Goal: Task Accomplishment & Management: Manage account settings

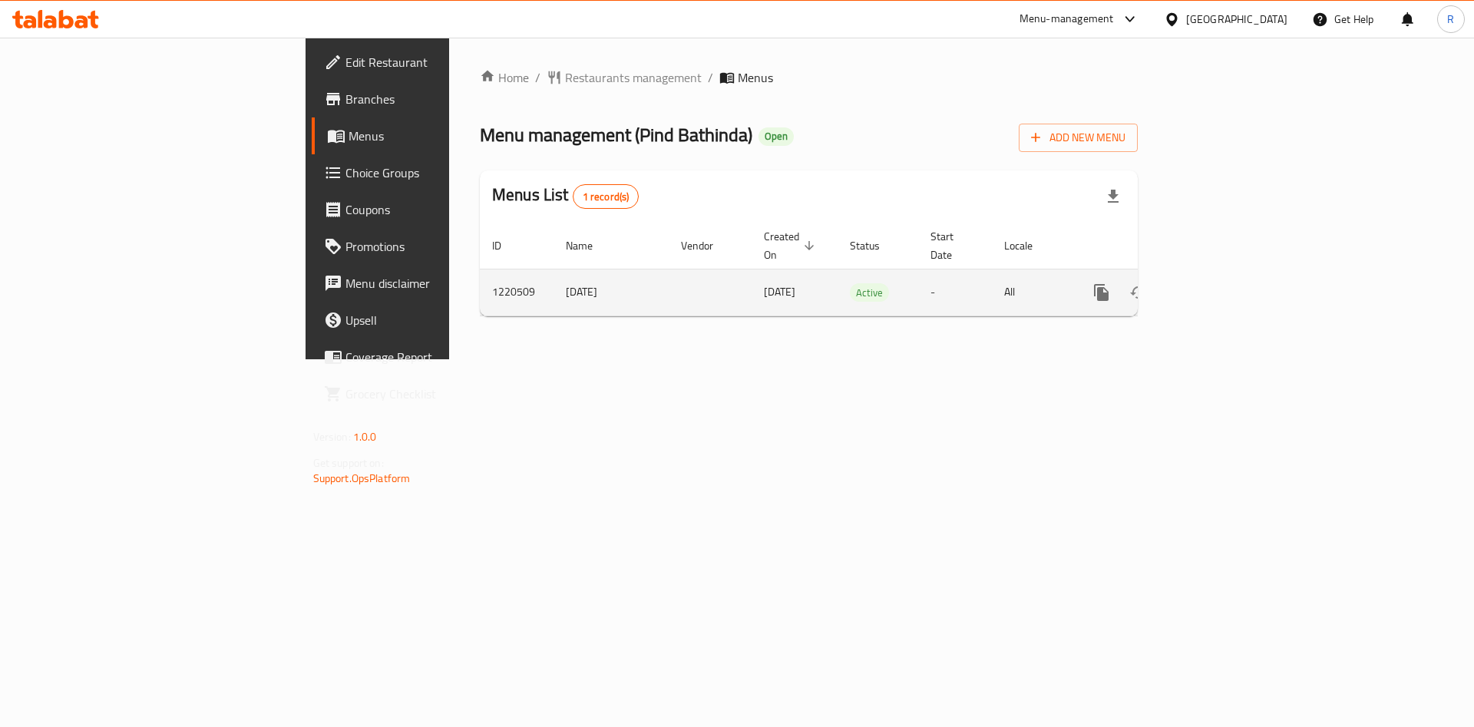
click at [1231, 276] on link "enhanced table" at bounding box center [1212, 292] width 37 height 37
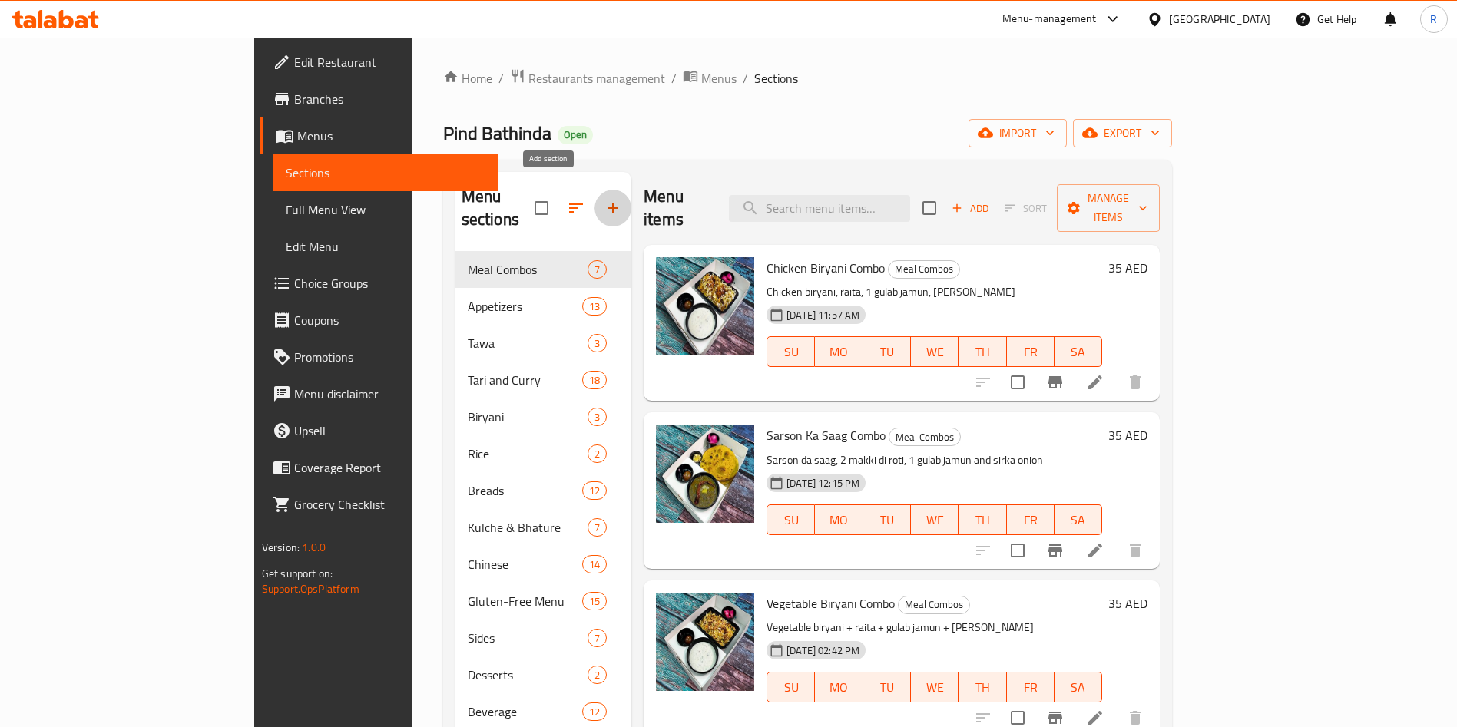
click at [604, 199] on icon "button" at bounding box center [613, 208] width 18 height 18
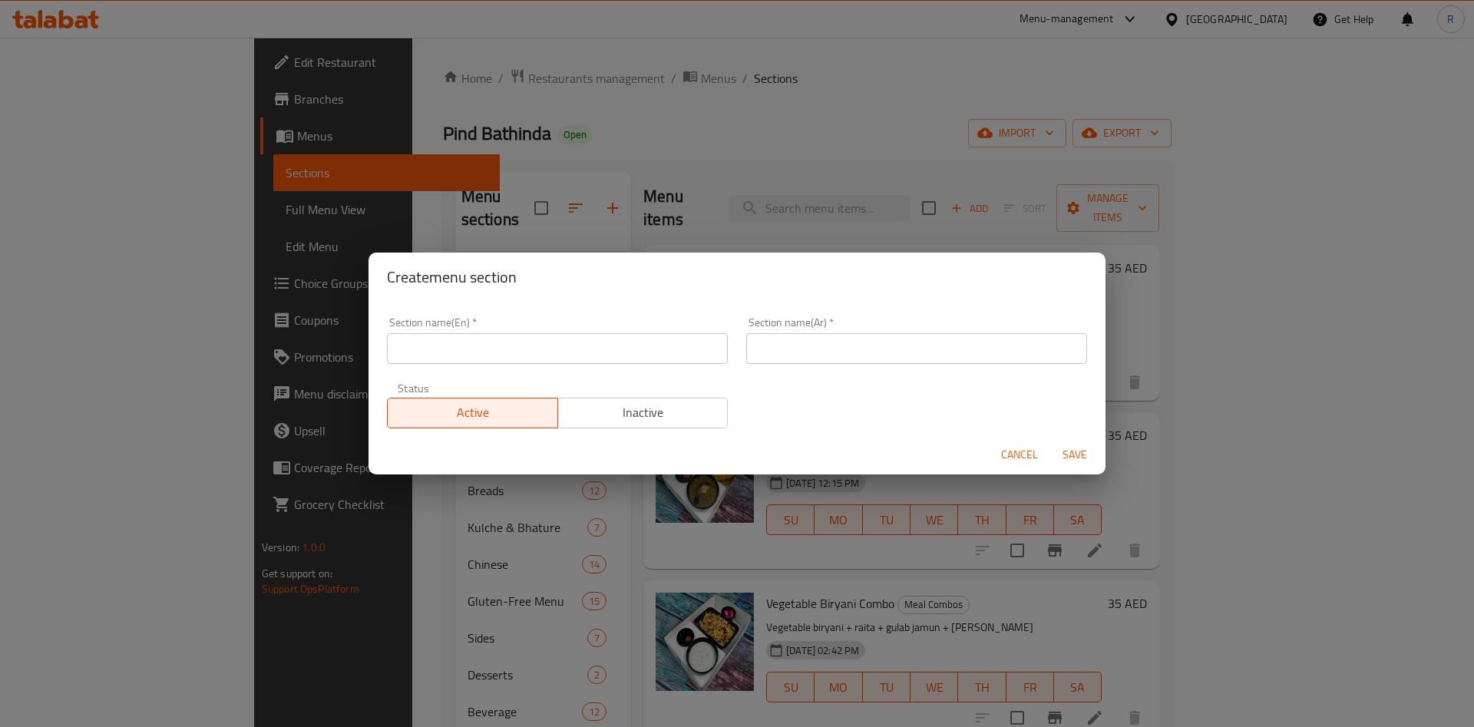
click at [637, 353] on input "text" at bounding box center [557, 348] width 341 height 31
type input "[DATE] Delights"
click at [830, 345] on input "text" at bounding box center [916, 348] width 341 height 31
paste input "مسرات ديوالي"
type input "مسرات ديوالي"
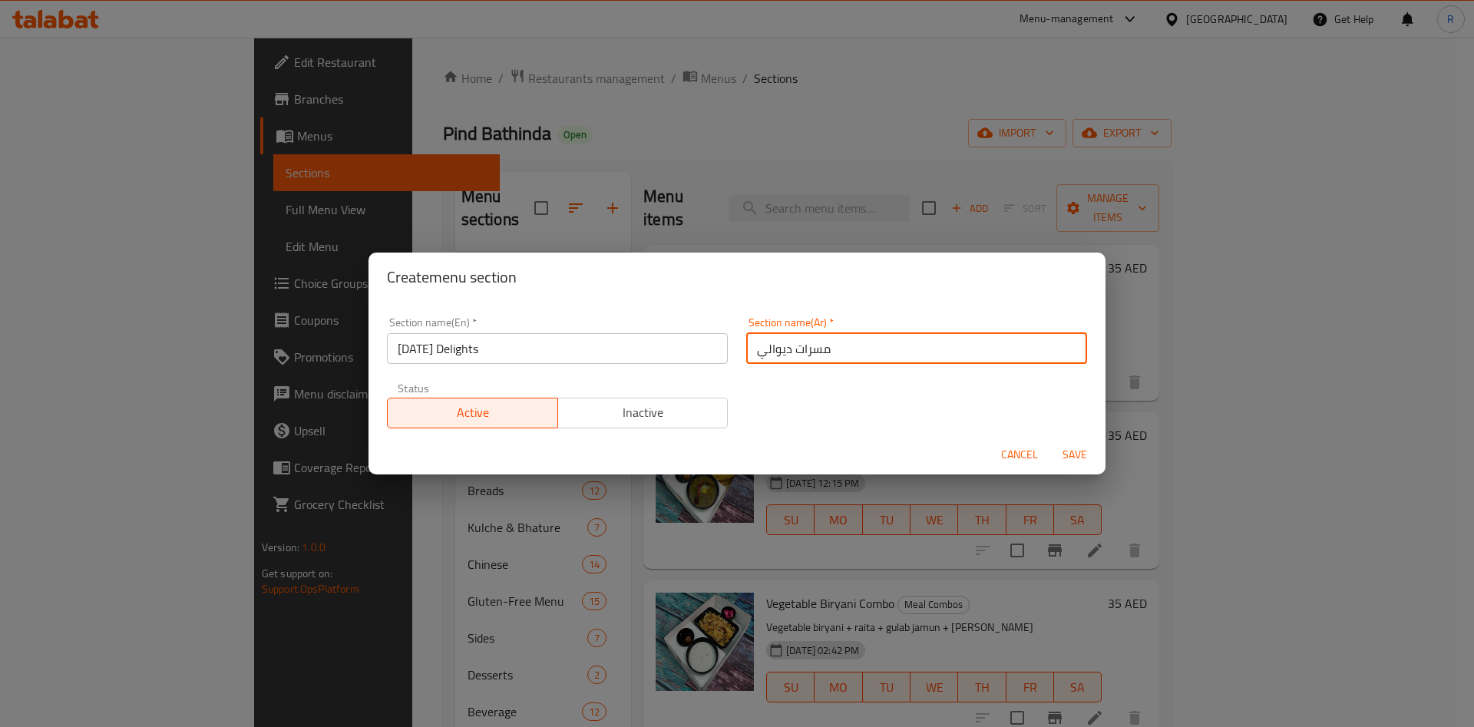
click at [1072, 455] on span "Save" at bounding box center [1075, 454] width 37 height 19
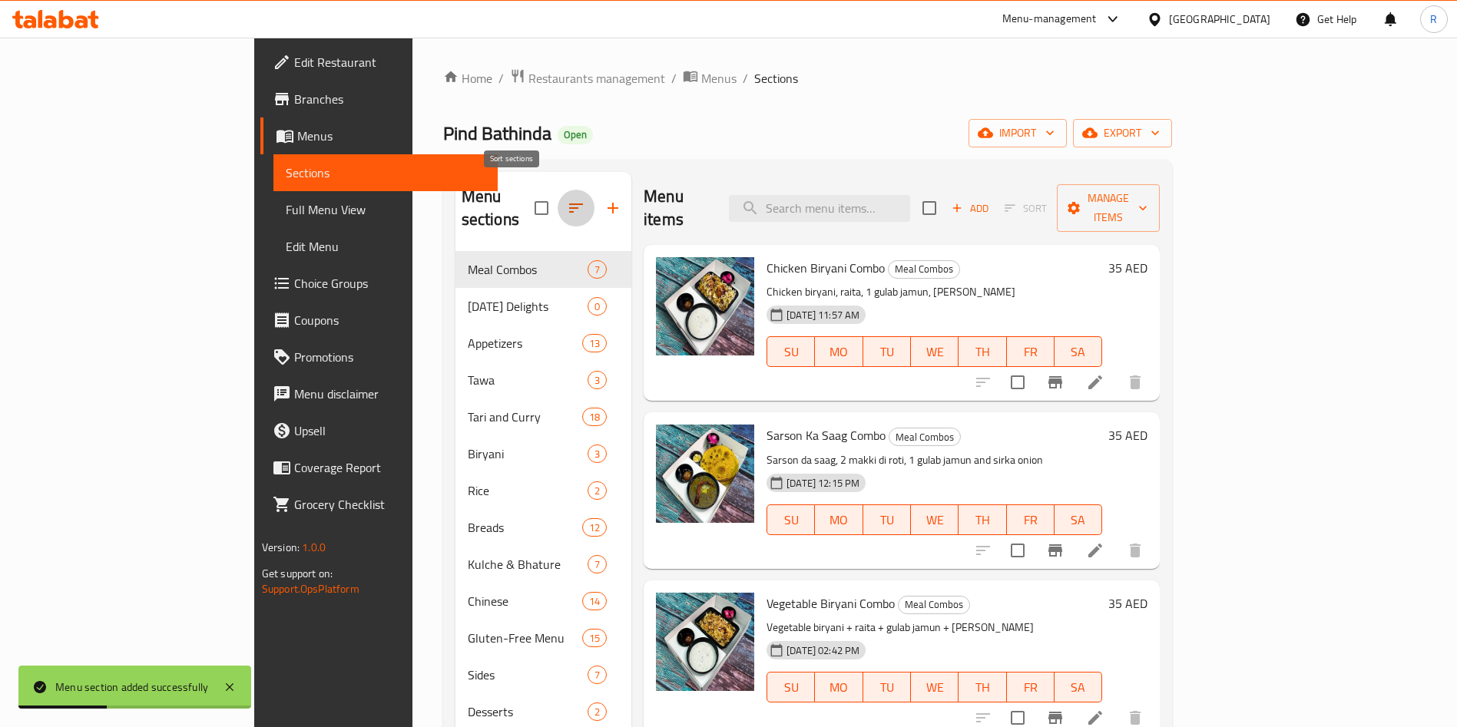
click at [558, 213] on button "button" at bounding box center [576, 208] width 37 height 37
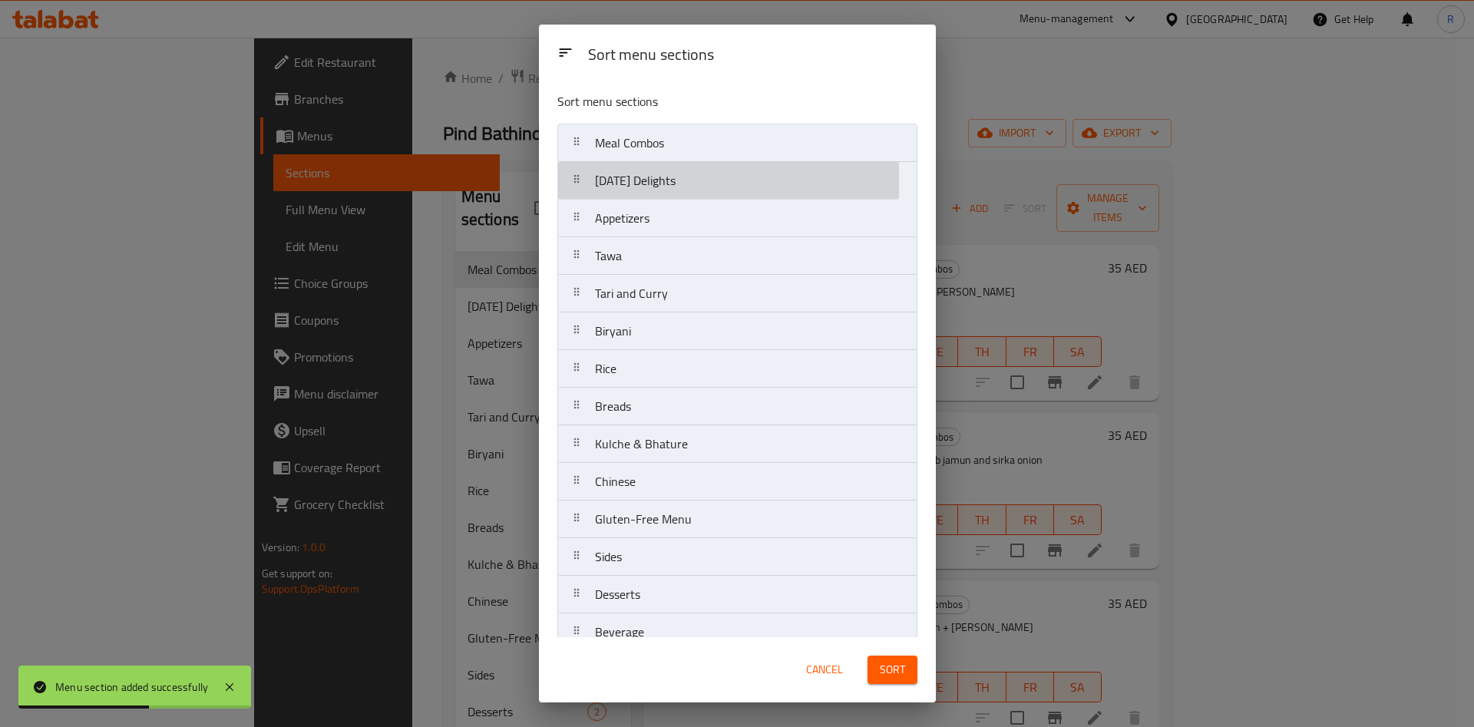
drag, startPoint x: 660, startPoint y: 182, endPoint x: 689, endPoint y: 134, distance: 55.4
click at [689, 134] on nav "Meal Combos [DATE] Delights Appetizers [PERSON_NAME] and [PERSON_NAME] Biryani …" at bounding box center [738, 388] width 360 height 528
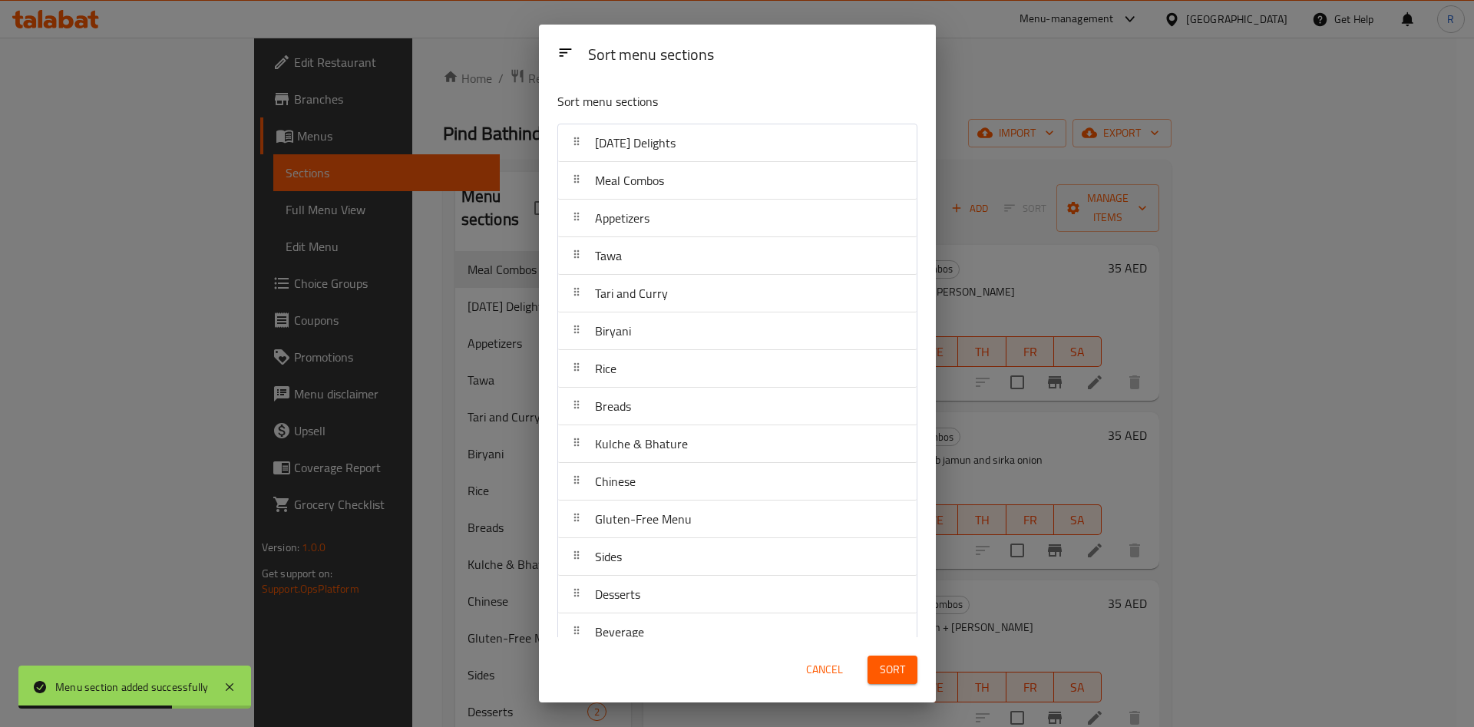
drag, startPoint x: 902, startPoint y: 669, endPoint x: 877, endPoint y: 688, distance: 31.2
click at [899, 669] on span "Sort" at bounding box center [892, 669] width 25 height 19
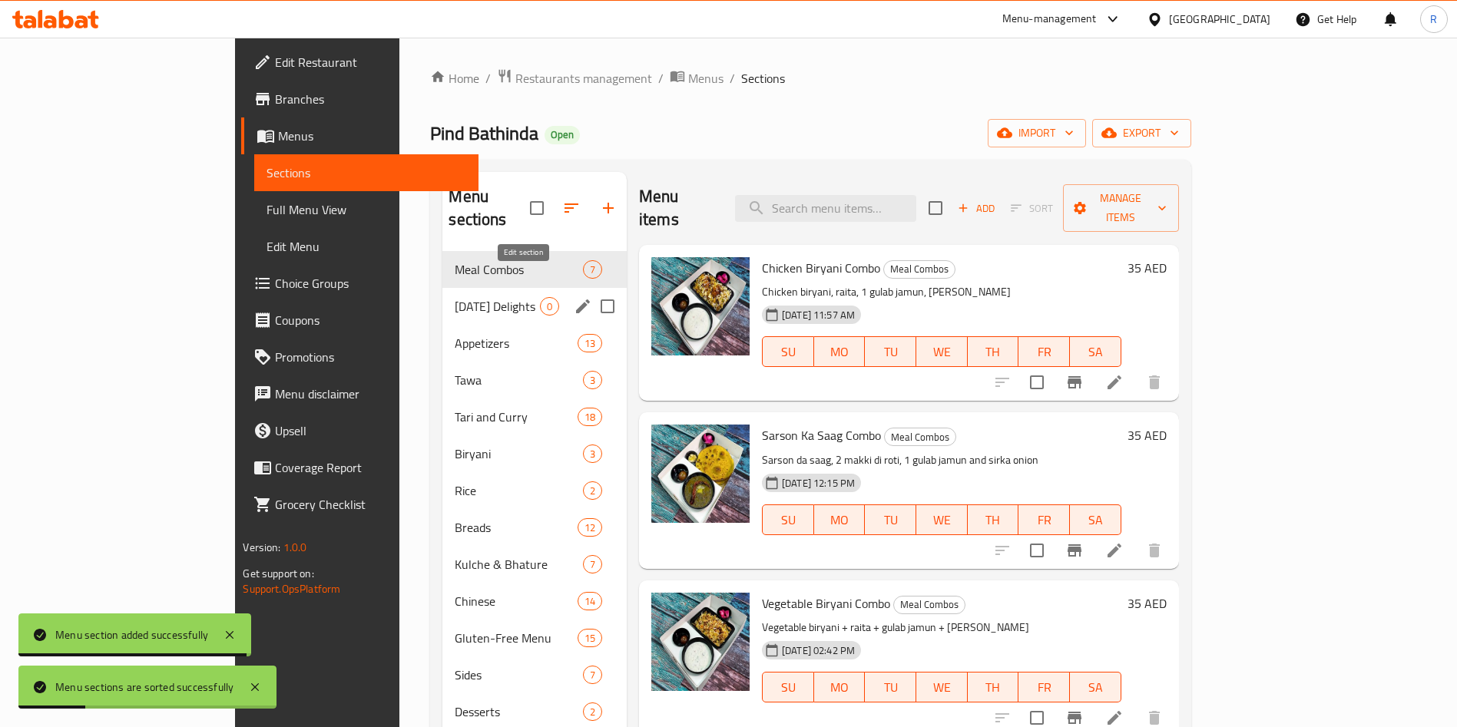
click at [574, 297] on icon "edit" at bounding box center [583, 306] width 18 height 18
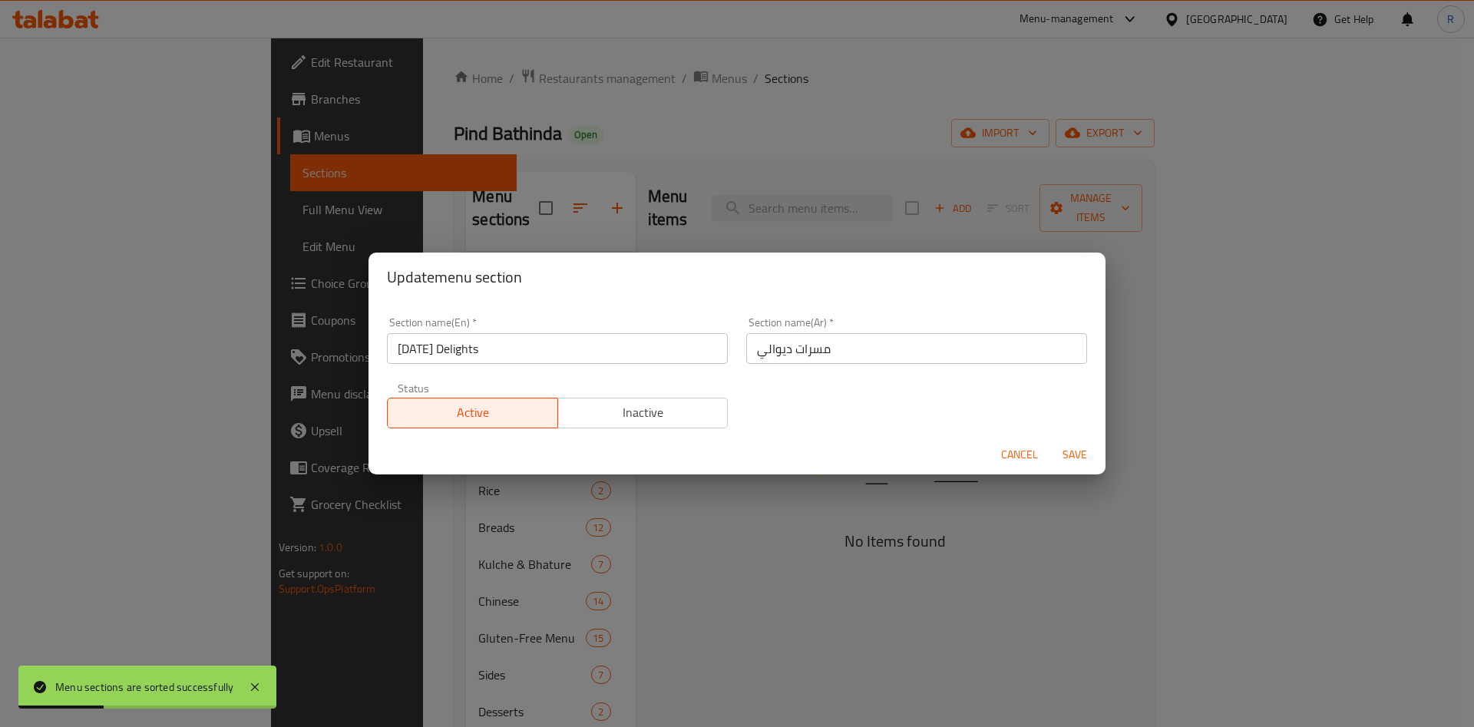
click at [634, 407] on span "Inactive" at bounding box center [643, 413] width 158 height 22
click at [1080, 455] on span "Save" at bounding box center [1075, 454] width 37 height 19
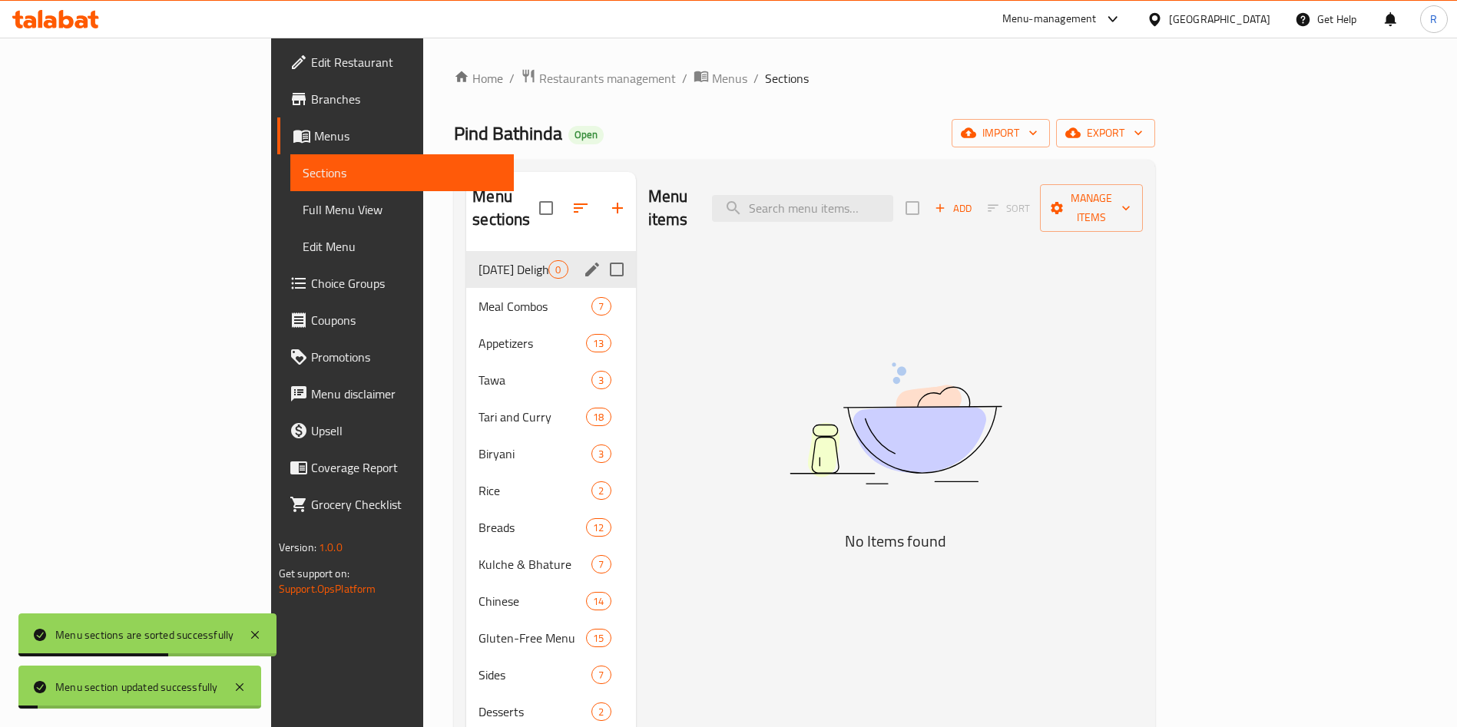
click at [466, 251] on div "[DATE] Delights 0" at bounding box center [550, 269] width 169 height 37
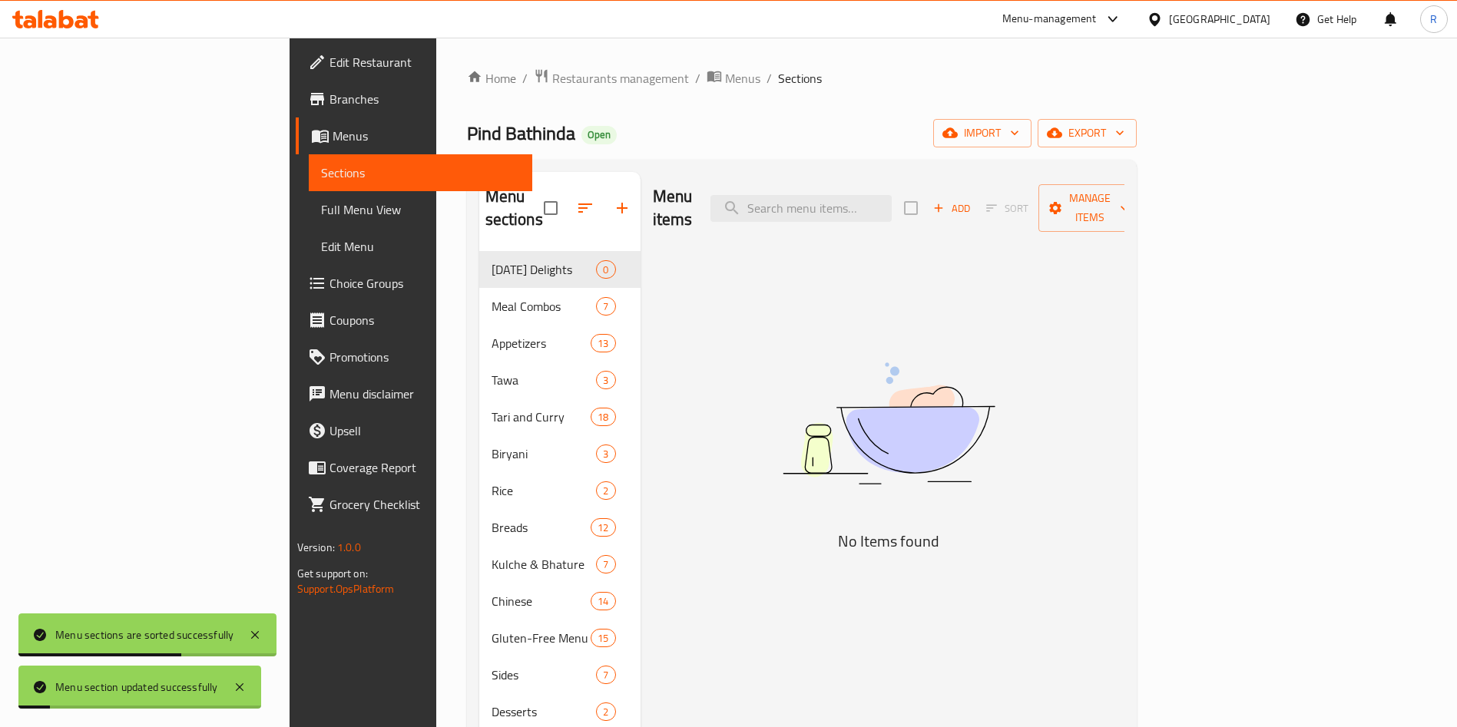
click at [491, 334] on span "Appetizers" at bounding box center [541, 343] width 100 height 18
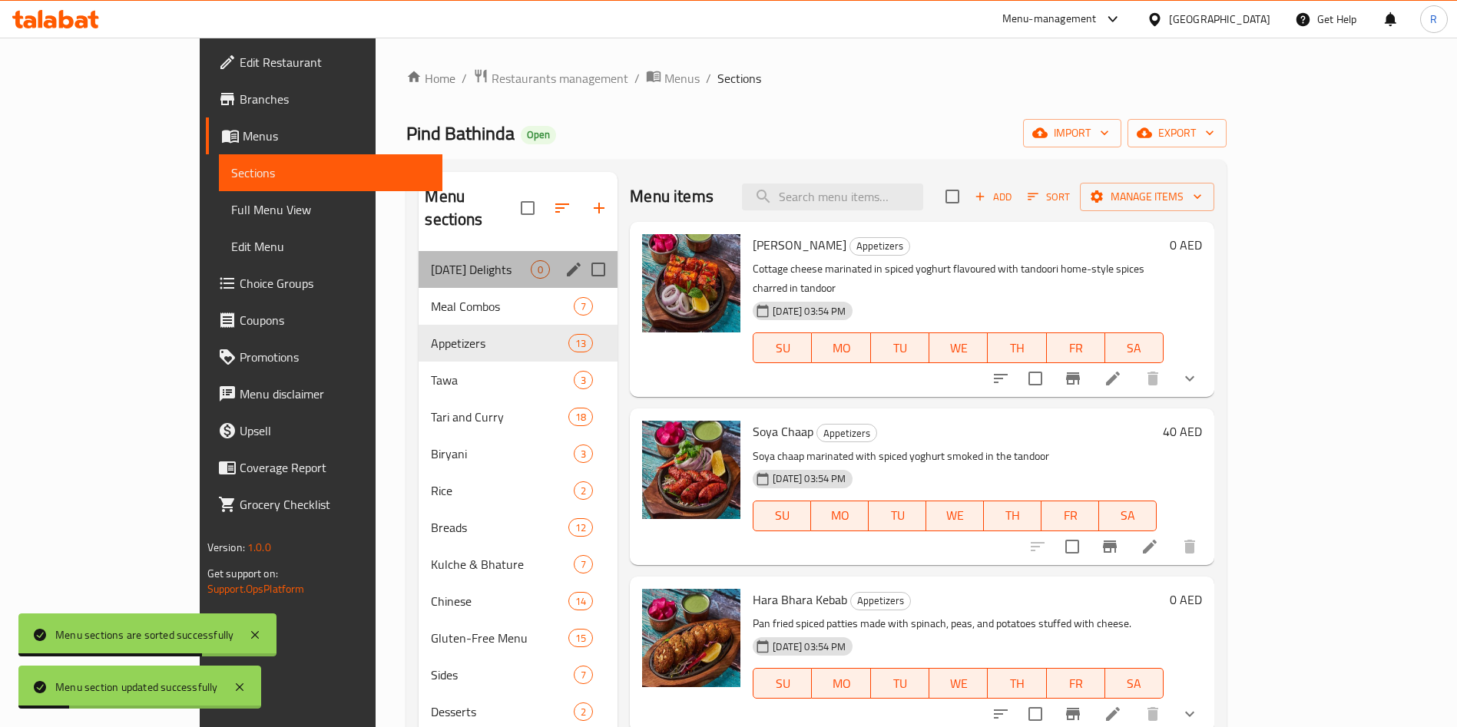
click at [428, 251] on div "[DATE] Delights 0" at bounding box center [518, 269] width 199 height 37
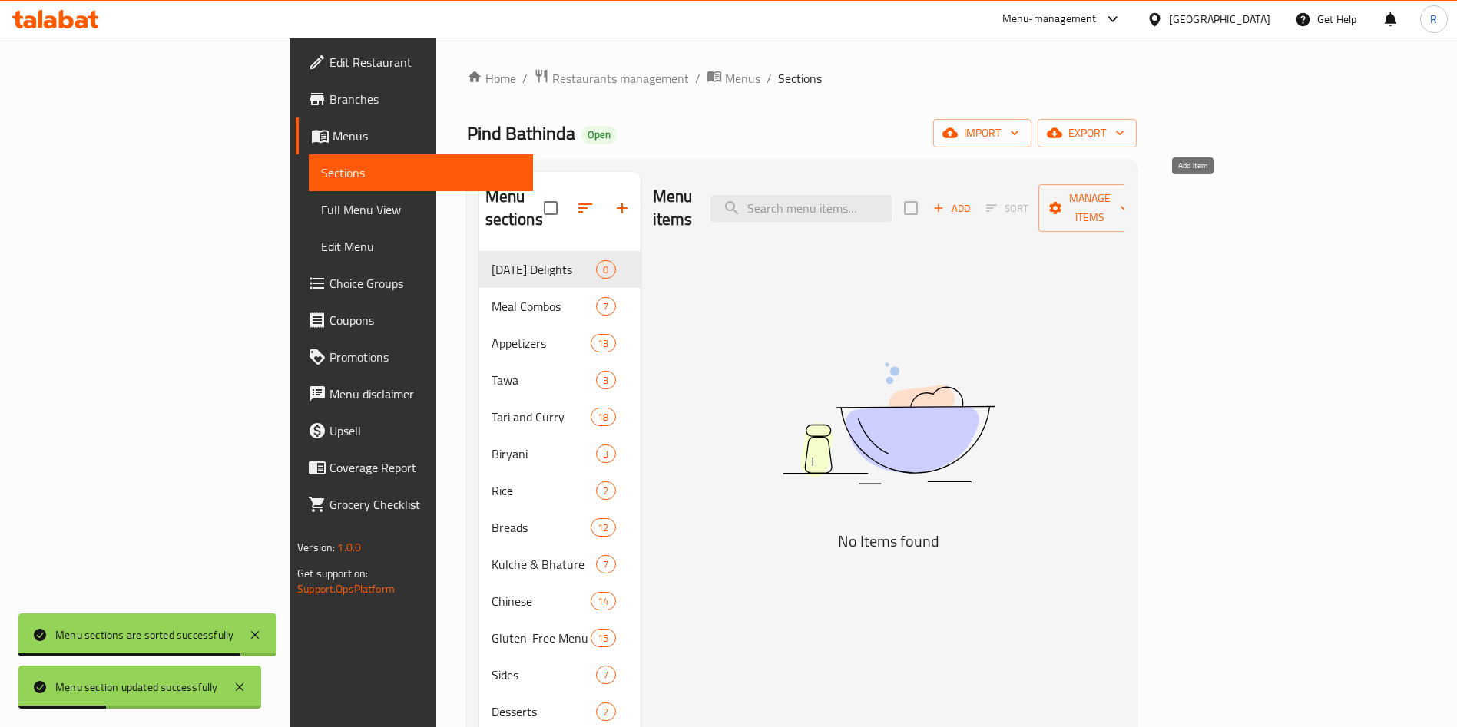
click at [972, 200] on span "Add" at bounding box center [951, 209] width 41 height 18
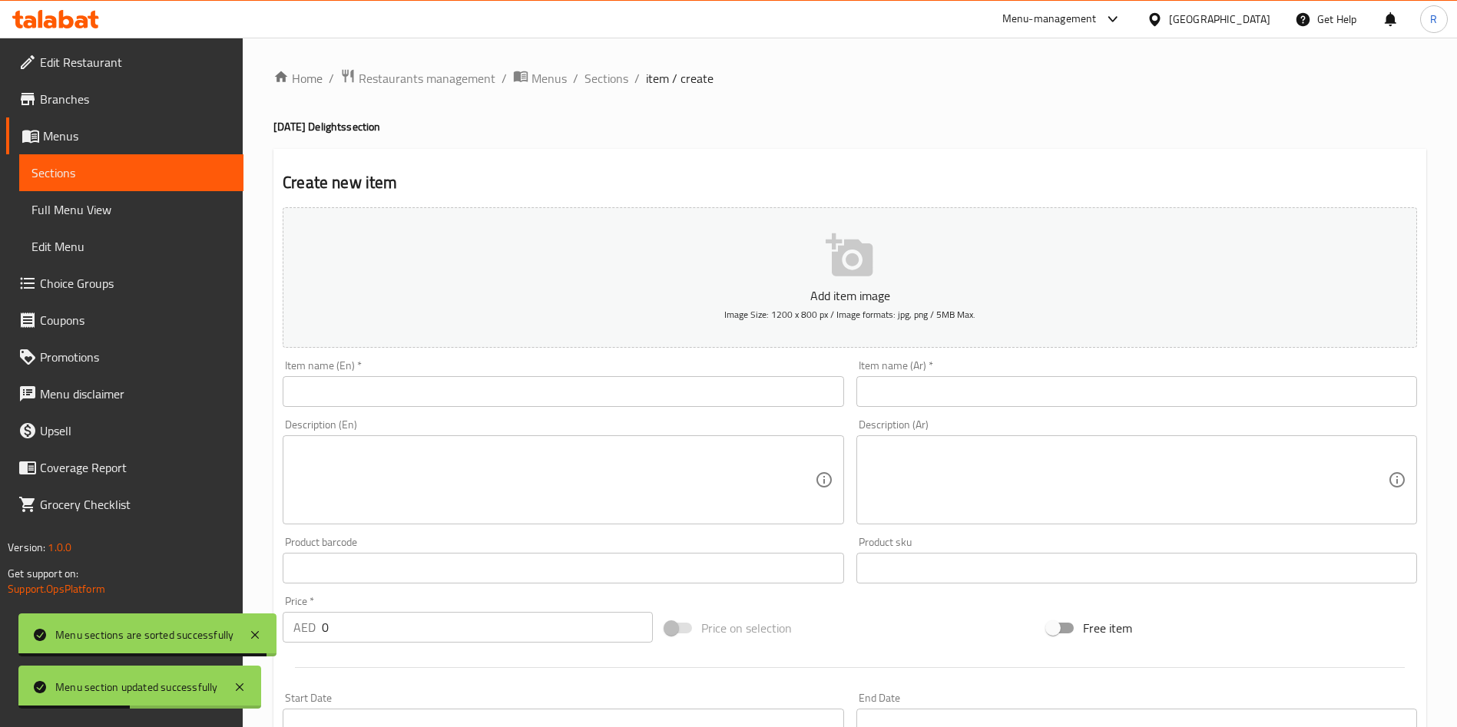
click at [476, 390] on input "text" at bounding box center [563, 391] width 561 height 31
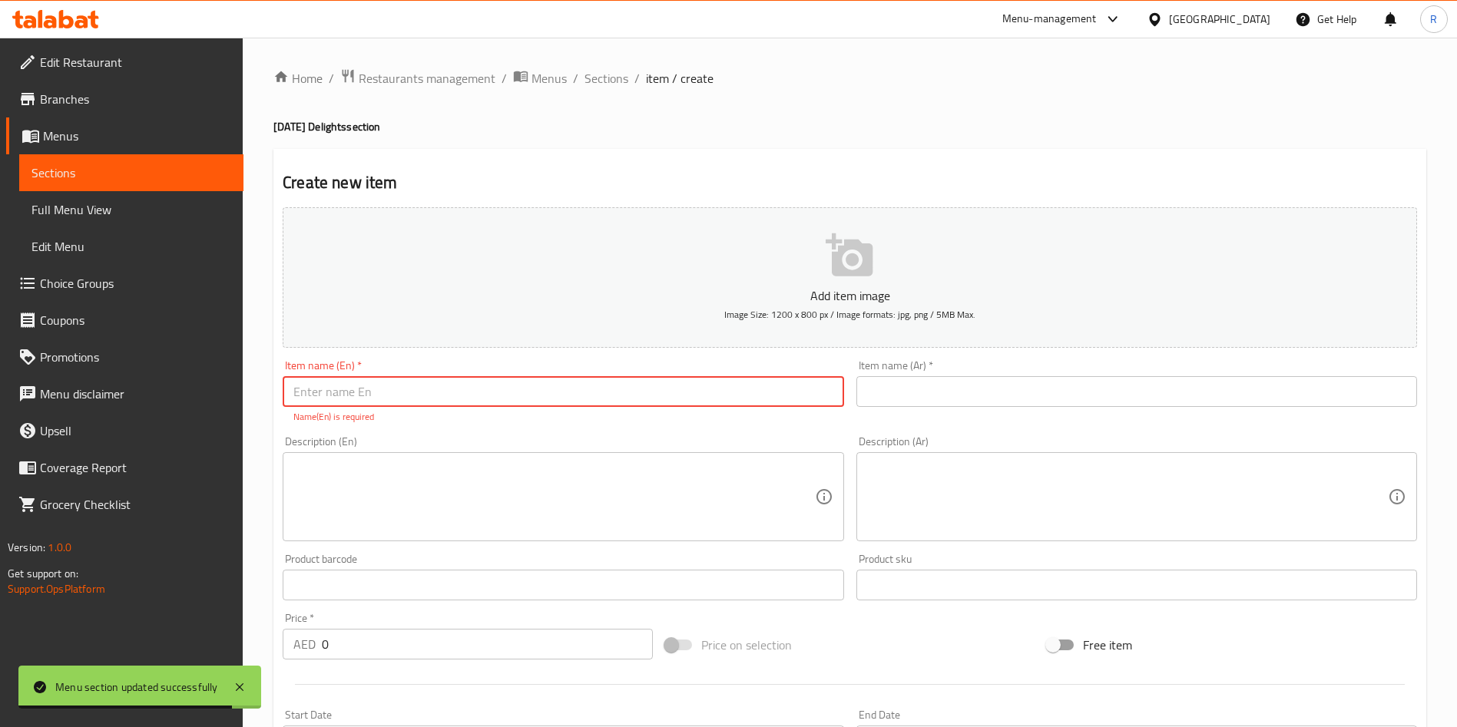
paste input "[DATE] Pataka for 2"
type input "[DATE] Pataka for 2"
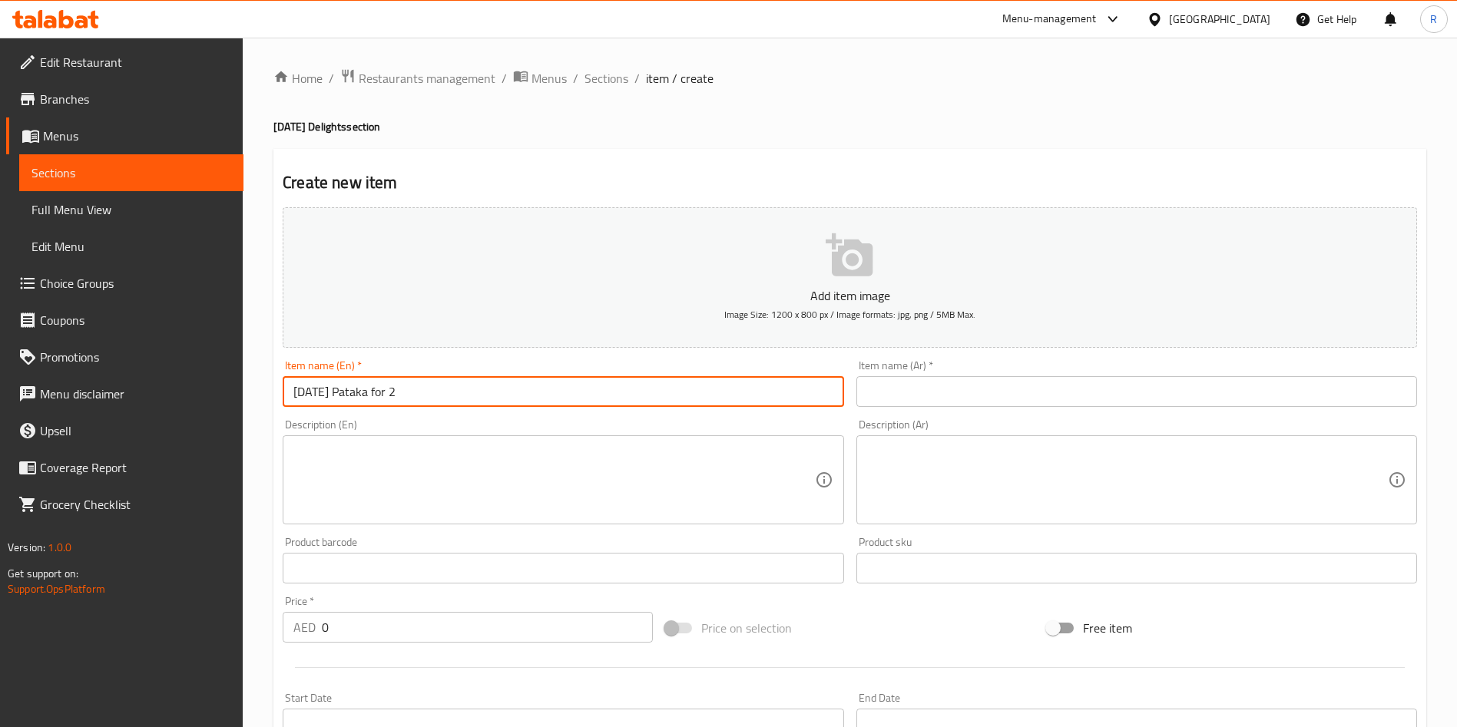
click at [979, 382] on input "text" at bounding box center [1136, 391] width 561 height 31
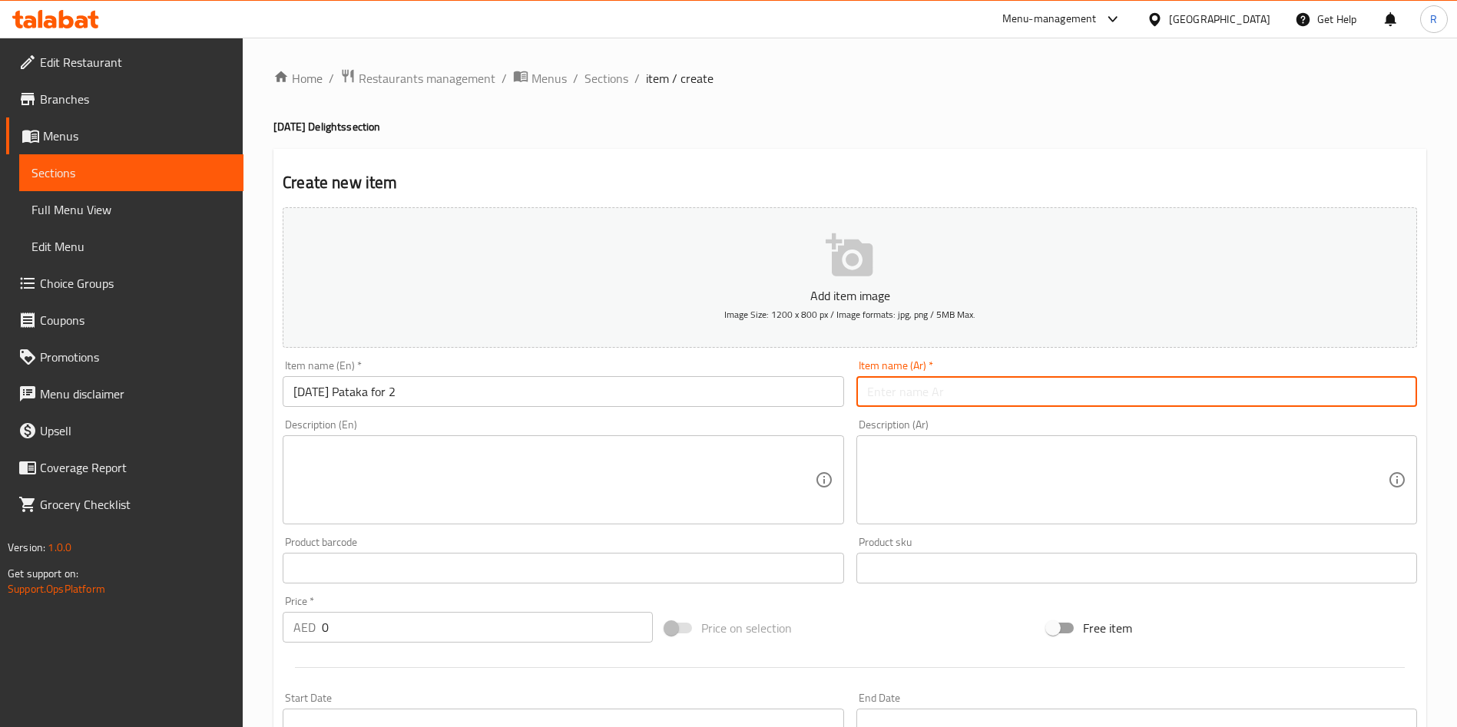
paste input "ديوالي باتاكا لشخصين"
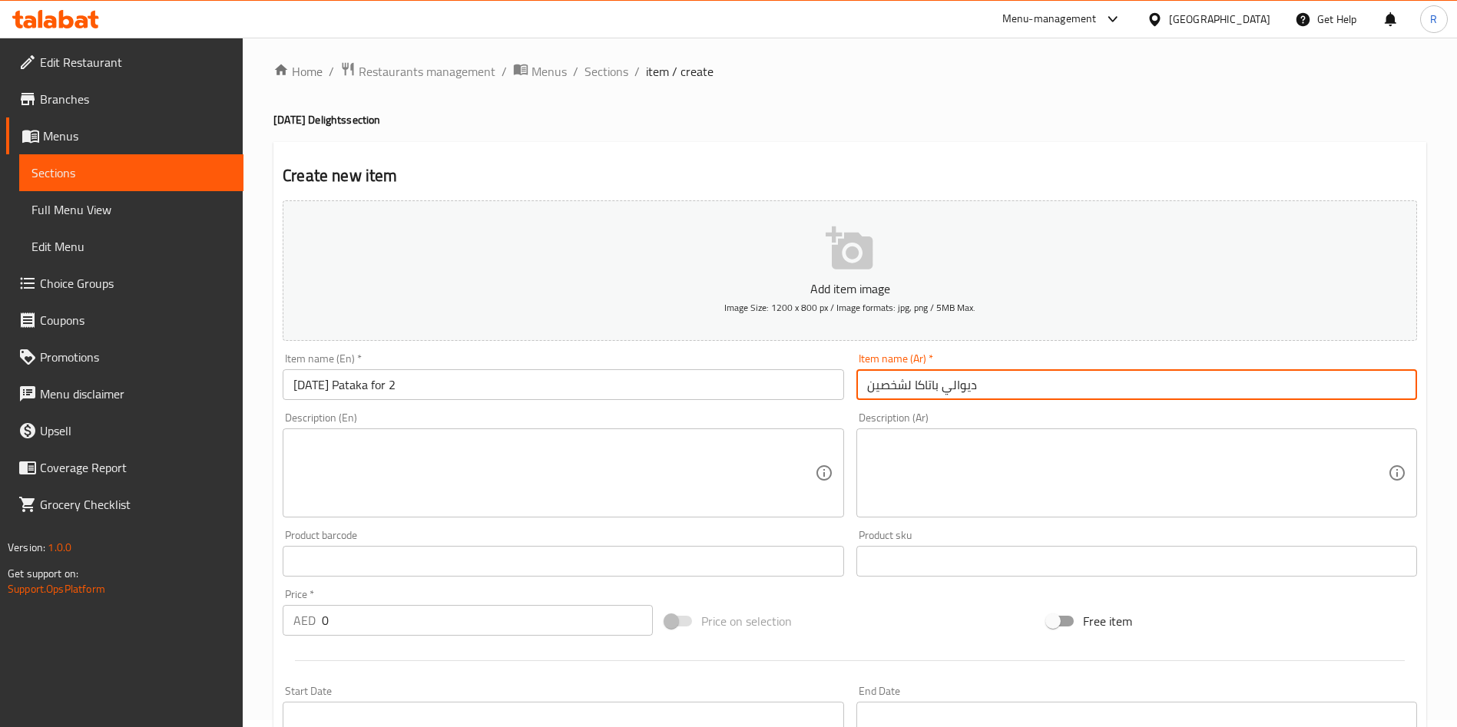
scroll to position [346, 0]
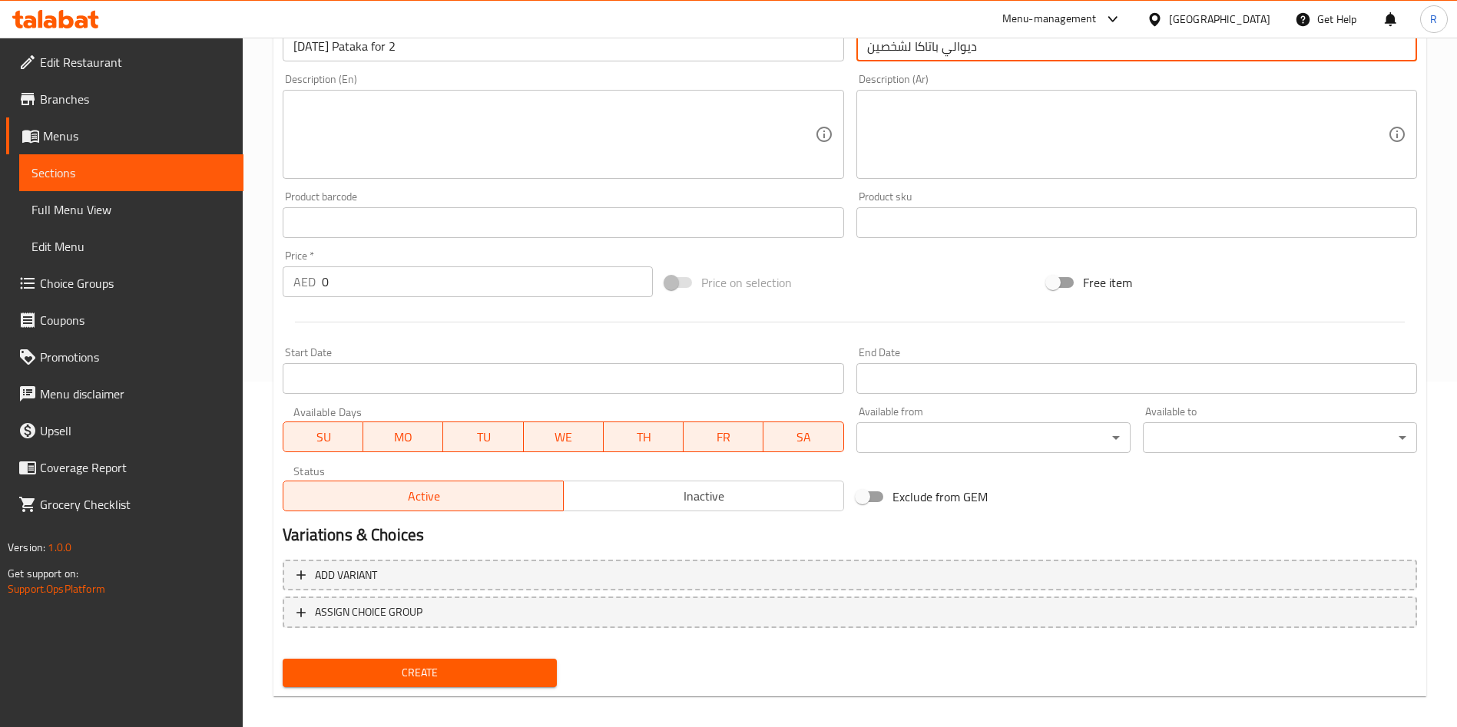
type input "ديوالي باتاكا لشخصين"
click at [529, 141] on textarea at bounding box center [553, 134] width 521 height 73
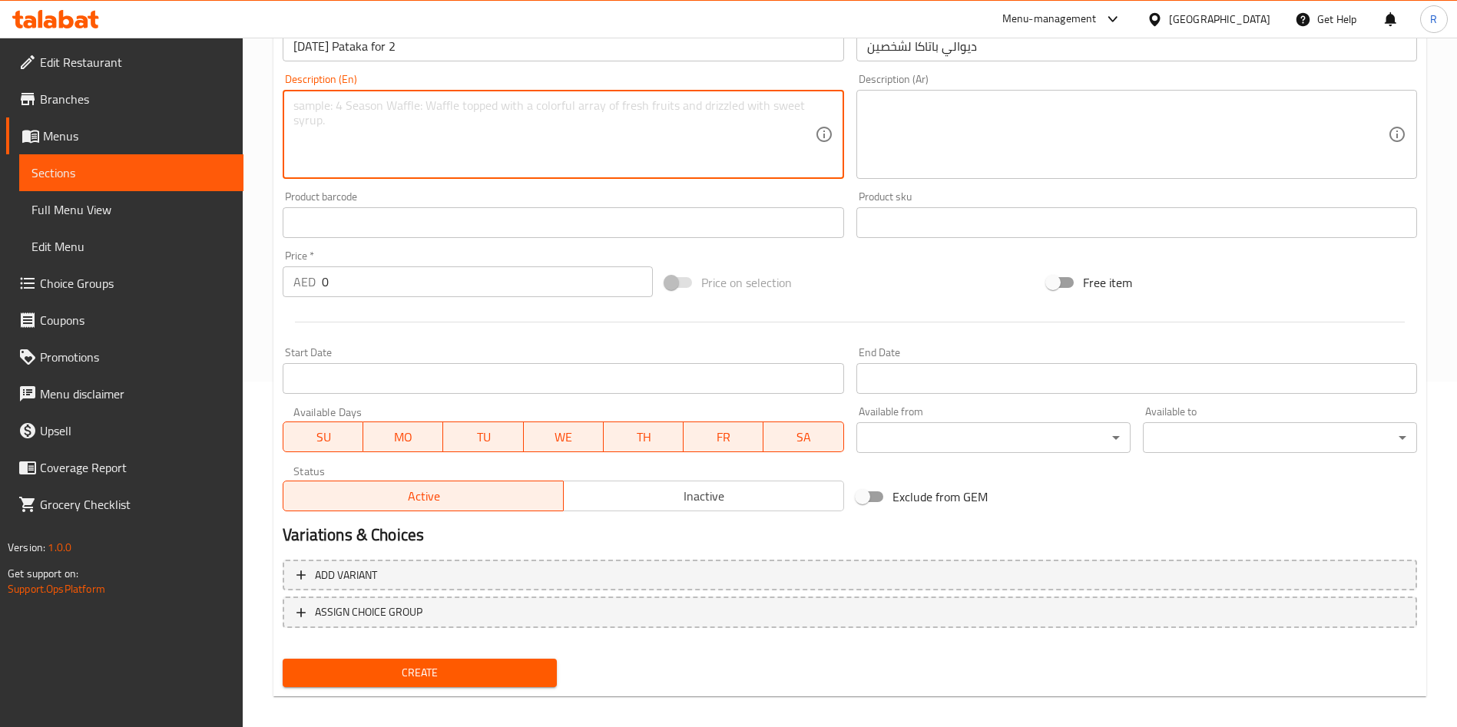
paste textarea "A festive meal for two featuring 1 appetizer, 1 [PERSON_NAME], 1 [PERSON_NAME],…"
type textarea "A festive meal for two featuring 1 appetizer, 1 [PERSON_NAME], 1 [PERSON_NAME],…"
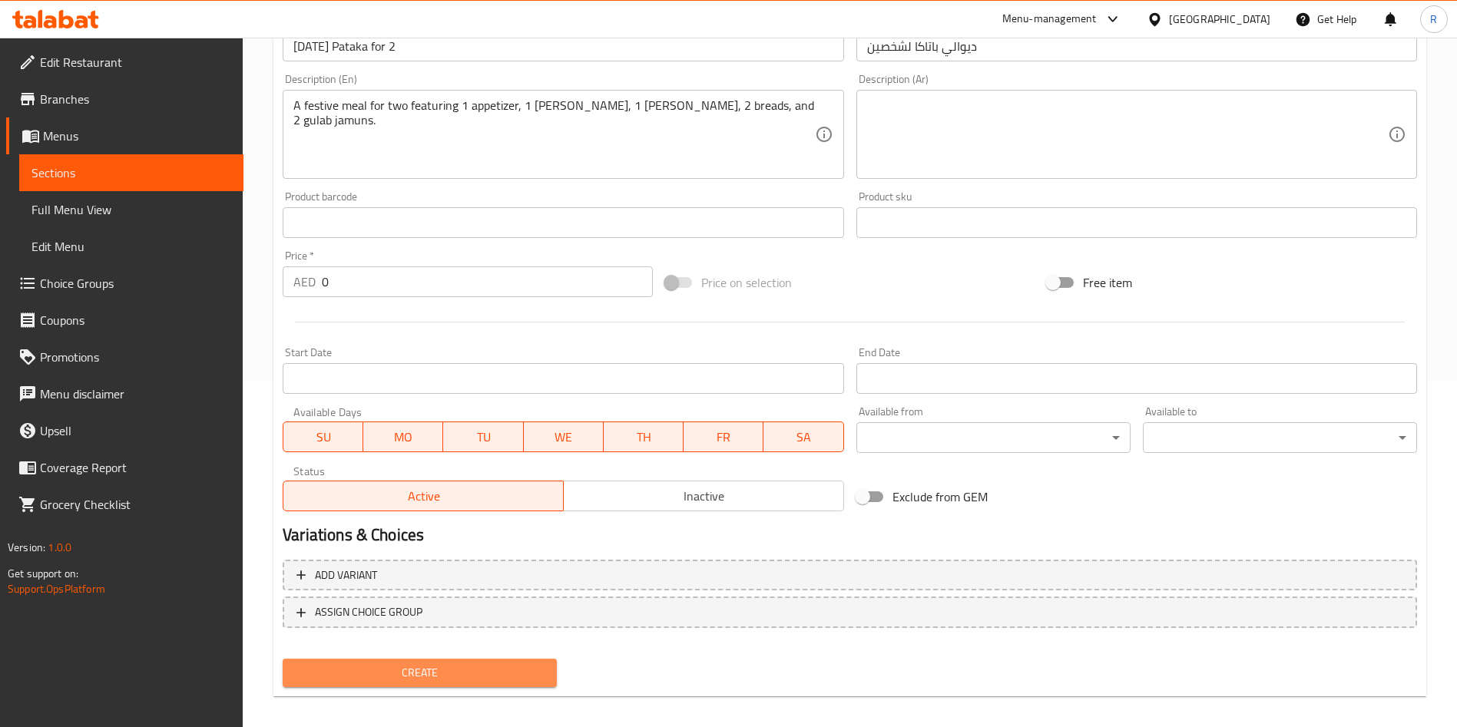
drag, startPoint x: 435, startPoint y: 677, endPoint x: 511, endPoint y: 701, distance: 80.6
click at [438, 677] on span "Create" at bounding box center [420, 672] width 250 height 19
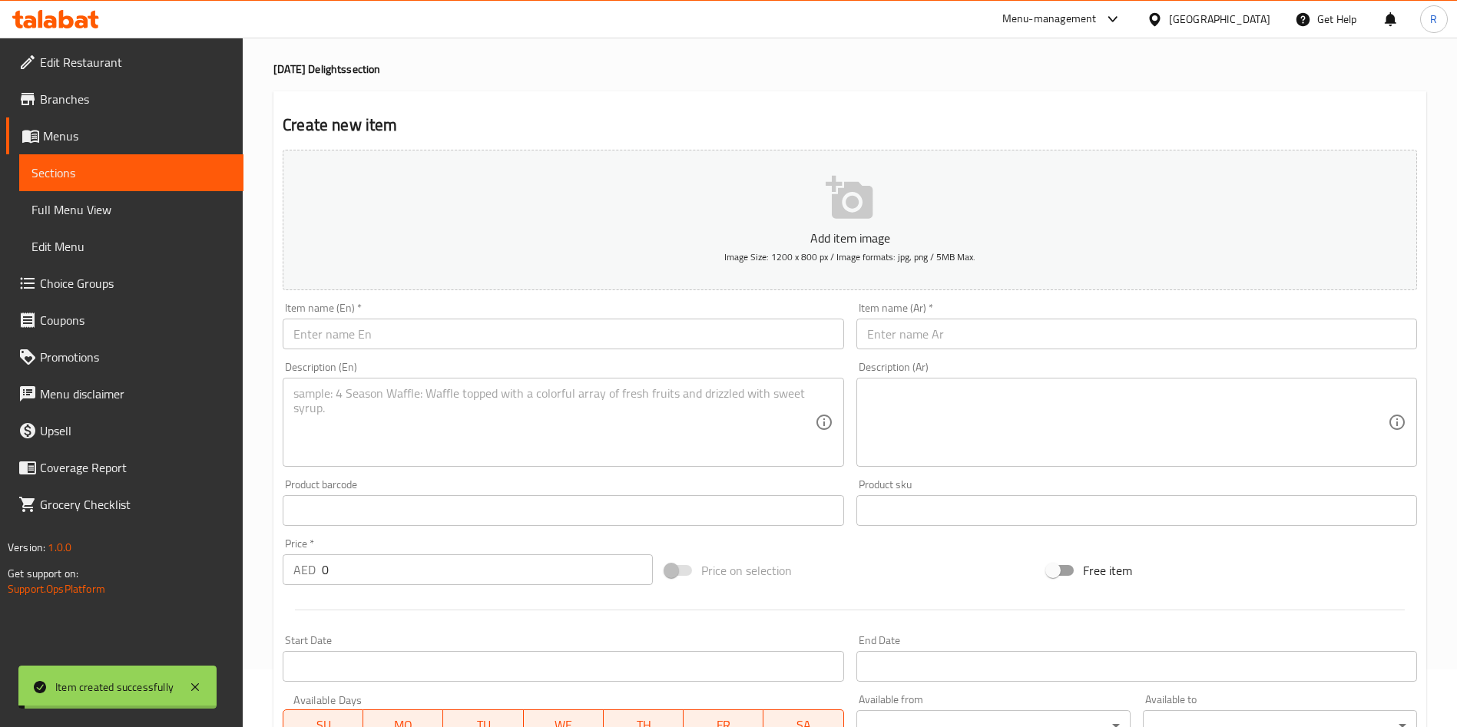
scroll to position [0, 0]
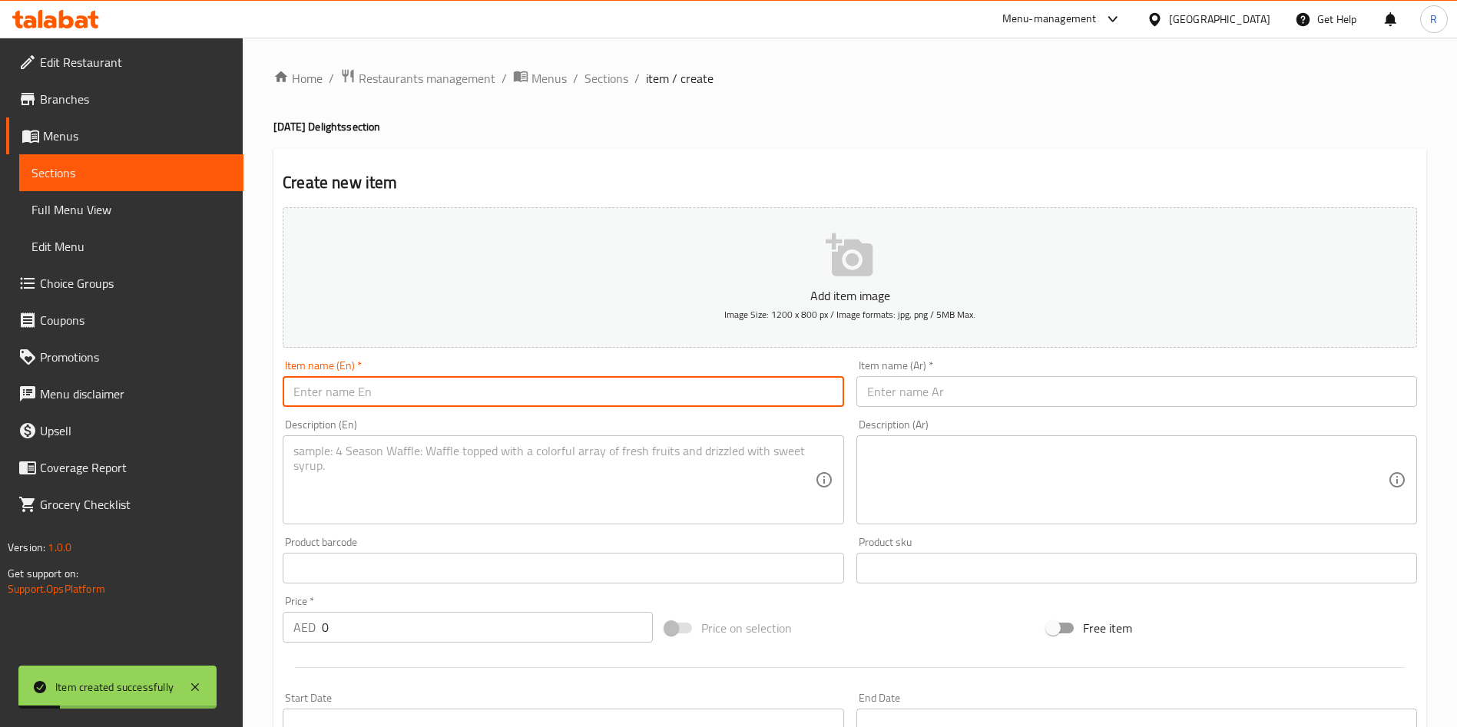
click at [458, 392] on input "text" at bounding box center [563, 391] width 561 height 31
paste input "[DATE] Feast for 5:"
type input "[DATE] Feast for 5"
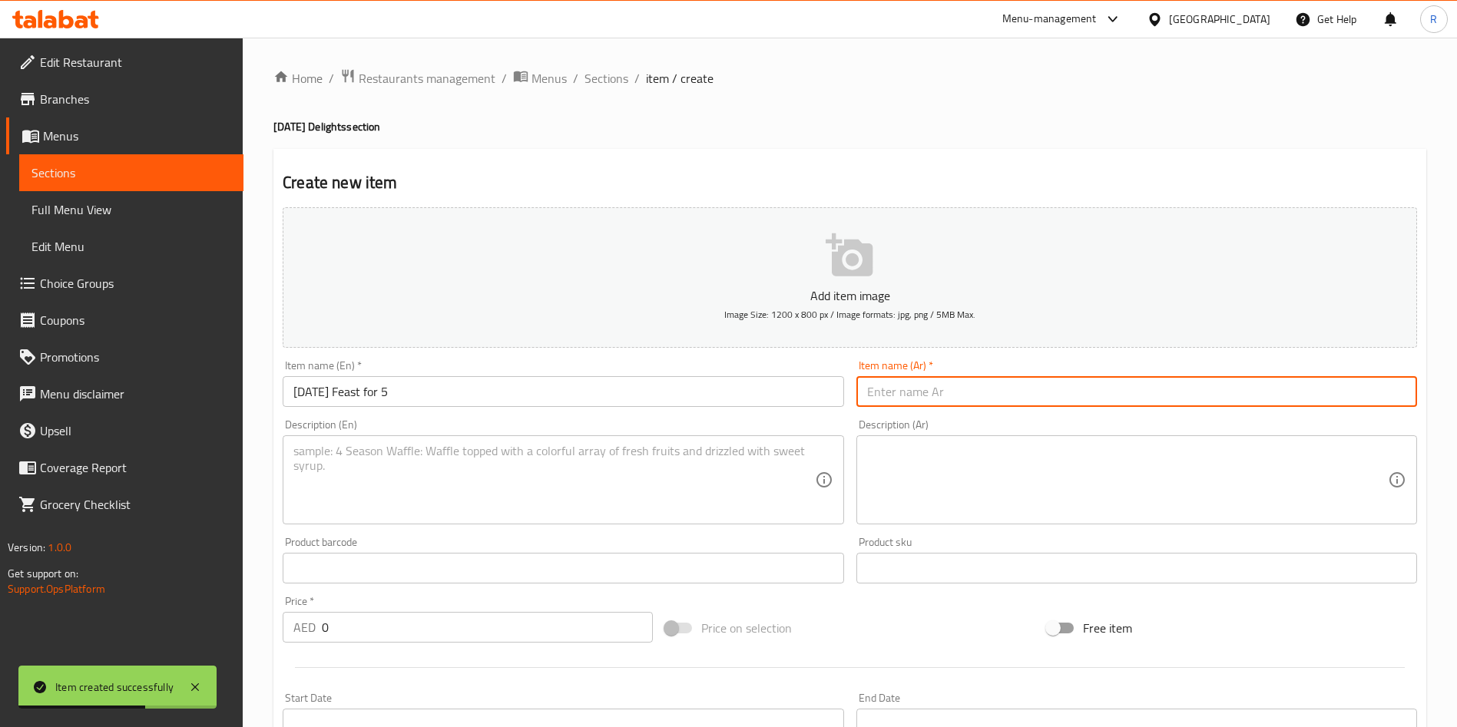
paste input "ديوالي باتاكا لخمسة أشخاص"
type input "ديوالي باتاكا لخمسة أشخاص"
click at [460, 475] on textarea at bounding box center [553, 480] width 521 height 73
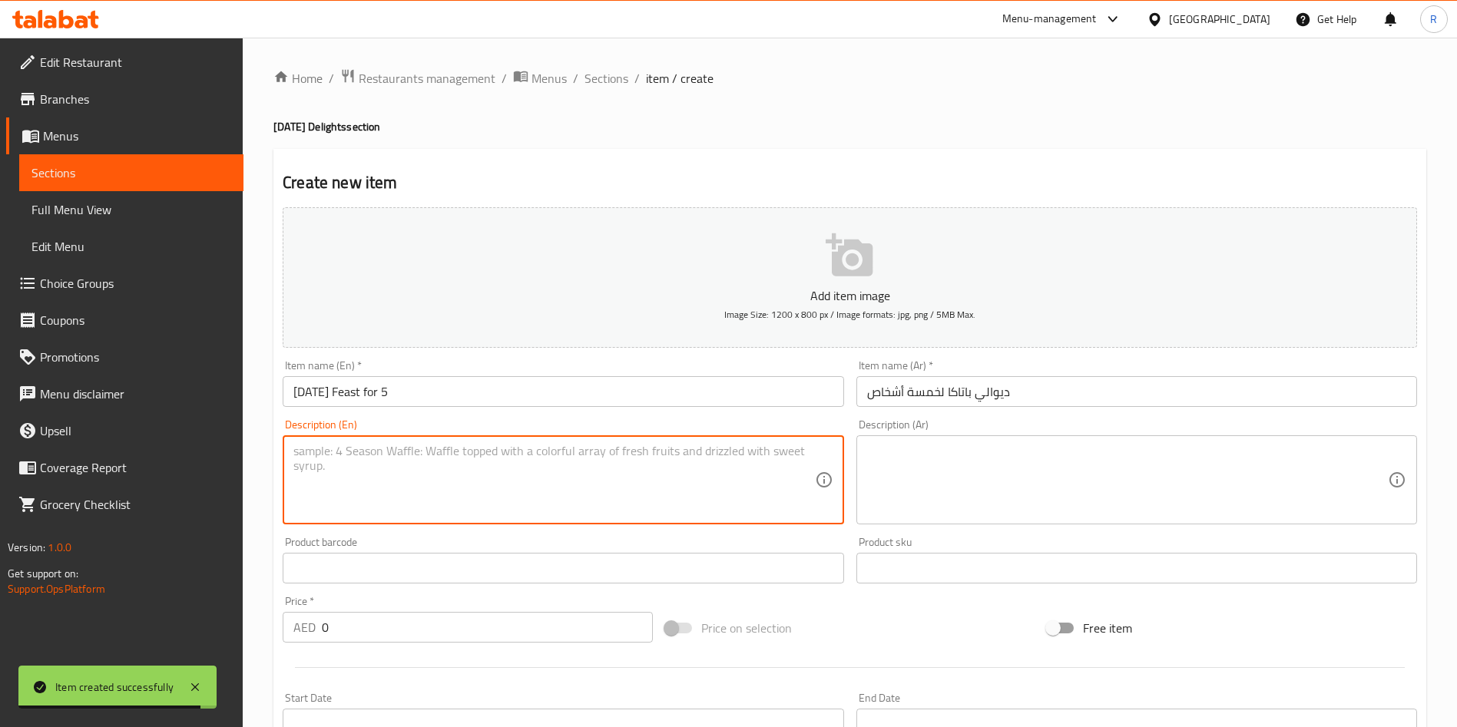
paste textarea "A celebratory spread for five including 1 appetizer, 2 curries, 2 rice, 4 bread…"
type textarea "A celebratory spread for five including 1 appetizer, 2 curries, 2 rice, 4 bread…"
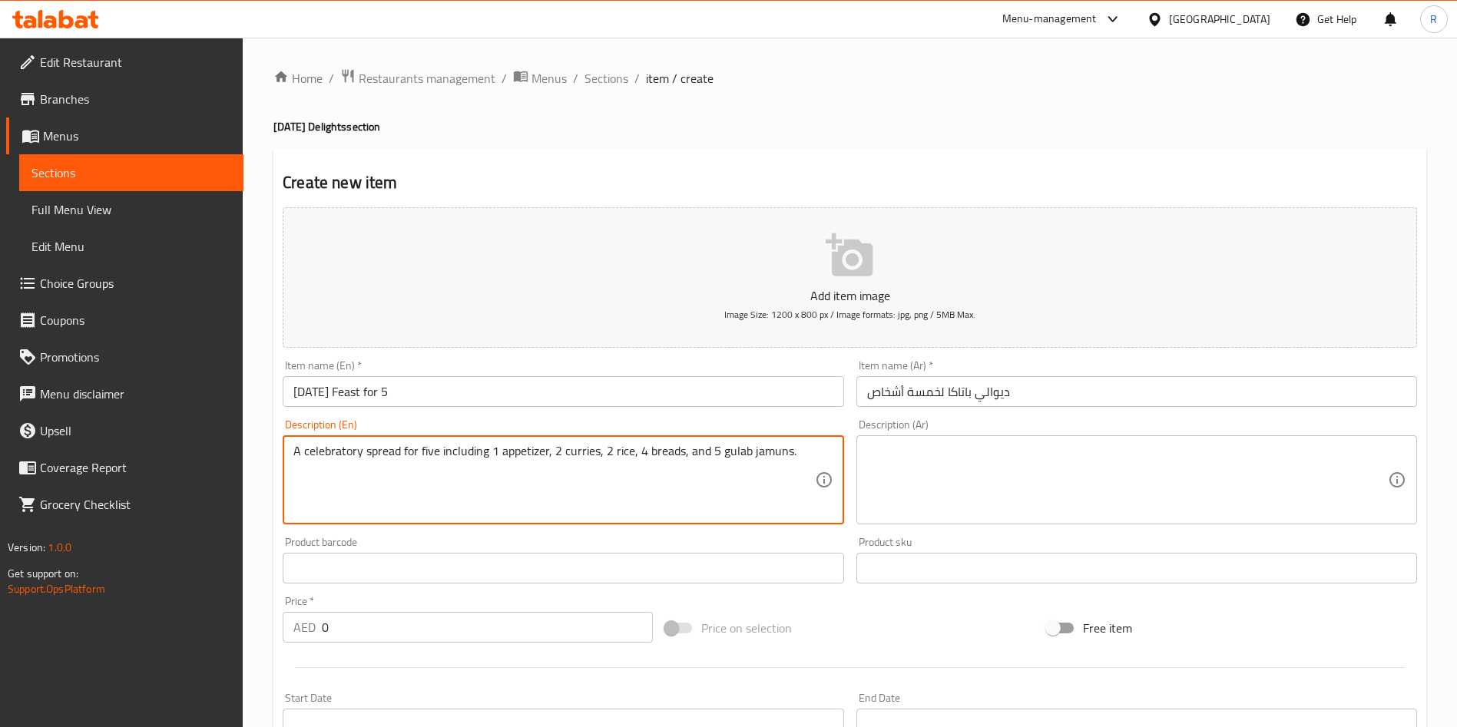
click at [521, 384] on input "[DATE] Feast for 5" at bounding box center [563, 391] width 561 height 31
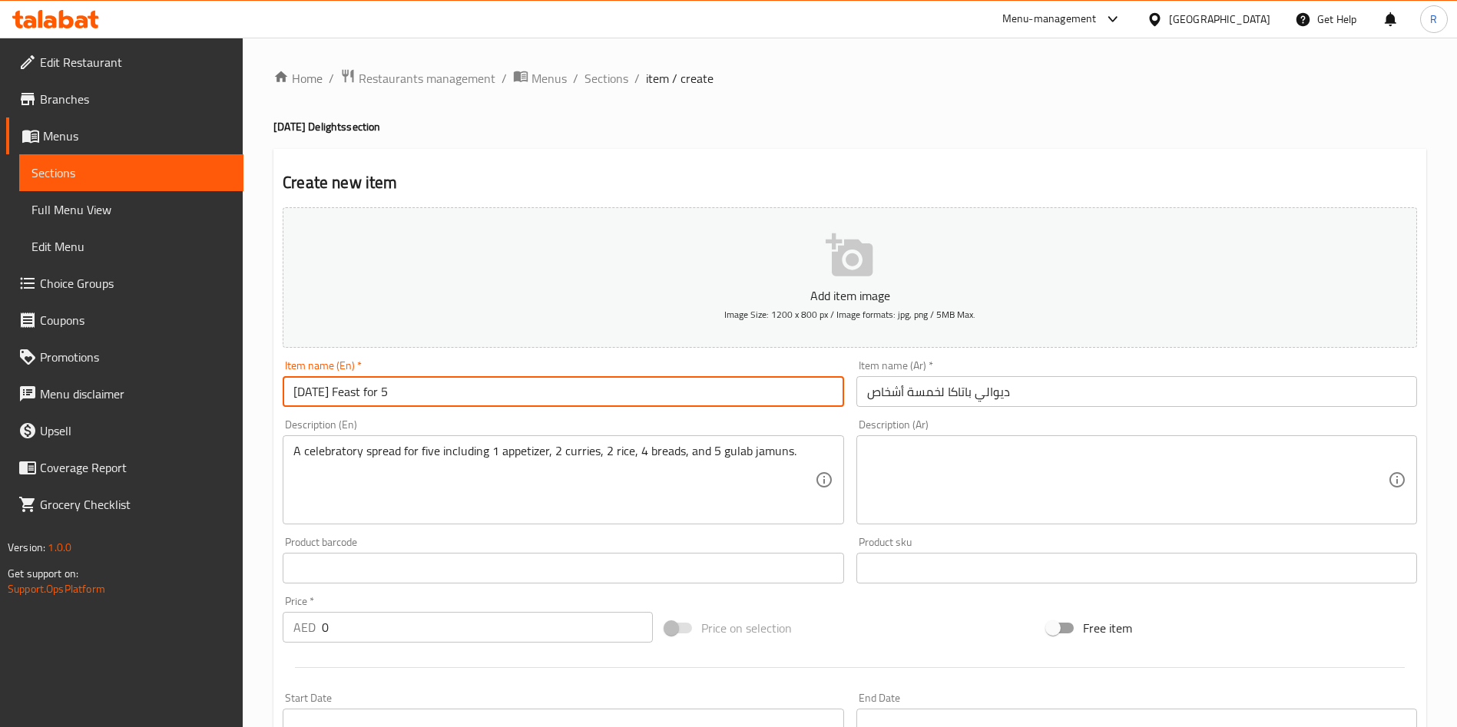
paste input "Pataka"
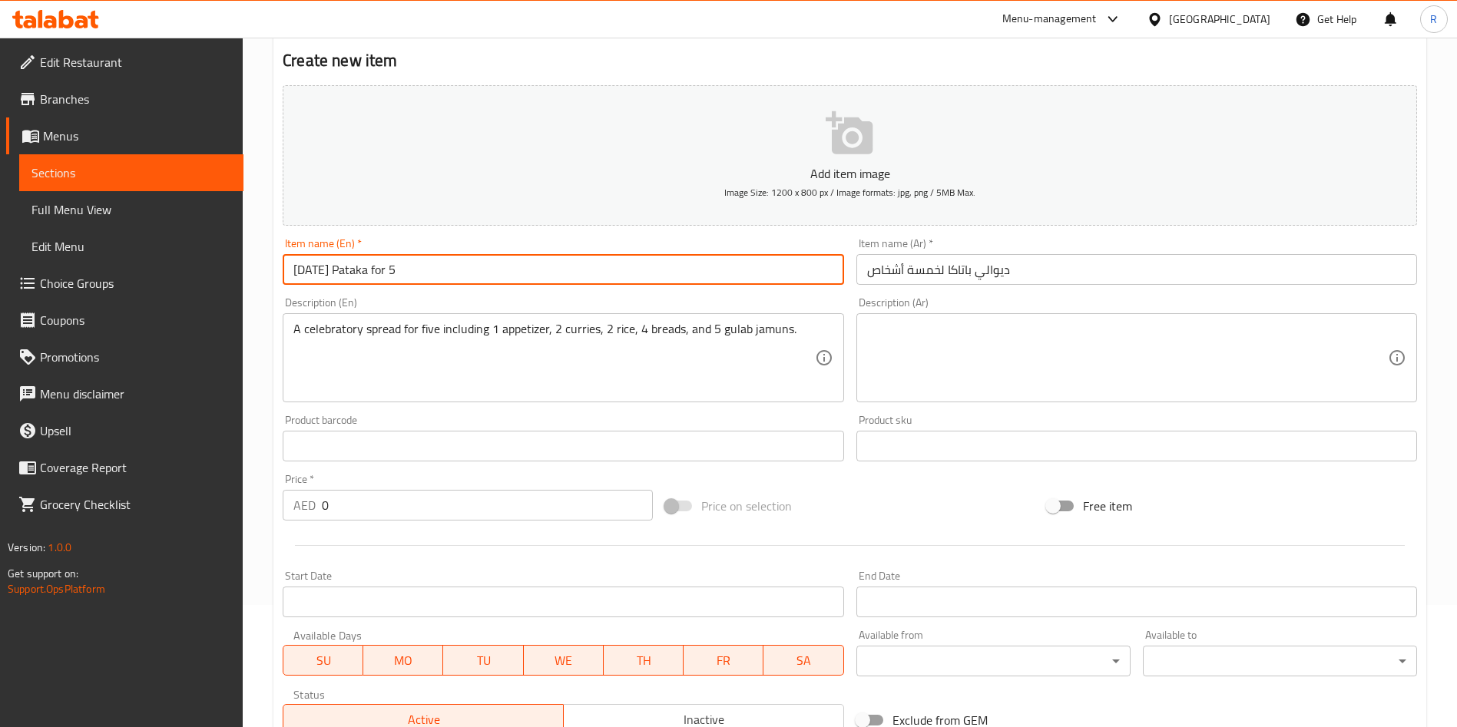
scroll to position [358, 0]
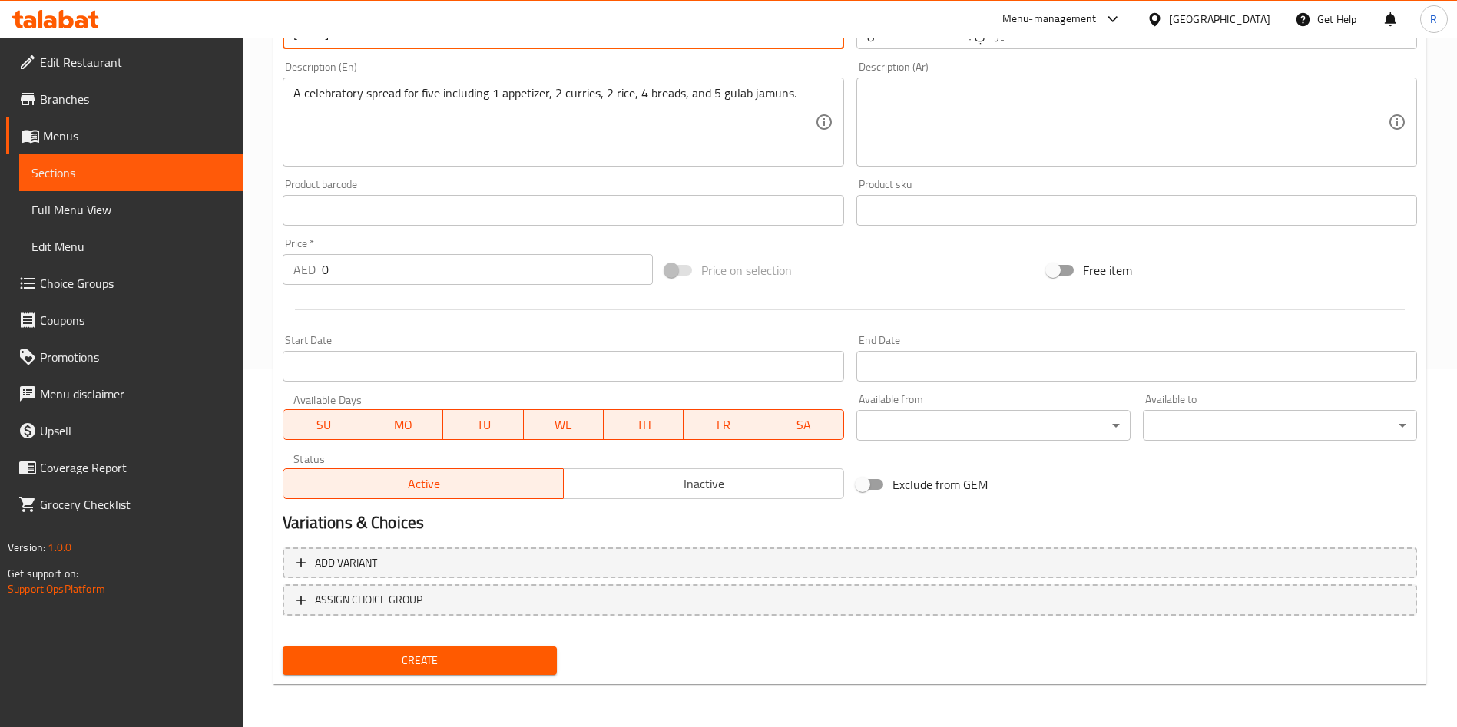
type input "[DATE] Pataka for 5"
drag, startPoint x: 338, startPoint y: 264, endPoint x: 0, endPoint y: 240, distance: 338.8
click at [0, 237] on div "Edit Restaurant Branches Menus Sections Full Menu View Edit Menu Choice Groups …" at bounding box center [728, 203] width 1457 height 1047
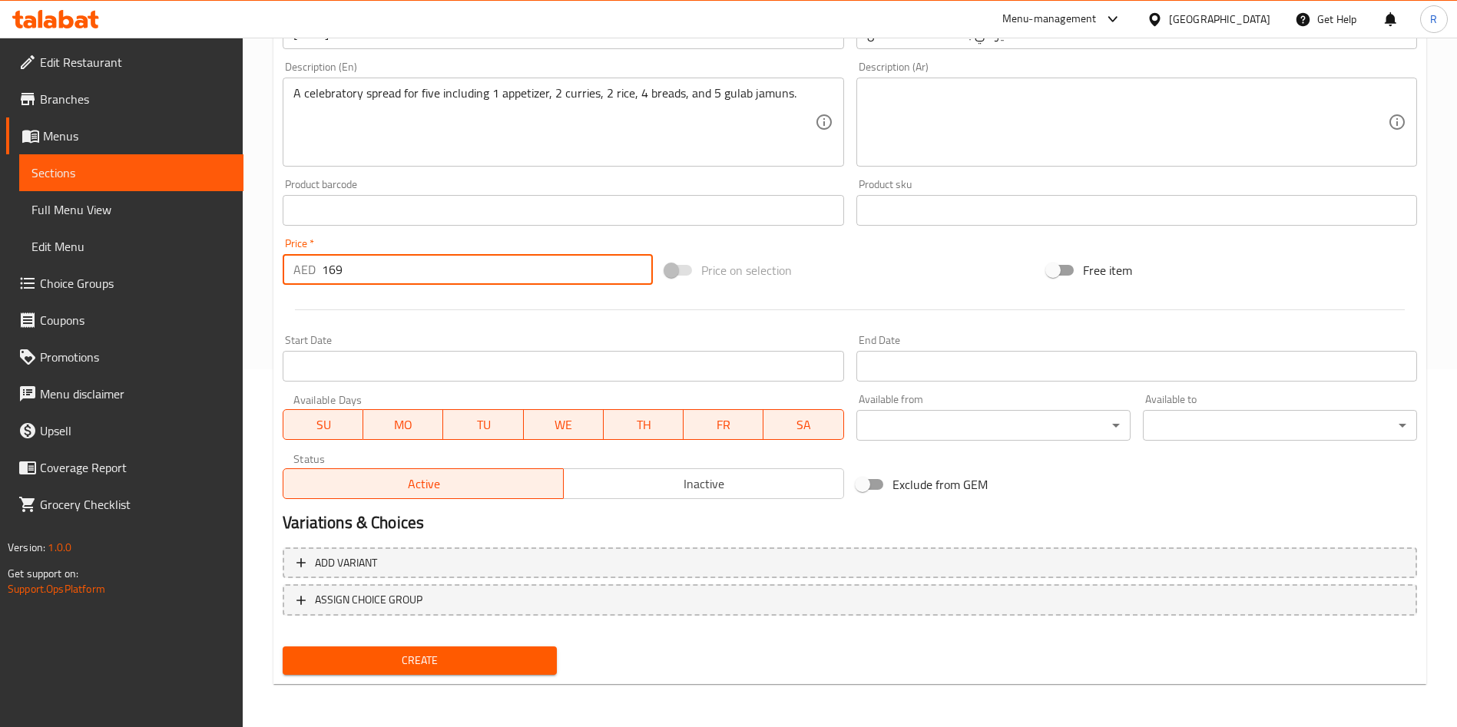
type input "169"
drag, startPoint x: 451, startPoint y: 657, endPoint x: 474, endPoint y: 663, distance: 24.1
click at [451, 657] on span "Create" at bounding box center [420, 660] width 250 height 19
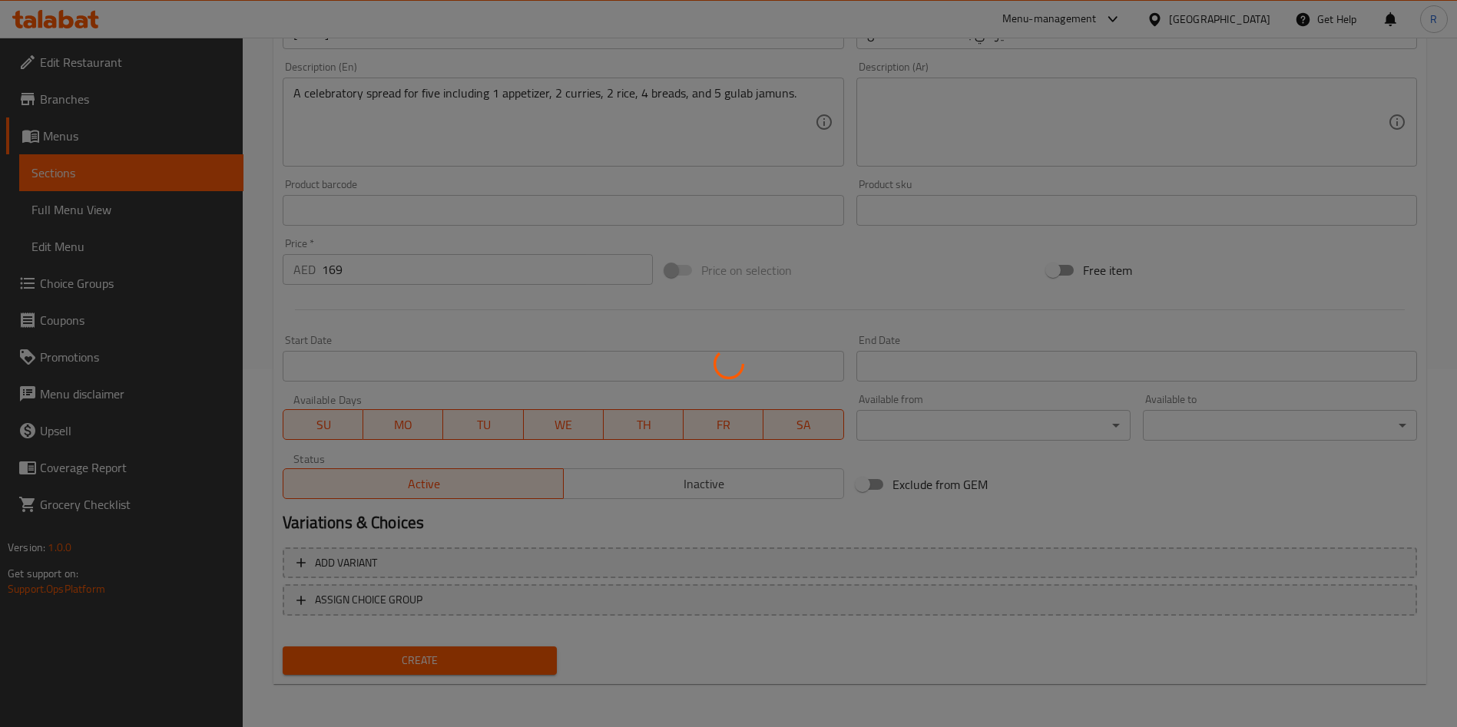
type input "0"
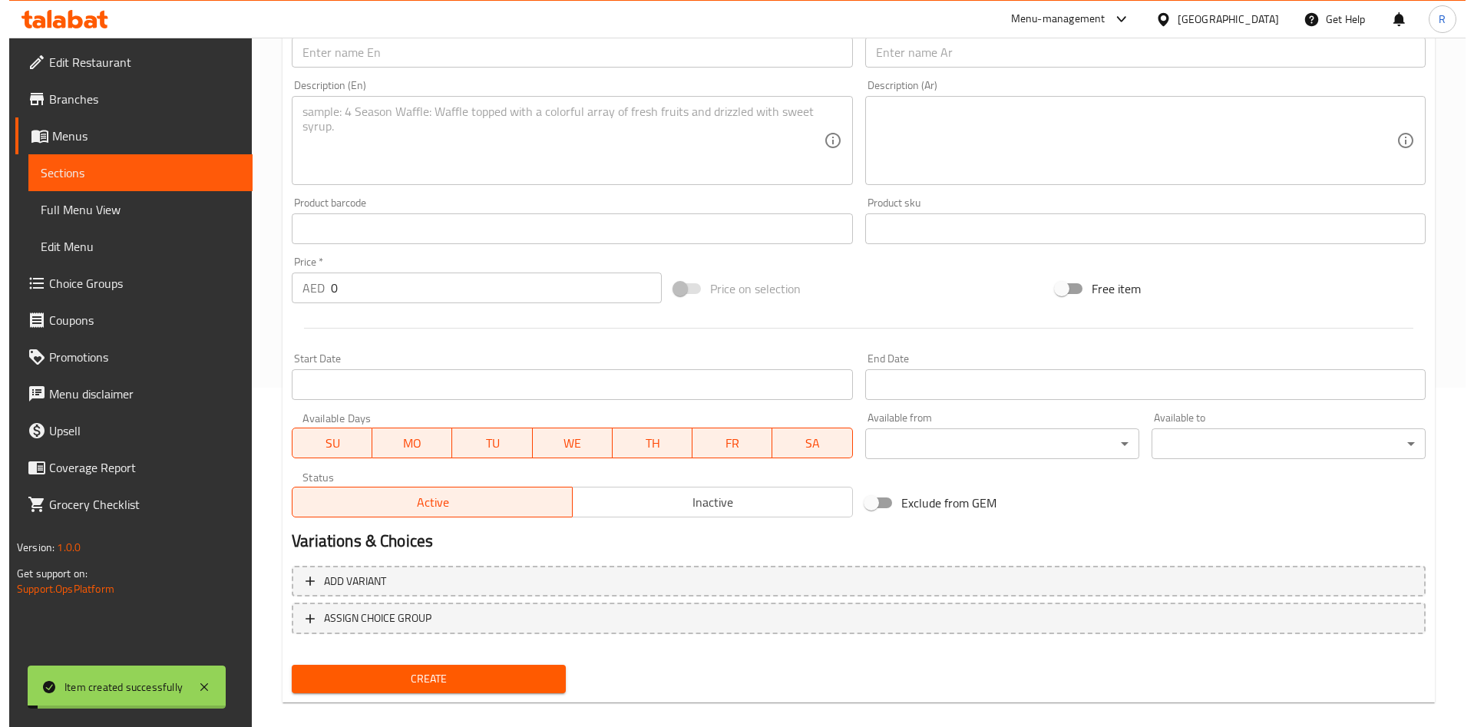
scroll to position [0, 0]
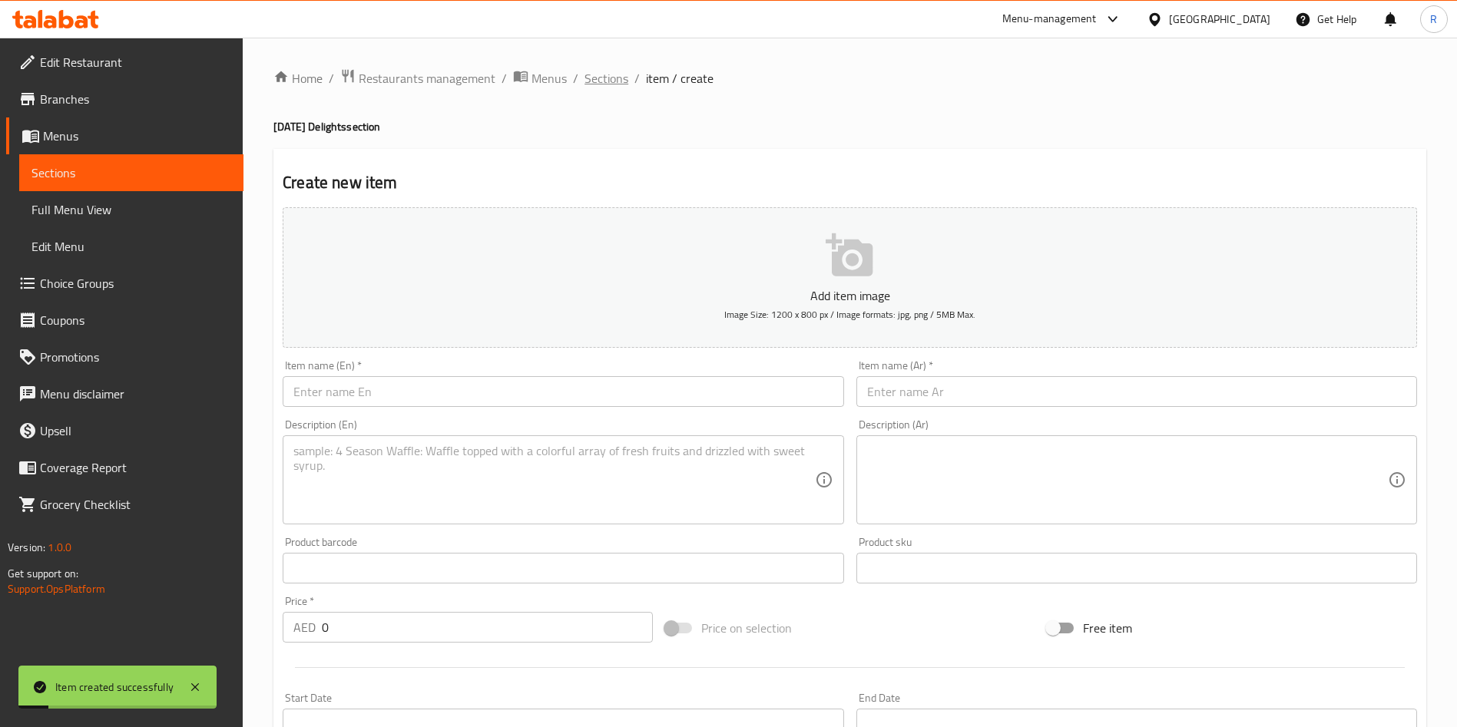
click at [604, 84] on span "Sections" at bounding box center [606, 78] width 44 height 18
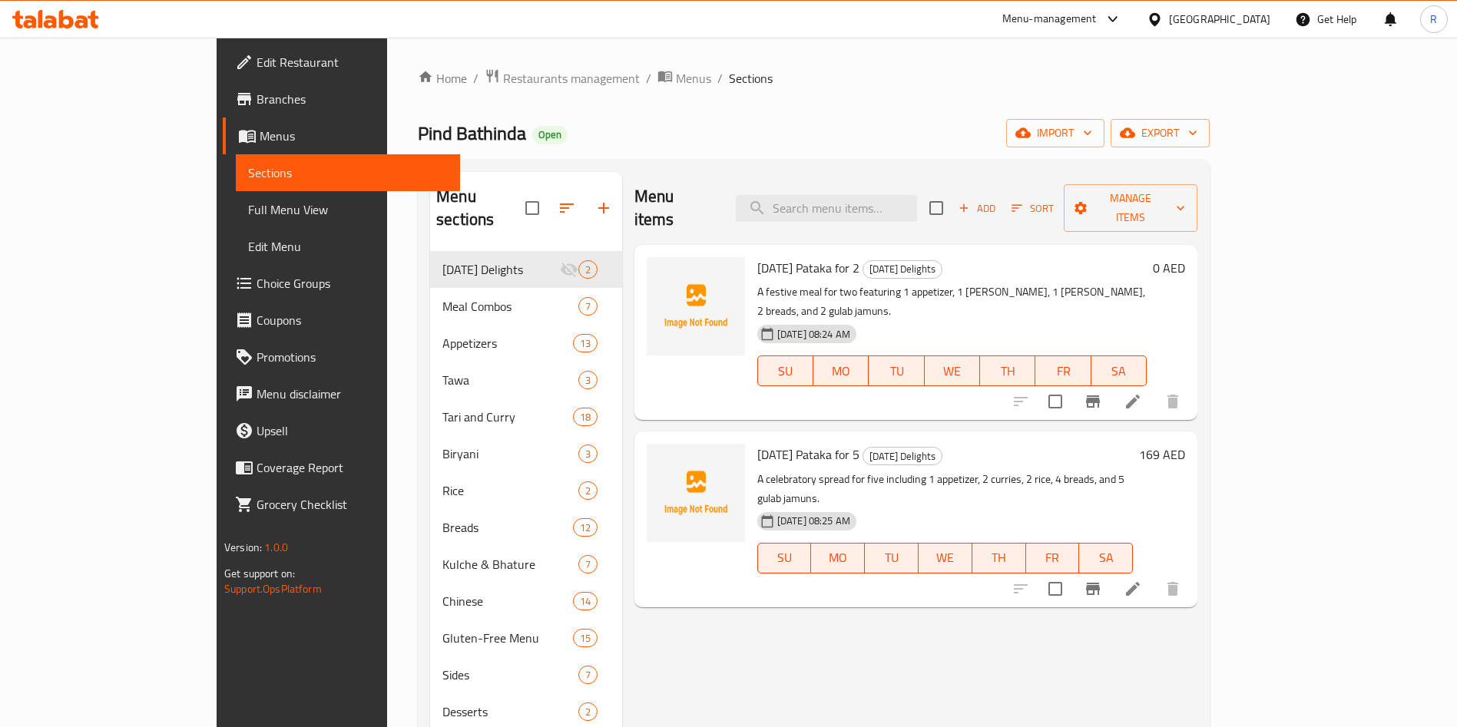
click at [256, 288] on span "Choice Groups" at bounding box center [351, 283] width 191 height 18
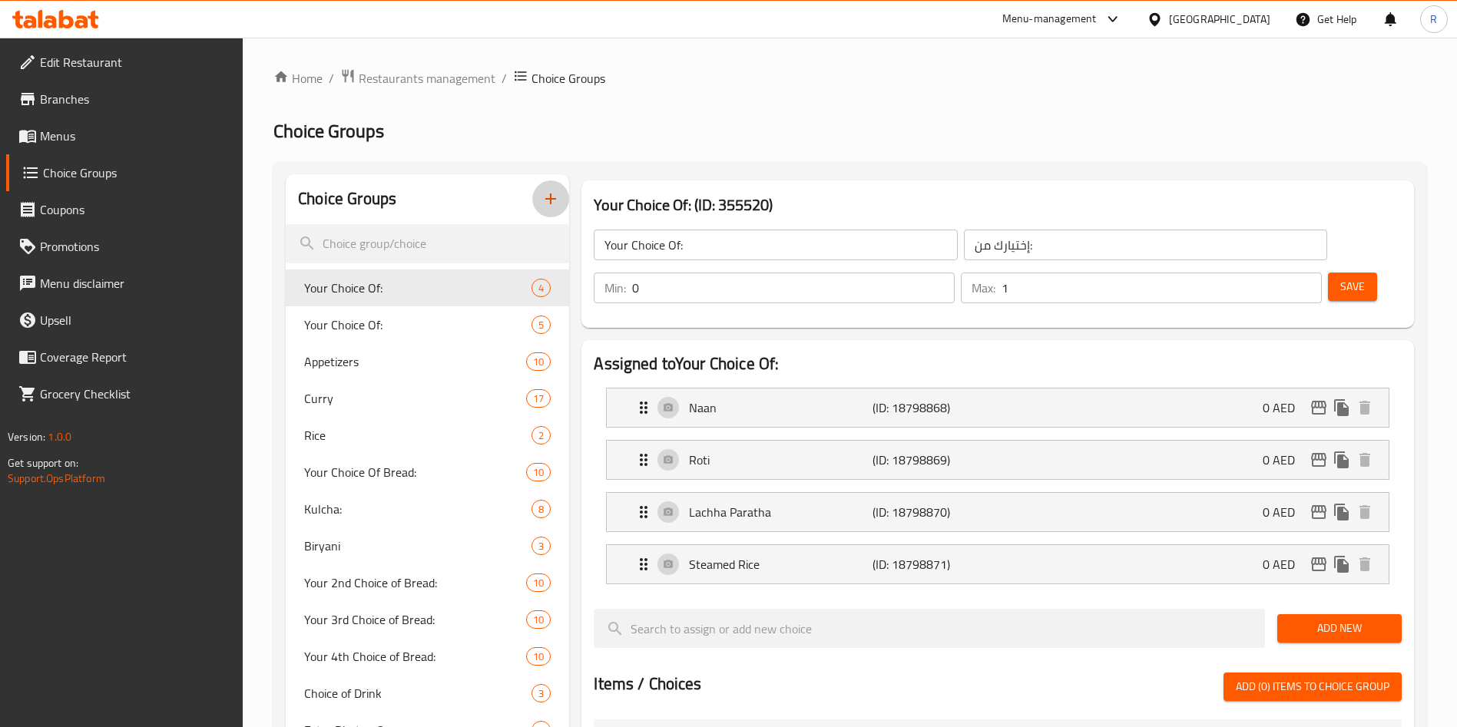
click at [553, 201] on icon "button" at bounding box center [550, 199] width 18 height 18
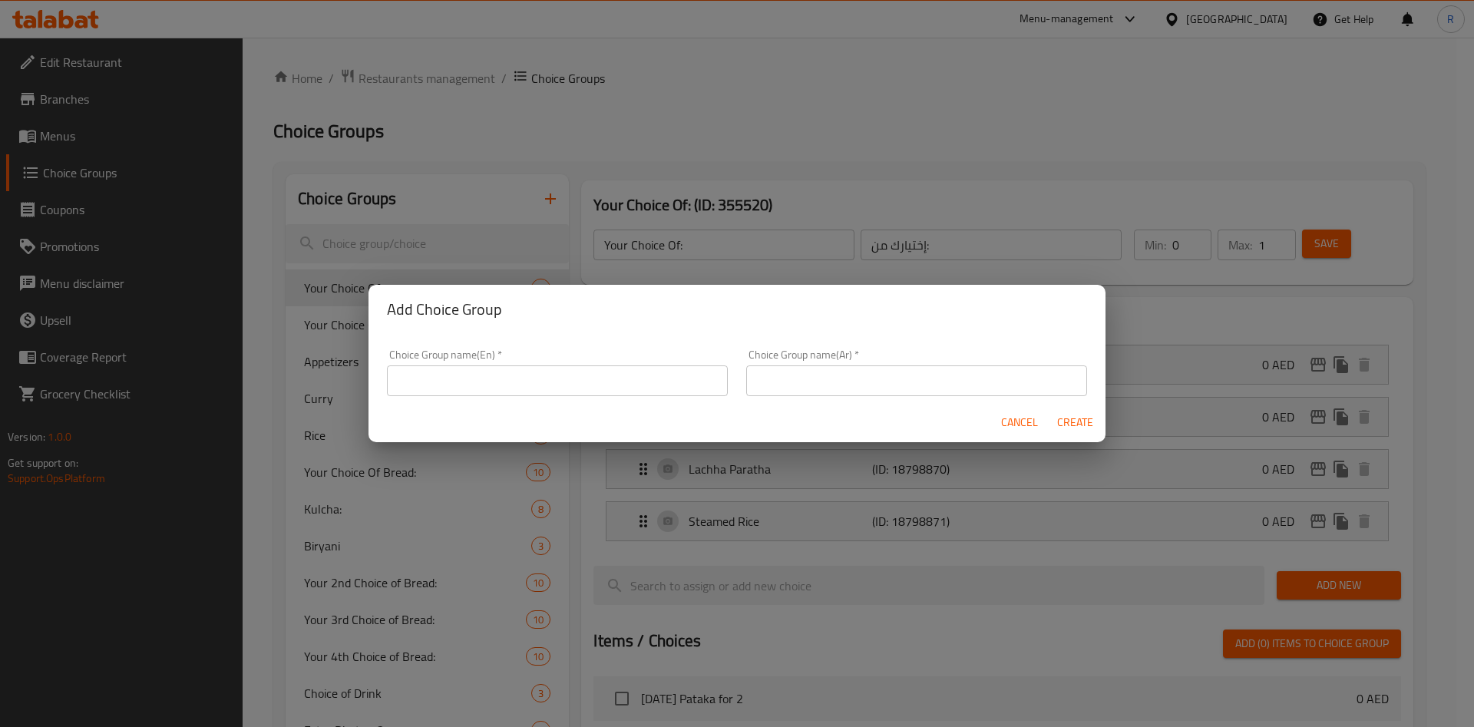
click at [645, 374] on input "text" at bounding box center [557, 381] width 341 height 31
type input "[DATE] Pataka - Appetizers:"
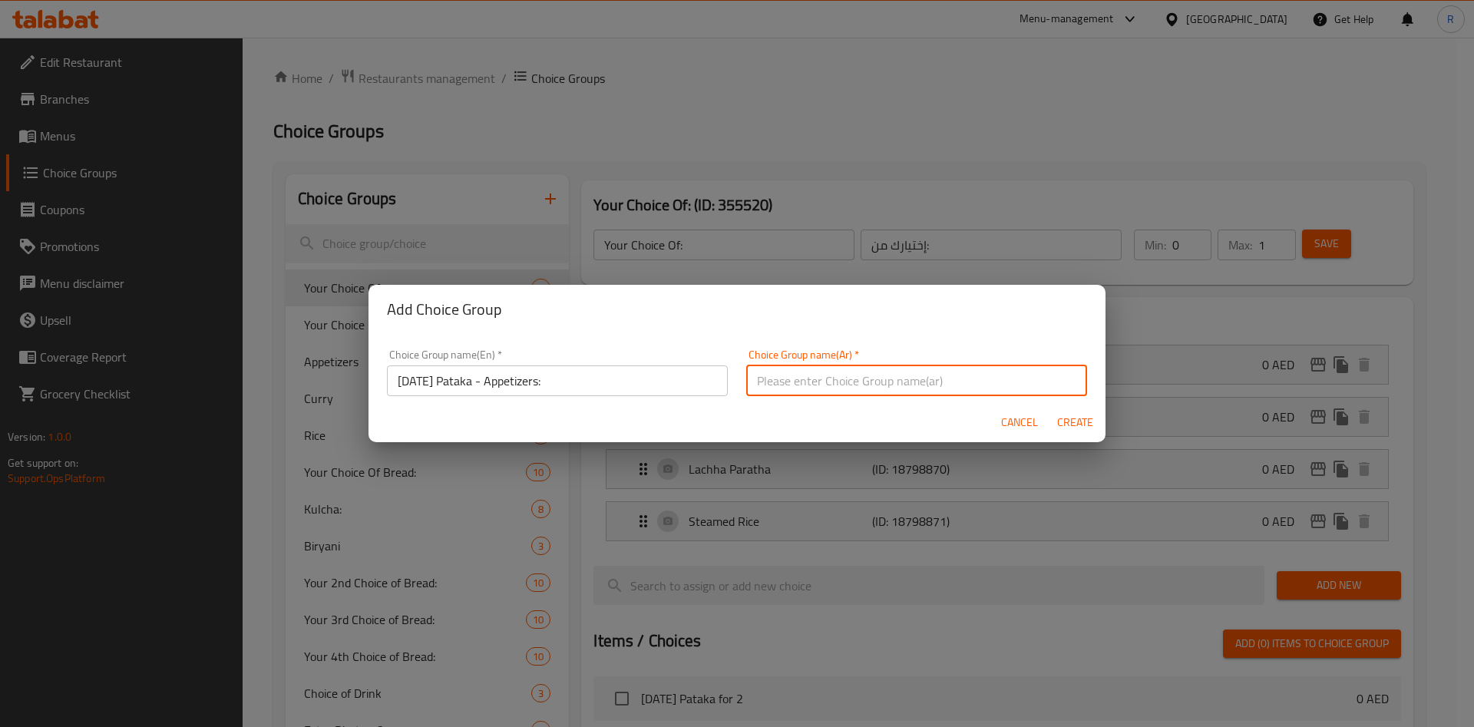
paste input "[DATE] Pataka - Appetizers:"
type input "[DATE] Pataka - Appetizers:"
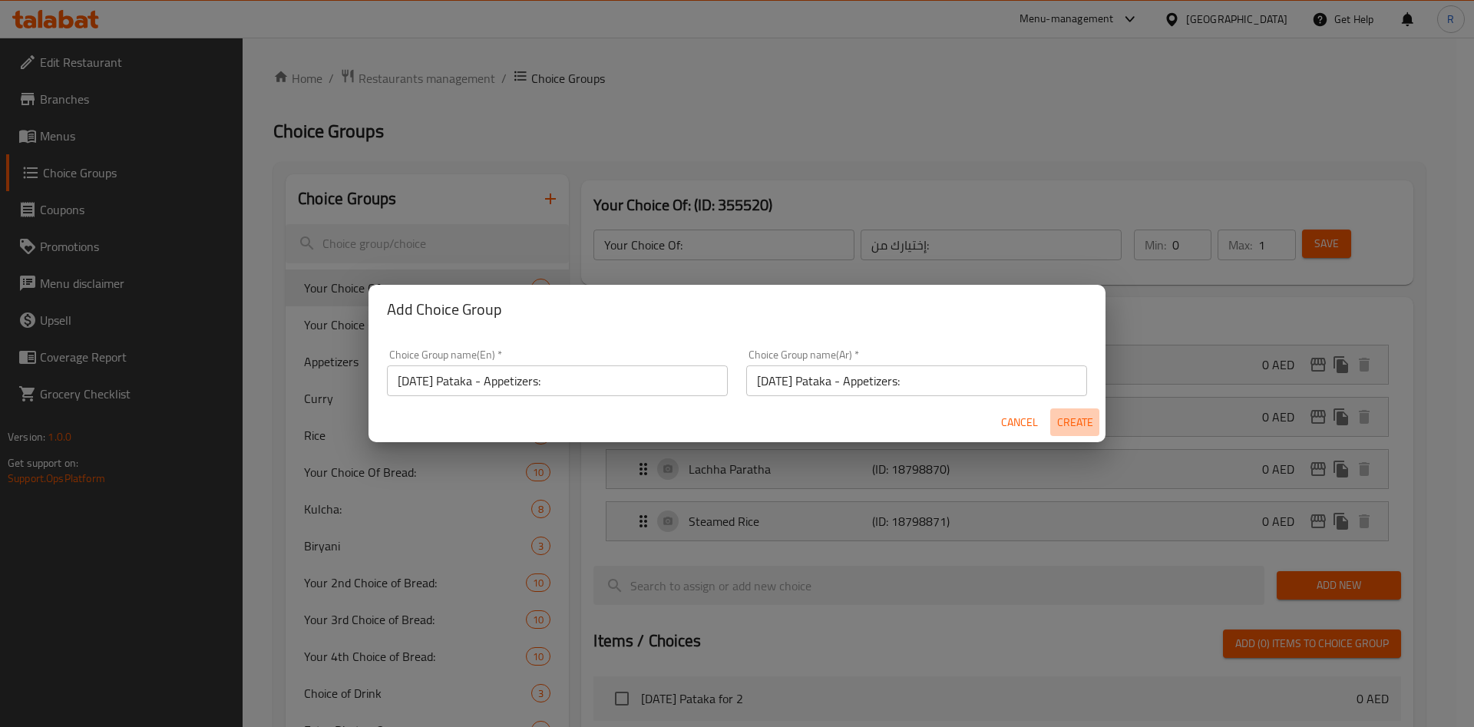
click at [1086, 425] on span "Create" at bounding box center [1075, 422] width 37 height 19
type input "[DATE] Pataka - Appetizers:"
type input "0"
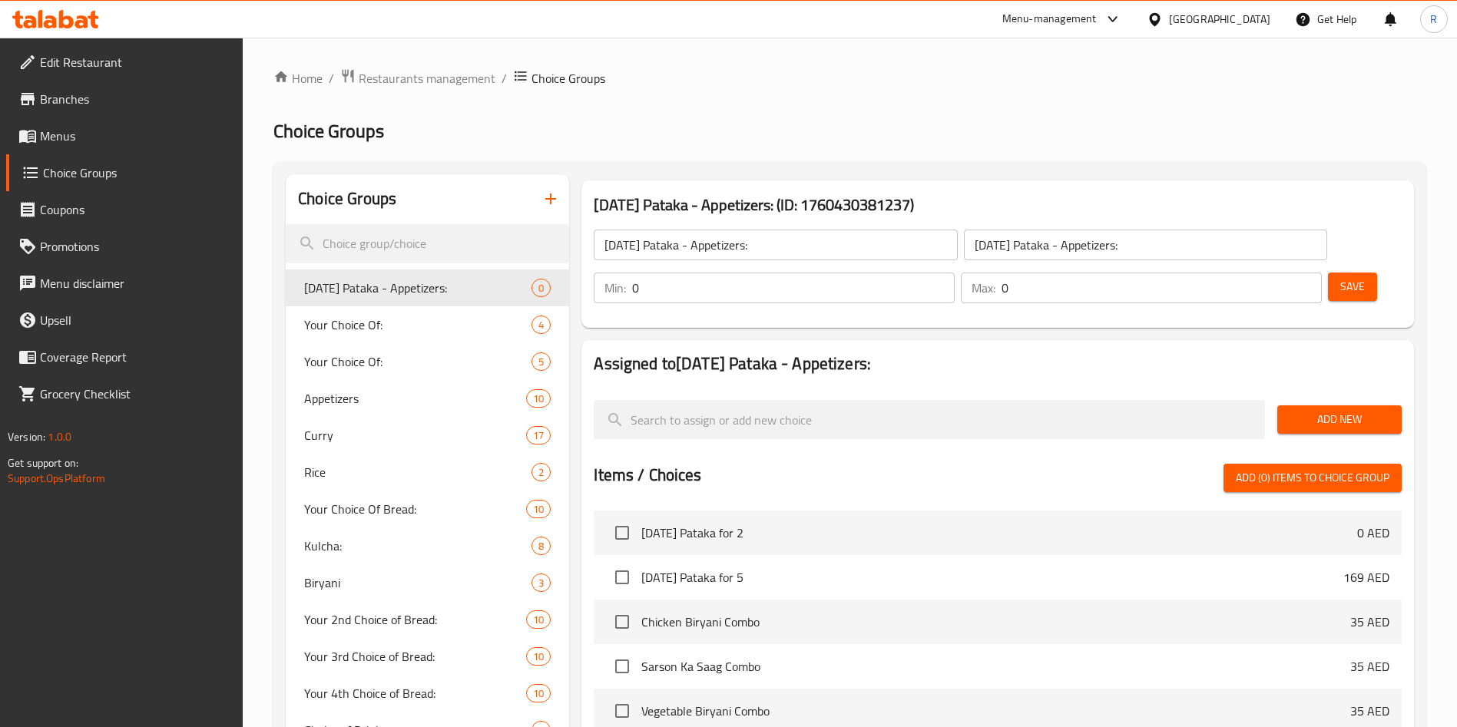
click at [553, 199] on icon "button" at bounding box center [550, 199] width 11 height 11
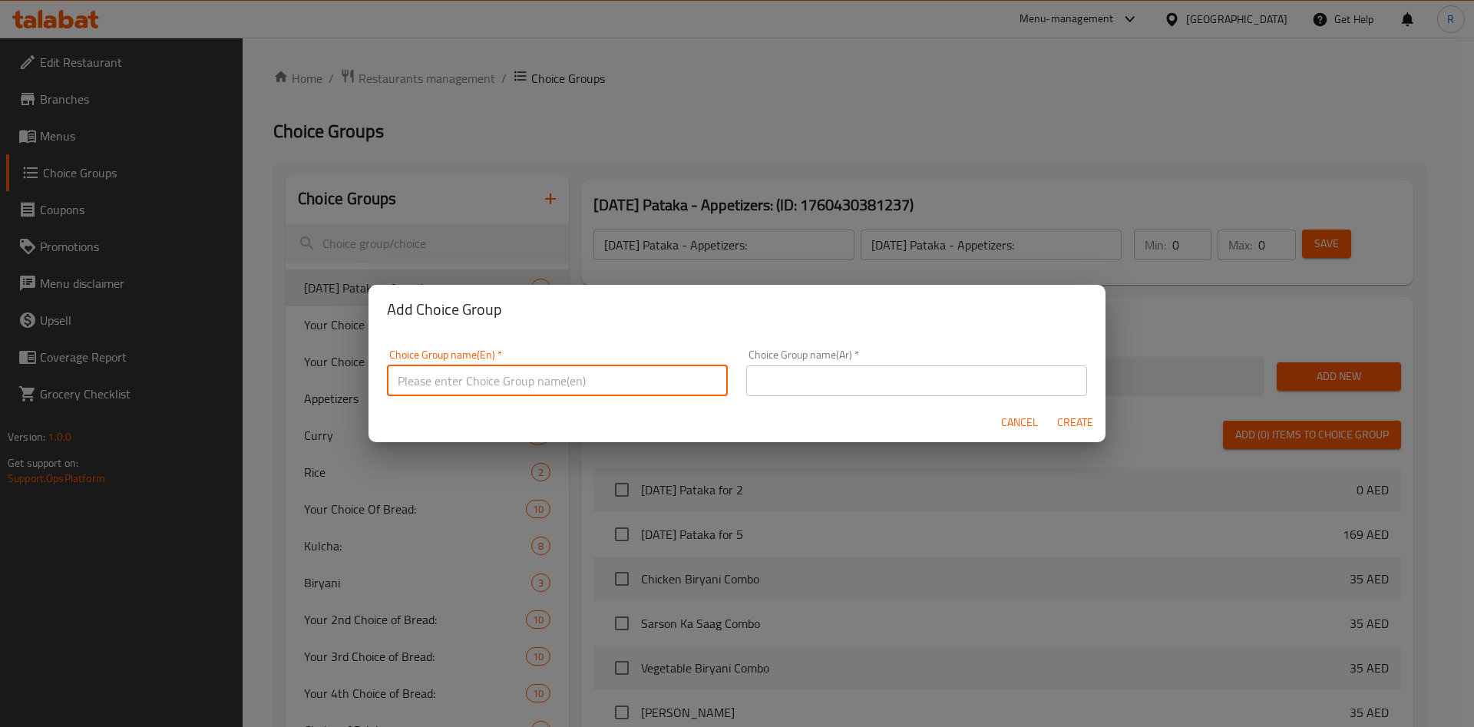
drag, startPoint x: 527, startPoint y: 373, endPoint x: 544, endPoint y: 376, distance: 17.9
click at [527, 373] on input "text" at bounding box center [557, 381] width 341 height 31
paste input "[DATE] Pataka - Appetizers:"
click at [501, 376] on input "[DATE] Pataka - Appetizers:" at bounding box center [557, 381] width 341 height 31
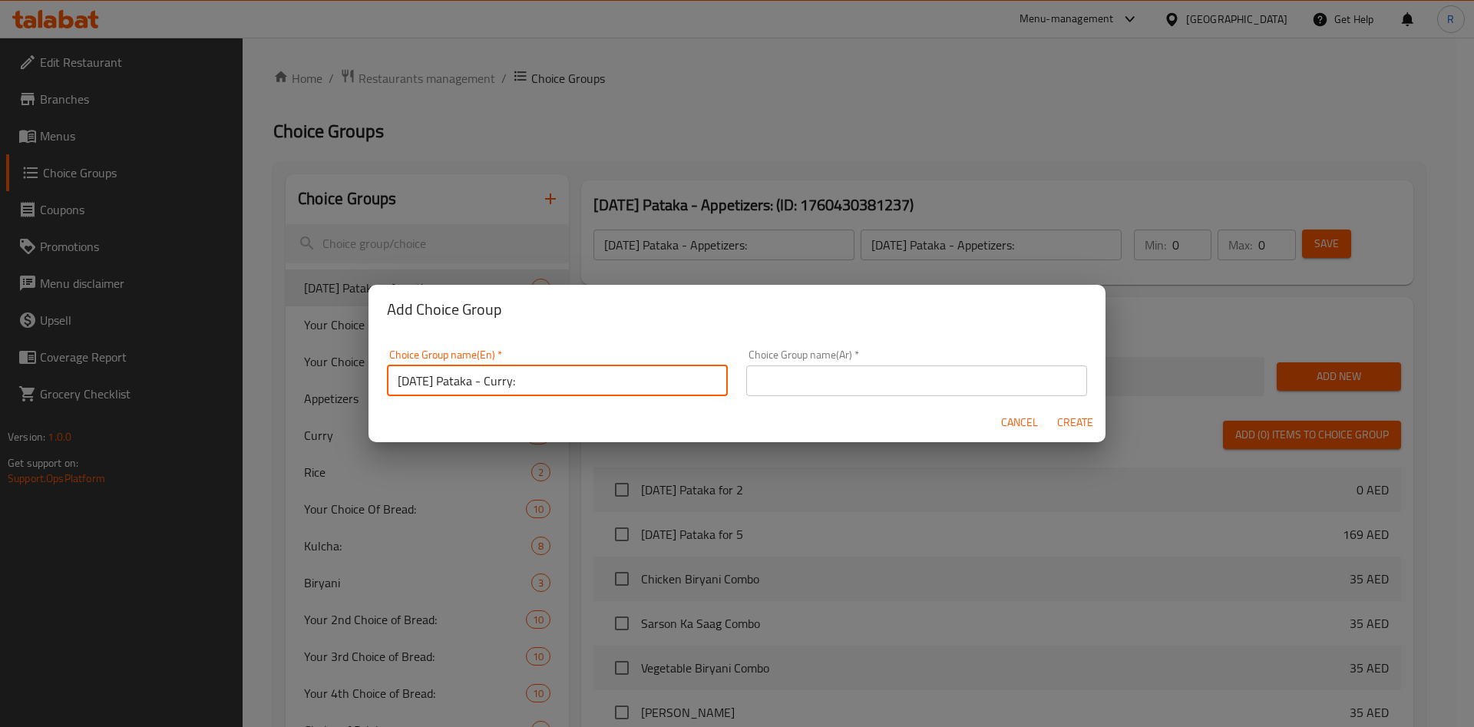
type input "[DATE] Pataka - Curry:"
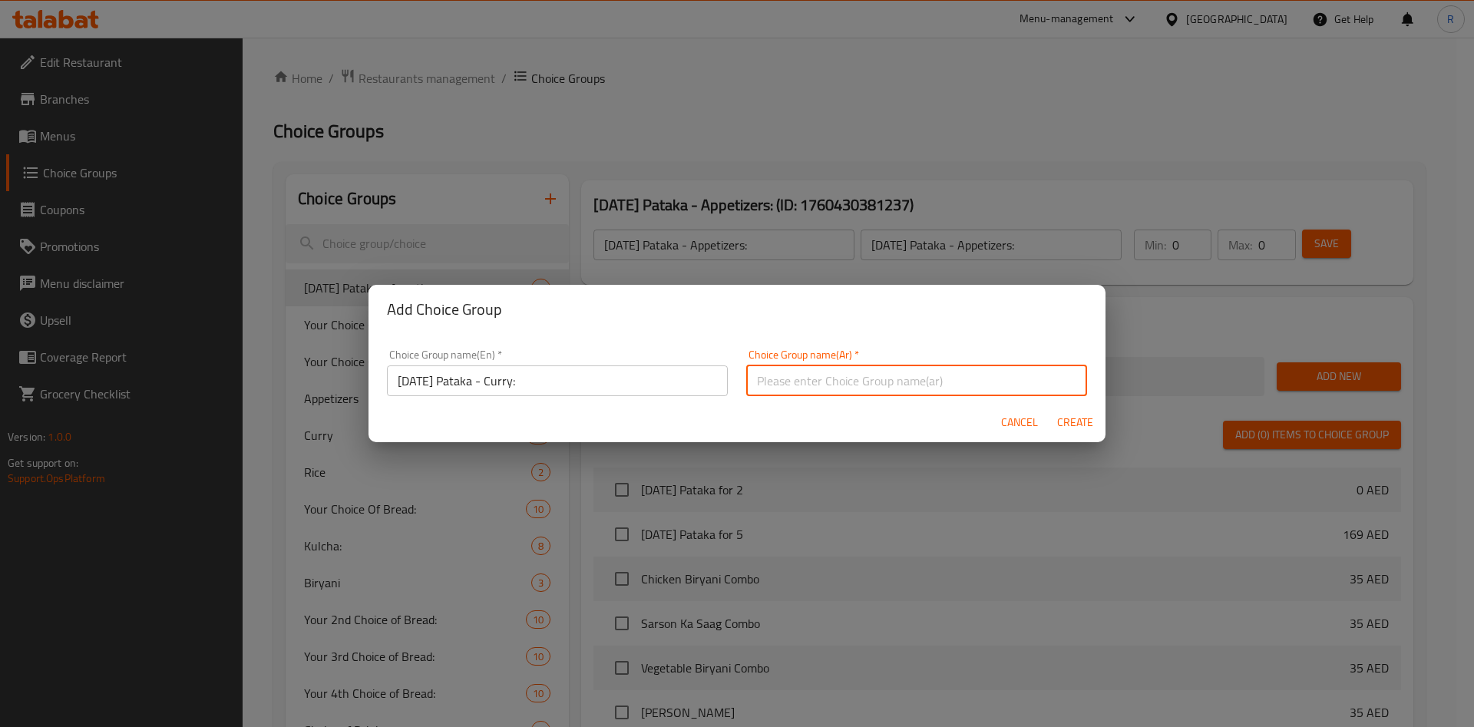
paste input "[DATE] Pataka - Curry:"
type input "[DATE] Pataka - Curry:"
click at [1076, 417] on span "Create" at bounding box center [1075, 422] width 37 height 19
type input "[DATE] Pataka - Curry:"
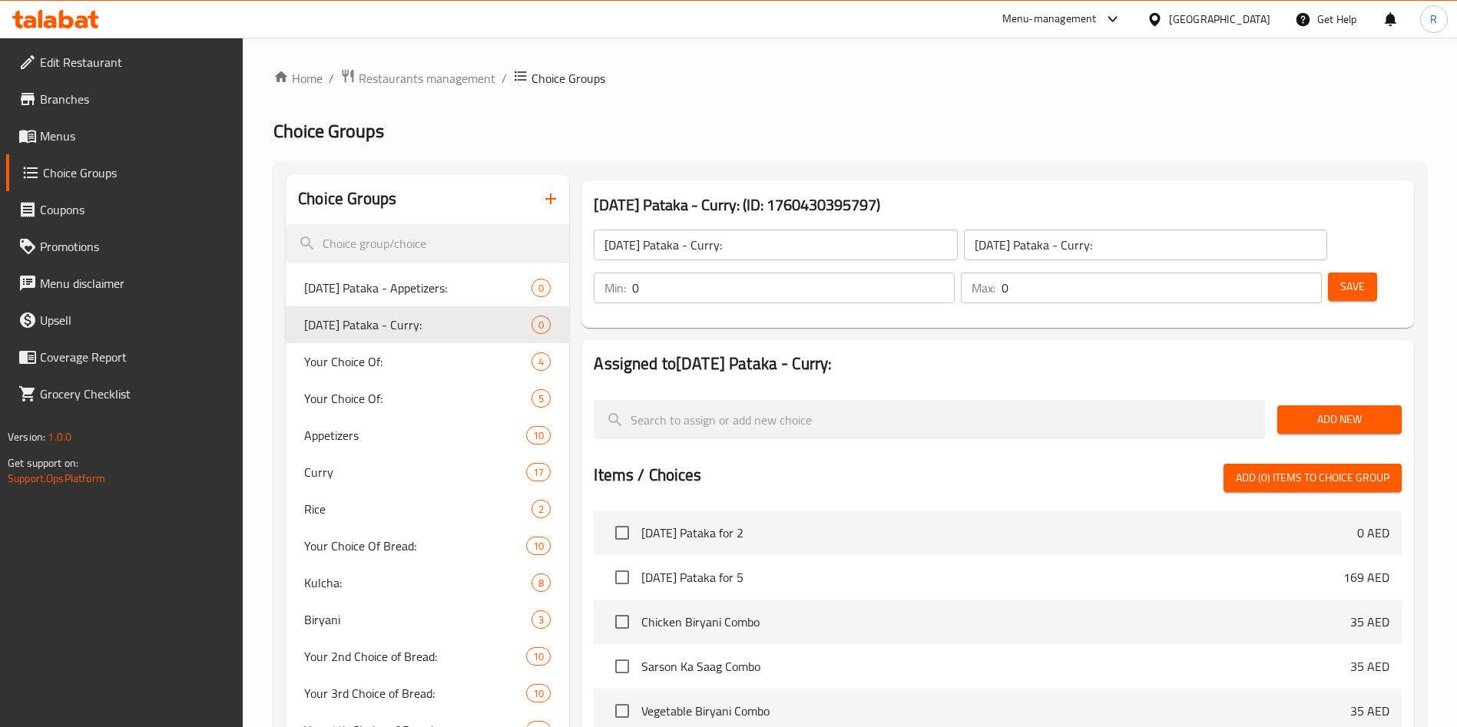
click at [554, 190] on button "button" at bounding box center [550, 198] width 37 height 37
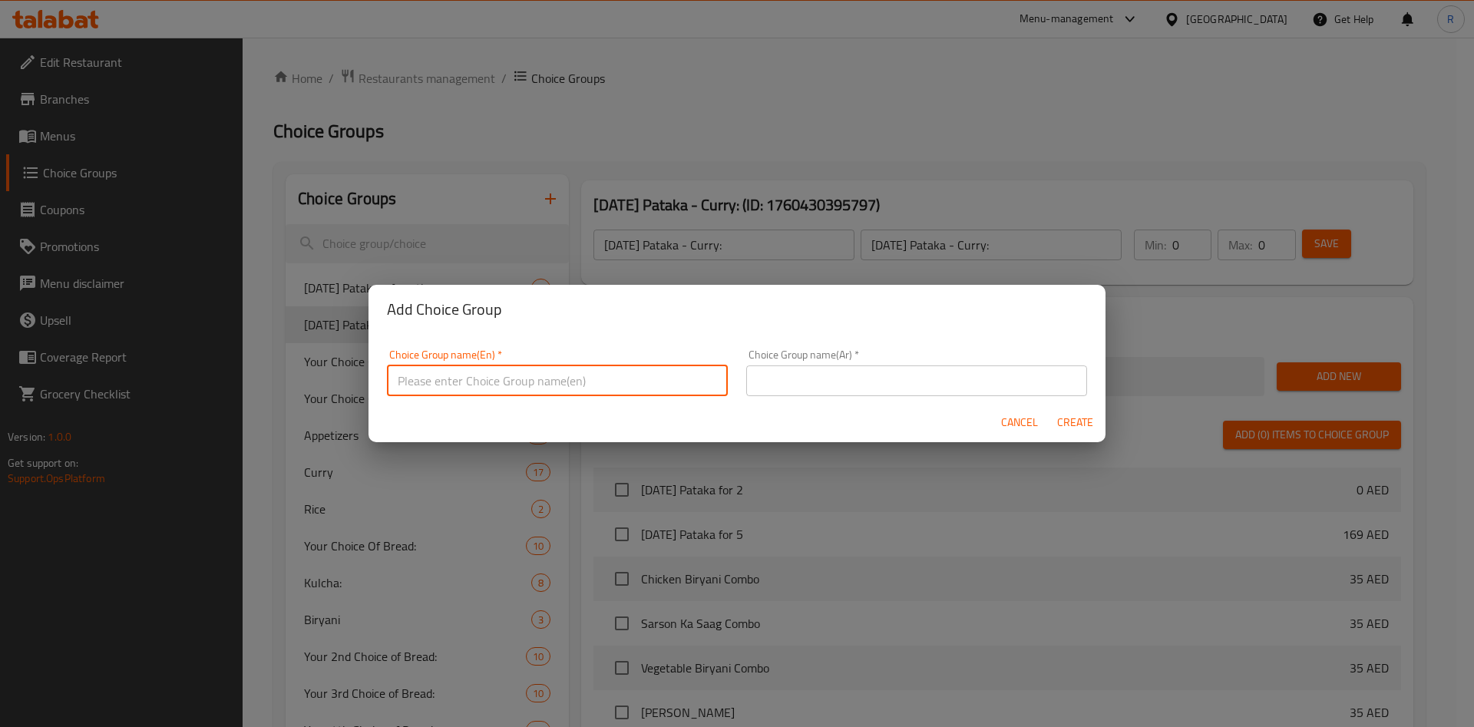
click at [565, 386] on input "text" at bounding box center [557, 381] width 341 height 31
paste input "[DATE] Pataka - Curry:"
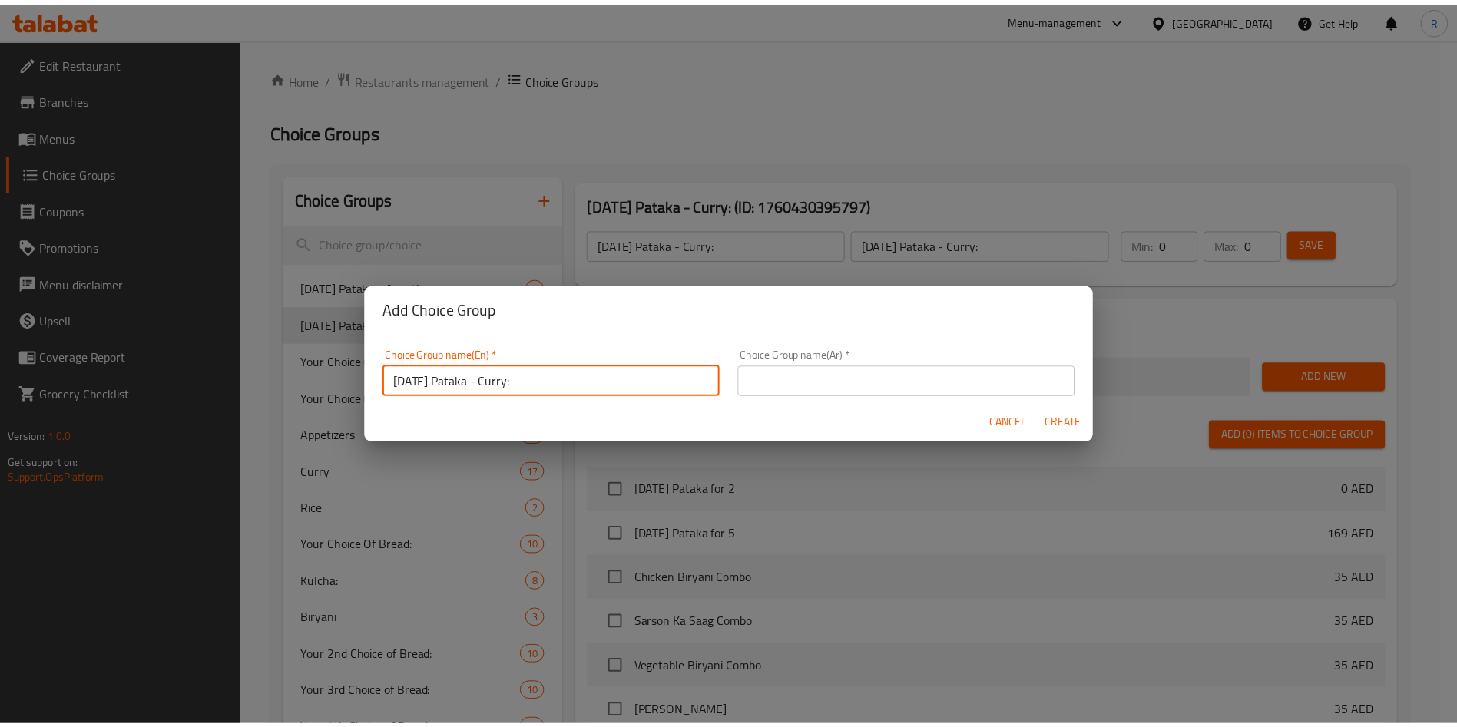
scroll to position [5, 0]
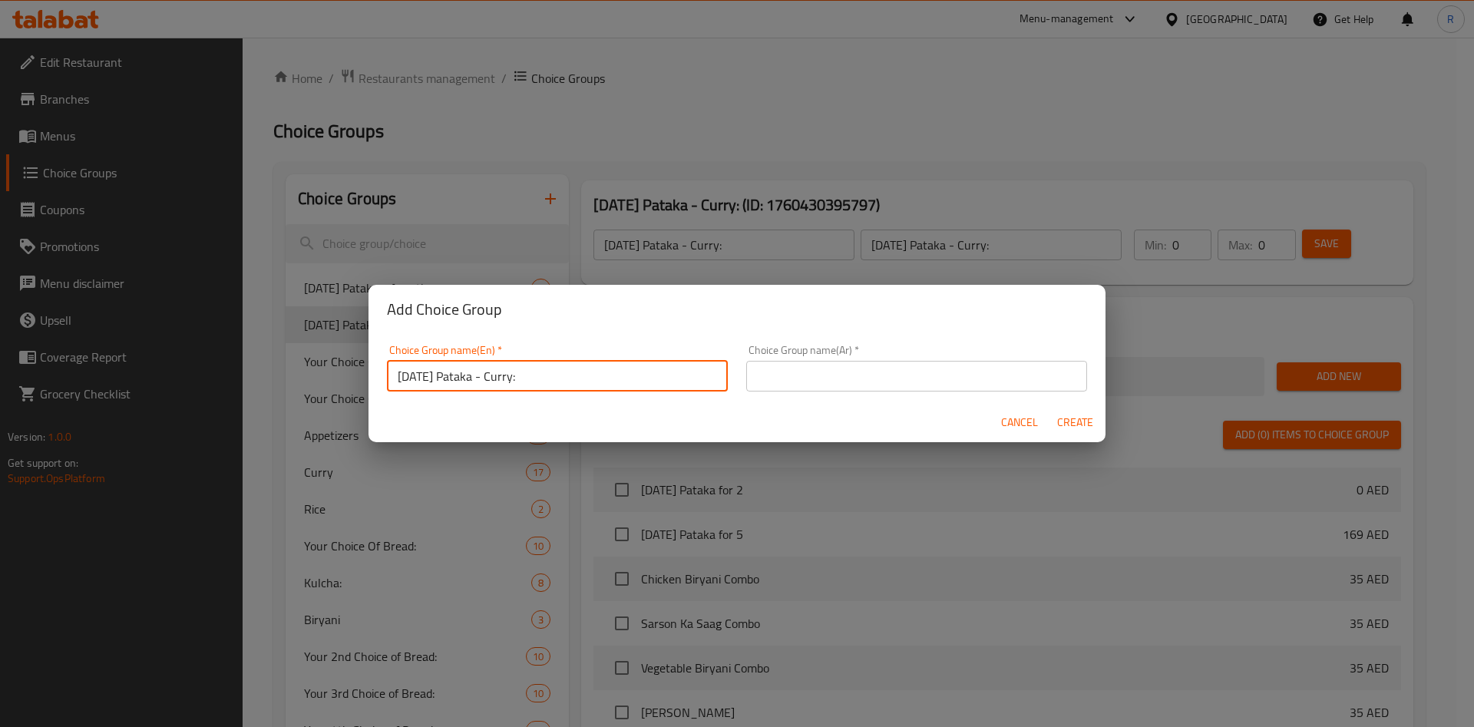
drag, startPoint x: 478, startPoint y: 383, endPoint x: 738, endPoint y: 401, distance: 260.2
click at [738, 401] on div "Choice Group name(En)   * [DATE] Pataka - Curry: Choice Group name(En) * Choice…" at bounding box center [737, 368] width 737 height 68
type input "[DATE] Pataka - Bread"
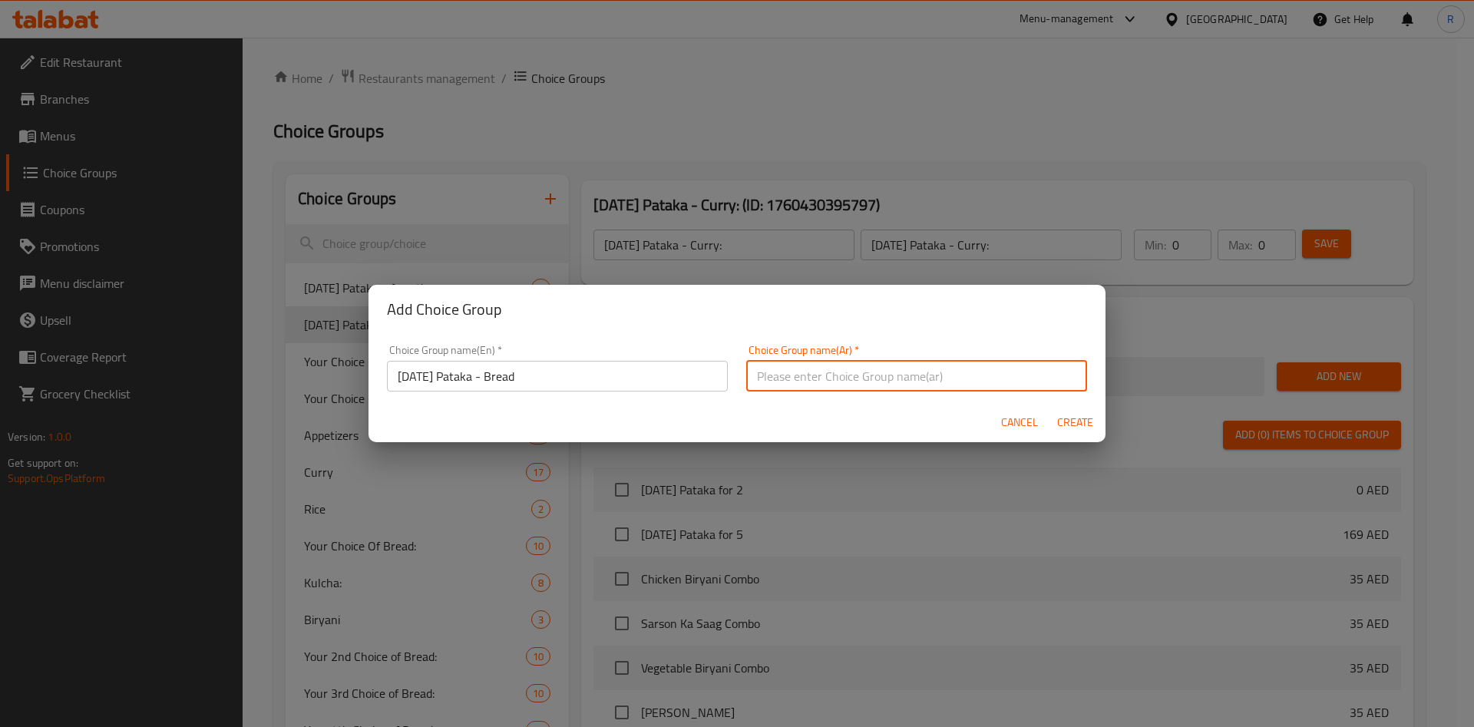
paste input "[DATE] Pataka - Bread"
type input "[DATE] Pataka - Bread"
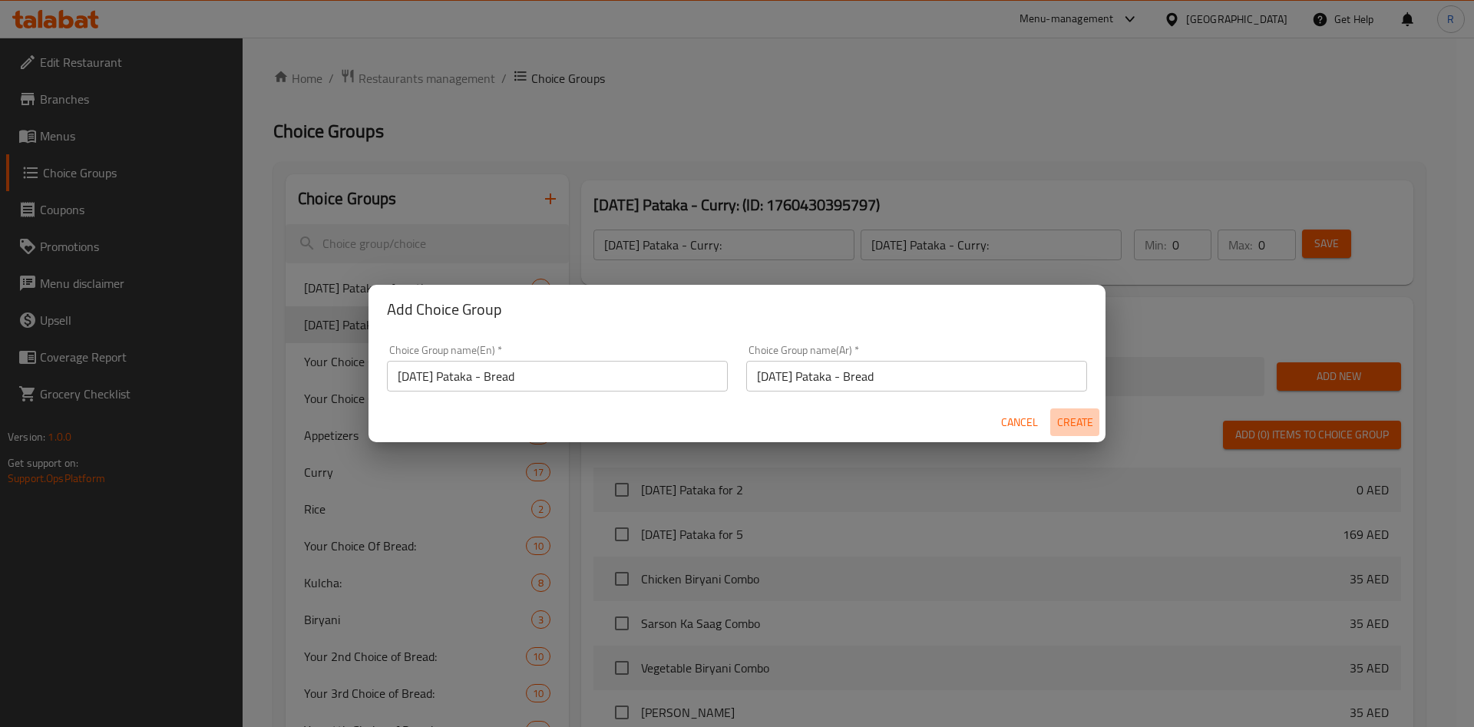
click at [1089, 415] on span "Create" at bounding box center [1075, 422] width 37 height 19
type input "[DATE] Pataka - Bread"
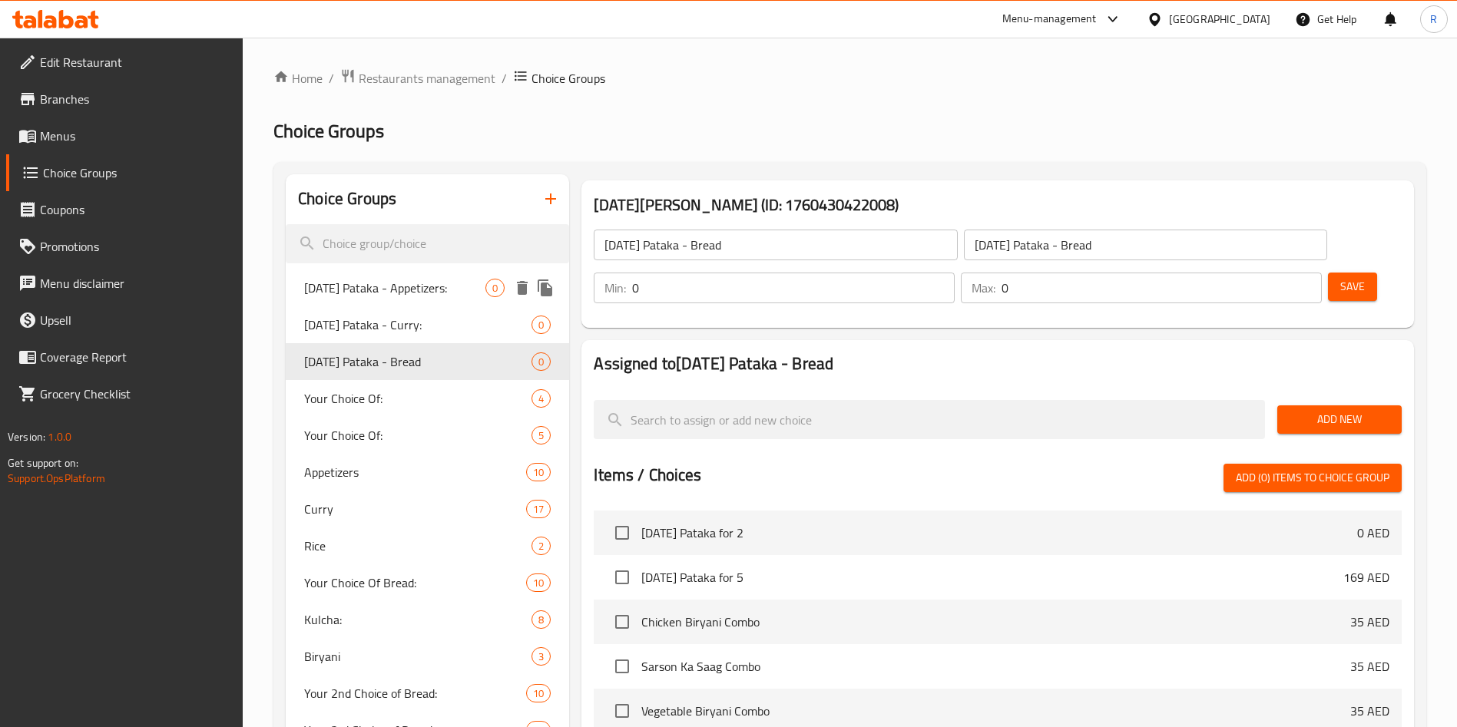
click at [426, 279] on span "[DATE] Pataka - Appetizers:" at bounding box center [394, 288] width 181 height 18
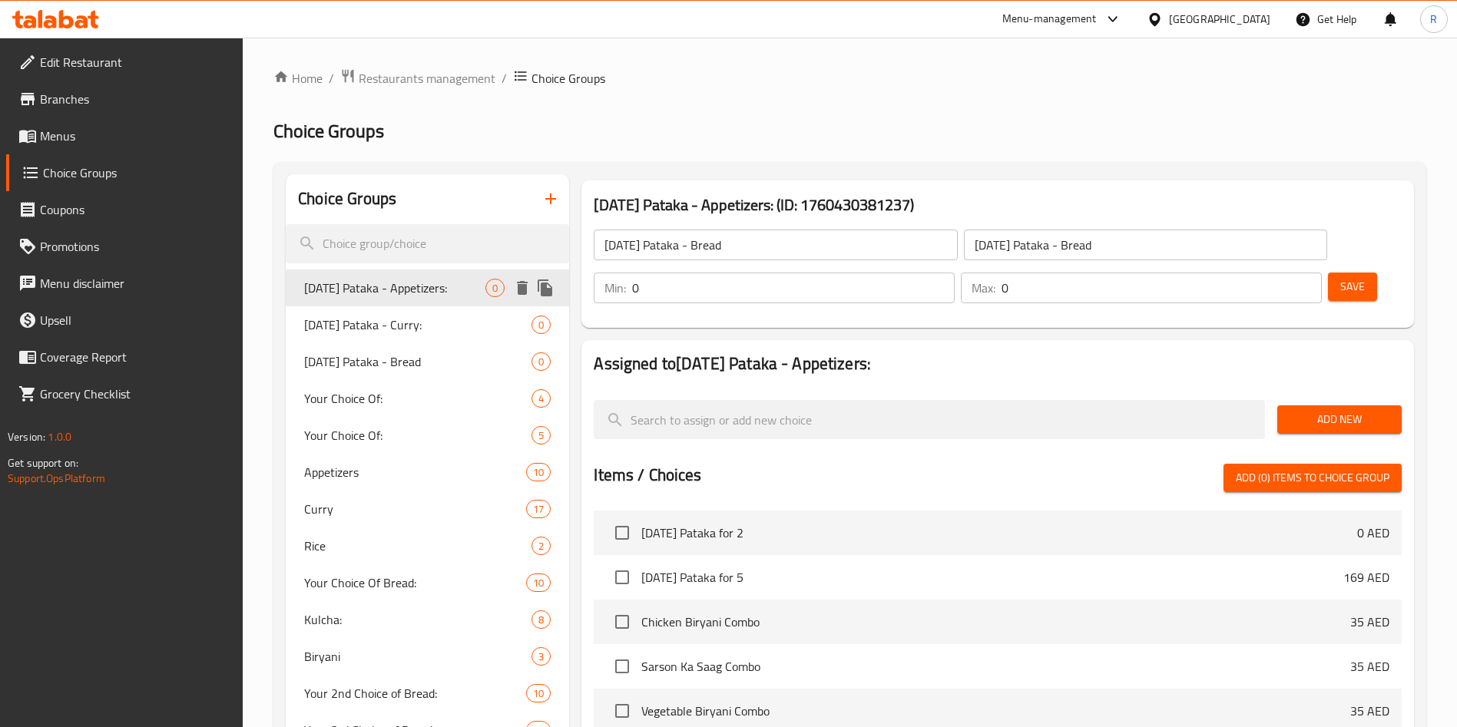
type input "[DATE] Pataka - Appetizers:"
click at [453, 329] on span "[DATE] Pataka - Curry:" at bounding box center [394, 325] width 181 height 18
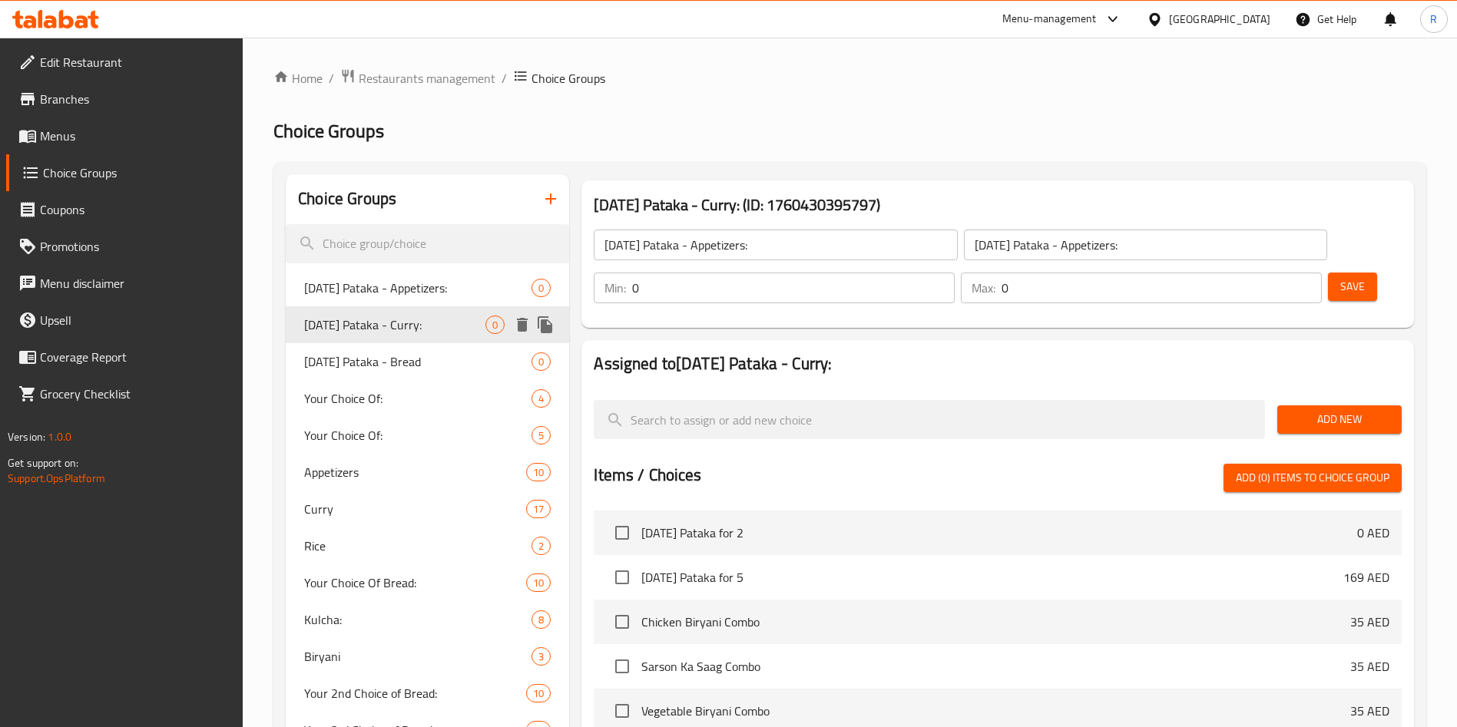
type input "[DATE] Pataka - Curry:"
click at [358, 316] on span "[DATE] Pataka - Curry:" at bounding box center [394, 325] width 181 height 18
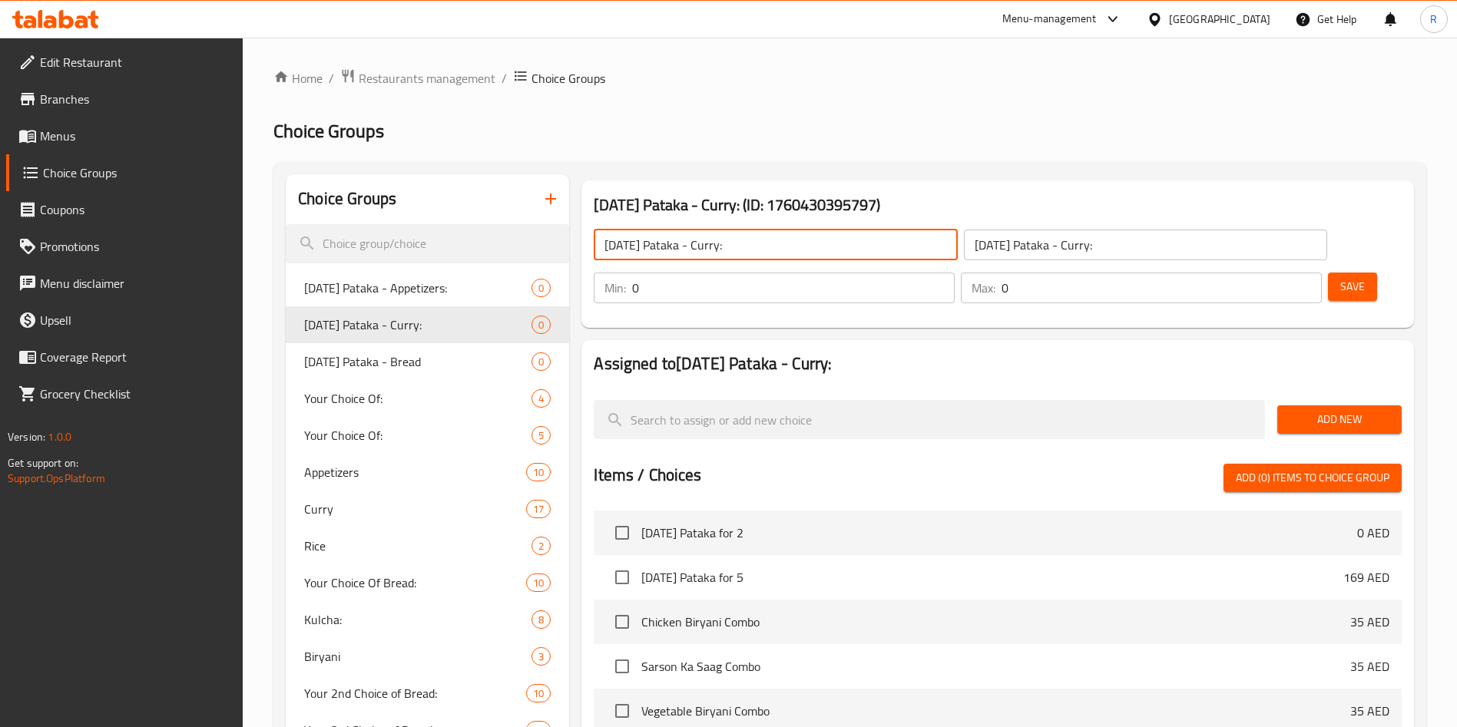
click at [744, 243] on input "[DATE] Pataka - Curry:" at bounding box center [775, 245] width 363 height 31
type input "[DATE] Pataka - Curry"
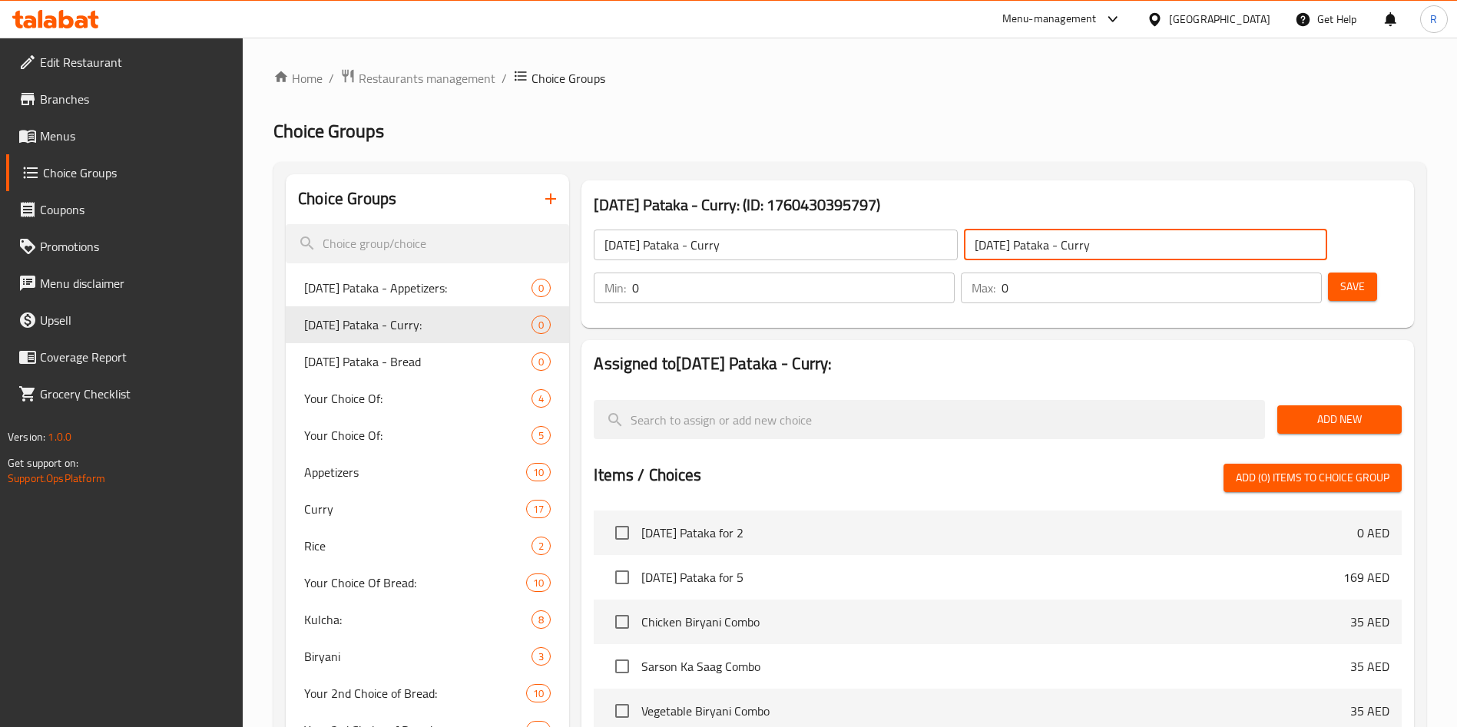
type input "[DATE] Pataka - Curry"
click at [1350, 273] on button "Save" at bounding box center [1352, 287] width 49 height 28
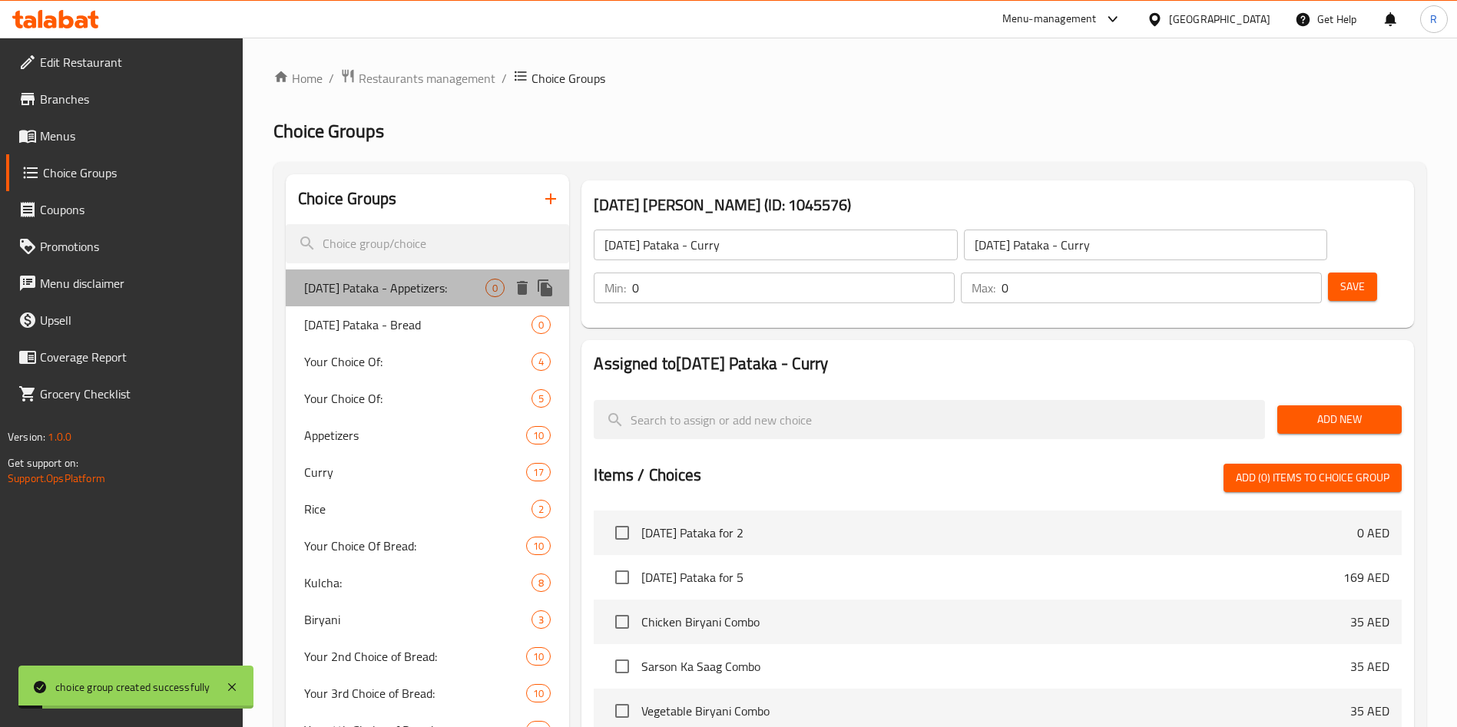
drag, startPoint x: 382, startPoint y: 280, endPoint x: 463, endPoint y: 321, distance: 91.0
click at [382, 280] on span "[DATE] Pataka - Appetizers:" at bounding box center [394, 288] width 181 height 18
type input "[DATE] Pataka - Appetizers:"
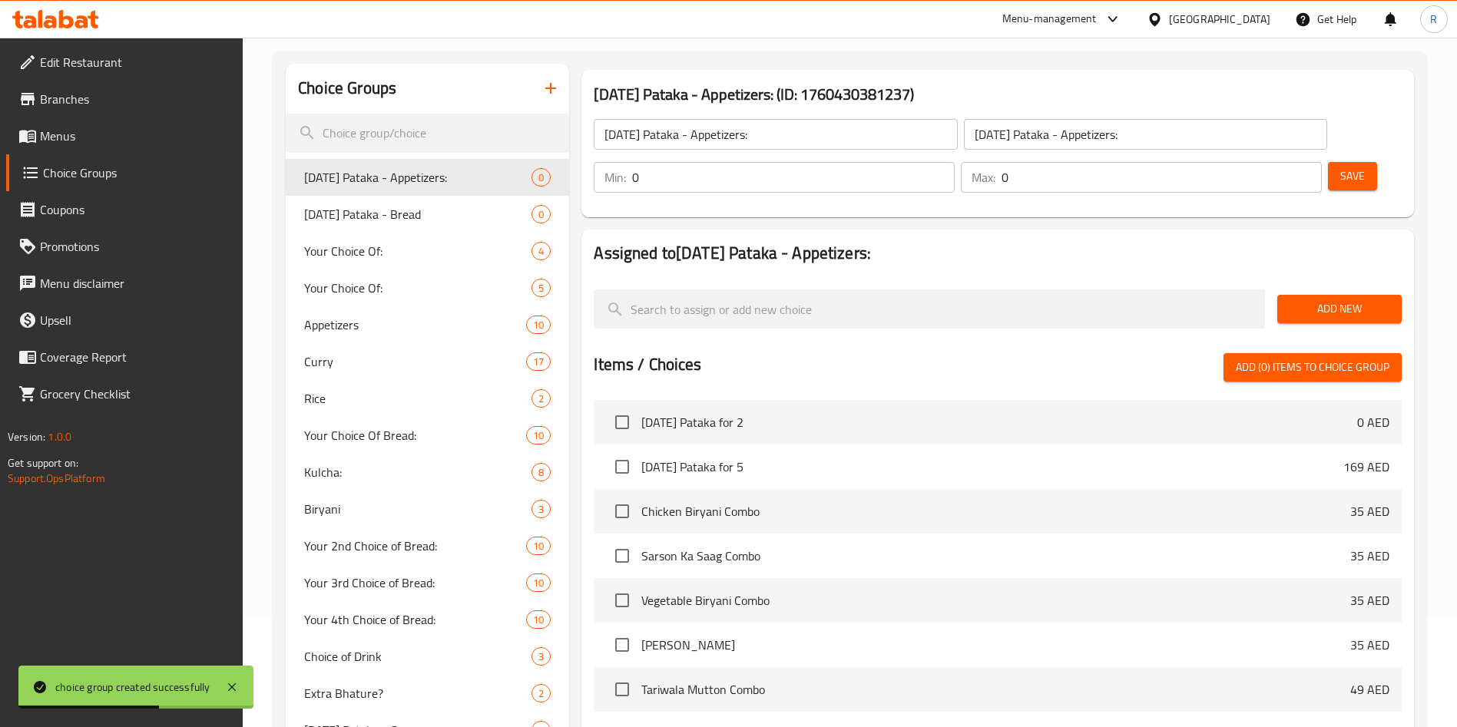
scroll to position [109, 0]
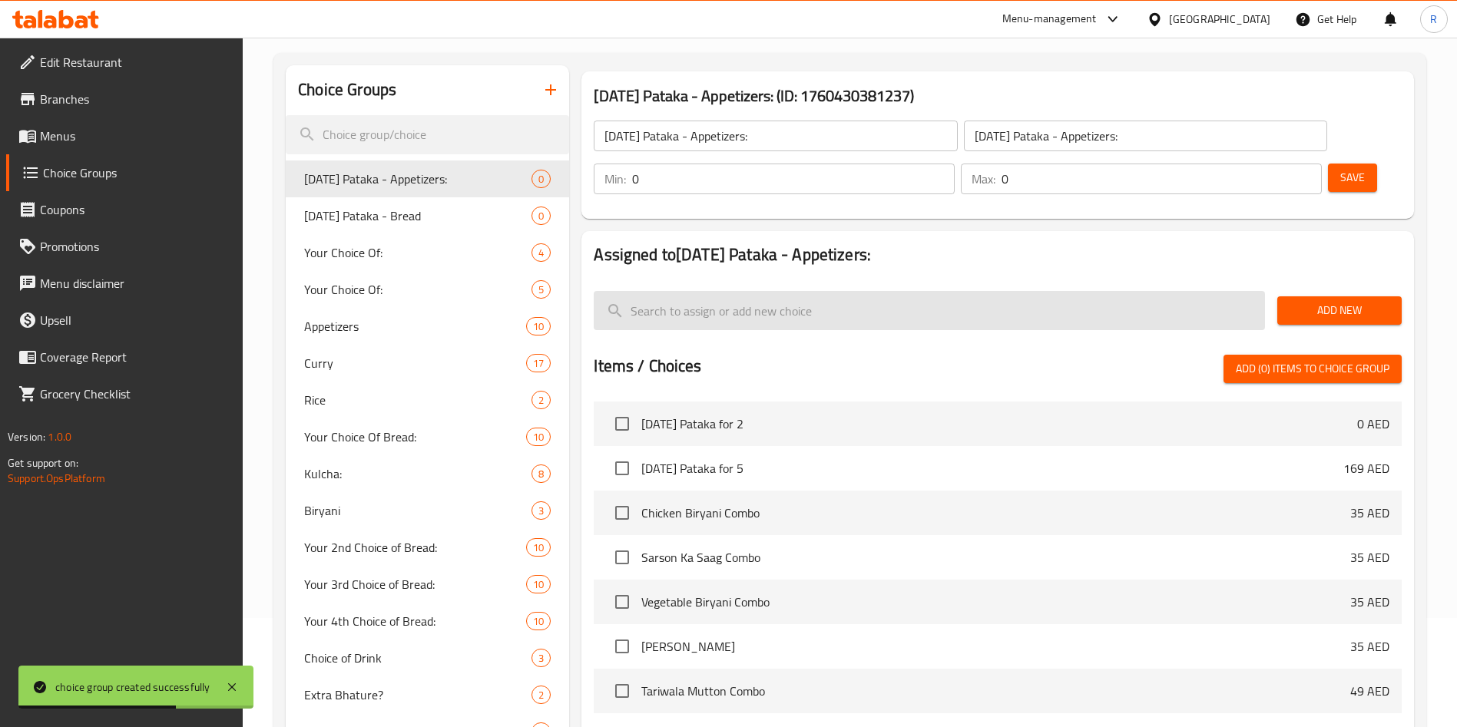
click at [782, 291] on input "search" at bounding box center [929, 310] width 671 height 39
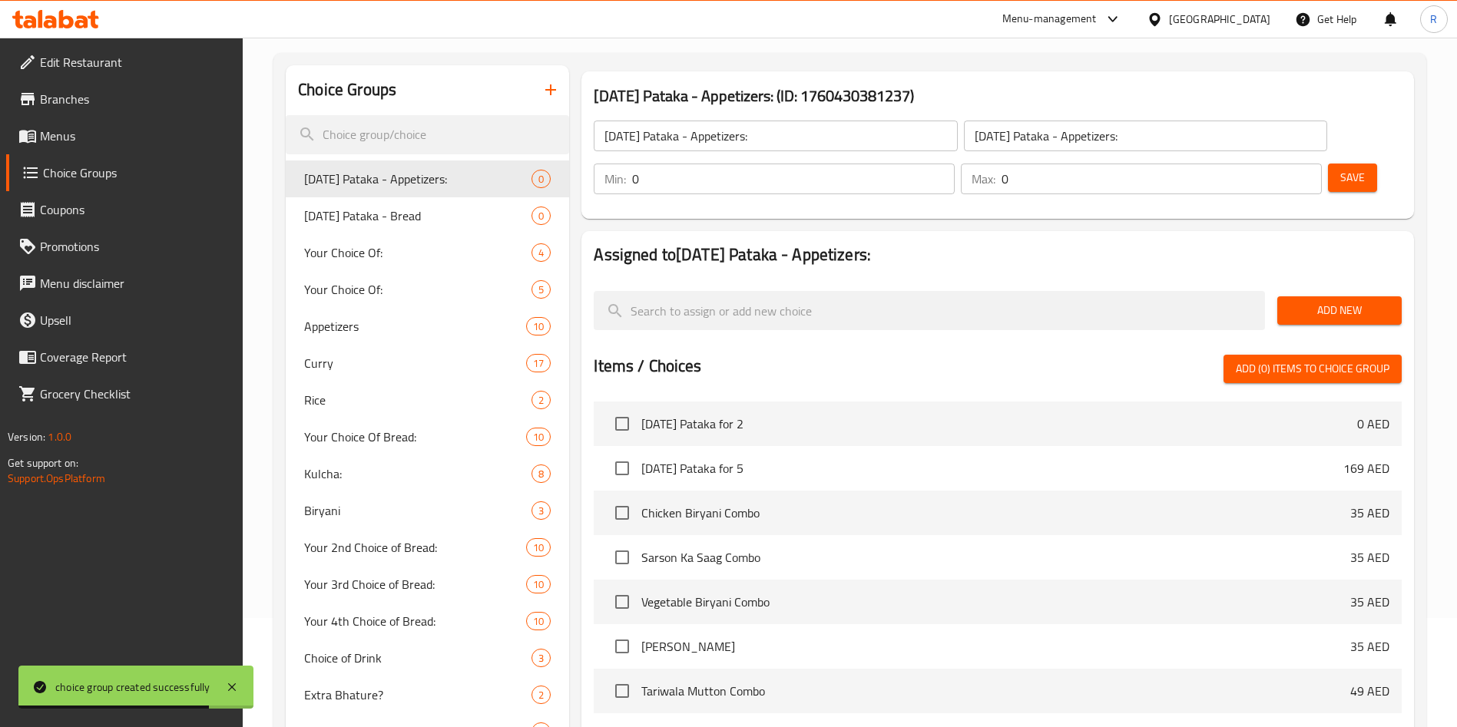
paste input "[PERSON_NAME]"
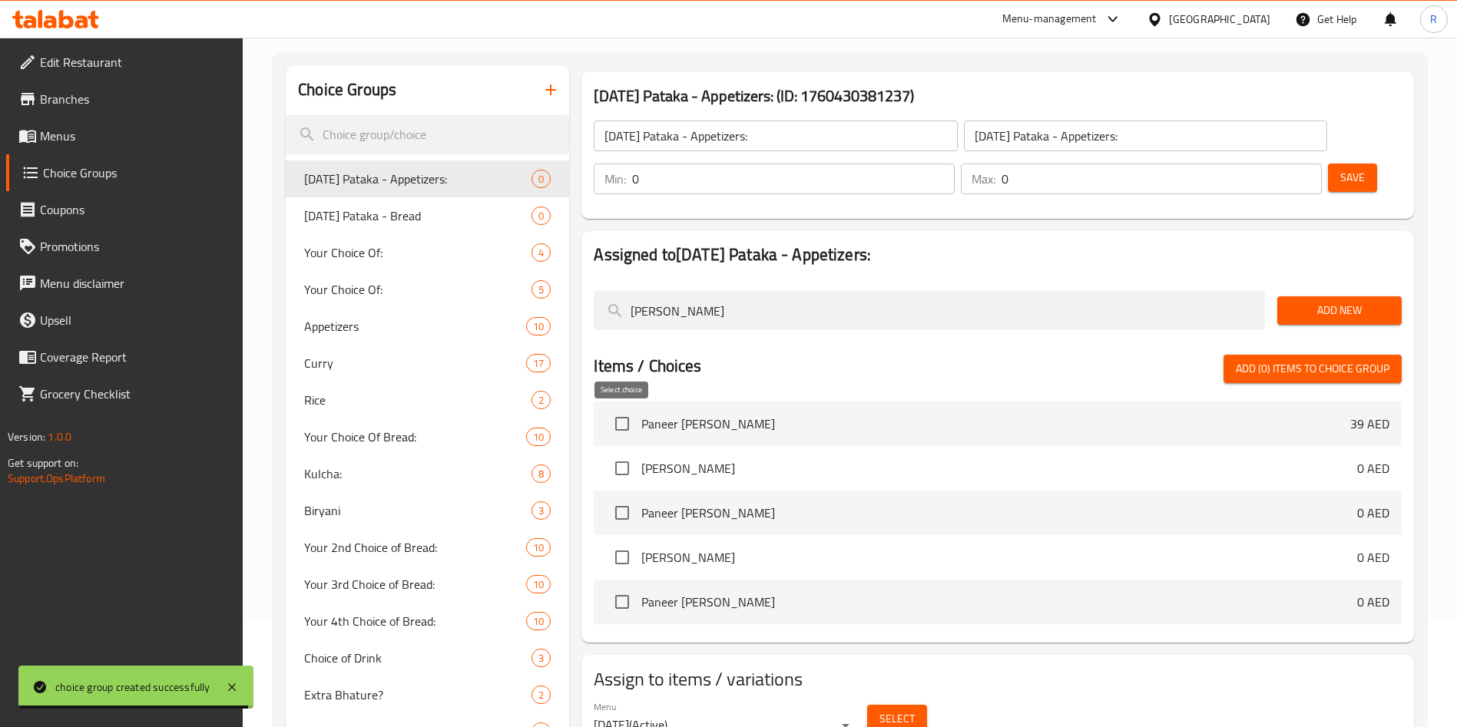
type input "[PERSON_NAME]"
click at [620, 452] on input "checkbox" at bounding box center [622, 468] width 32 height 32
checkbox input "true"
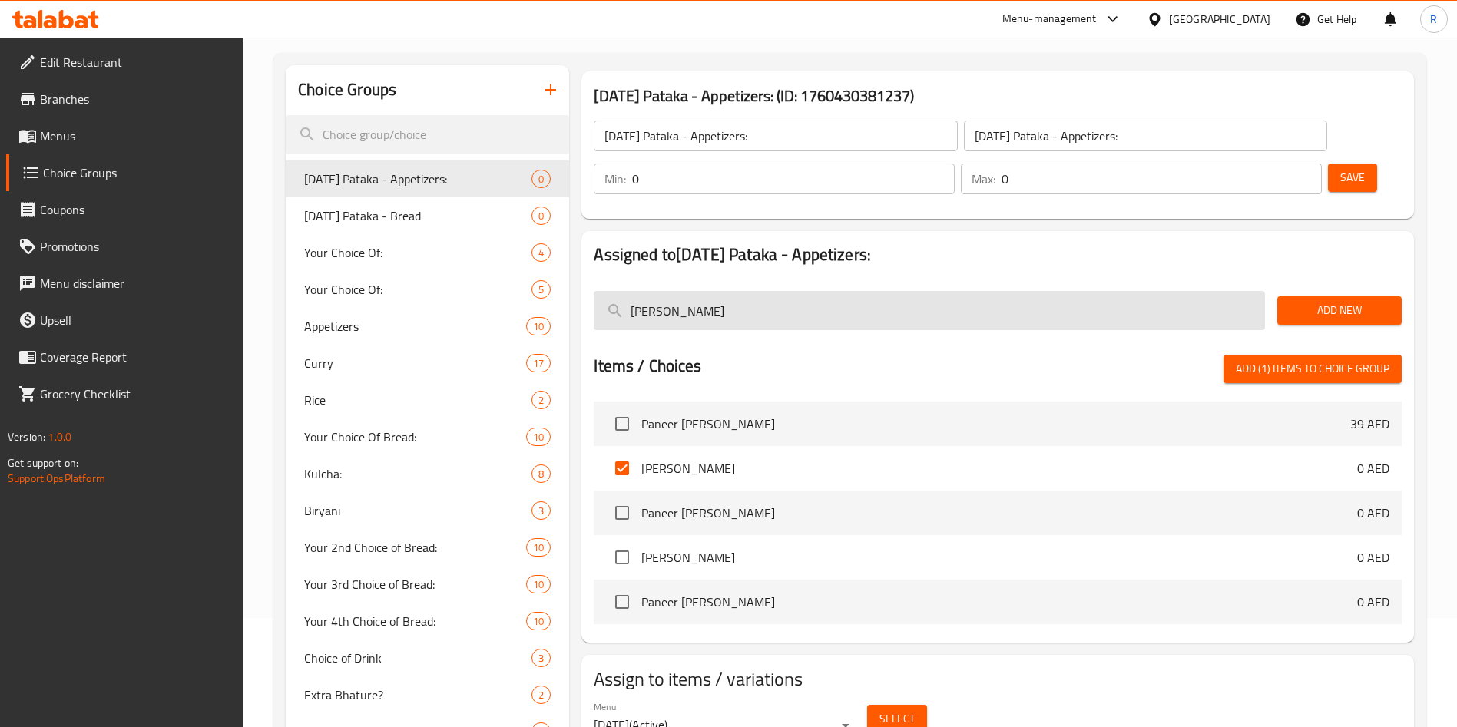
click at [944, 291] on input "[PERSON_NAME]" at bounding box center [929, 310] width 671 height 39
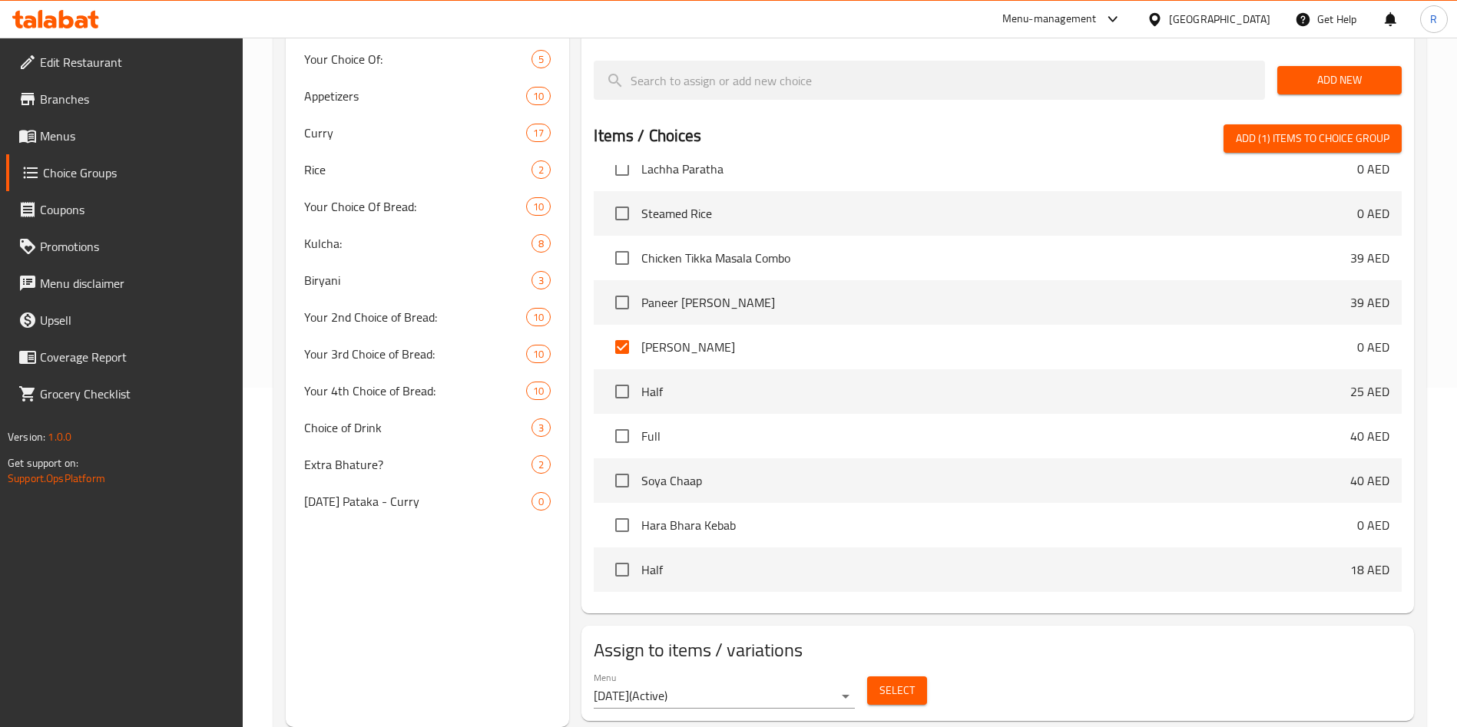
scroll to position [576, 0]
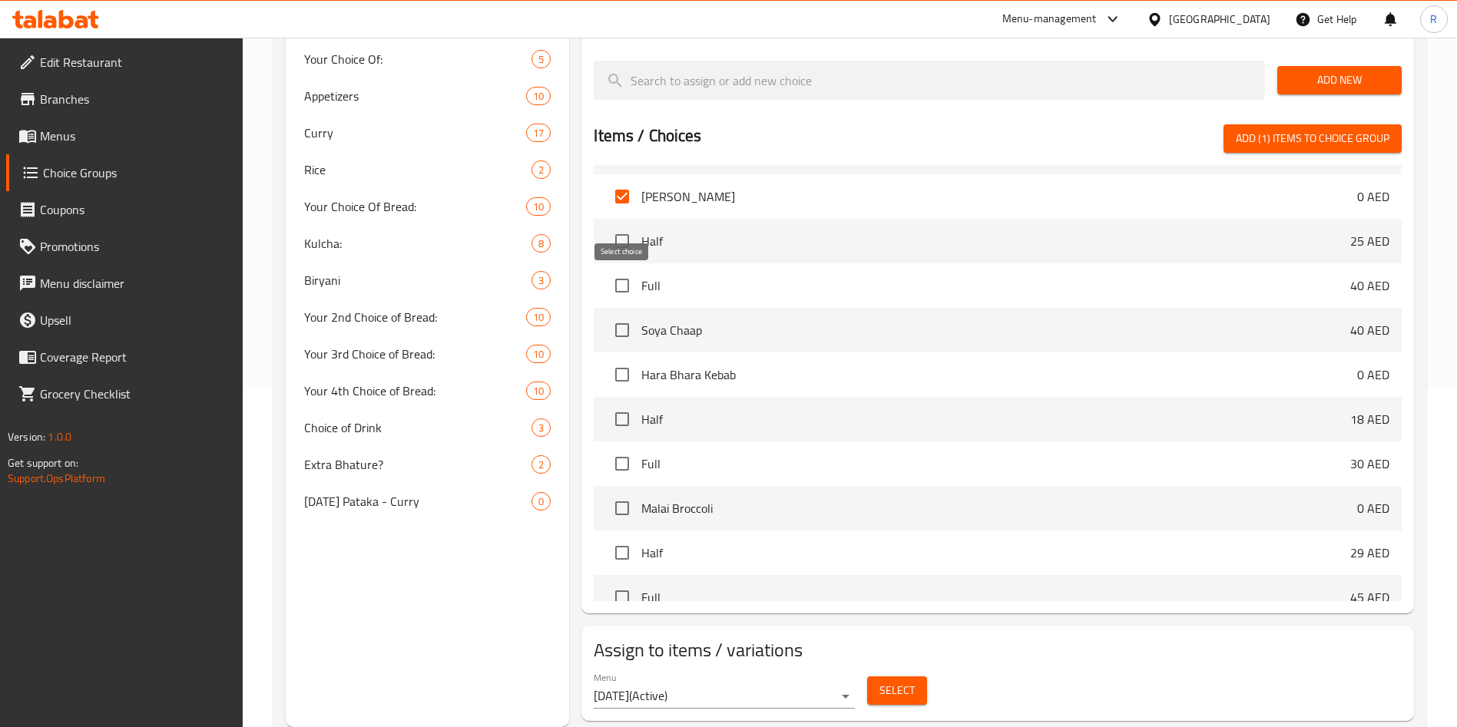
click at [623, 314] on input "checkbox" at bounding box center [622, 330] width 32 height 32
checkbox input "true"
drag, startPoint x: 614, startPoint y: 333, endPoint x: 634, endPoint y: 348, distance: 24.7
click at [614, 359] on input "checkbox" at bounding box center [622, 375] width 32 height 32
checkbox input "true"
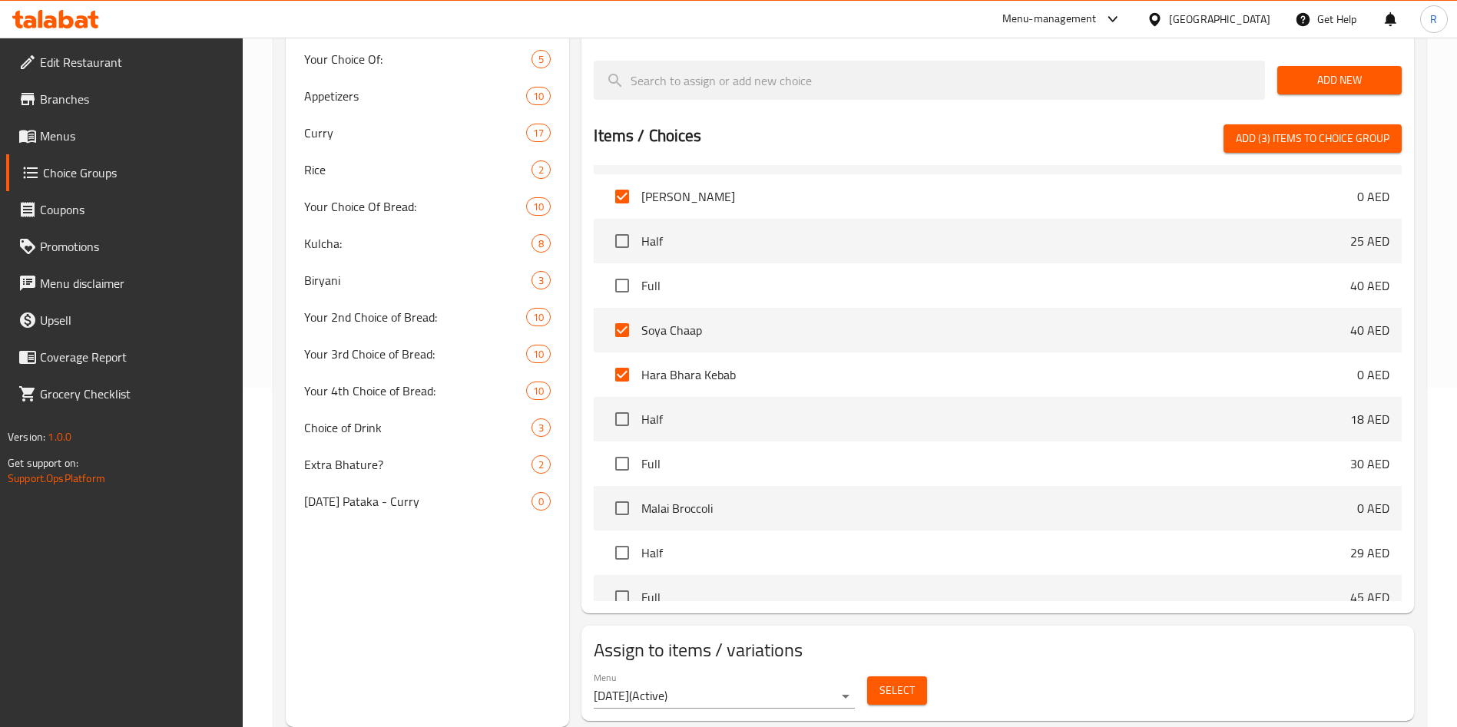
click at [617, 492] on input "checkbox" at bounding box center [622, 508] width 32 height 32
checkbox input "true"
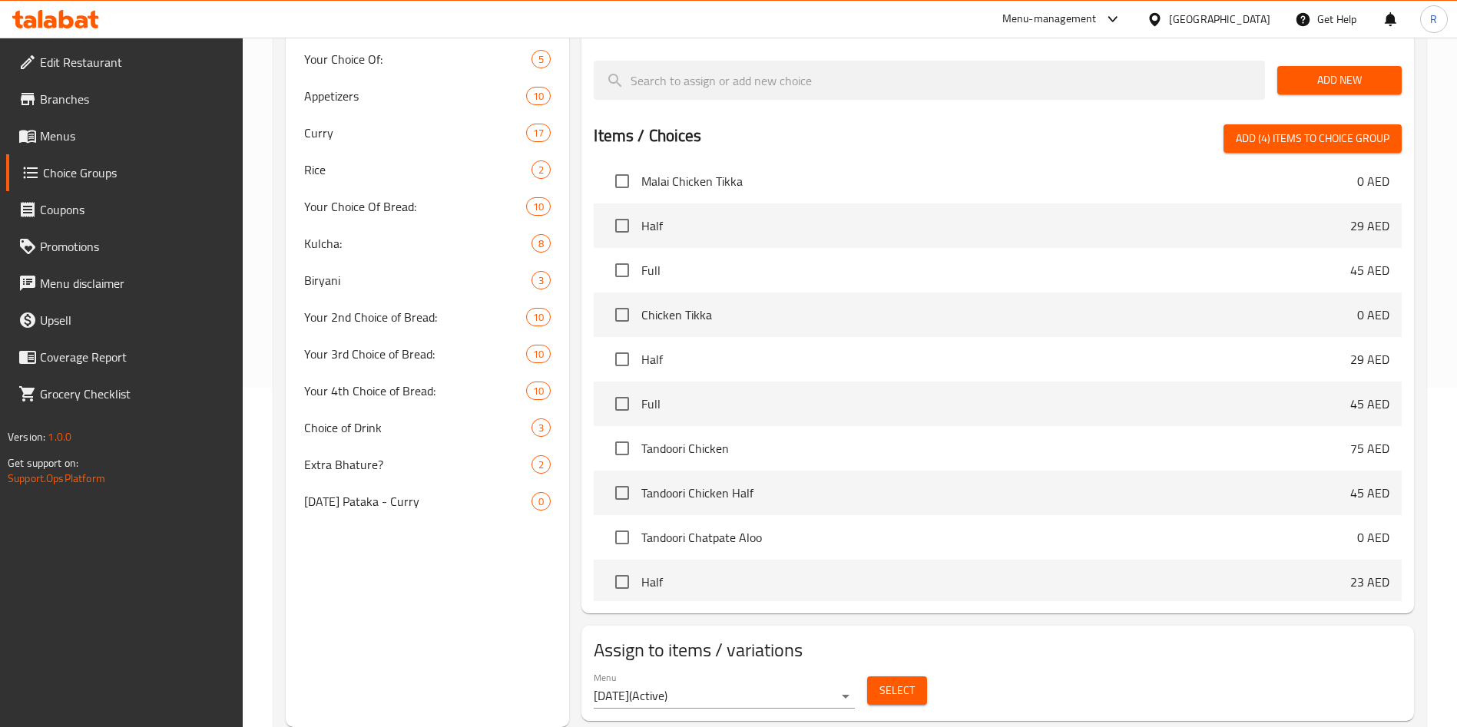
scroll to position [1152, 0]
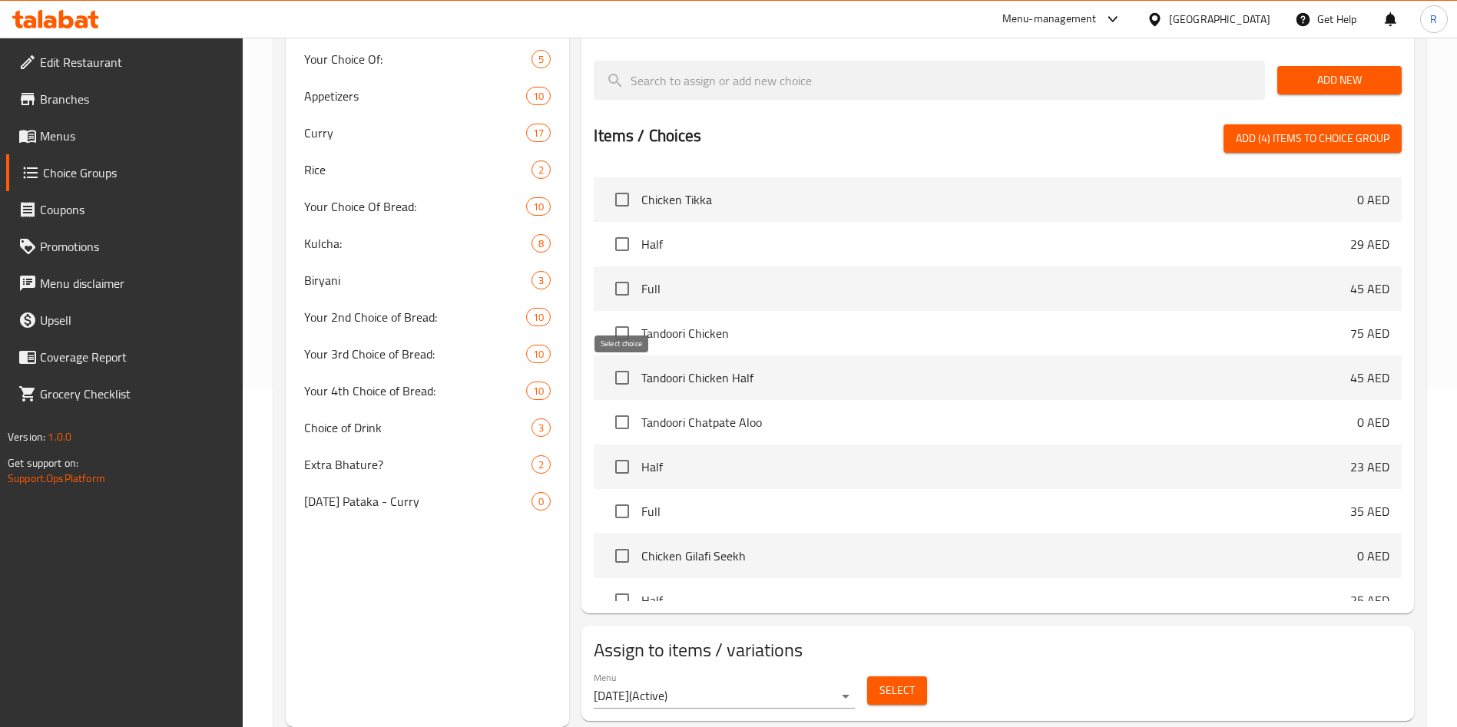
drag, startPoint x: 615, startPoint y: 386, endPoint x: 676, endPoint y: 408, distance: 64.6
click at [616, 406] on input "checkbox" at bounding box center [622, 422] width 32 height 32
checkbox input "true"
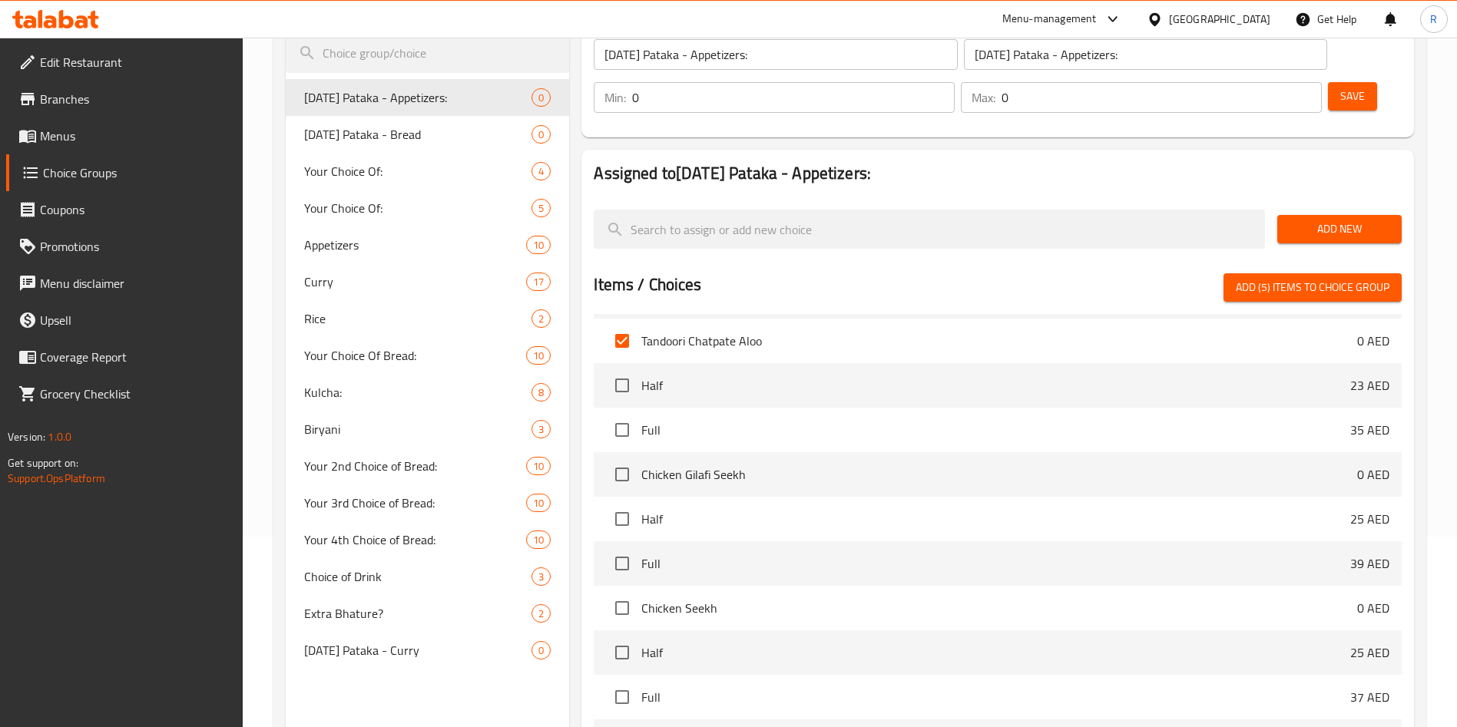
scroll to position [109, 0]
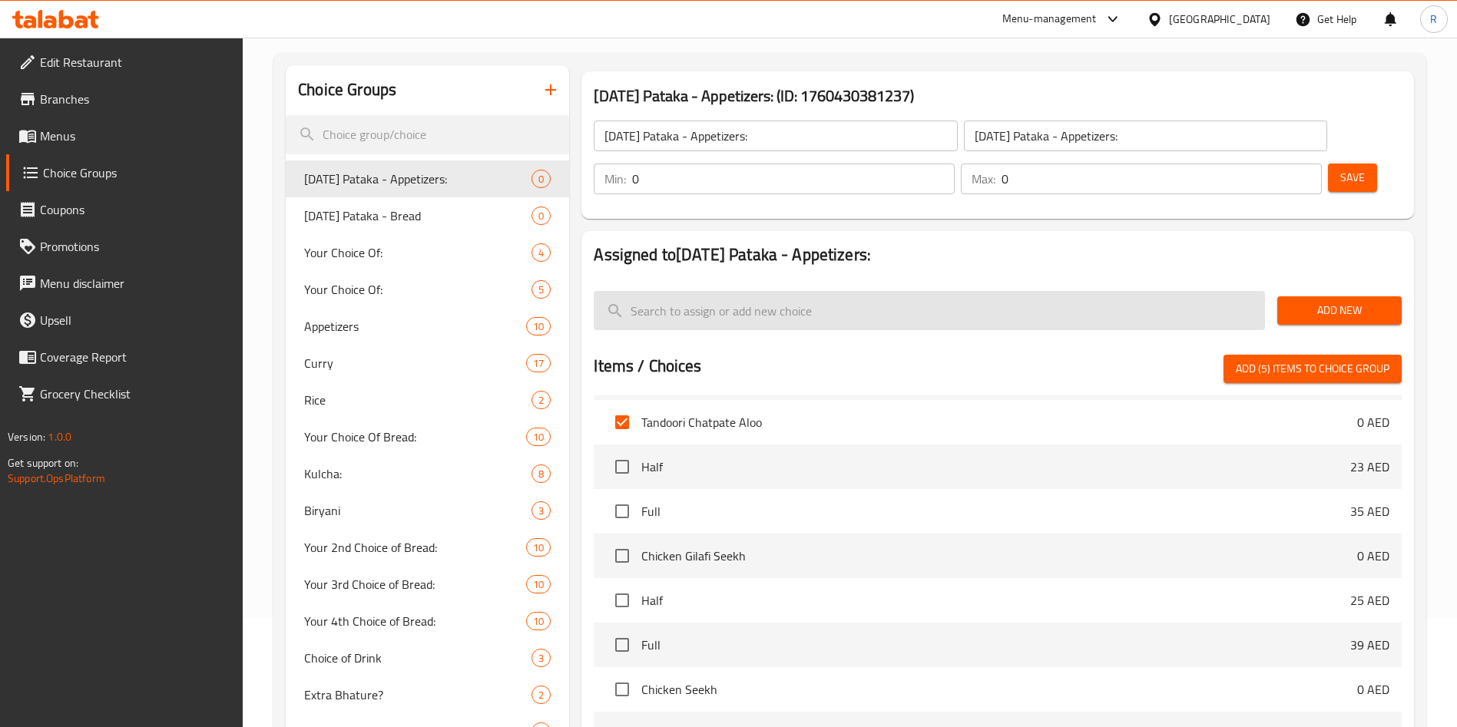
click at [732, 291] on input "search" at bounding box center [929, 310] width 671 height 39
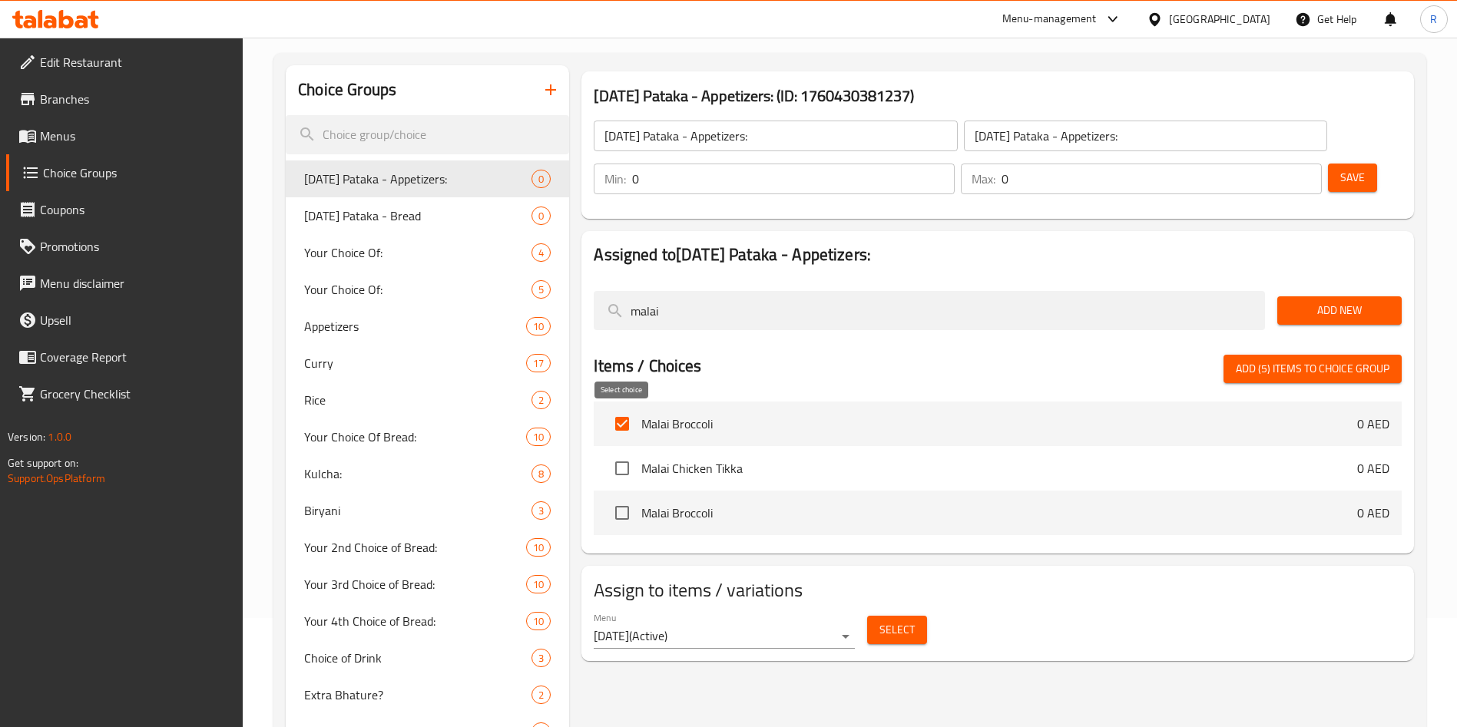
type input "malai"
click at [620, 452] on input "checkbox" at bounding box center [622, 468] width 32 height 32
checkbox input "true"
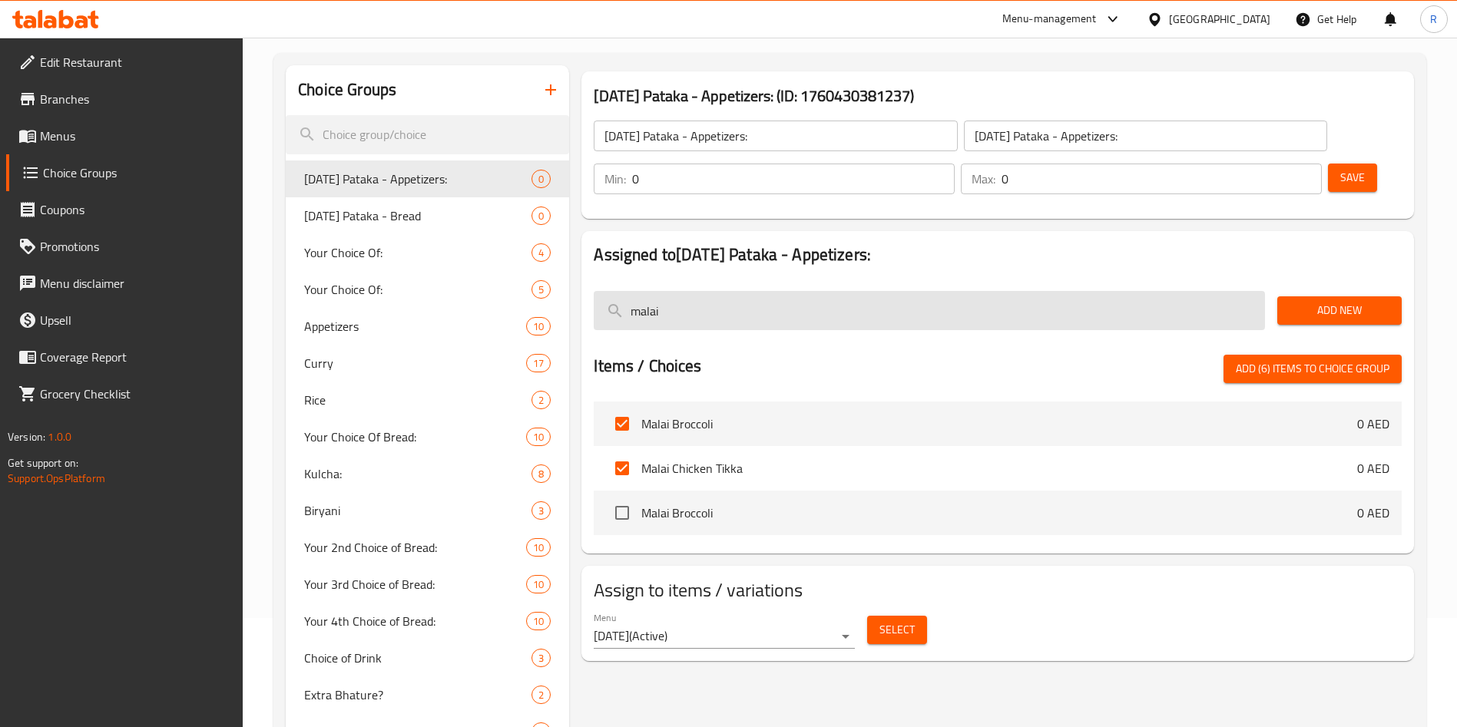
click at [737, 291] on input "malai" at bounding box center [929, 310] width 671 height 39
paste input "CHICKEN TIKKA"
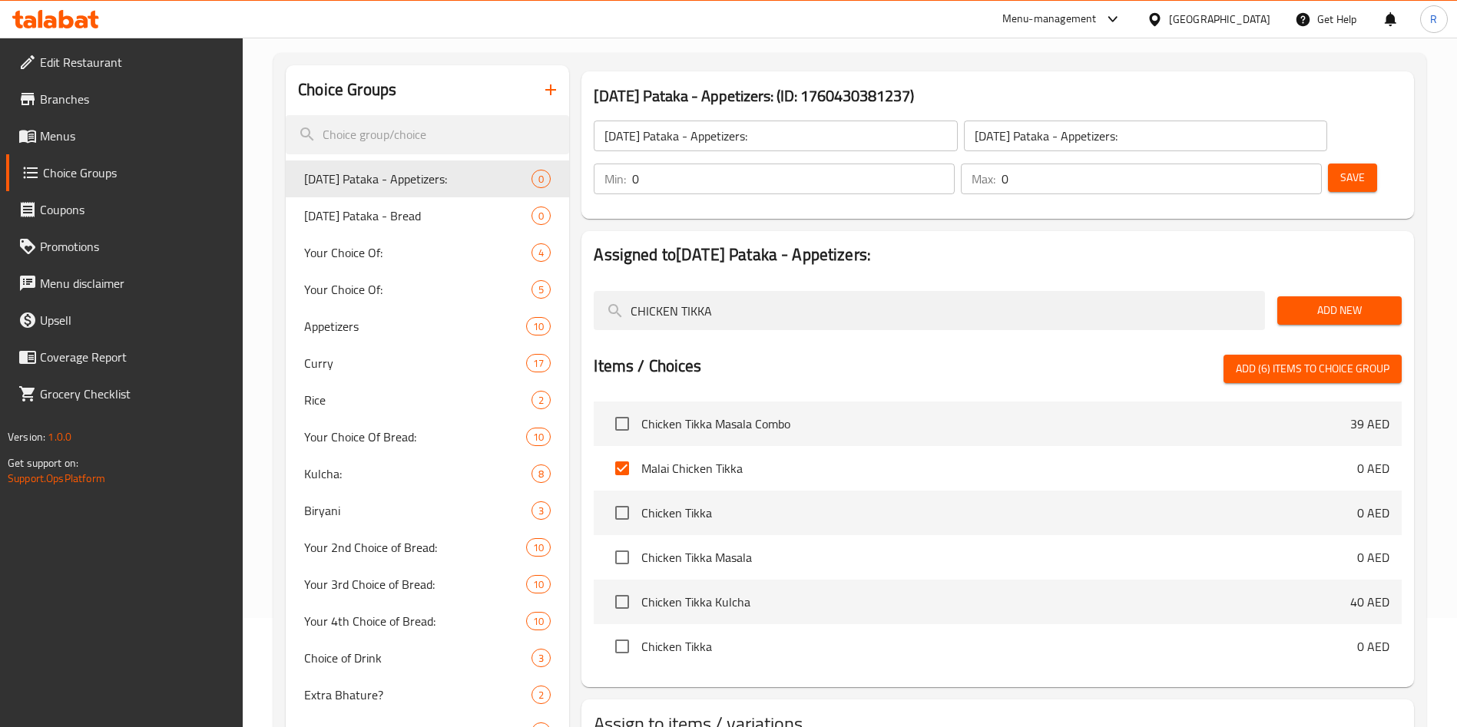
type input "CHICKEN TIKKA"
click at [629, 497] on input "checkbox" at bounding box center [622, 513] width 32 height 32
checkbox input "true"
drag, startPoint x: 749, startPoint y: 270, endPoint x: 397, endPoint y: 253, distance: 352.2
click at [397, 253] on div "Choice Groups [DATE] Pataka - Appetizers: 0 [DATE] Pataka - Bread 0 Your Choice…" at bounding box center [853, 433] width 1134 height 736
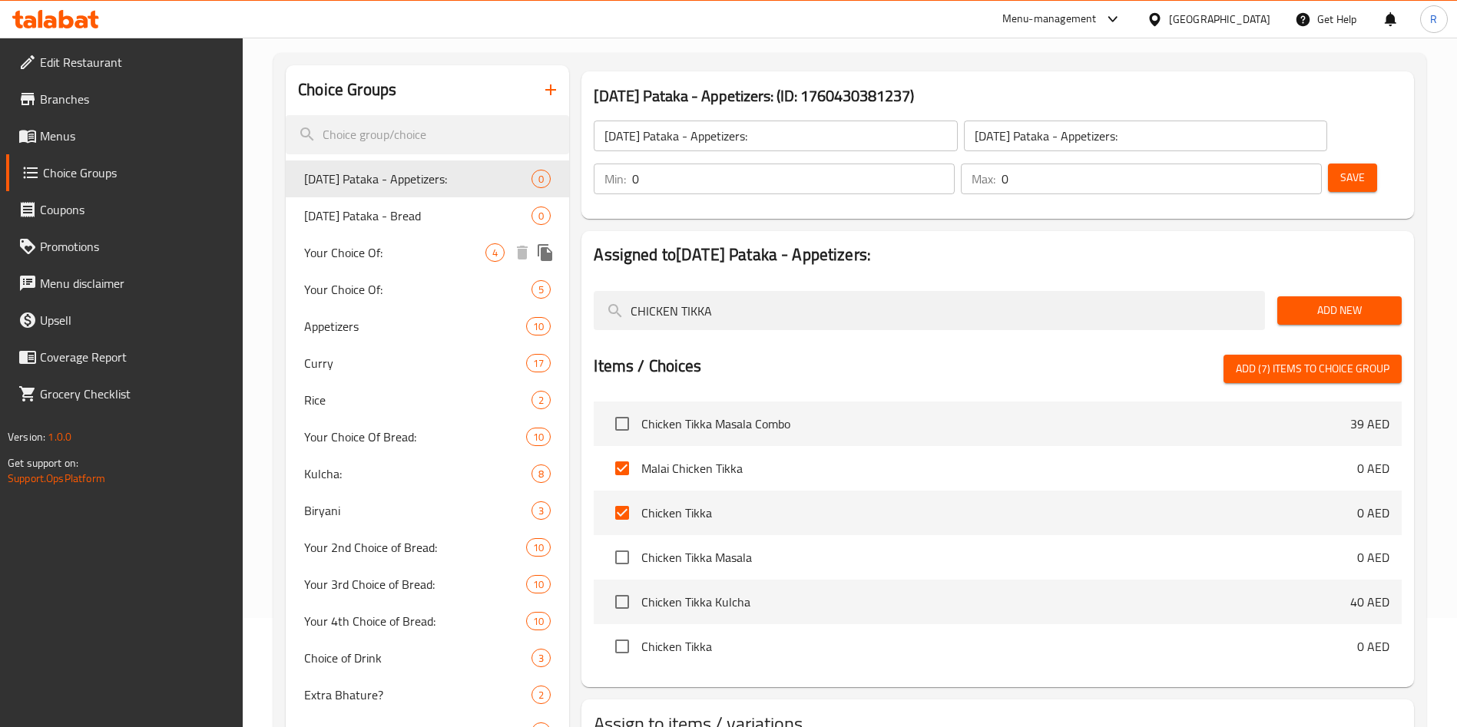
paste input "ANDOORI (FULL)"
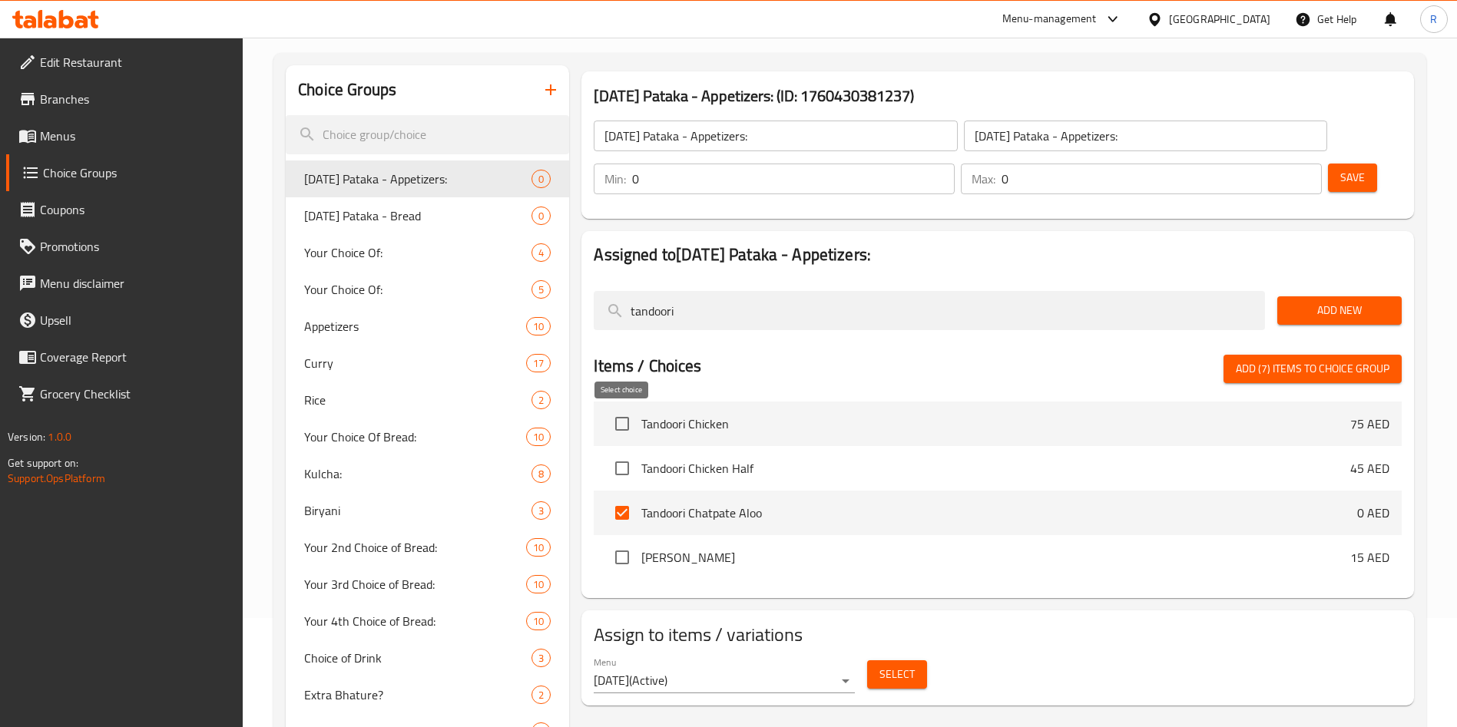
type input "tandoori"
click at [623, 452] on input "checkbox" at bounding box center [622, 468] width 32 height 32
checkbox input "true"
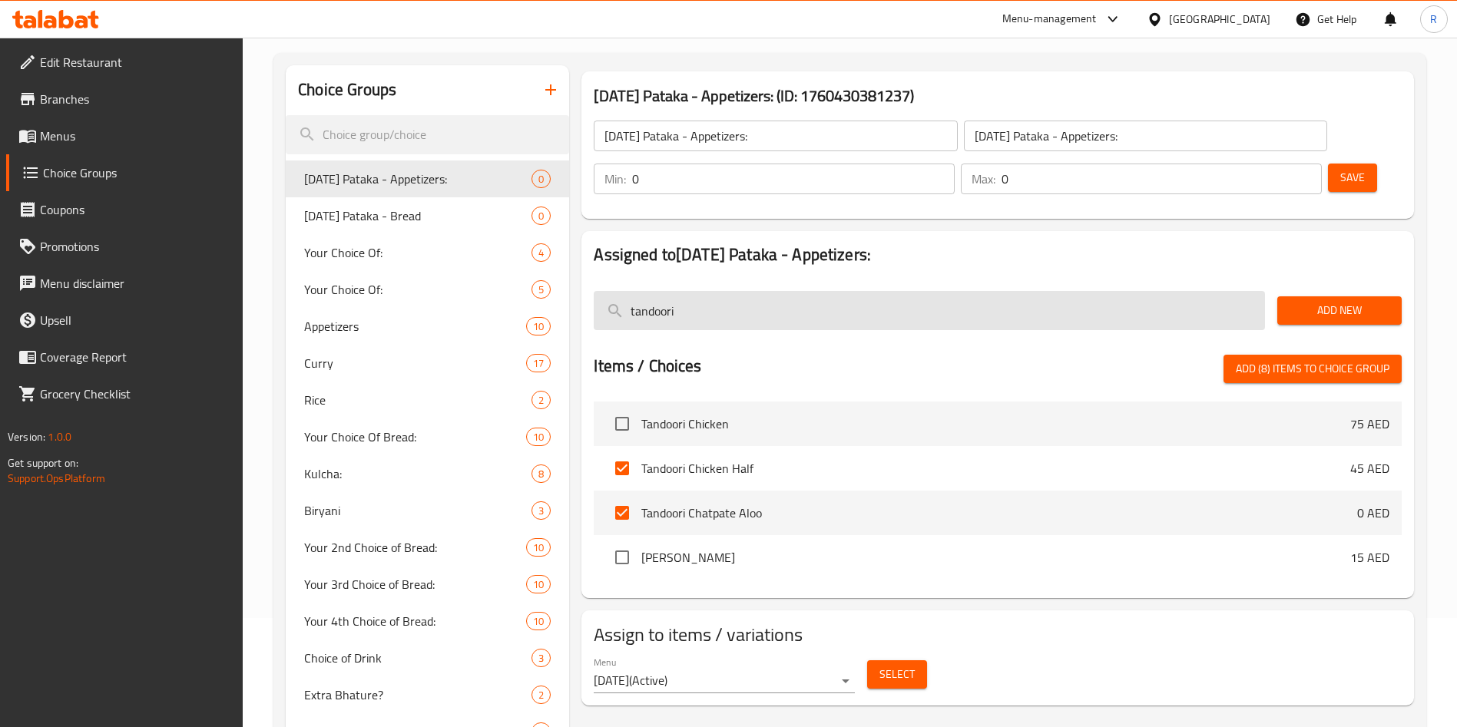
click at [767, 291] on input "tandoori" at bounding box center [929, 310] width 671 height 39
paste input "CHICKEN GILAFI SEEKH"
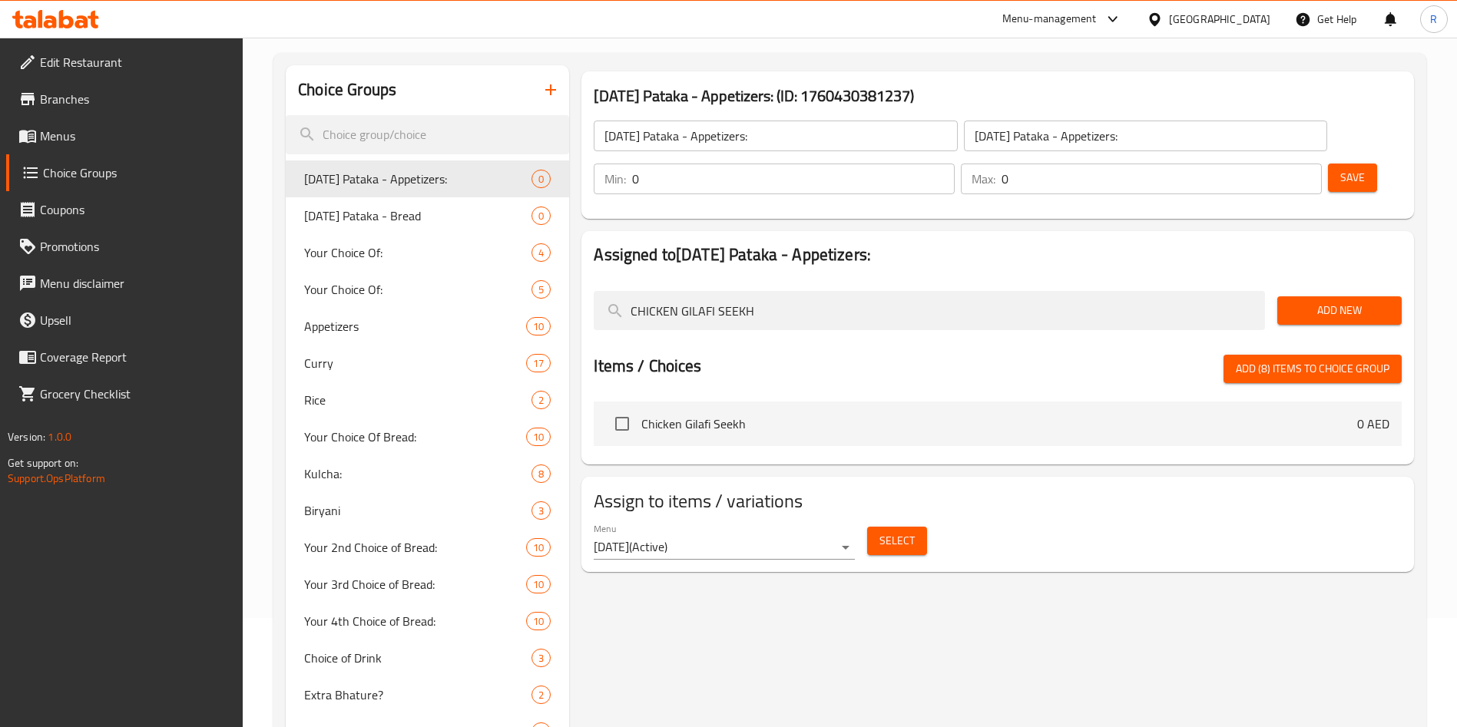
type input "CHICKEN GILAFI SEEKH"
click at [620, 408] on input "checkbox" at bounding box center [622, 424] width 32 height 32
checkbox input "true"
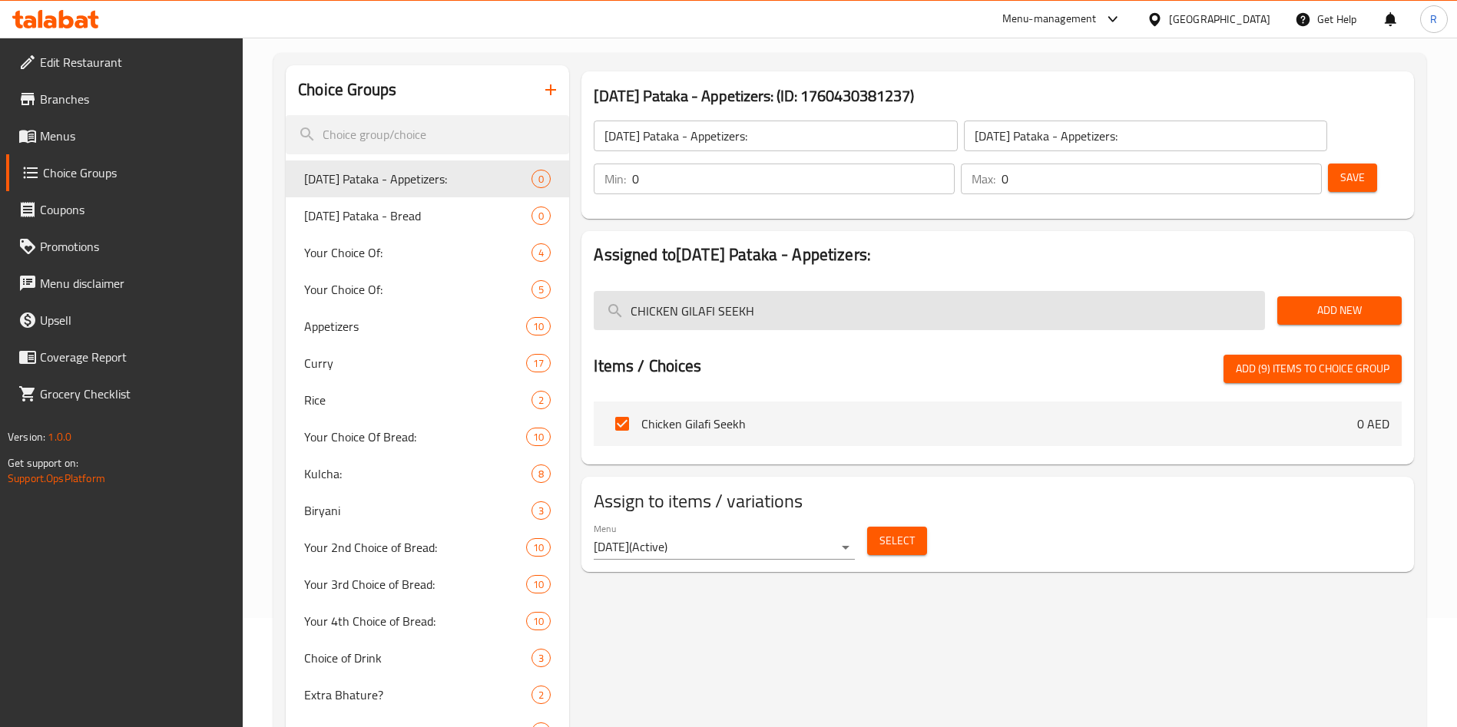
click at [822, 291] on input "CHICKEN GILAFI SEEKH" at bounding box center [929, 310] width 671 height 39
paste input "search"
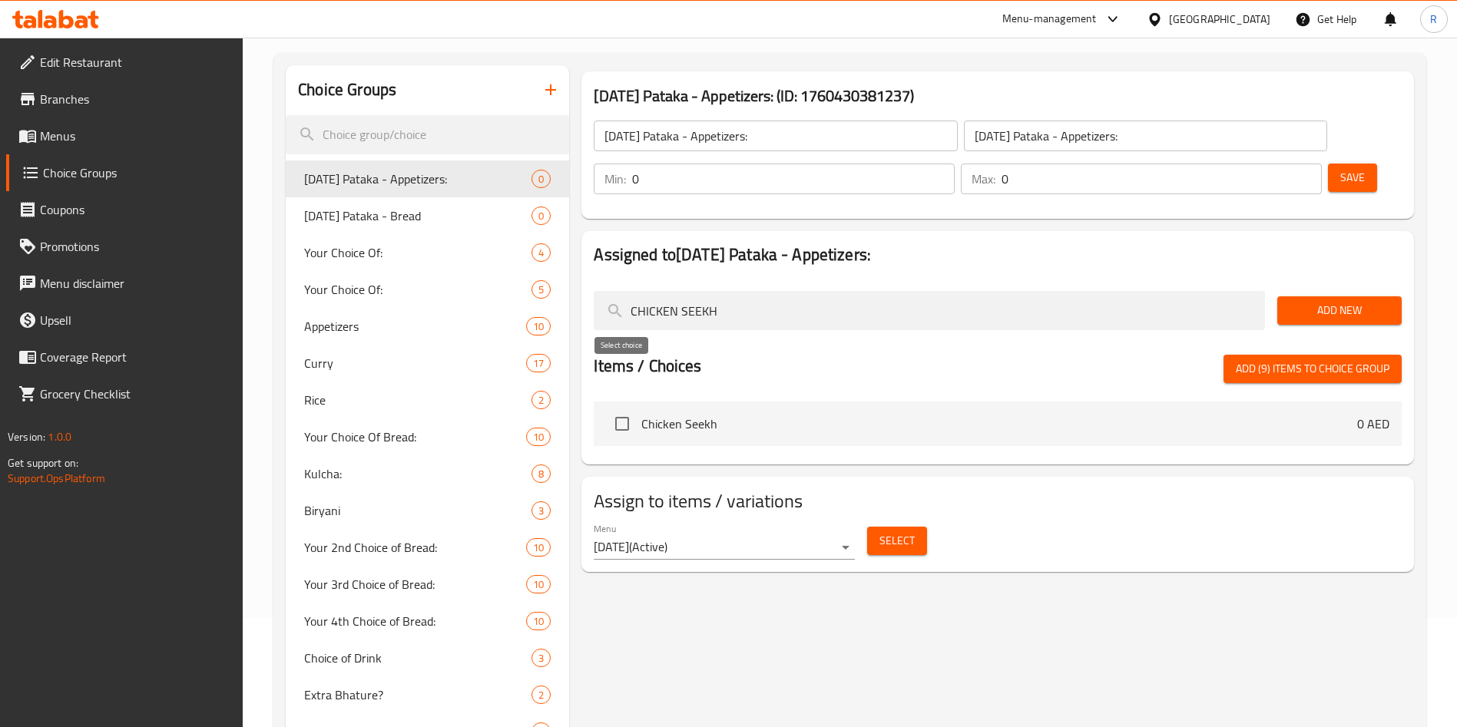
type input "CHICKEN SEEKH"
click at [630, 408] on input "checkbox" at bounding box center [622, 424] width 32 height 32
checkbox input "true"
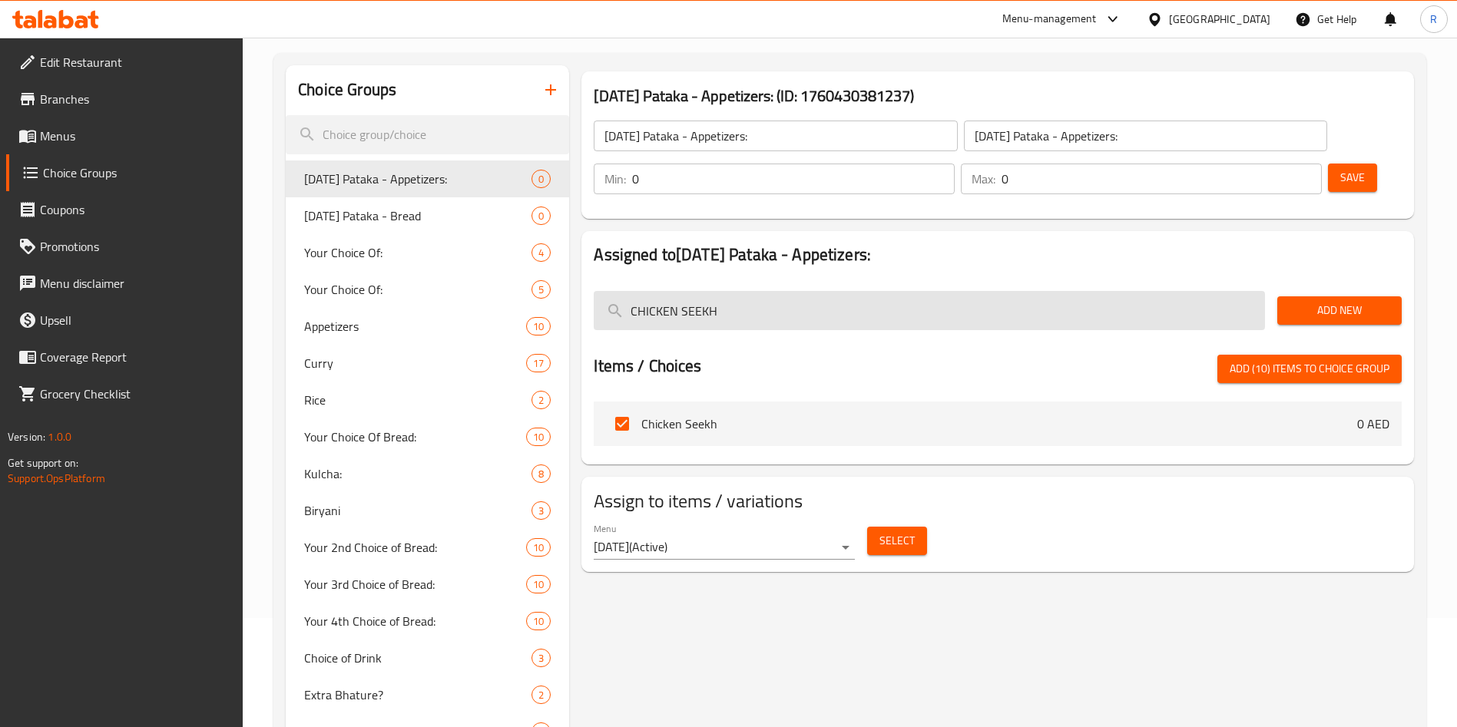
click at [859, 291] on input "CHICKEN SEEKH" at bounding box center [929, 310] width 671 height 39
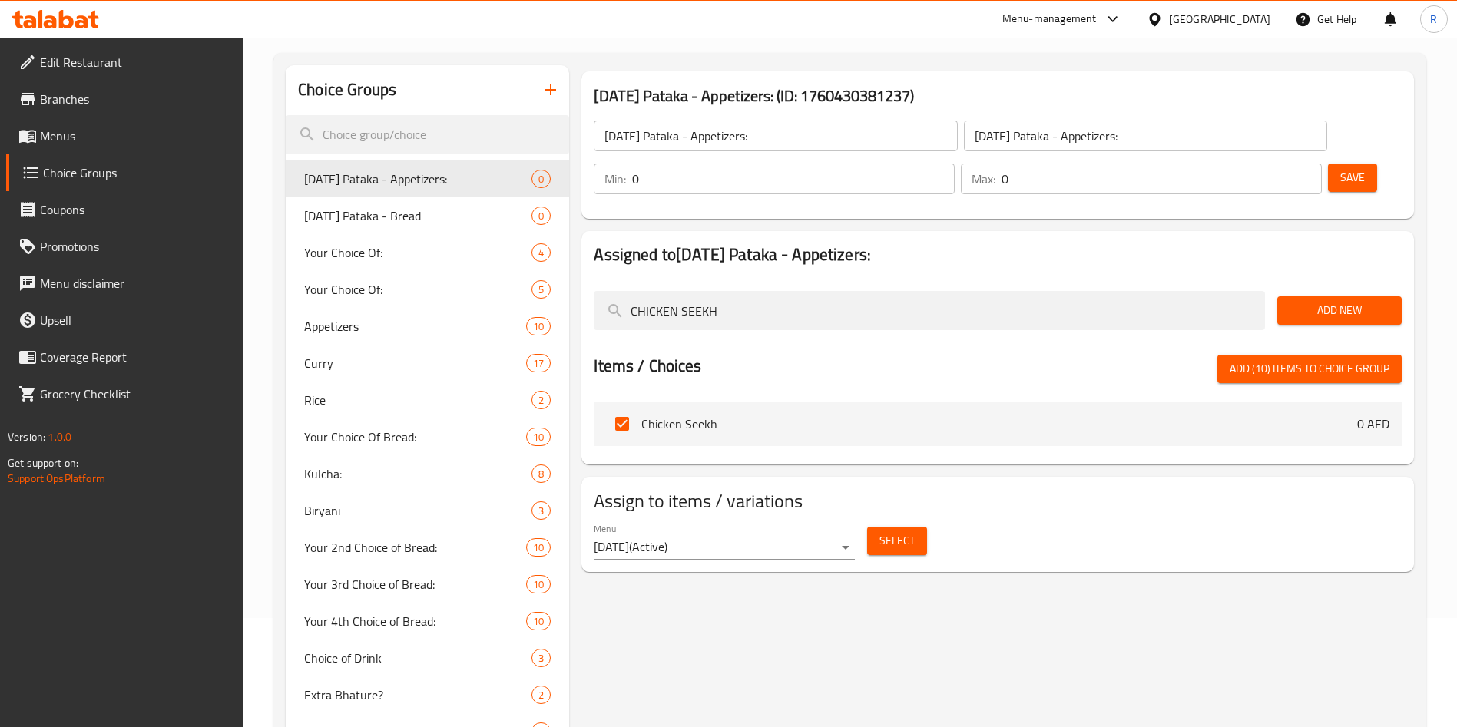
paste input "MUTTON SEEKH"
type input "MUTTON SEEKH"
click at [621, 408] on input "checkbox" at bounding box center [622, 424] width 32 height 32
checkbox input "true"
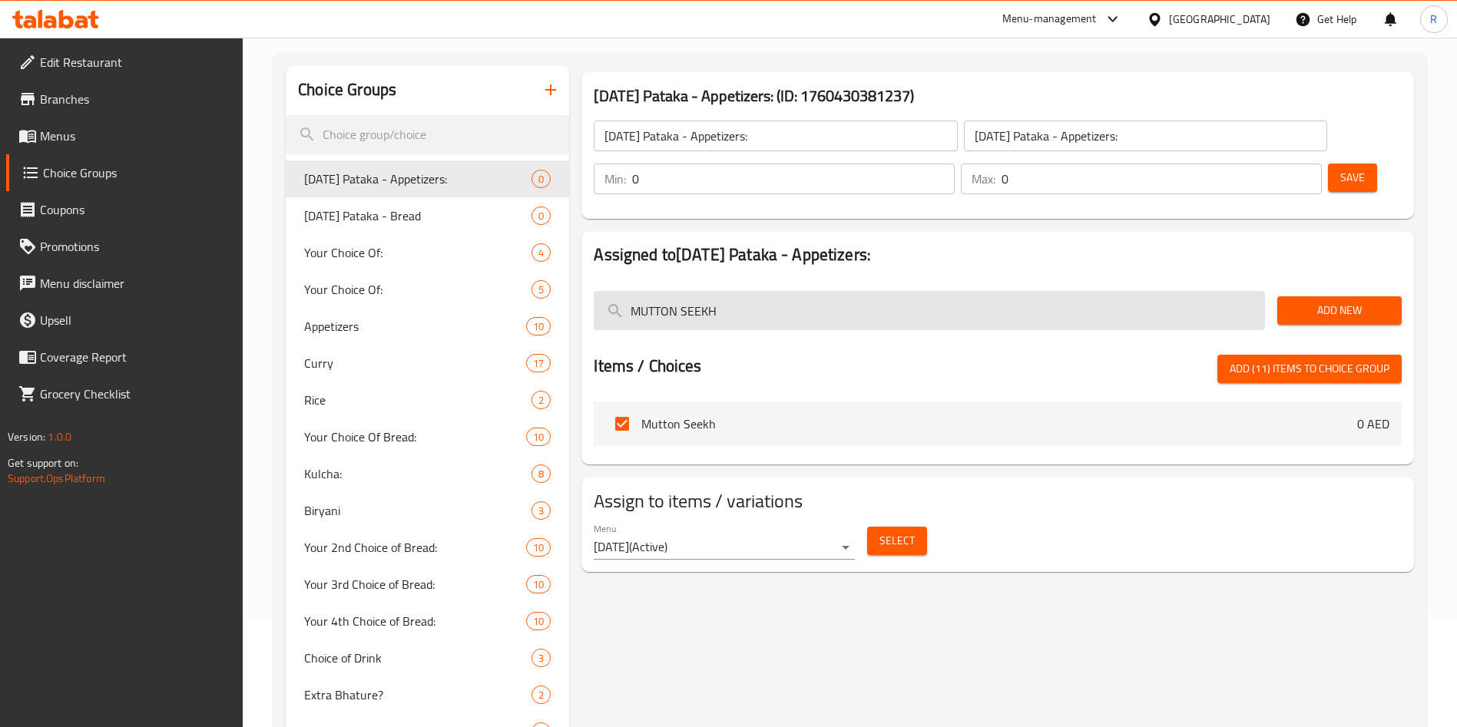
click at [799, 291] on input "MUTTON SEEKH" at bounding box center [929, 310] width 671 height 39
paste input "LAMB BURRA KEBAB"
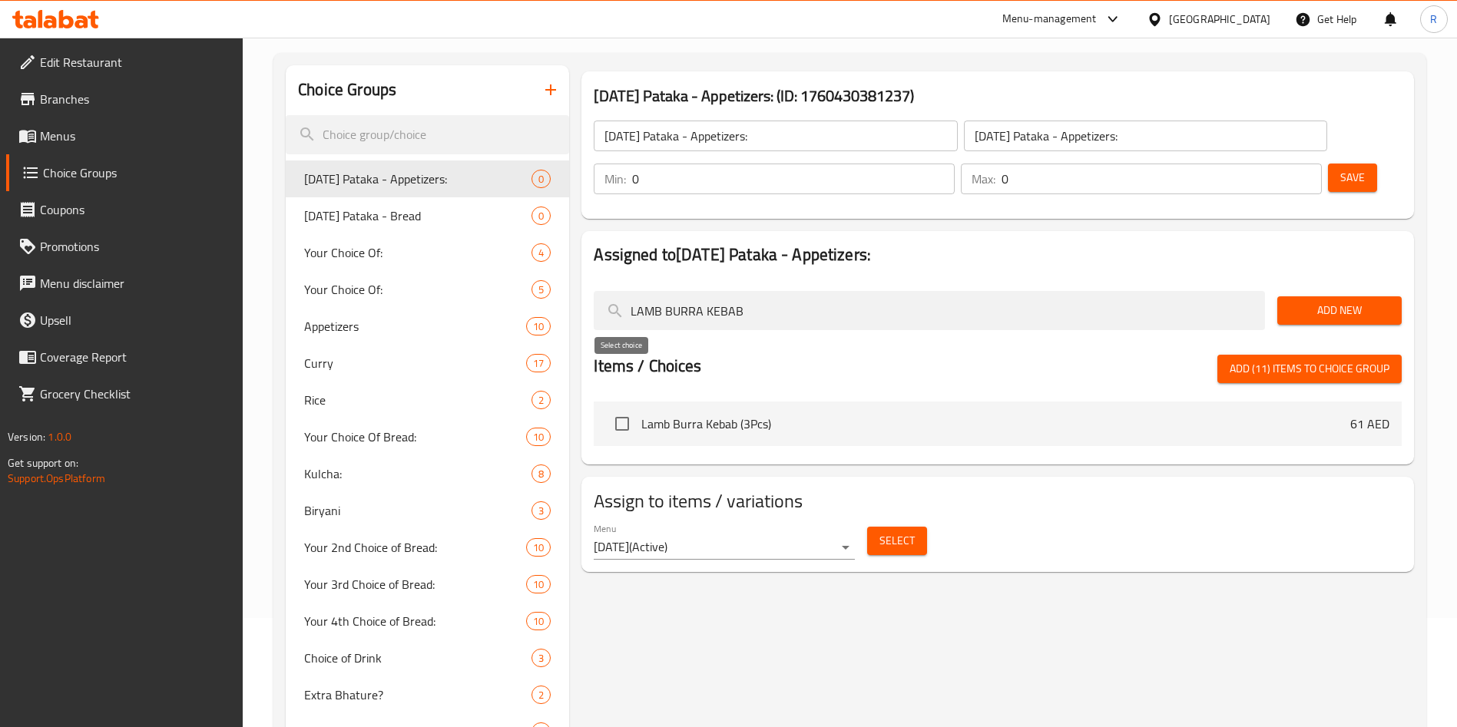
type input "LAMB BURRA KEBAB"
click at [625, 408] on input "checkbox" at bounding box center [622, 424] width 32 height 32
click at [1301, 359] on span "Add (12) items to choice group" at bounding box center [1309, 368] width 160 height 19
checkbox input "false"
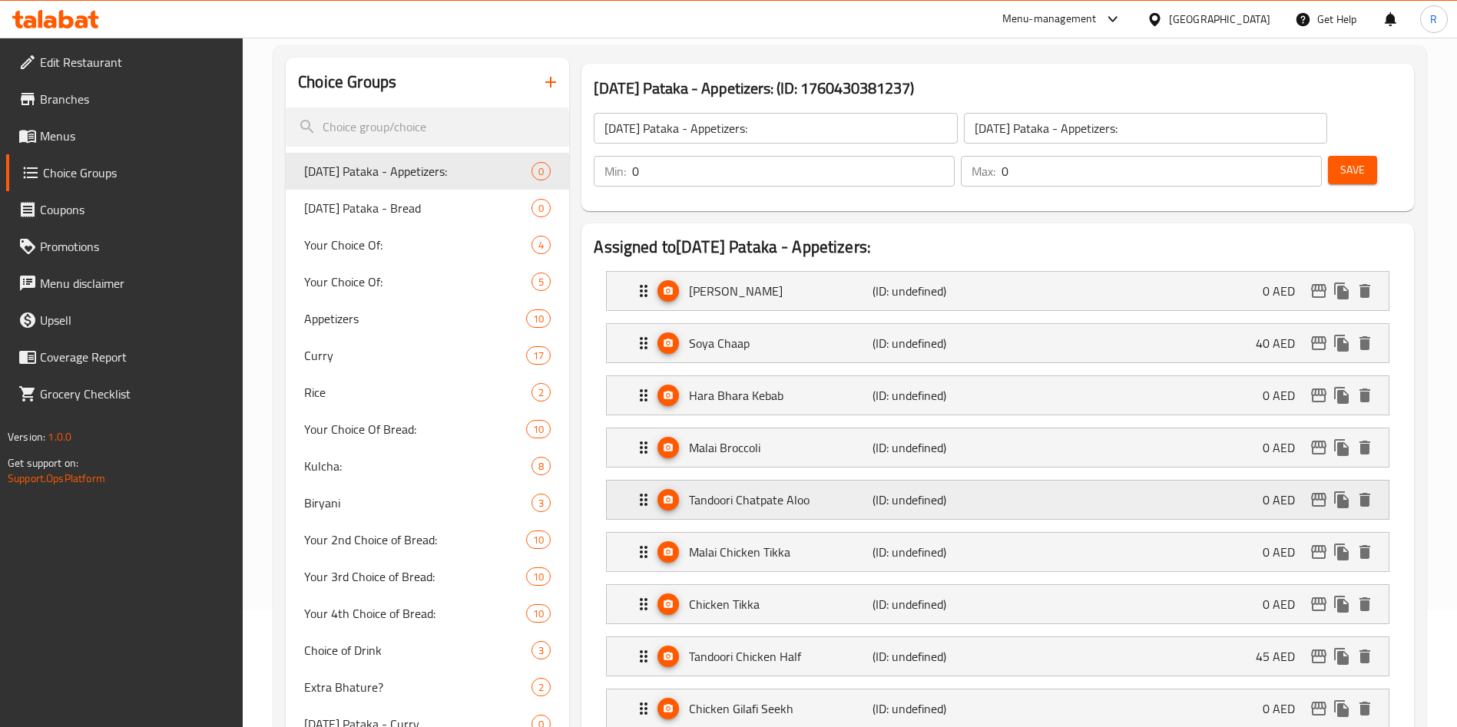
scroll to position [109, 0]
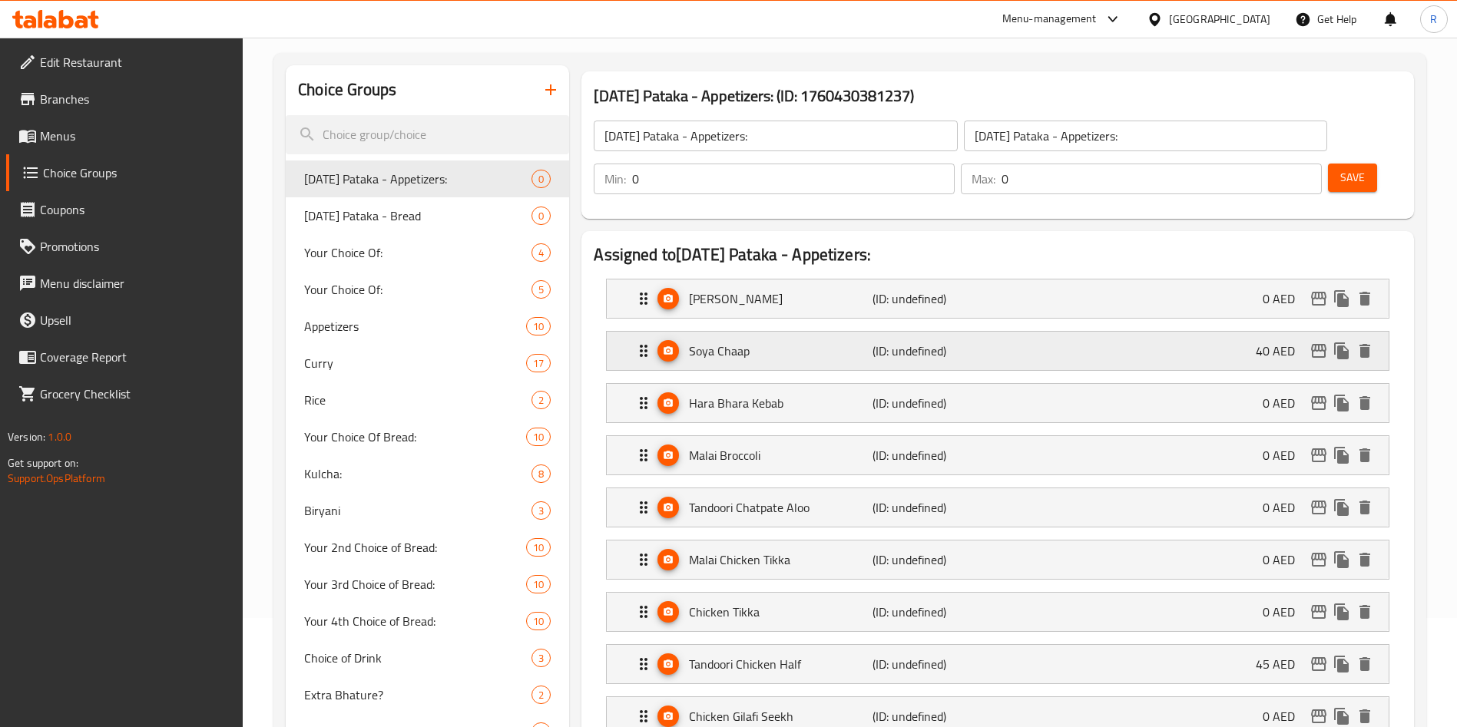
click at [1248, 332] on div "Soya Chaap (ID: undefined) 40 AED" at bounding box center [1002, 351] width 736 height 38
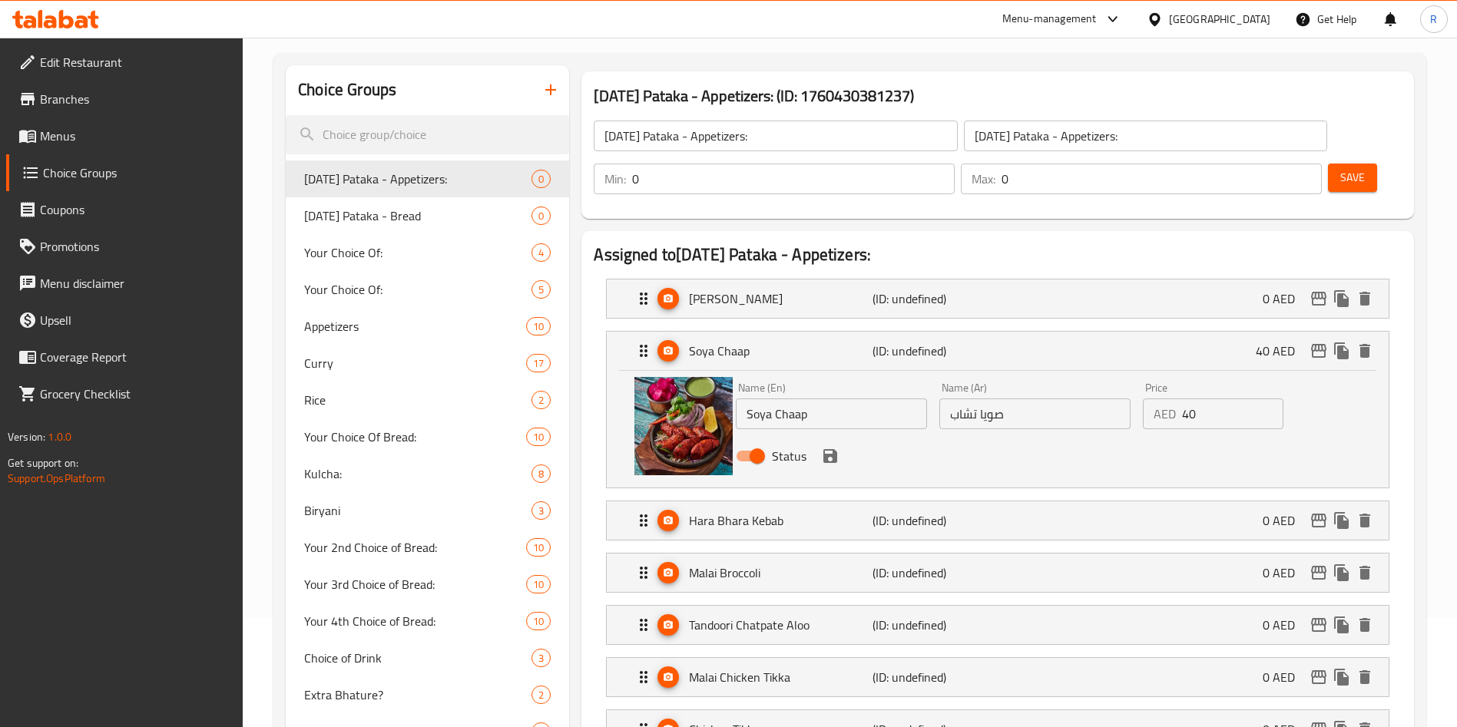
click at [971, 376] on div "Name (En) Soya Chaap Name (En) Name (Ar) صويا تشاب Name (Ar) Price AED 40 Price…" at bounding box center [1035, 426] width 611 height 101
click at [839, 435] on div "Status" at bounding box center [1035, 455] width 611 height 41
click at [826, 447] on icon "save" at bounding box center [830, 456] width 18 height 18
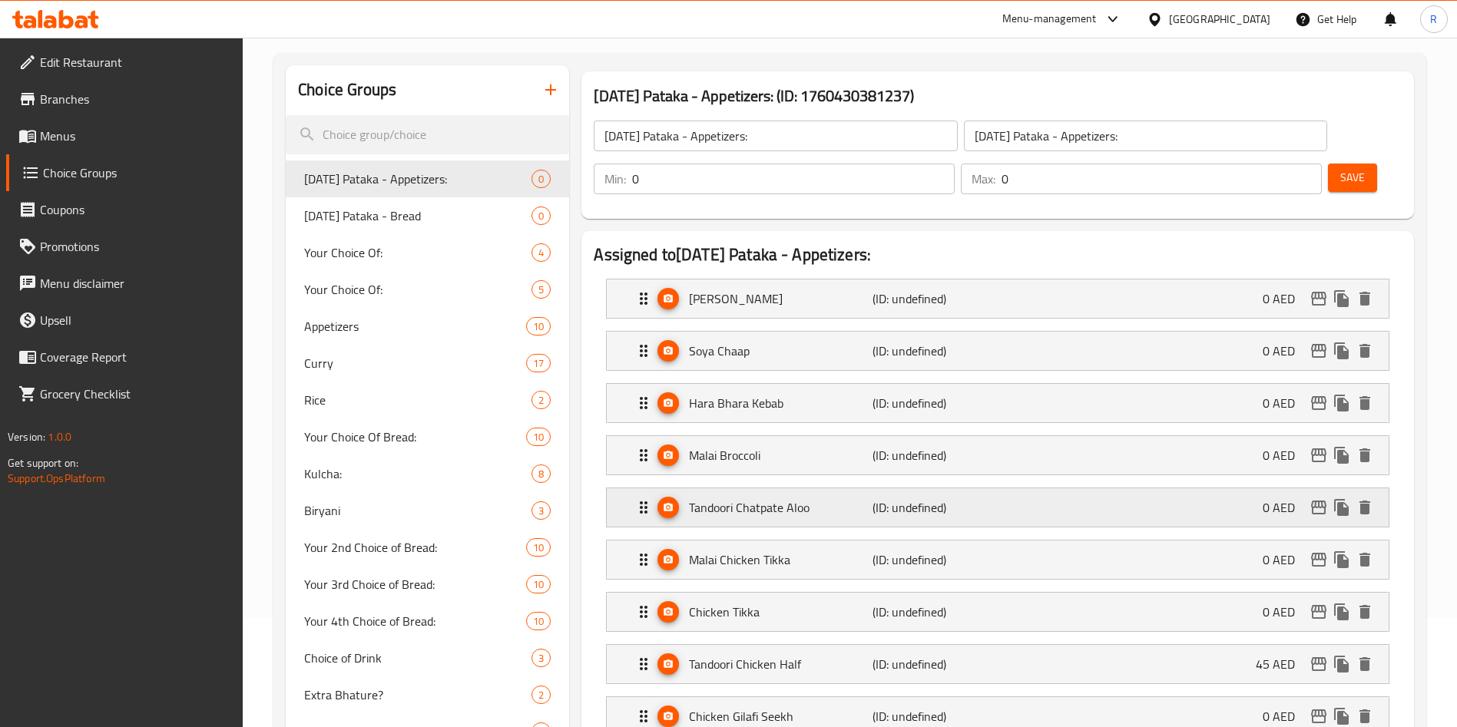
type input "0"
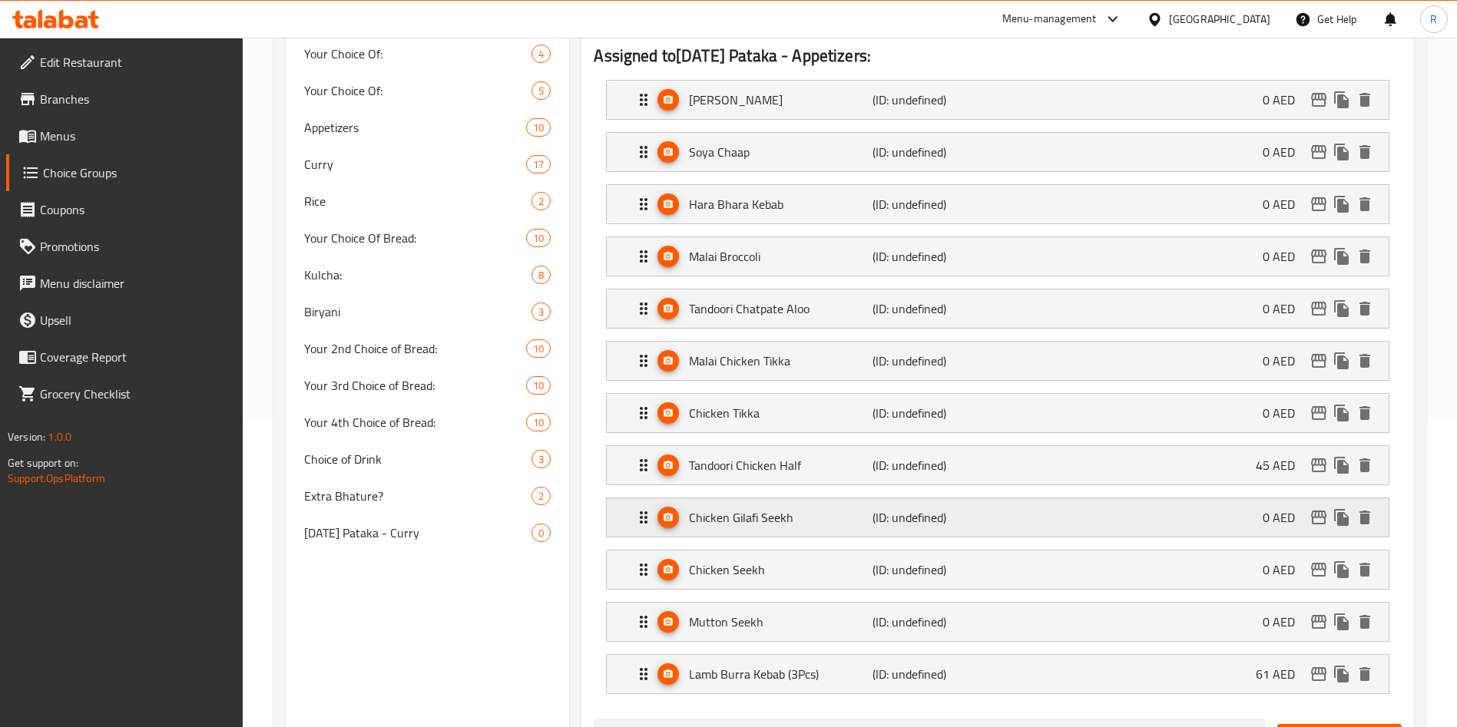
scroll to position [339, 0]
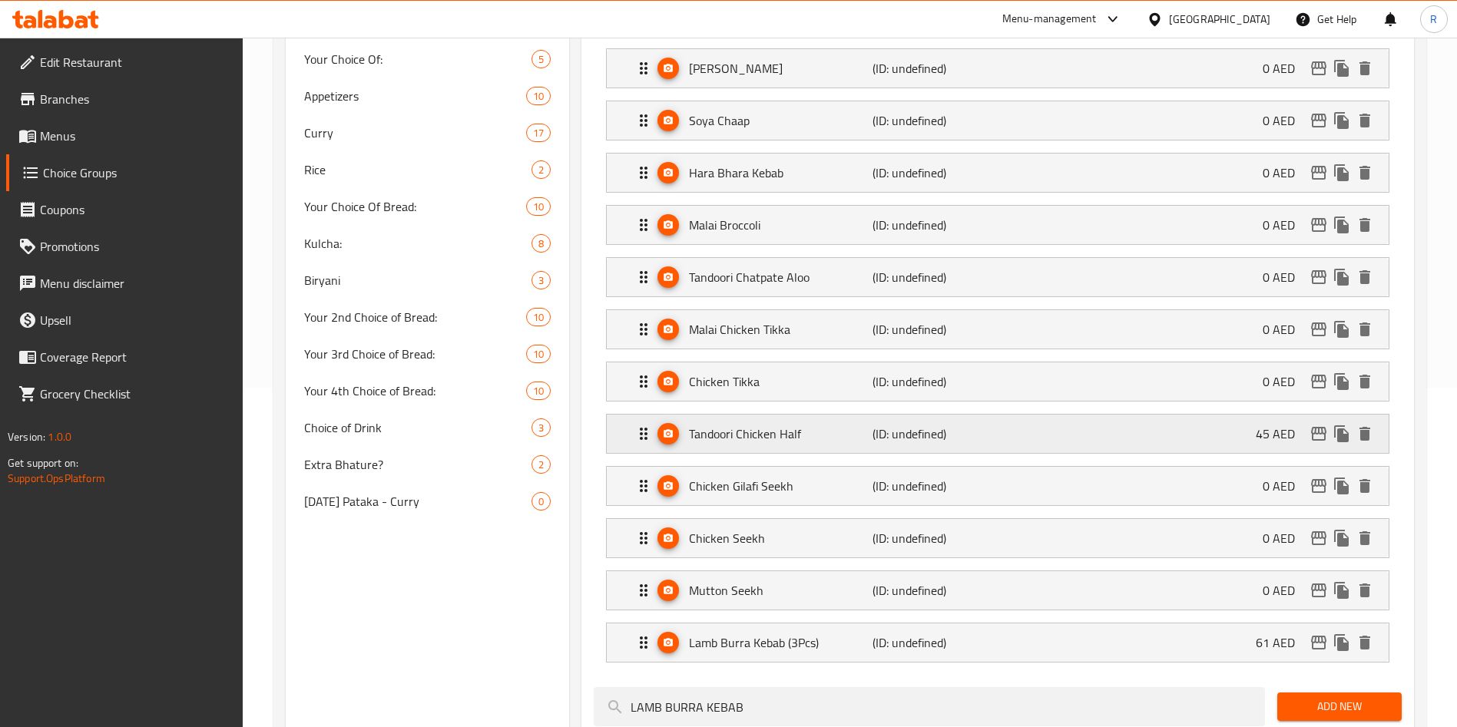
click at [1219, 415] on div "Tandoori Chicken Half (ID: undefined) 45 AED" at bounding box center [1002, 434] width 736 height 38
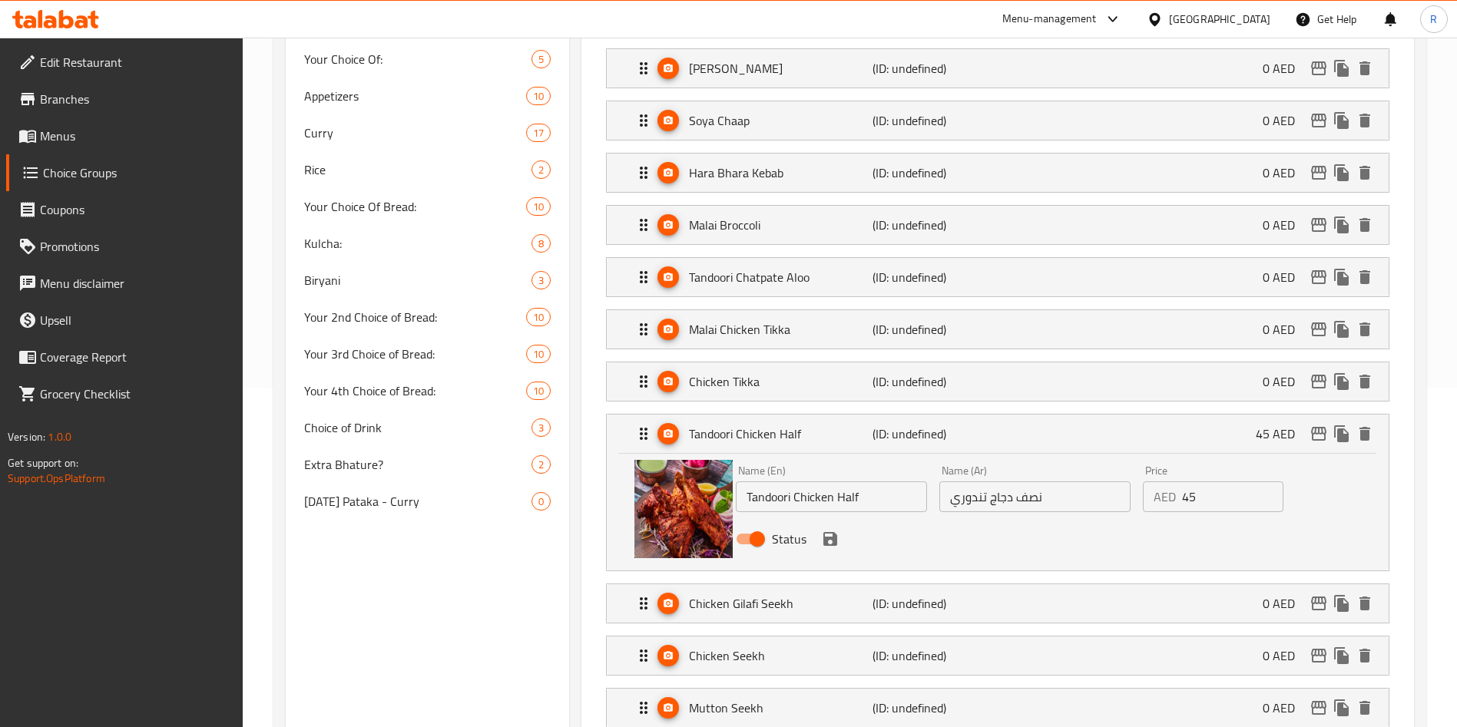
drag, startPoint x: 1214, startPoint y: 460, endPoint x: 894, endPoint y: 445, distance: 320.6
click at [898, 459] on div "Name (En) Tandoori Chicken Half Name (En) Name (Ar) نصف دجاج تندوري Name (Ar) P…" at bounding box center [1035, 509] width 611 height 101
click at [829, 530] on icon "save" at bounding box center [830, 539] width 18 height 18
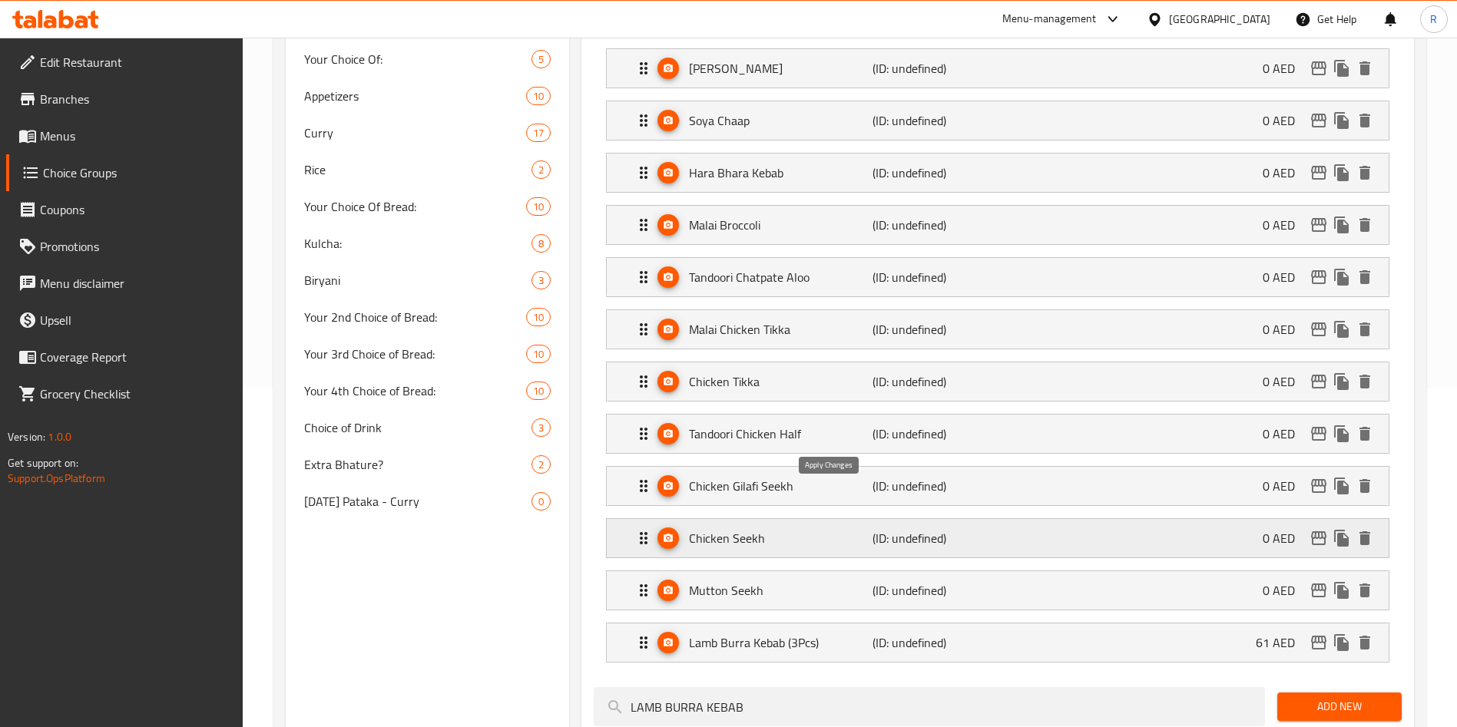
type input "0"
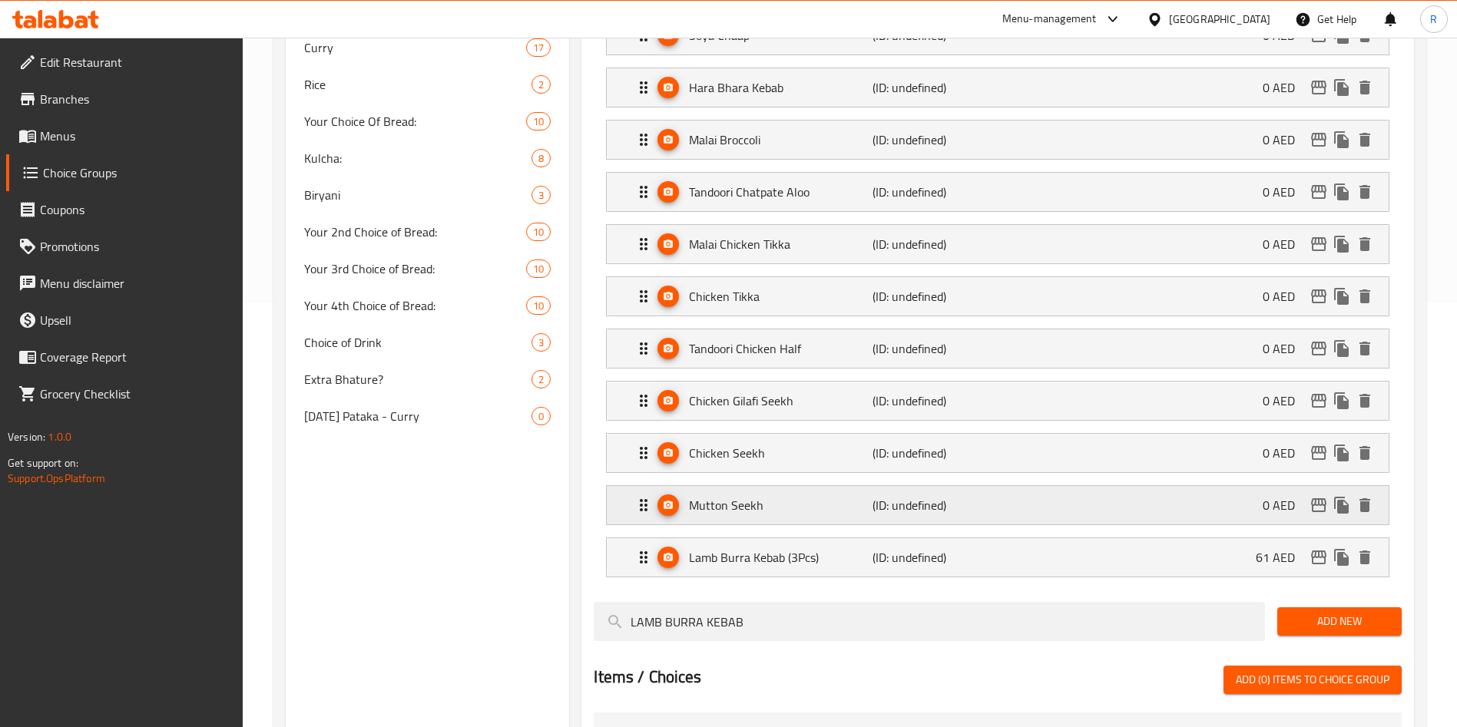
scroll to position [455, 0]
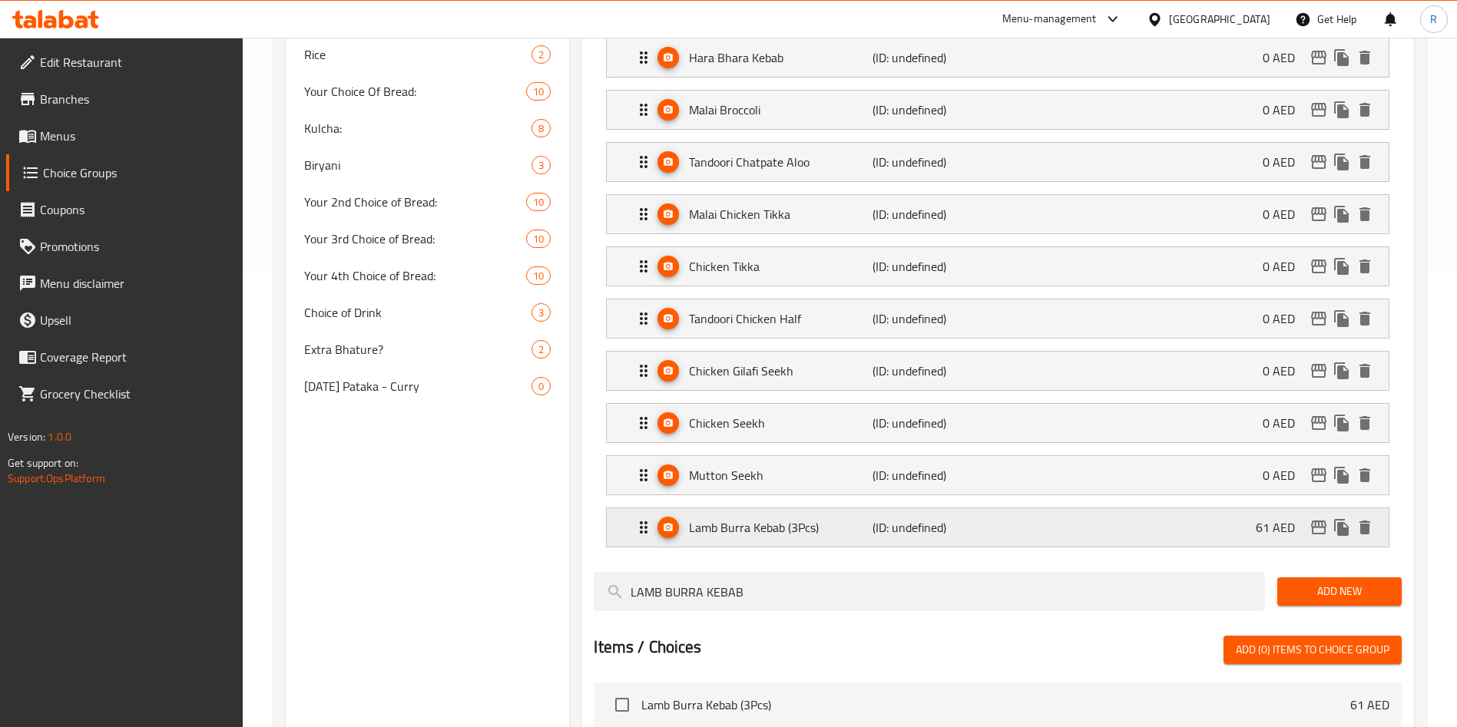
click at [1130, 508] on div "Lamb Burra Kebab (3Pcs) (ID: undefined) 61 AED" at bounding box center [1002, 527] width 736 height 38
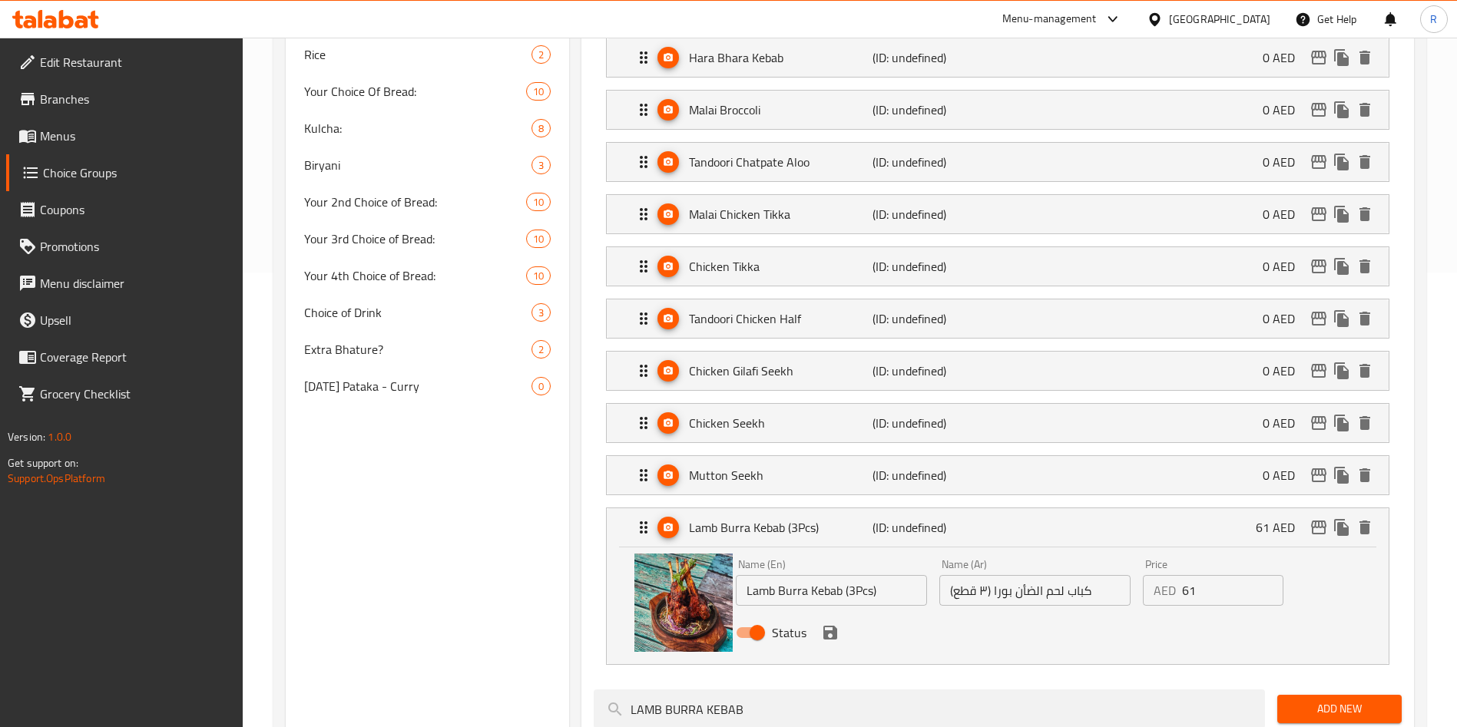
drag, startPoint x: 1223, startPoint y: 547, endPoint x: 1034, endPoint y: 548, distance: 188.1
click at [1034, 553] on div "Name (En) Lamb Burra Kebab (3Pcs) Name (En) Name (Ar) كباب لحم الضأن بورا (٣ قط…" at bounding box center [1035, 603] width 611 height 101
click at [831, 626] on icon "save" at bounding box center [830, 633] width 14 height 14
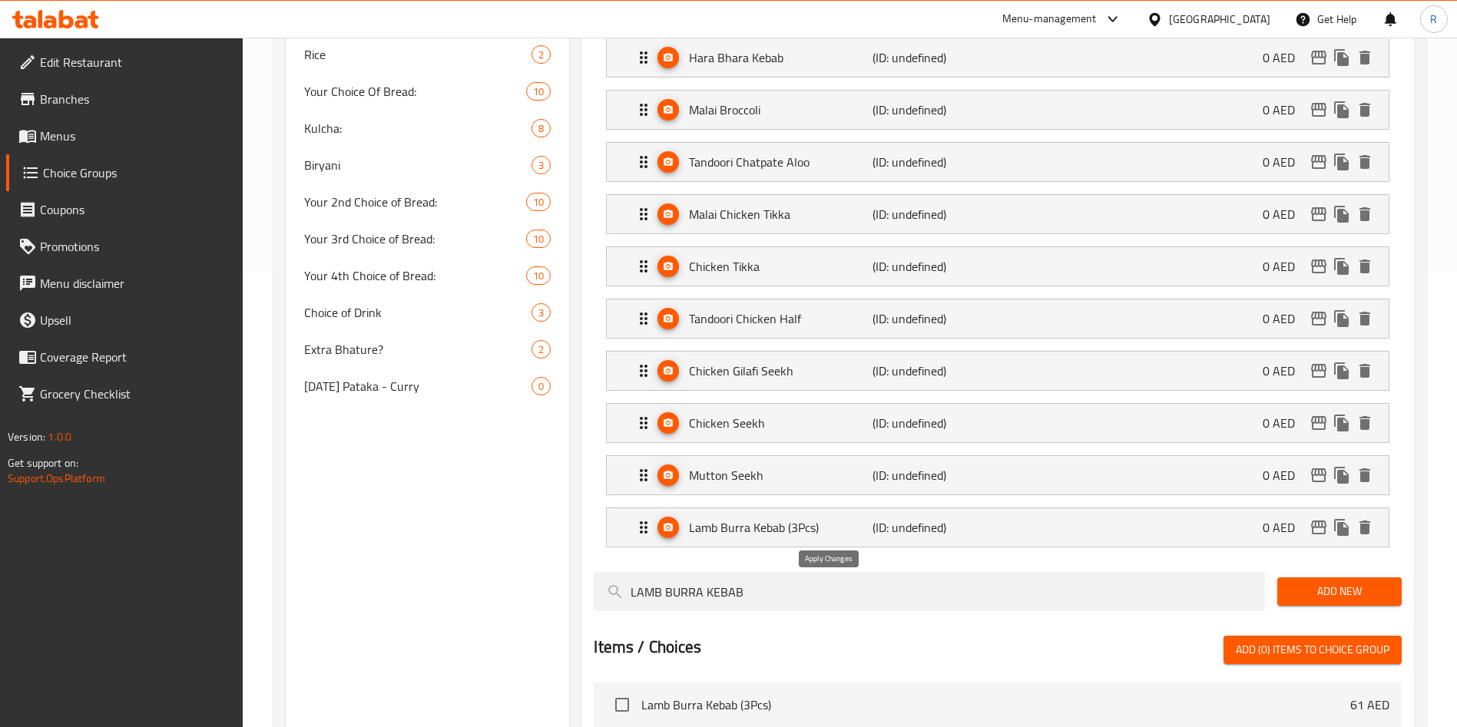
type input "0"
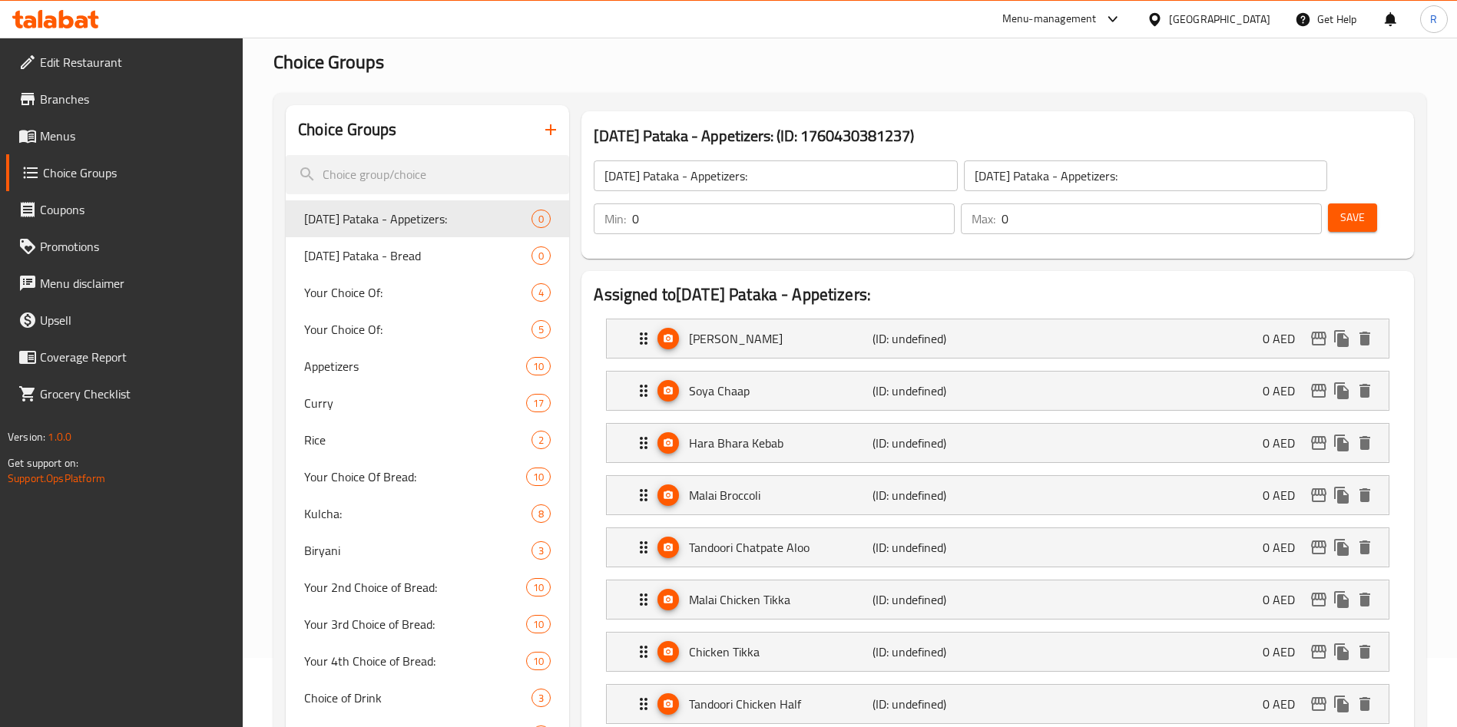
scroll to position [0, 0]
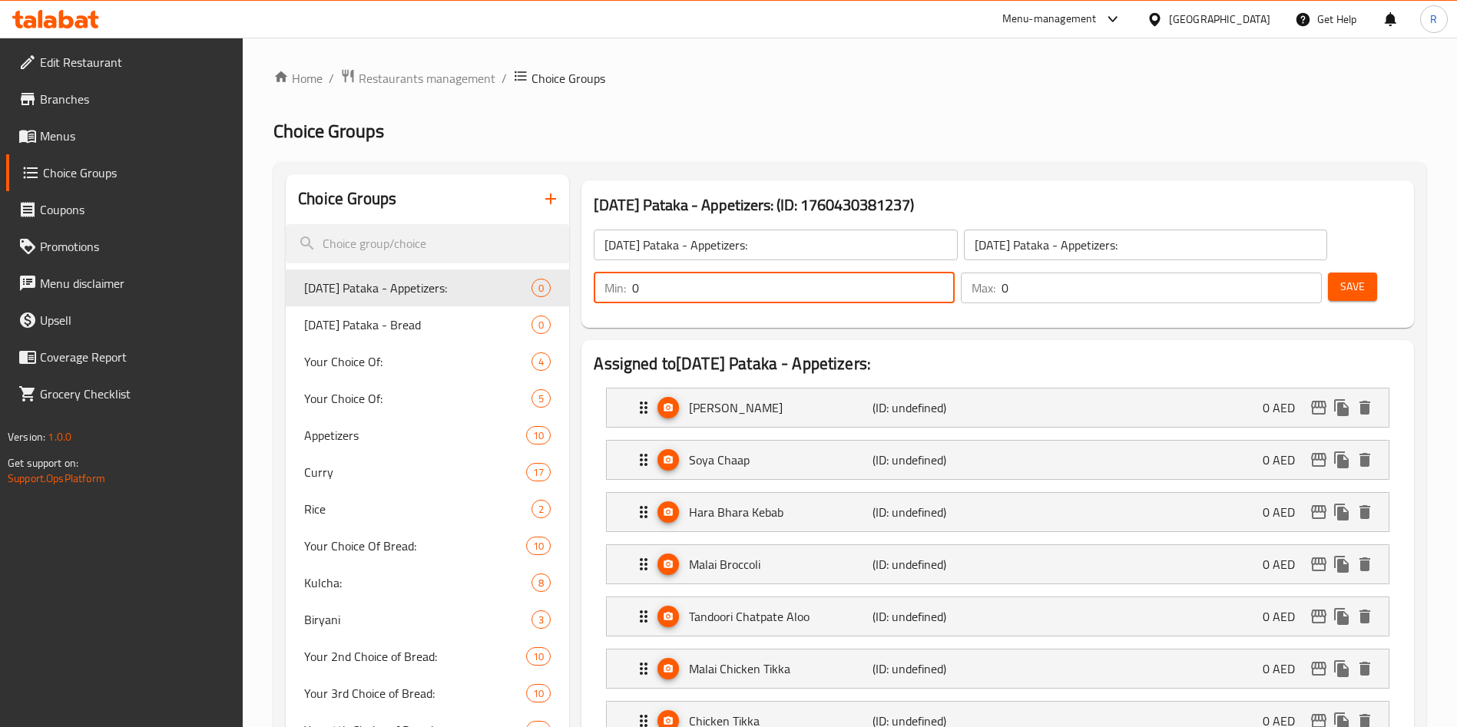
drag, startPoint x: 1182, startPoint y: 244, endPoint x: 1060, endPoint y: 240, distance: 122.2
click at [1060, 240] on div "[DATE] Pataka - Appetizers: ​ [DATE] Pataka - Appetizers: ​ Min: 0 ​ Max: 0 ​ S…" at bounding box center [997, 266] width 820 height 111
type input "1"
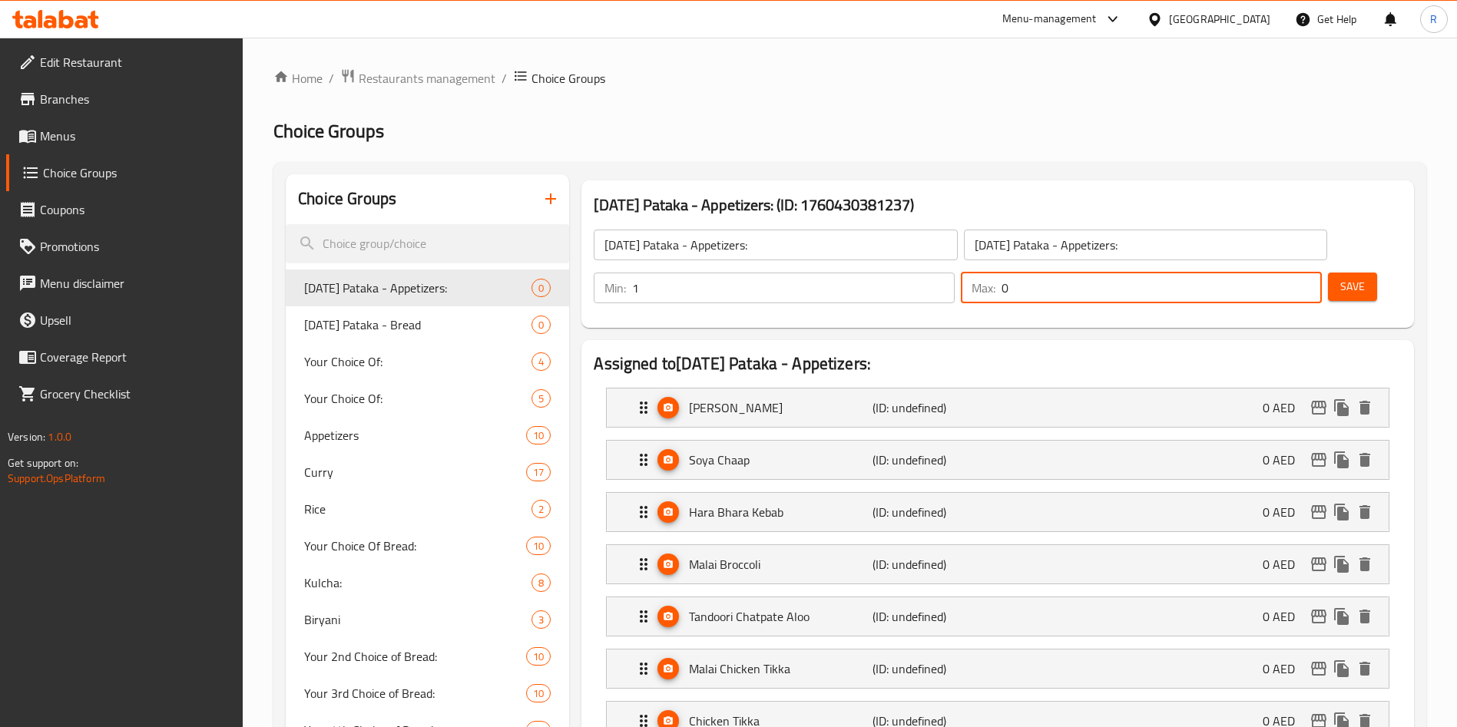
drag, startPoint x: 1266, startPoint y: 247, endPoint x: 1164, endPoint y: 244, distance: 101.4
click at [1164, 266] on div "Min: 1 ​ Max: 0 ​" at bounding box center [957, 287] width 740 height 43
type input "1"
click at [1340, 277] on span "Save" at bounding box center [1352, 286] width 25 height 19
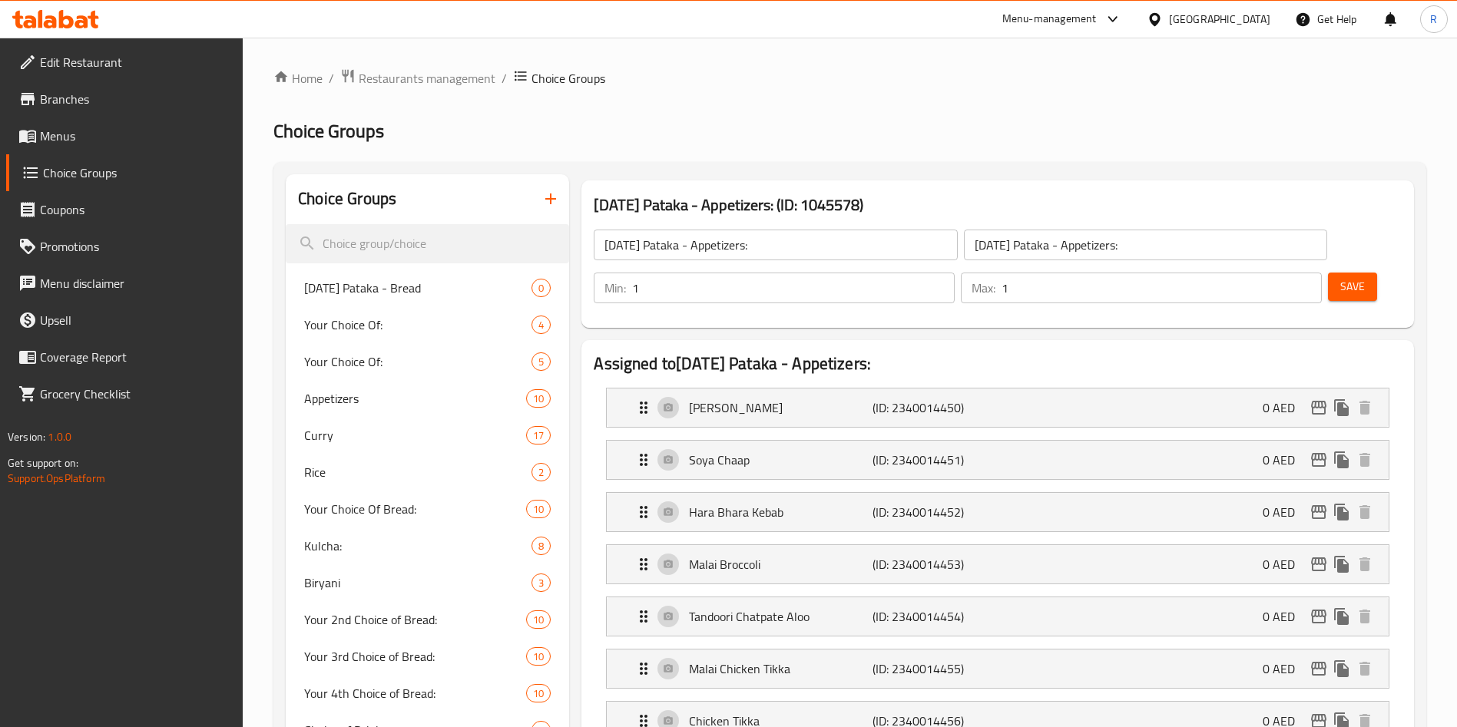
click at [1340, 277] on span "Save" at bounding box center [1352, 286] width 25 height 19
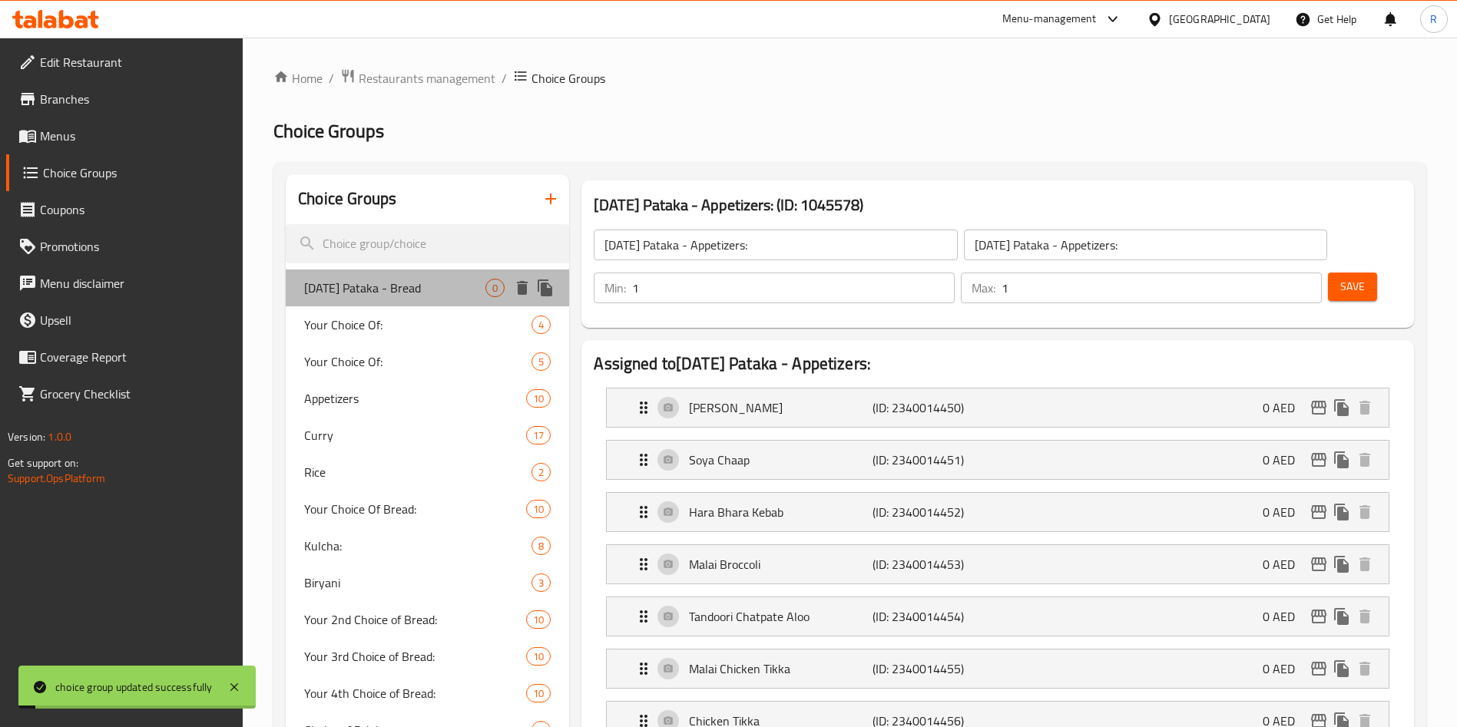
click at [334, 297] on span "[DATE] Pataka - Bread" at bounding box center [394, 288] width 181 height 18
type input "Your Choice Of:"
type input "إختيارك من:"
type input "0"
type input "1"
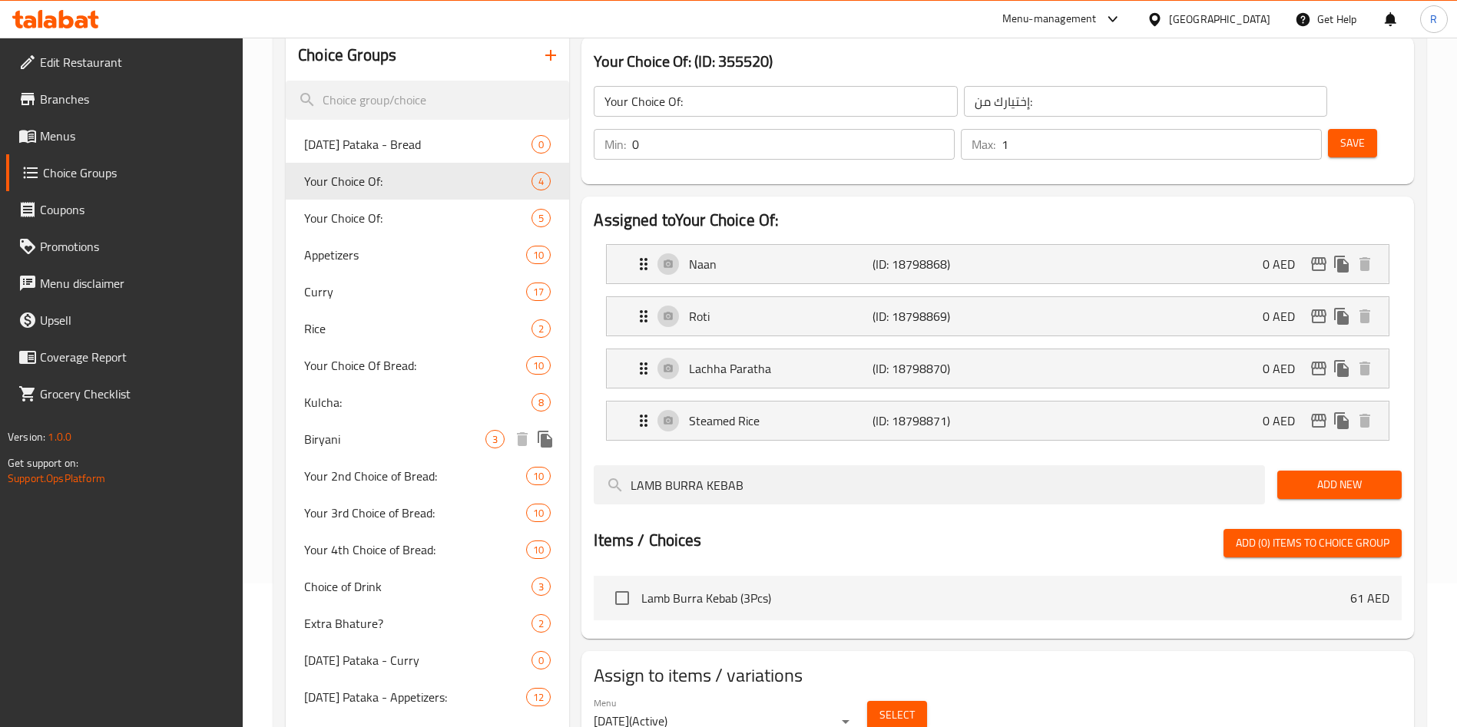
scroll to position [217, 0]
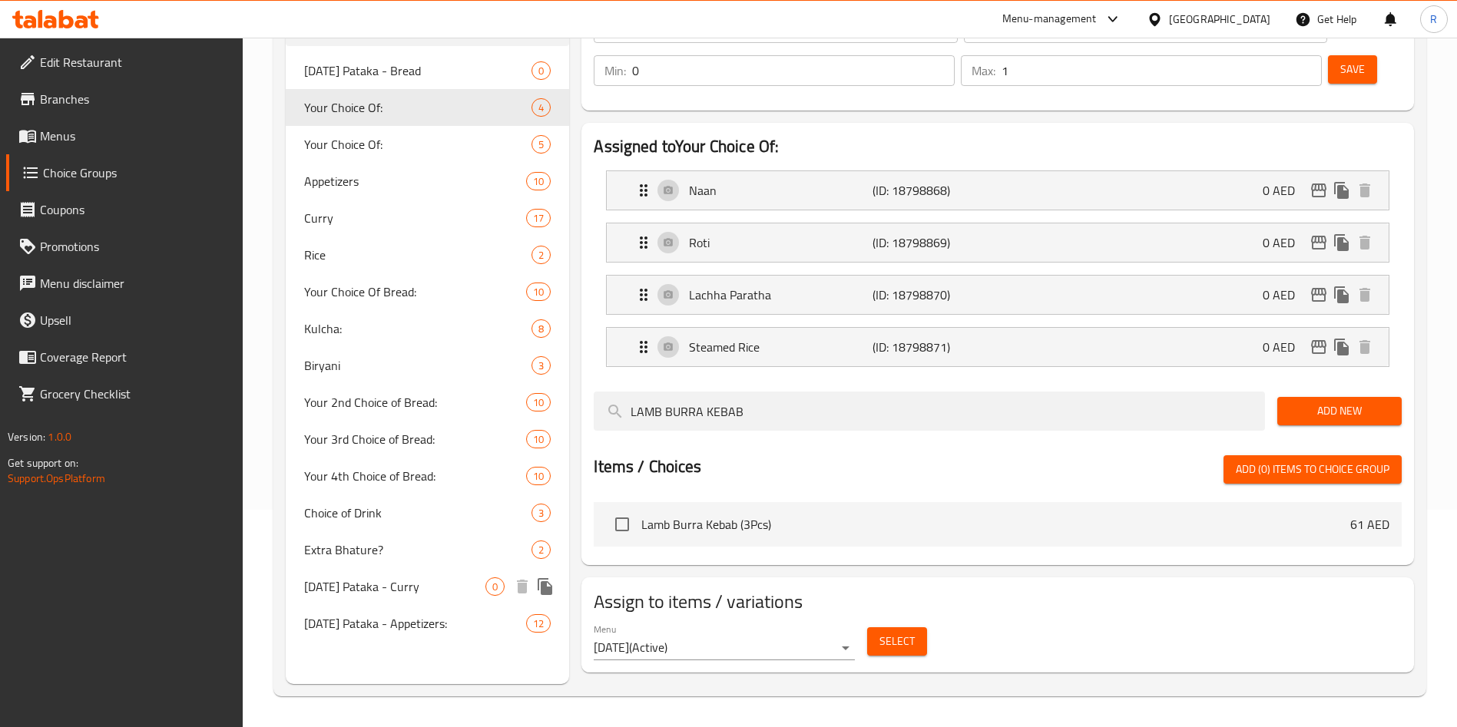
click at [408, 569] on div "[DATE] Pataka - Curry 0" at bounding box center [427, 586] width 283 height 37
type input "[DATE] Pataka - Curry"
type input "0"
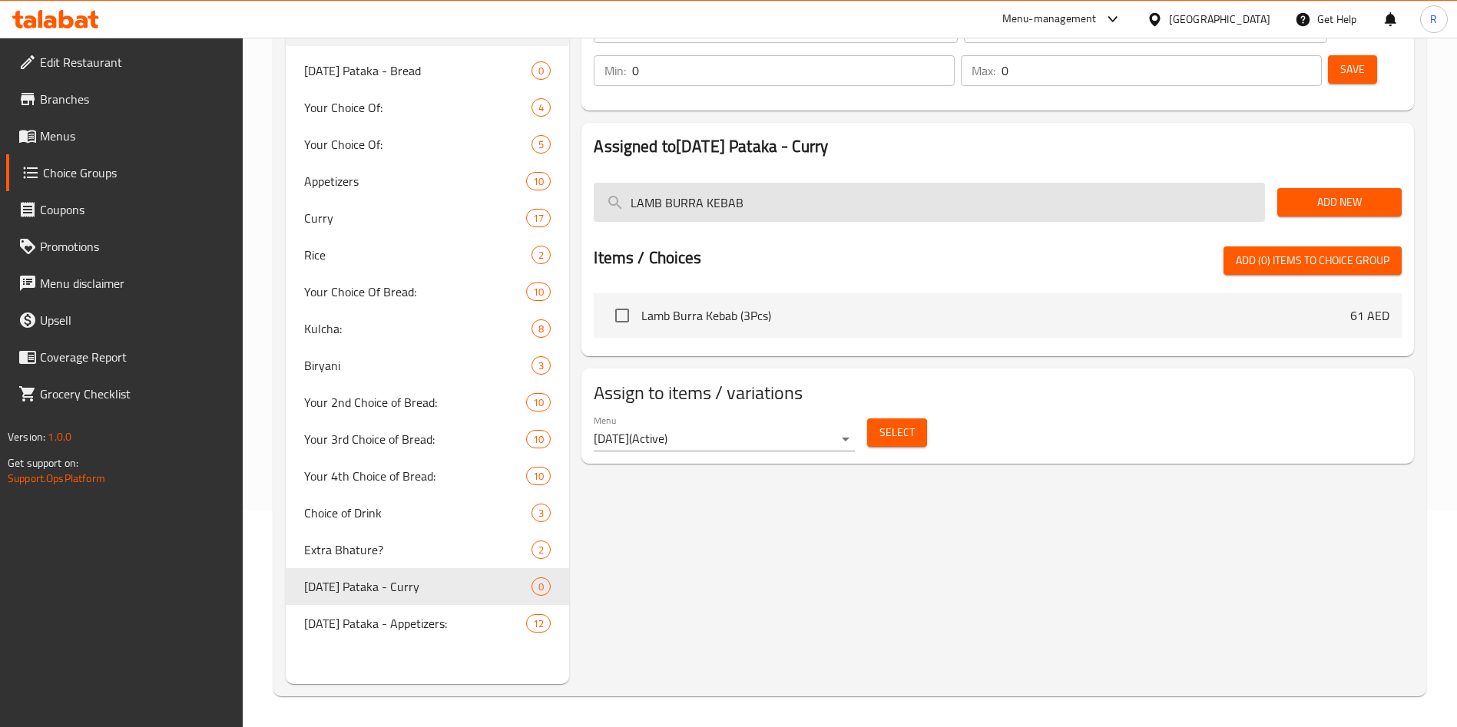
click at [805, 183] on input "LAMB BURRA KEBAB" at bounding box center [929, 202] width 671 height 39
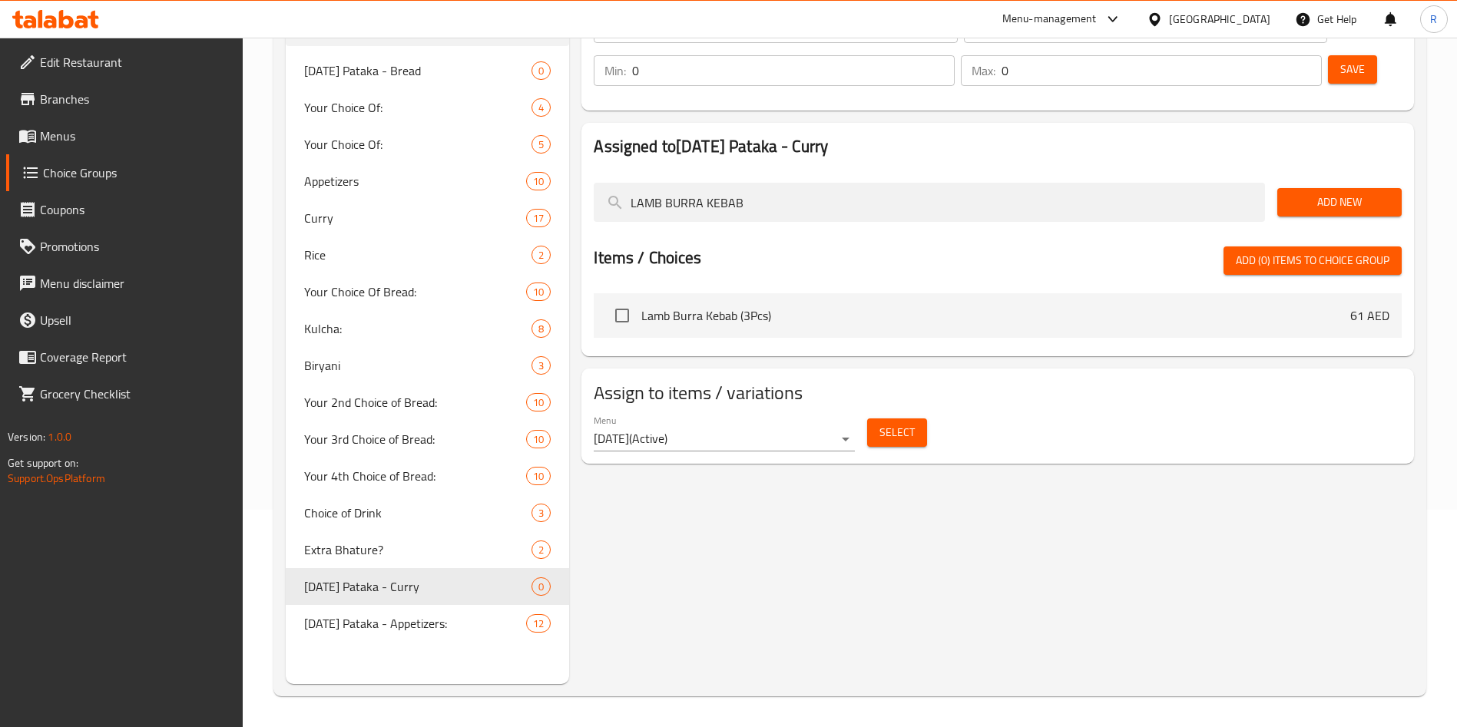
paste input "BUTTER CHICKEN"
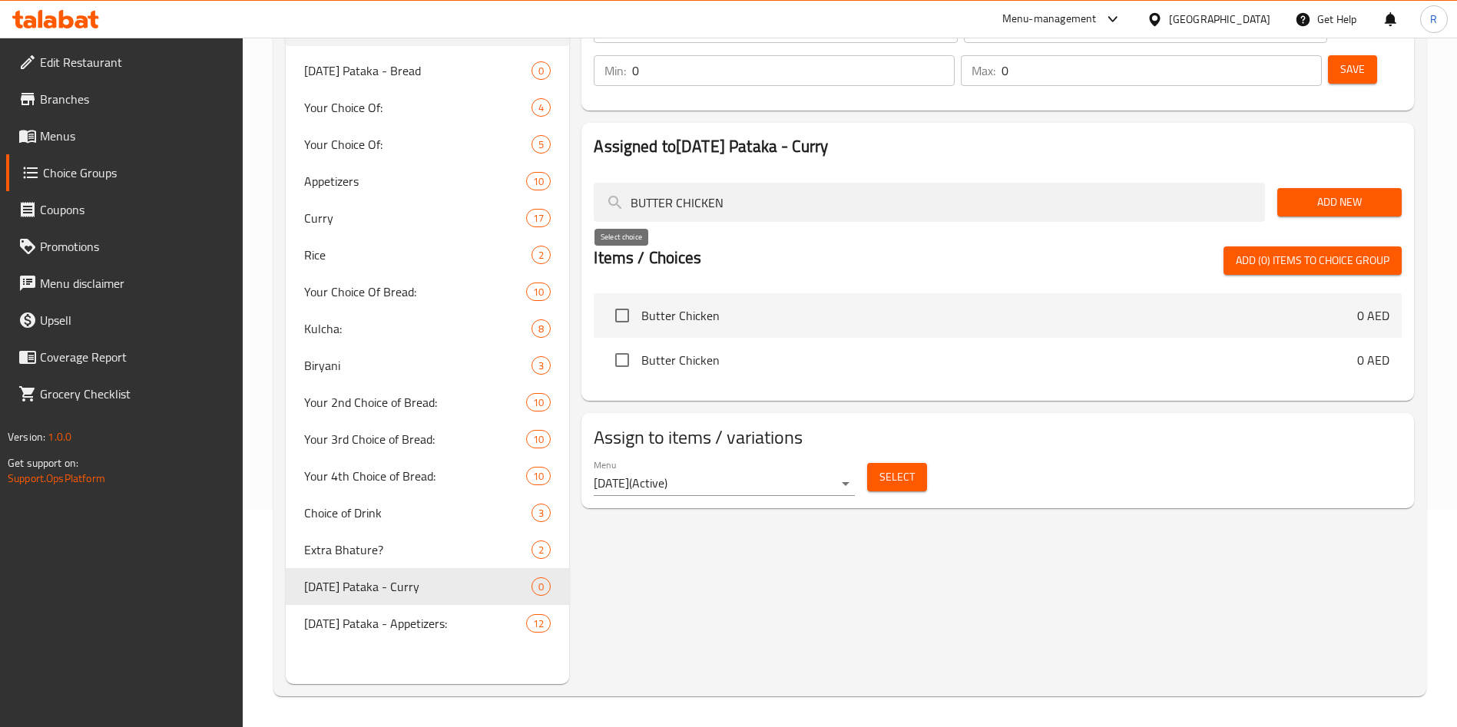
type input "BUTTER CHICKEN"
click at [627, 299] on input "checkbox" at bounding box center [622, 315] width 32 height 32
checkbox input "true"
drag, startPoint x: 485, startPoint y: 124, endPoint x: 343, endPoint y: 123, distance: 142.1
click at [345, 123] on div "Choice Groups [DATE] Pataka - Bread 0 Your Choice Of: 4 Your Choice Of: 5 Appet…" at bounding box center [853, 320] width 1134 height 727
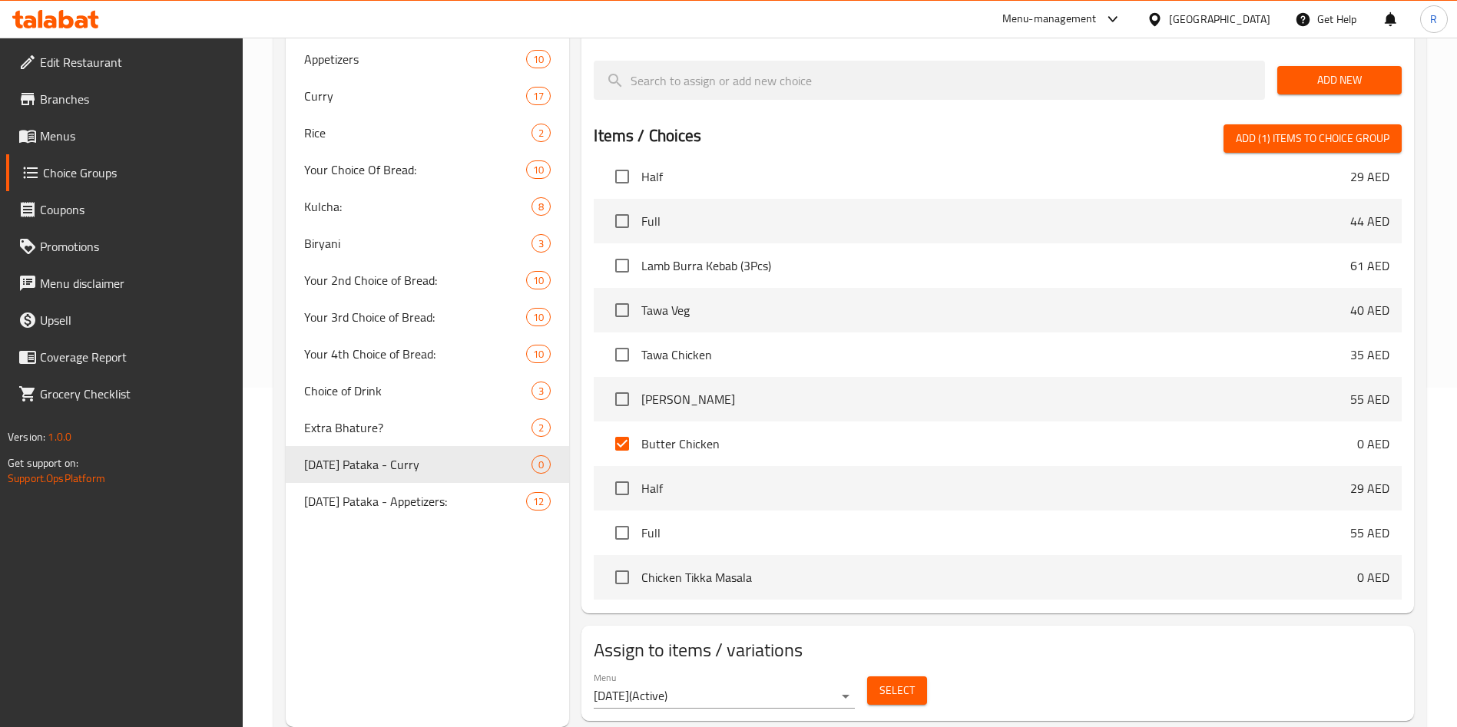
scroll to position [2073, 0]
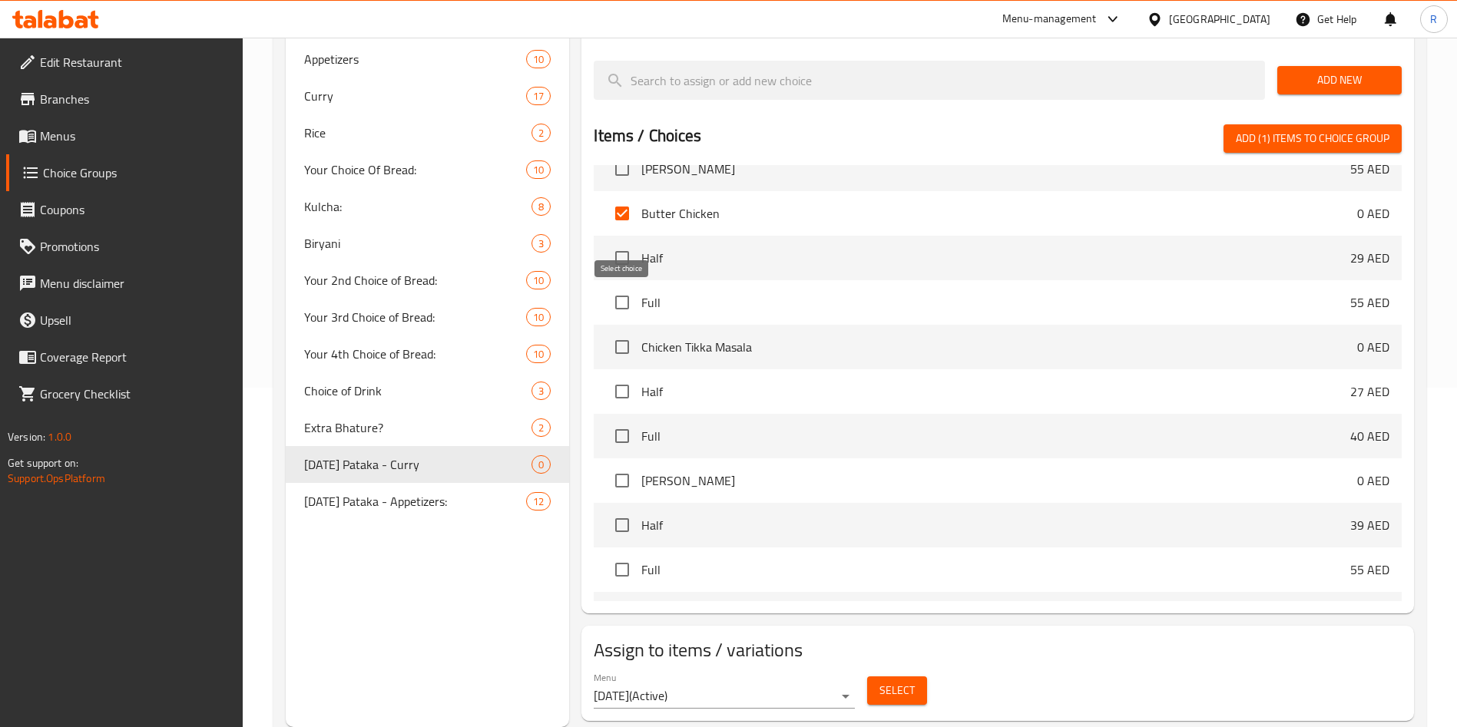
click at [620, 331] on input "checkbox" at bounding box center [622, 347] width 32 height 32
checkbox input "true"
click at [622, 465] on input "checkbox" at bounding box center [622, 481] width 32 height 32
checkbox input "true"
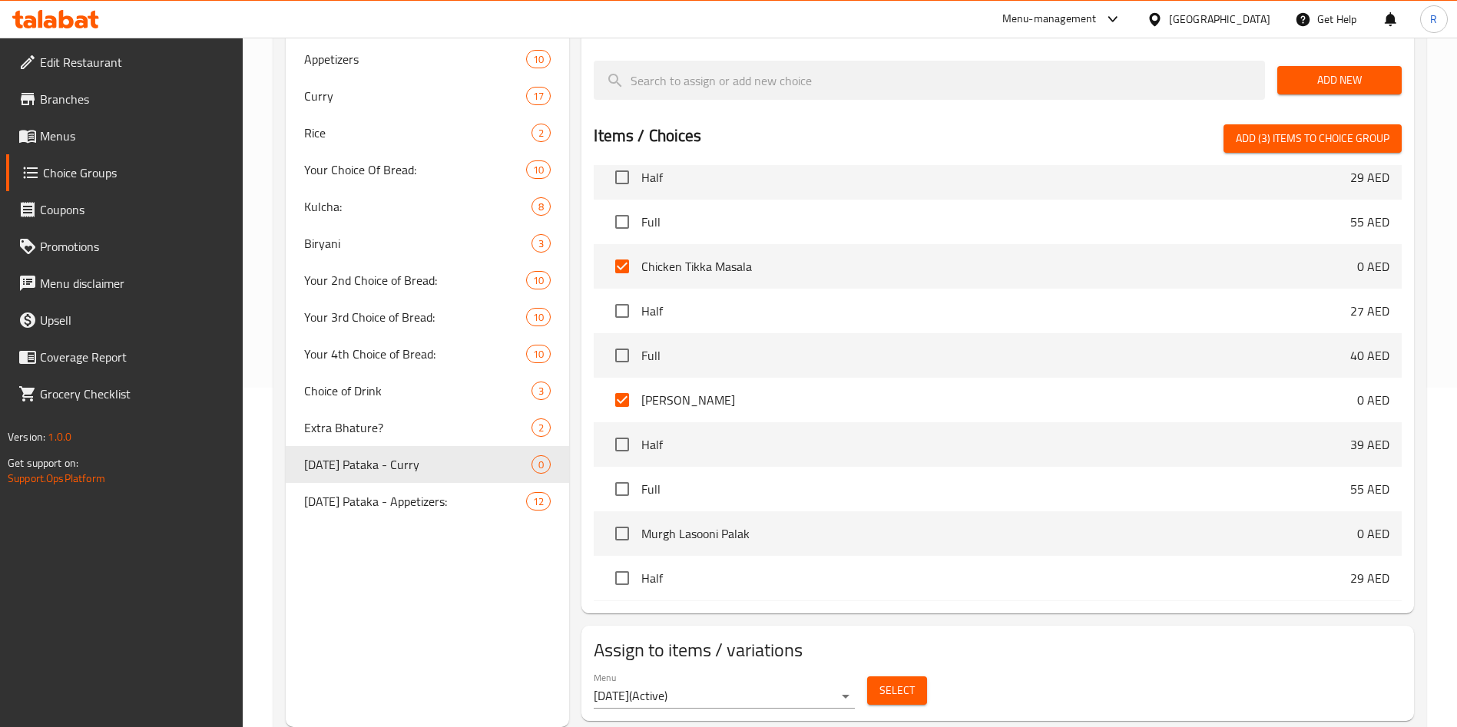
scroll to position [2304, 0]
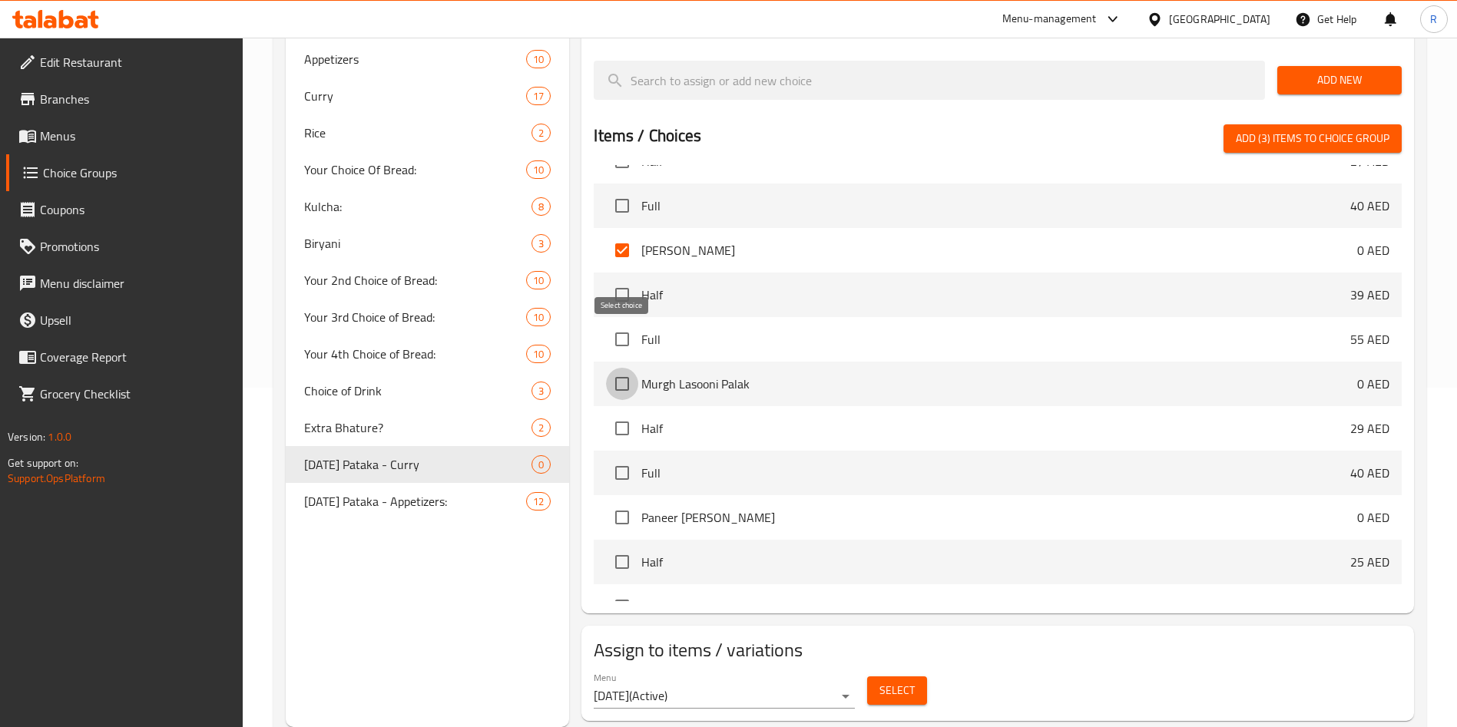
click at [624, 368] on input "checkbox" at bounding box center [622, 384] width 32 height 32
checkbox input "true"
click at [617, 501] on input "checkbox" at bounding box center [622, 517] width 32 height 32
checkbox input "true"
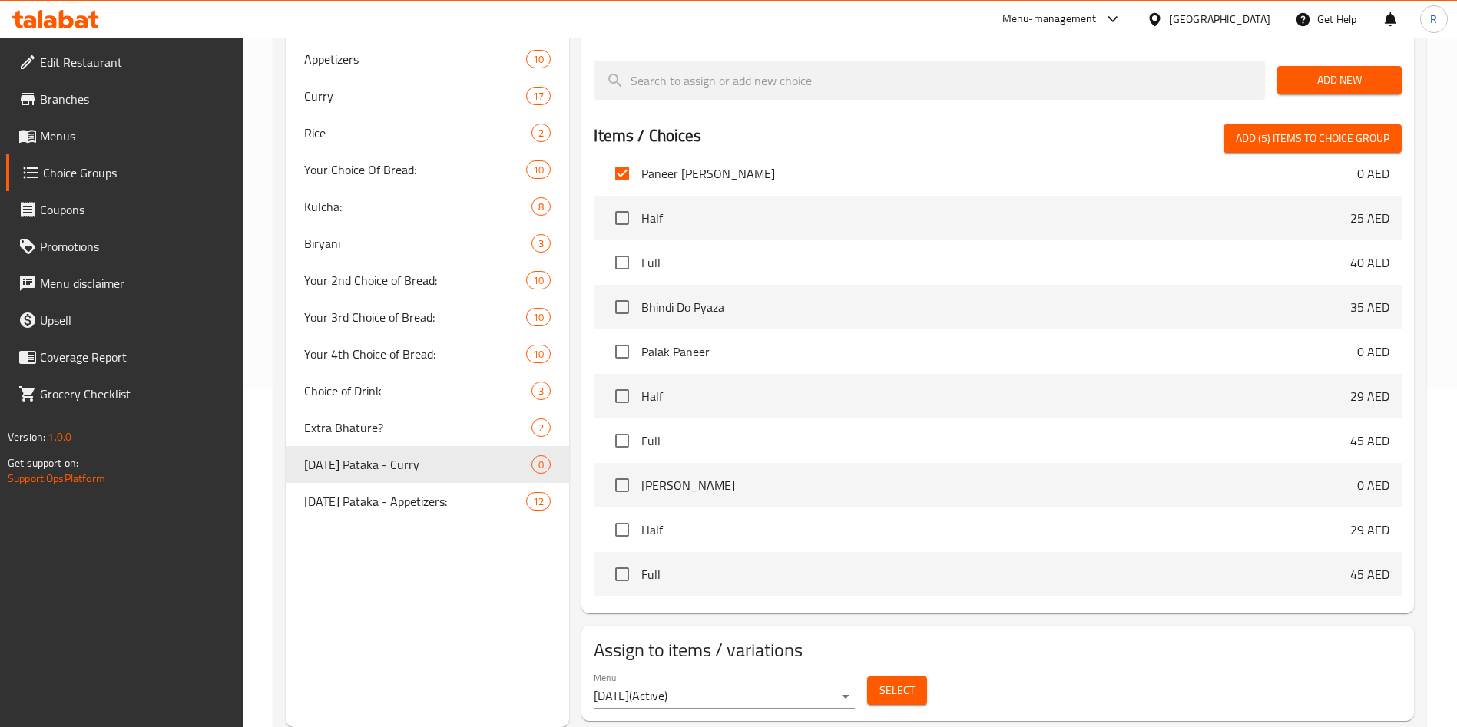
scroll to position [2649, 0]
click at [622, 290] on input "checkbox" at bounding box center [622, 306] width 32 height 32
checkbox input "true"
click at [620, 468] on input "checkbox" at bounding box center [622, 484] width 32 height 32
checkbox input "true"
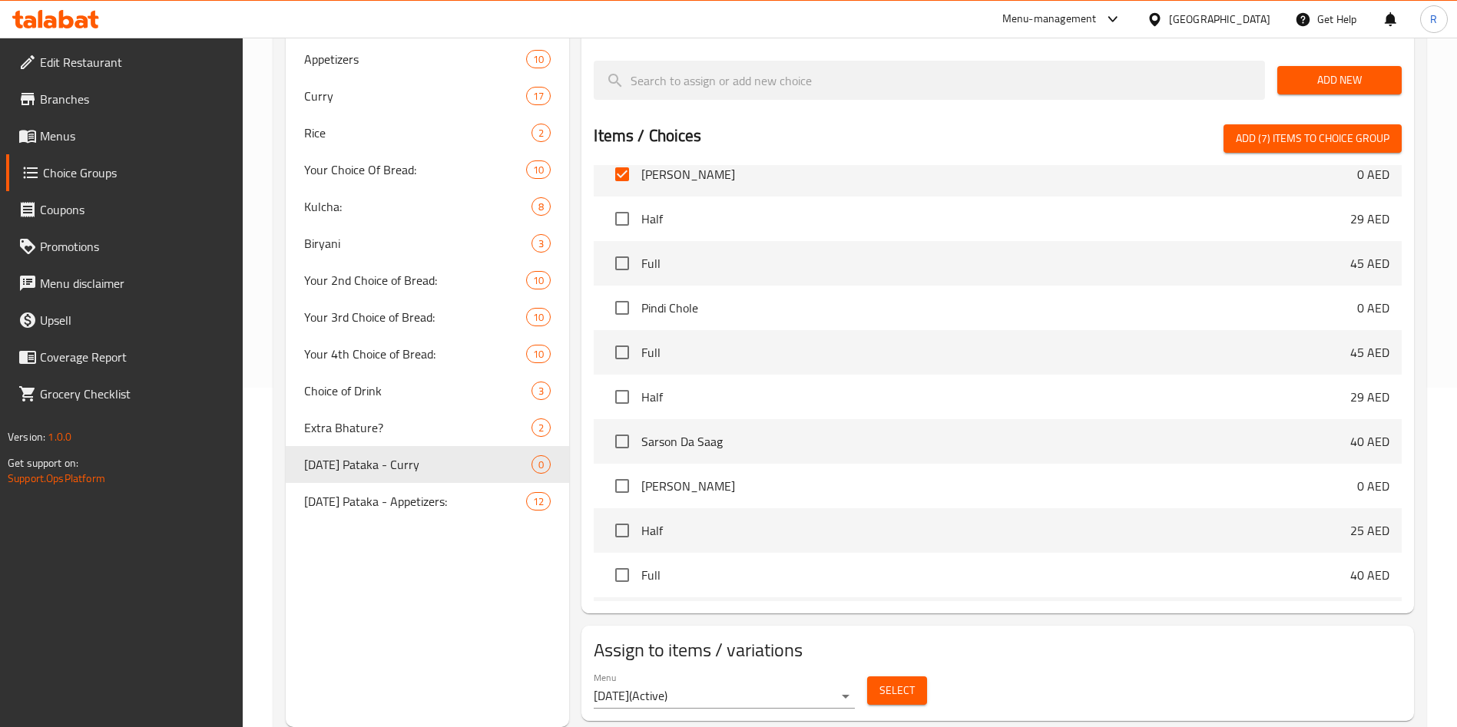
scroll to position [2995, 0]
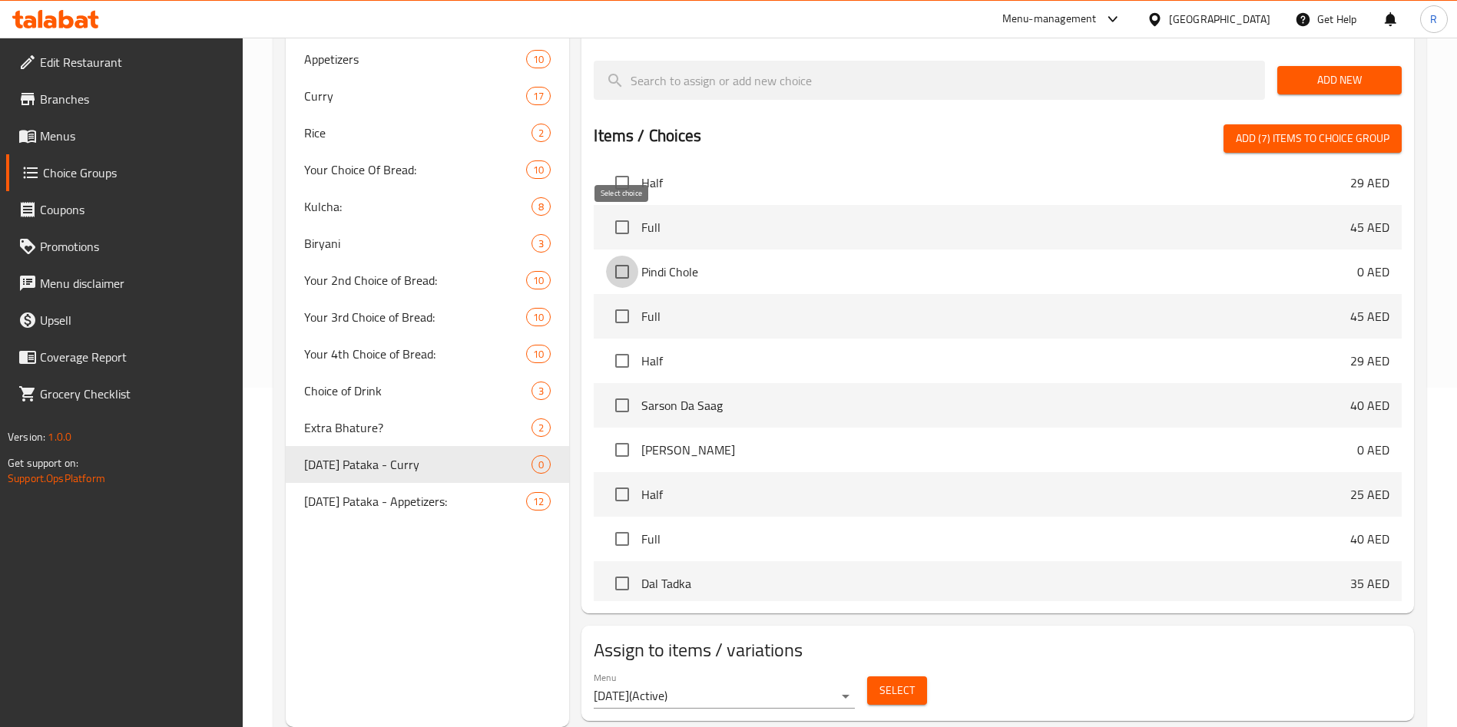
click at [623, 256] on input "checkbox" at bounding box center [622, 272] width 32 height 32
checkbox input "true"
click at [615, 389] on input "checkbox" at bounding box center [622, 405] width 32 height 32
checkbox input "true"
click at [618, 434] on input "checkbox" at bounding box center [622, 450] width 32 height 32
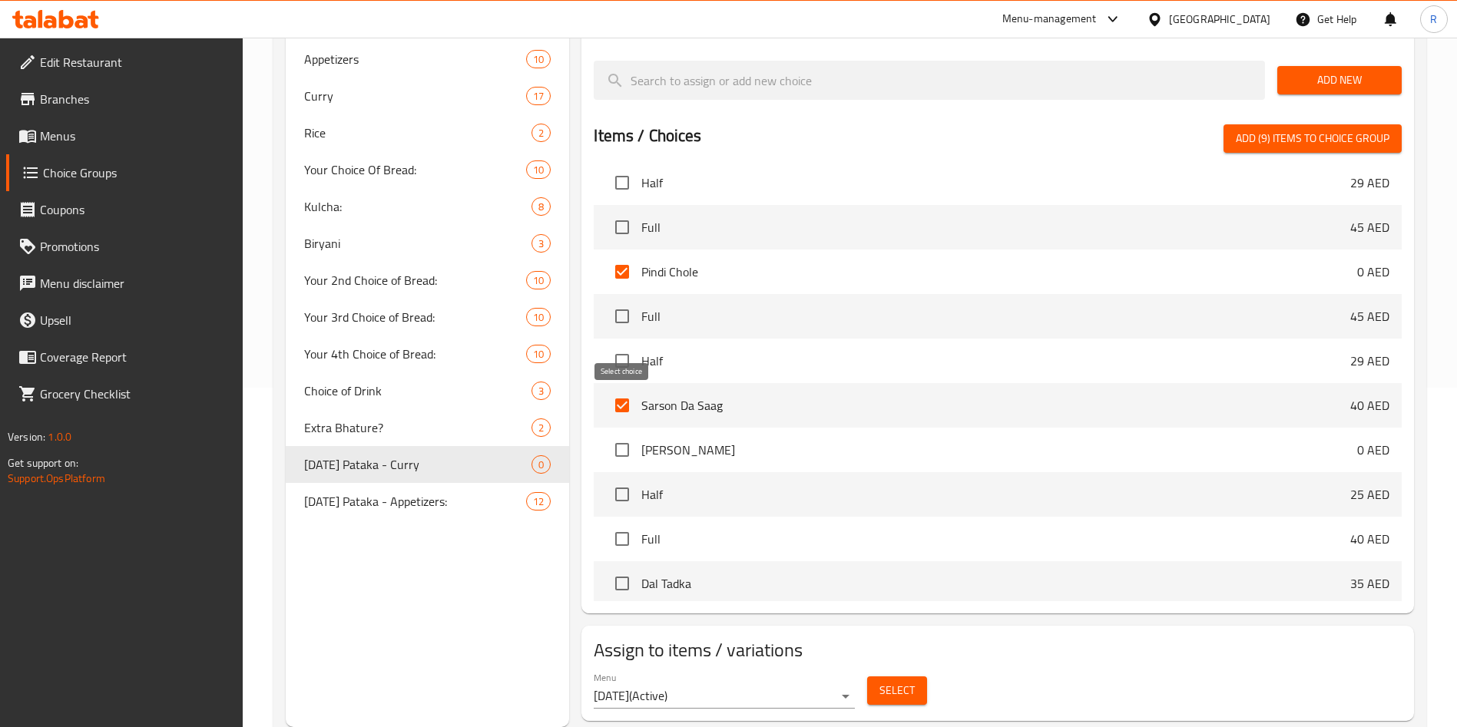
checkbox input "true"
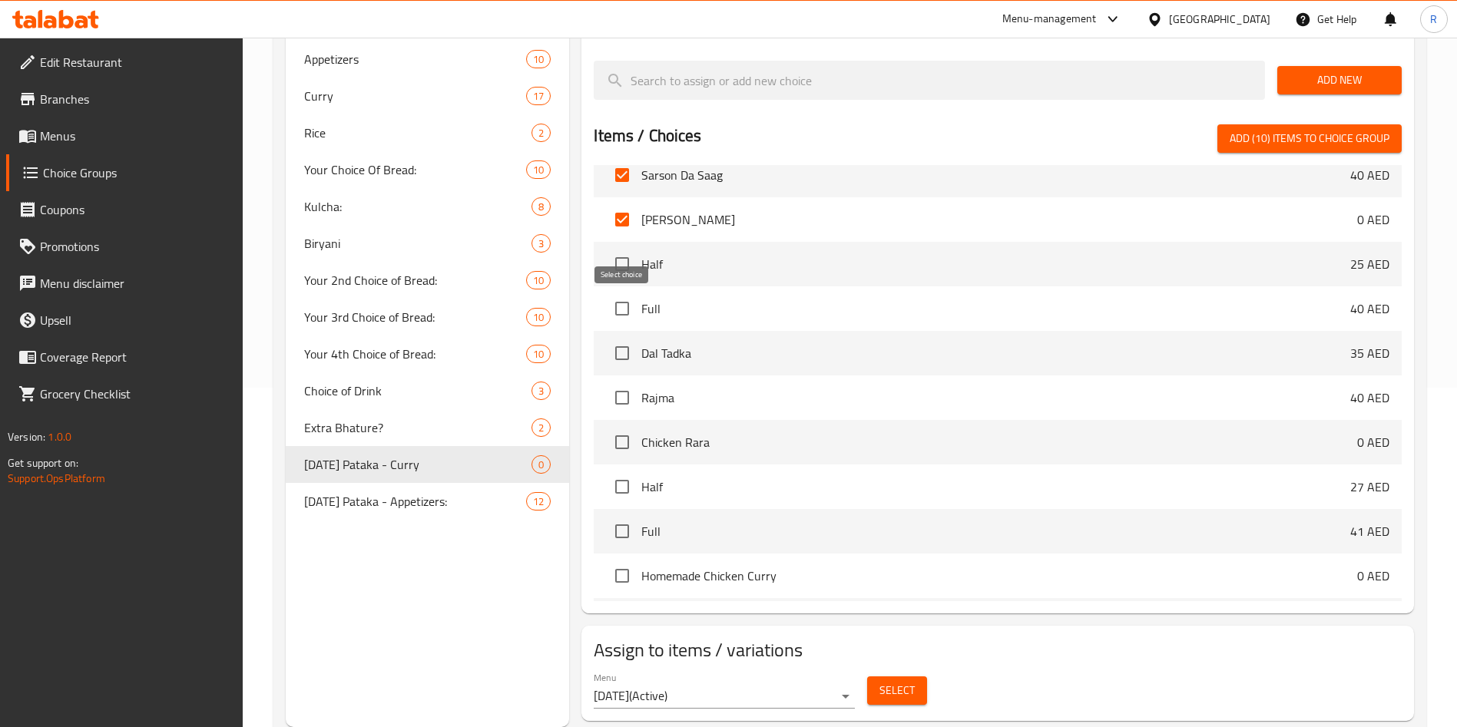
drag, startPoint x: 628, startPoint y: 310, endPoint x: 625, endPoint y: 319, distance: 9.0
click at [627, 337] on input "checkbox" at bounding box center [622, 353] width 32 height 32
checkbox input "true"
click at [622, 382] on input "checkbox" at bounding box center [622, 398] width 32 height 32
checkbox input "true"
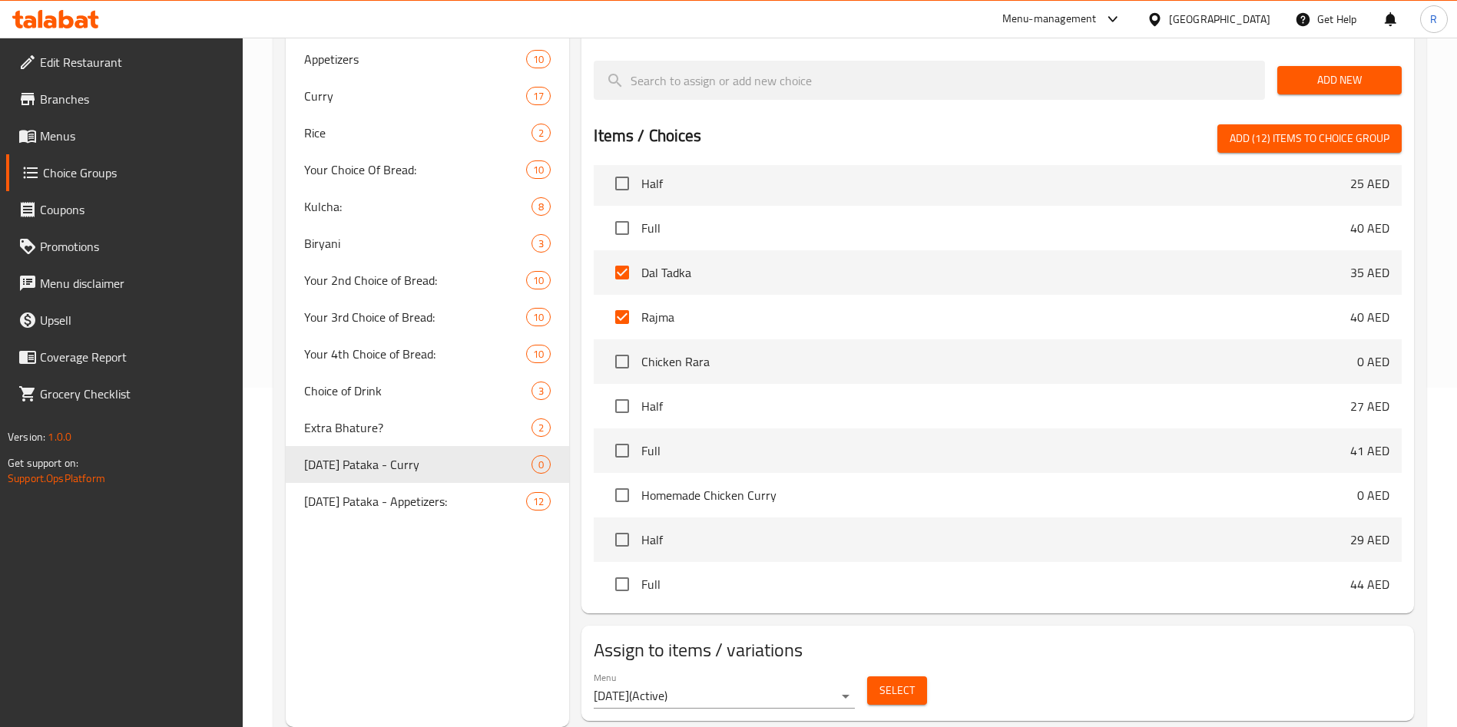
scroll to position [3341, 0]
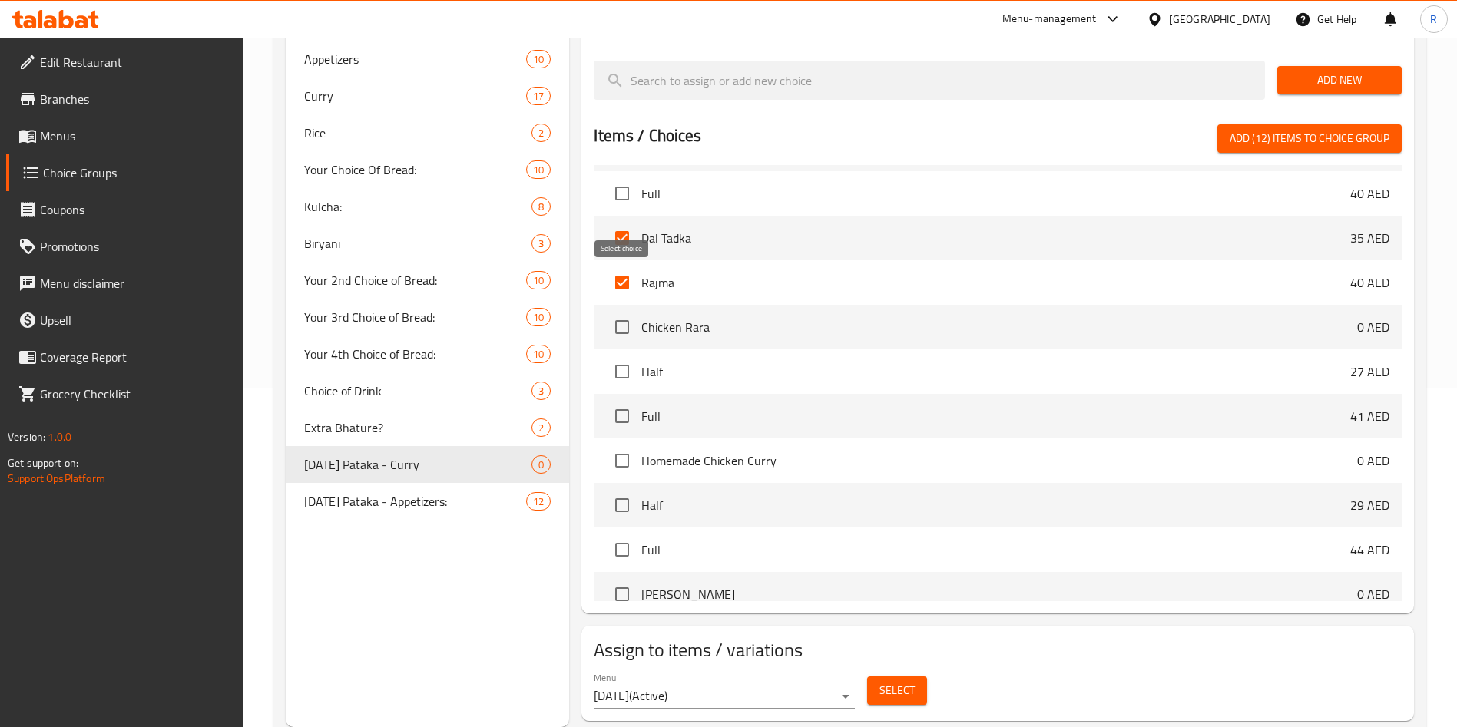
click at [630, 311] on input "checkbox" at bounding box center [622, 327] width 32 height 32
checkbox input "true"
click at [624, 445] on input "checkbox" at bounding box center [622, 461] width 32 height 32
checkbox input "true"
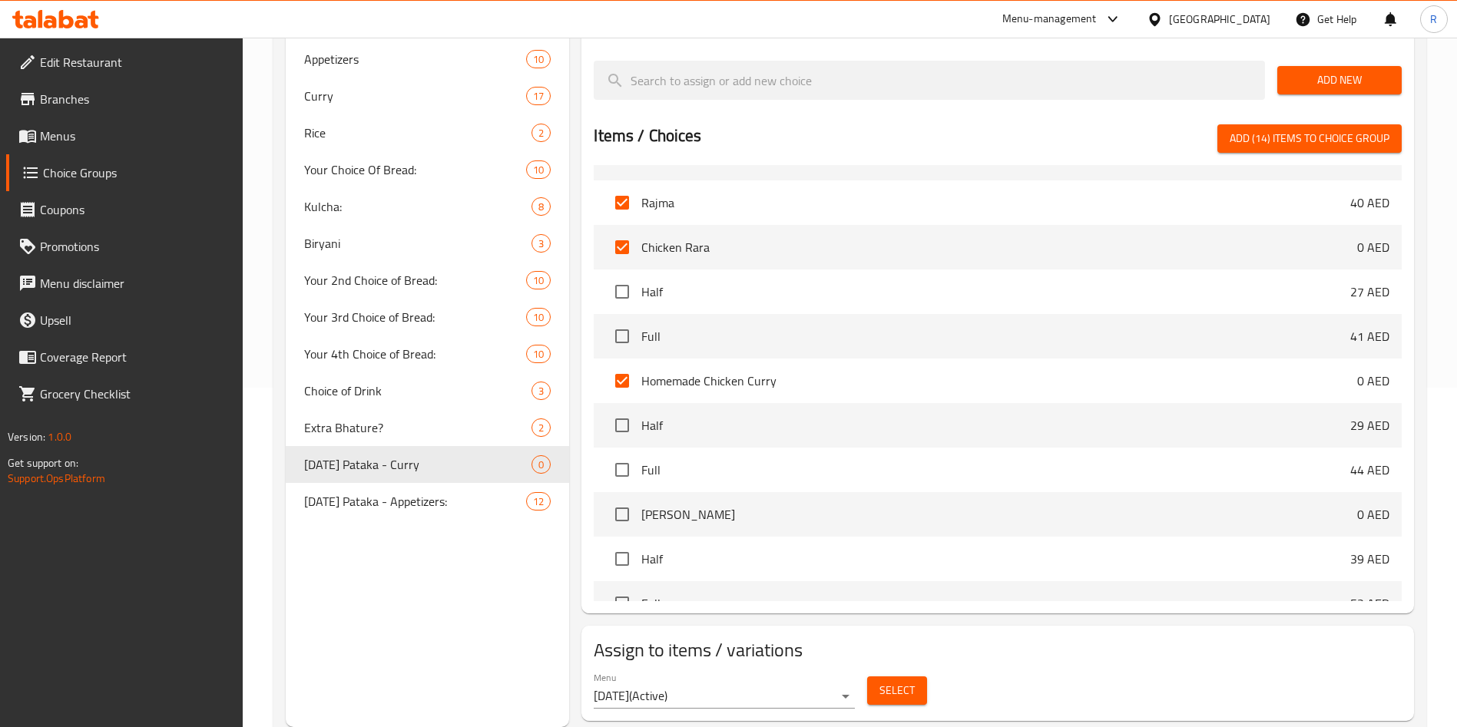
scroll to position [3456, 0]
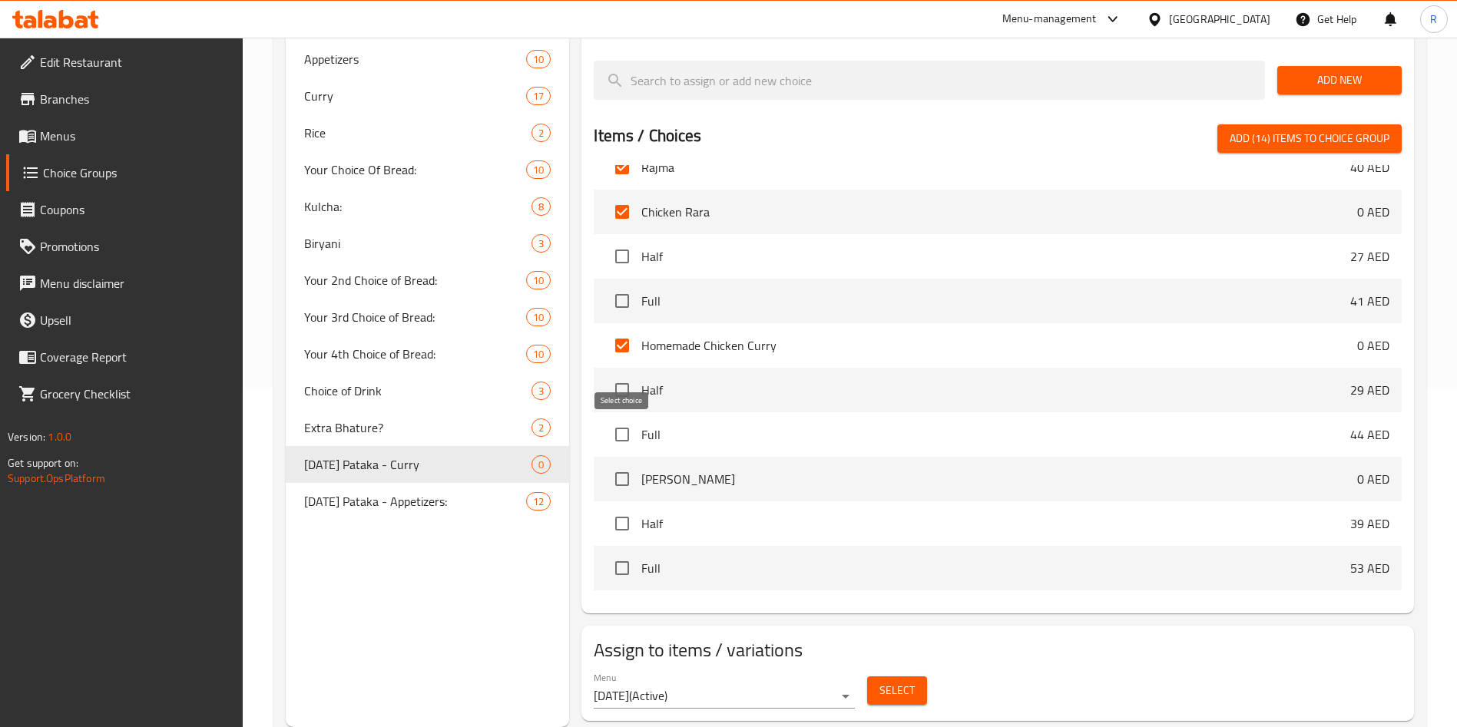
drag, startPoint x: 622, startPoint y: 432, endPoint x: 650, endPoint y: 440, distance: 28.9
click at [624, 463] on input "checkbox" at bounding box center [622, 479] width 32 height 32
checkbox input "true"
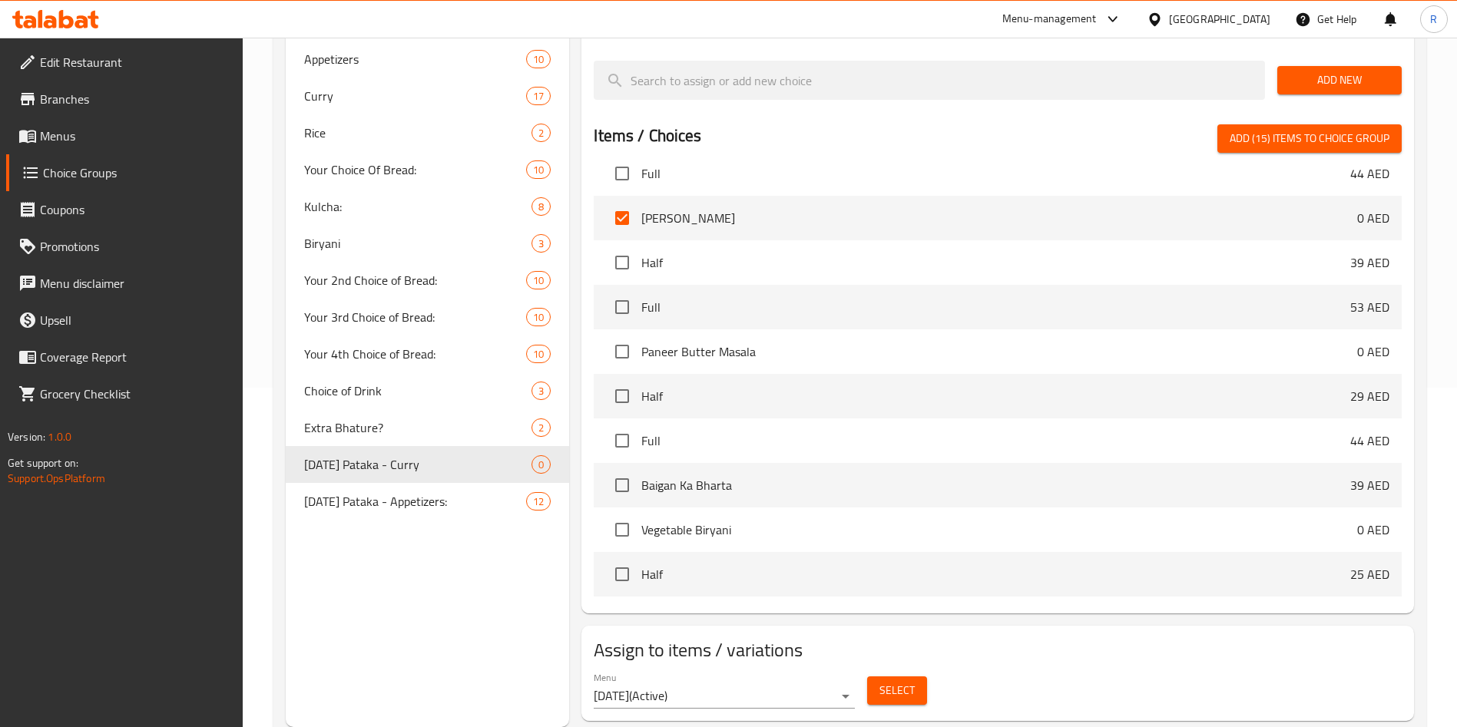
scroll to position [3801, 0]
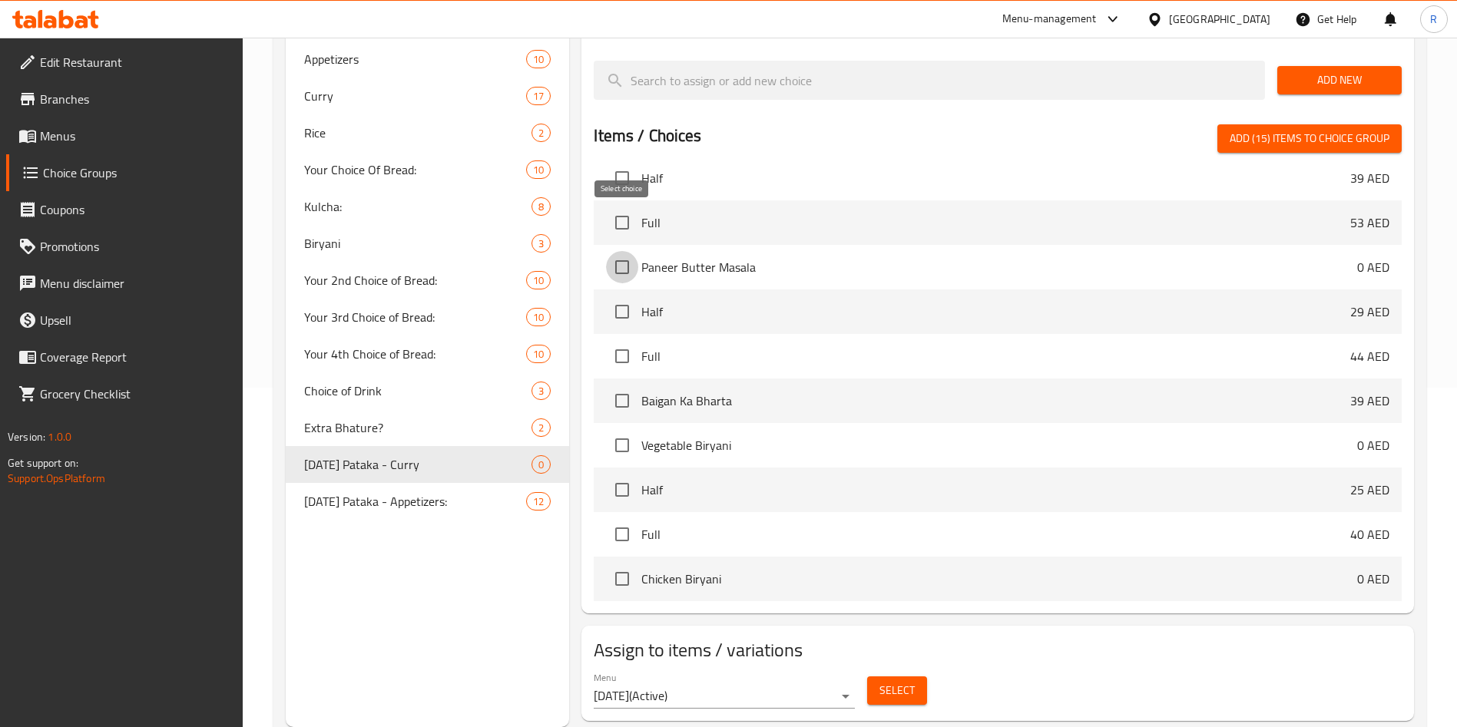
click at [628, 251] on input "checkbox" at bounding box center [622, 267] width 32 height 32
checkbox input "true"
click at [617, 385] on input "checkbox" at bounding box center [622, 401] width 32 height 32
checkbox input "true"
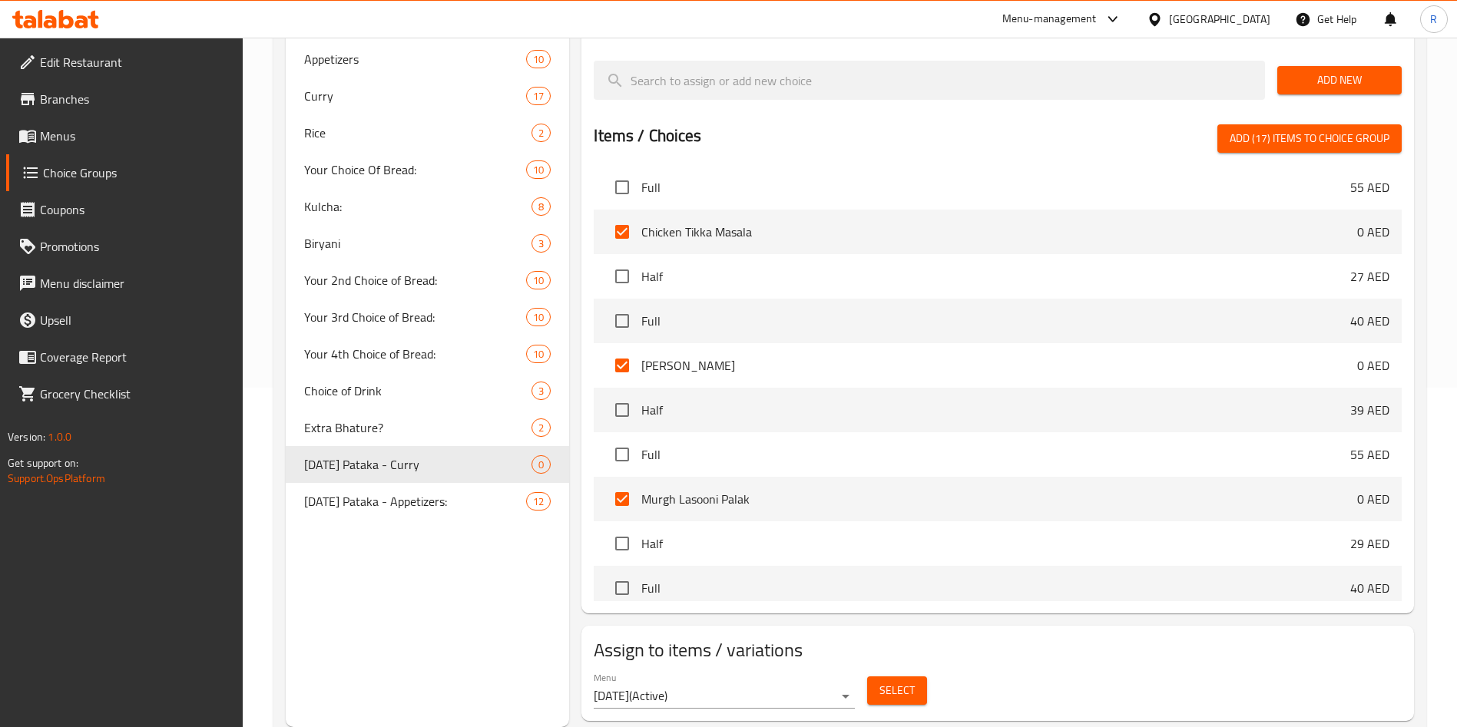
scroll to position [0, 0]
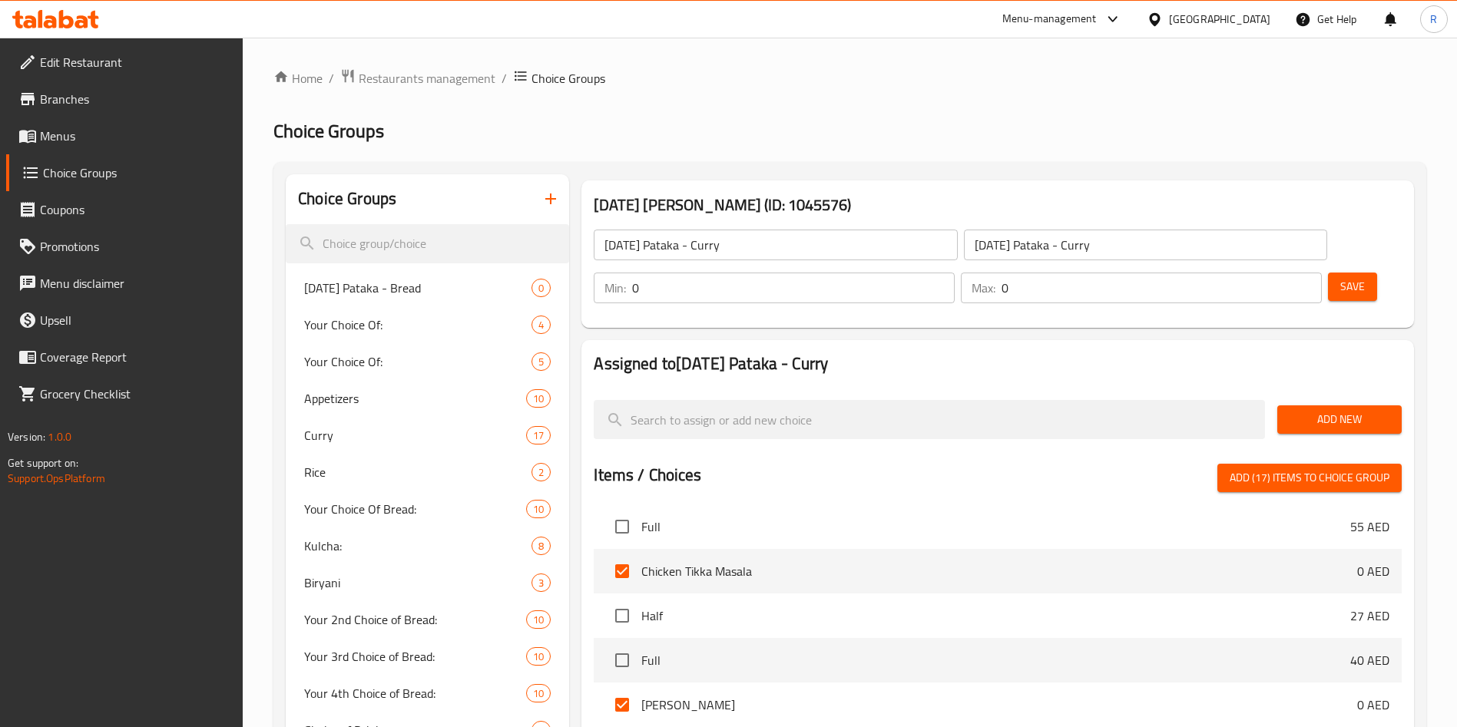
click at [1310, 468] on span "Add (17) items to choice group" at bounding box center [1309, 477] width 160 height 19
checkbox input "false"
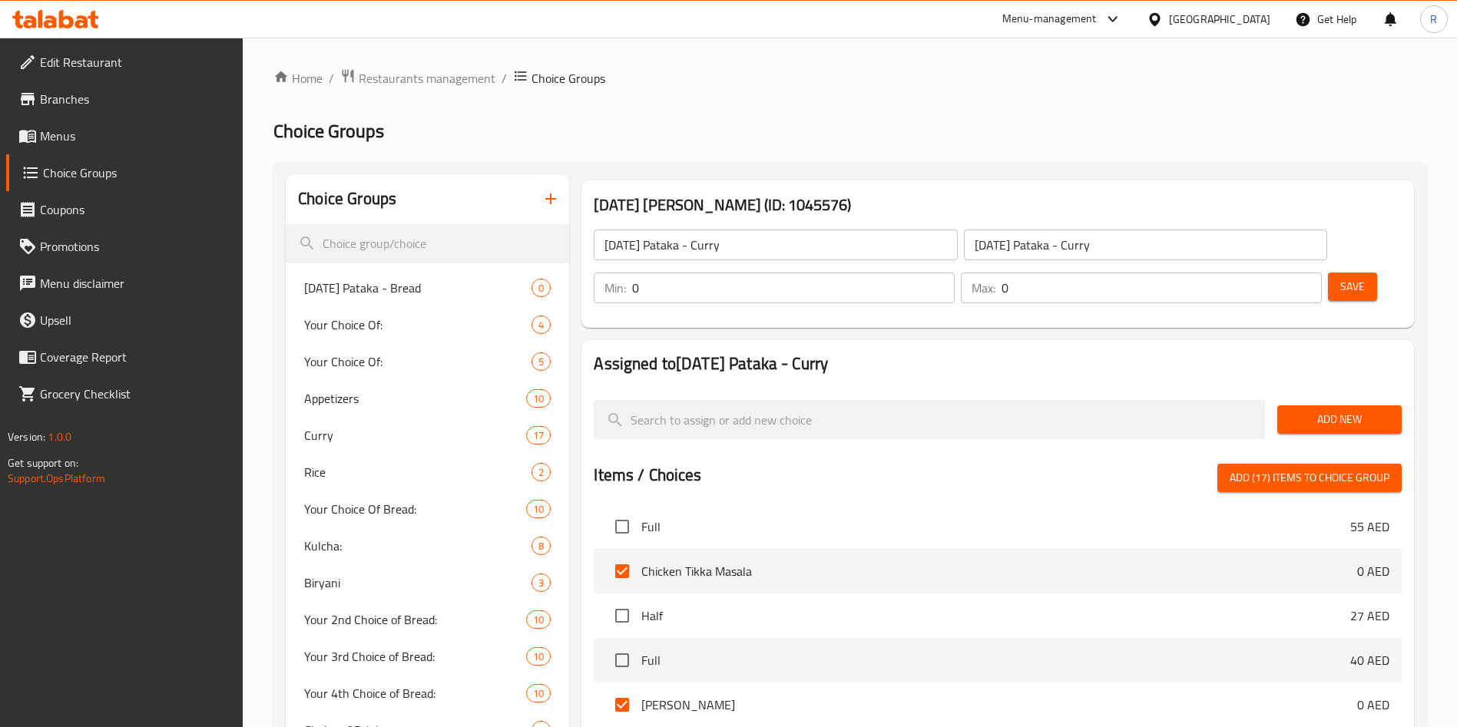
checkbox input "false"
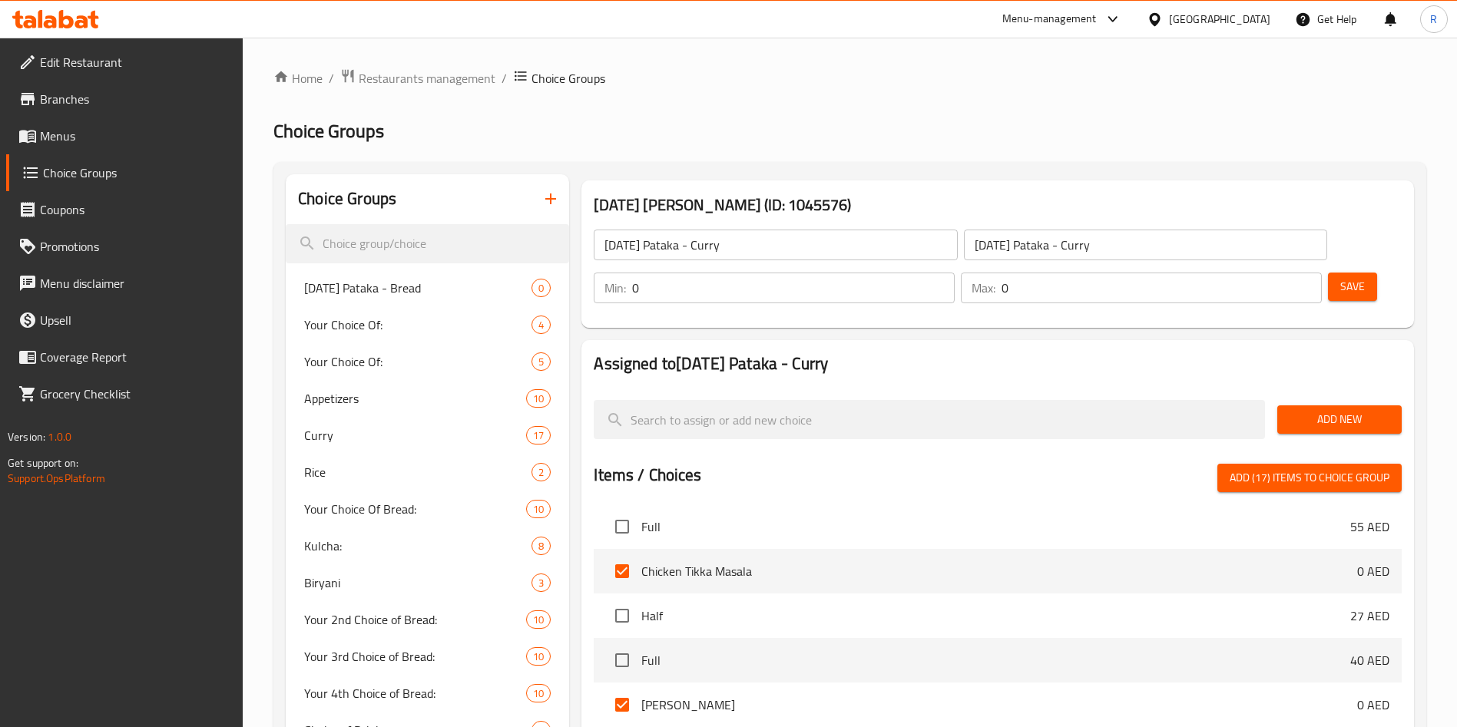
checkbox input "false"
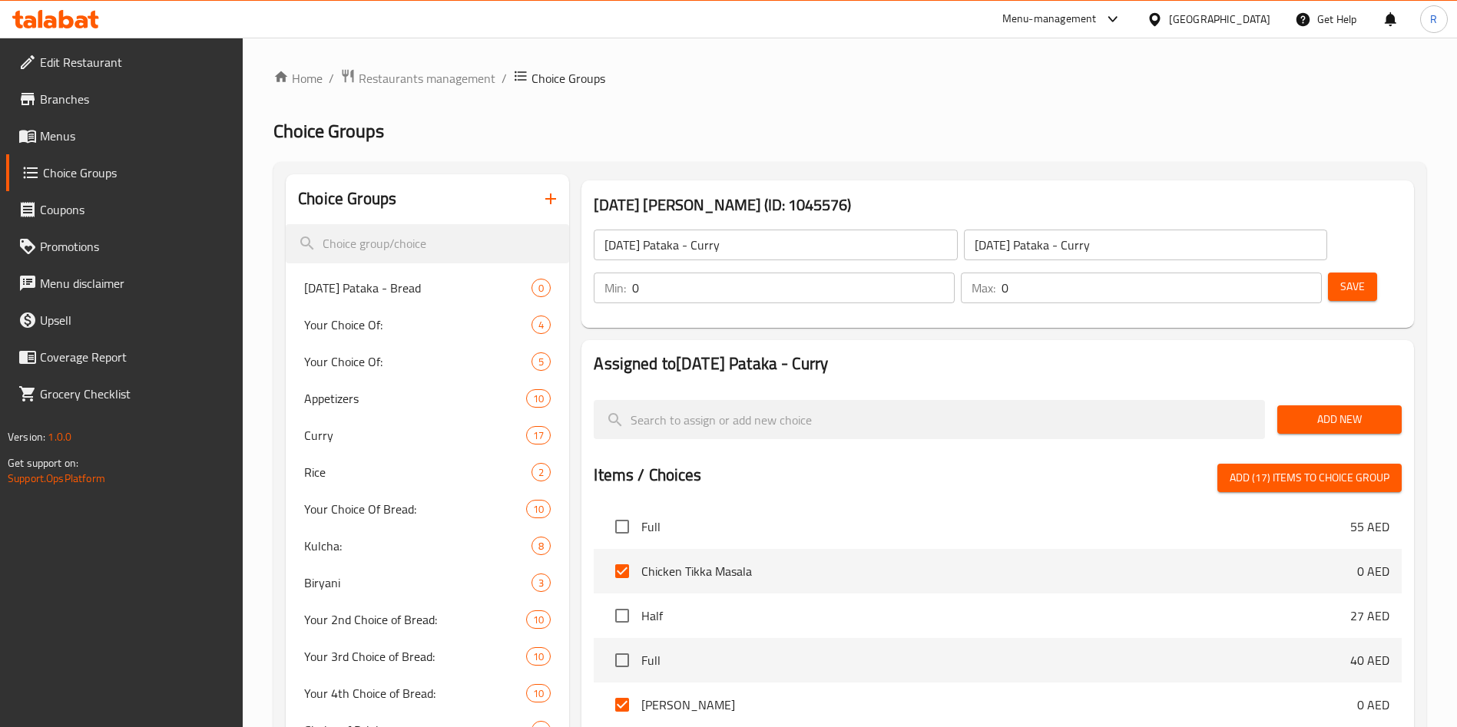
checkbox input "false"
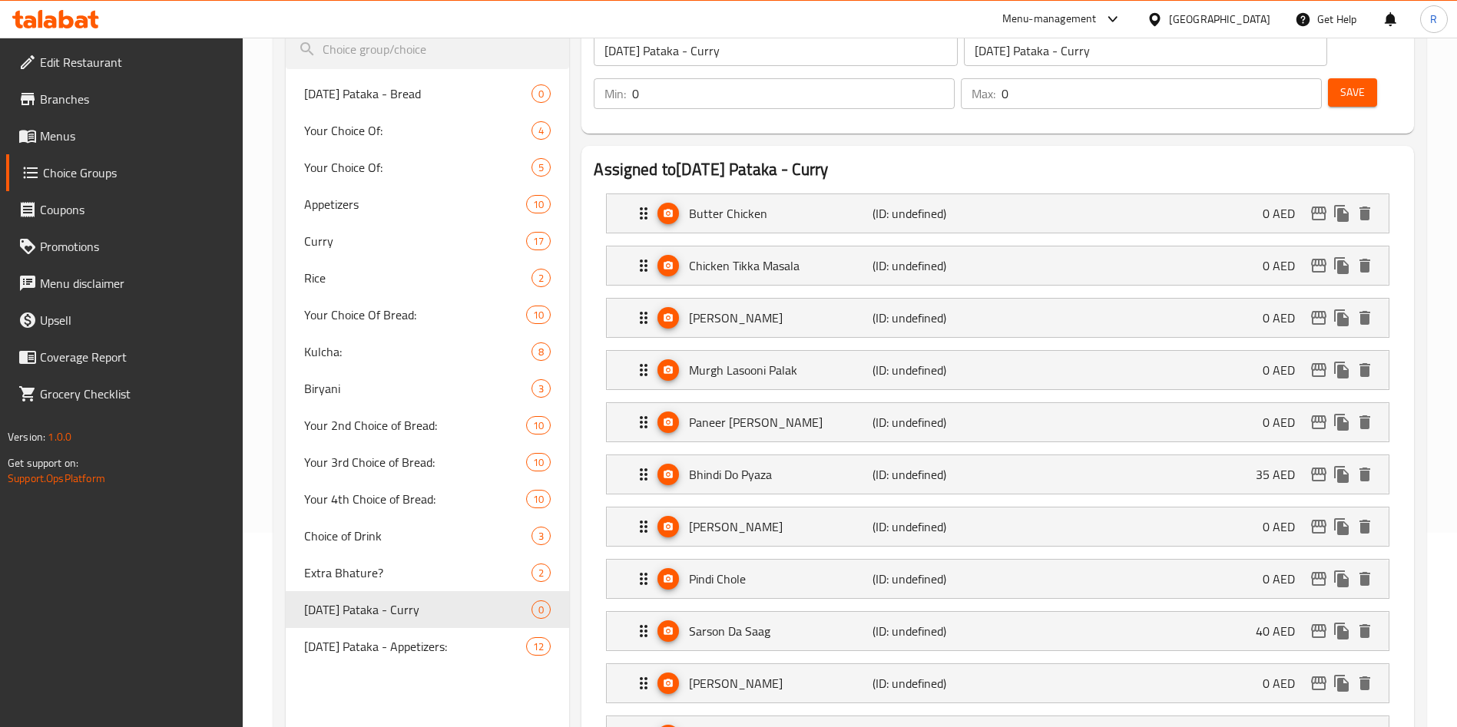
scroll to position [230, 0]
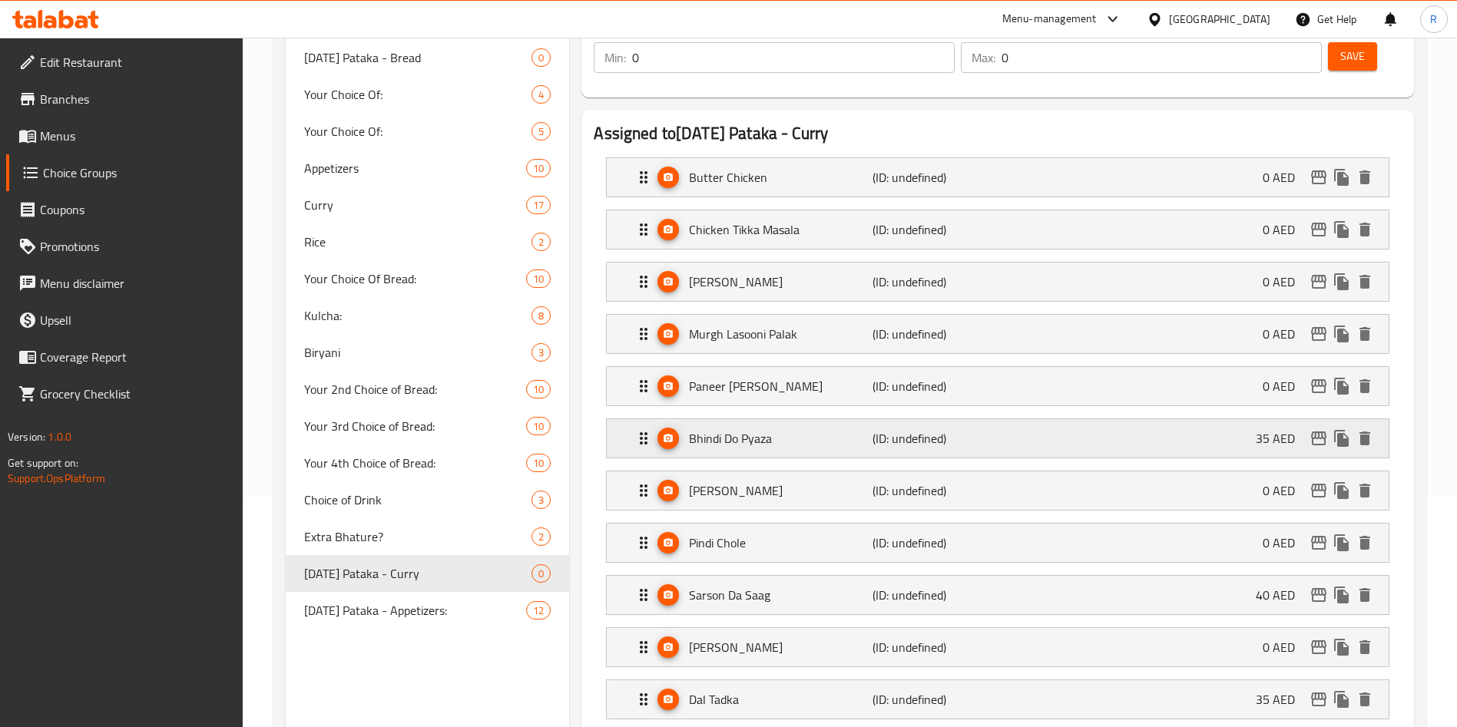
click at [1260, 429] on p "35 AED" at bounding box center [1281, 438] width 51 height 18
click at [1220, 419] on div "Bhindi Do Pyaza (ID: undefined) 35 AED" at bounding box center [1002, 438] width 736 height 38
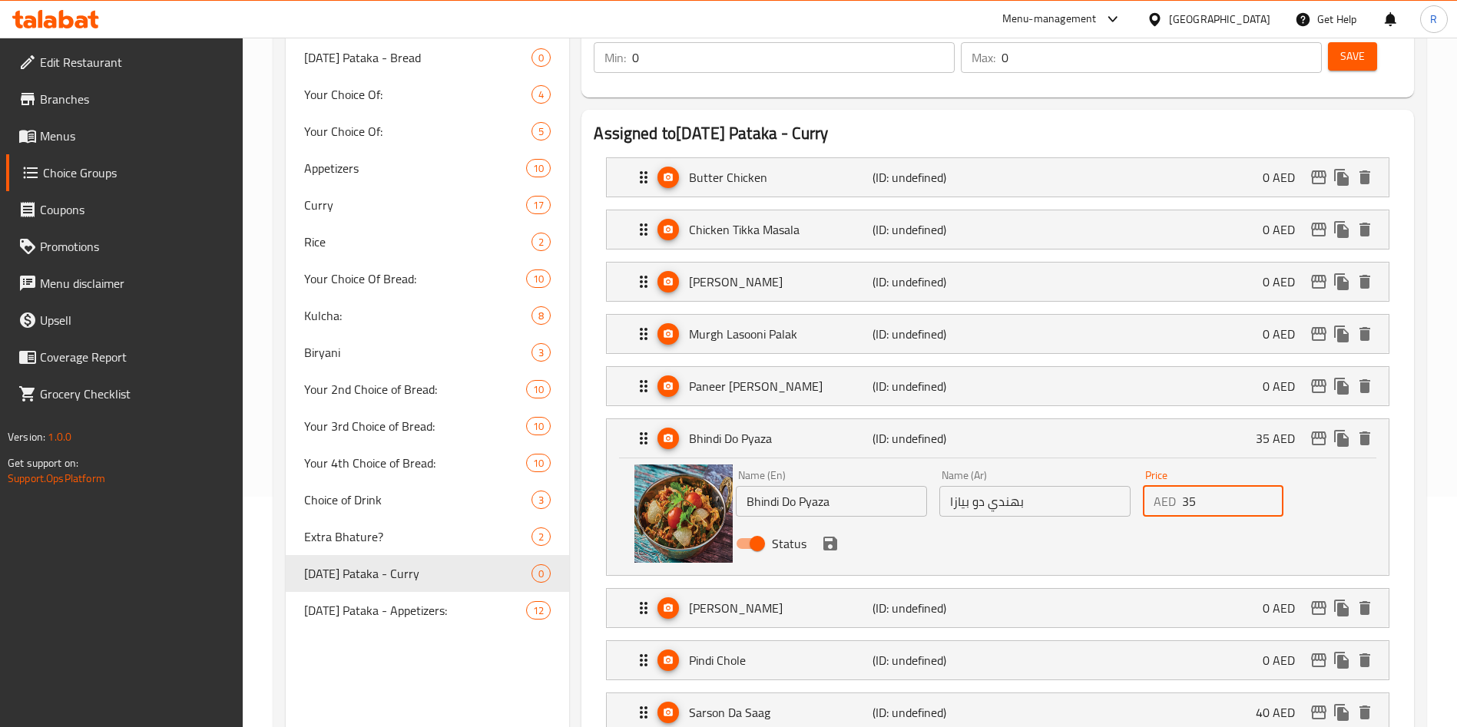
drag, startPoint x: 1228, startPoint y: 464, endPoint x: 849, endPoint y: 462, distance: 379.4
click at [850, 464] on div "Name (En) Bhindi Do Pyaza Name (En) Name (Ar) بهندي دو بيازا Name (Ar) Price AE…" at bounding box center [1035, 514] width 611 height 101
click at [836, 537] on icon "save" at bounding box center [830, 544] width 14 height 14
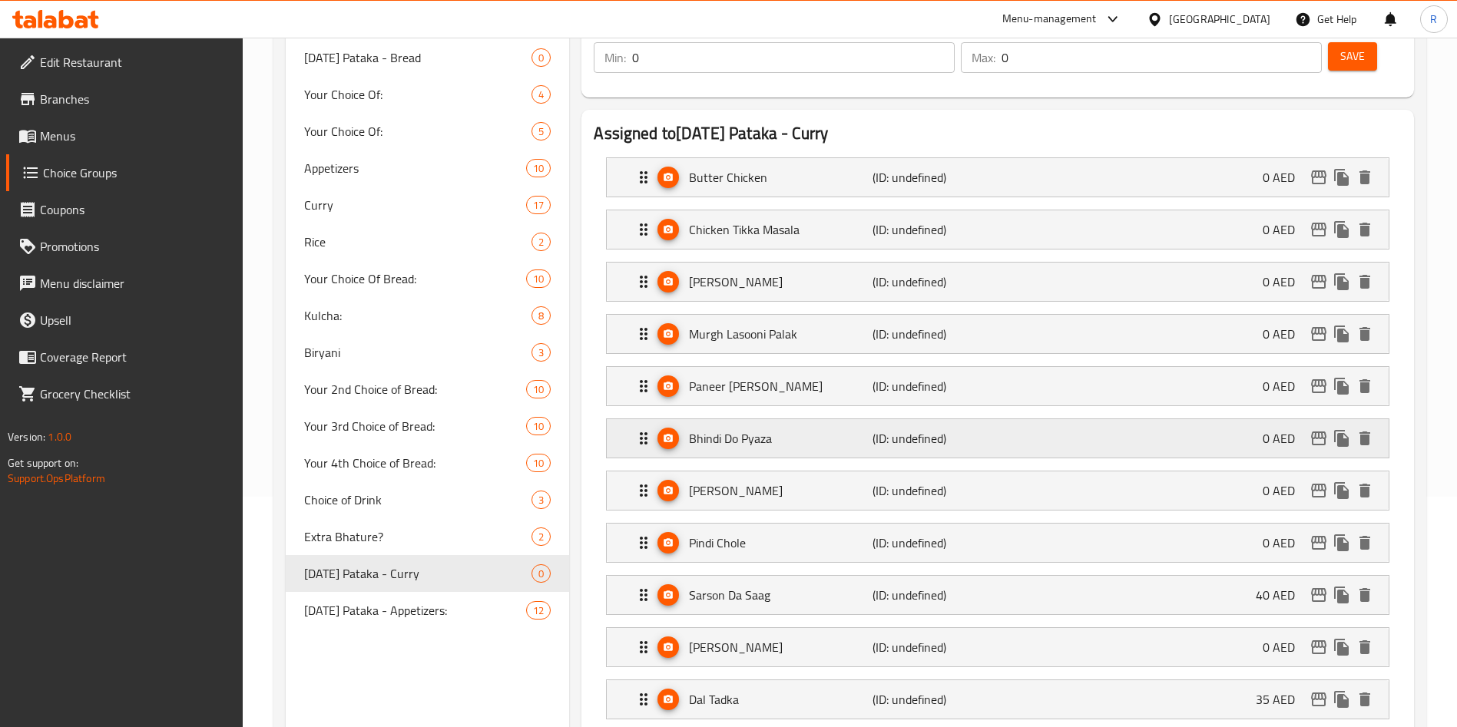
type input "0"
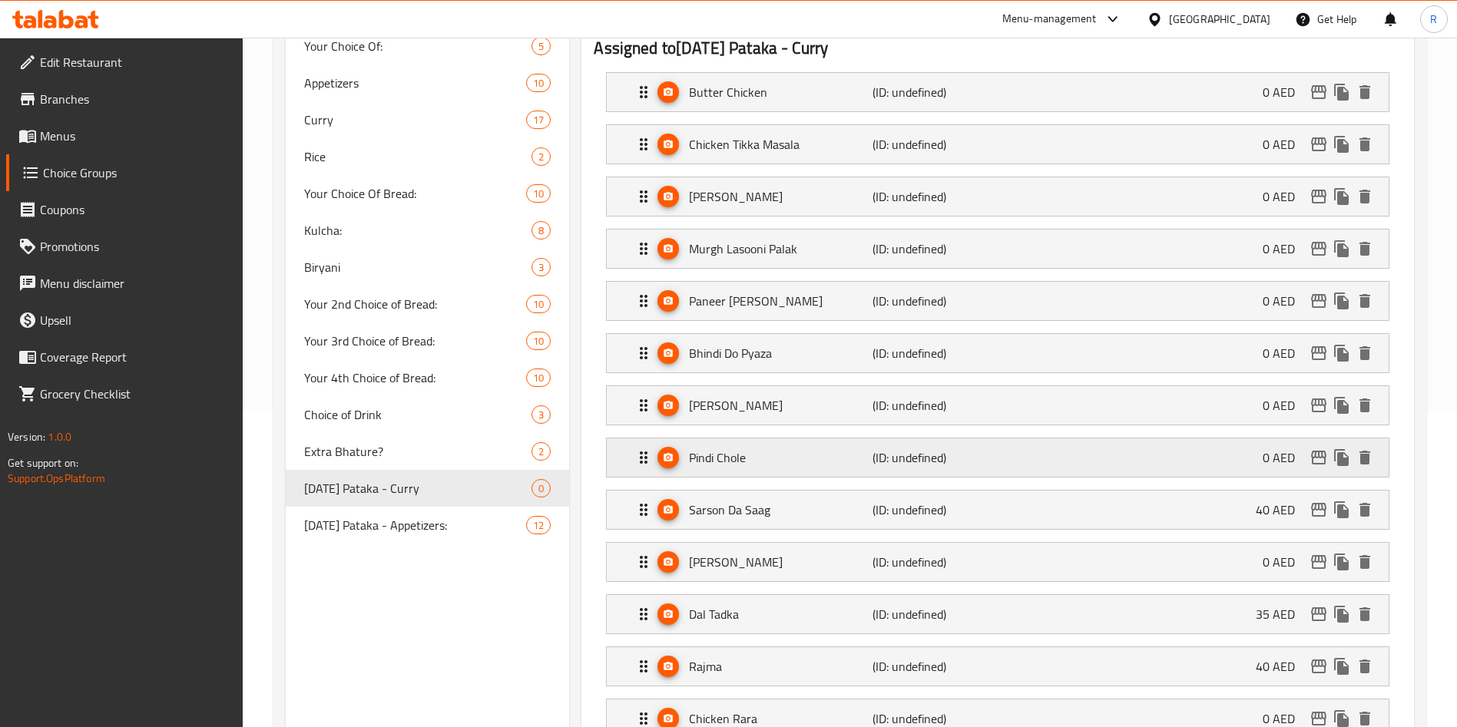
scroll to position [346, 0]
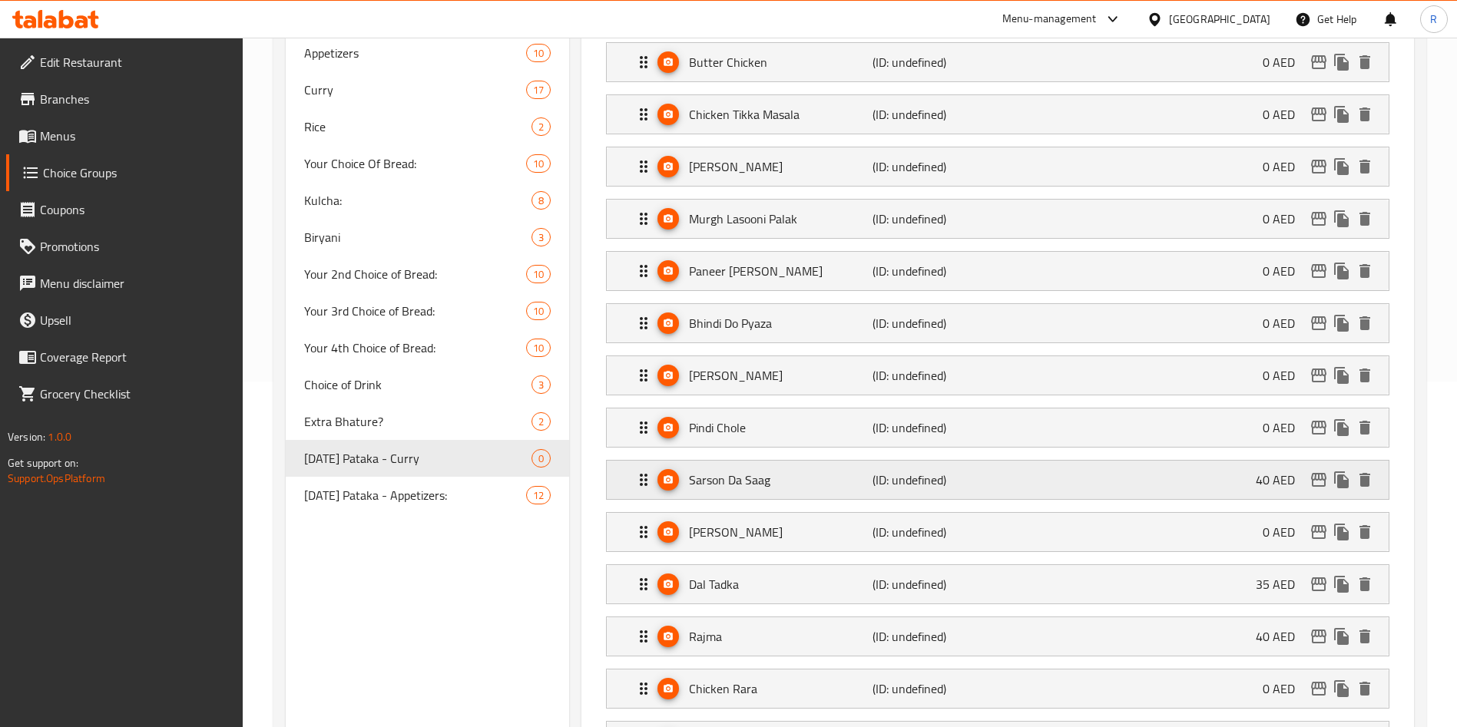
click at [1135, 461] on div "Sarson Da Saag (ID: undefined) 40 AED" at bounding box center [1002, 480] width 736 height 38
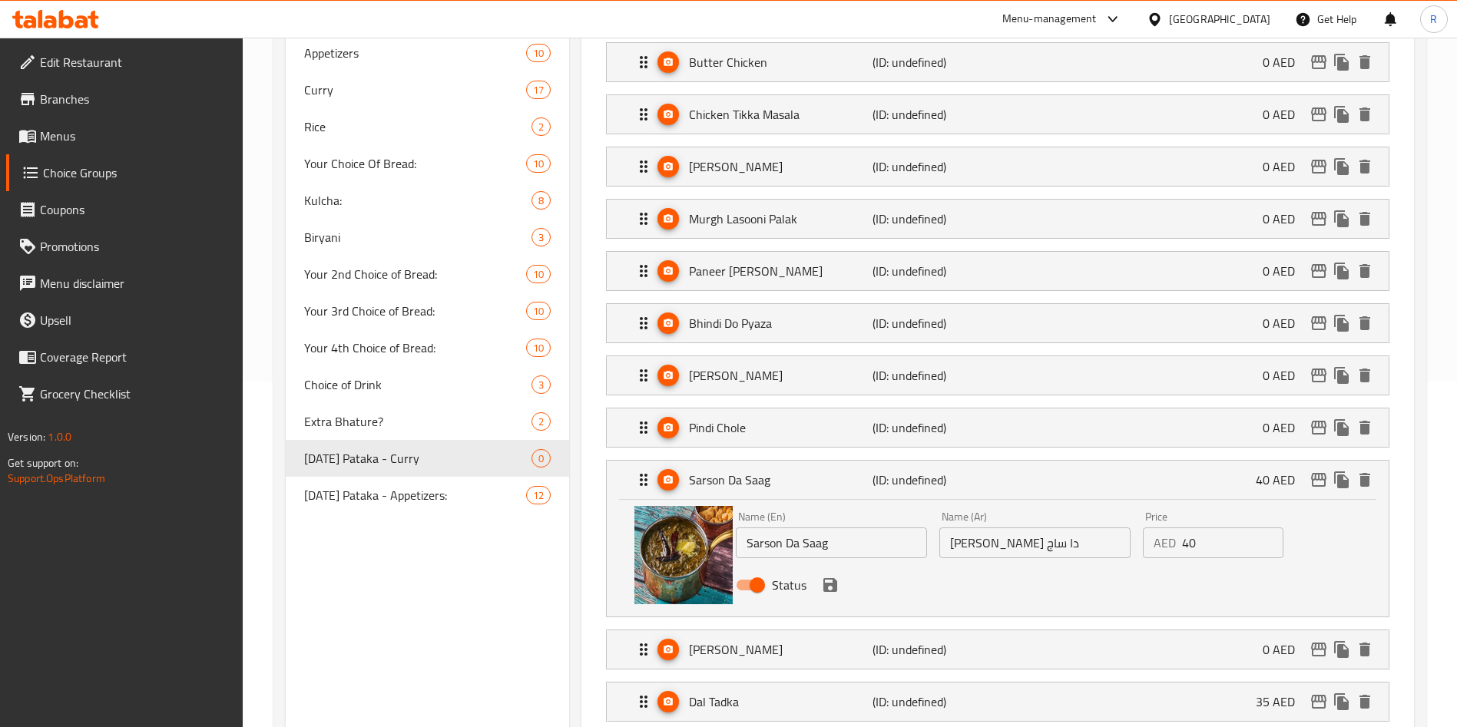
drag, startPoint x: 1216, startPoint y: 511, endPoint x: 1059, endPoint y: 497, distance: 157.3
click at [1059, 505] on div "Name (En) [PERSON_NAME] Saag Name (En) Name (Ar) سارسون دا ساج Name (Ar) Price …" at bounding box center [1035, 555] width 611 height 101
click at [834, 578] on icon "save" at bounding box center [830, 585] width 14 height 14
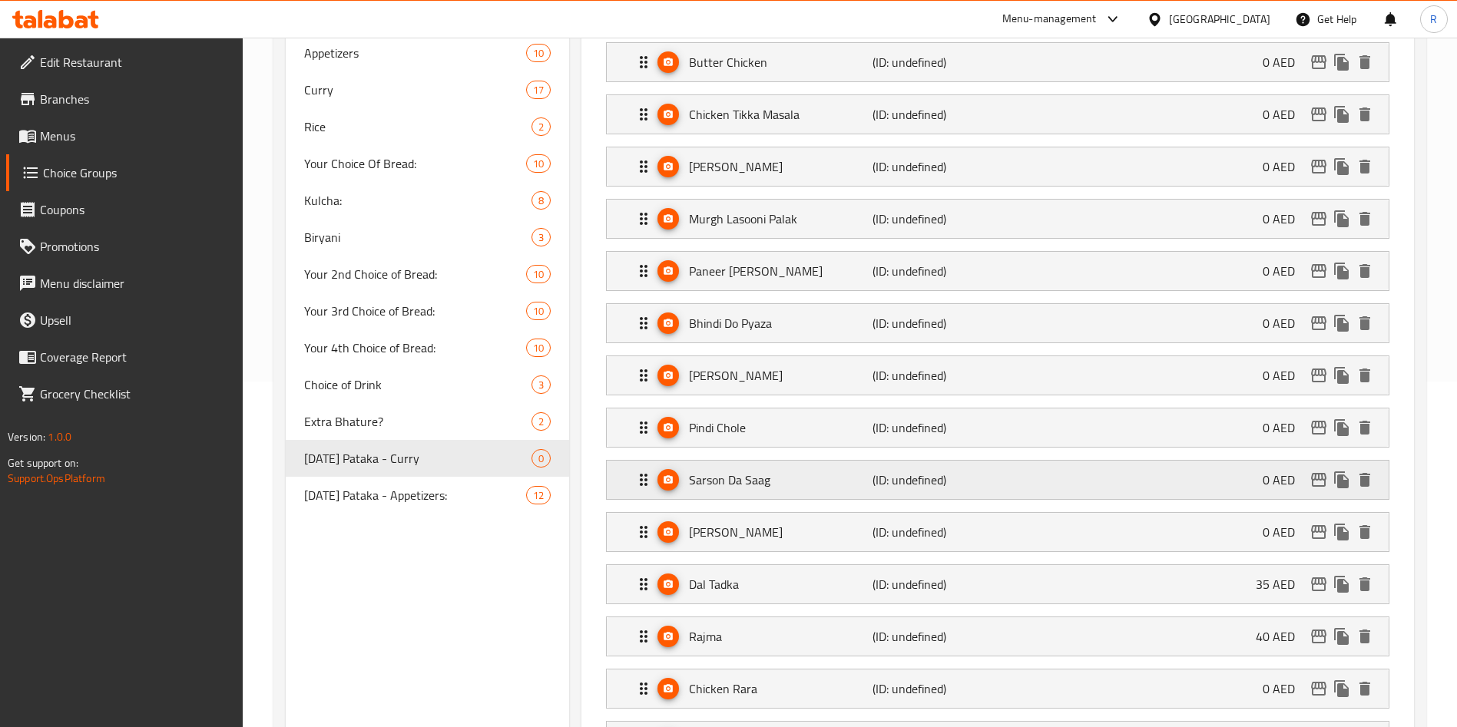
type input "0"
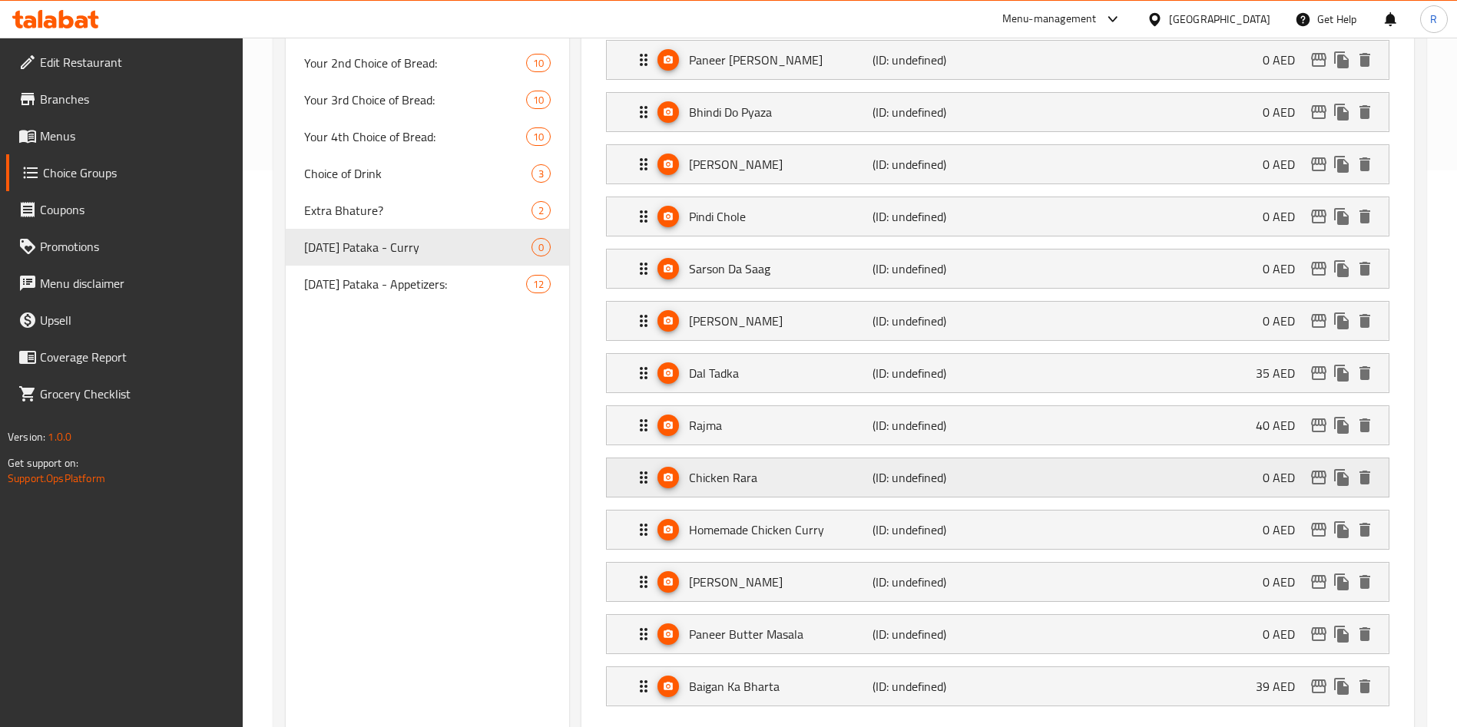
scroll to position [576, 0]
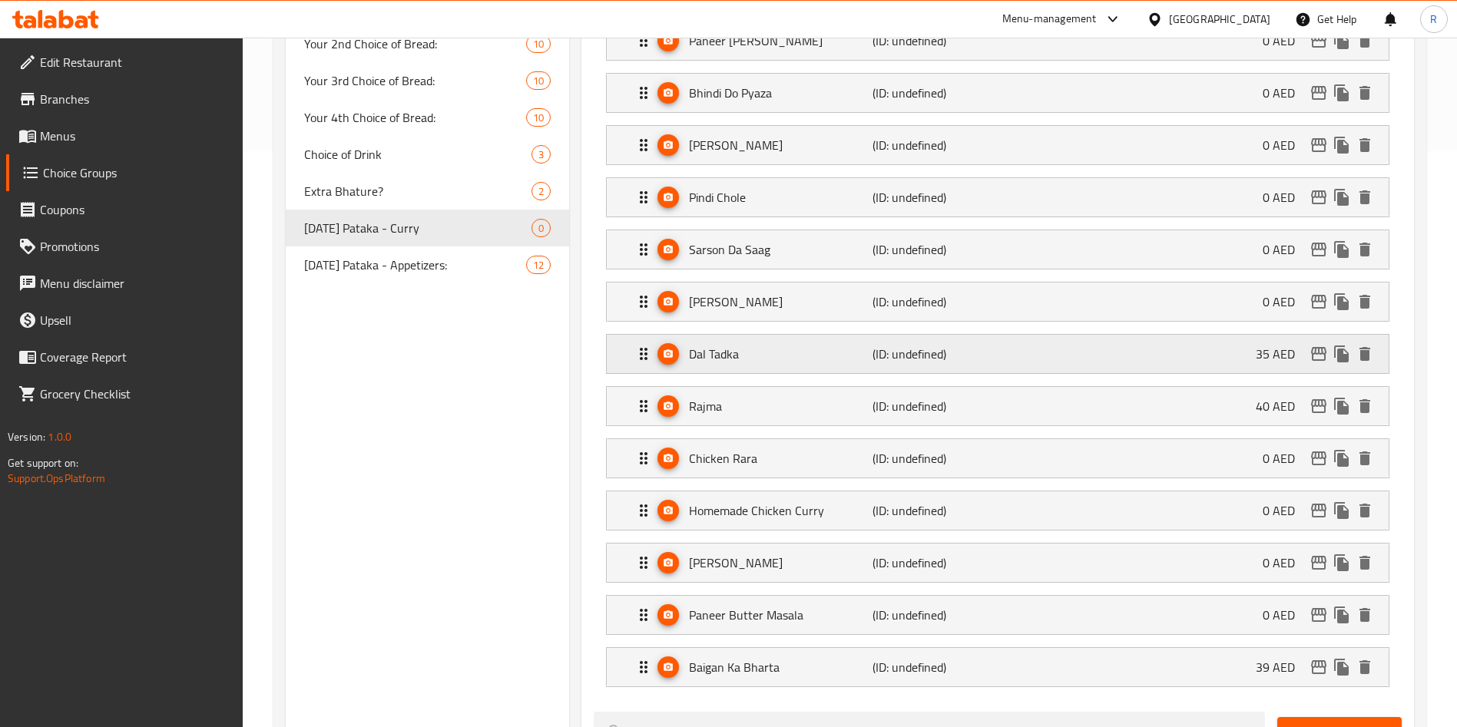
click at [1133, 335] on div "Dal Tadka (ID: undefined) 35 AED" at bounding box center [1002, 354] width 736 height 38
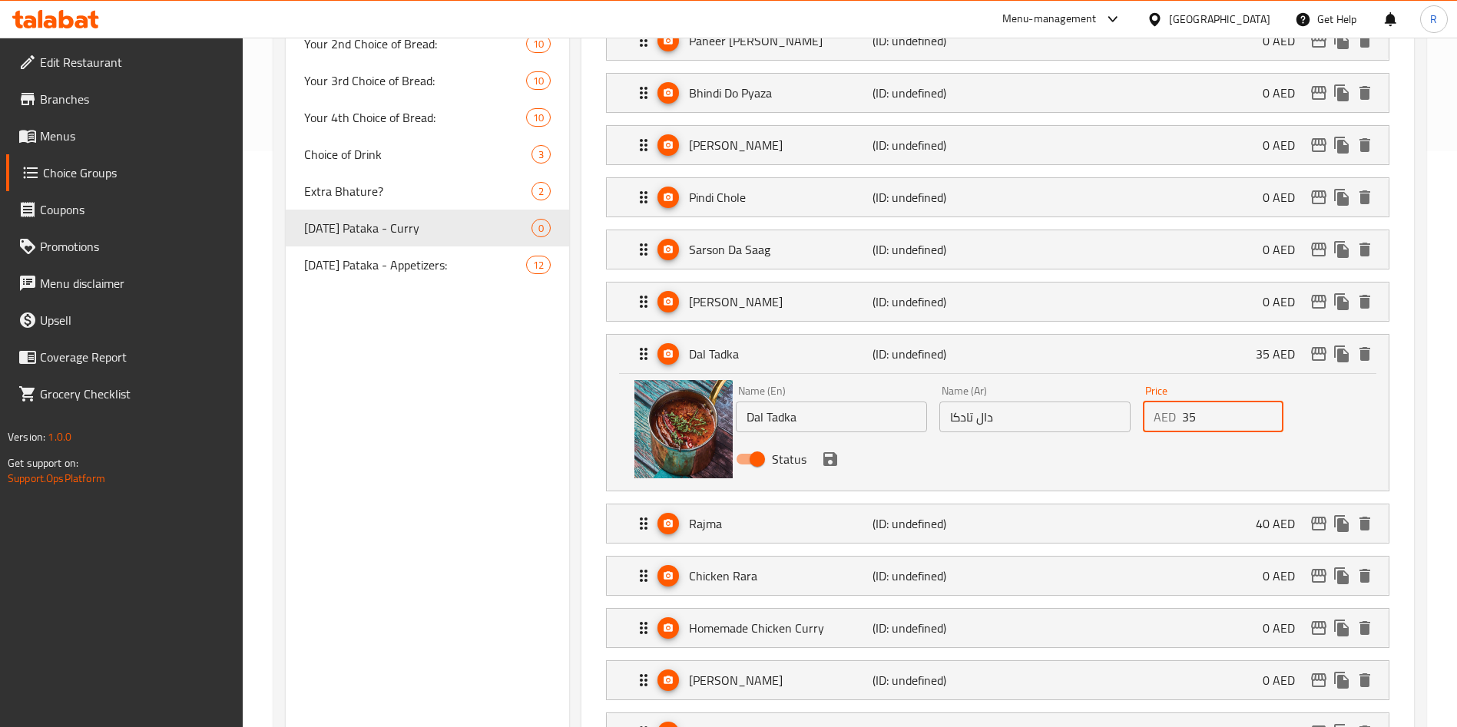
drag, startPoint x: 1208, startPoint y: 381, endPoint x: 1054, endPoint y: 407, distance: 155.8
click at [1022, 379] on div "Name (En) Dal Tadka Name (En) Name (Ar) دال تادكا Name (Ar) Price AED 35 Price …" at bounding box center [1035, 429] width 611 height 101
click at [827, 452] on icon "save" at bounding box center [830, 459] width 14 height 14
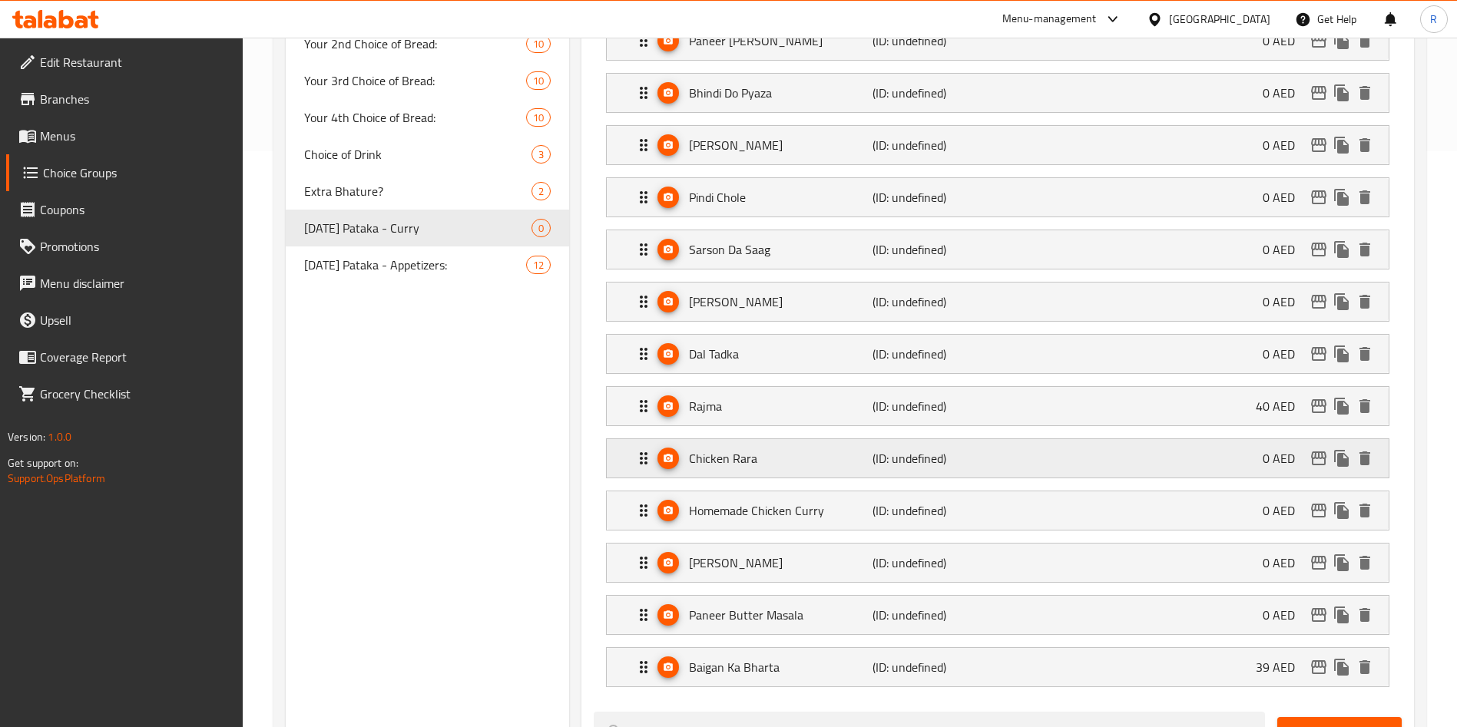
type input "0"
click at [1209, 387] on div "Rajma (ID: undefined) 40 AED" at bounding box center [1002, 406] width 736 height 38
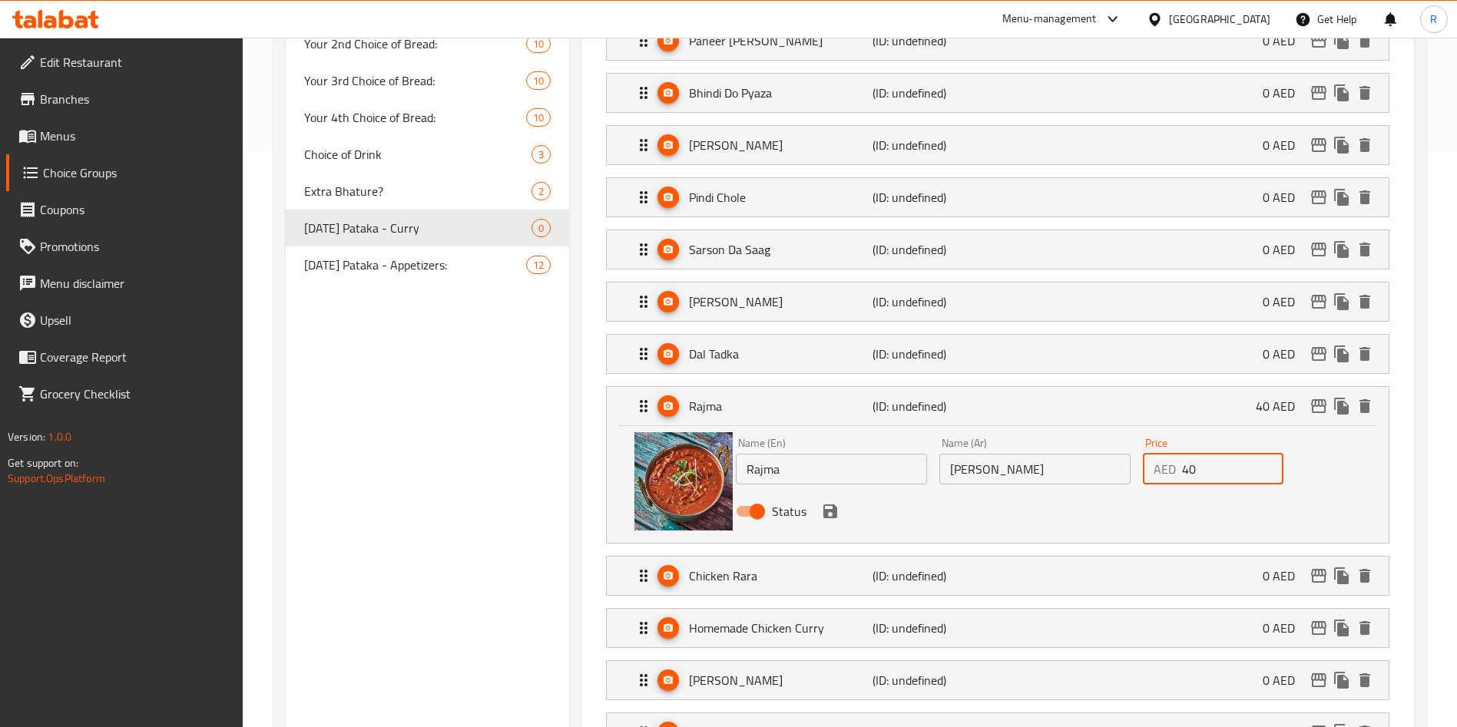
drag, startPoint x: 1177, startPoint y: 419, endPoint x: 804, endPoint y: 390, distance: 374.3
click at [800, 426] on div "Name (En) Rajma Name (En) Name (Ar) راجما Name (Ar) Price AED 40 Price Status" at bounding box center [998, 484] width 782 height 117
drag, startPoint x: 836, startPoint y: 475, endPoint x: 845, endPoint y: 478, distance: 9.5
click at [835, 502] on icon "save" at bounding box center [830, 511] width 18 height 18
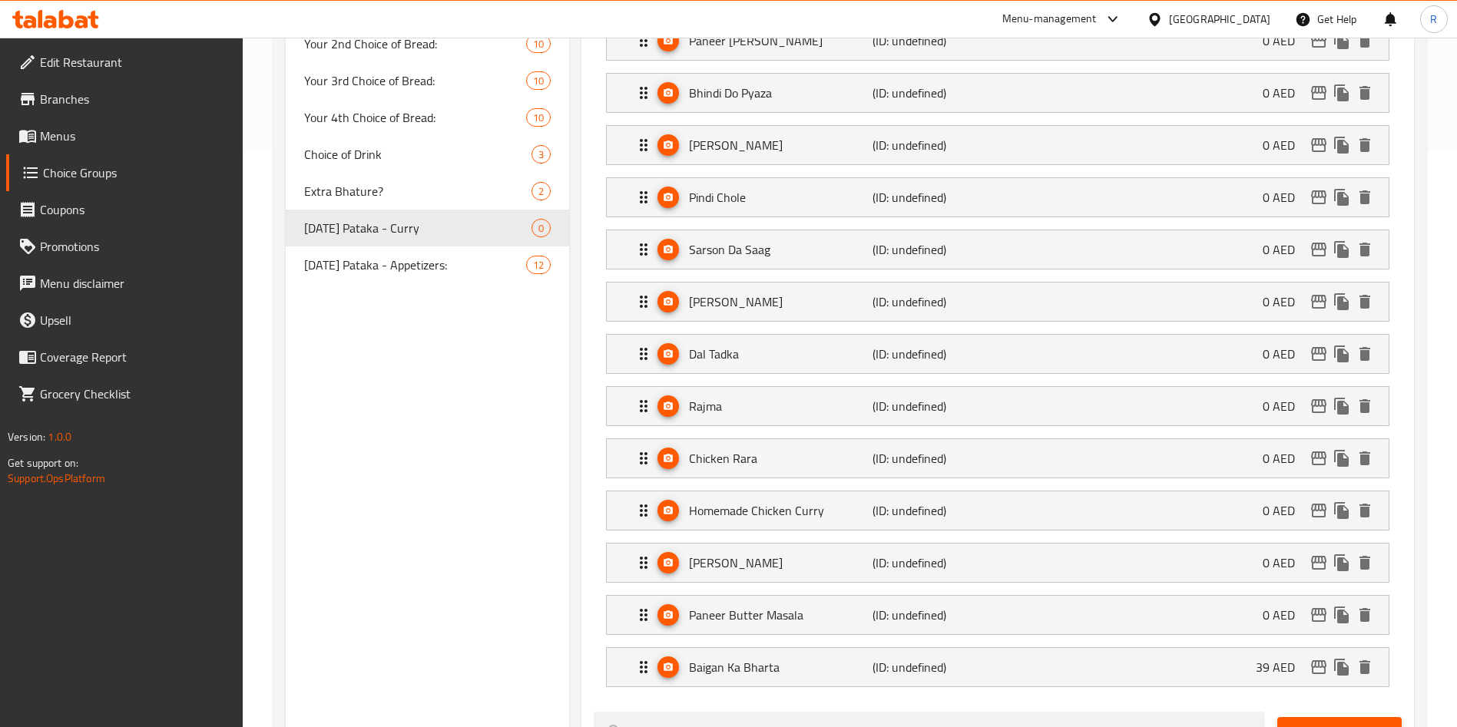
type input "0"
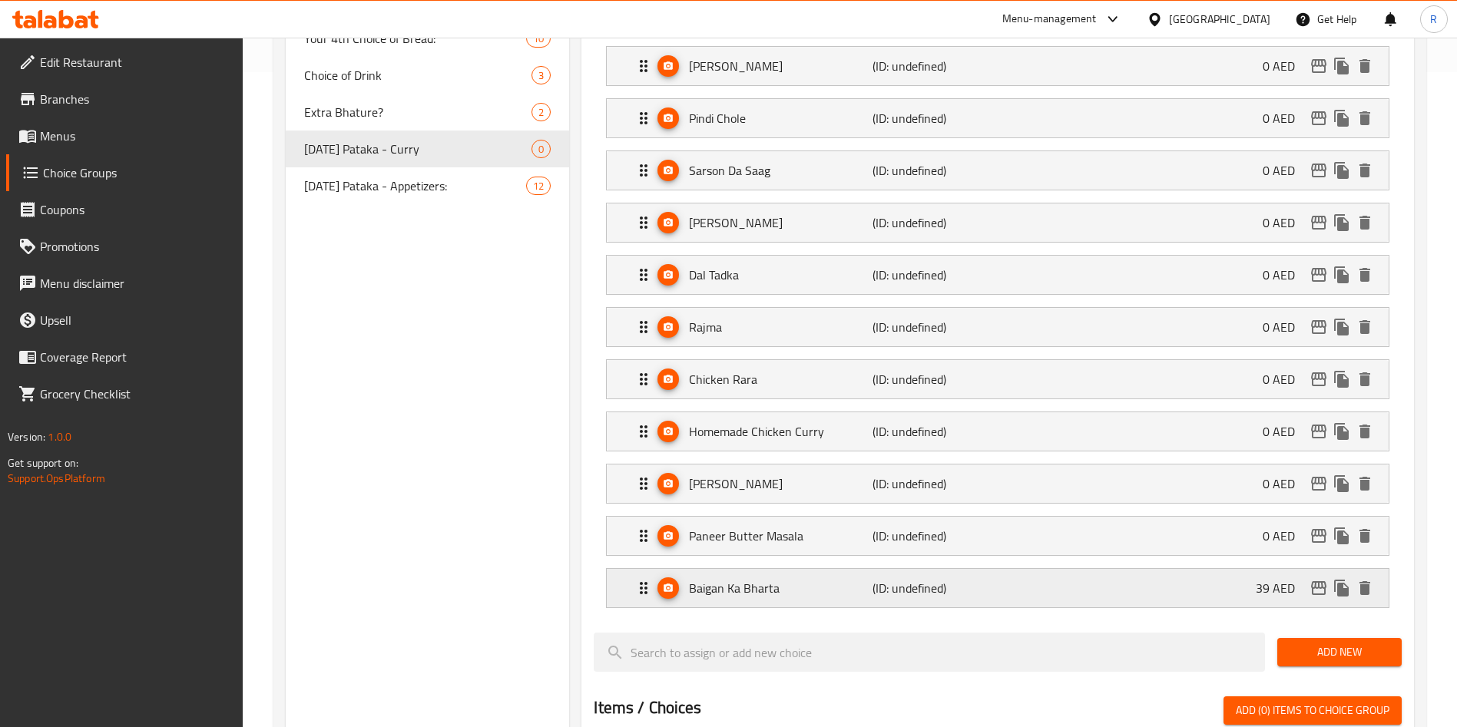
scroll to position [691, 0]
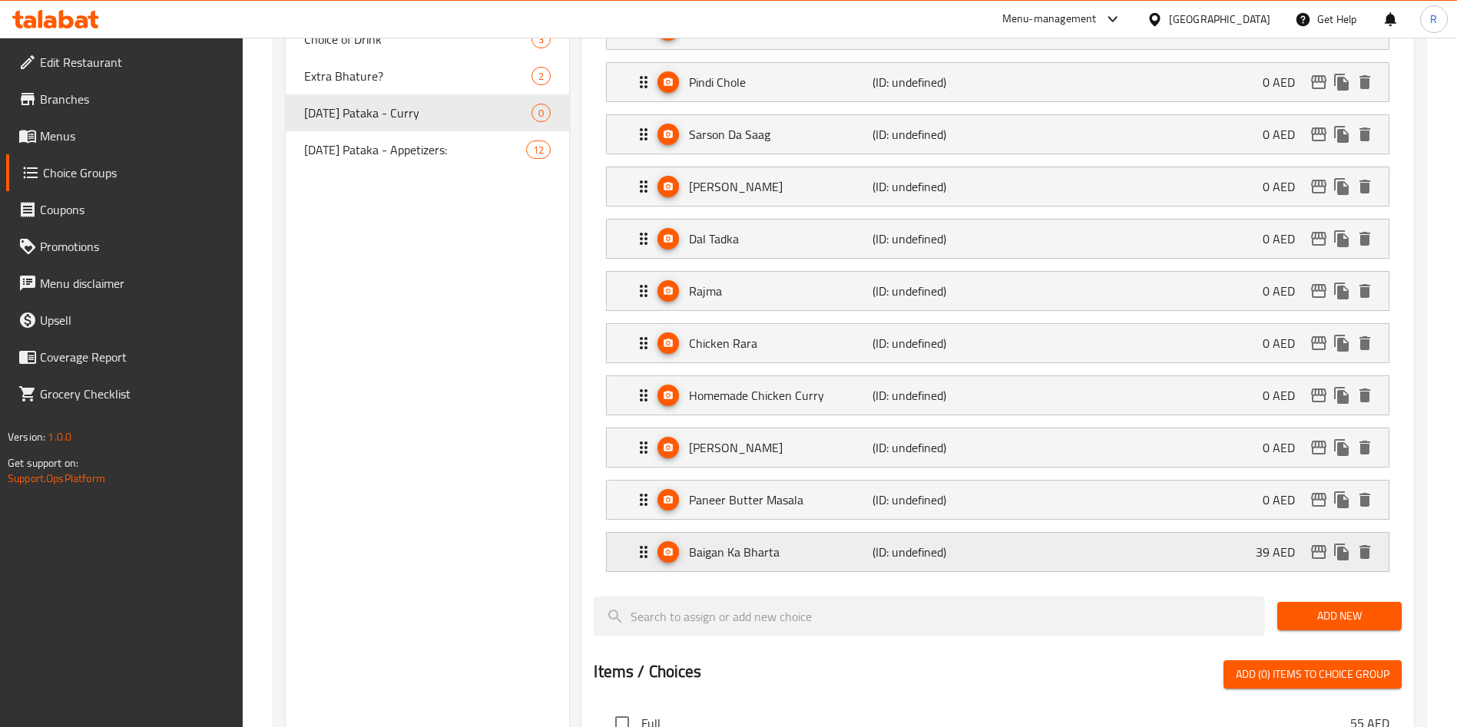
click at [1173, 533] on div "Baigan Ka Bharta (ID: undefined) 39 AED" at bounding box center [1002, 552] width 736 height 38
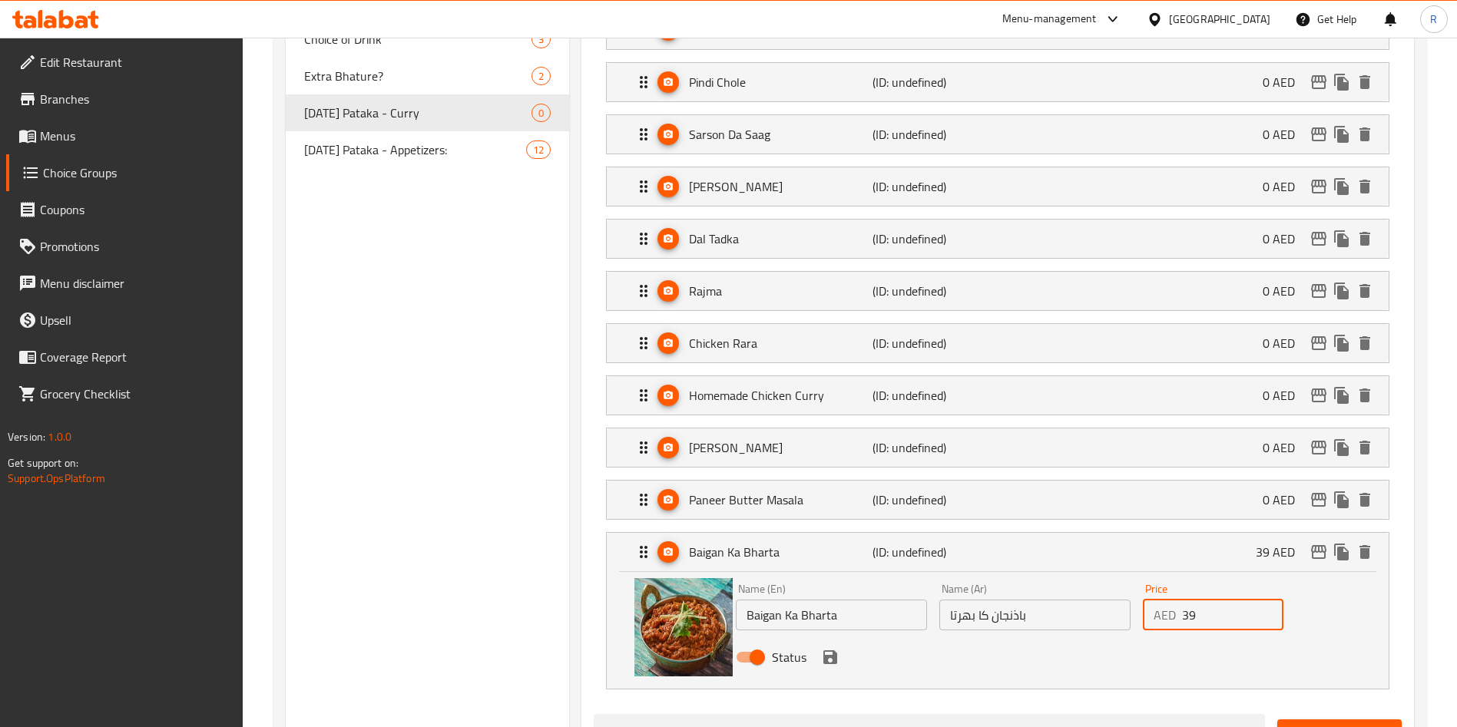
drag, startPoint x: 1218, startPoint y: 577, endPoint x: 903, endPoint y: 555, distance: 315.6
click at [903, 577] on div "Name (En) [PERSON_NAME] Name (En) Name (Ar) باذنجان كا بهرتا Name (Ar) Price AE…" at bounding box center [1035, 627] width 611 height 101
click at [835, 650] on icon "save" at bounding box center [830, 657] width 14 height 14
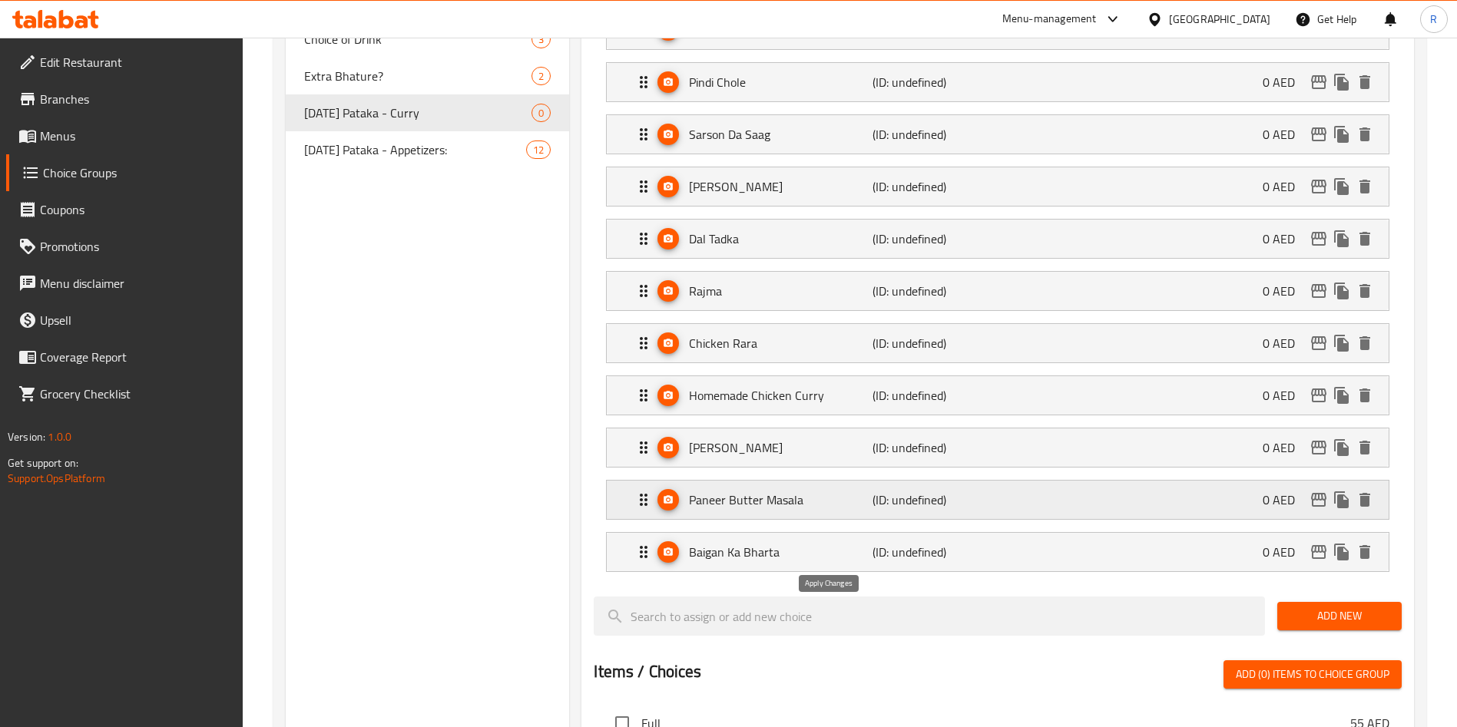
type input "0"
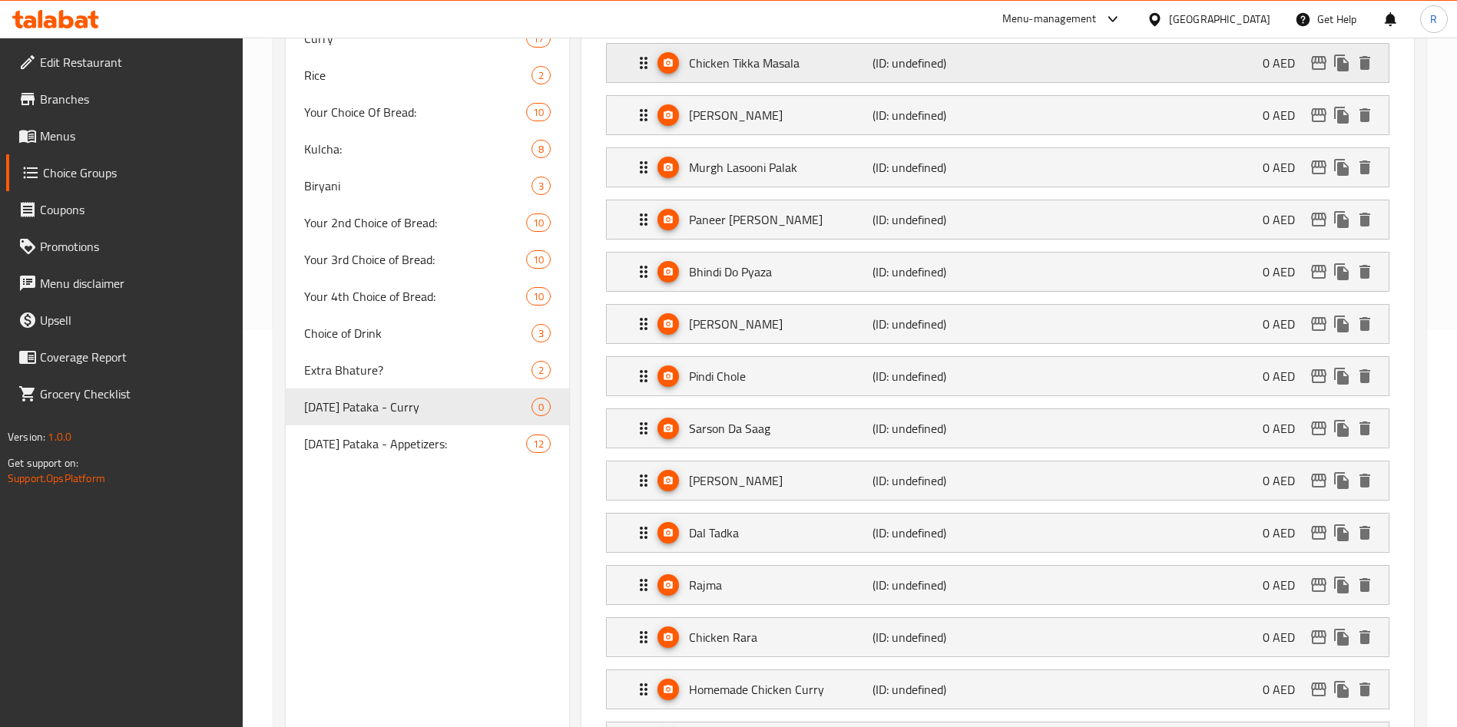
scroll to position [0, 0]
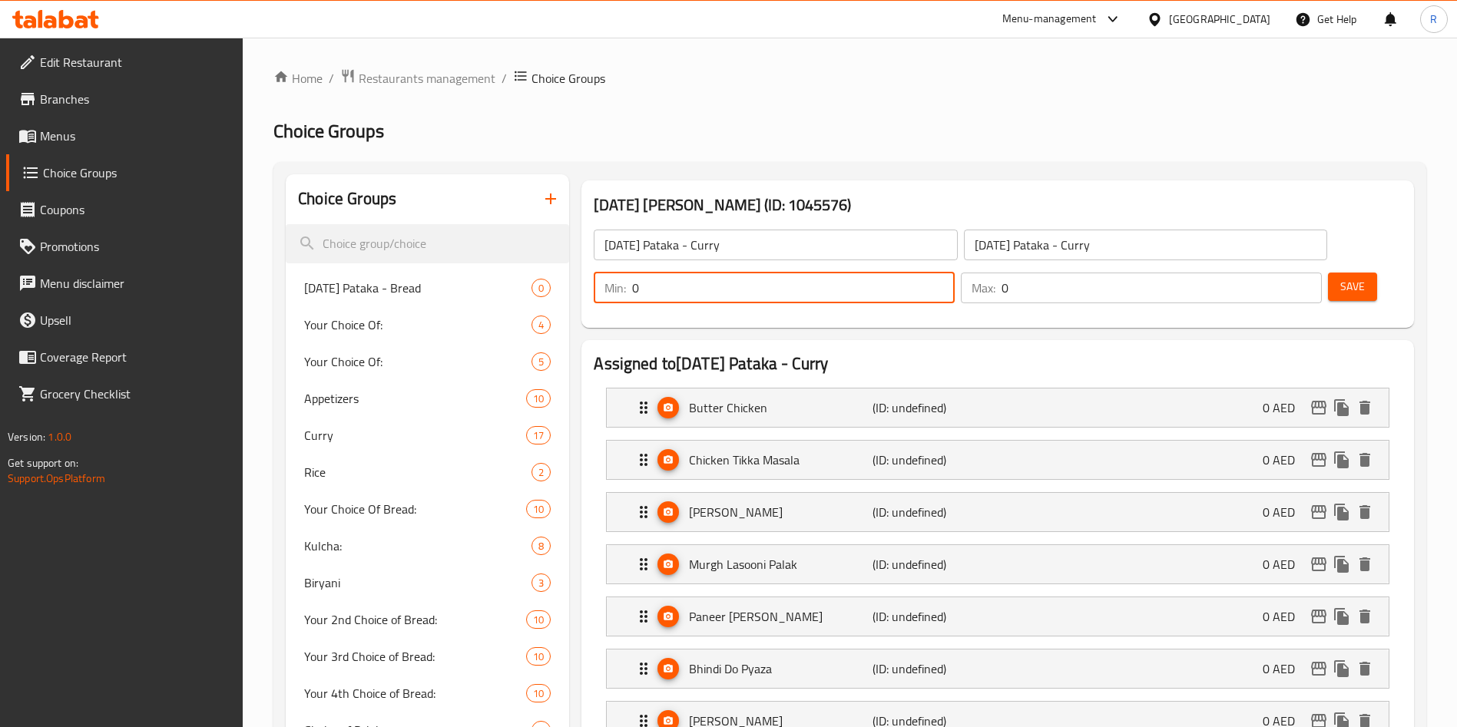
drag, startPoint x: 1183, startPoint y: 247, endPoint x: 1061, endPoint y: 254, distance: 122.3
click at [1061, 251] on div "[DATE] Pataka - Curry ​ [DATE] Pataka - Curry ​ Min: 0 ​ Max: 0 ​ Save" at bounding box center [997, 266] width 820 height 111
type input "2"
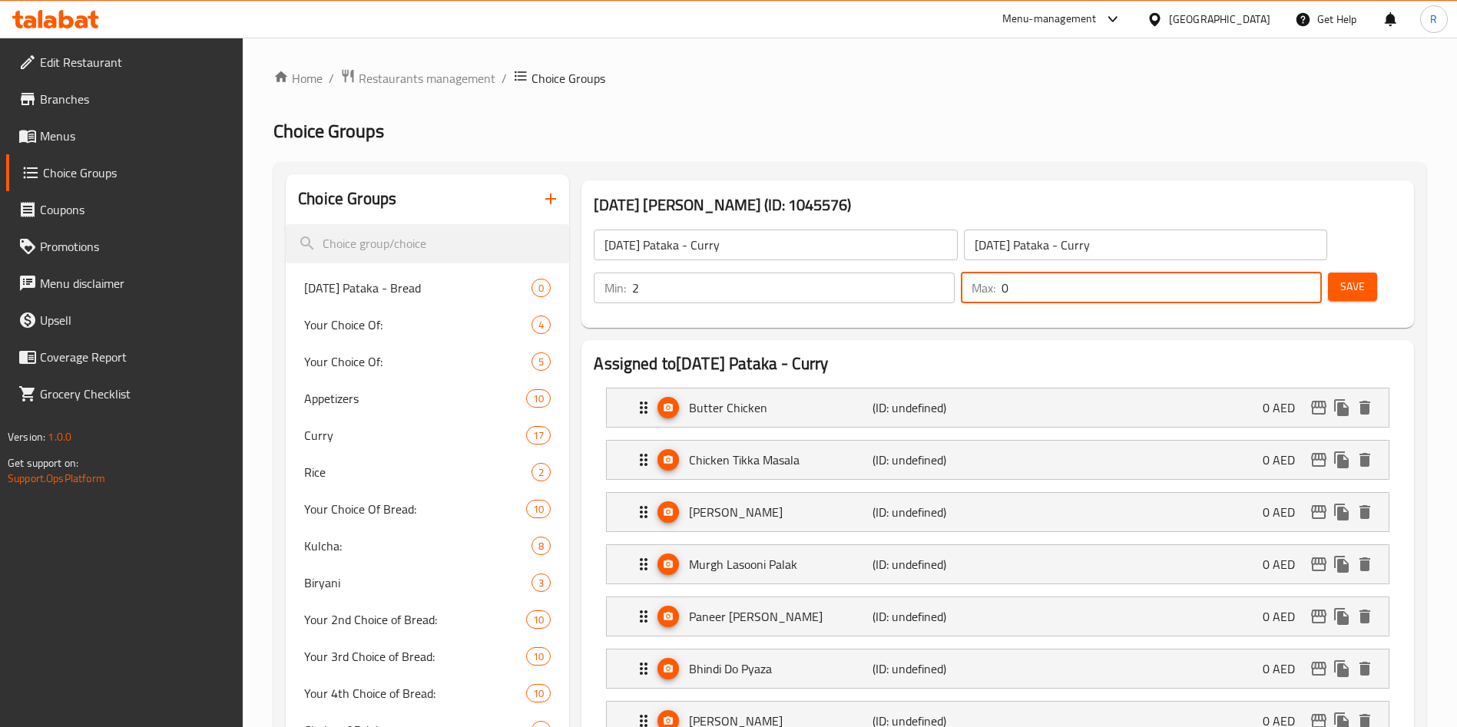
drag, startPoint x: 1269, startPoint y: 248, endPoint x: 1206, endPoint y: 241, distance: 63.3
click at [1206, 266] on div "Min: 2 ​ Max: 0 ​" at bounding box center [957, 287] width 740 height 43
type input "2"
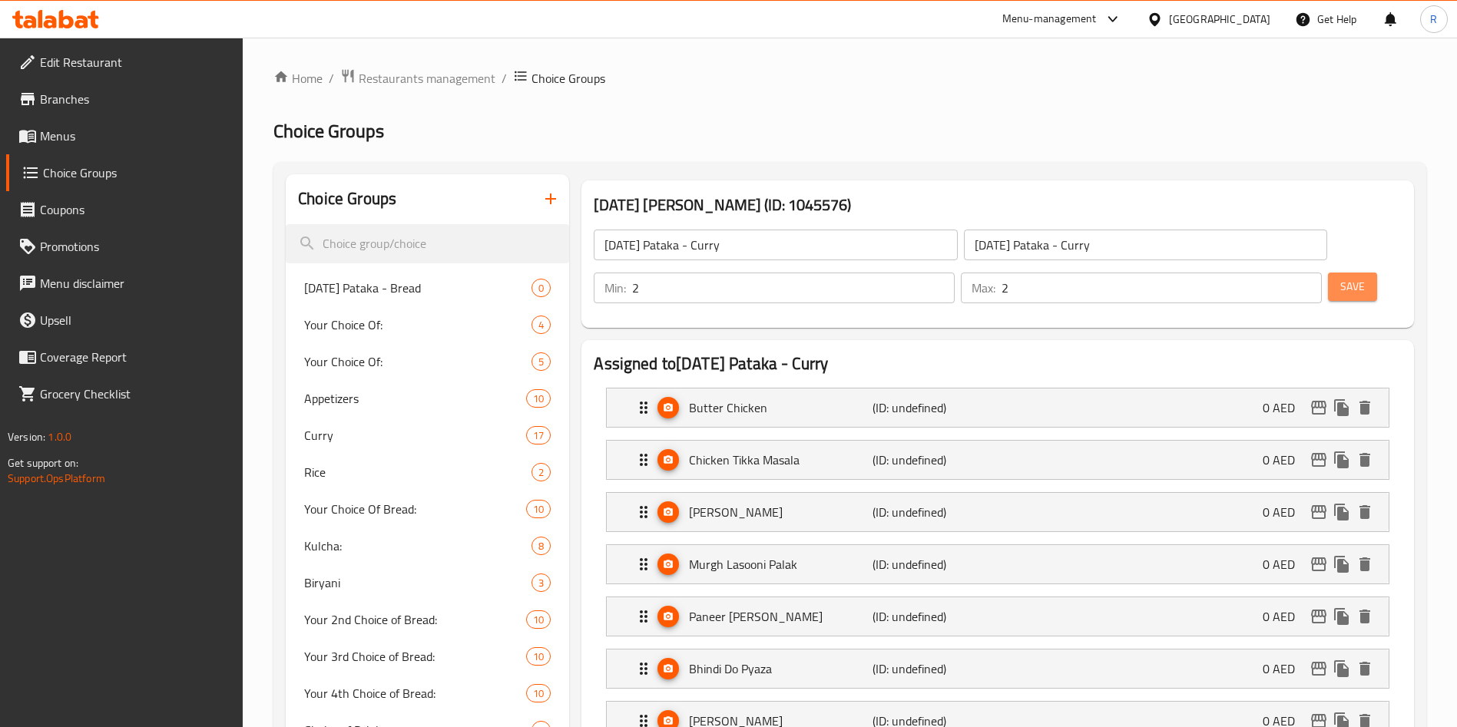
click at [1340, 277] on span "Save" at bounding box center [1352, 286] width 25 height 19
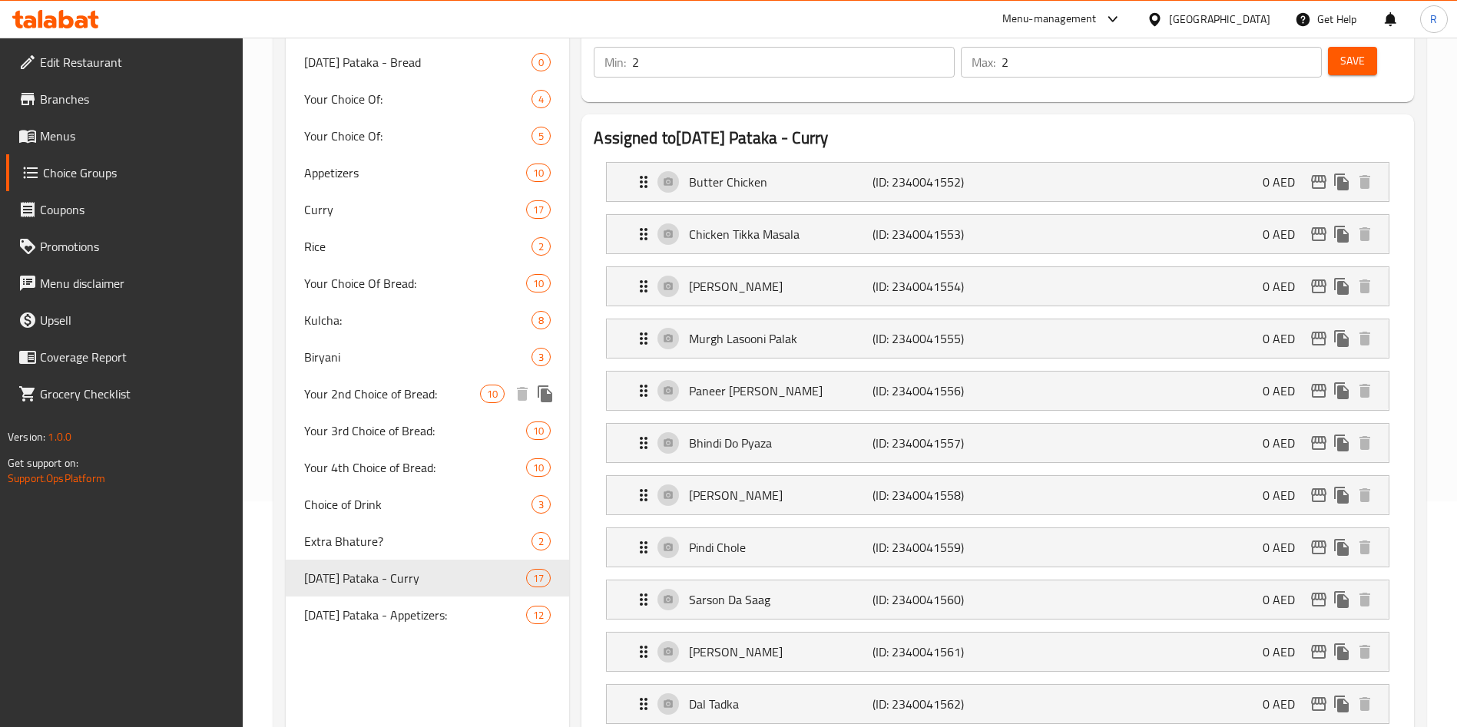
scroll to position [190, 0]
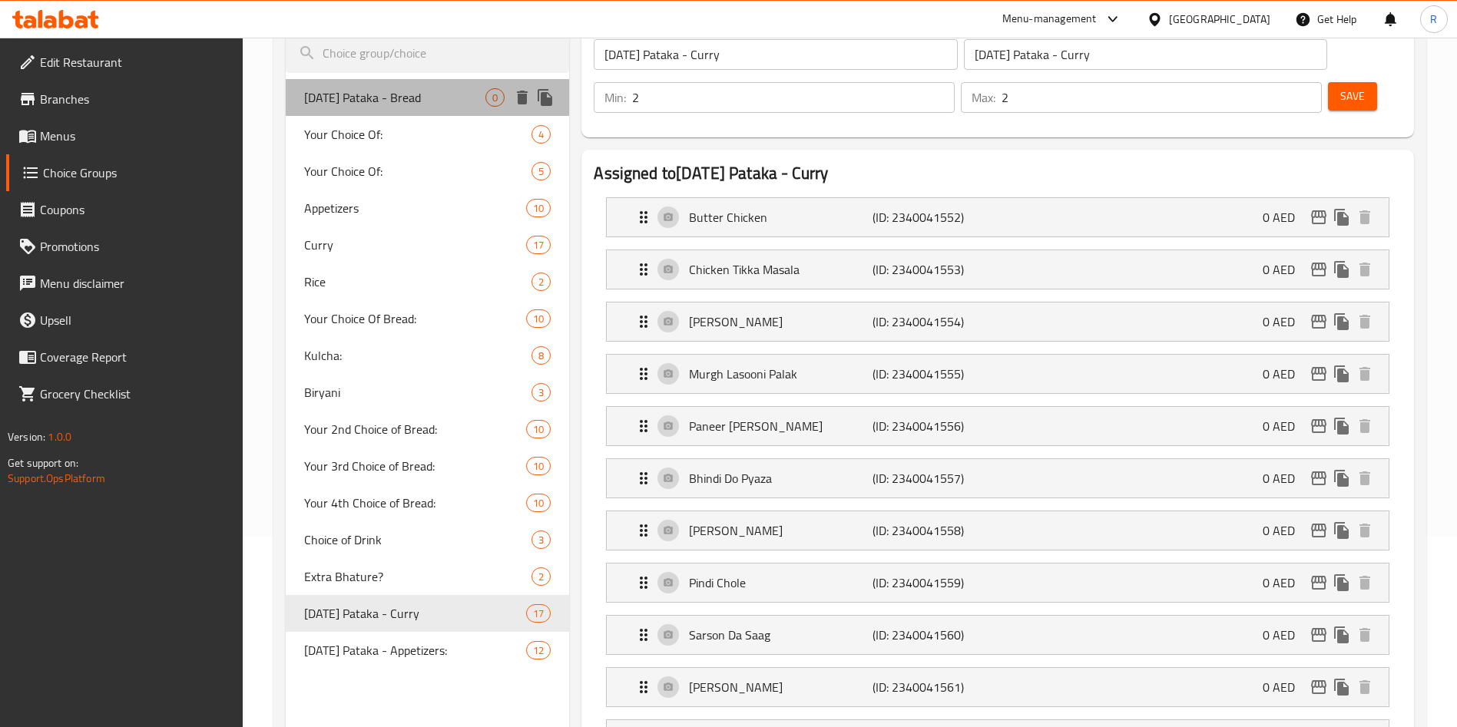
click at [420, 99] on span "[DATE] Pataka - Bread" at bounding box center [394, 97] width 181 height 18
type input "[DATE] Pataka - Bread"
type input "0"
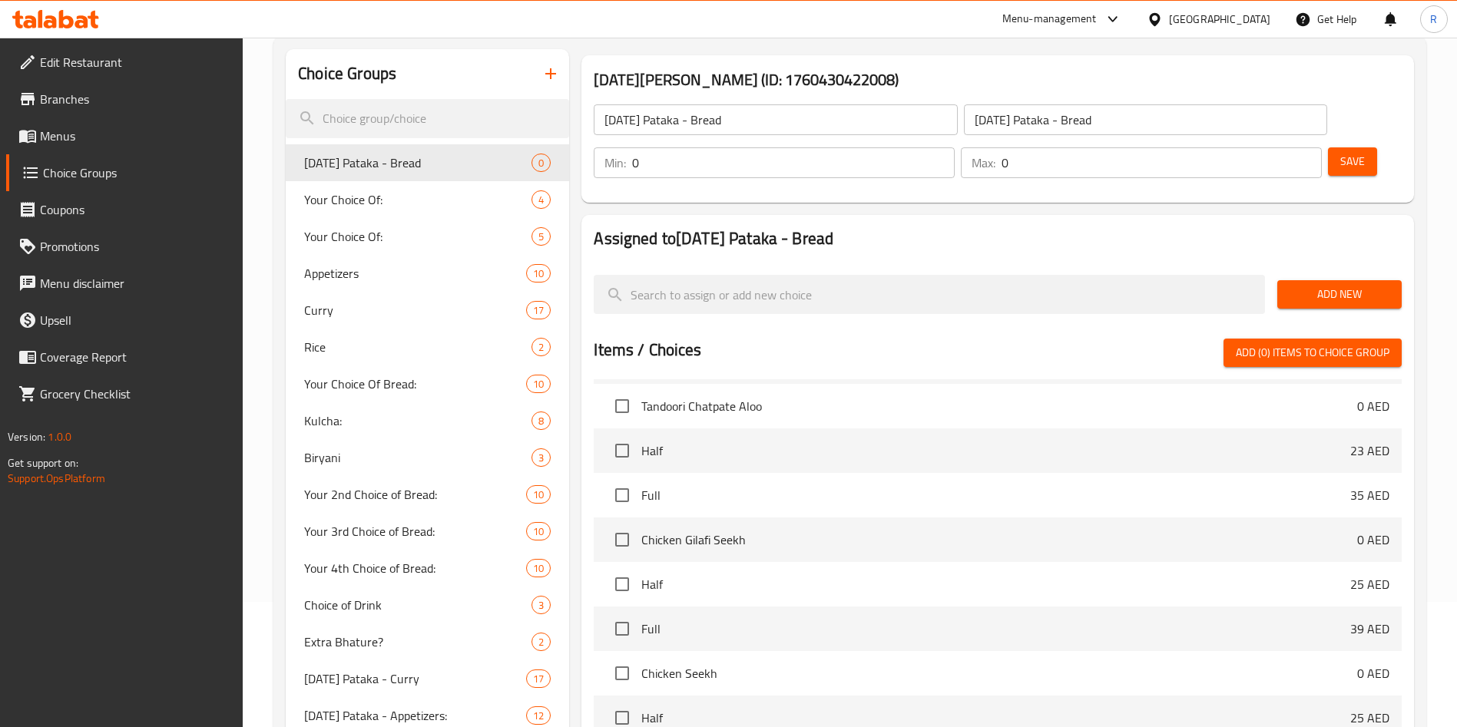
scroll to position [75, 0]
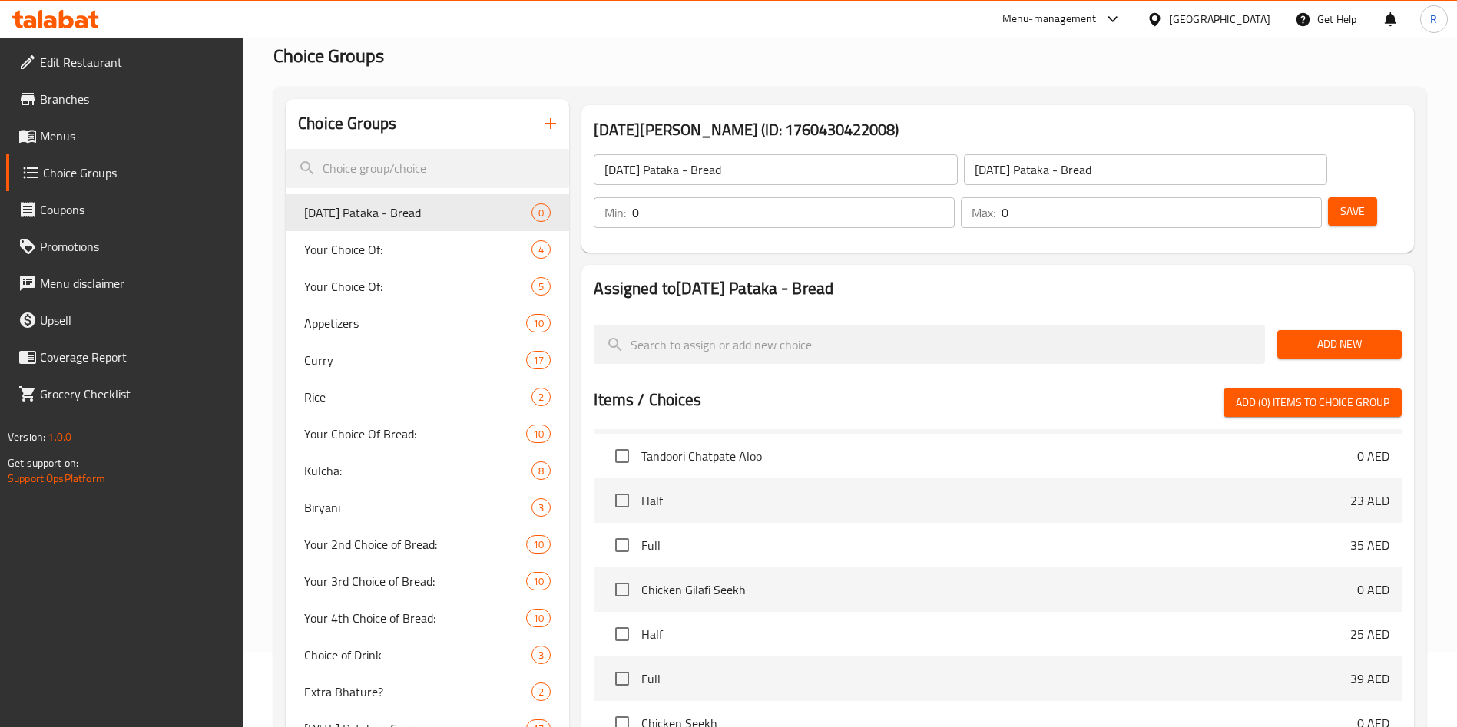
click at [1335, 335] on span "Add New" at bounding box center [1339, 344] width 100 height 19
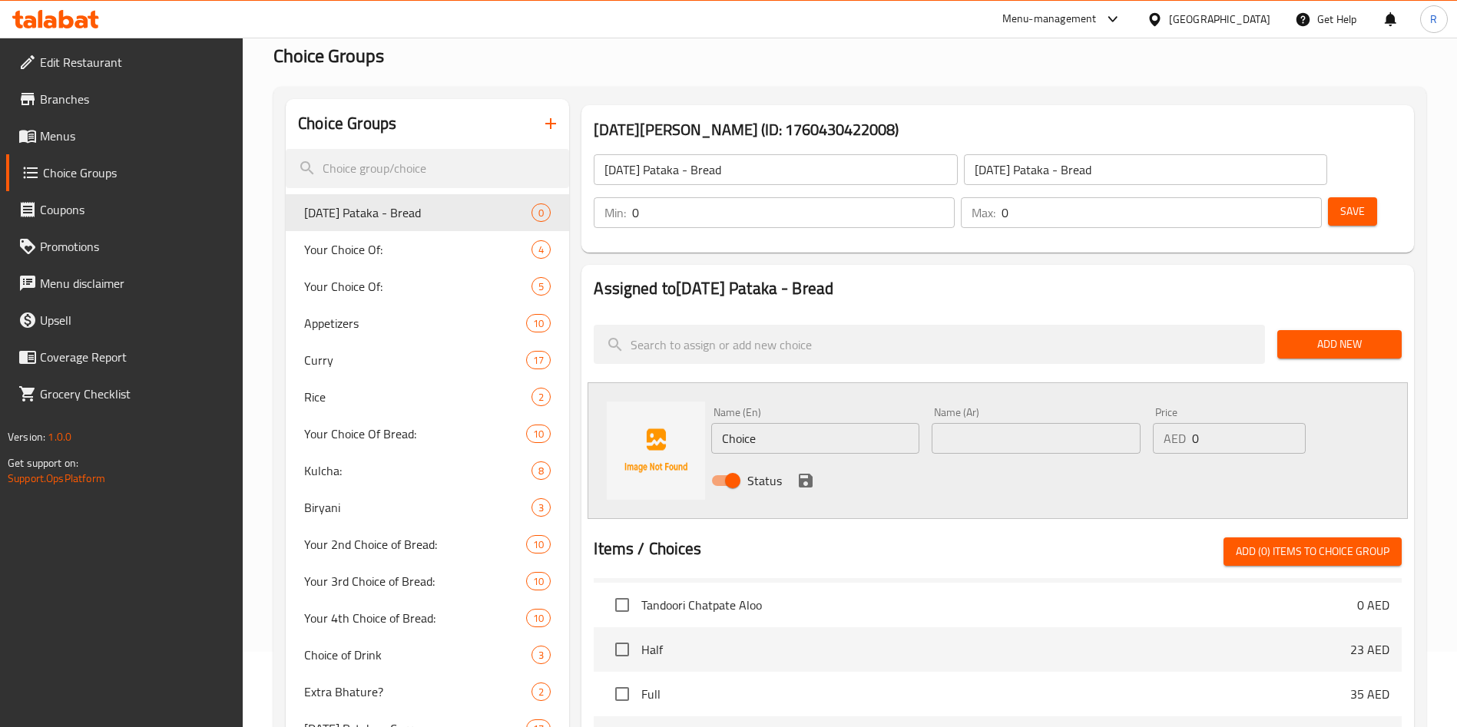
click at [827, 423] on input "Choice" at bounding box center [815, 438] width 208 height 31
paste input "4 Roti"
type input "4 Roti"
paste input "4 Roti"
type input "4 Roti"
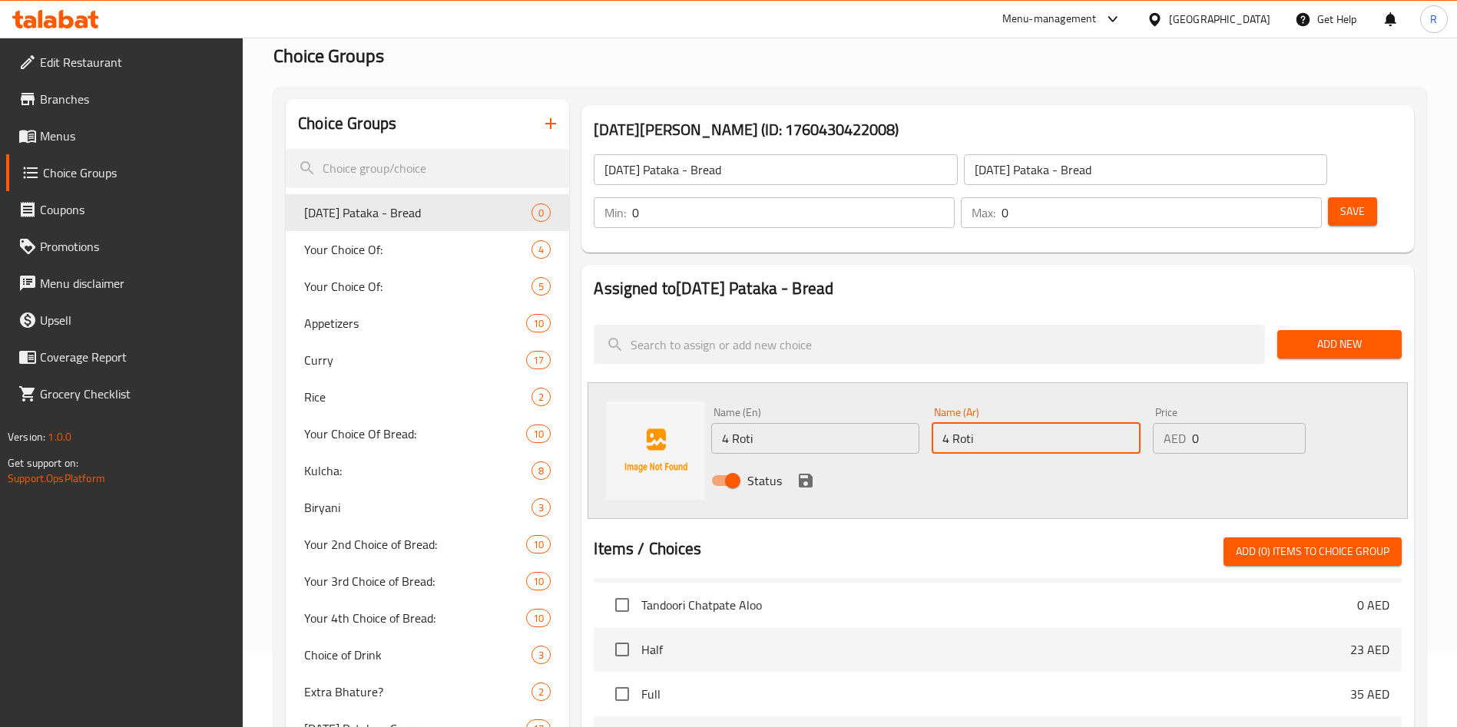
click at [802, 472] on icon "save" at bounding box center [805, 481] width 18 height 18
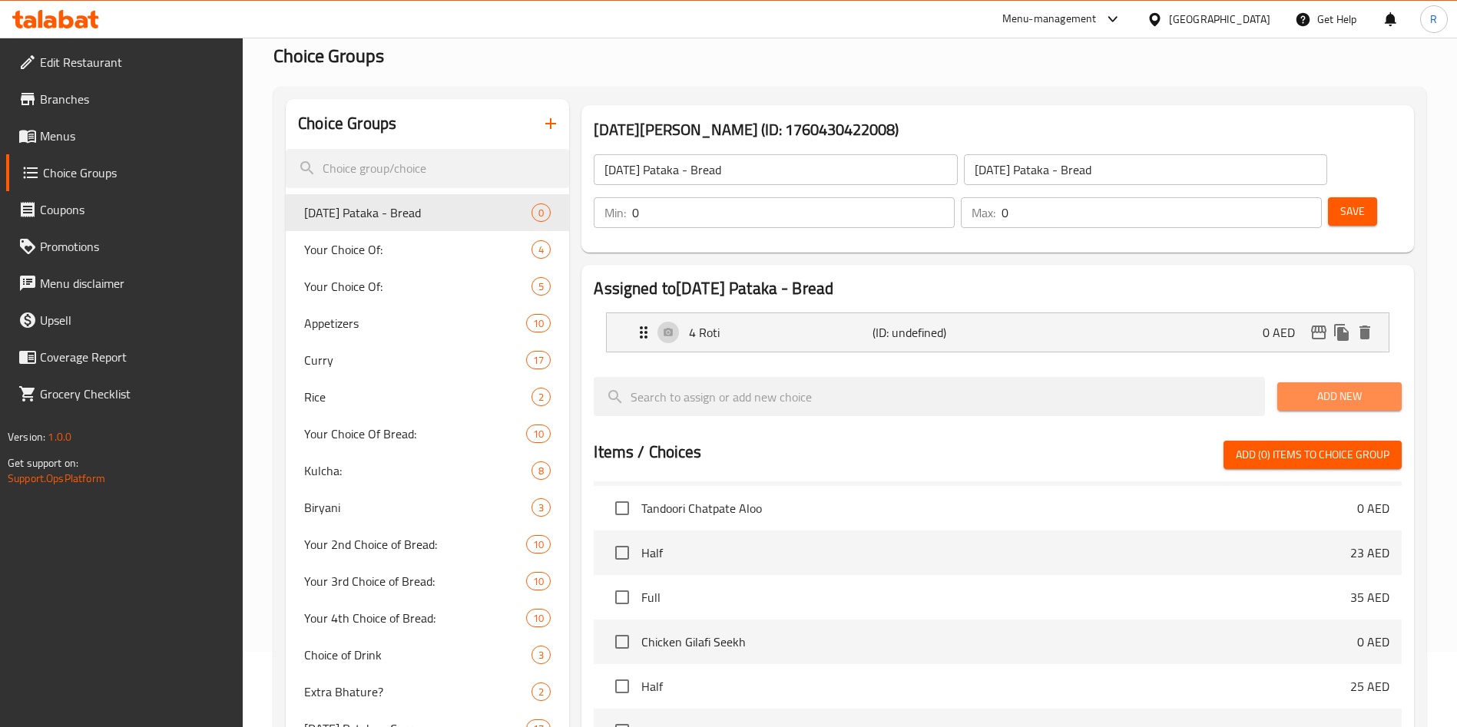
click at [1306, 387] on span "Add New" at bounding box center [1339, 396] width 100 height 19
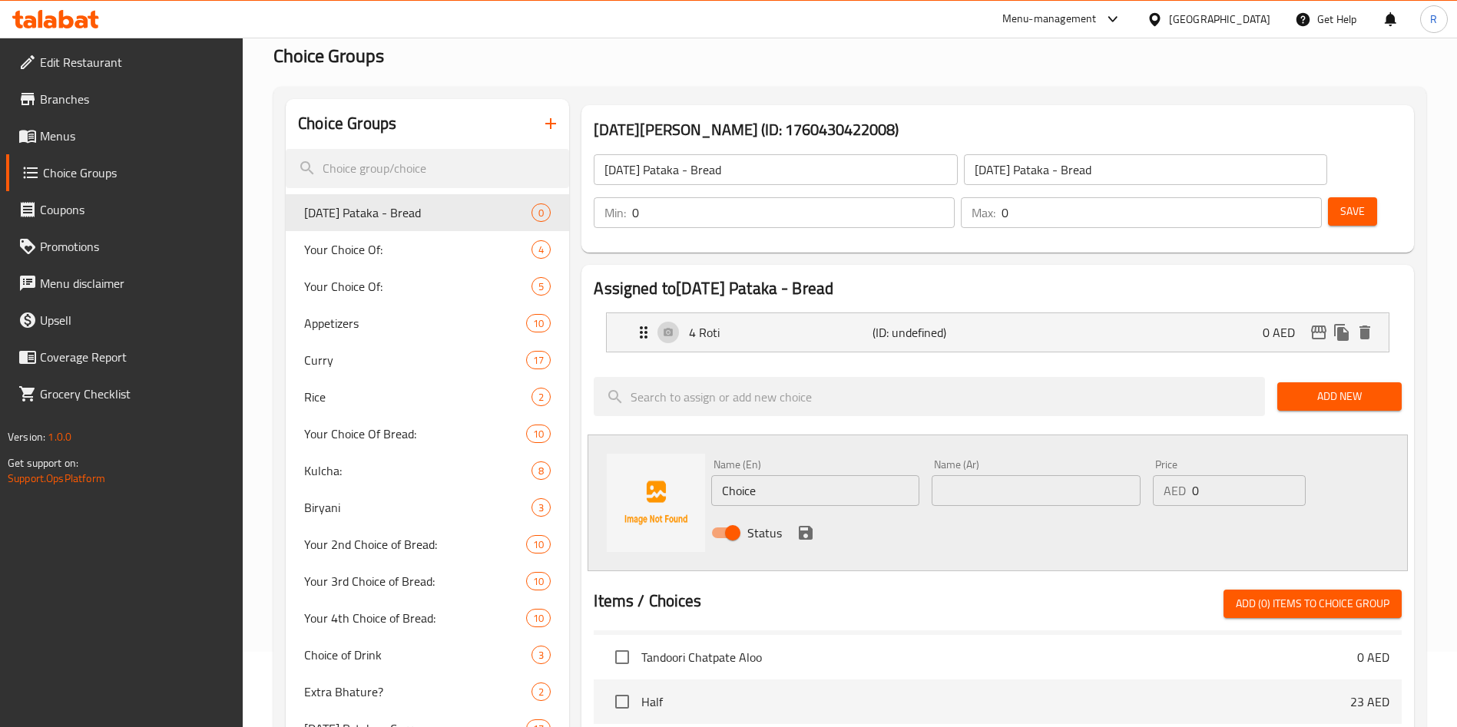
click at [800, 475] on input "Choice" at bounding box center [815, 490] width 208 height 31
paste input "4 Butter Roti"
type input "4 Butter Roti"
paste input "4 Butter Roti"
type input "4 Butter Roti"
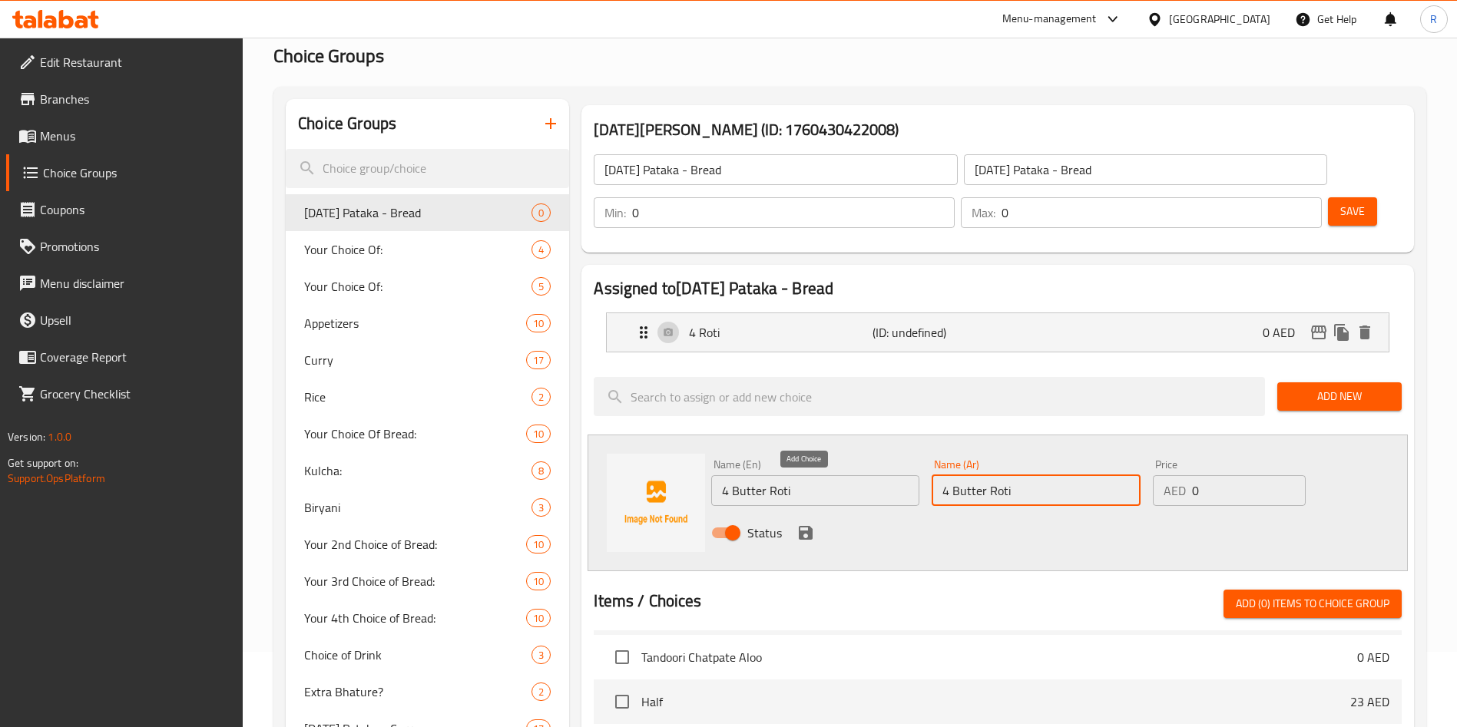
click at [802, 526] on icon "save" at bounding box center [806, 533] width 14 height 14
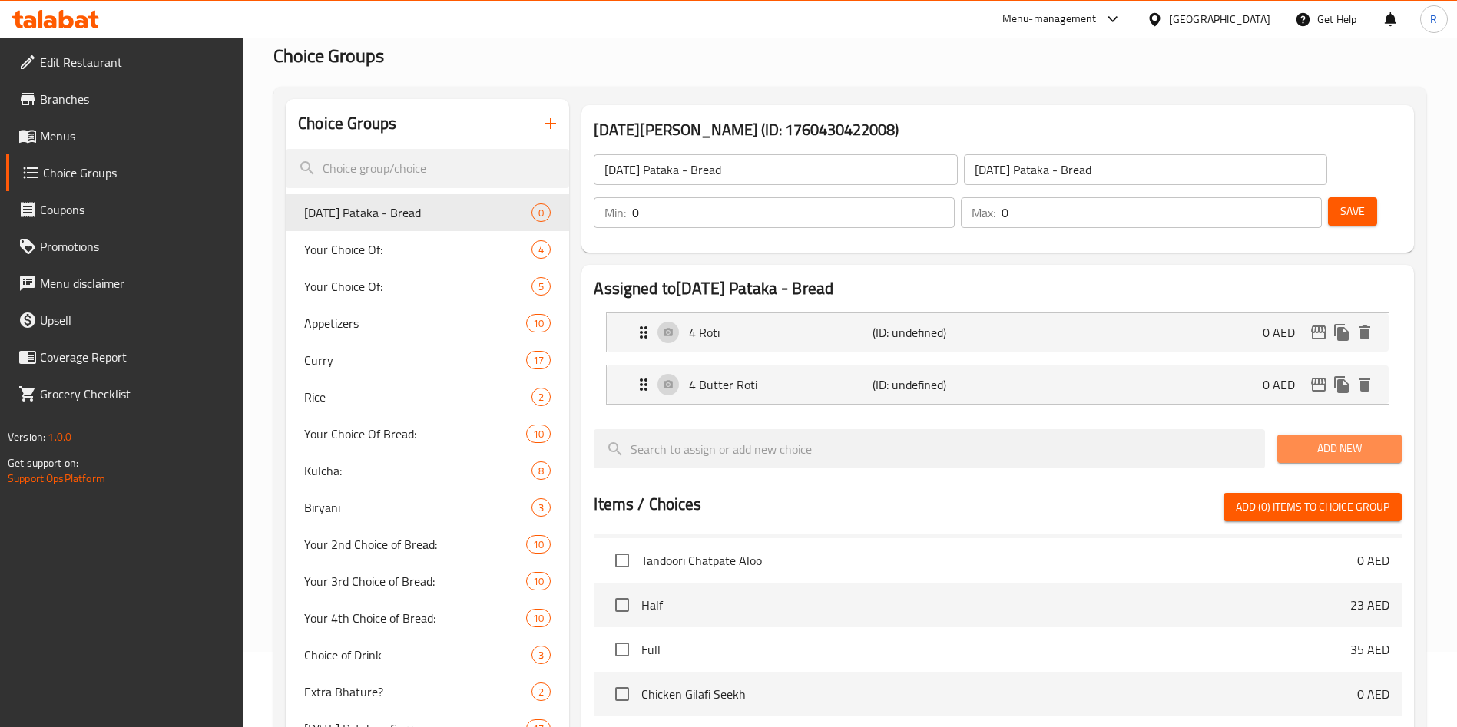
drag, startPoint x: 1334, startPoint y: 399, endPoint x: 1323, endPoint y: 402, distance: 11.4
click at [1332, 439] on span "Add New" at bounding box center [1339, 448] width 100 height 19
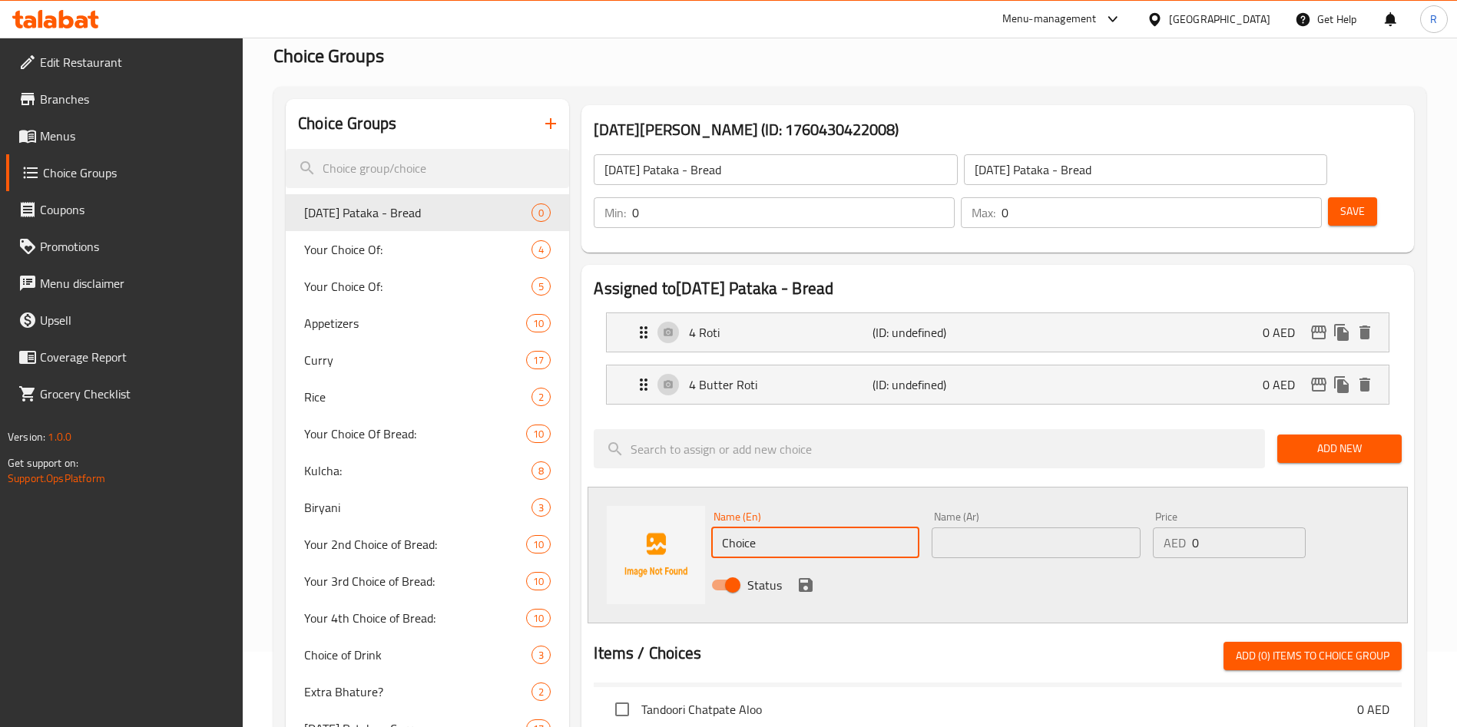
click at [793, 528] on input "Choice" at bounding box center [815, 543] width 208 height 31
paste input "4 Roomali Roti"
type input "4 Roomali Roti"
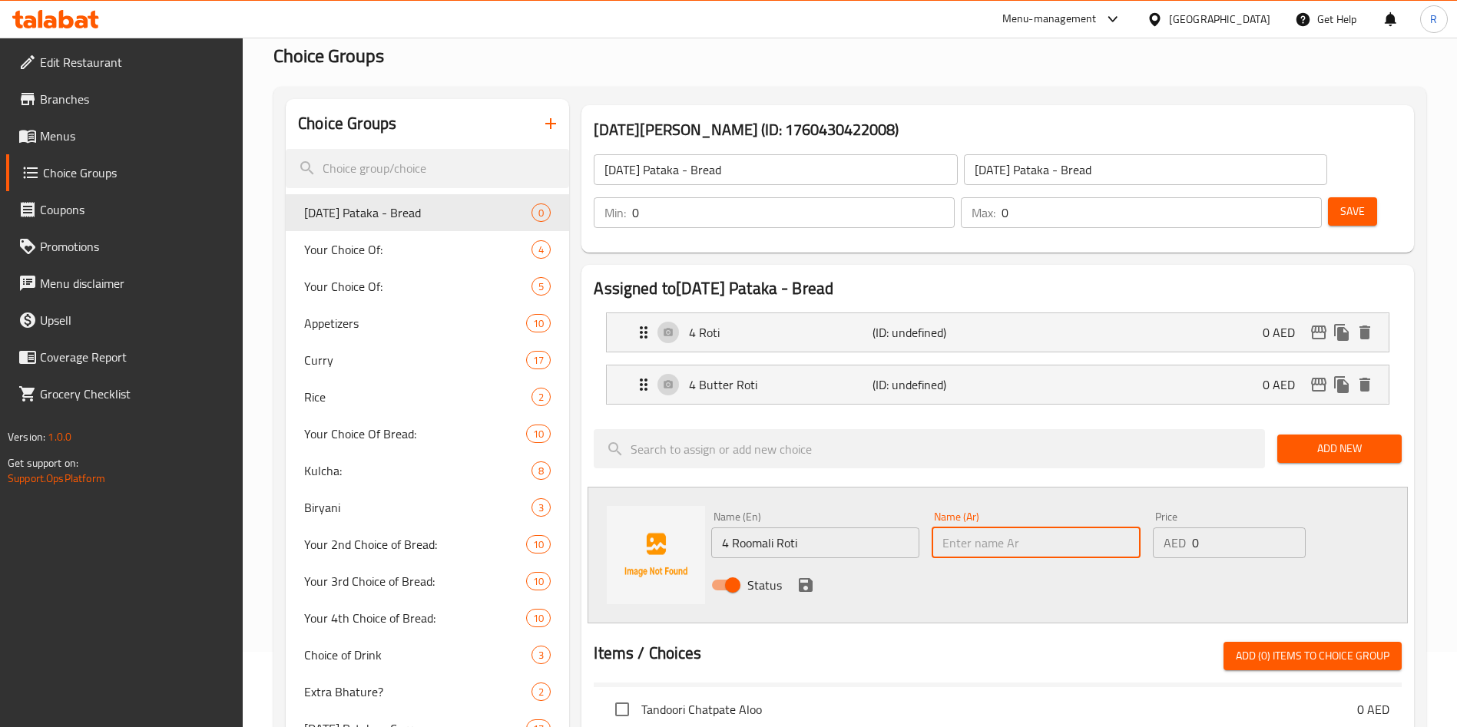
paste input "4 Roomali Roti"
type input "4 Roomali Roti"
click at [802, 578] on icon "save" at bounding box center [806, 585] width 14 height 14
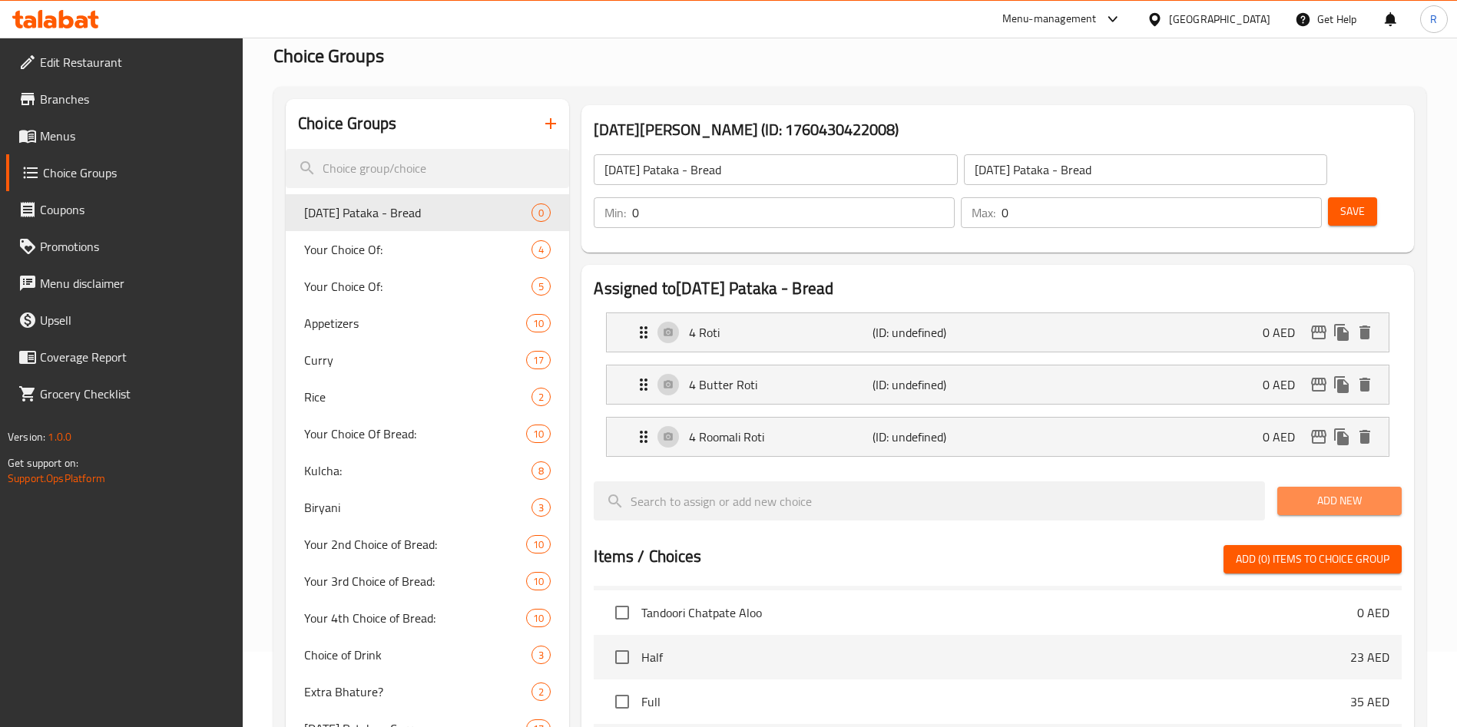
click at [1330, 491] on span "Add New" at bounding box center [1339, 500] width 100 height 19
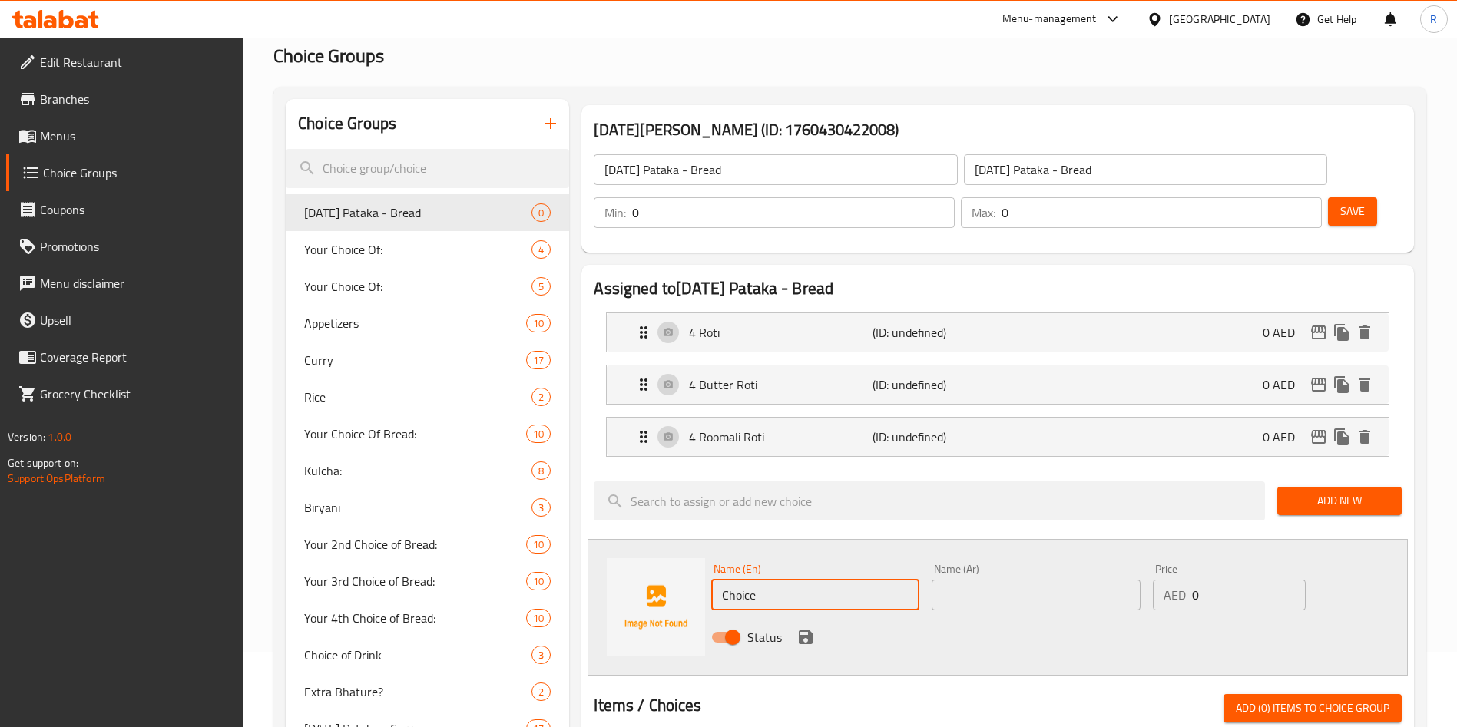
click at [791, 580] on input "Choice" at bounding box center [815, 595] width 208 height 31
paste input "4 Makee Di Roti"
type input "4 Makee Di Roti"
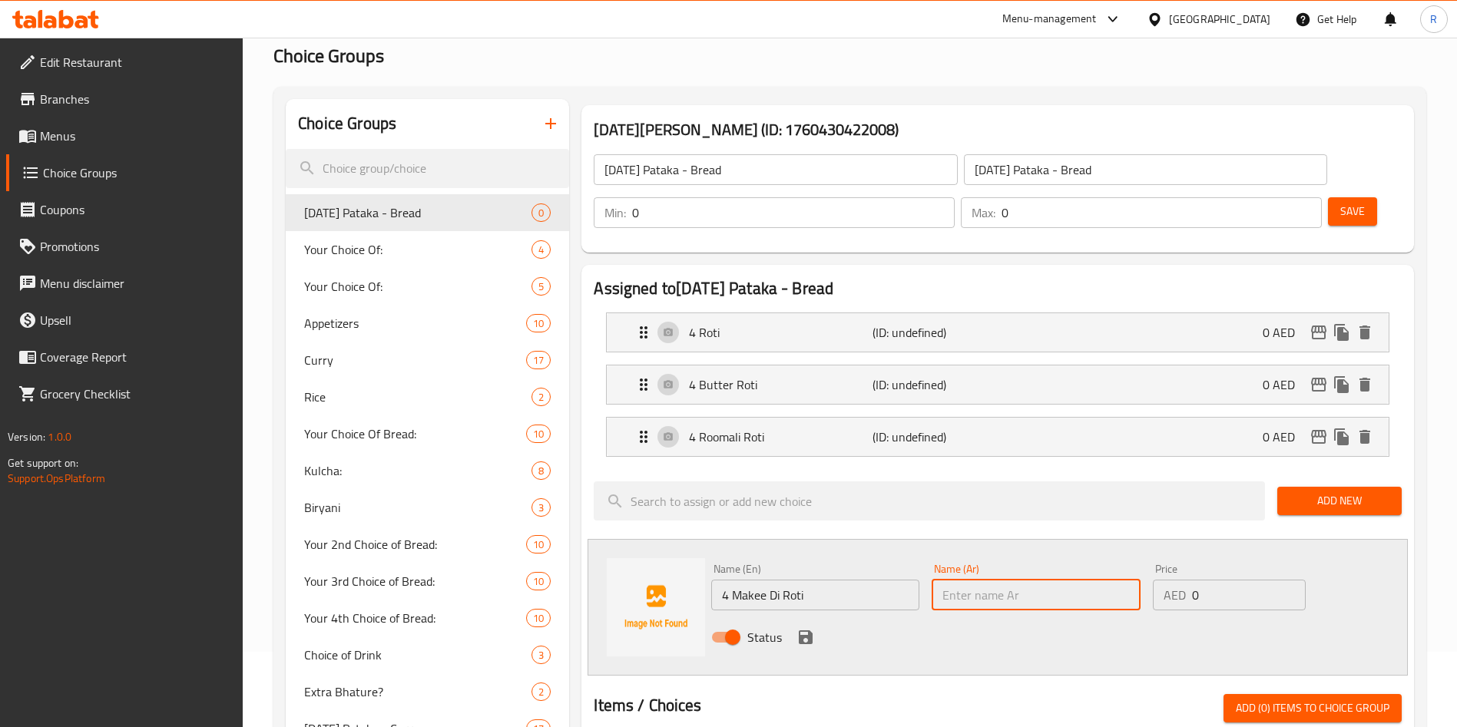
paste input "4 Makee Di Roti"
type input "4 Makee Di Roti"
click at [802, 628] on icon "save" at bounding box center [805, 637] width 18 height 18
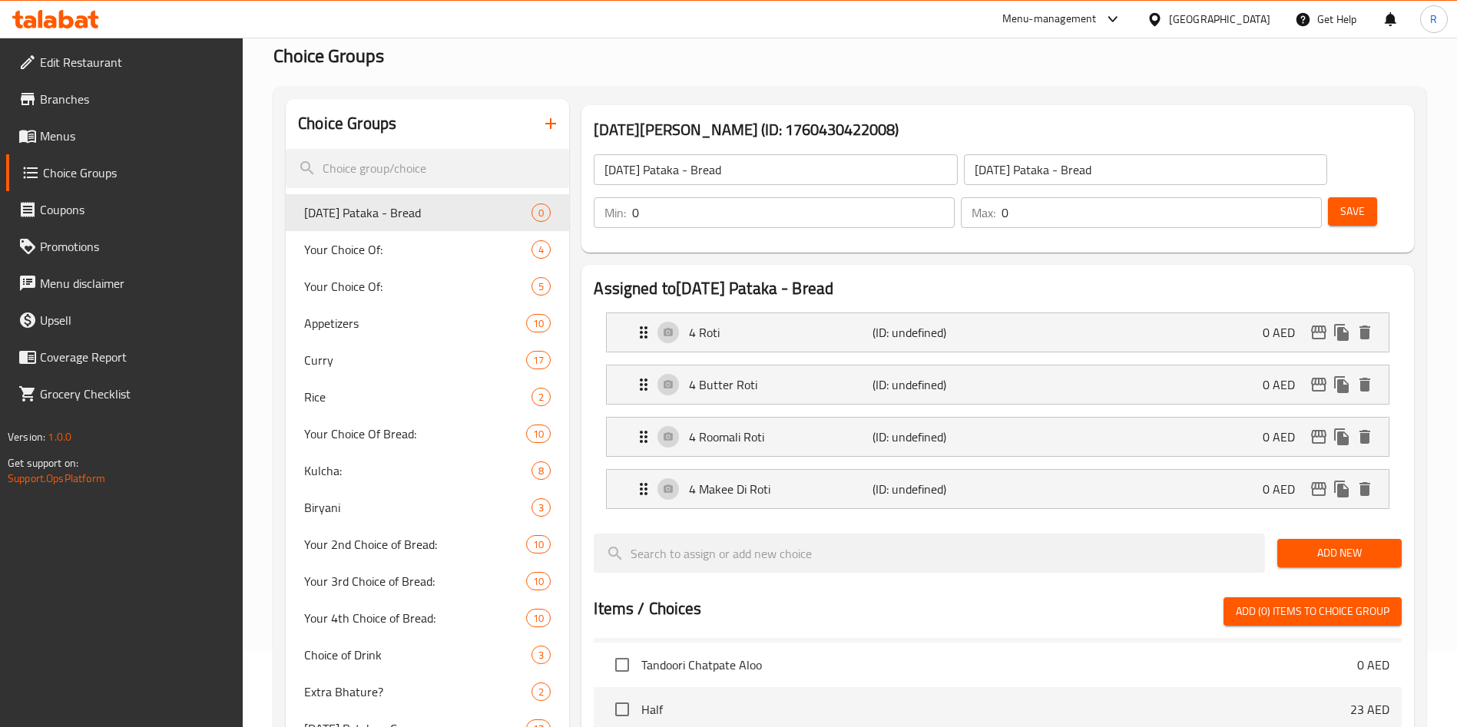
click at [1361, 539] on button "Add New" at bounding box center [1339, 553] width 124 height 28
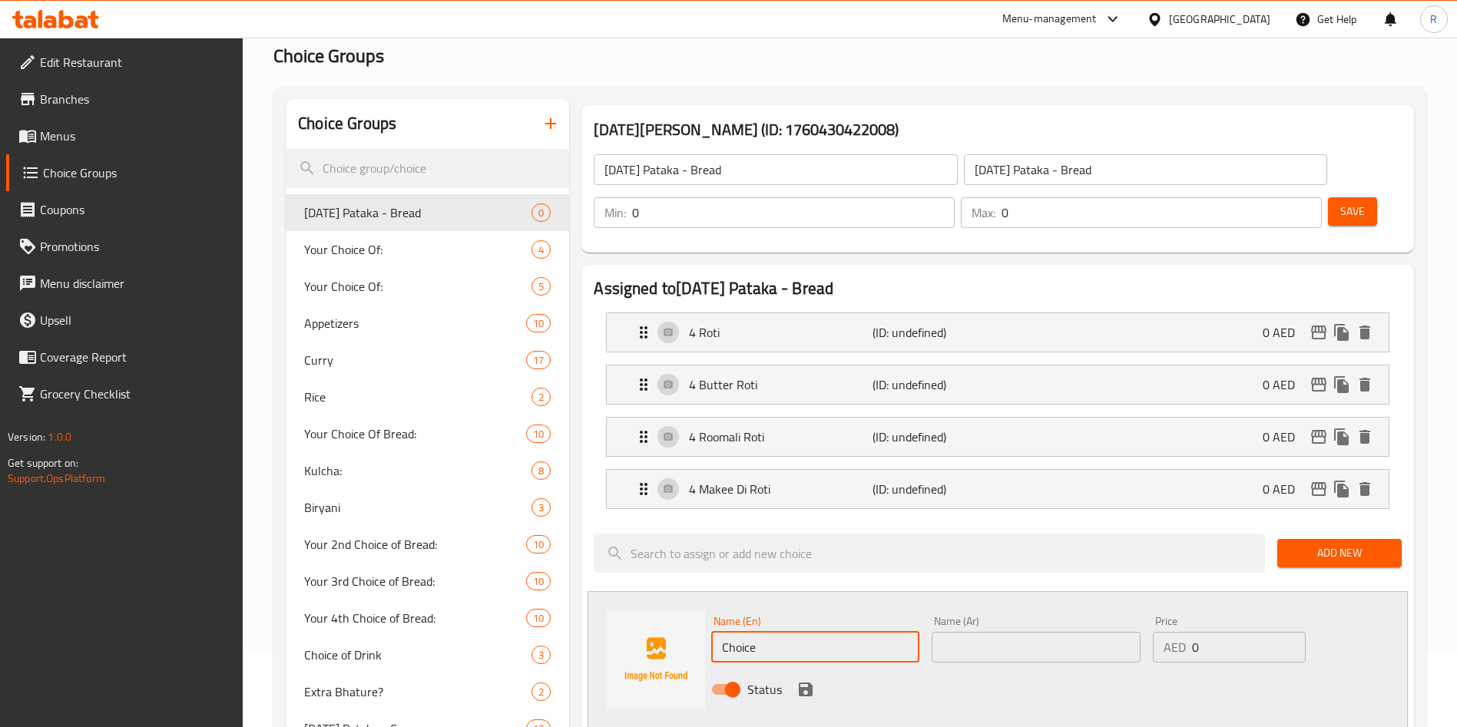
click at [836, 632] on input "Choice" at bounding box center [815, 647] width 208 height 31
paste input "4 Jowar Roti"
type input "4 Jowar Roti"
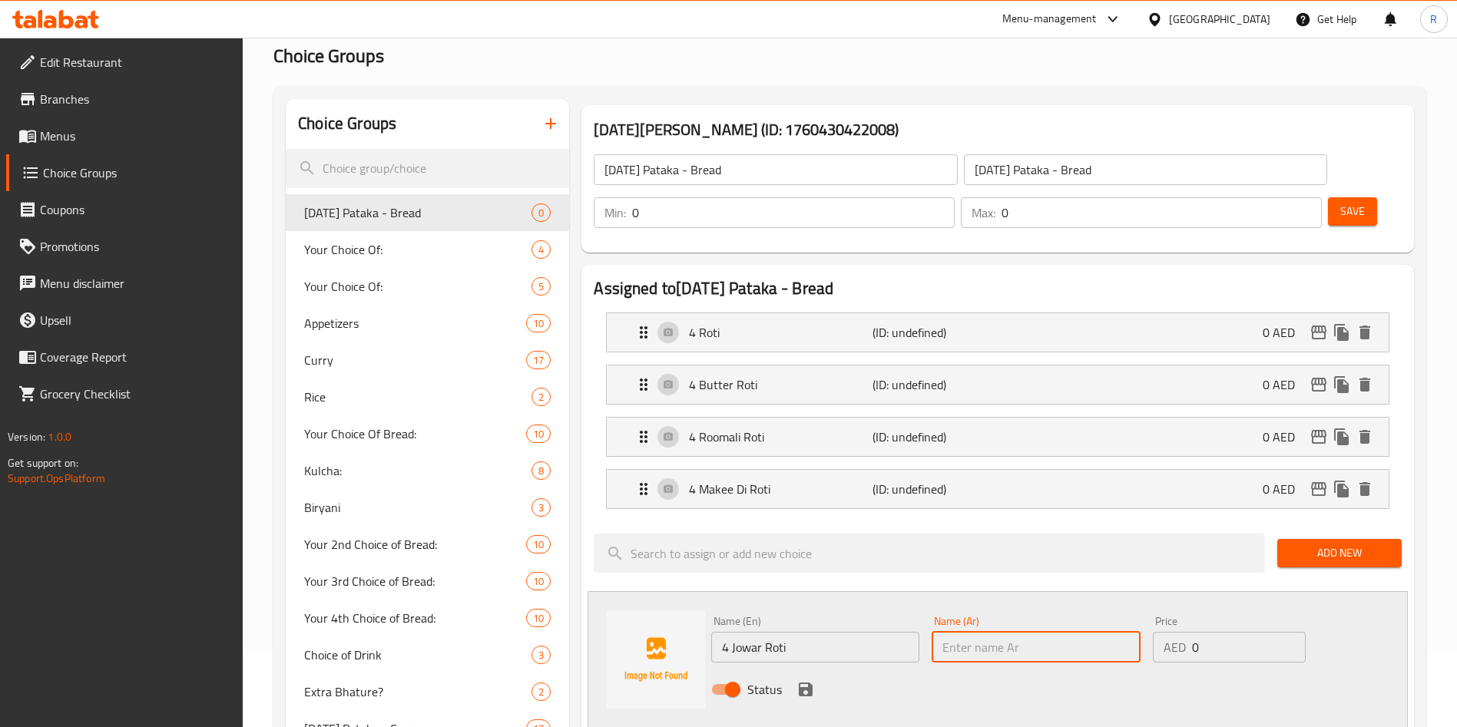
paste input "4 Jowar Roti"
type input "4 Jowar Roti"
click at [799, 683] on icon "save" at bounding box center [806, 690] width 14 height 14
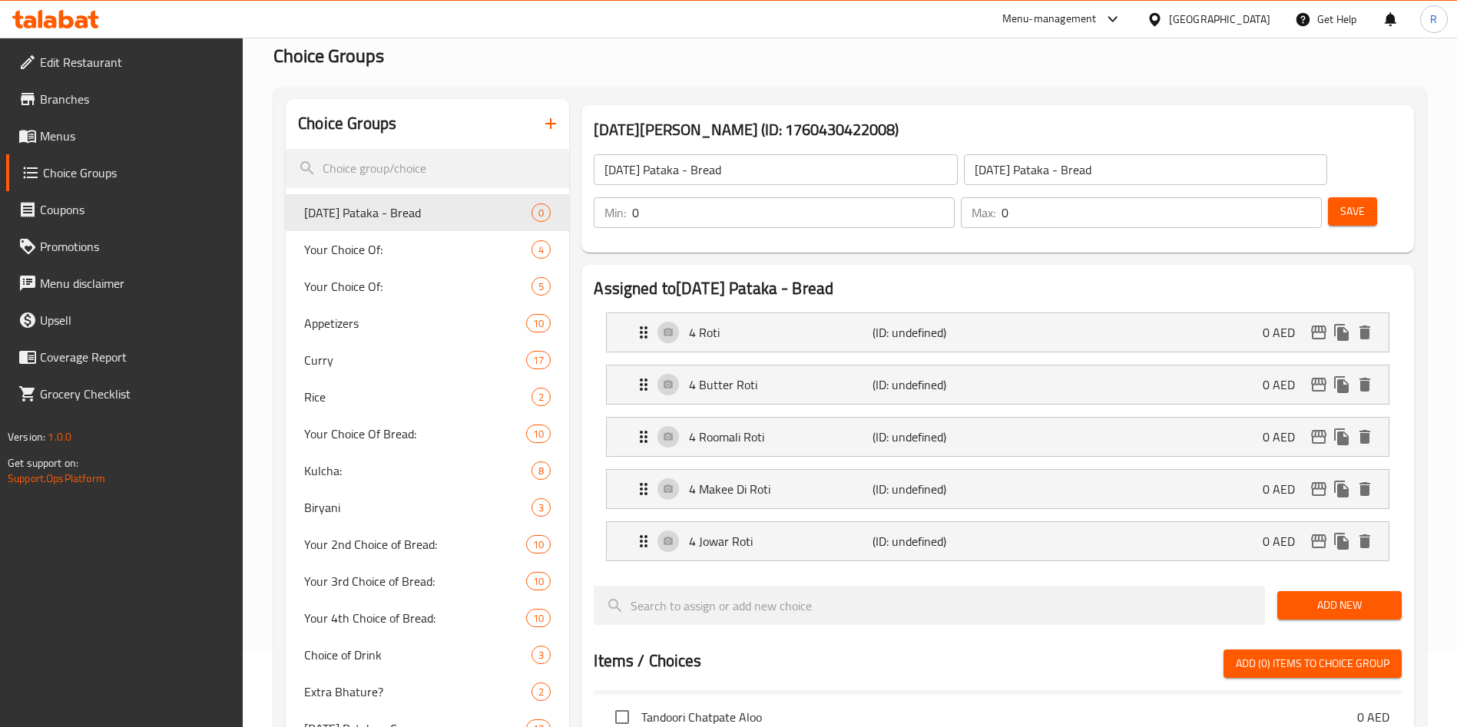
click at [1323, 596] on span "Add New" at bounding box center [1339, 605] width 100 height 19
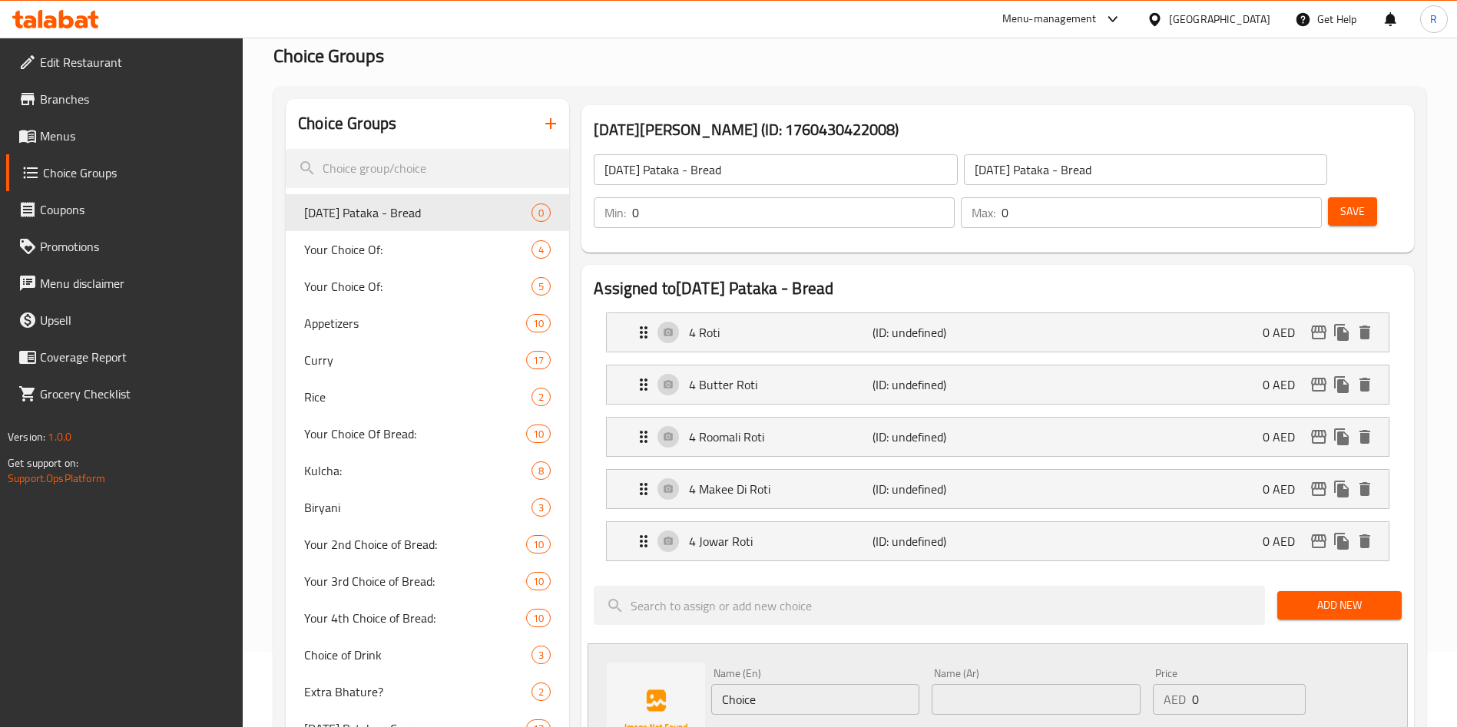
click at [808, 684] on input "Choice" at bounding box center [815, 699] width 208 height 31
paste input "4 [PERSON_NAME]"
type input "4 [PERSON_NAME]"
paste input "4 [PERSON_NAME]"
type input "4 [PERSON_NAME]"
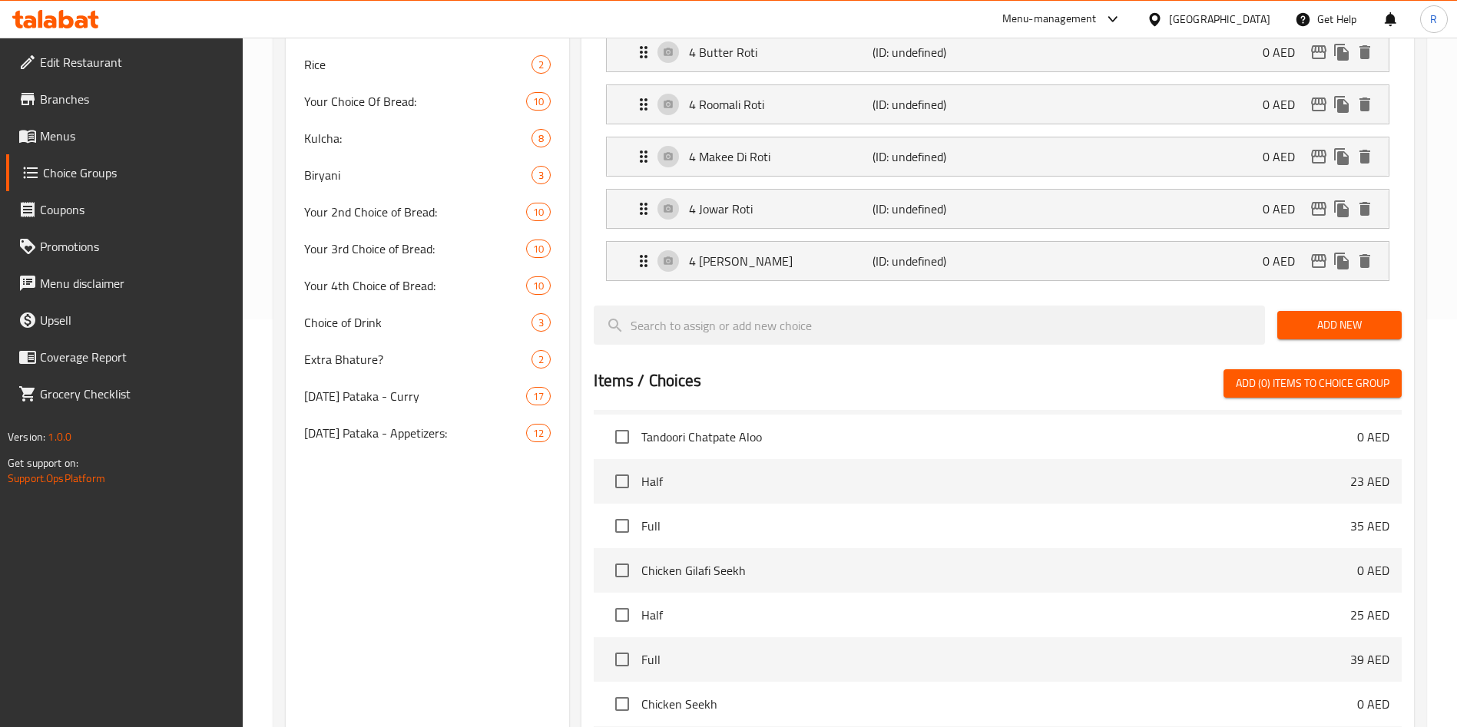
scroll to position [421, 0]
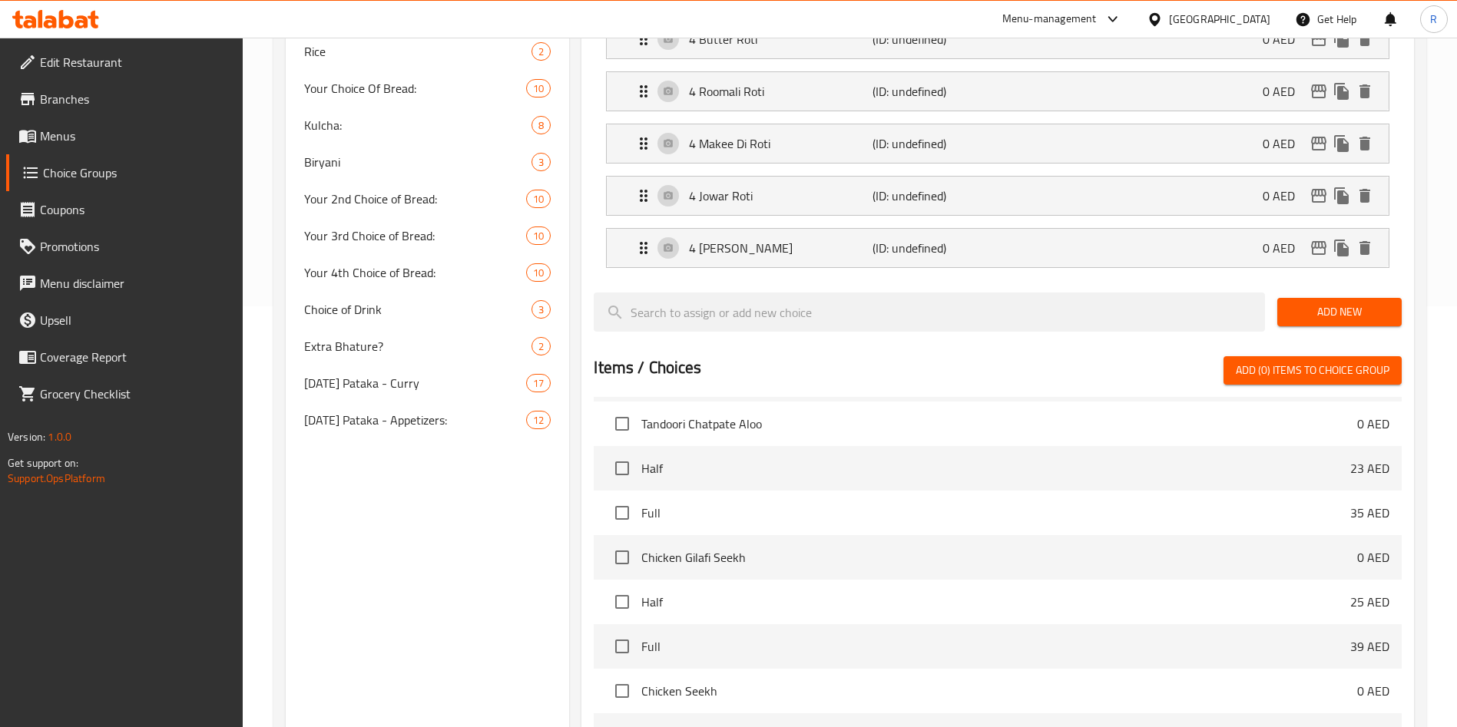
drag, startPoint x: 1360, startPoint y: 266, endPoint x: 1285, endPoint y: 304, distance: 84.1
click at [1361, 303] on span "Add New" at bounding box center [1339, 312] width 100 height 19
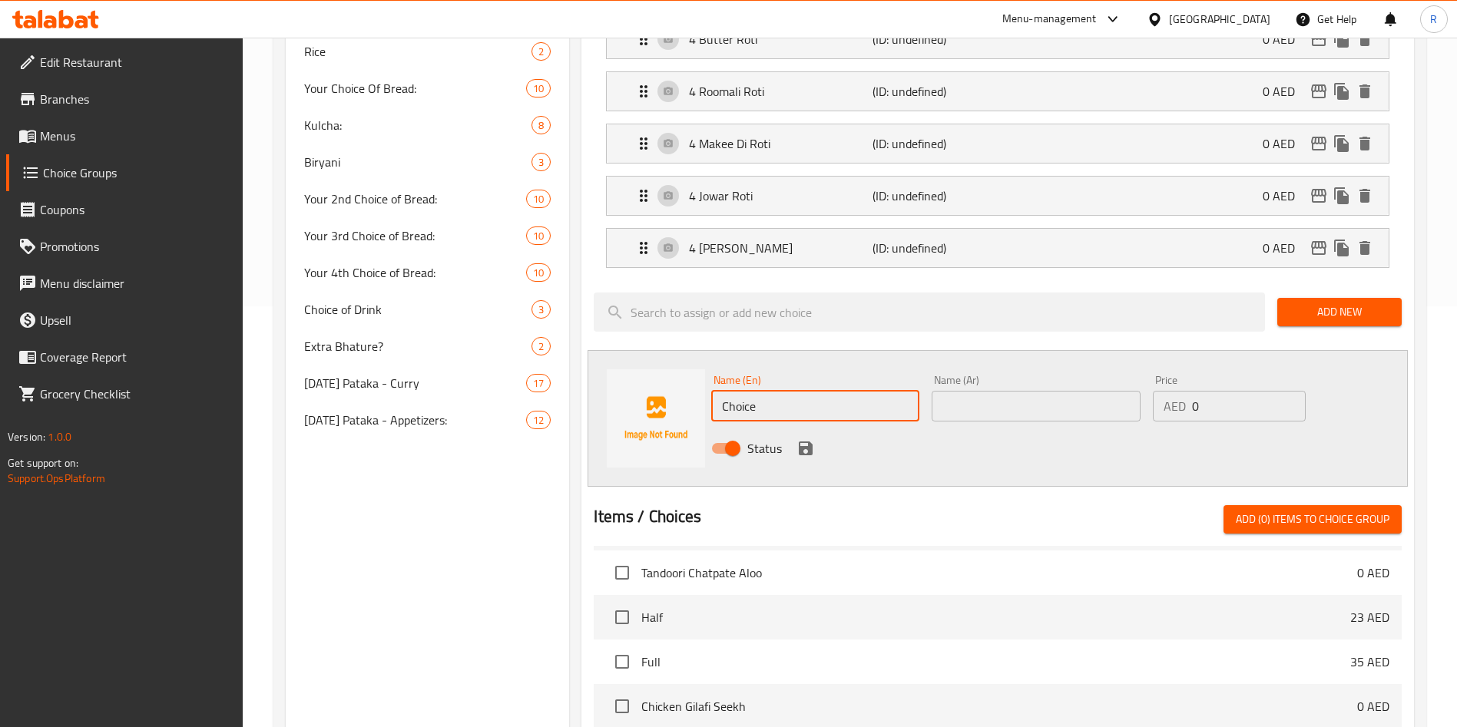
click at [794, 391] on input "Choice" at bounding box center [815, 406] width 208 height 31
paste input "4 Lachha Paratha"
type input "4 Lachha Paratha"
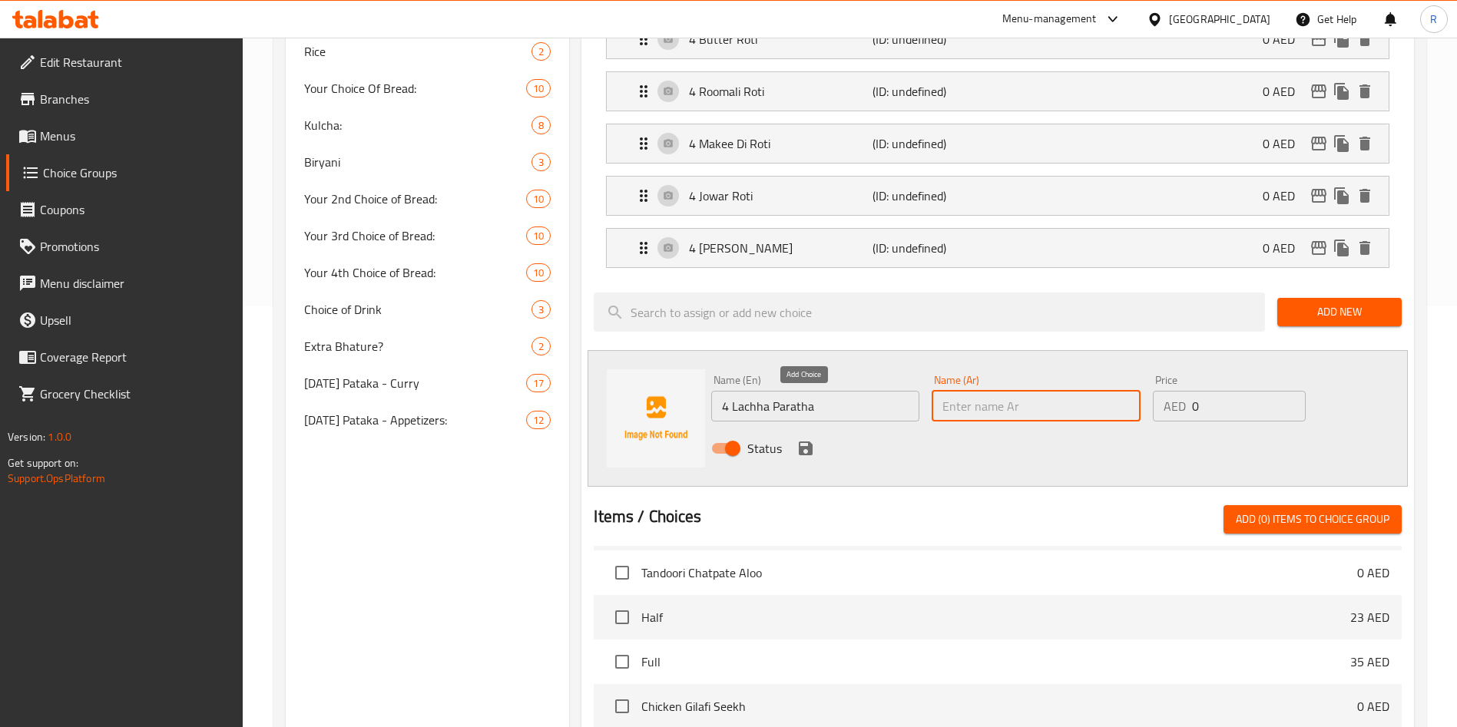
paste input "4 Lachha Paratha"
type input "4 Lachha Paratha"
click at [806, 442] on icon "save" at bounding box center [806, 449] width 14 height 14
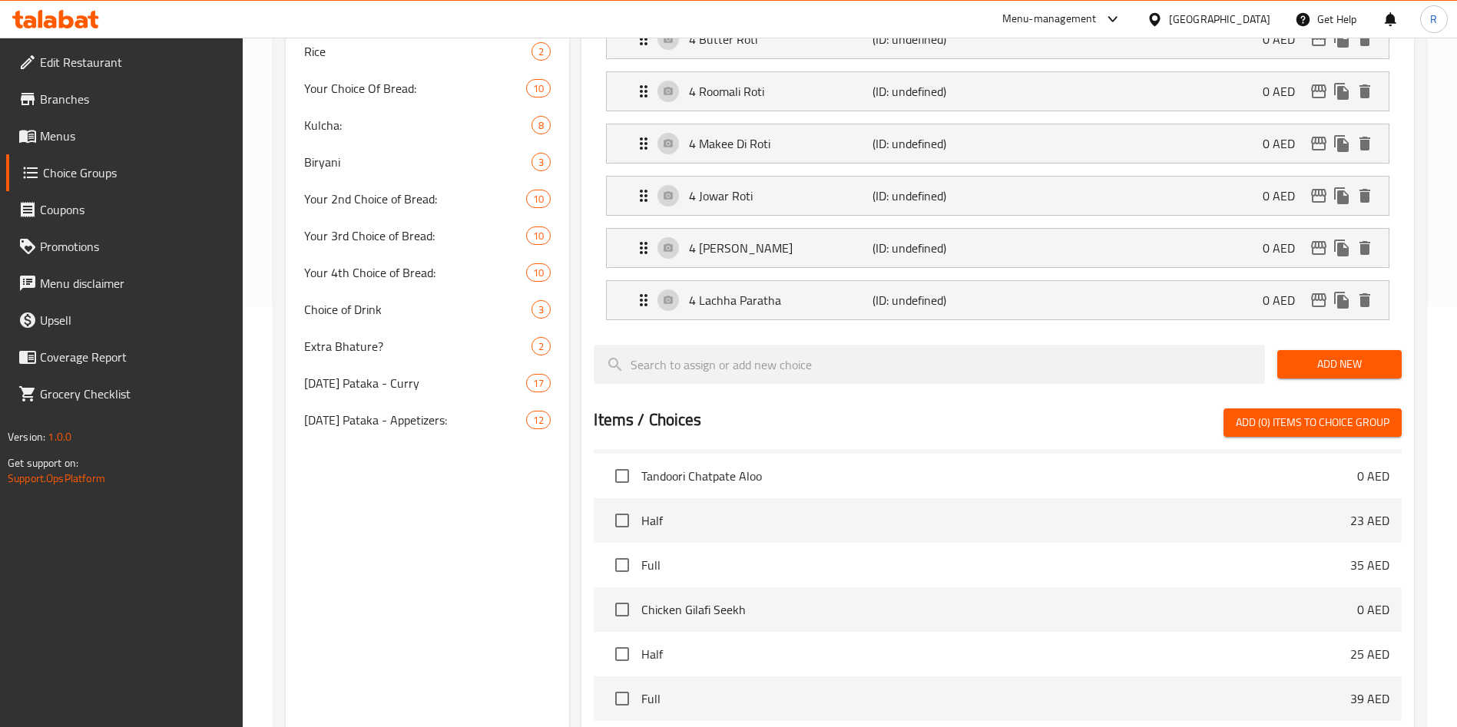
click at [1366, 355] on span "Add New" at bounding box center [1339, 364] width 100 height 19
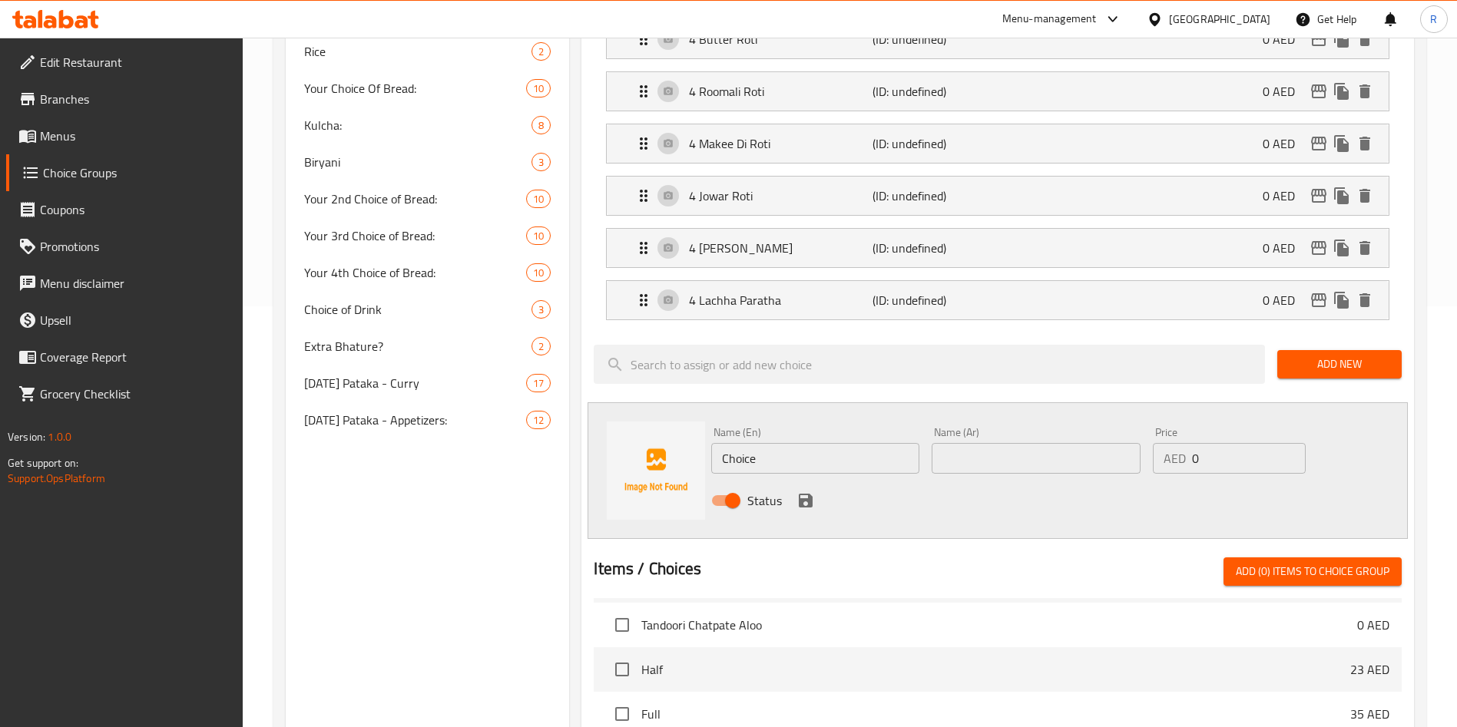
click at [802, 443] on input "Choice" at bounding box center [815, 458] width 208 height 31
paste input "4 Butter Lachha Paratha"
type input "4 Butter Lachha Paratha"
paste input "4 Butter Lachha Paratha"
type input "4 Butter Lachha Paratha"
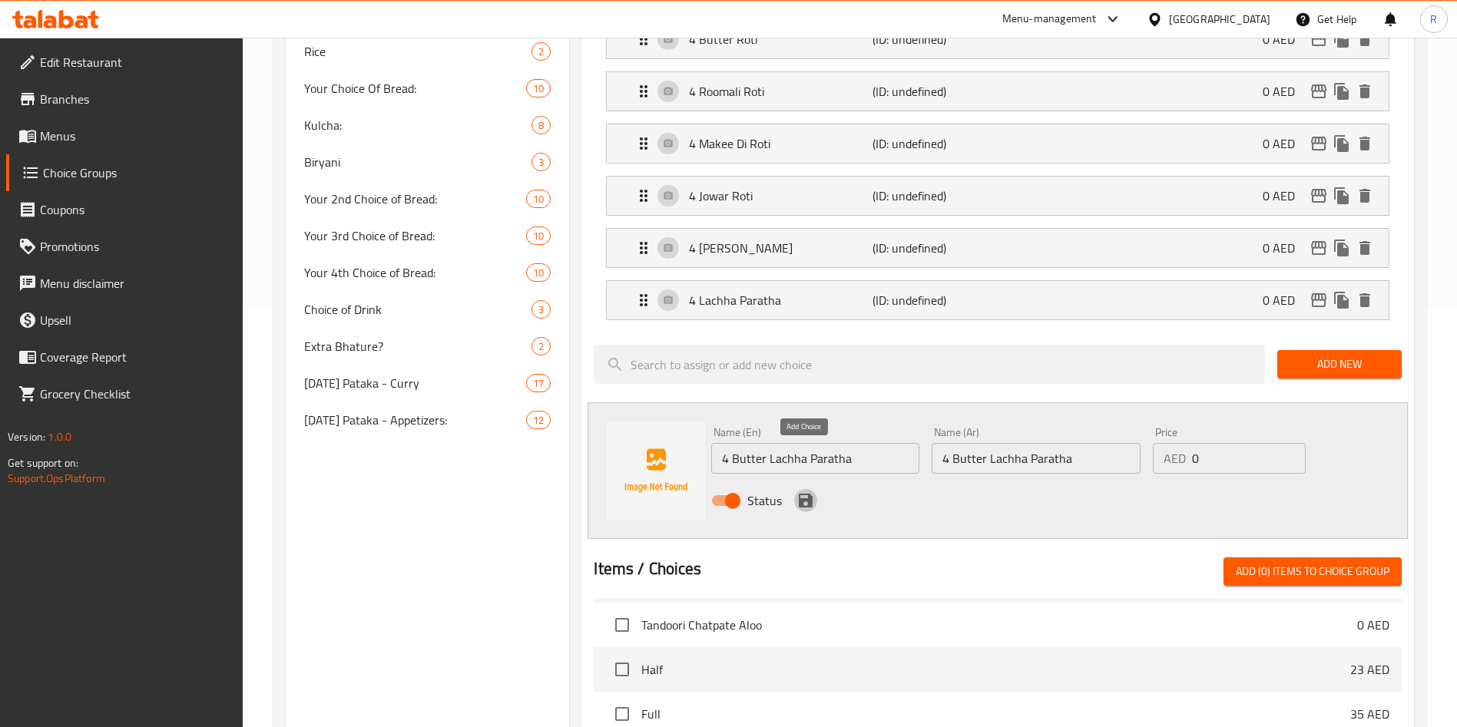
click at [801, 494] on icon "save" at bounding box center [806, 501] width 14 height 14
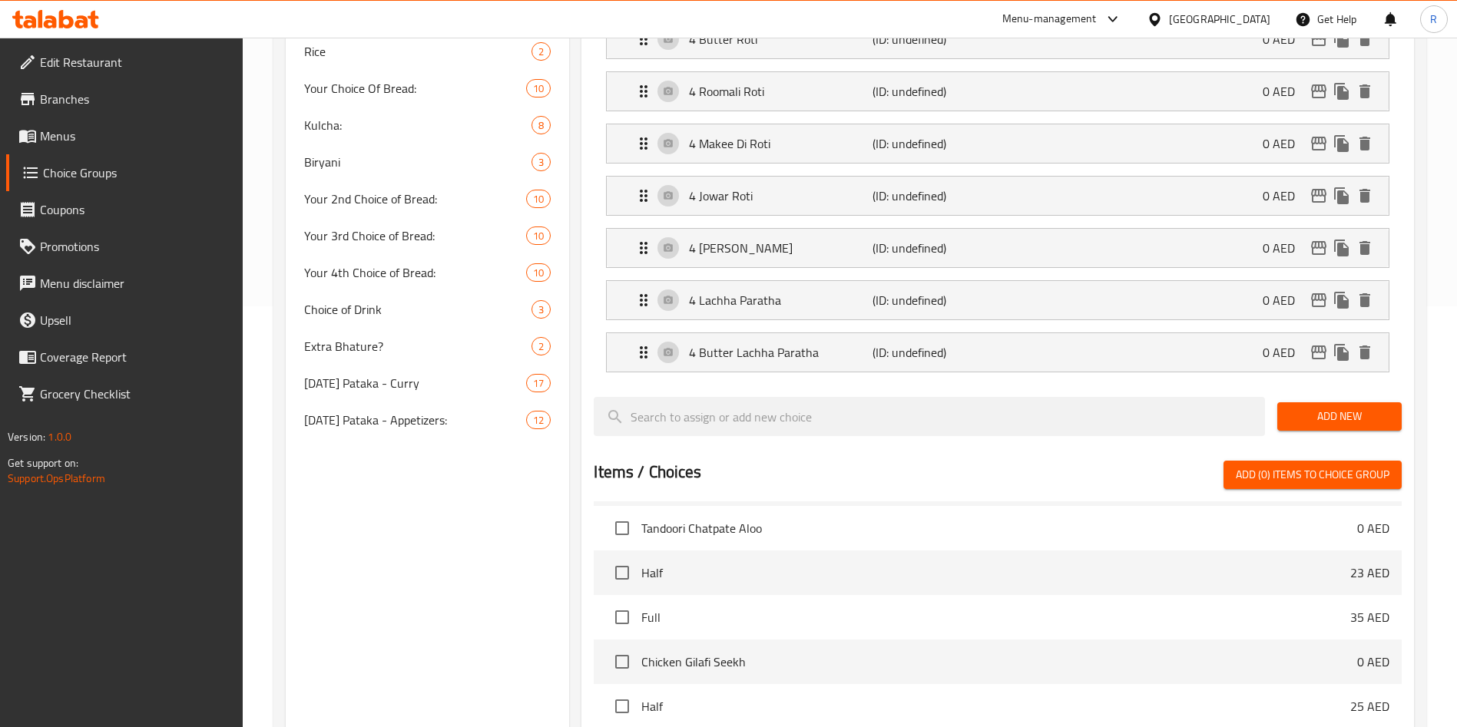
click at [1339, 407] on span "Add New" at bounding box center [1339, 416] width 100 height 19
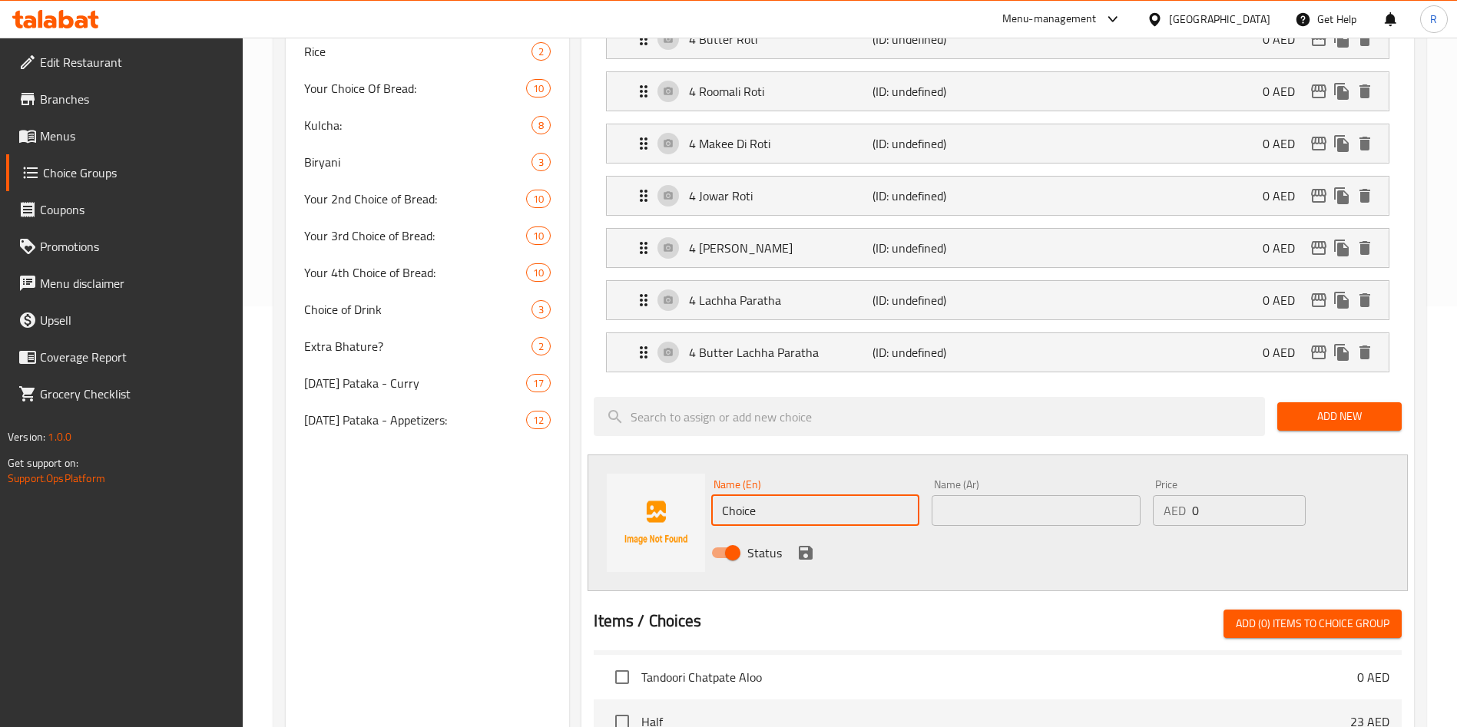
click at [832, 495] on input "Choice" at bounding box center [815, 510] width 208 height 31
paste input "4 Laal Mirch Paratha"
type input "4 Laal Mirch Paratha"
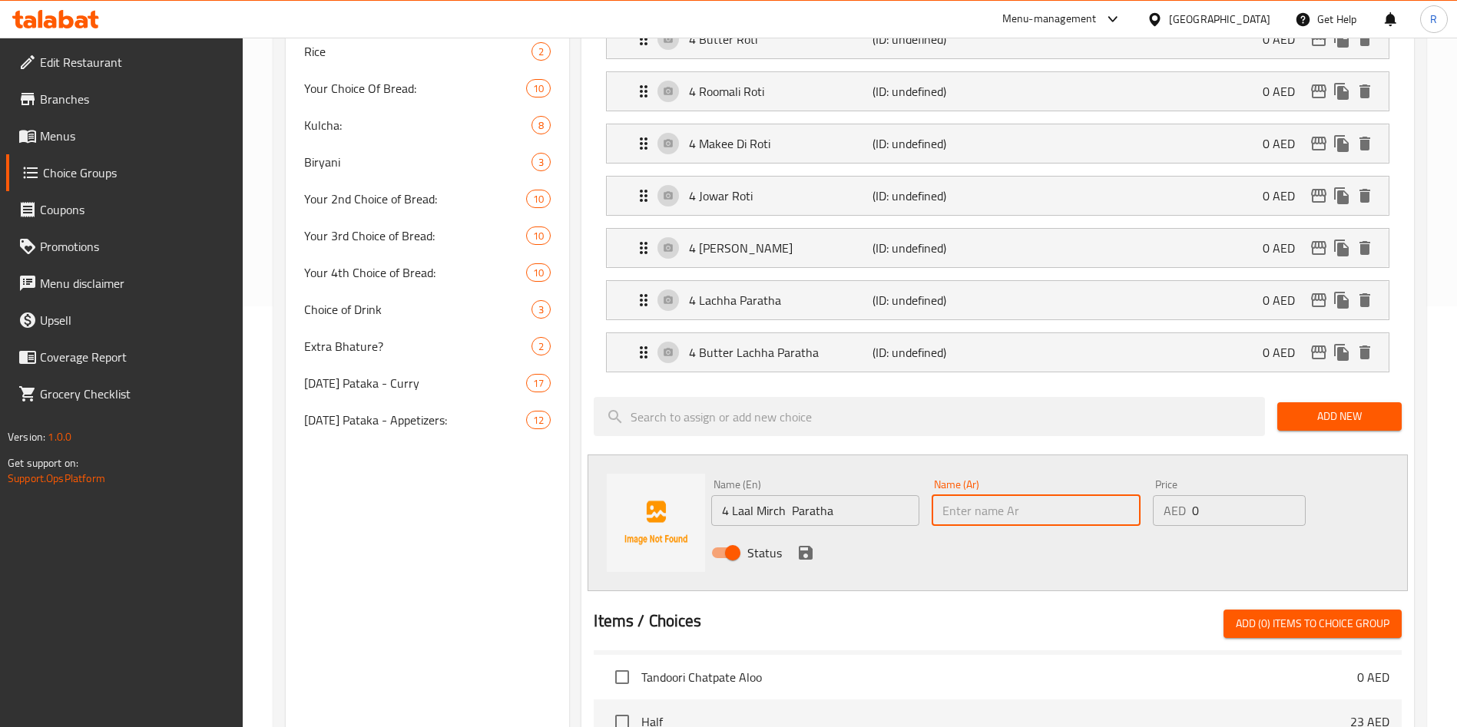
paste input "4 Laal Mirch Paratha"
type input "4 Laal Mirch Paratha"
click at [799, 546] on icon "save" at bounding box center [806, 553] width 14 height 14
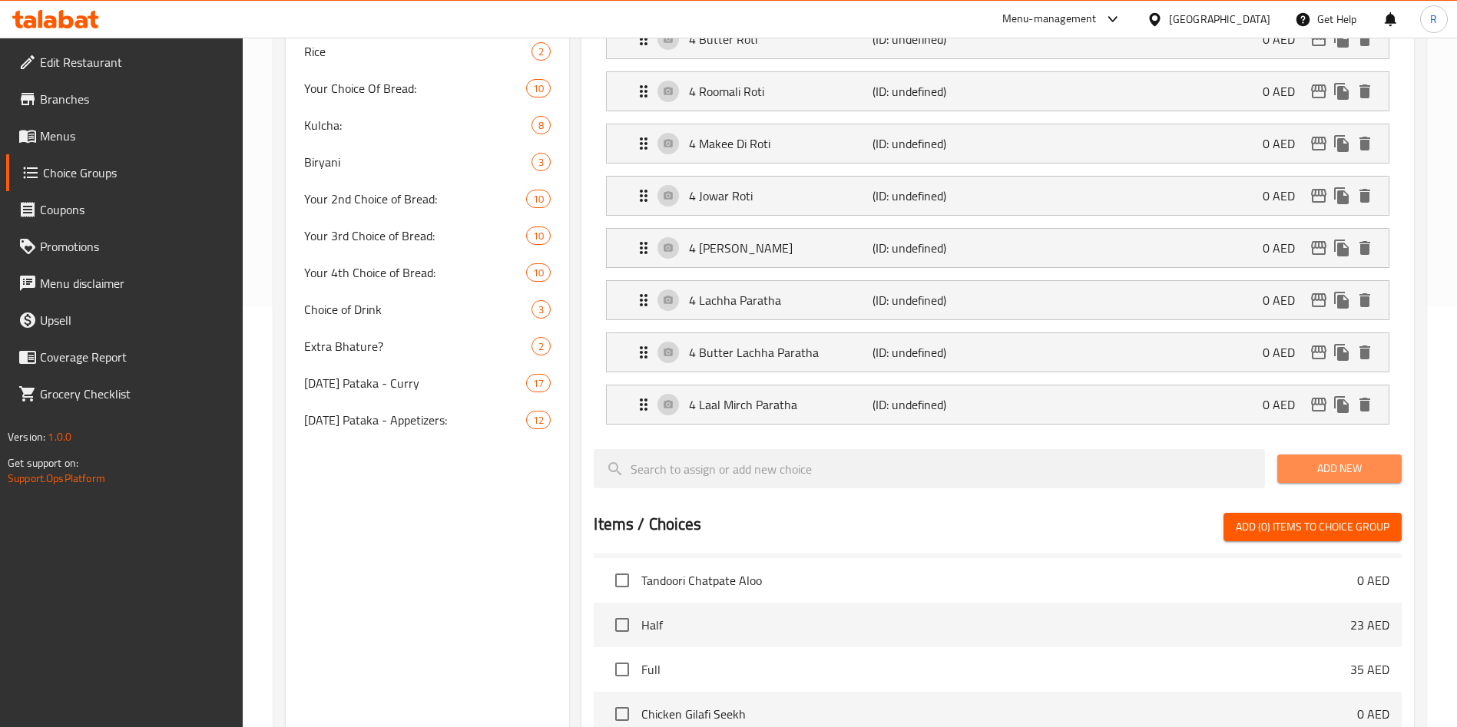
click at [1323, 459] on span "Add New" at bounding box center [1339, 468] width 100 height 19
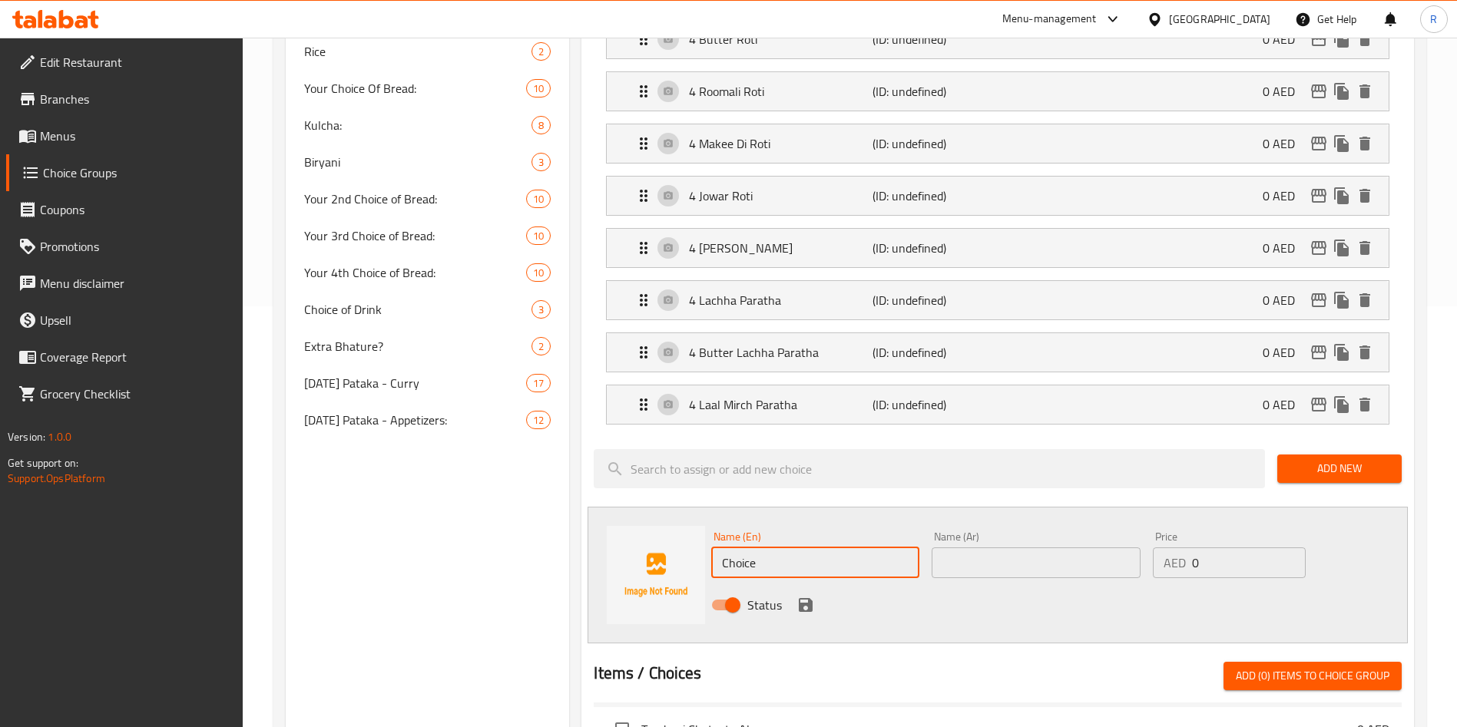
click at [856, 548] on input "Choice" at bounding box center [815, 563] width 208 height 31
paste input "4 Plain Naan"
type input "4 Plain Naan"
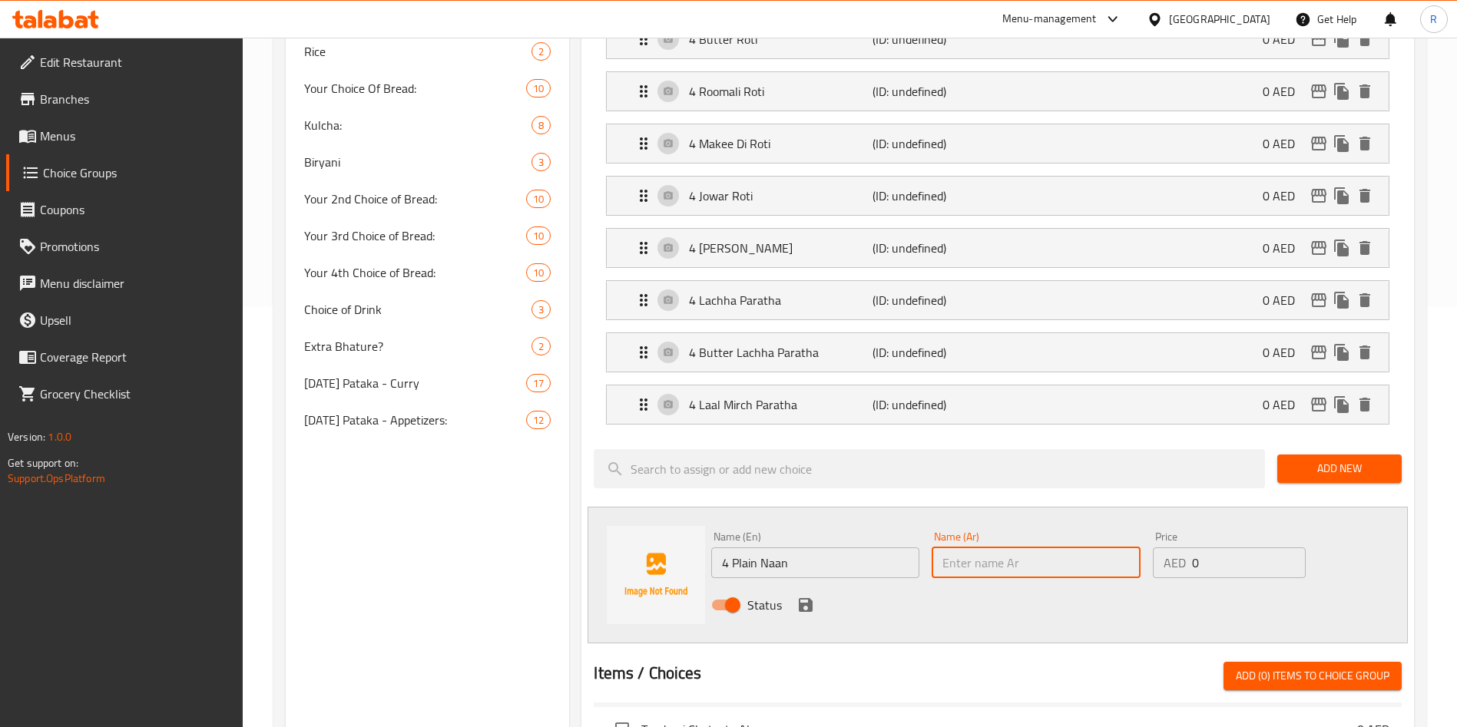
paste input "4 Plain Naan"
type input "4 Plain Naan"
click at [785, 584] on div "Status" at bounding box center [1035, 604] width 661 height 41
click at [824, 584] on div "Status" at bounding box center [1035, 604] width 661 height 41
click at [803, 596] on icon "save" at bounding box center [805, 605] width 18 height 18
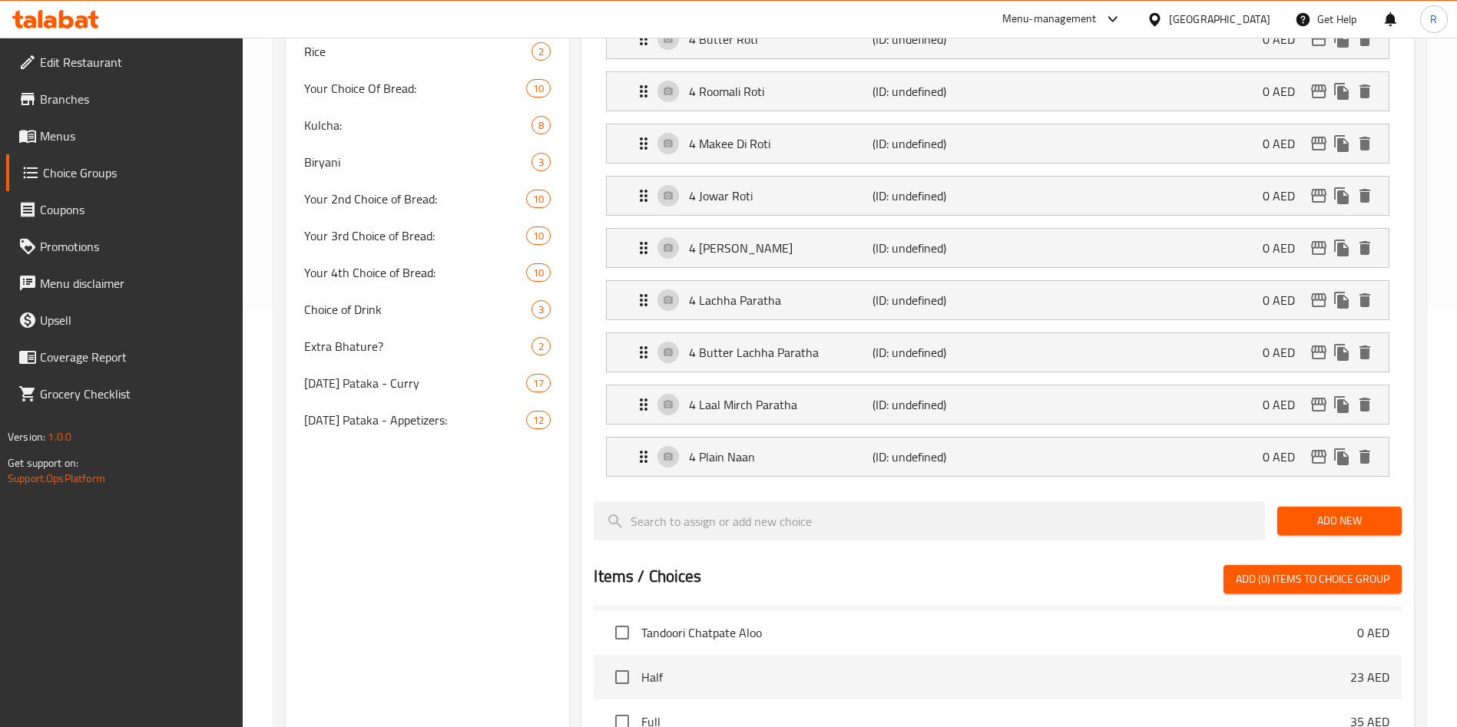
click at [1329, 511] on span "Add New" at bounding box center [1339, 520] width 100 height 19
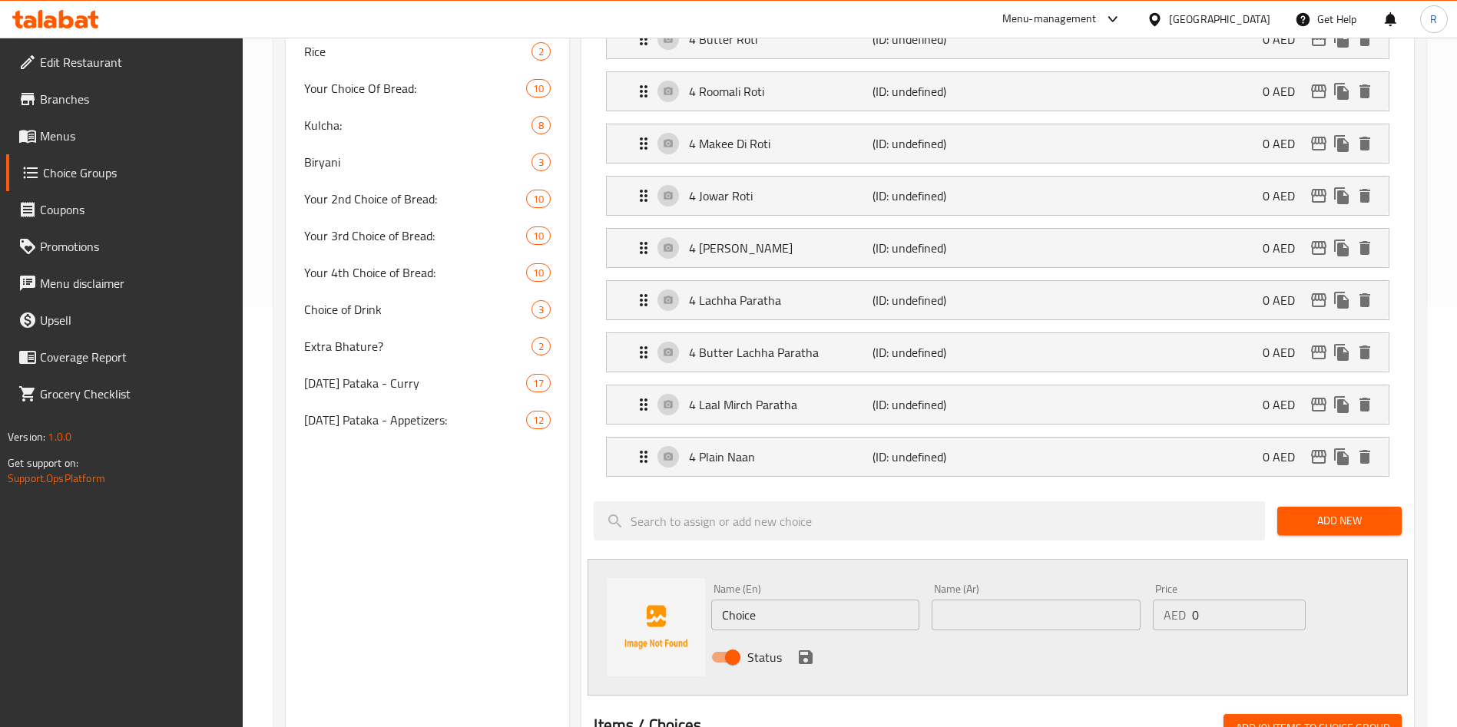
click at [818, 600] on input "Choice" at bounding box center [815, 615] width 208 height 31
paste input "4 Butter Naan"
type input "4 Butter Naan"
paste input "4 Butter Naan"
type input "4 Butter Naan"
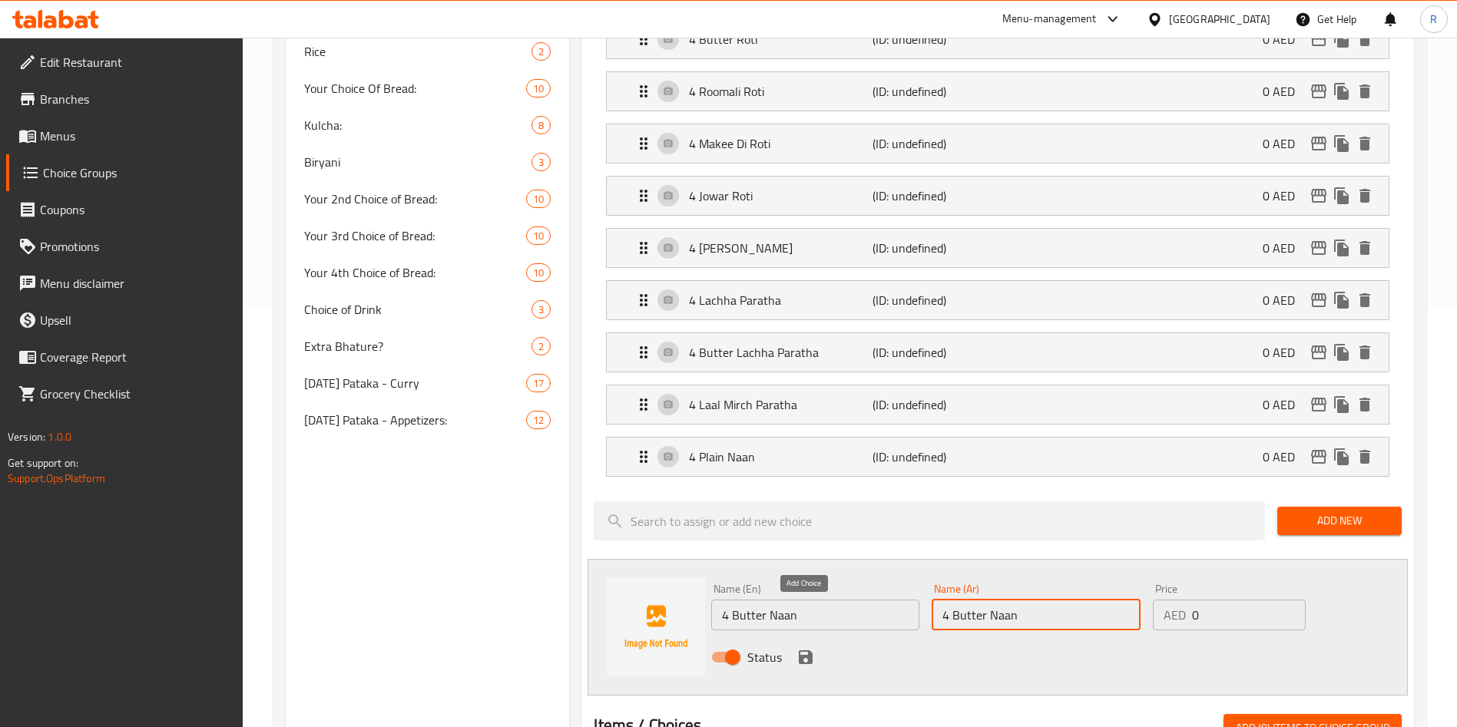
click at [807, 650] on icon "save" at bounding box center [806, 657] width 14 height 14
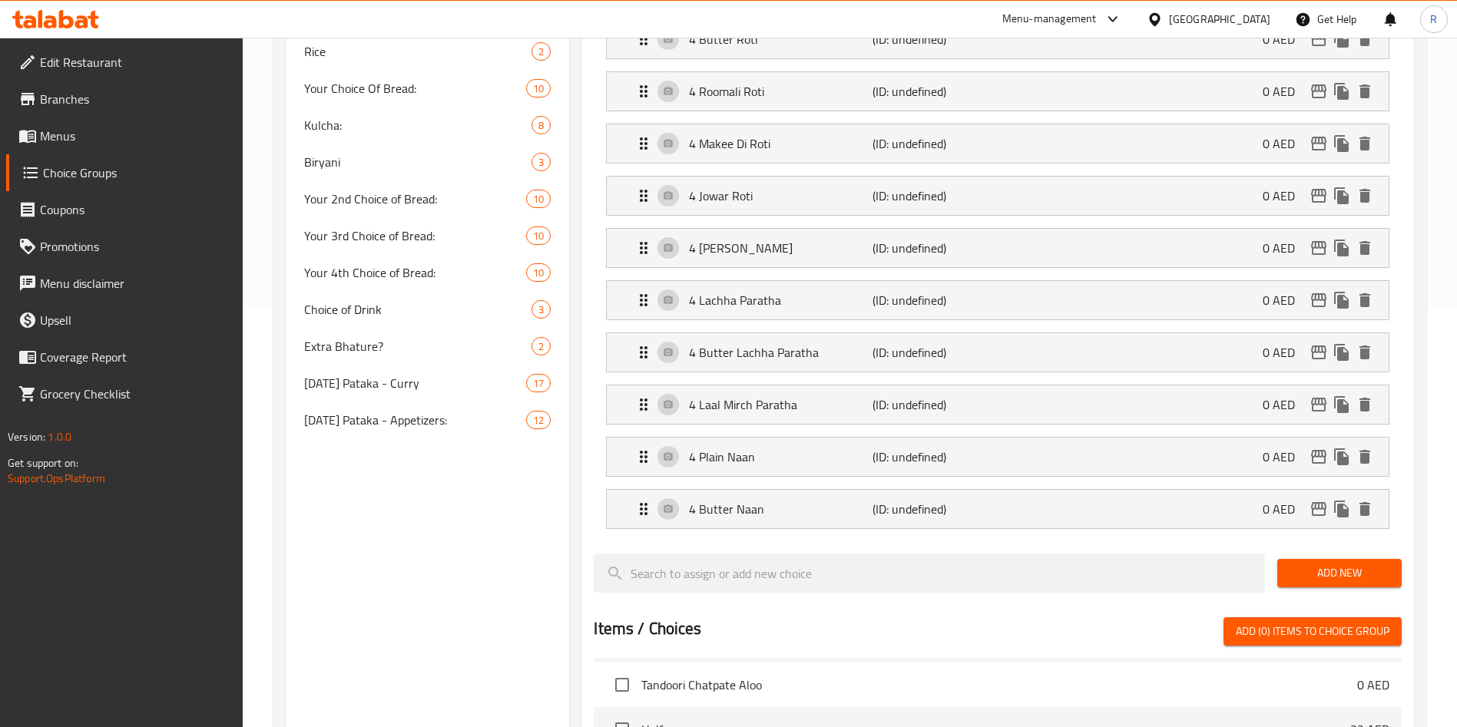
click at [1305, 564] on span "Add New" at bounding box center [1339, 573] width 100 height 19
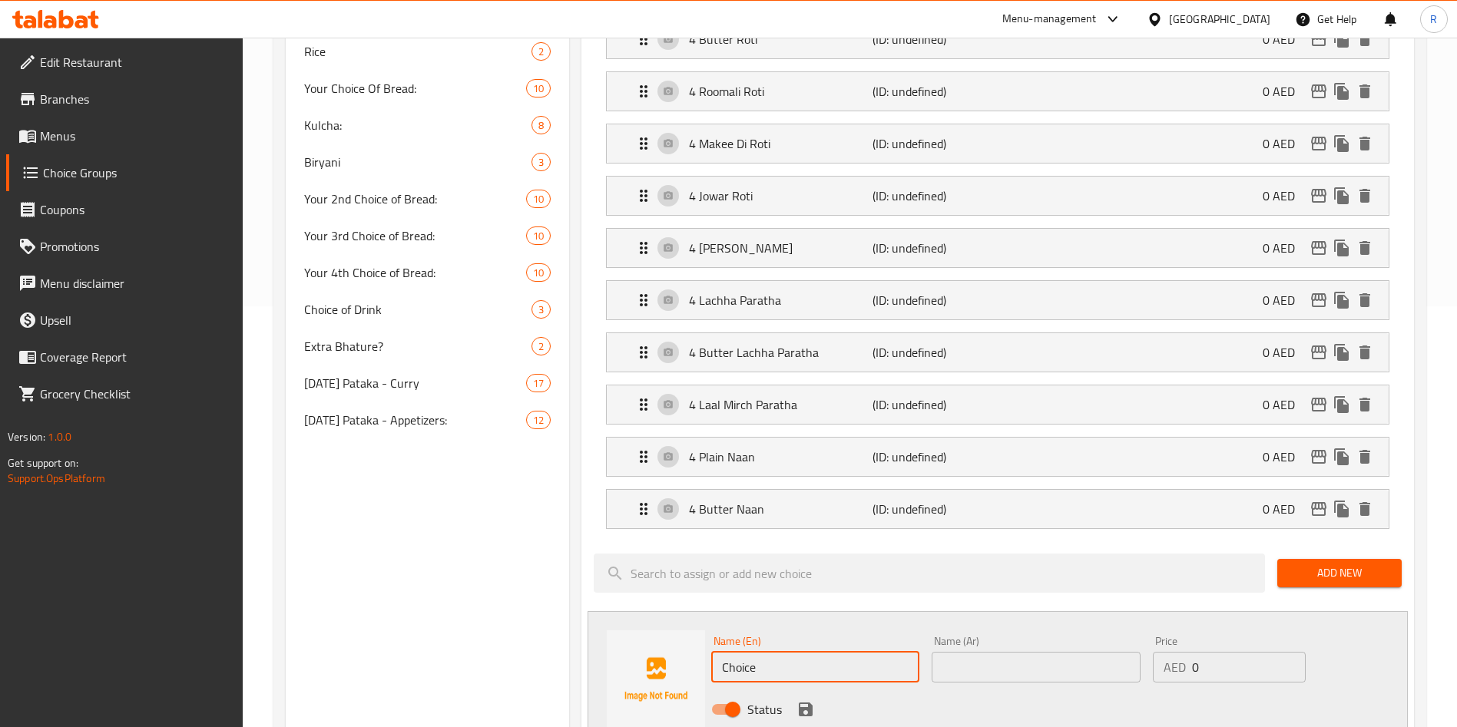
click at [793, 652] on input "Choice" at bounding box center [815, 667] width 208 height 31
paste input "4 [PERSON_NAME]"
type input "4 [PERSON_NAME]"
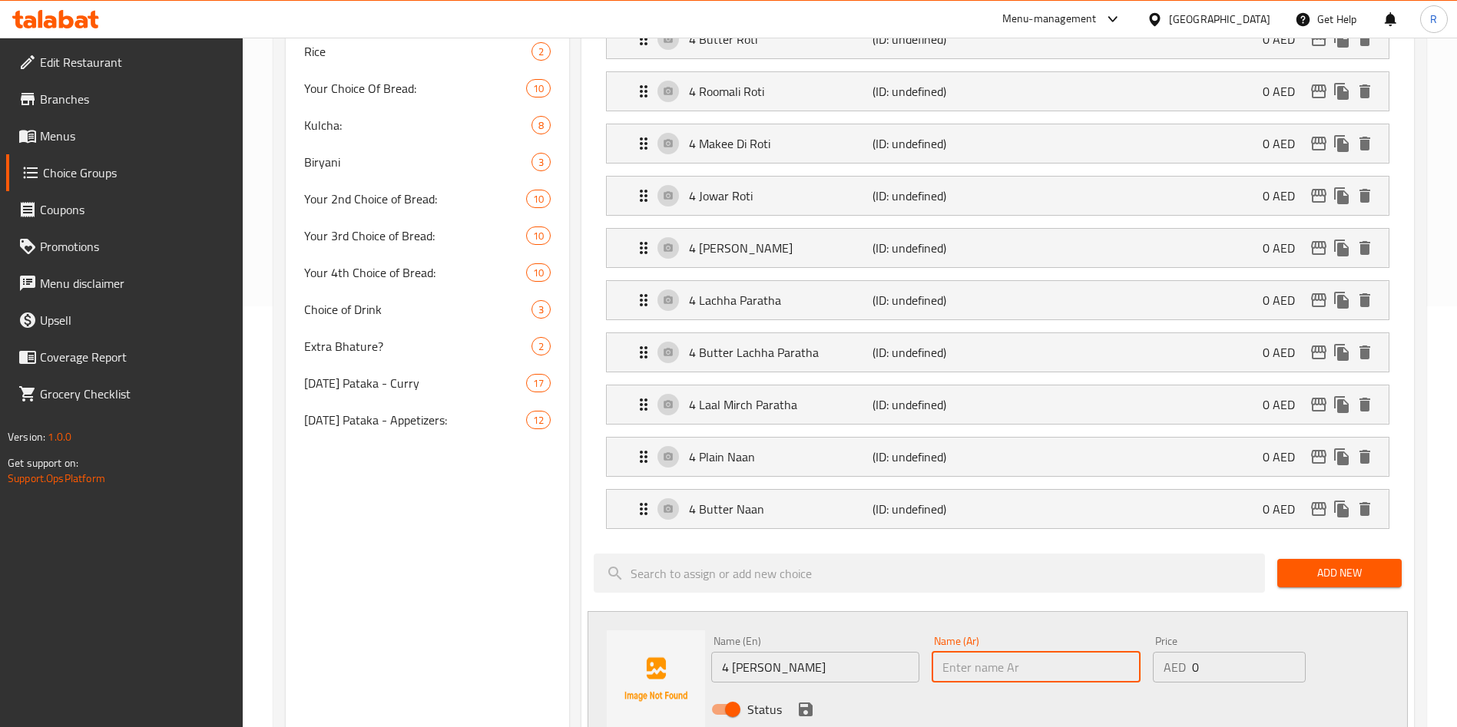
paste input "4 [PERSON_NAME]"
type input "4 [PERSON_NAME]"
click at [804, 703] on icon "save" at bounding box center [806, 710] width 14 height 14
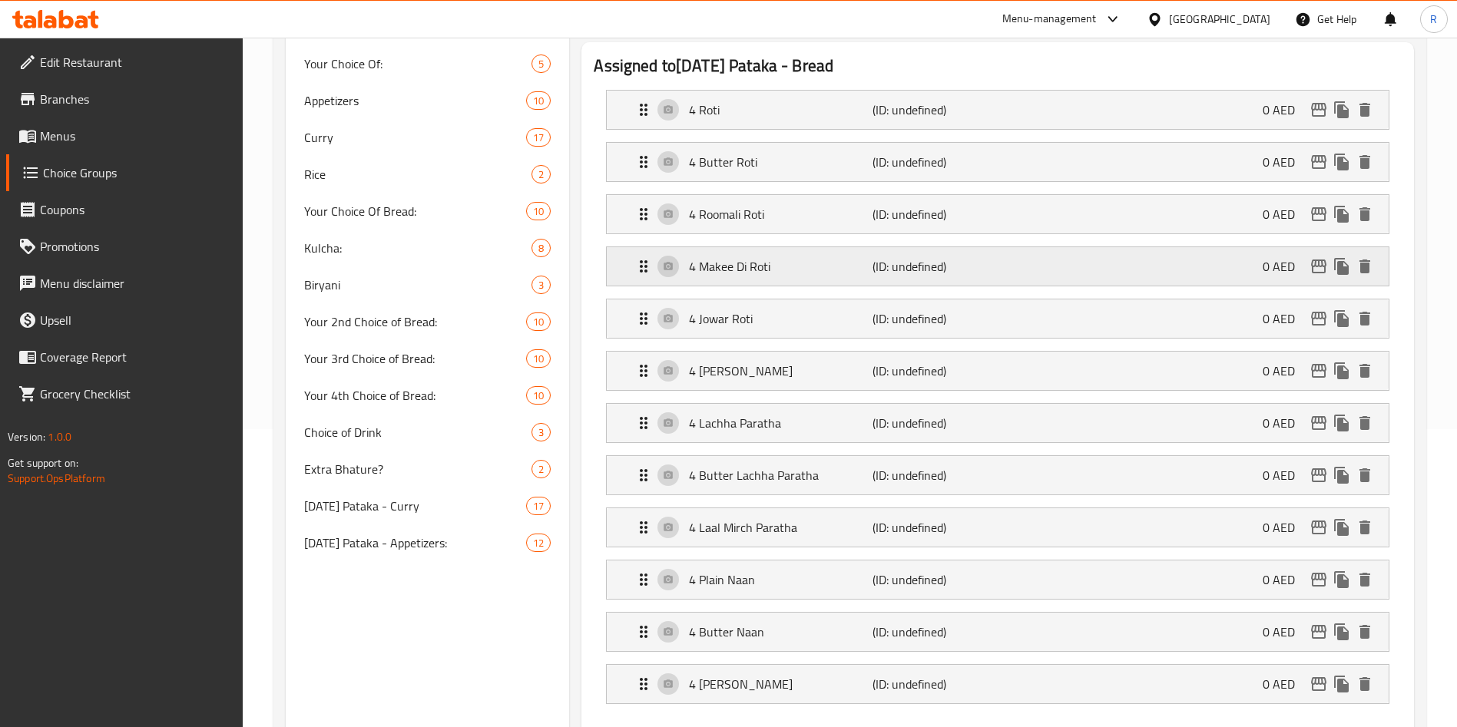
scroll to position [0, 0]
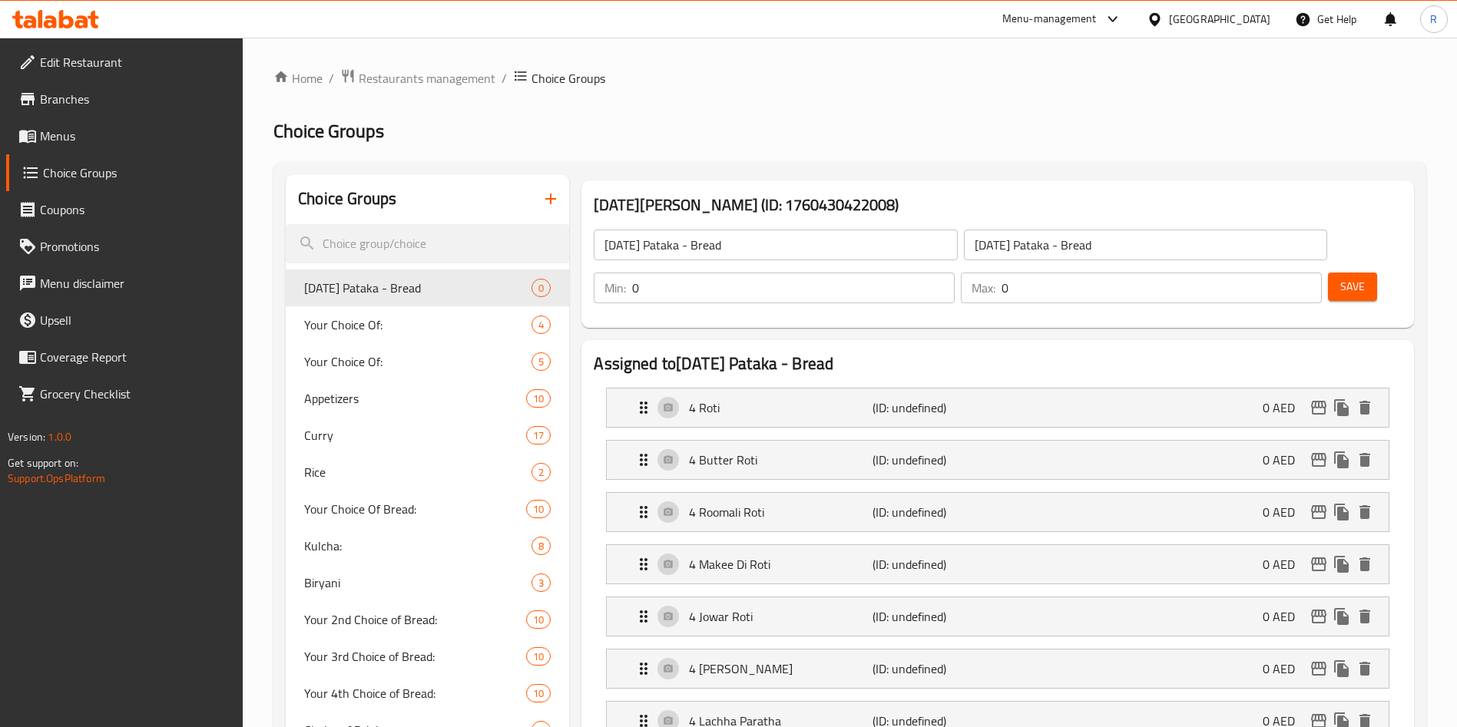
drag, startPoint x: 1148, startPoint y: 240, endPoint x: 1109, endPoint y: 243, distance: 39.2
click at [1116, 241] on div "[DATE] Pataka - Bread ​ [DATE] Pataka - Bread ​ Min: 0 ​ Max: 0 ​ Save" at bounding box center [997, 266] width 820 height 111
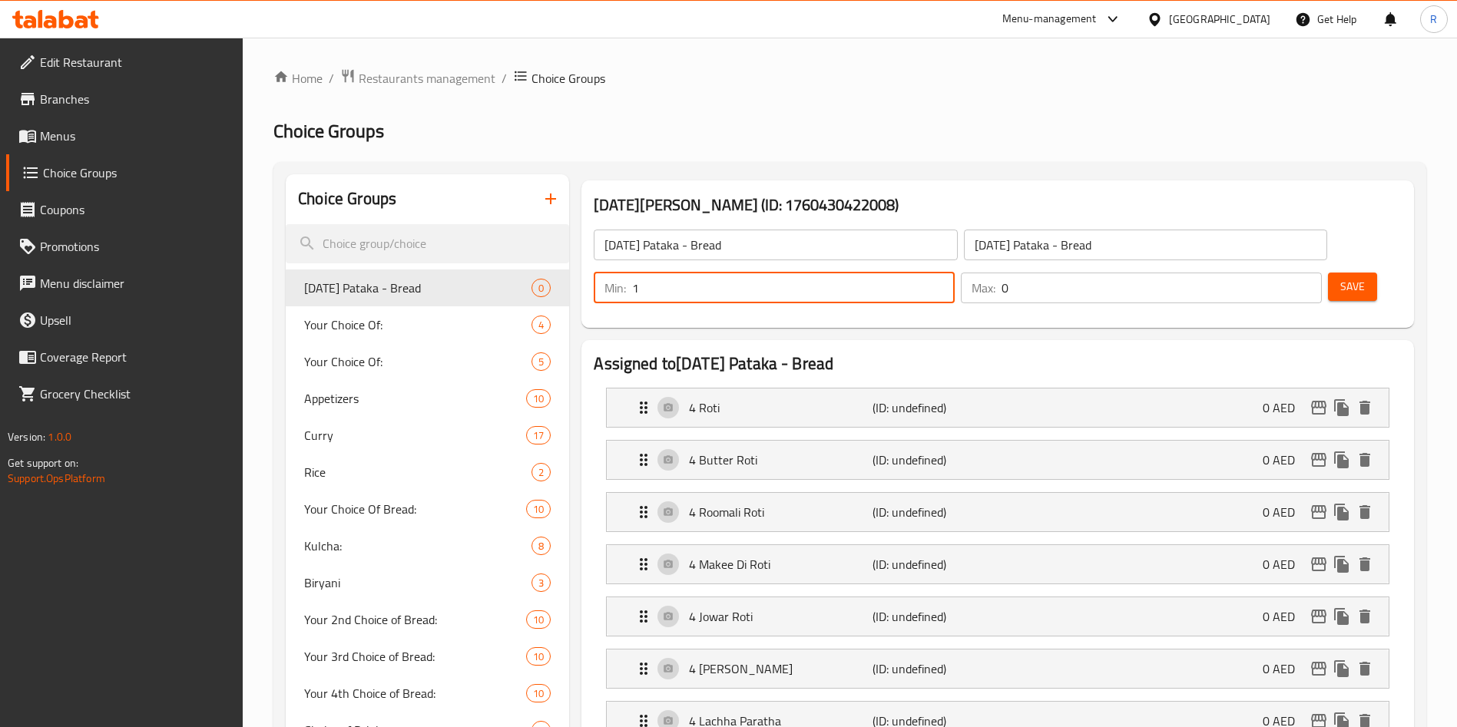
type input "1"
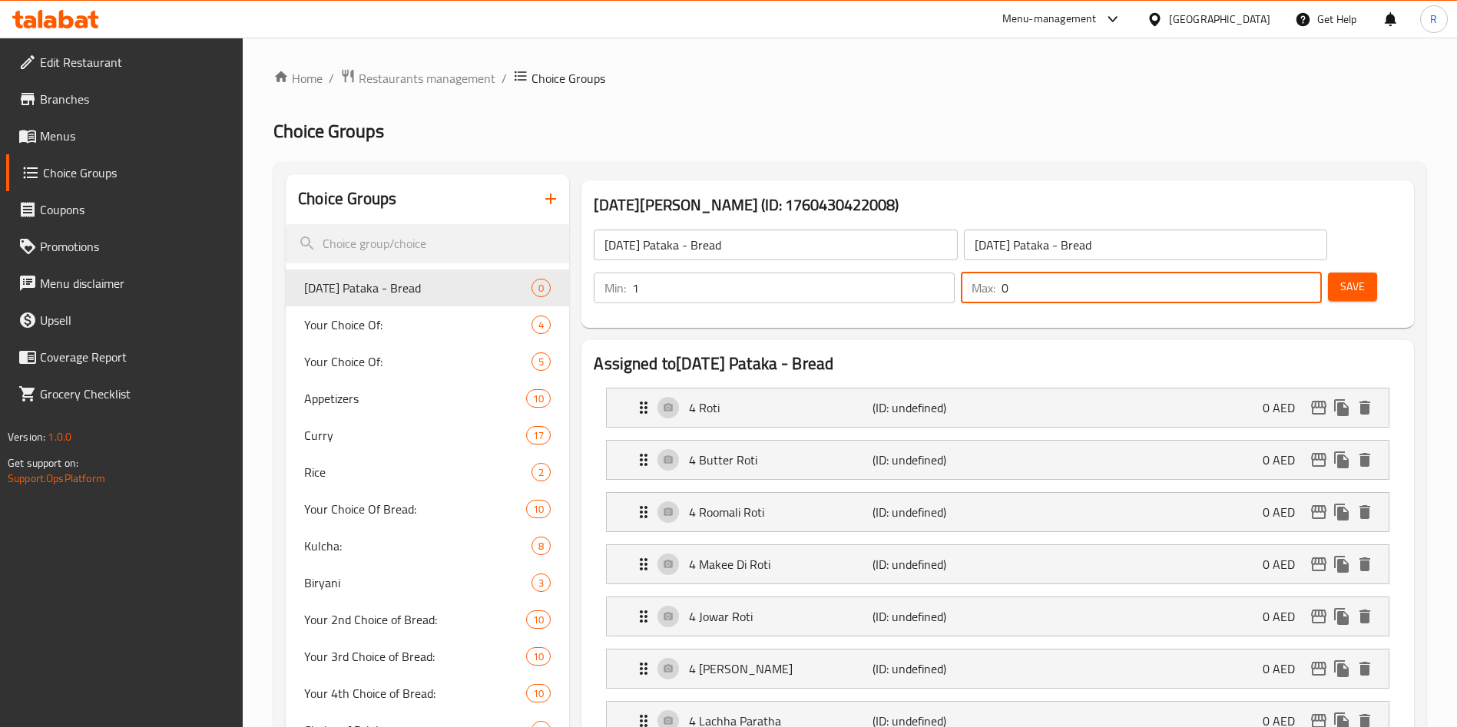
drag, startPoint x: 1270, startPoint y: 244, endPoint x: 1173, endPoint y: 261, distance: 99.0
click at [1171, 266] on div "Min: 1 ​ Max: 0 ​" at bounding box center [957, 287] width 740 height 43
type input "2"
type input "1"
click at [1325, 270] on div "Save" at bounding box center [1359, 288] width 68 height 37
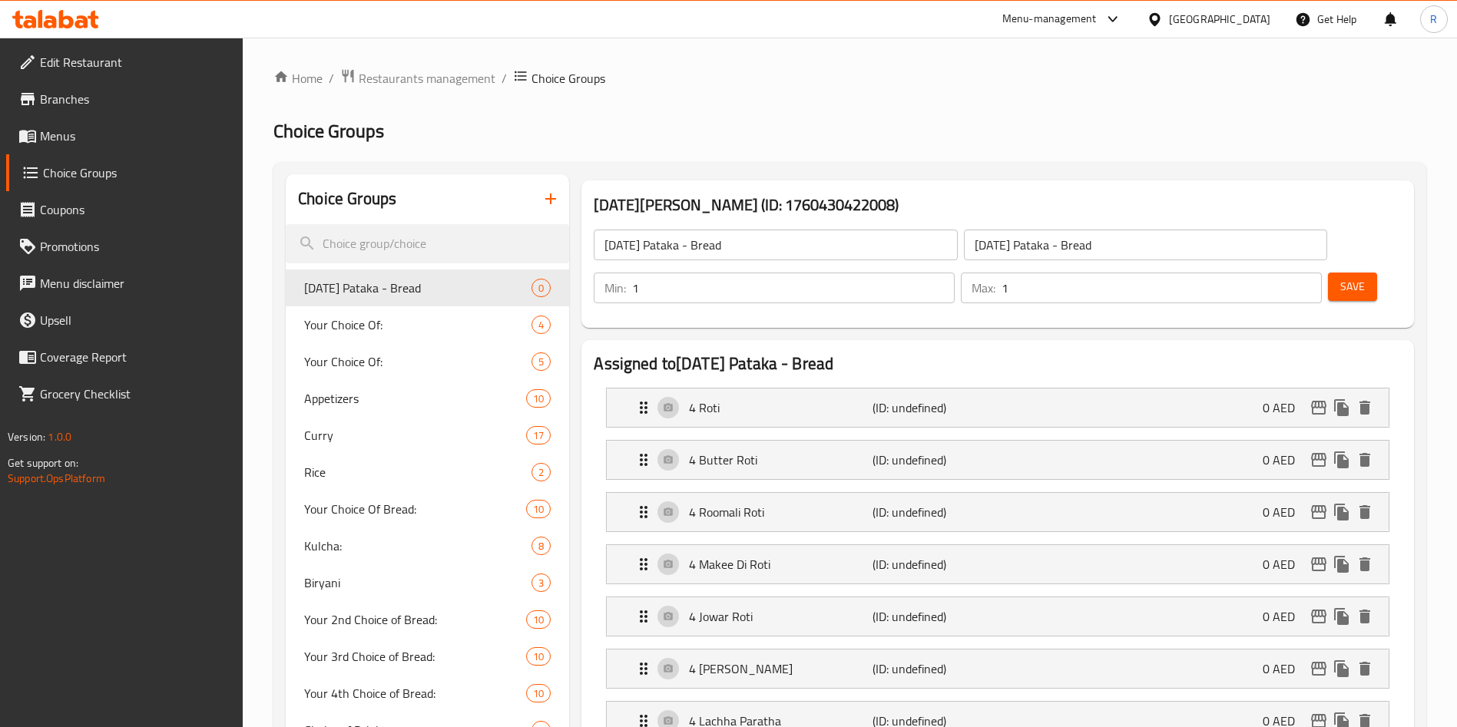
click at [1340, 277] on span "Save" at bounding box center [1352, 286] width 25 height 19
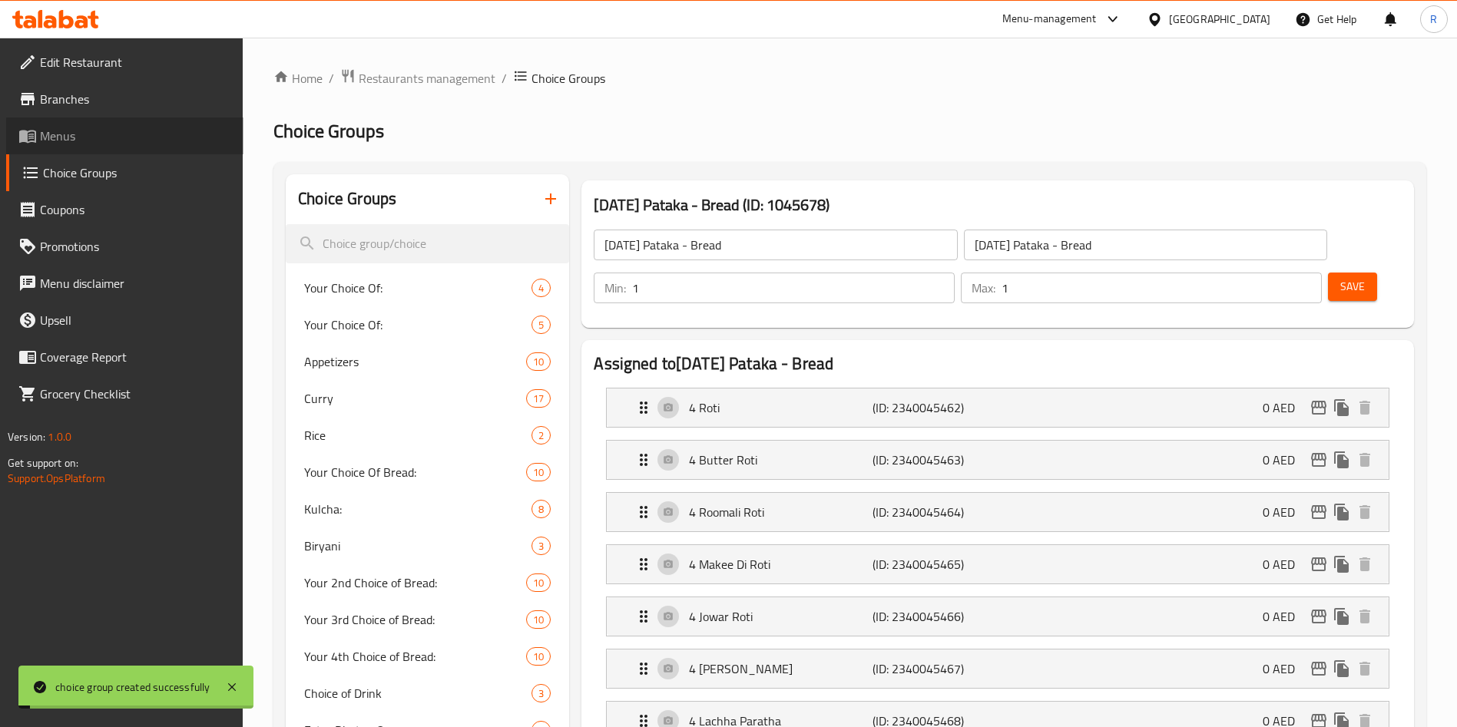
click at [76, 136] on span "Menus" at bounding box center [135, 136] width 191 height 18
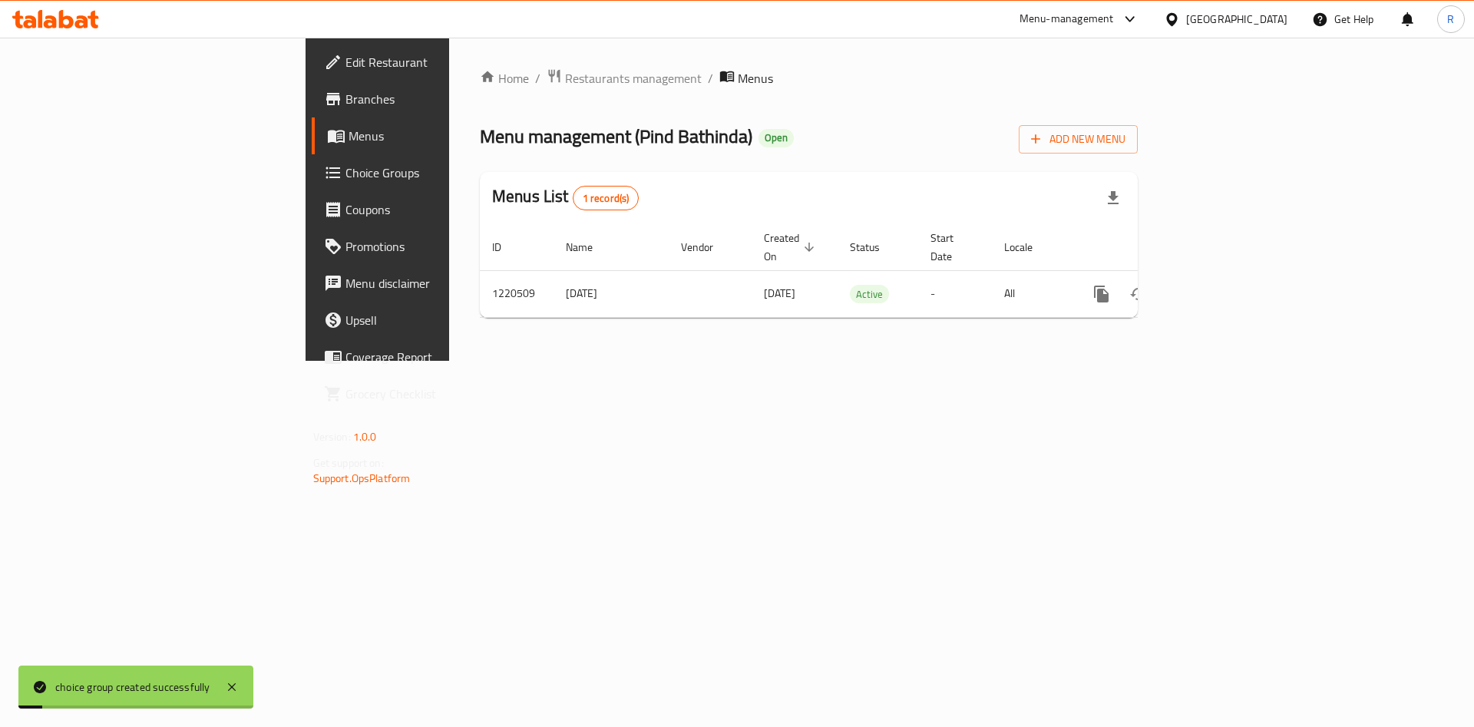
click at [349, 135] on span "Menus" at bounding box center [444, 136] width 191 height 18
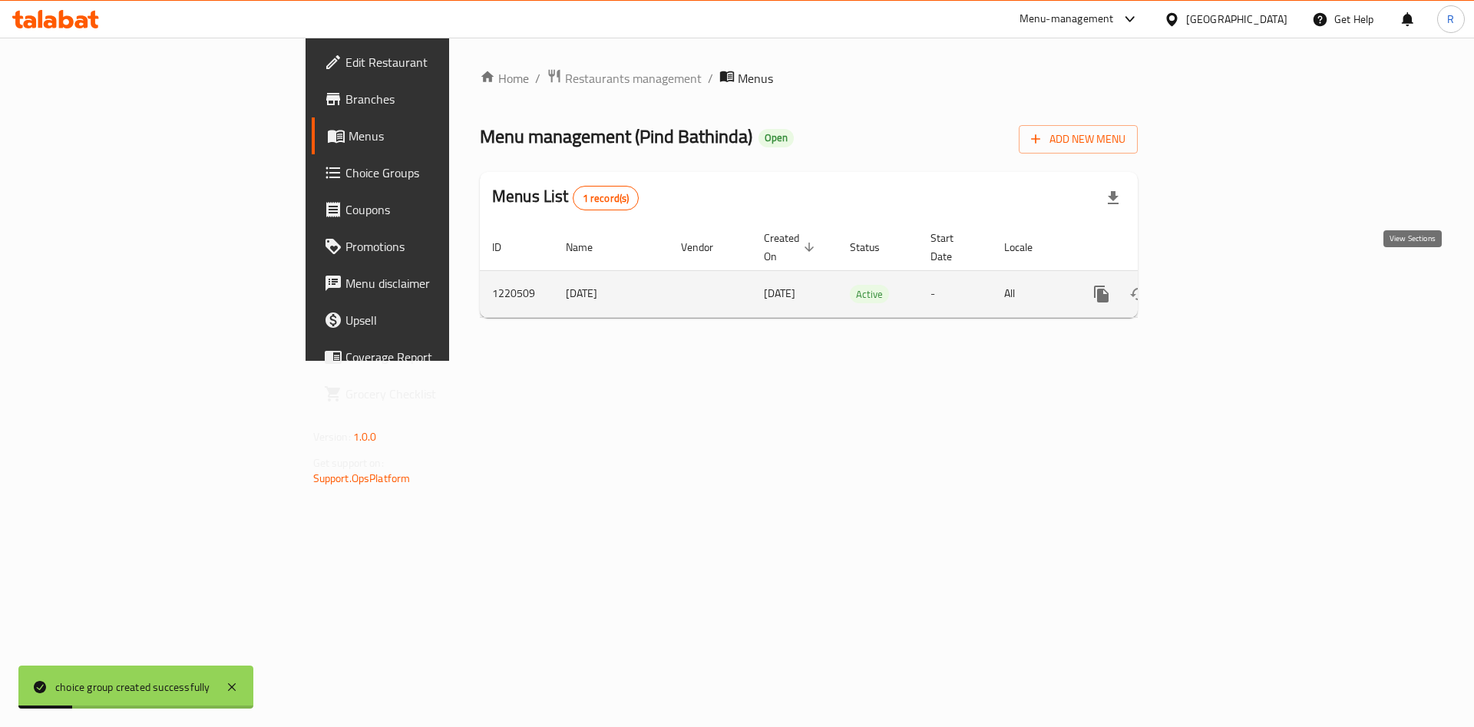
click at [1222, 285] on icon "enhanced table" at bounding box center [1212, 294] width 18 height 18
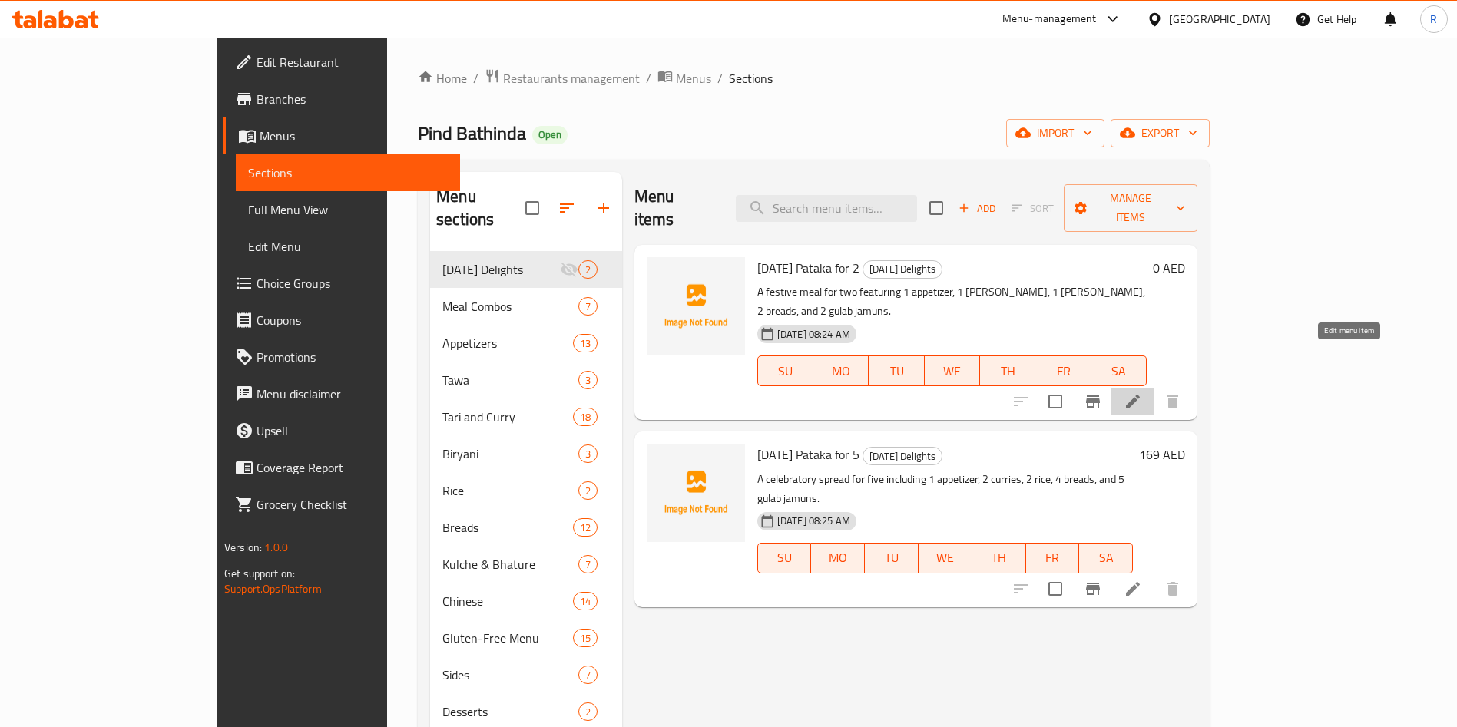
click at [1140, 395] on icon at bounding box center [1133, 402] width 14 height 14
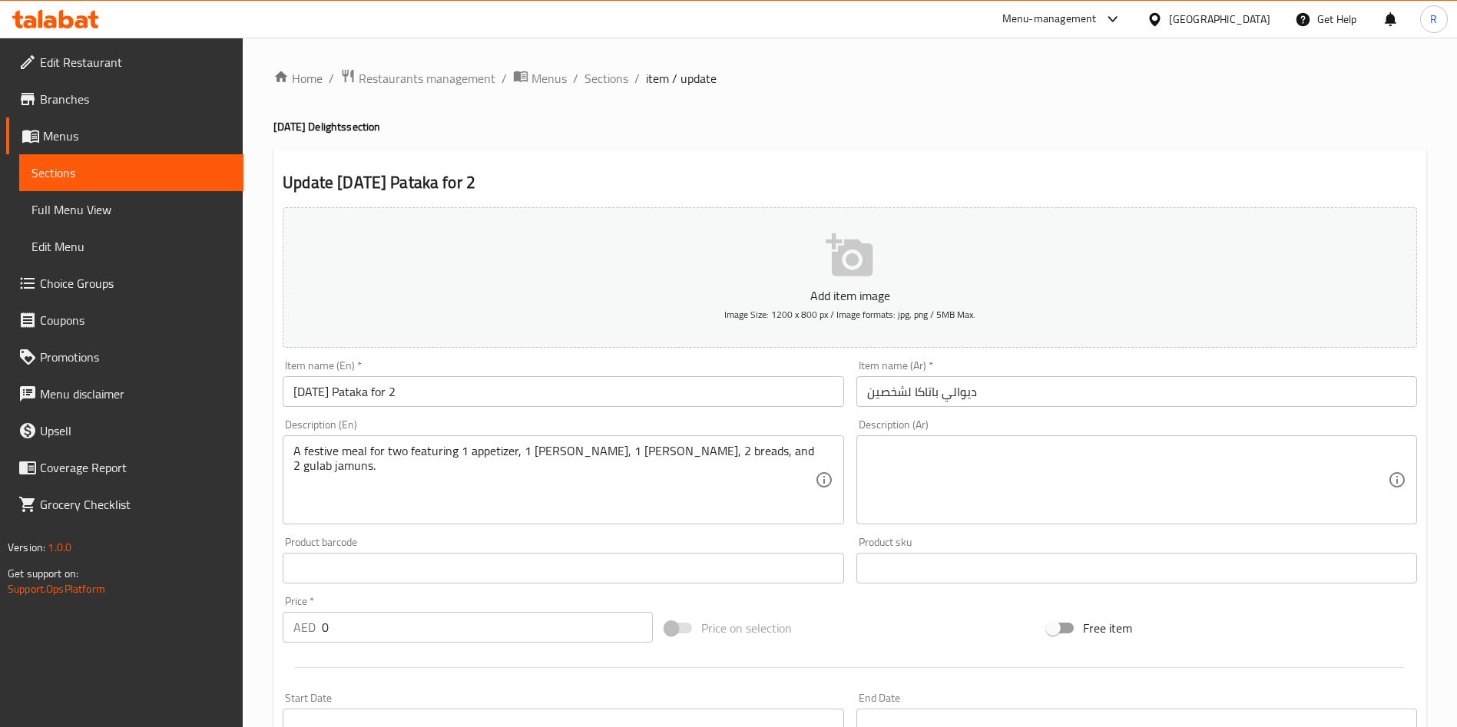
click at [151, 147] on link "Menus" at bounding box center [124, 135] width 237 height 37
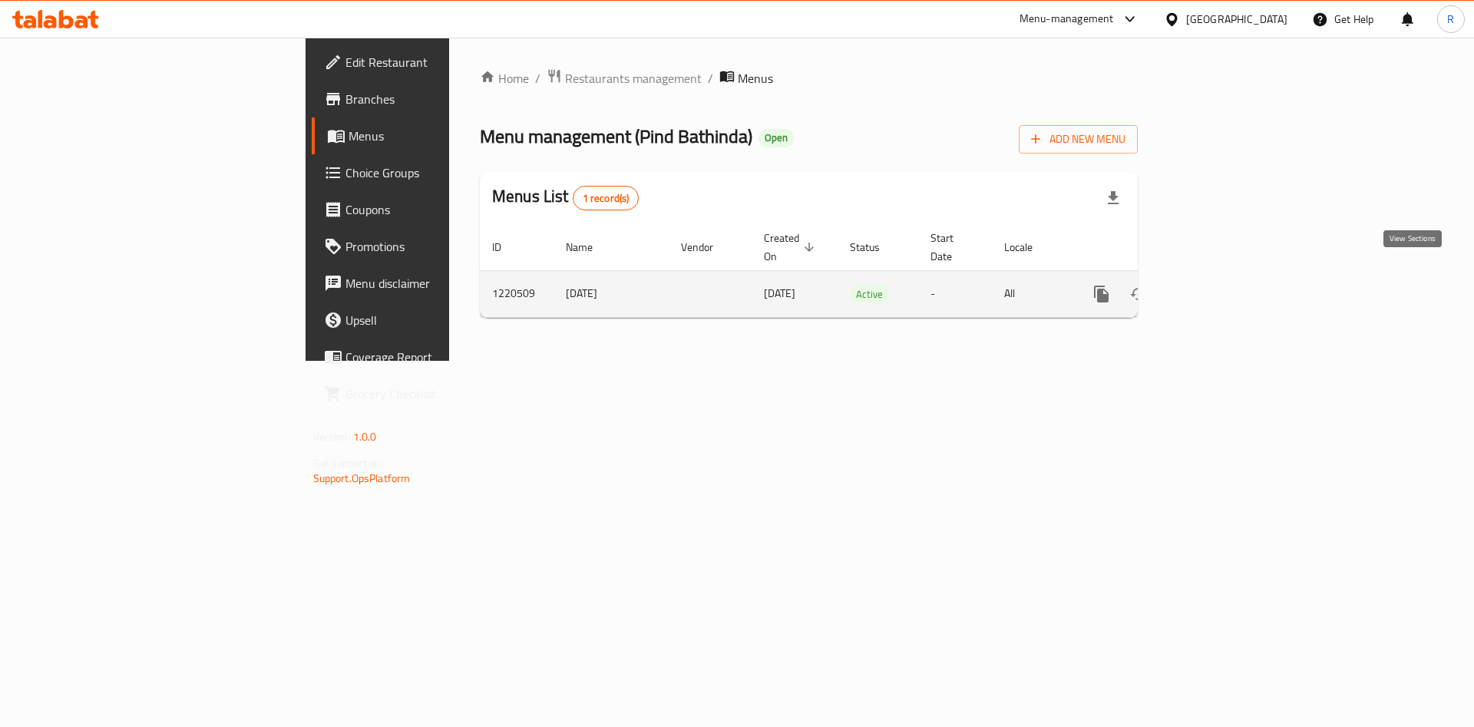
click at [1231, 276] on link "enhanced table" at bounding box center [1212, 294] width 37 height 37
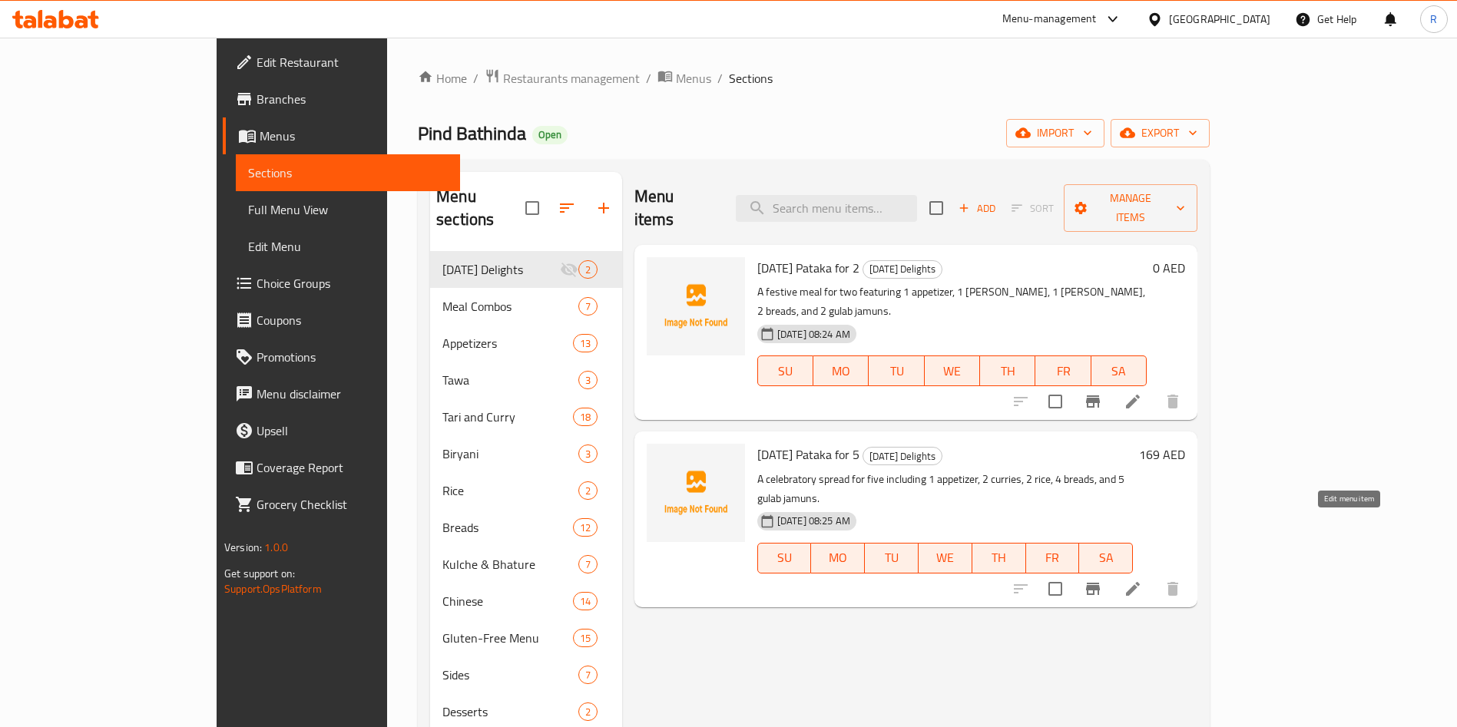
click at [1140, 582] on icon at bounding box center [1133, 589] width 14 height 14
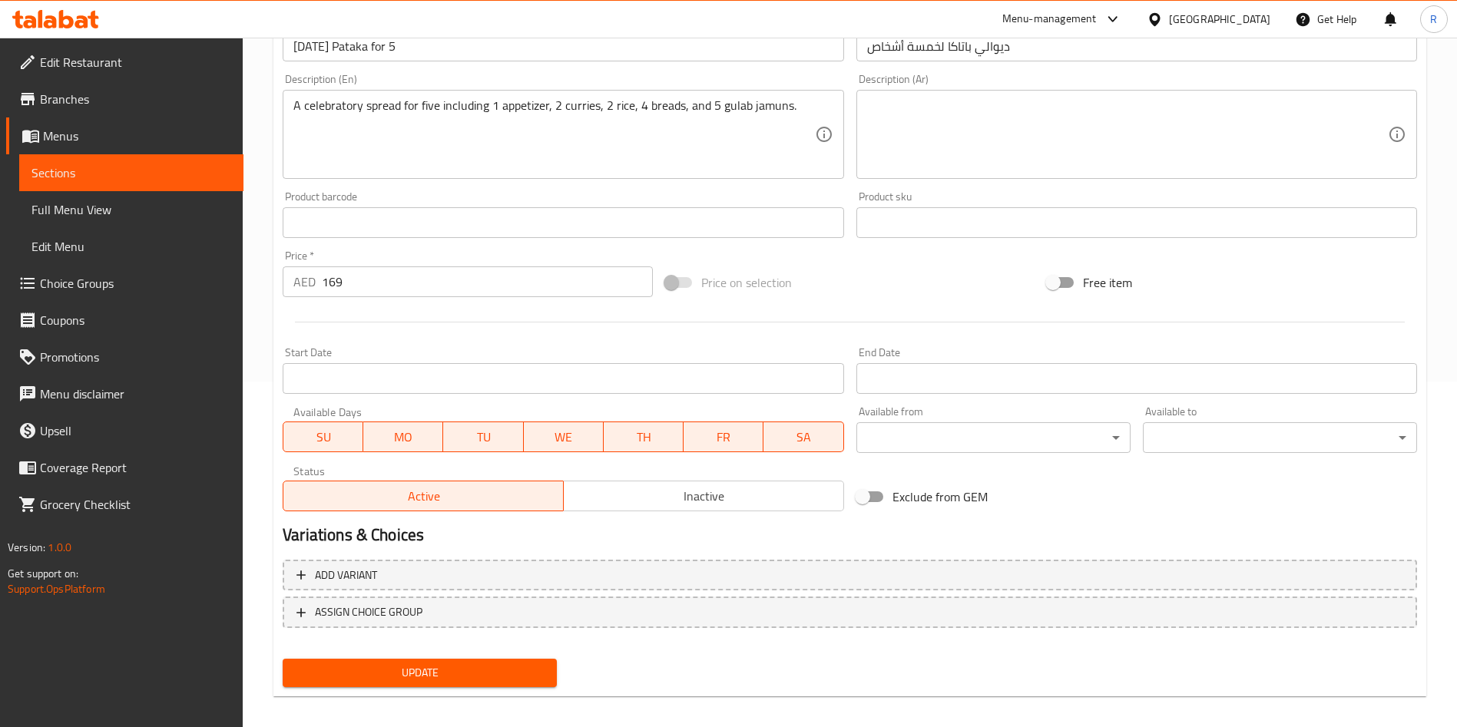
scroll to position [358, 0]
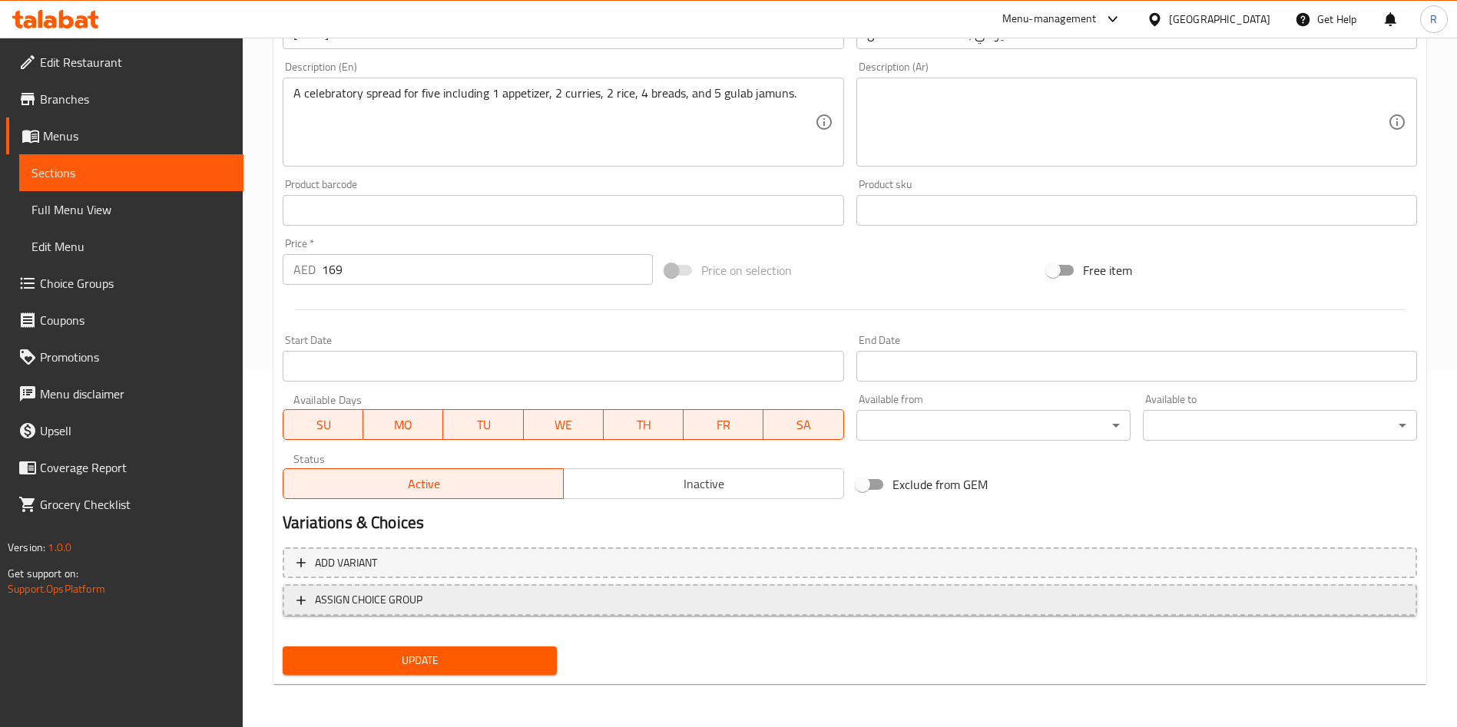
click at [351, 591] on span "ASSIGN CHOICE GROUP" at bounding box center [369, 600] width 108 height 19
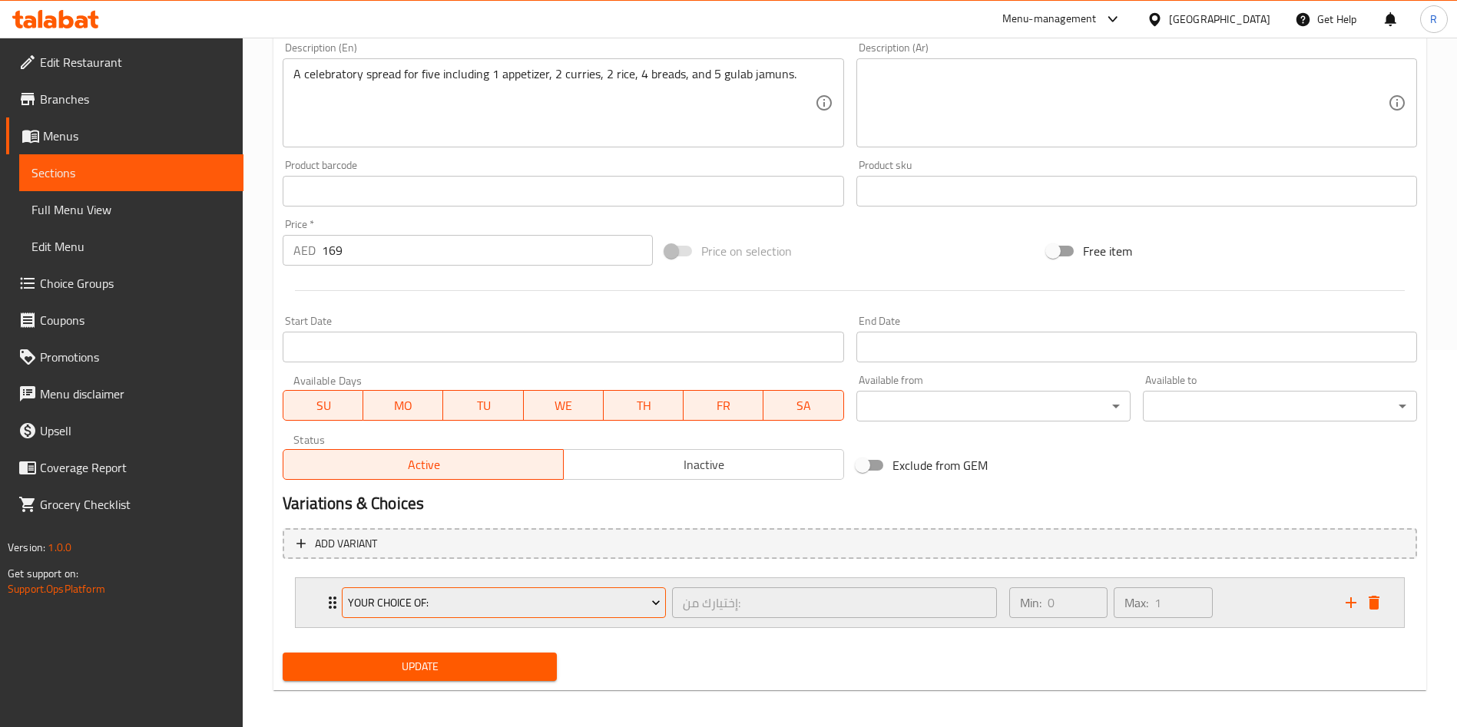
scroll to position [383, 0]
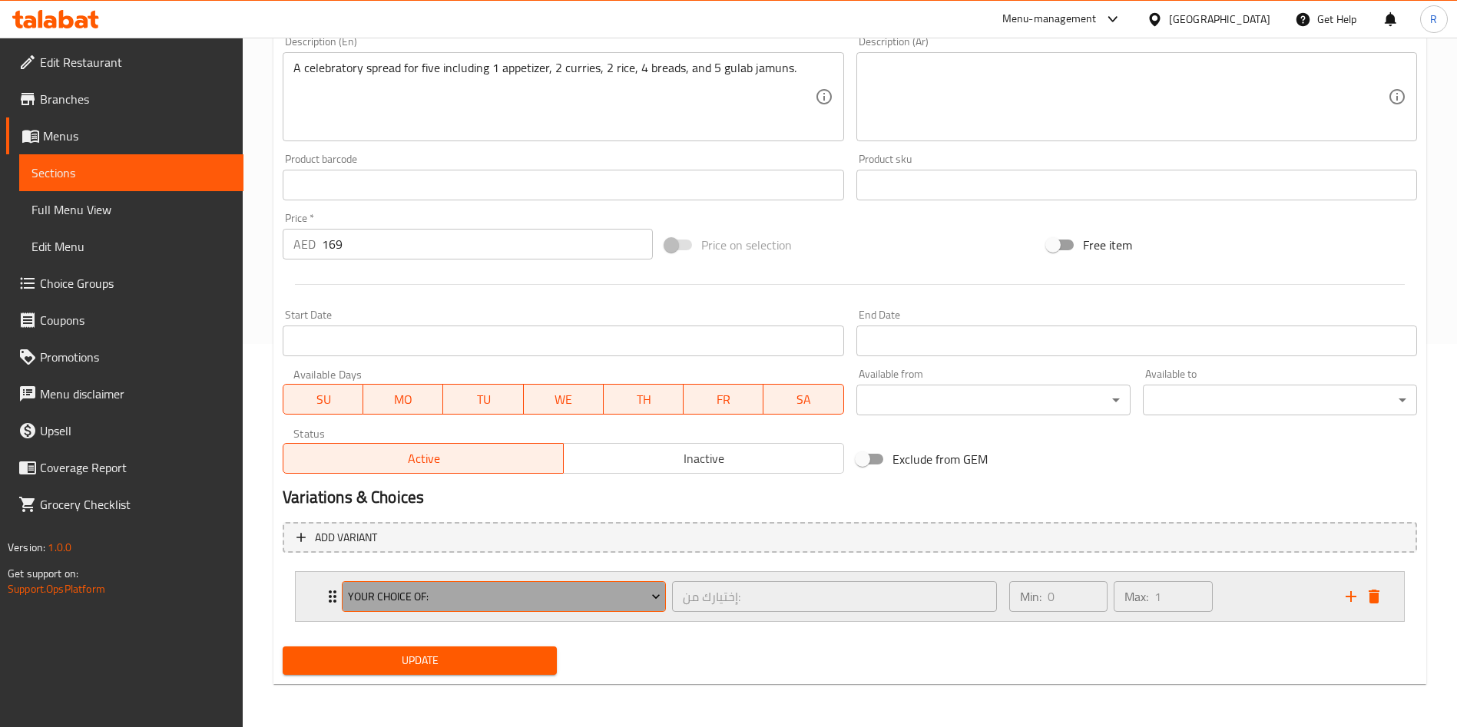
click at [594, 584] on button "Your Choice Of:" at bounding box center [504, 596] width 324 height 31
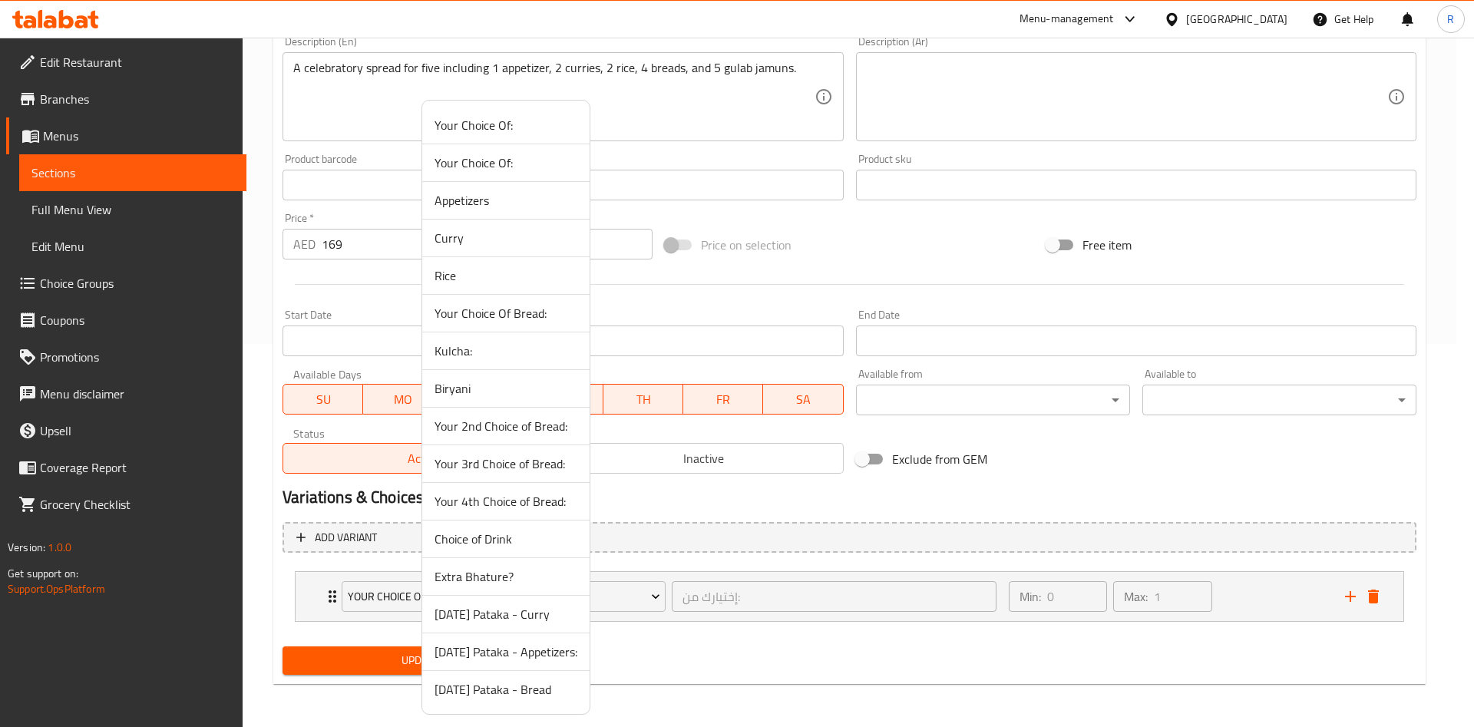
click at [526, 647] on span "[DATE] Pataka - Appetizers:" at bounding box center [506, 652] width 143 height 18
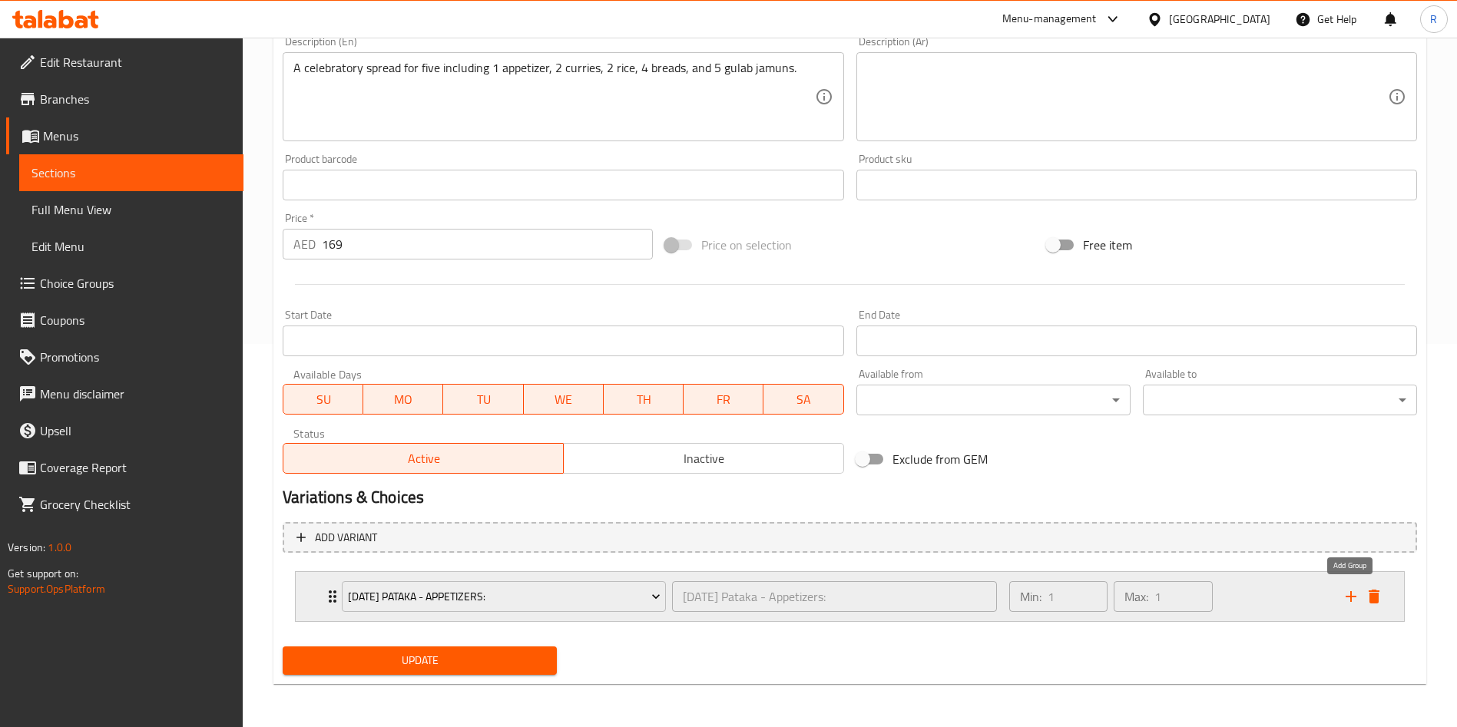
click at [1354, 592] on icon "add" at bounding box center [1351, 596] width 18 height 18
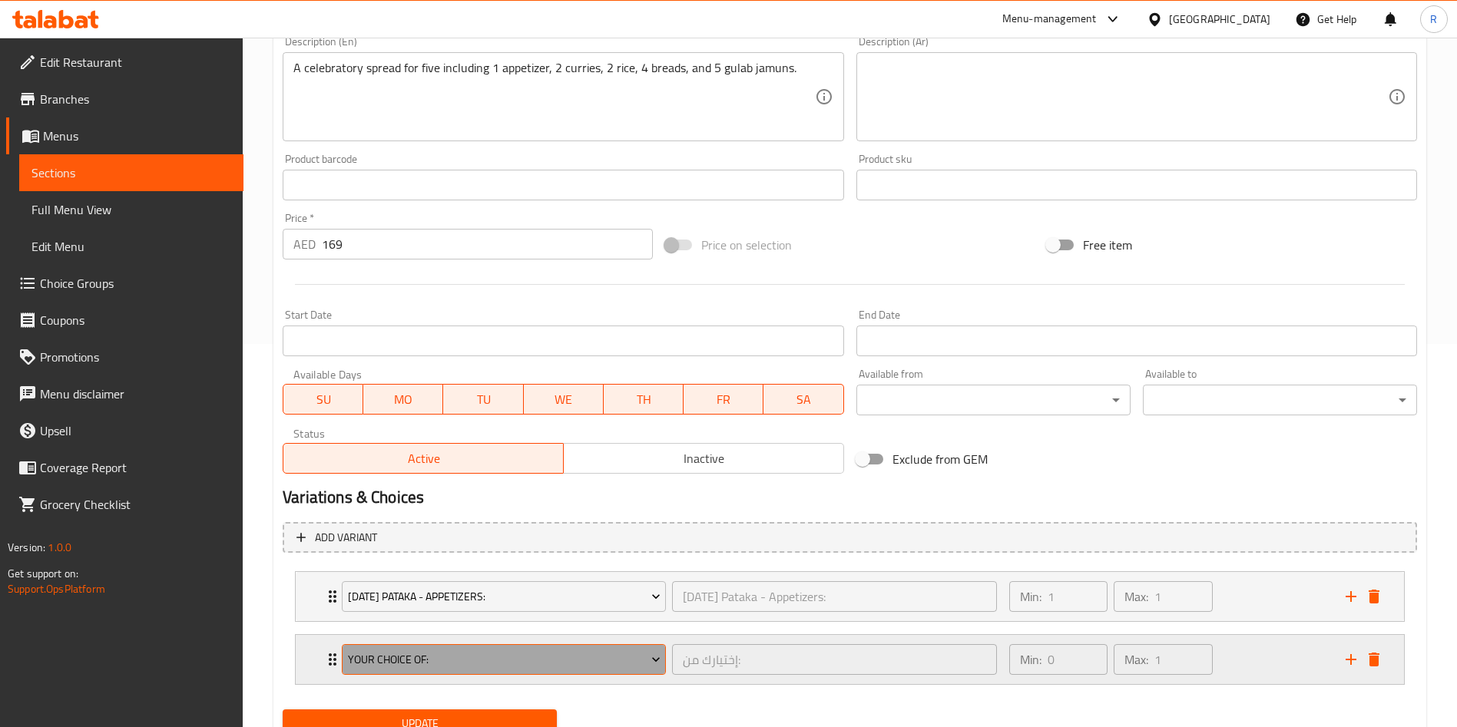
click at [399, 659] on span "Your Choice Of:" at bounding box center [504, 659] width 313 height 19
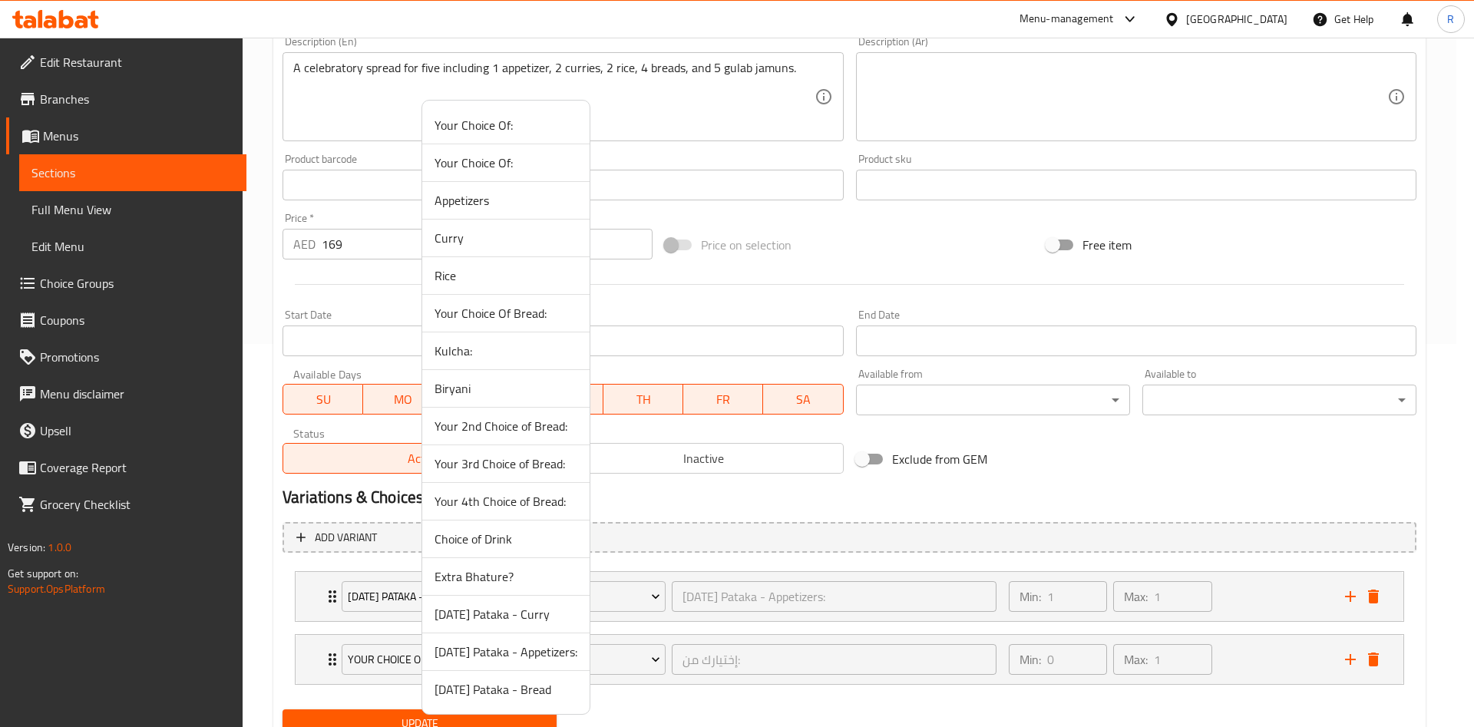
click at [530, 611] on span "[DATE] Pataka - Curry" at bounding box center [506, 614] width 143 height 18
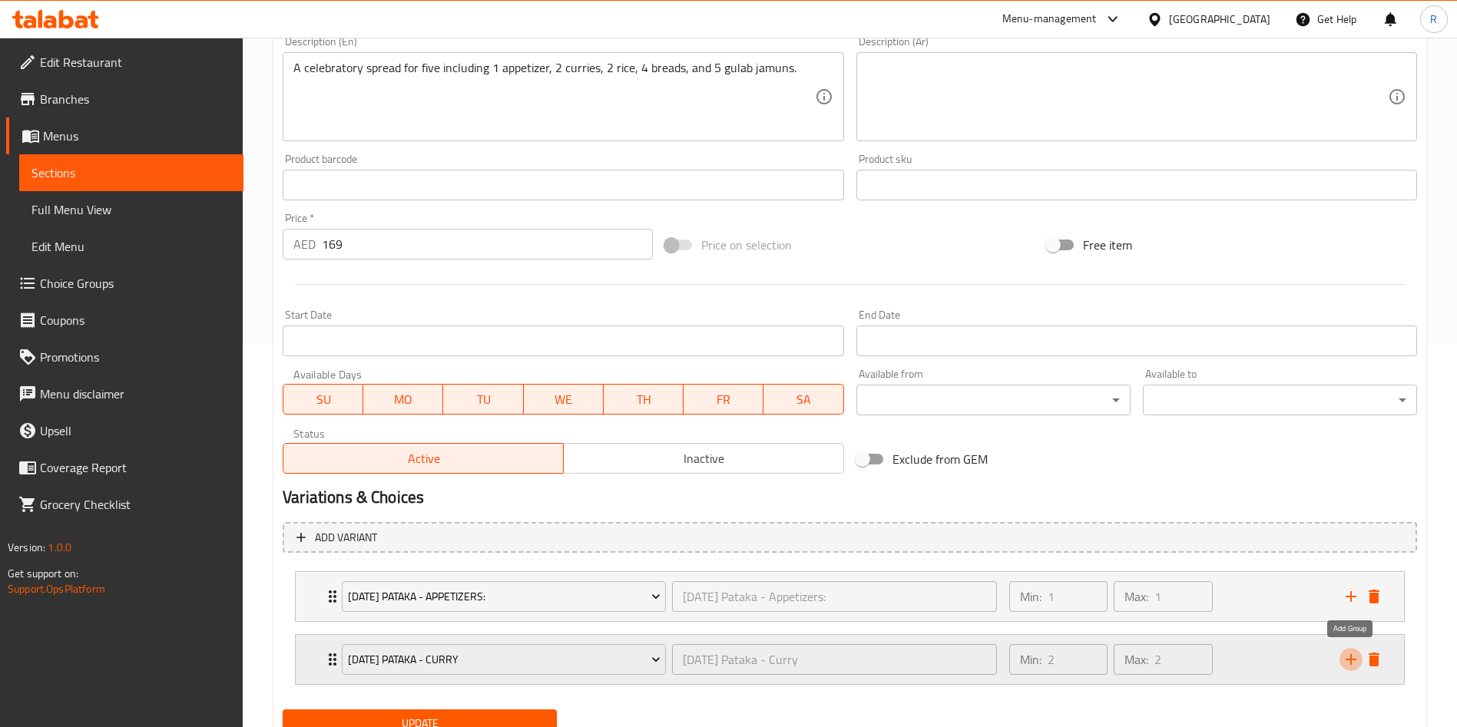
click at [1345, 658] on icon "add" at bounding box center [1351, 659] width 18 height 18
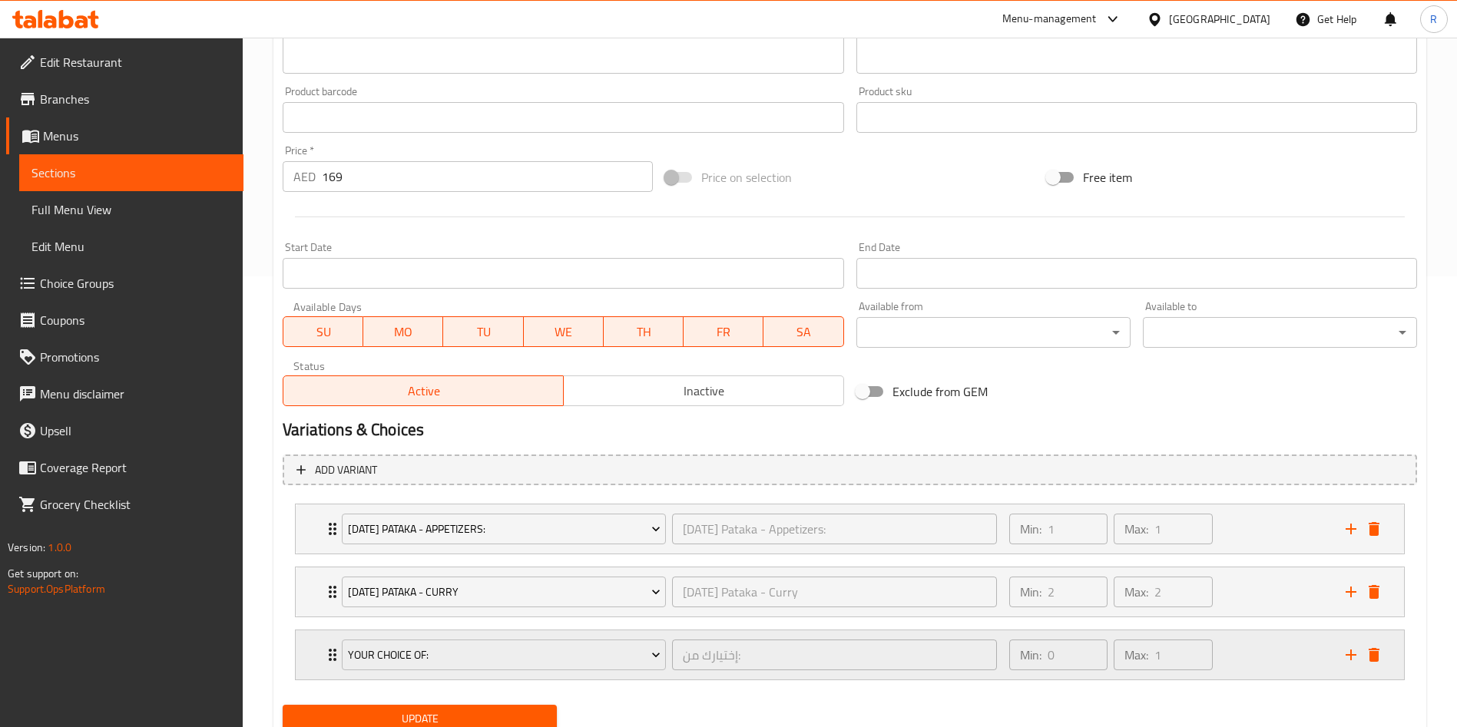
scroll to position [509, 0]
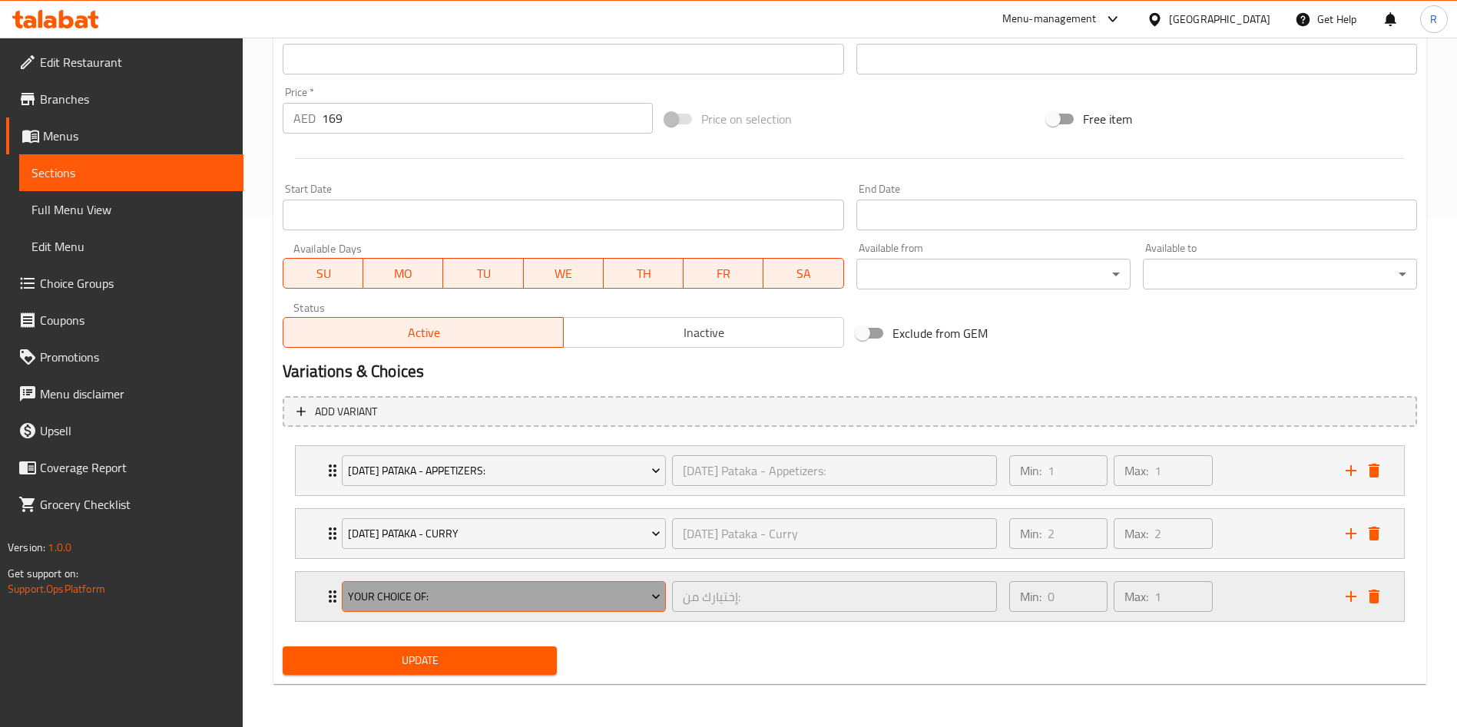
click at [501, 594] on span "Your Choice Of:" at bounding box center [504, 596] width 313 height 19
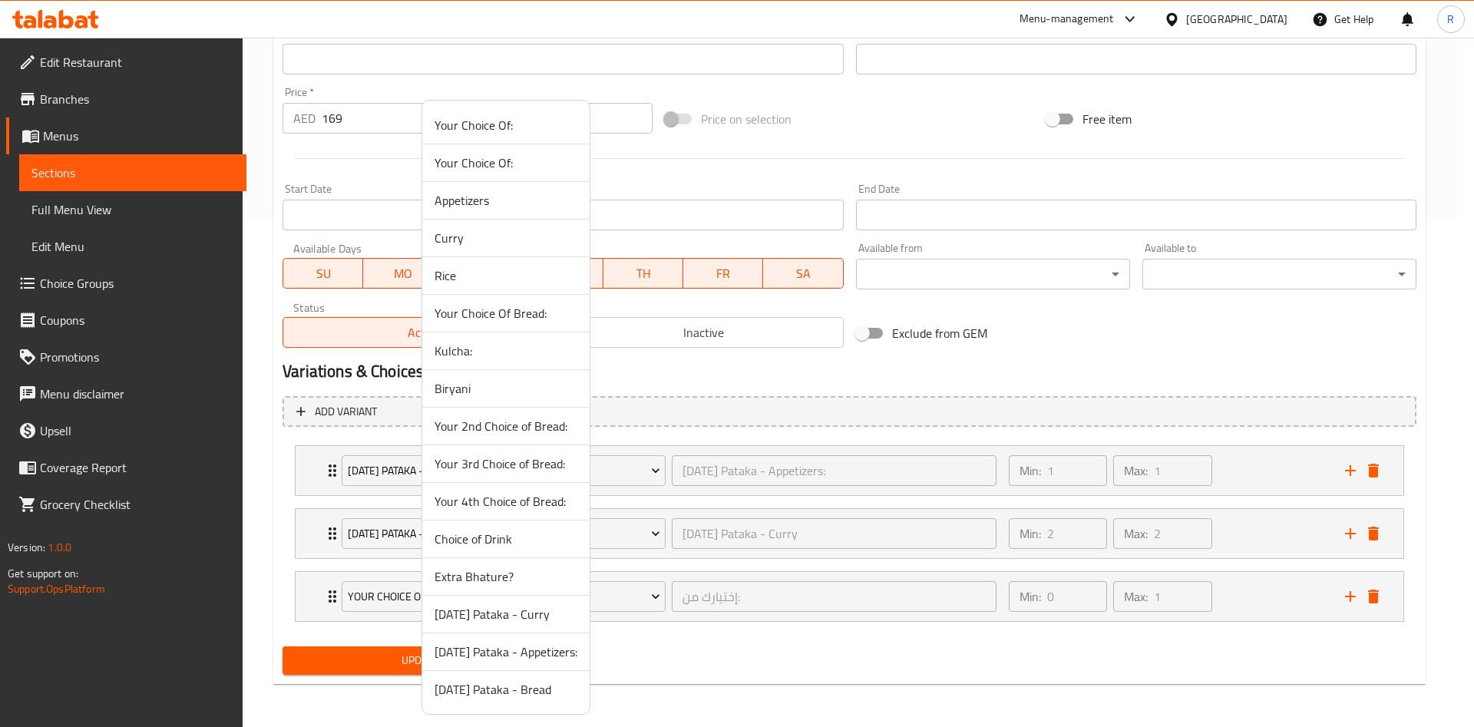
click at [493, 695] on span "[DATE] Pataka - Bread" at bounding box center [506, 689] width 143 height 18
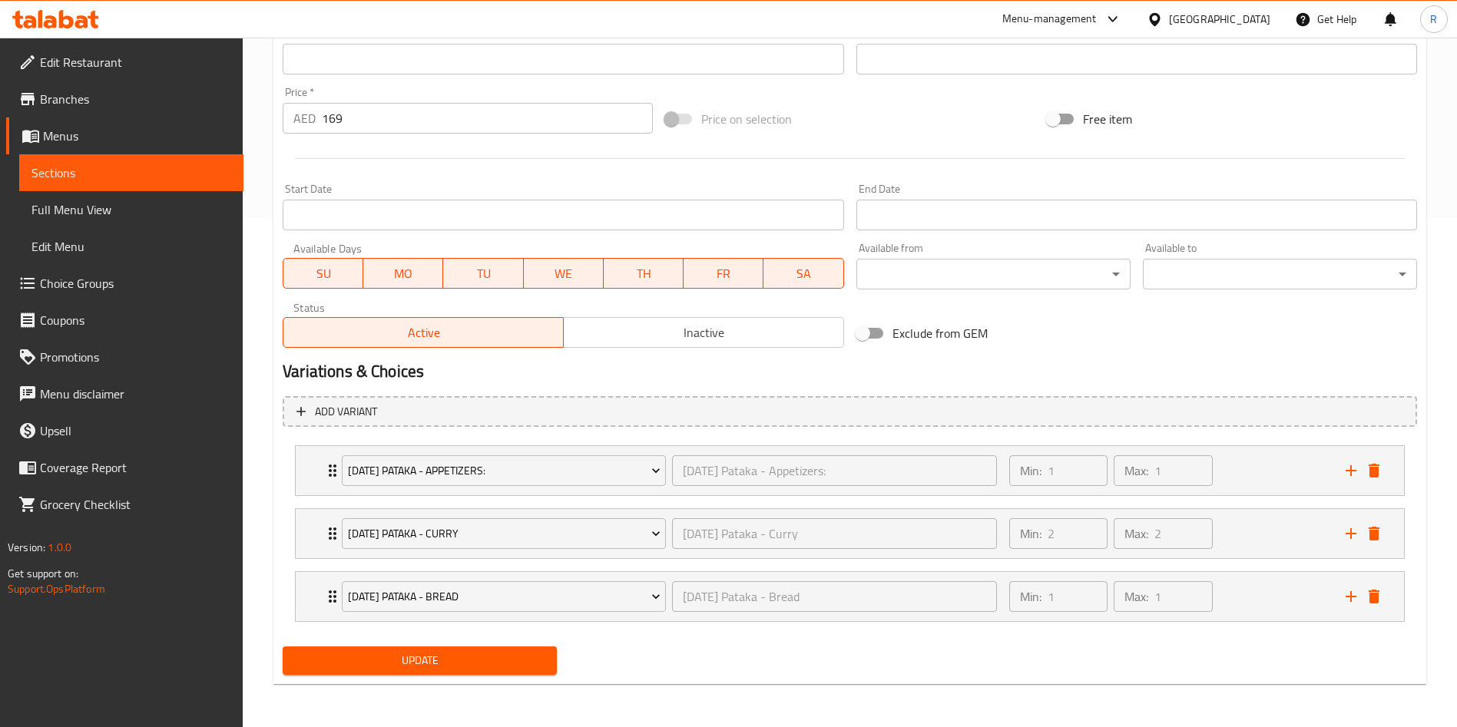
click at [454, 660] on span "Update" at bounding box center [420, 660] width 250 height 19
click at [86, 277] on span "Choice Groups" at bounding box center [135, 283] width 191 height 18
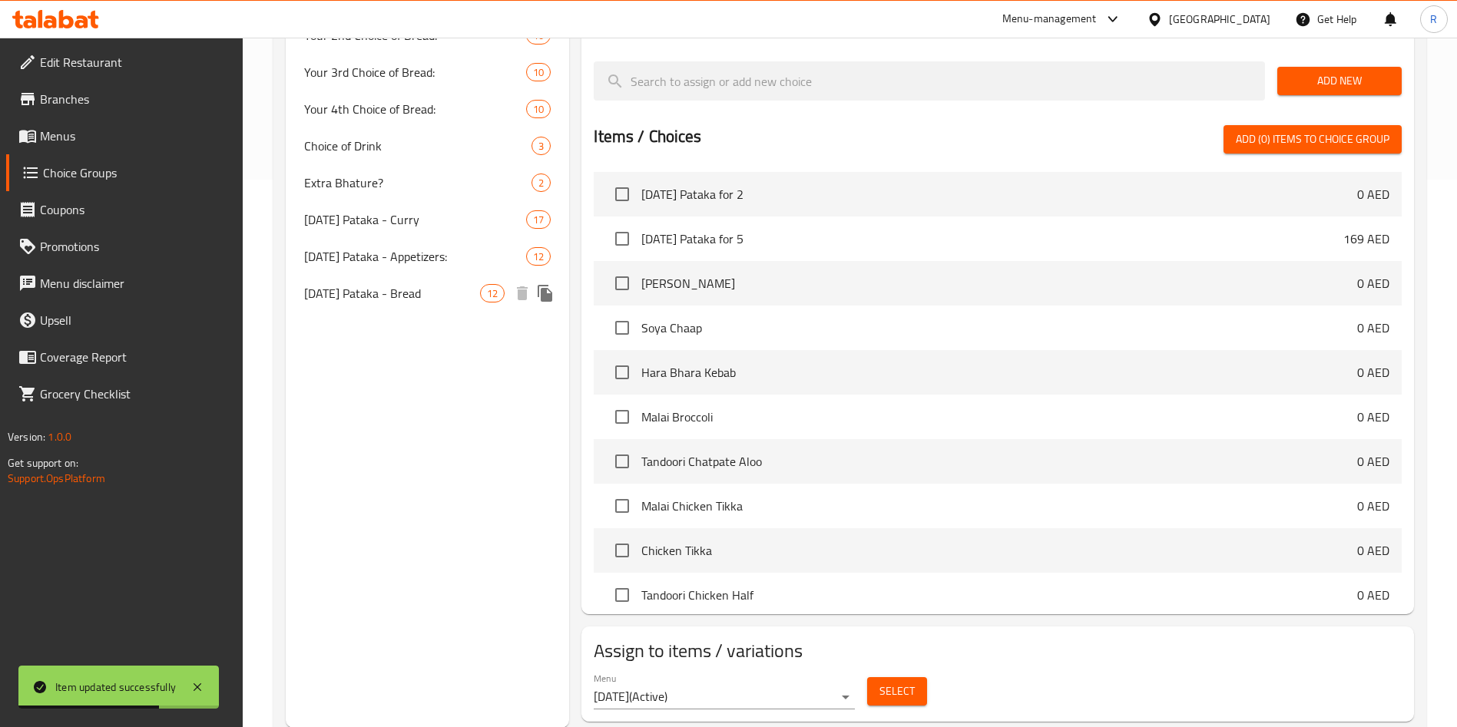
scroll to position [548, 0]
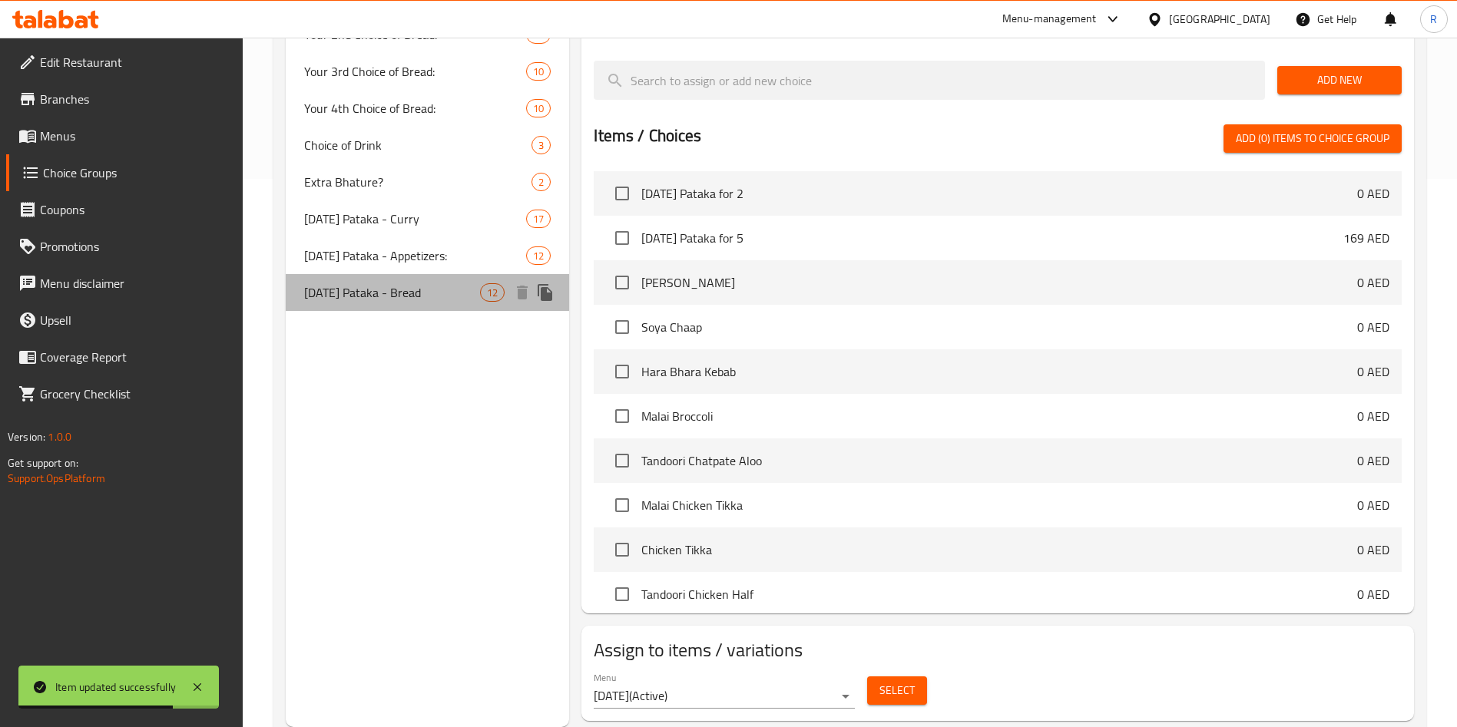
click at [399, 283] on span "[DATE] Pataka - Bread" at bounding box center [392, 292] width 176 height 18
type input "[DATE] Pataka - Bread"
type input "1"
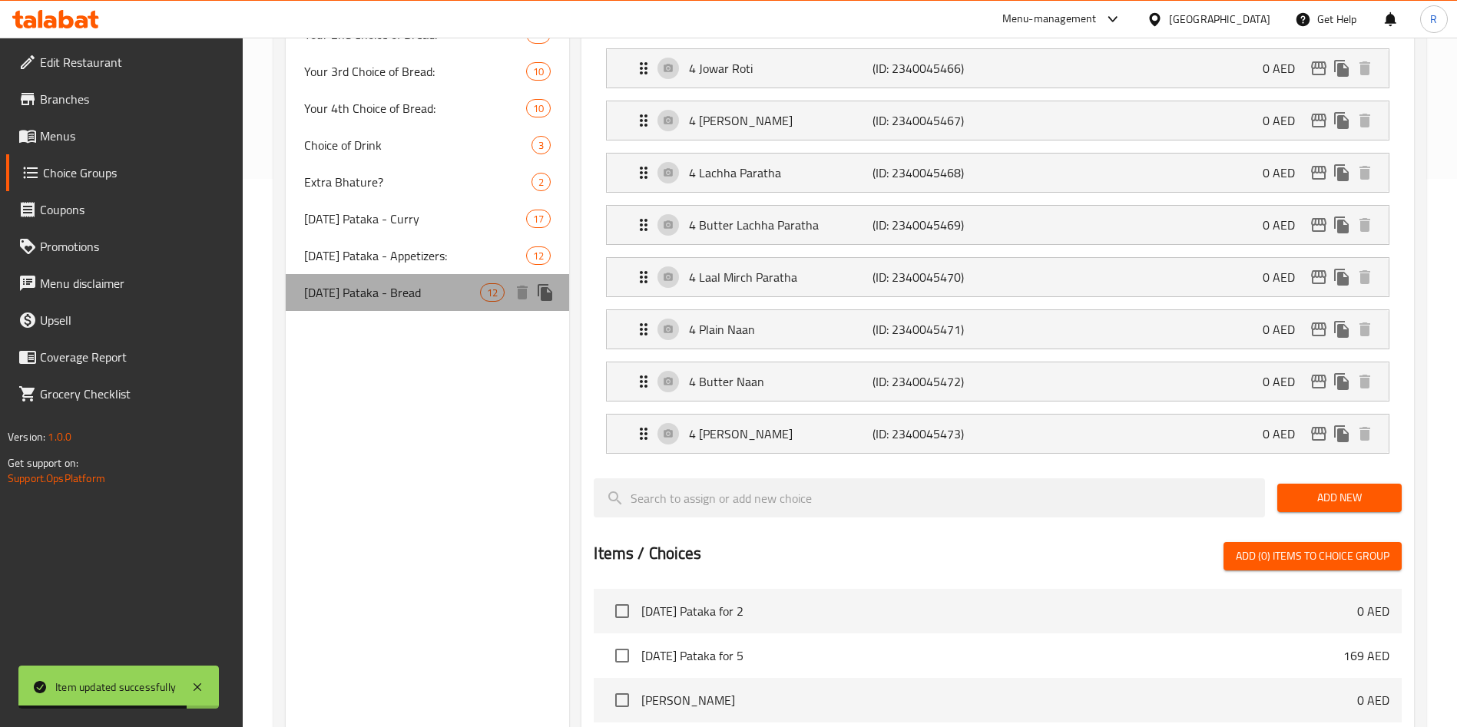
click at [398, 296] on span "[DATE] Pataka - Bread" at bounding box center [392, 292] width 176 height 18
click at [398, 295] on span "[DATE] Pataka - Bread" at bounding box center [392, 292] width 176 height 18
click at [398, 294] on span "[DATE] Pataka - Bread" at bounding box center [392, 292] width 176 height 18
click at [550, 299] on icon "duplicate" at bounding box center [545, 292] width 15 height 17
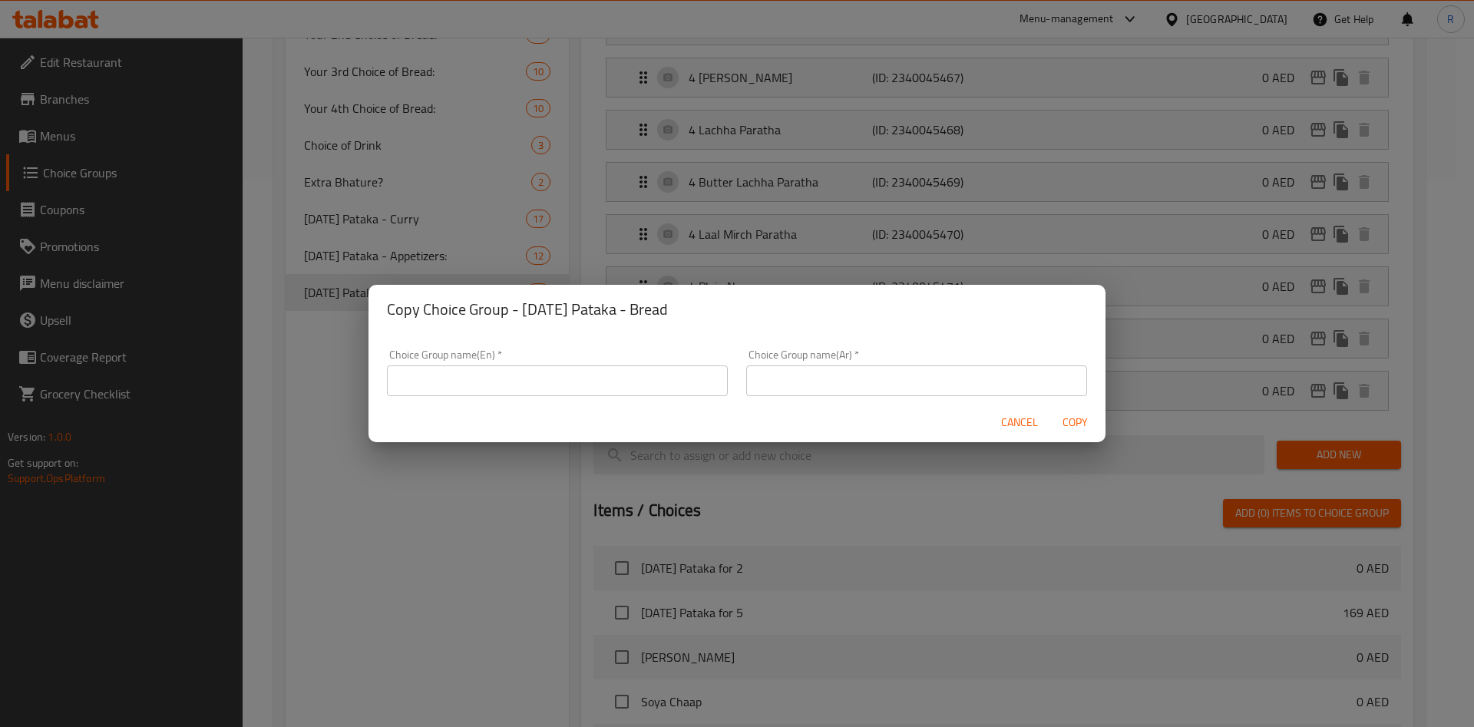
click at [496, 378] on input "text" at bounding box center [557, 381] width 341 height 31
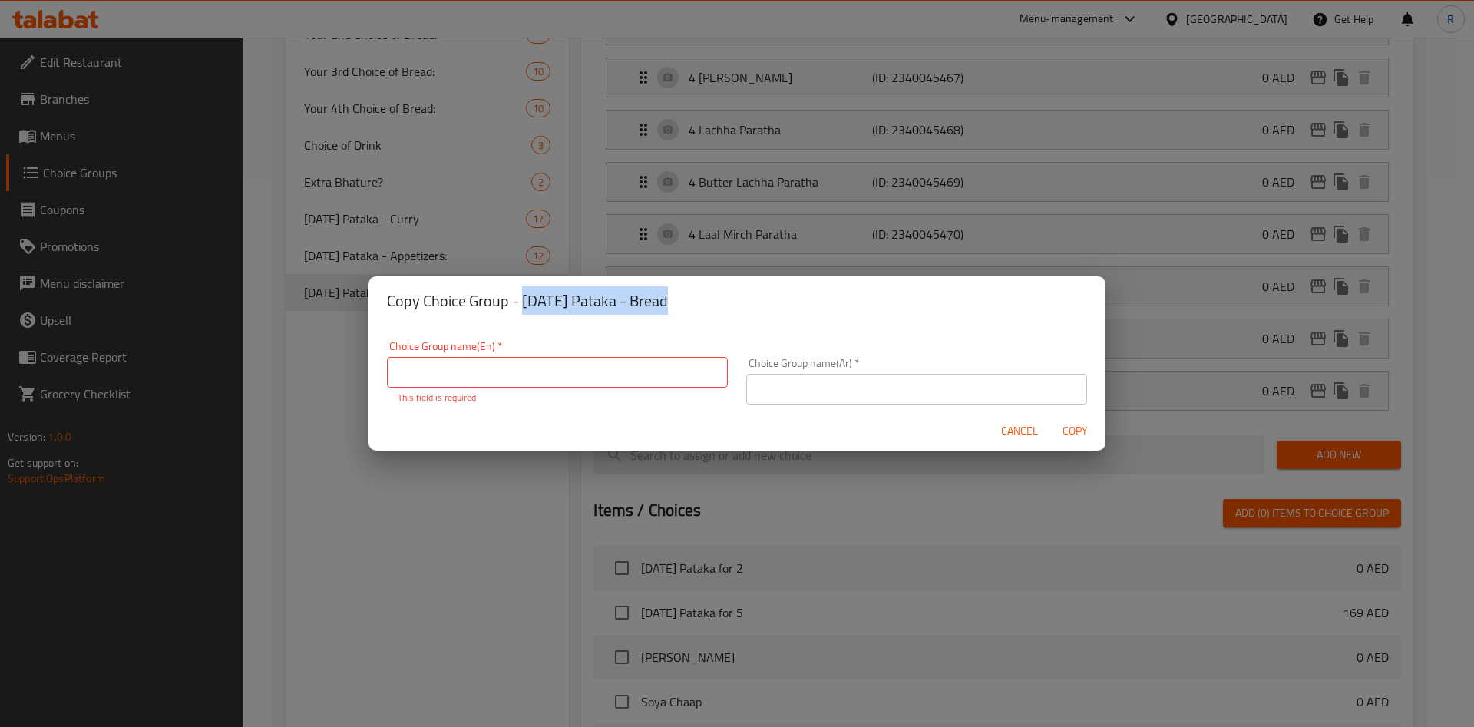
drag, startPoint x: 519, startPoint y: 304, endPoint x: 822, endPoint y: 307, distance: 302.6
click at [822, 307] on h2 "Copy Choice Group - [DATE] Pataka - Bread" at bounding box center [737, 301] width 700 height 25
click at [1027, 422] on span "Cancel" at bounding box center [1019, 431] width 37 height 19
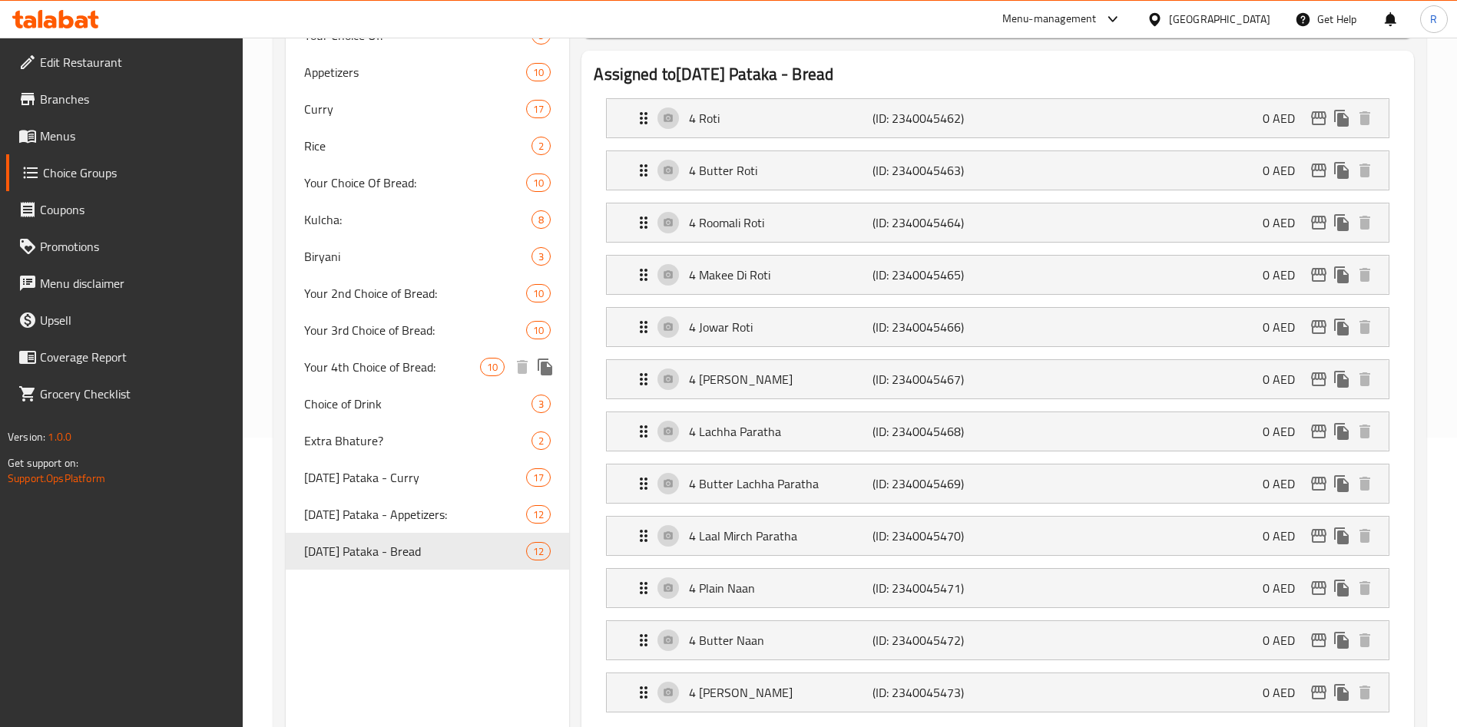
scroll to position [88, 0]
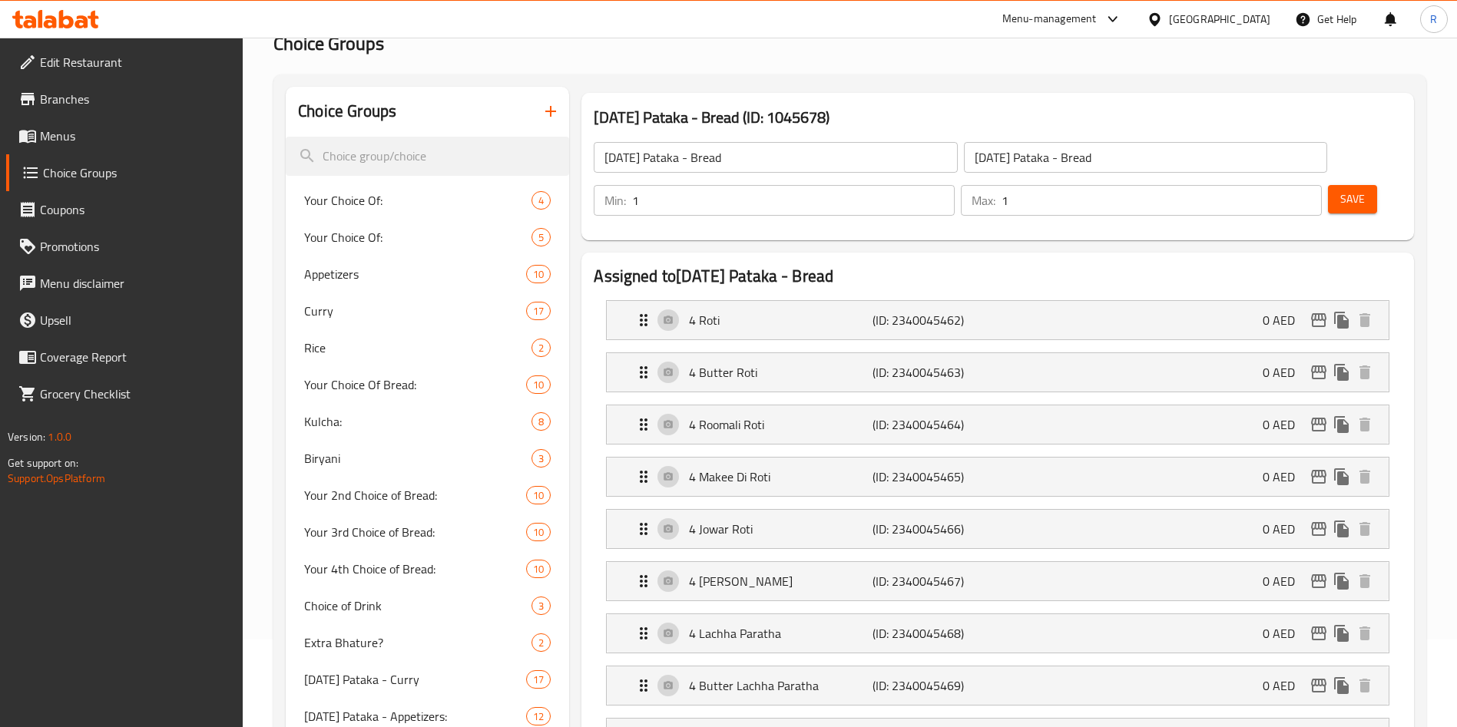
click at [558, 106] on icon "button" at bounding box center [550, 111] width 18 height 18
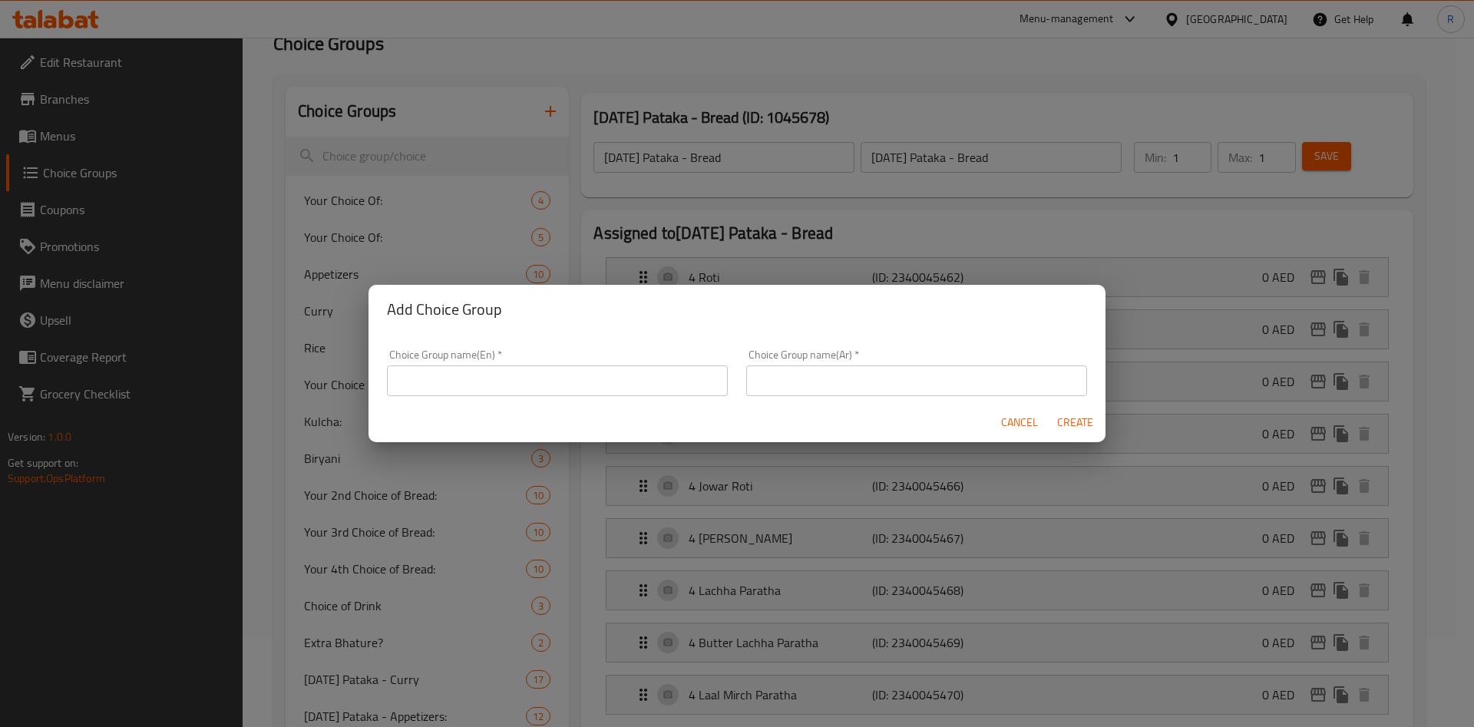
click at [568, 395] on div "Choice Group name(En)   * Choice Group name(En) *" at bounding box center [557, 372] width 359 height 65
click at [581, 384] on input "text" at bounding box center [557, 381] width 341 height 31
drag, startPoint x: 471, startPoint y: 379, endPoint x: 668, endPoint y: 376, distance: 197.4
click at [668, 376] on input "[DATE]" at bounding box center [557, 381] width 341 height 31
click at [472, 379] on input "[DATE]" at bounding box center [557, 381] width 341 height 31
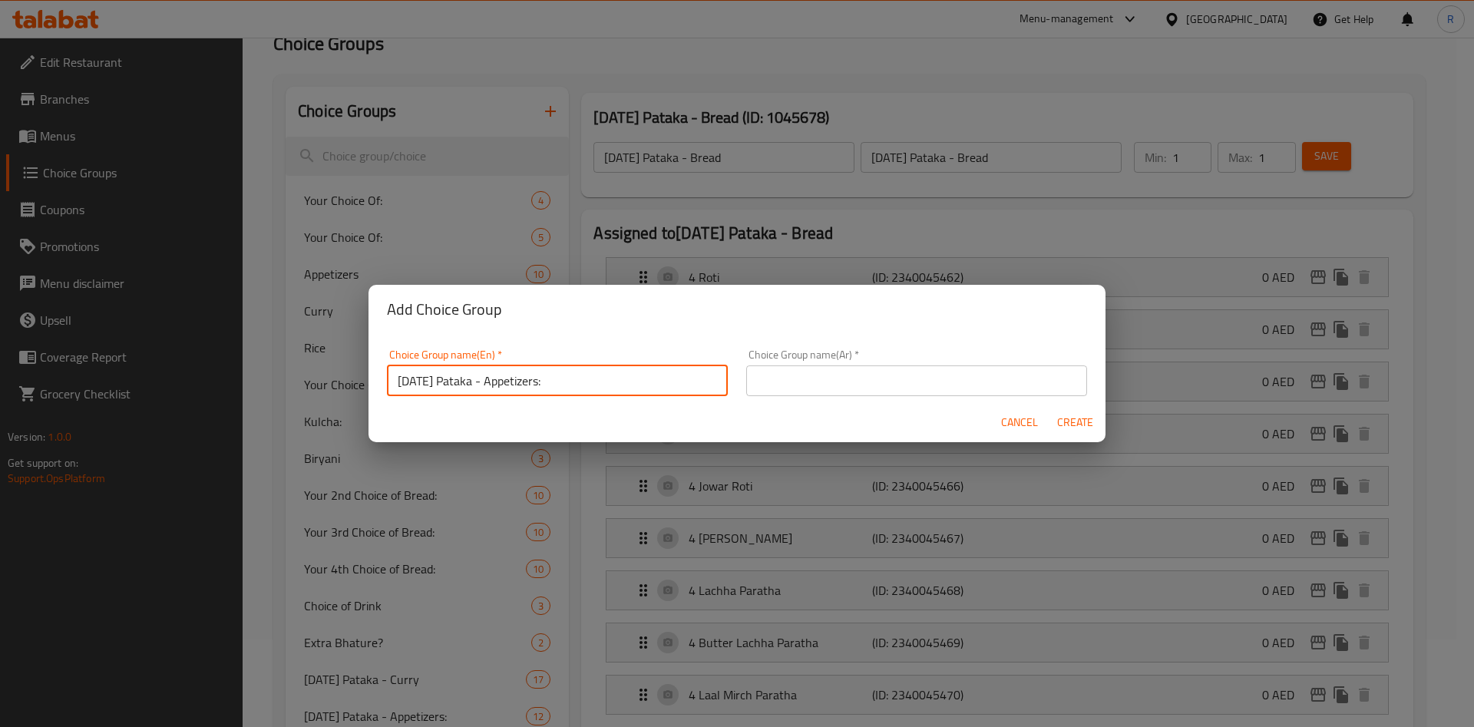
click at [505, 389] on input "[DATE] Pataka - Appetizers:" at bounding box center [557, 381] width 341 height 31
click at [505, 387] on input "[DATE] Pataka - Appetizers:" at bounding box center [557, 381] width 341 height 31
type input "[DATE] Pataka - Rice"
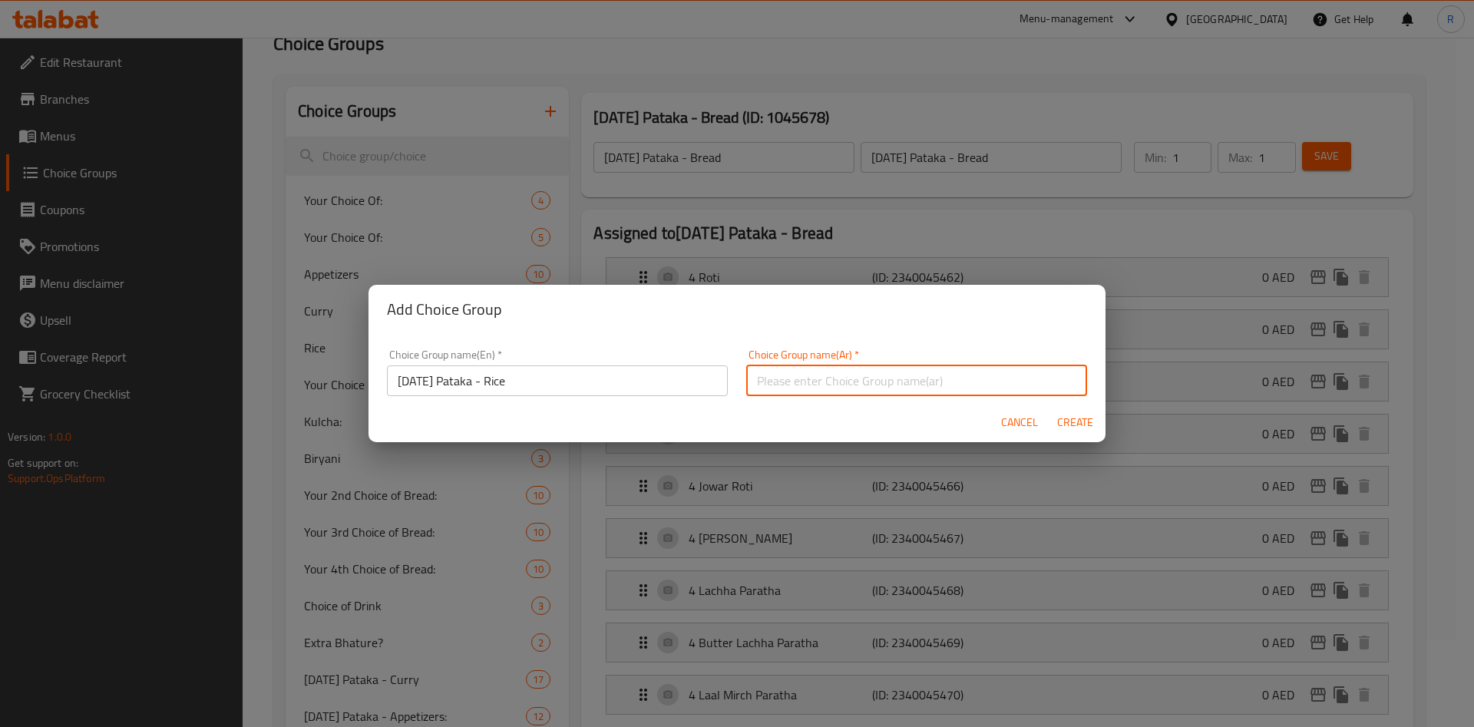
type input "v"
paste input "[DATE] Pataka - Rice"
type input "[DATE] Pataka - Rice"
drag, startPoint x: 1077, startPoint y: 418, endPoint x: 1044, endPoint y: 447, distance: 44.1
click at [1077, 415] on span "Create" at bounding box center [1075, 422] width 37 height 19
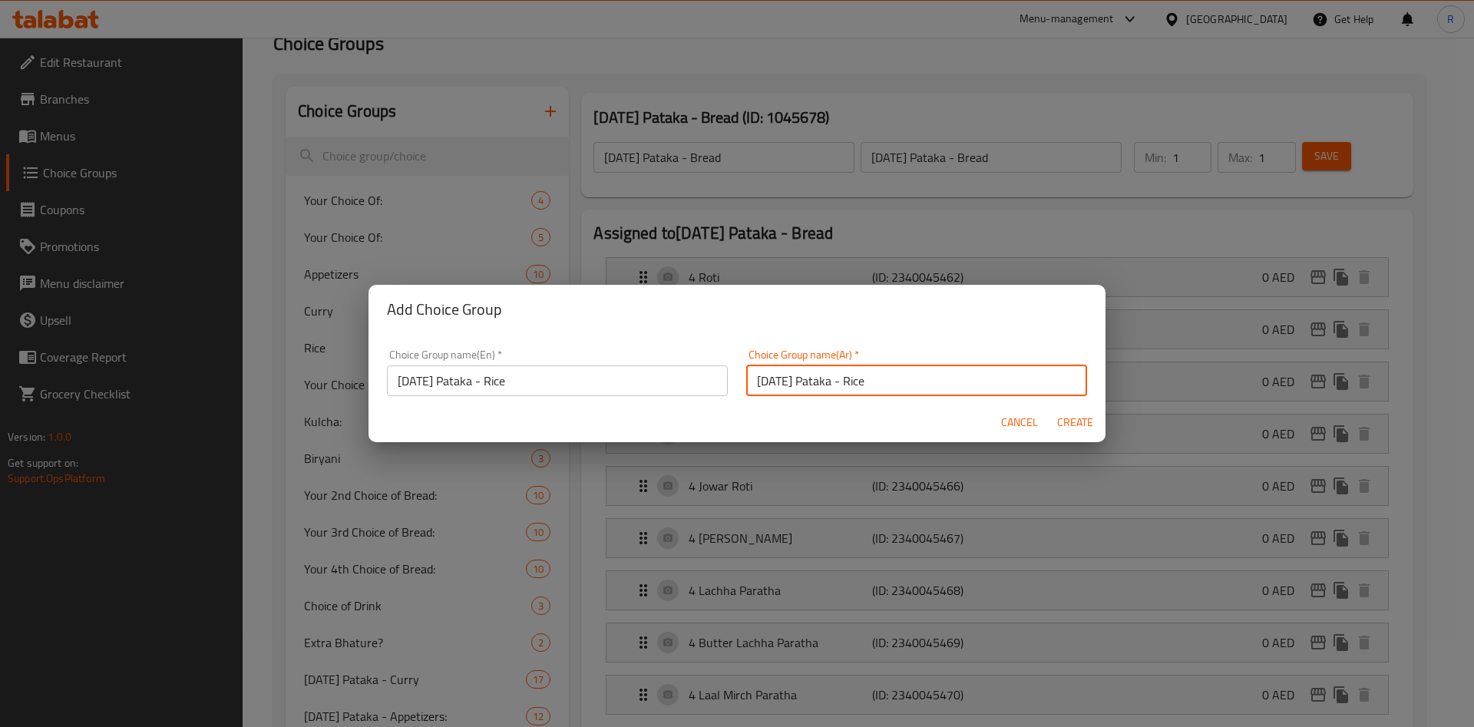
type input "[DATE] Pataka - Rice"
type input "0"
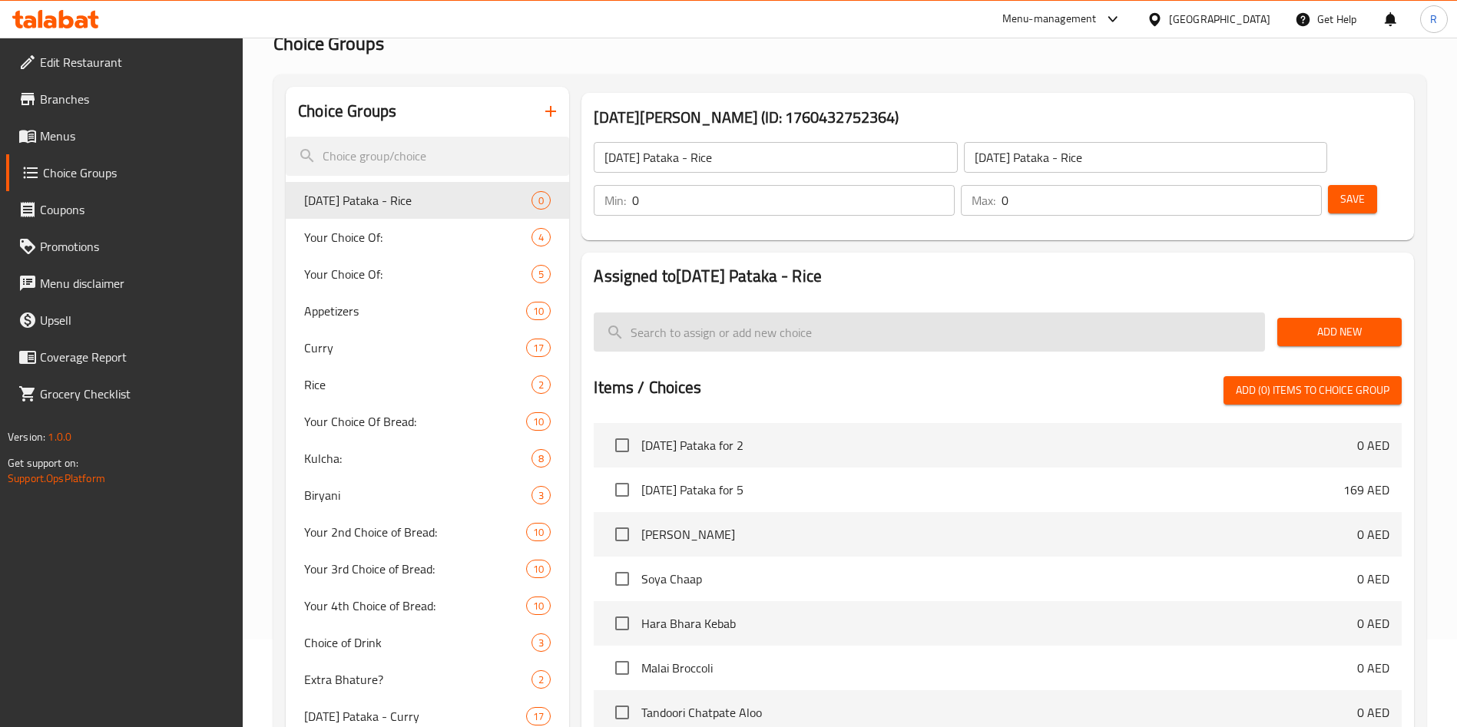
click at [790, 313] on input "search" at bounding box center [929, 332] width 671 height 39
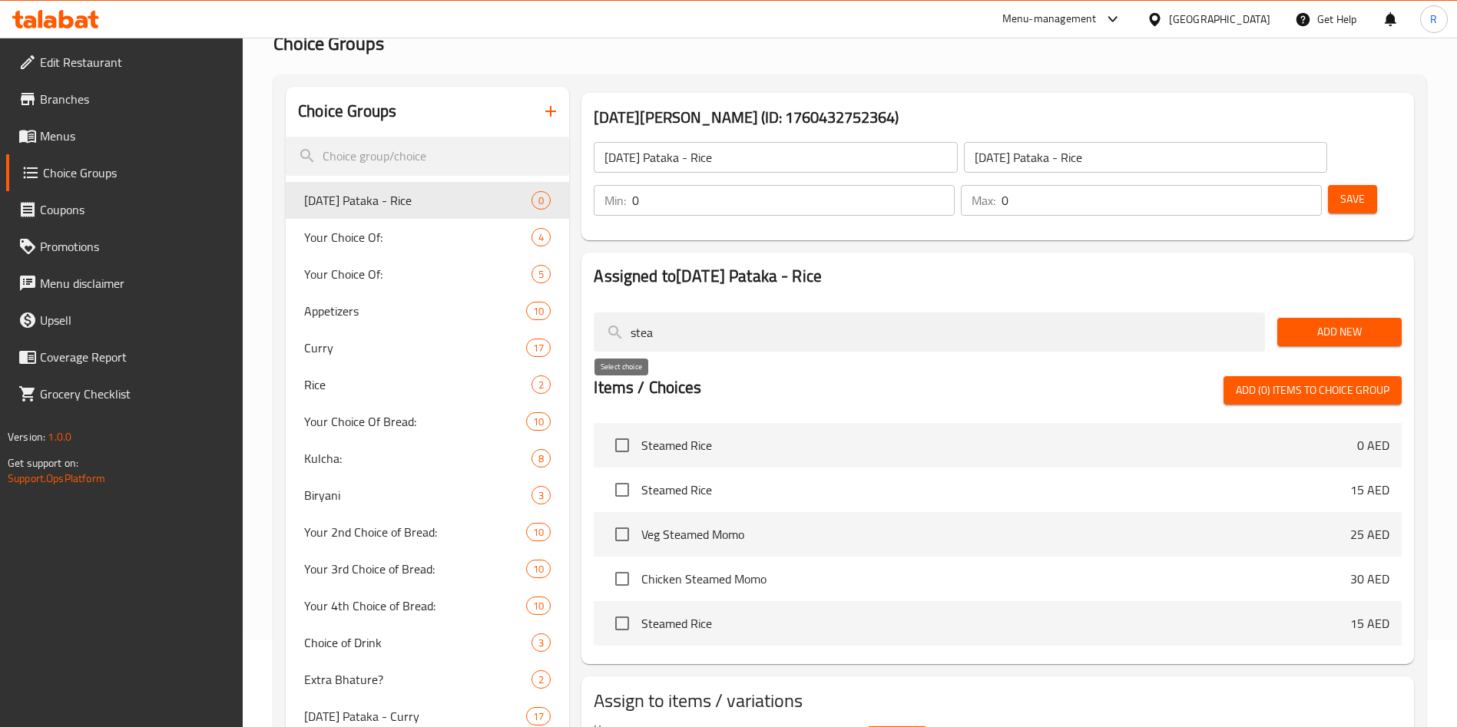
type input "stea"
drag, startPoint x: 624, startPoint y: 405, endPoint x: 676, endPoint y: 398, distance: 51.9
click at [625, 429] on input "checkbox" at bounding box center [622, 445] width 32 height 32
checkbox input "true"
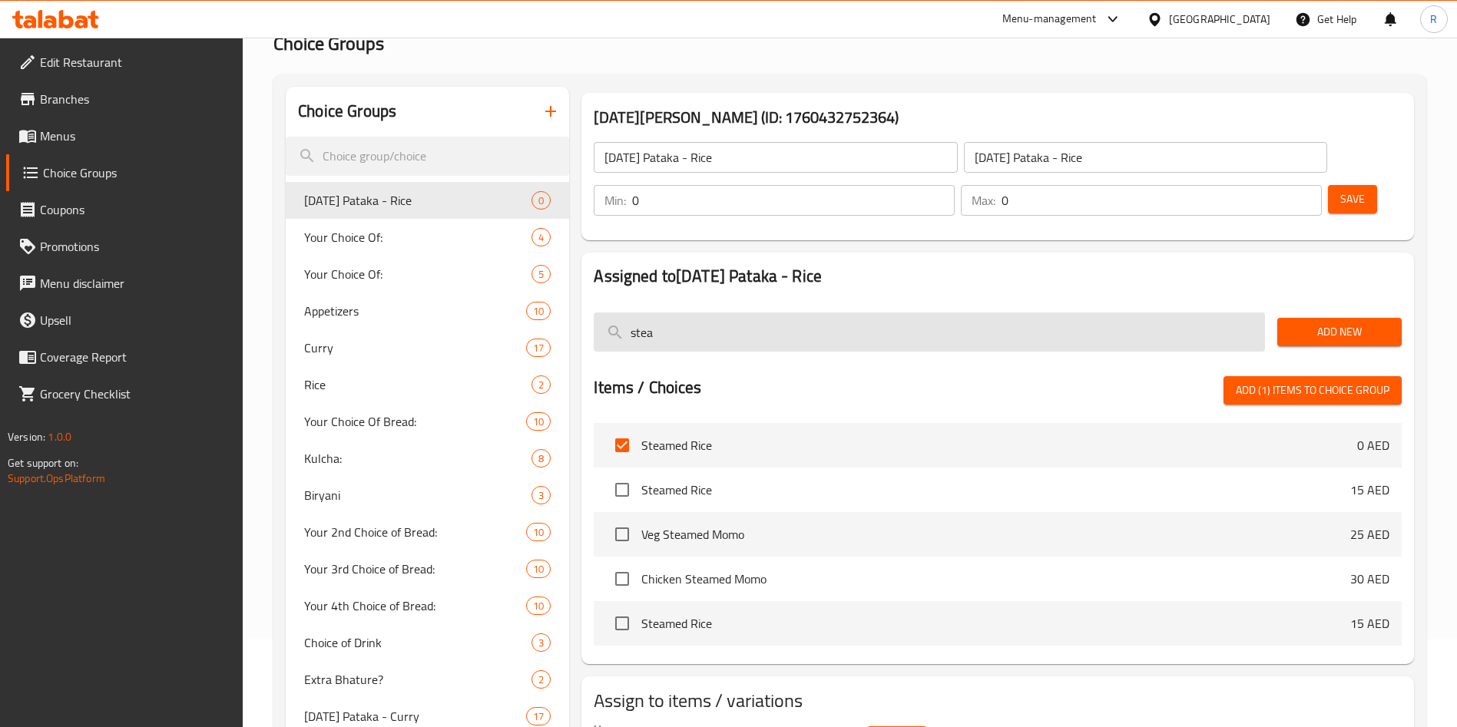
click at [784, 313] on input "stea" at bounding box center [929, 332] width 671 height 39
type input "h"
type input "e"
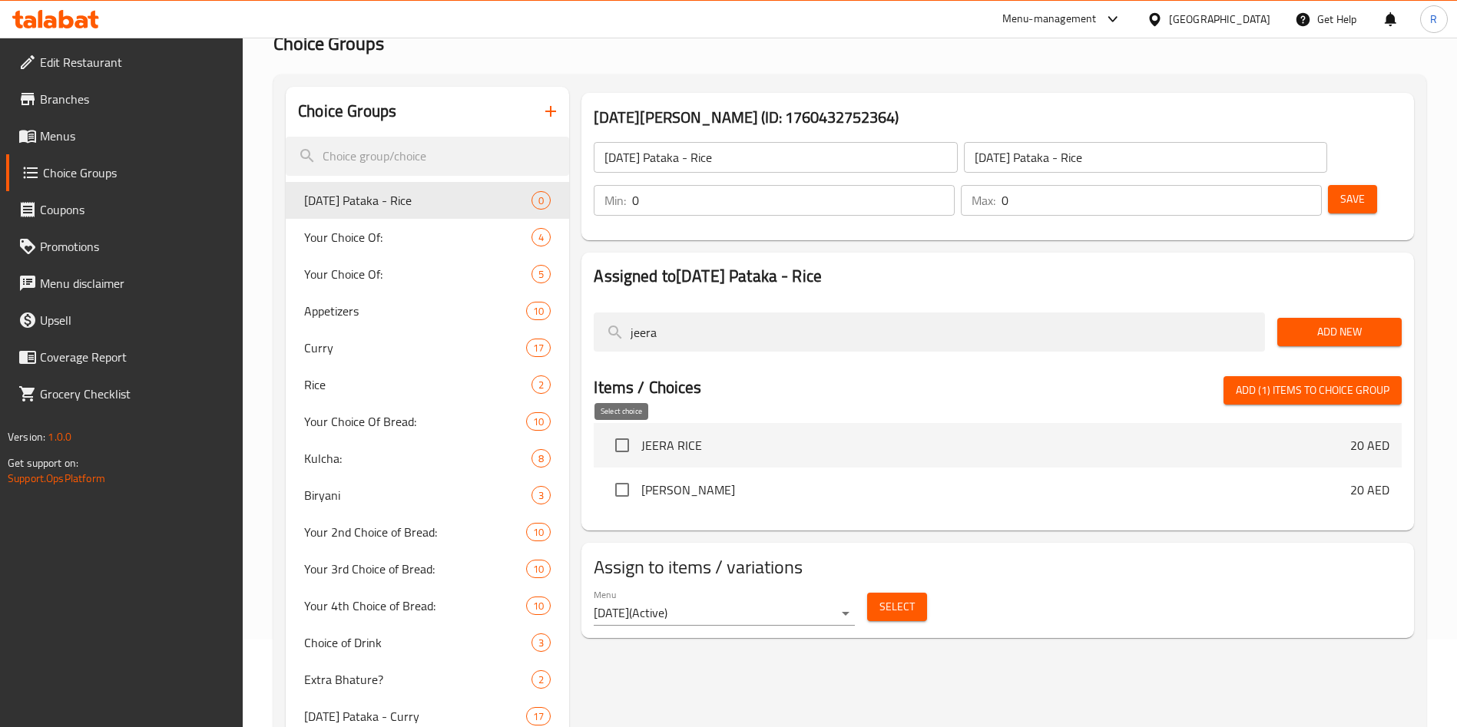
type input "jeera"
click at [624, 474] on input "checkbox" at bounding box center [622, 490] width 32 height 32
click at [1343, 381] on span "Add (2) items to choice group" at bounding box center [1313, 390] width 154 height 19
checkbox input "false"
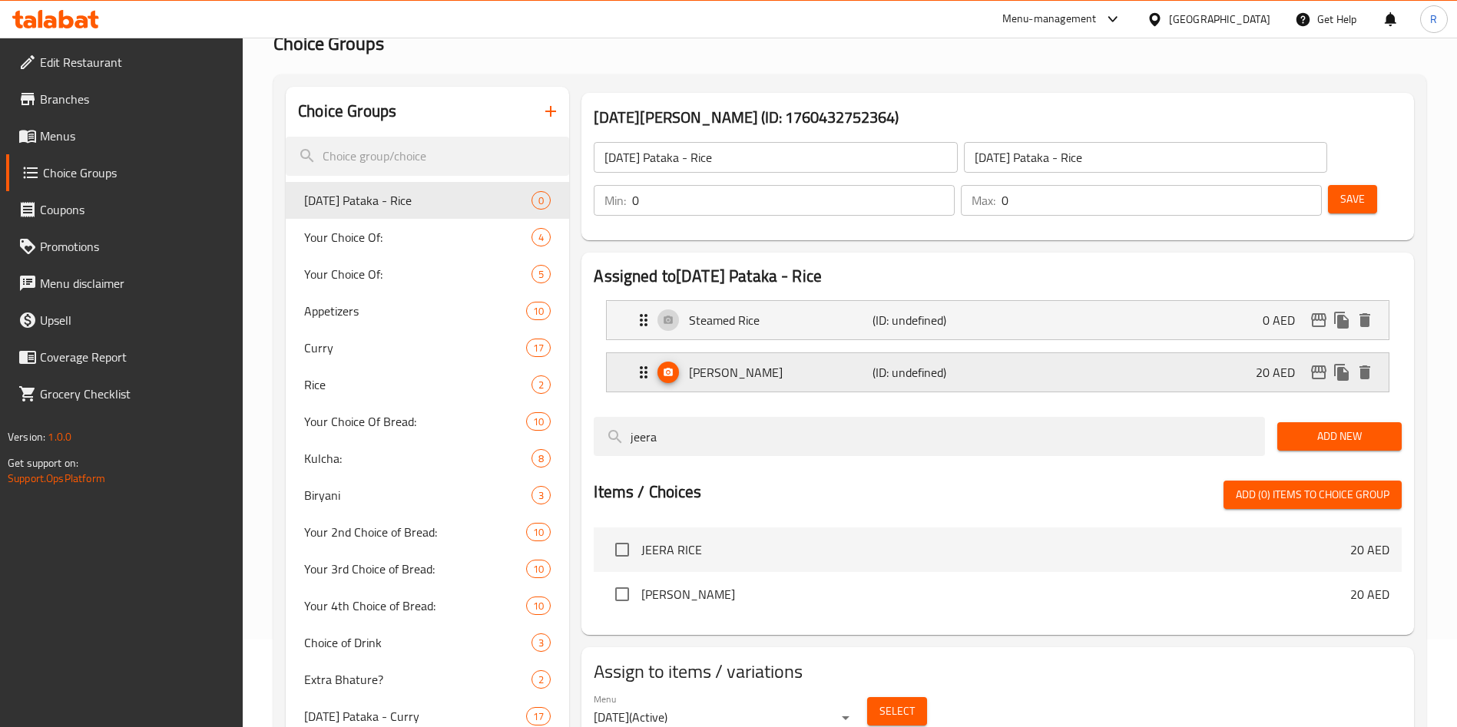
click at [1134, 353] on div "[PERSON_NAME] (ID: undefined) 20 AED" at bounding box center [1002, 372] width 736 height 38
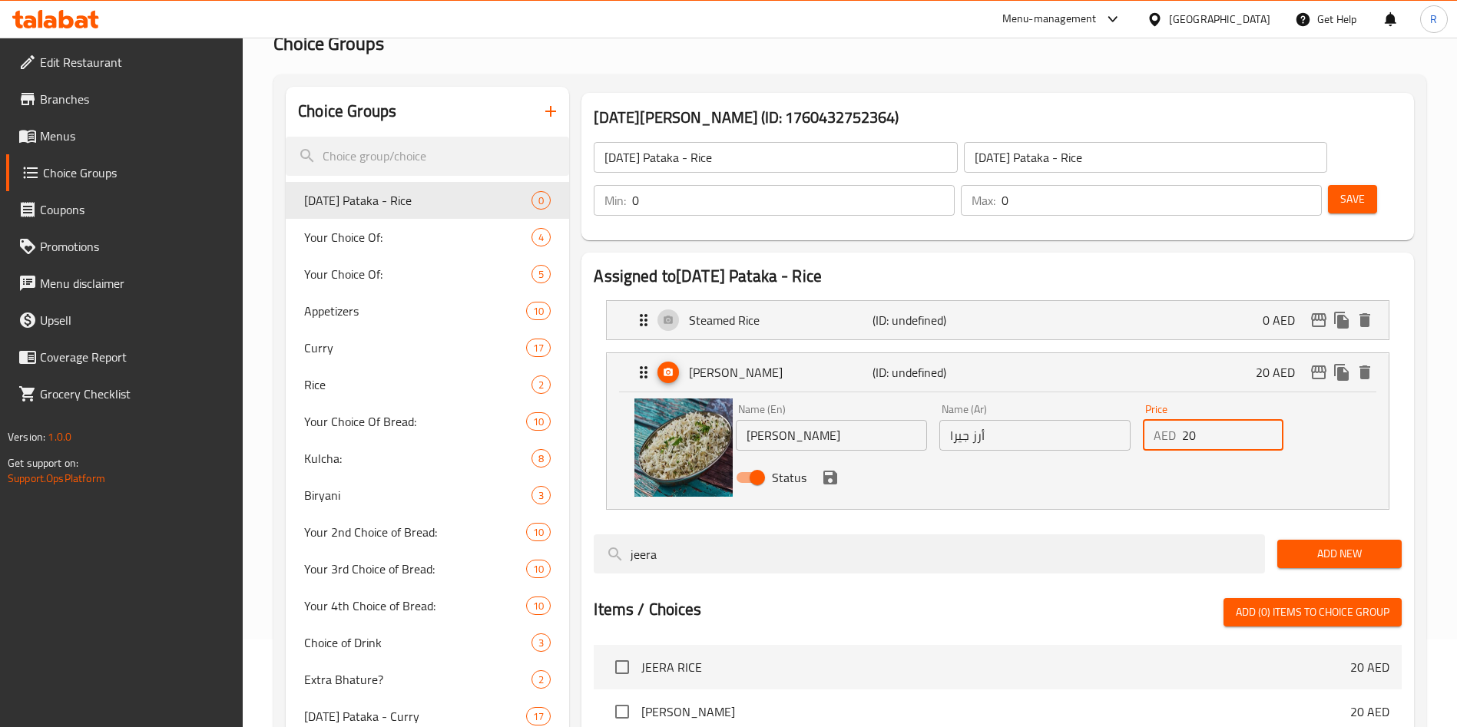
drag, startPoint x: 1215, startPoint y: 389, endPoint x: 945, endPoint y: 382, distance: 270.4
click at [945, 398] on div "Name (En) [PERSON_NAME] Name (En) Name (Ar) أرز جيرا Name (Ar) Price AED 20 Pri…" at bounding box center [1035, 448] width 611 height 101
type input "0"
drag, startPoint x: 770, startPoint y: 144, endPoint x: 826, endPoint y: 154, distance: 56.2
click at [770, 143] on input "[DATE] Pataka - Rice" at bounding box center [775, 157] width 363 height 31
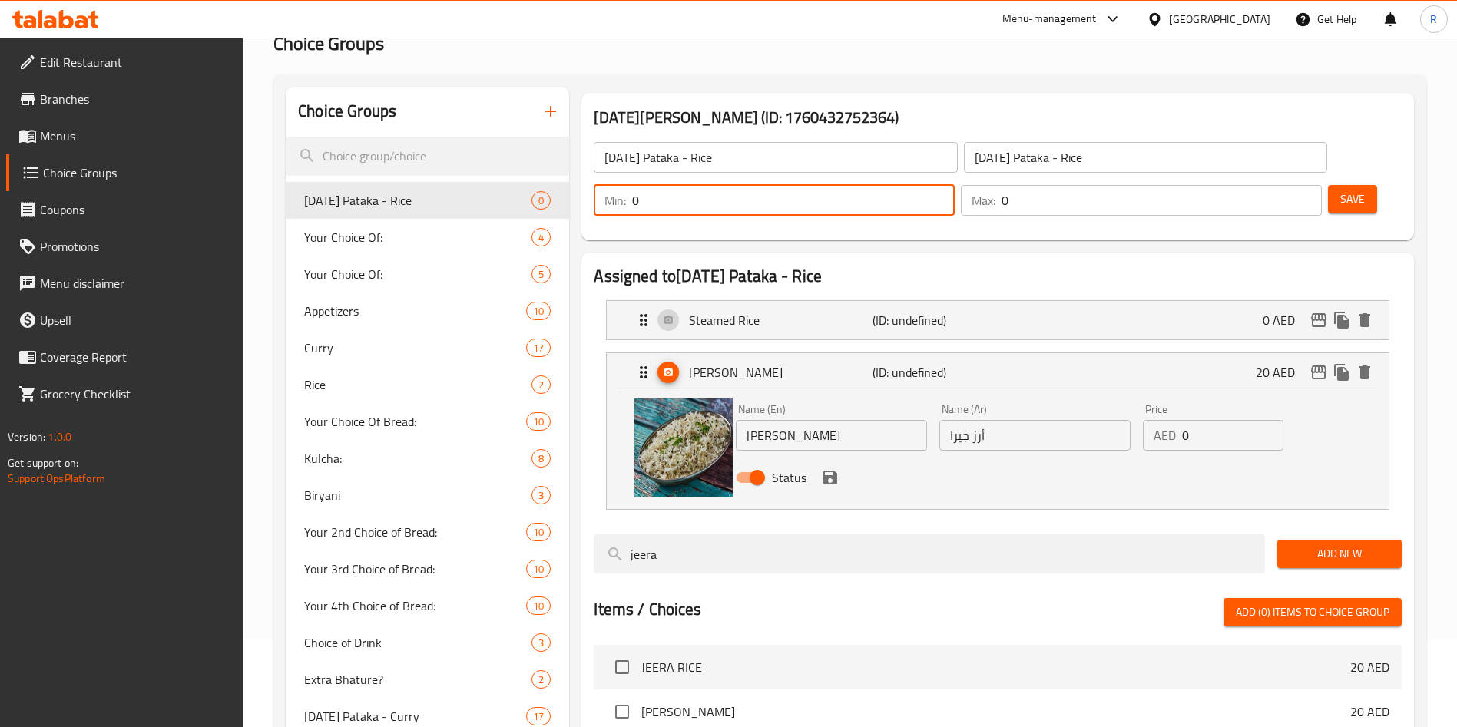
drag, startPoint x: 1172, startPoint y: 151, endPoint x: 1234, endPoint y: 151, distance: 62.2
click at [955, 185] on div "Min: 0 ​" at bounding box center [774, 200] width 361 height 31
type input "1"
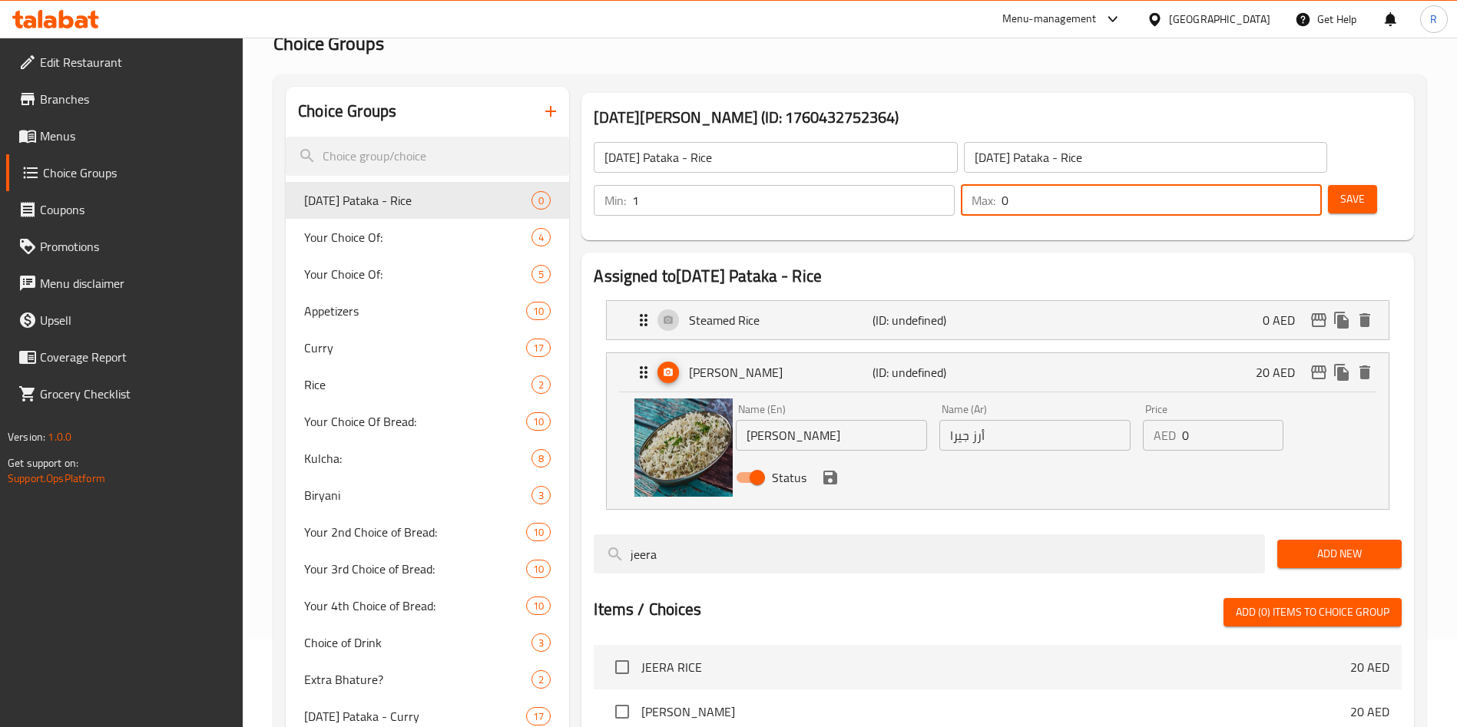
drag, startPoint x: 1265, startPoint y: 152, endPoint x: 1209, endPoint y: 156, distance: 55.4
click at [1209, 179] on div "Min: 1 ​ Max: 0 ​" at bounding box center [957, 200] width 740 height 43
click at [836, 471] on icon "save" at bounding box center [830, 478] width 14 height 14
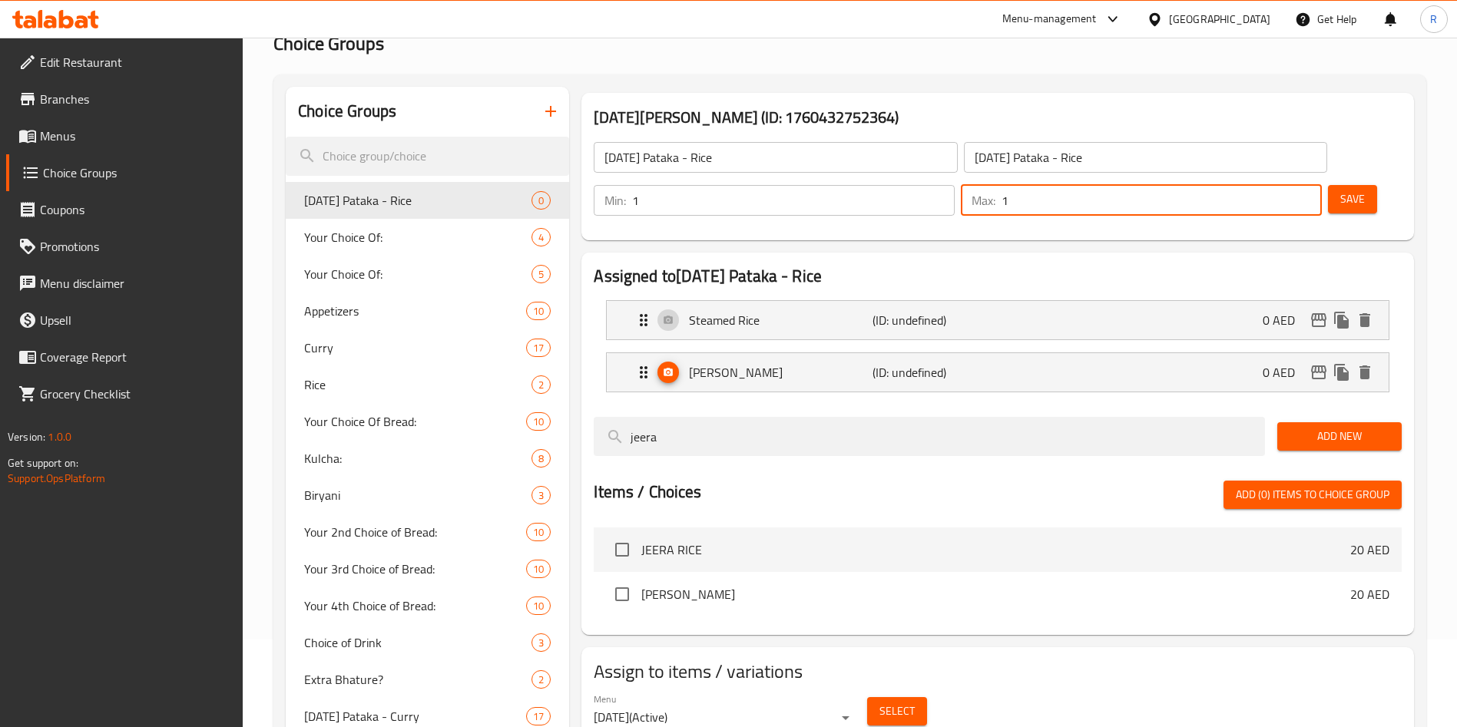
type input "1"
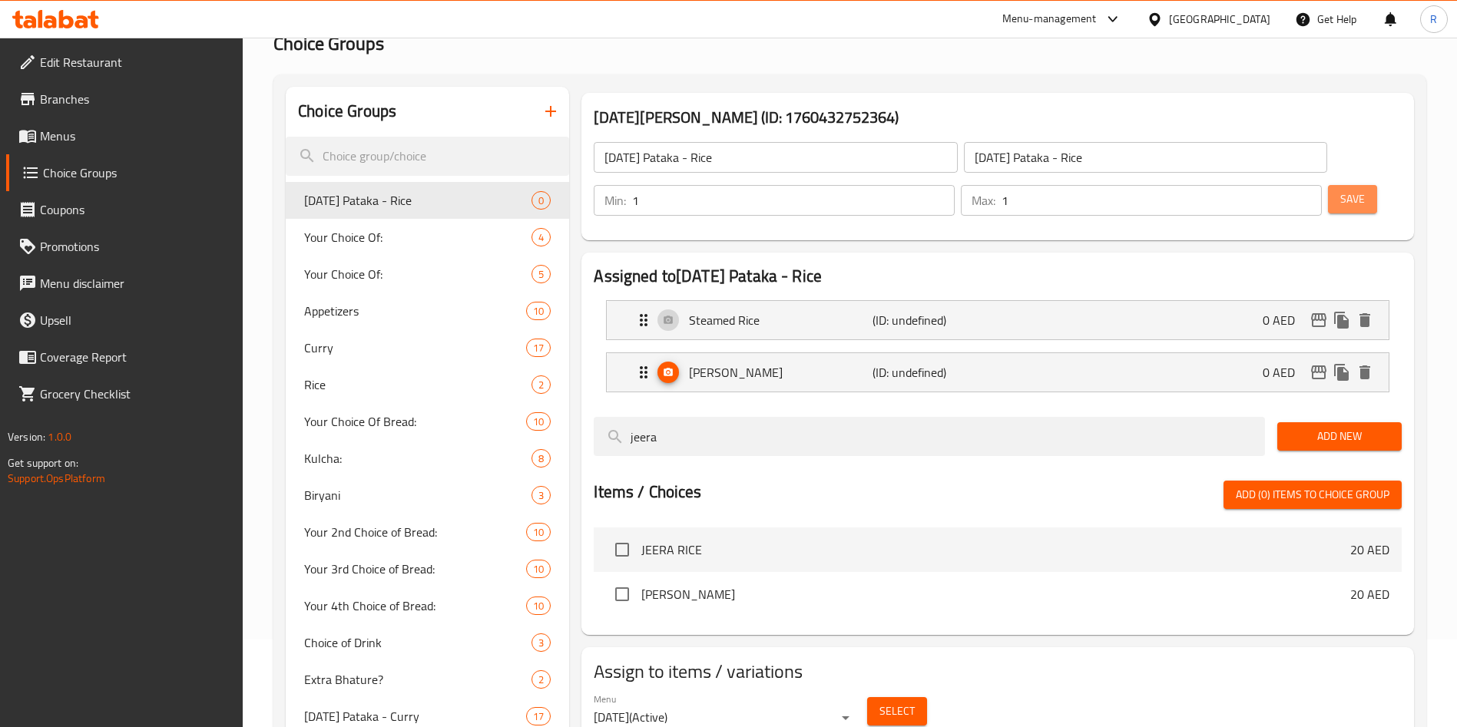
click at [1340, 190] on span "Save" at bounding box center [1352, 199] width 25 height 19
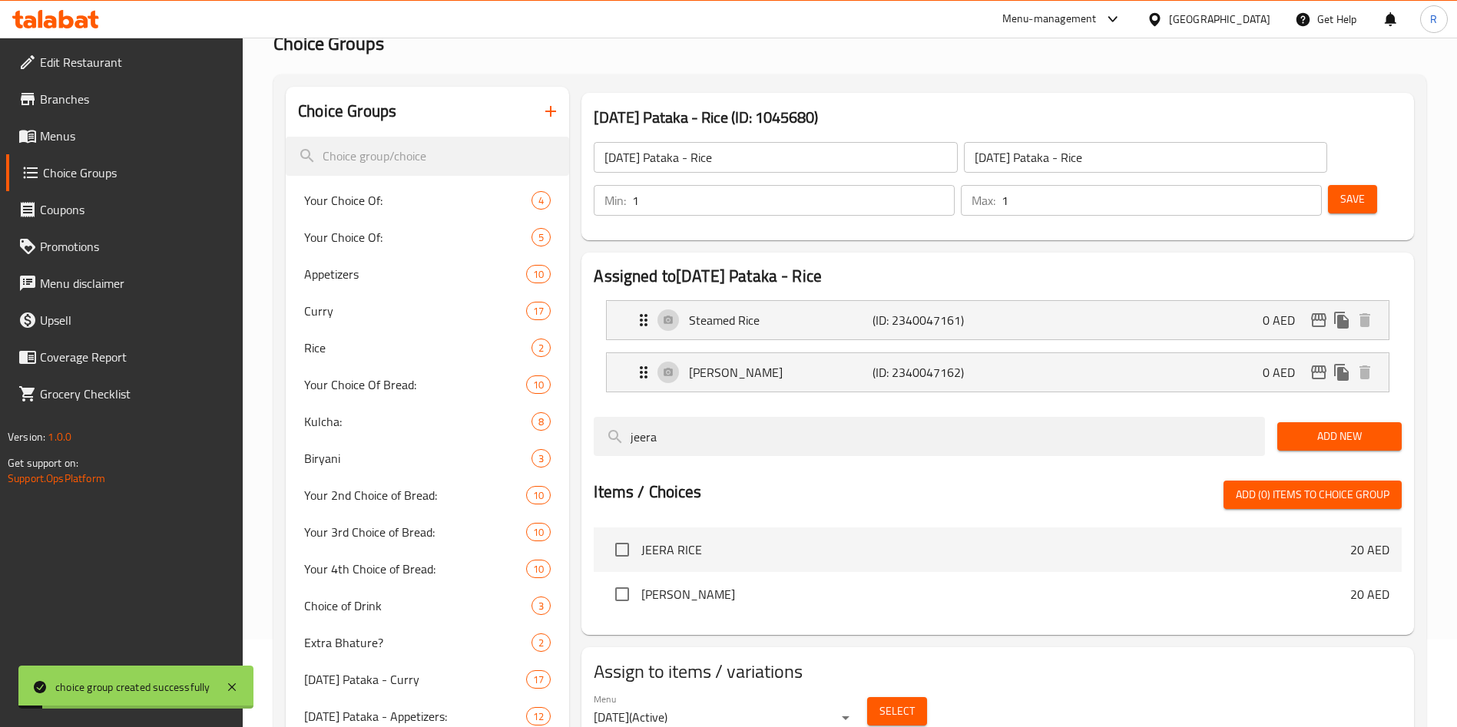
click at [1095, 75] on div "Choice Groups Your Choice Of: 4 Your Choice Of: 5 Appetizers 10 [PERSON_NAME] 1…" at bounding box center [849, 450] width 1153 height 753
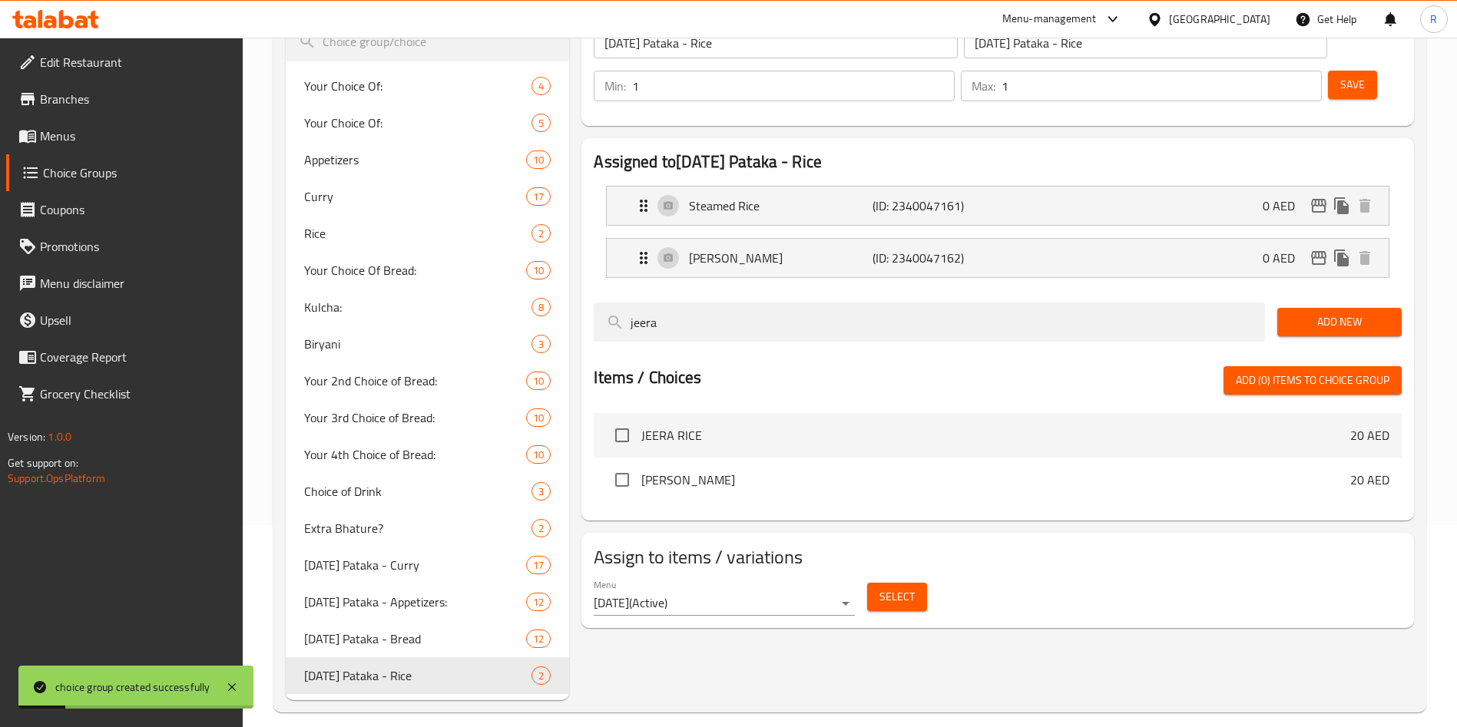
scroll to position [218, 0]
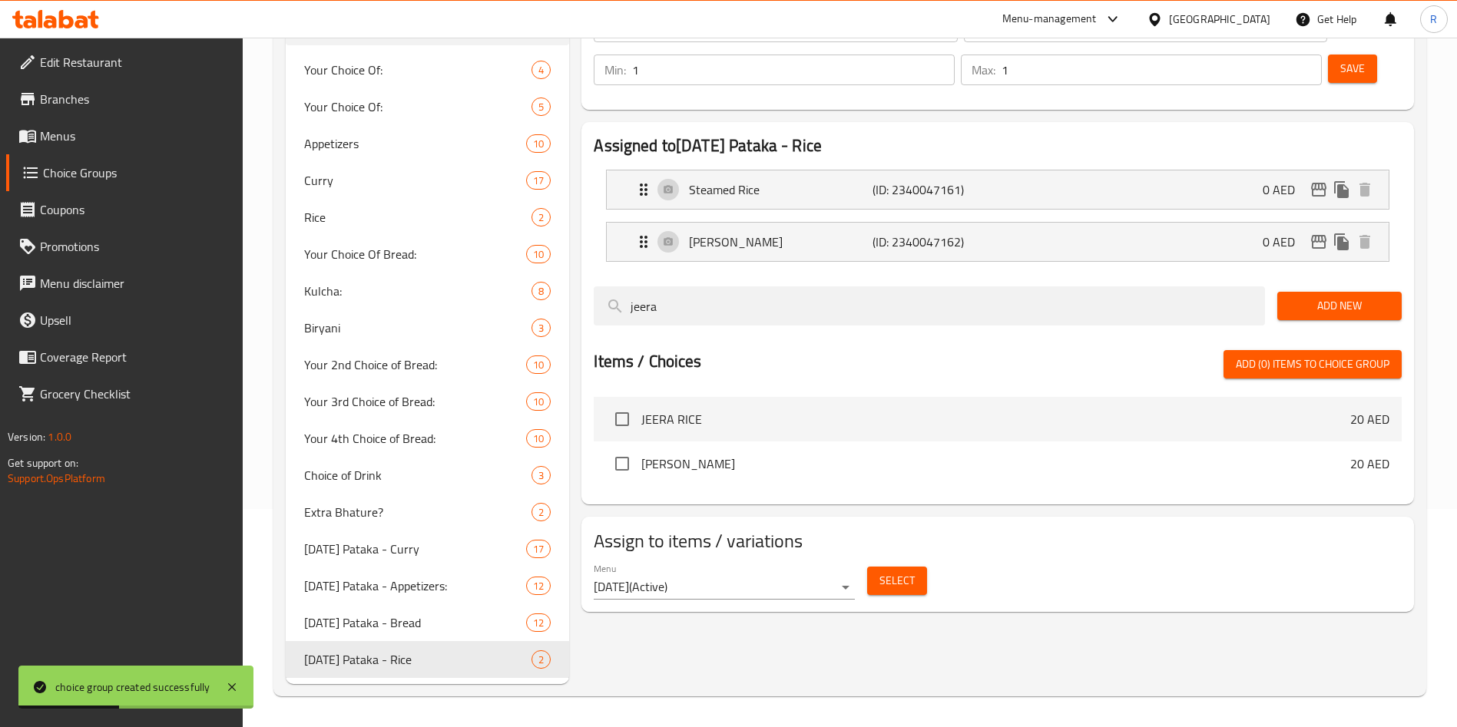
click at [107, 136] on span "Menus" at bounding box center [135, 136] width 191 height 18
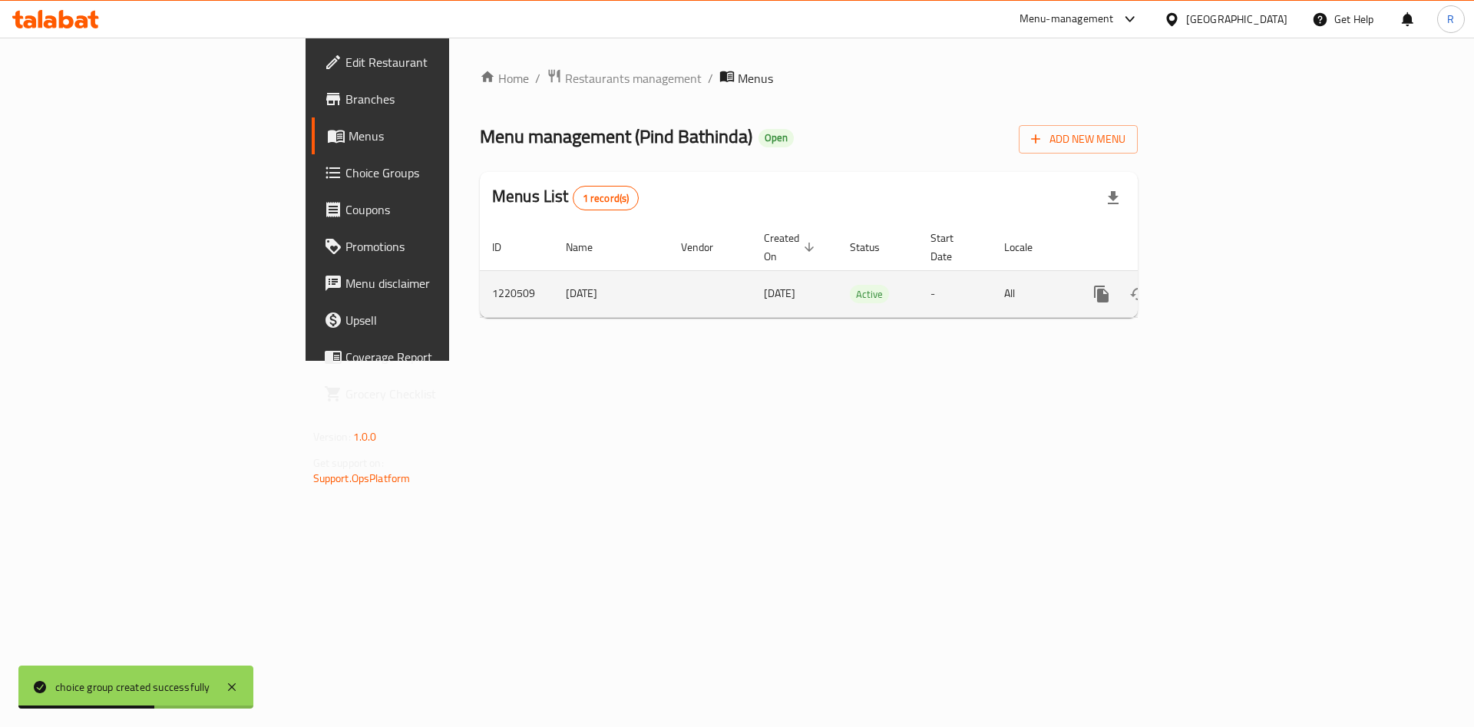
click at [1222, 285] on icon "enhanced table" at bounding box center [1212, 294] width 18 height 18
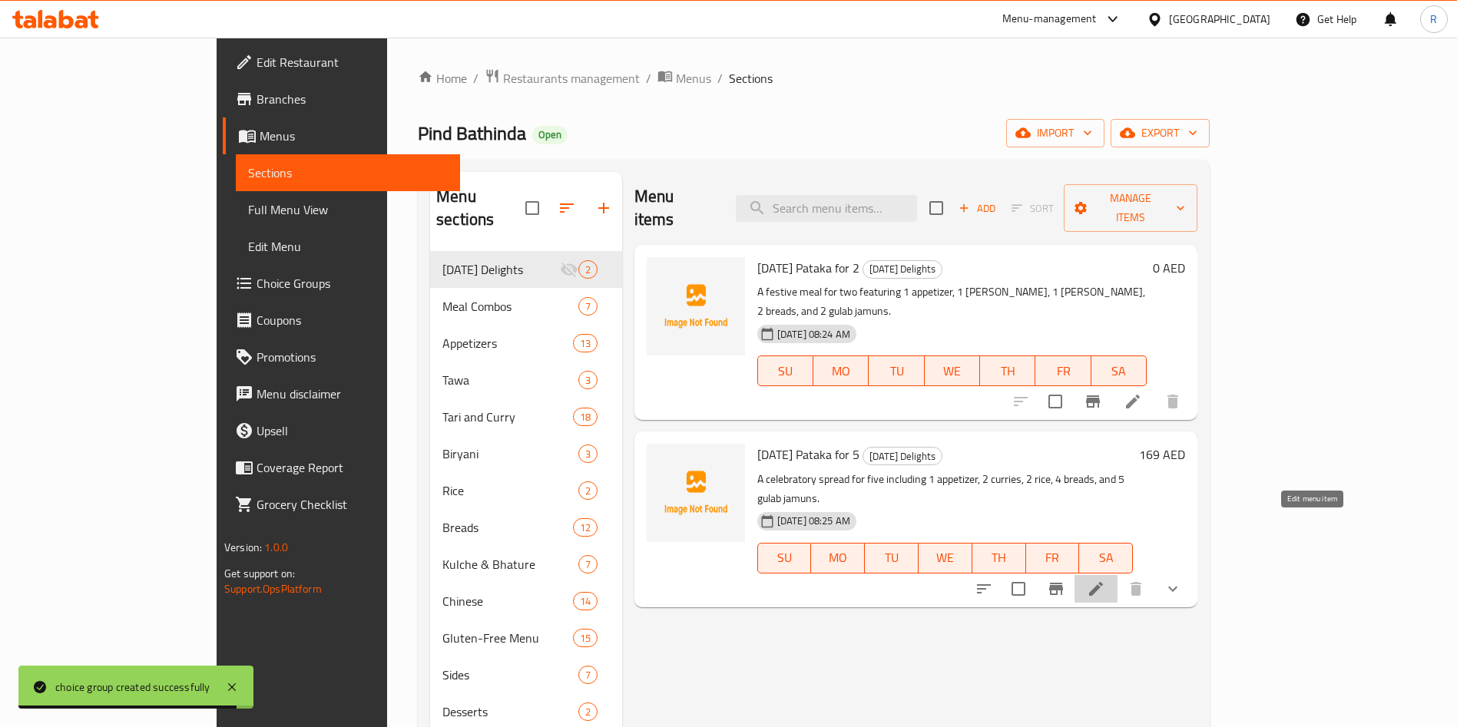
click at [1105, 580] on icon at bounding box center [1096, 589] width 18 height 18
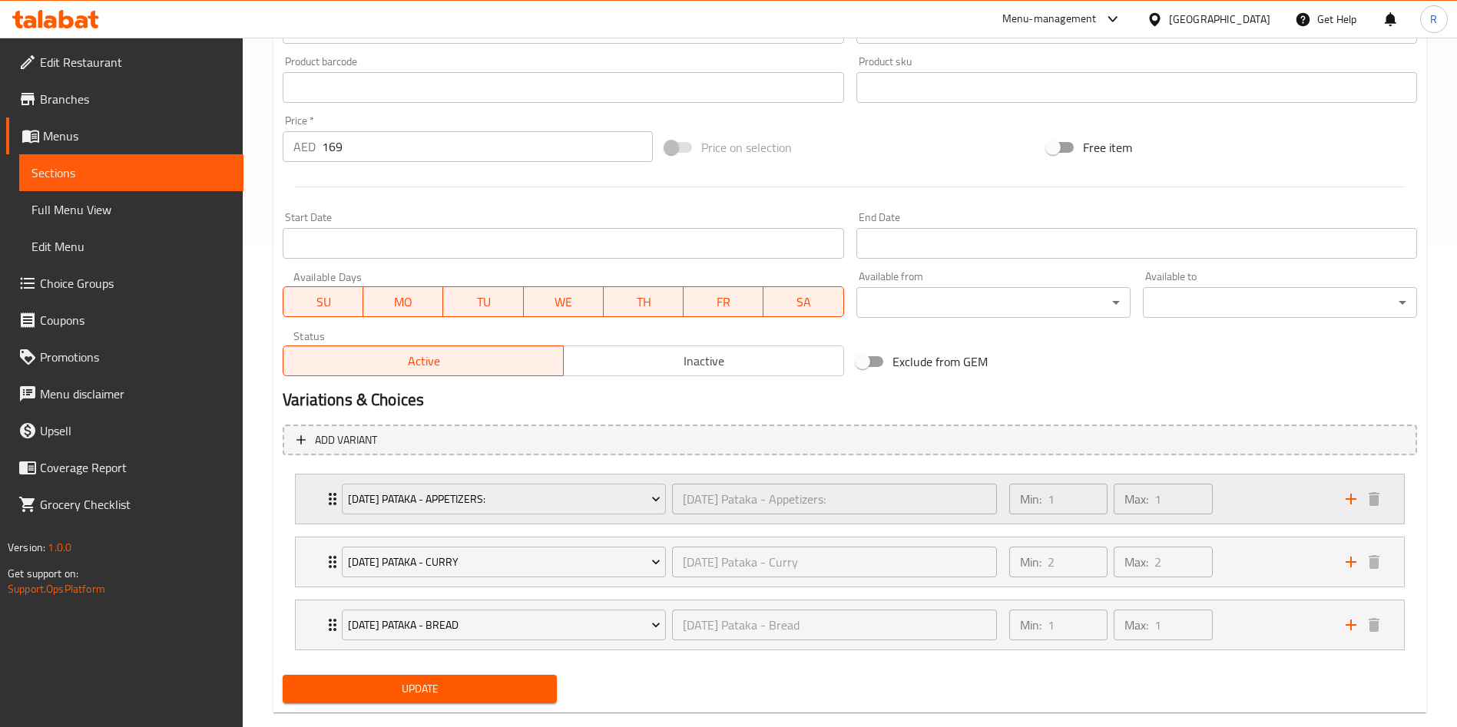
scroll to position [509, 0]
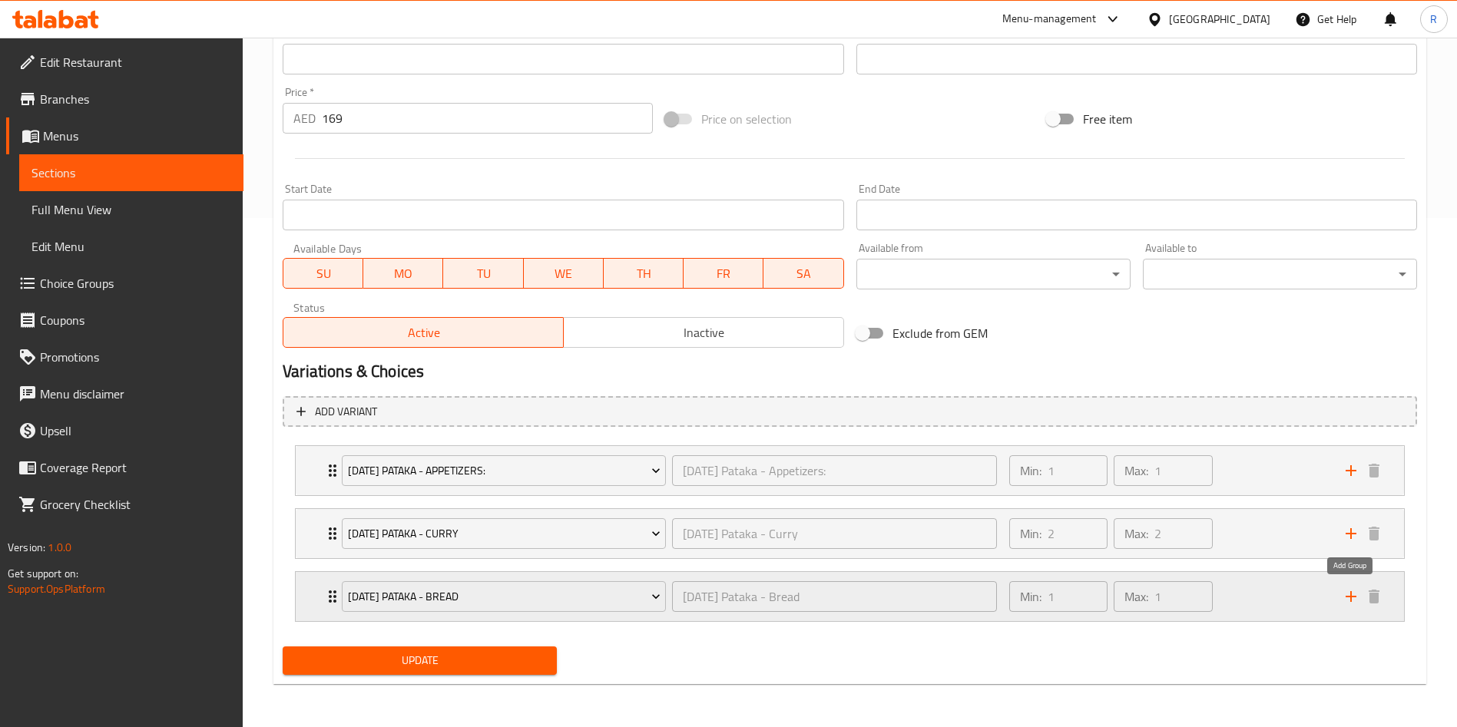
click at [1352, 599] on icon "add" at bounding box center [1351, 596] width 18 height 18
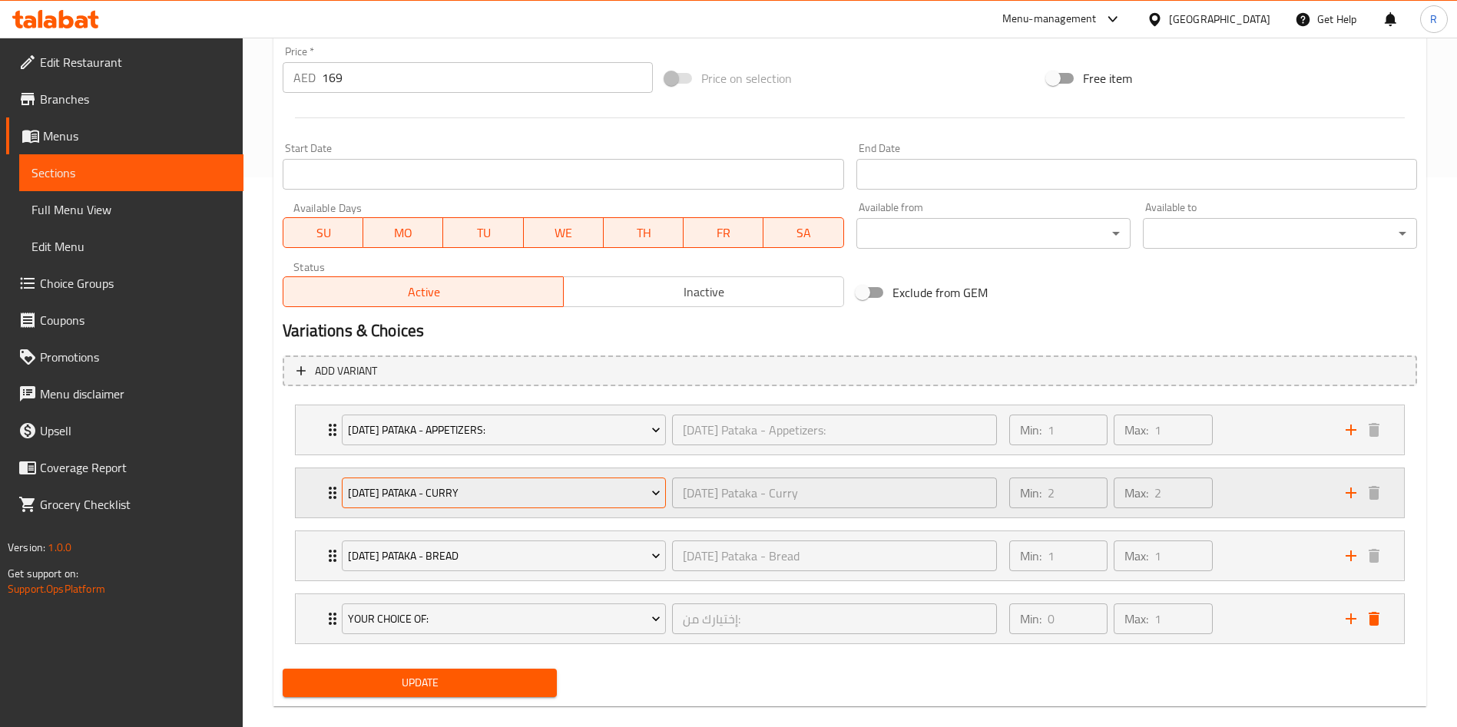
scroll to position [572, 0]
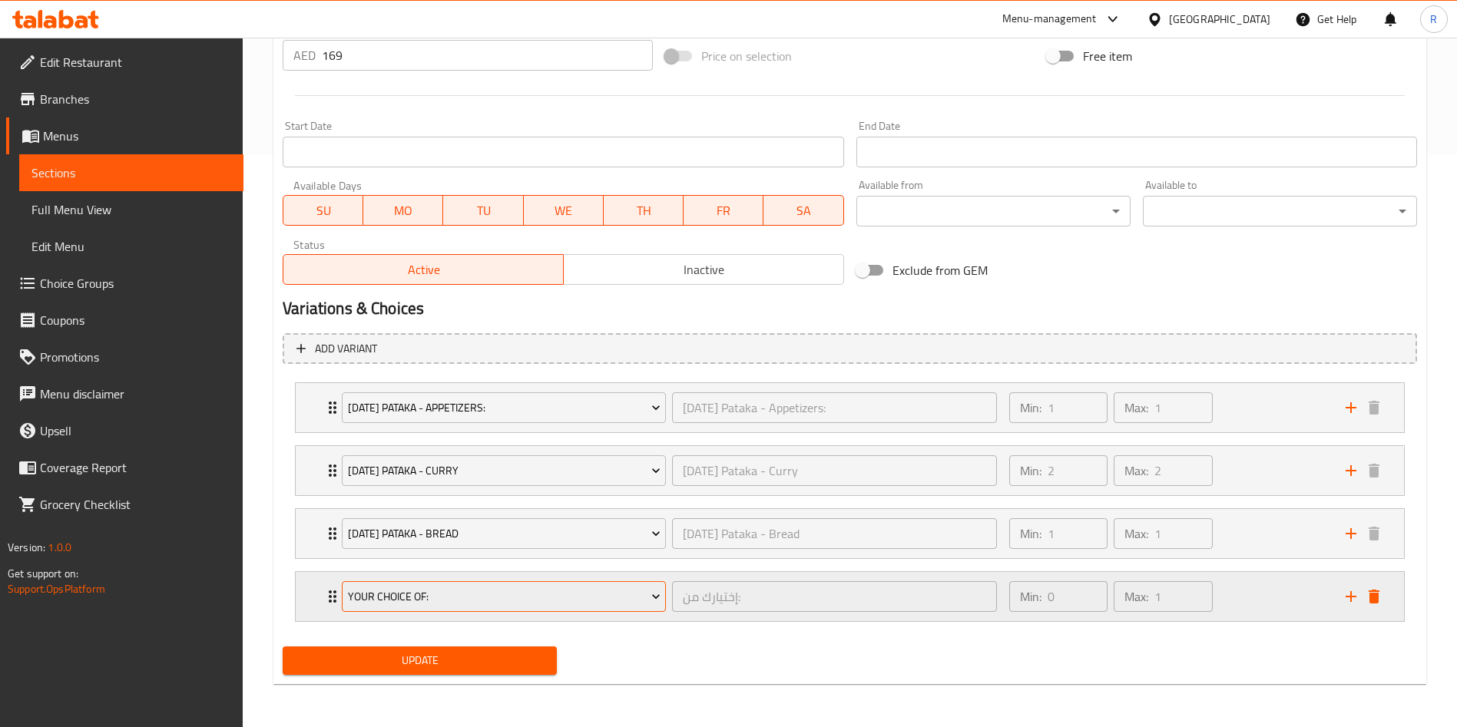
click at [455, 597] on span "Your Choice Of:" at bounding box center [504, 596] width 313 height 19
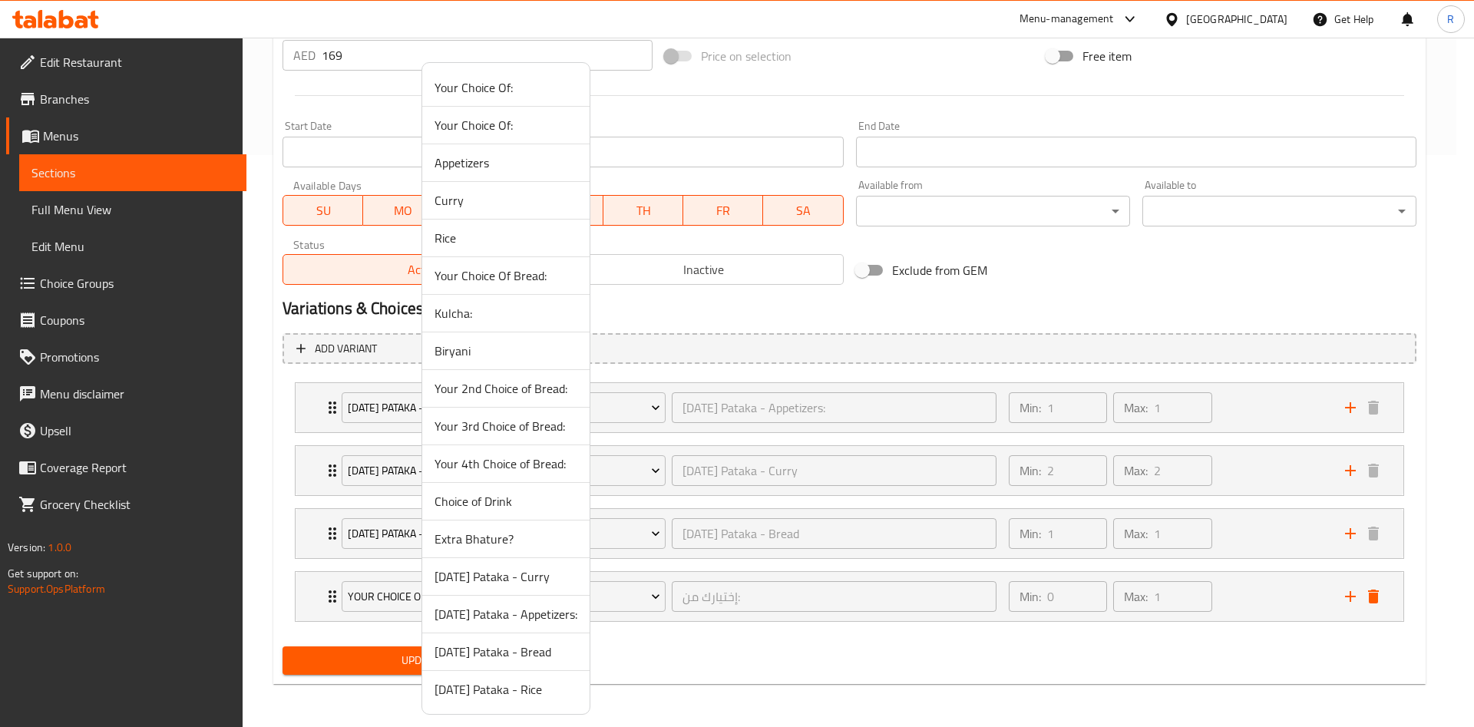
click at [485, 691] on span "[DATE] Pataka - Rice" at bounding box center [506, 689] width 143 height 18
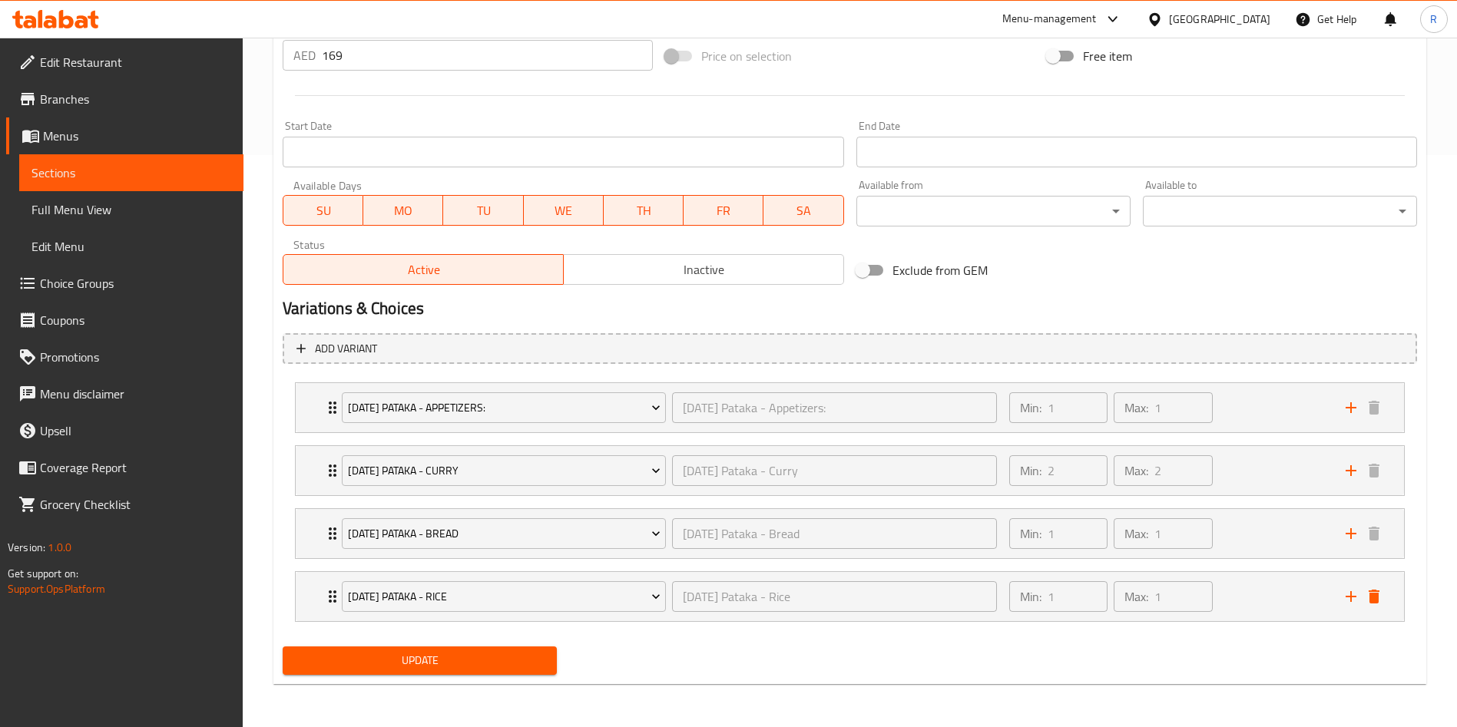
click at [457, 661] on span "Update" at bounding box center [420, 660] width 250 height 19
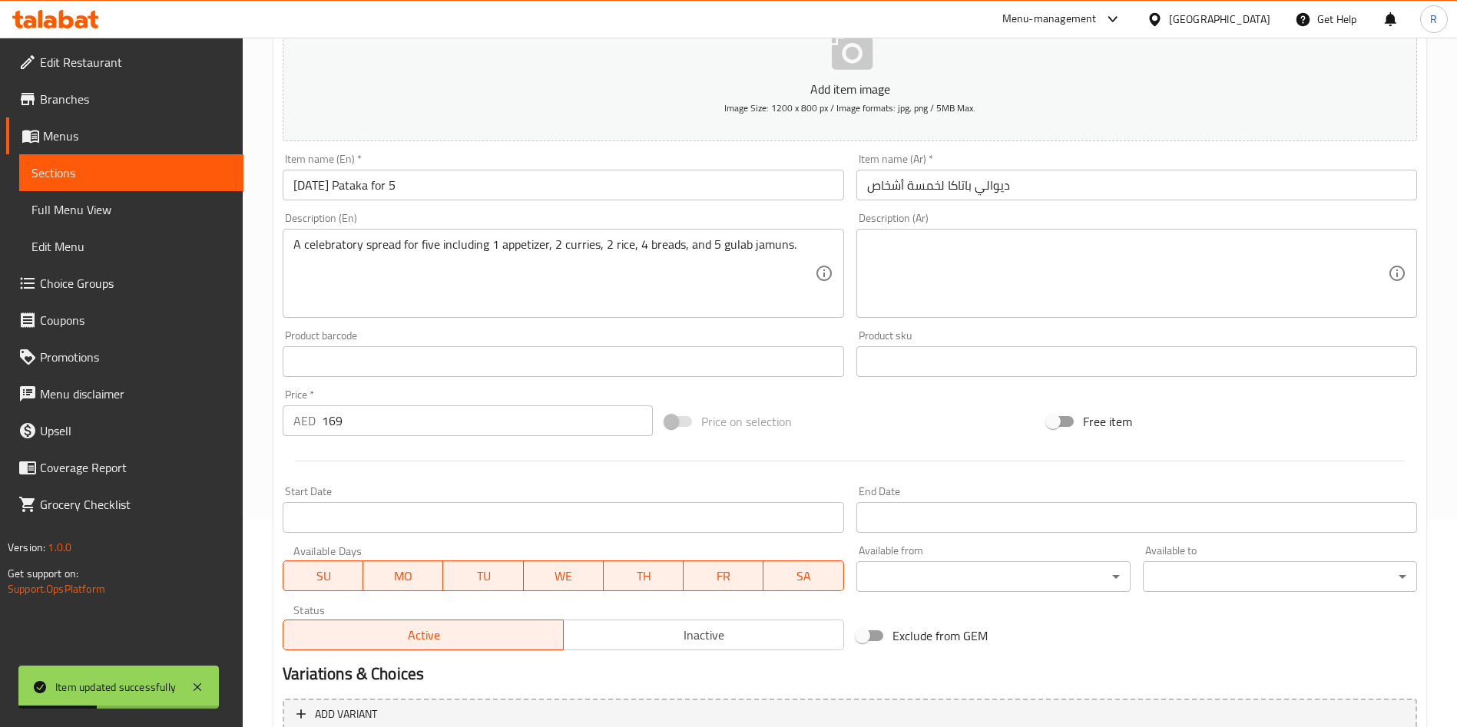
scroll to position [0, 0]
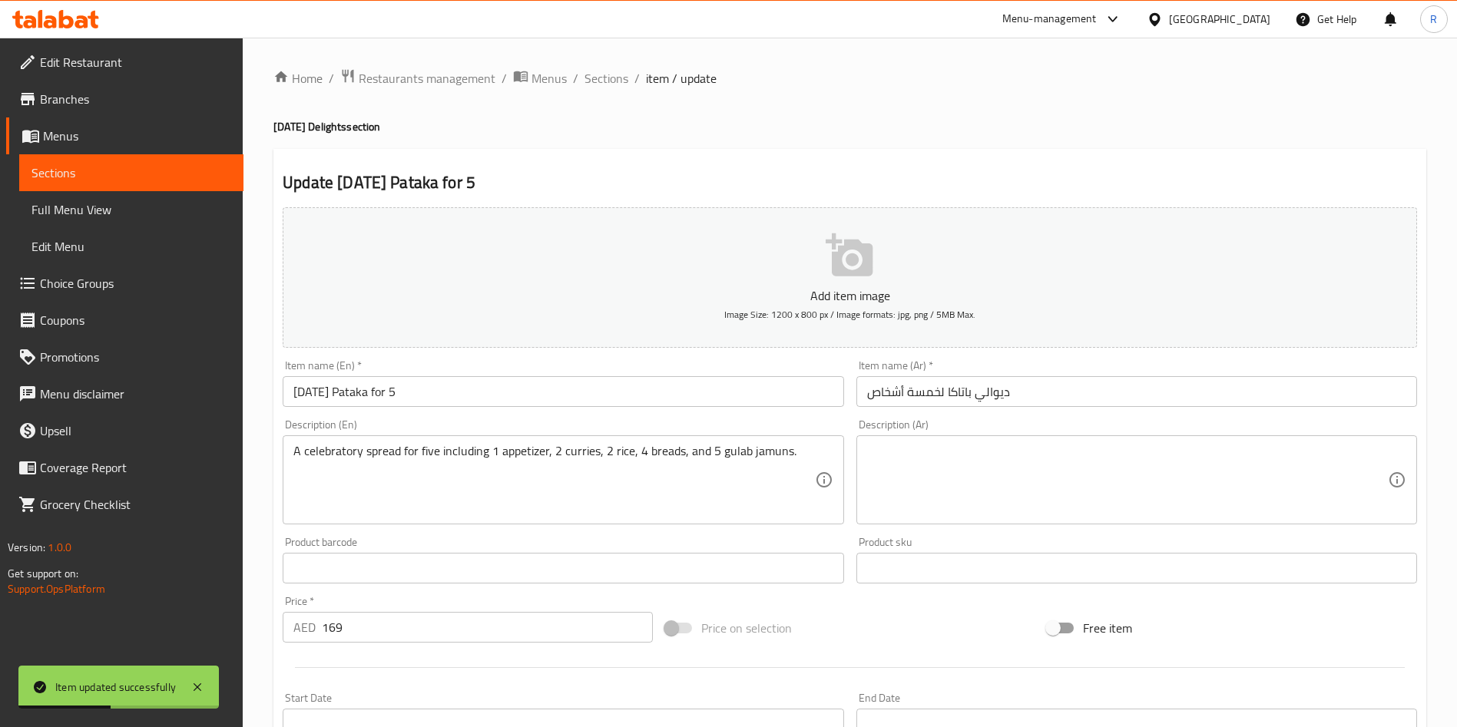
click at [830, 286] on p "Add item image" at bounding box center [849, 295] width 1087 height 18
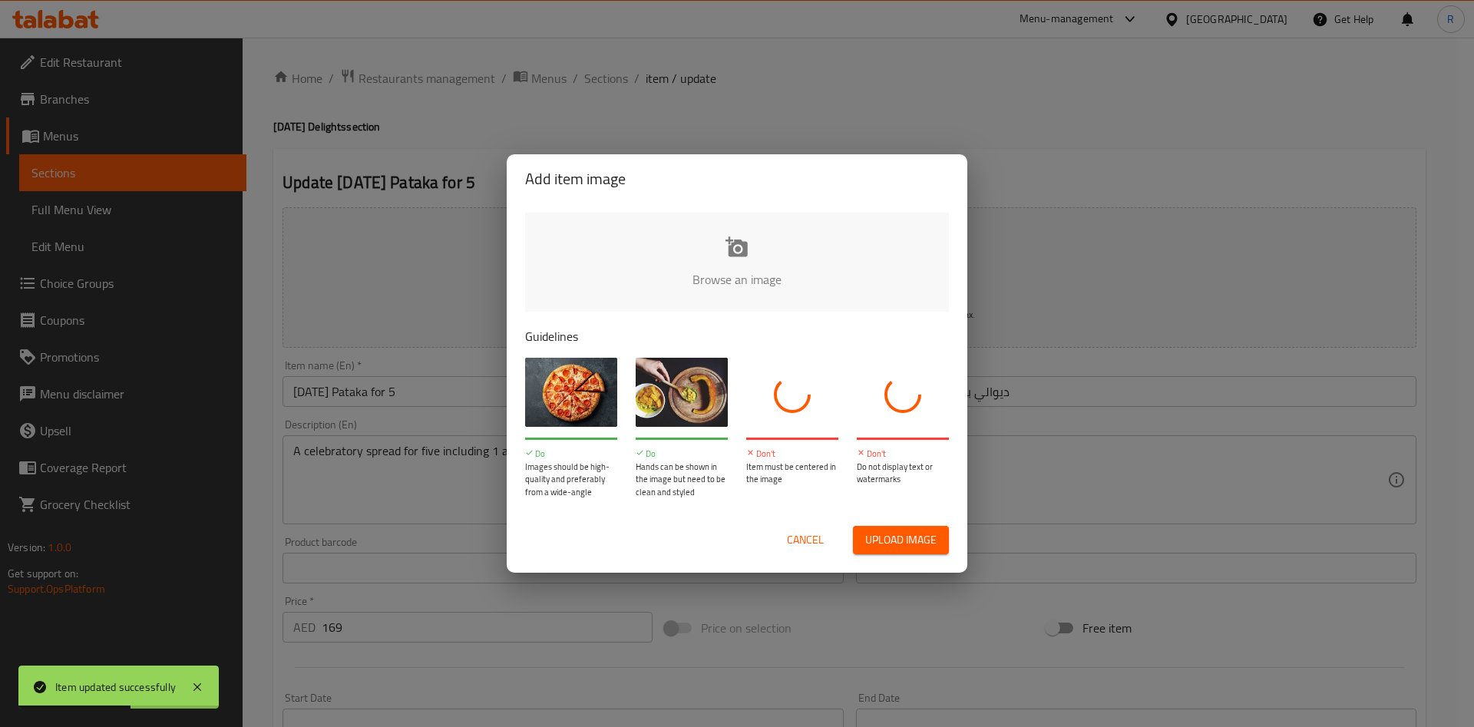
click at [728, 260] on input "file" at bounding box center [1256, 285] width 1462 height 144
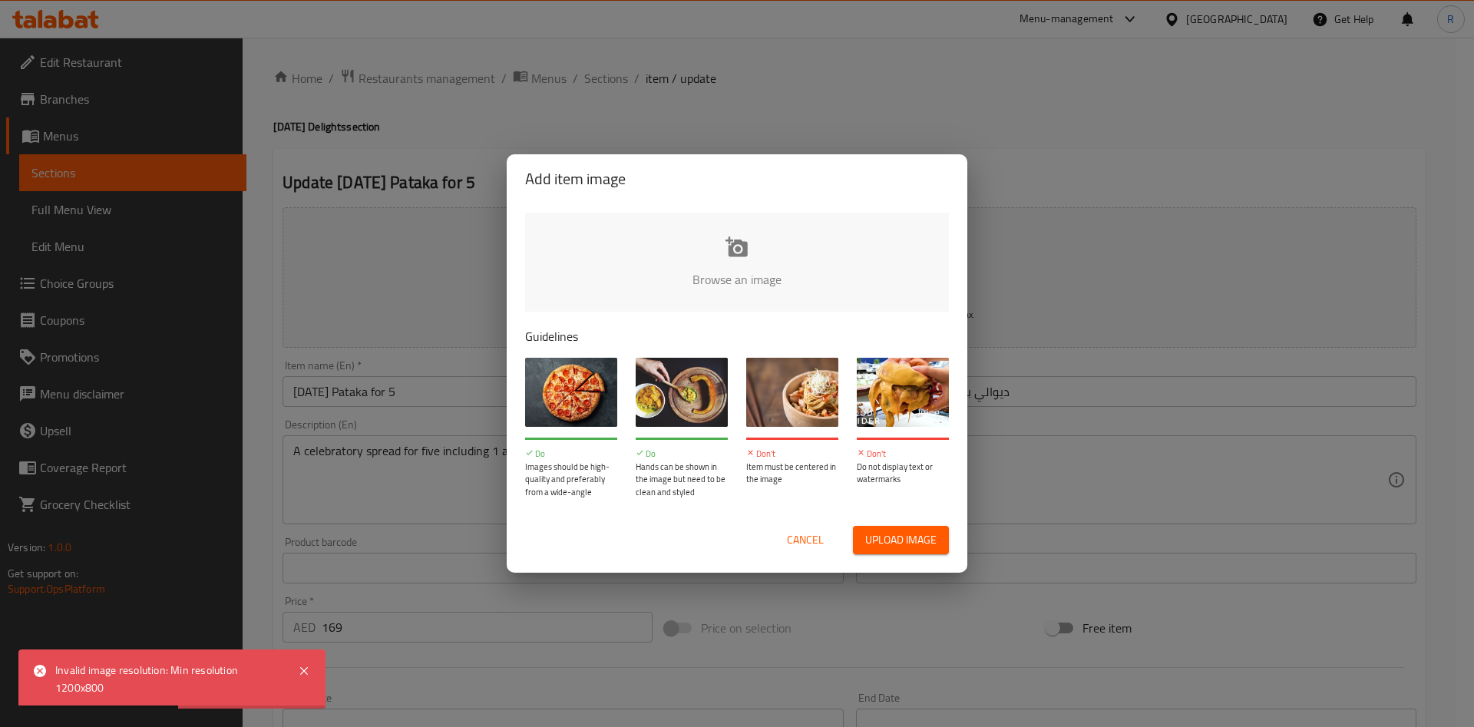
click at [741, 256] on input "file" at bounding box center [1256, 285] width 1462 height 144
type input "C:\fakepath\450 x 250 (1).jpg"
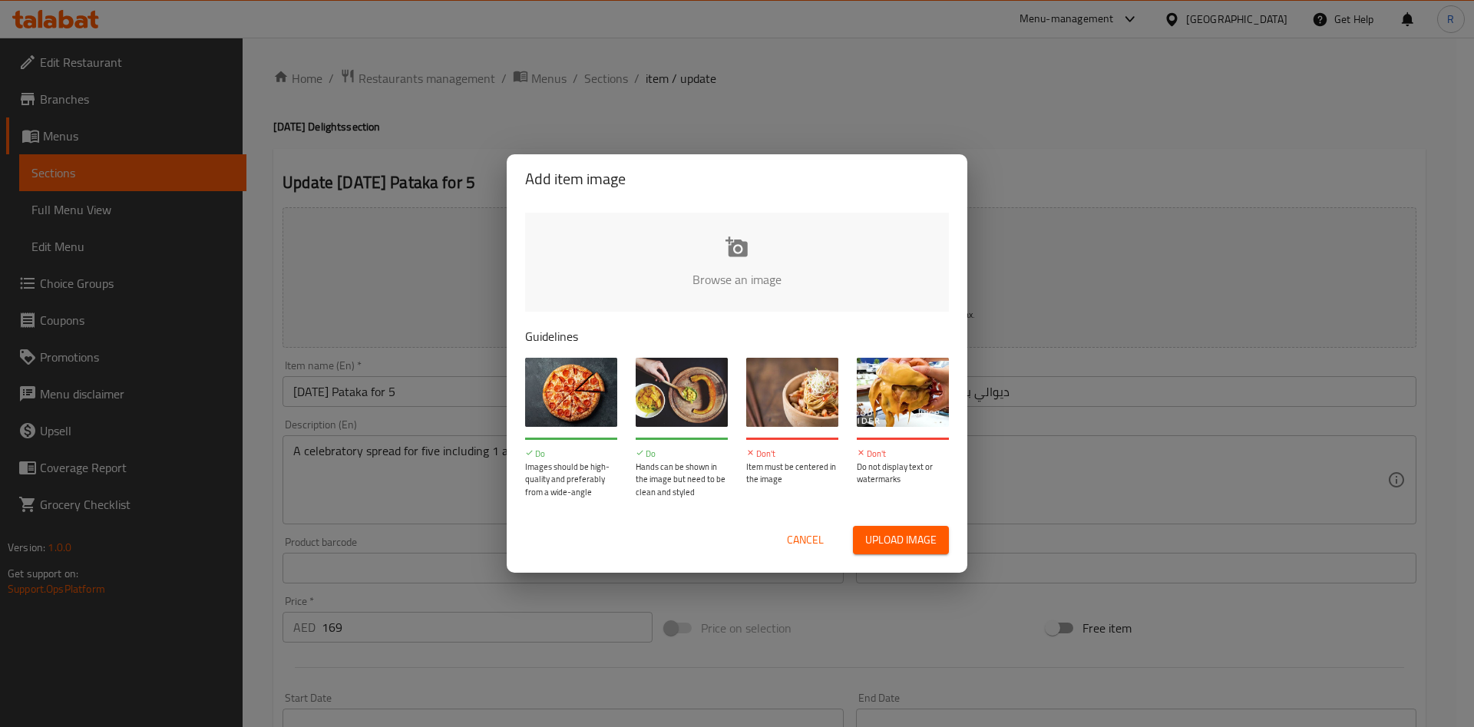
click at [804, 275] on input "file" at bounding box center [1256, 285] width 1462 height 144
click at [746, 253] on input "file" at bounding box center [1256, 285] width 1462 height 144
type input "C:\fakepath\450 x 250 (2).jpg"
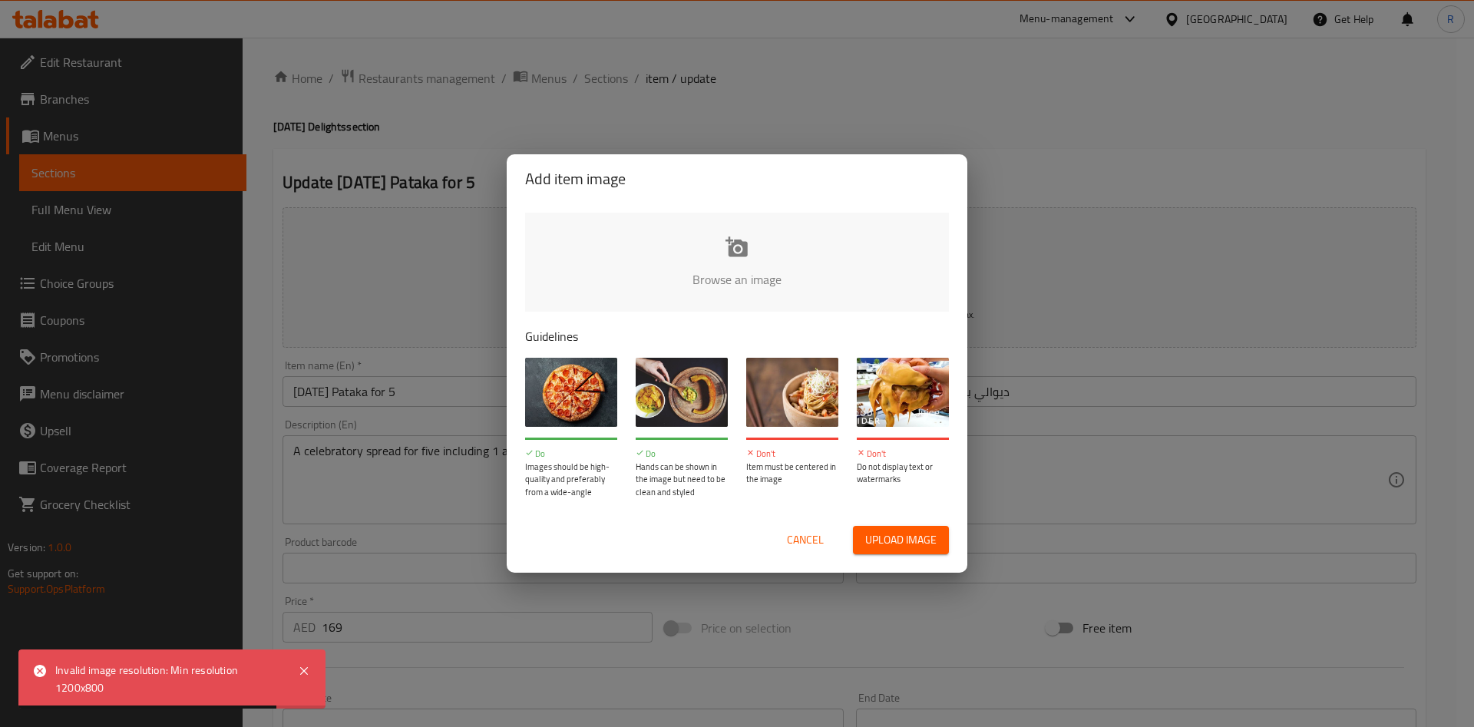
click at [740, 267] on input "file" at bounding box center [1256, 285] width 1462 height 144
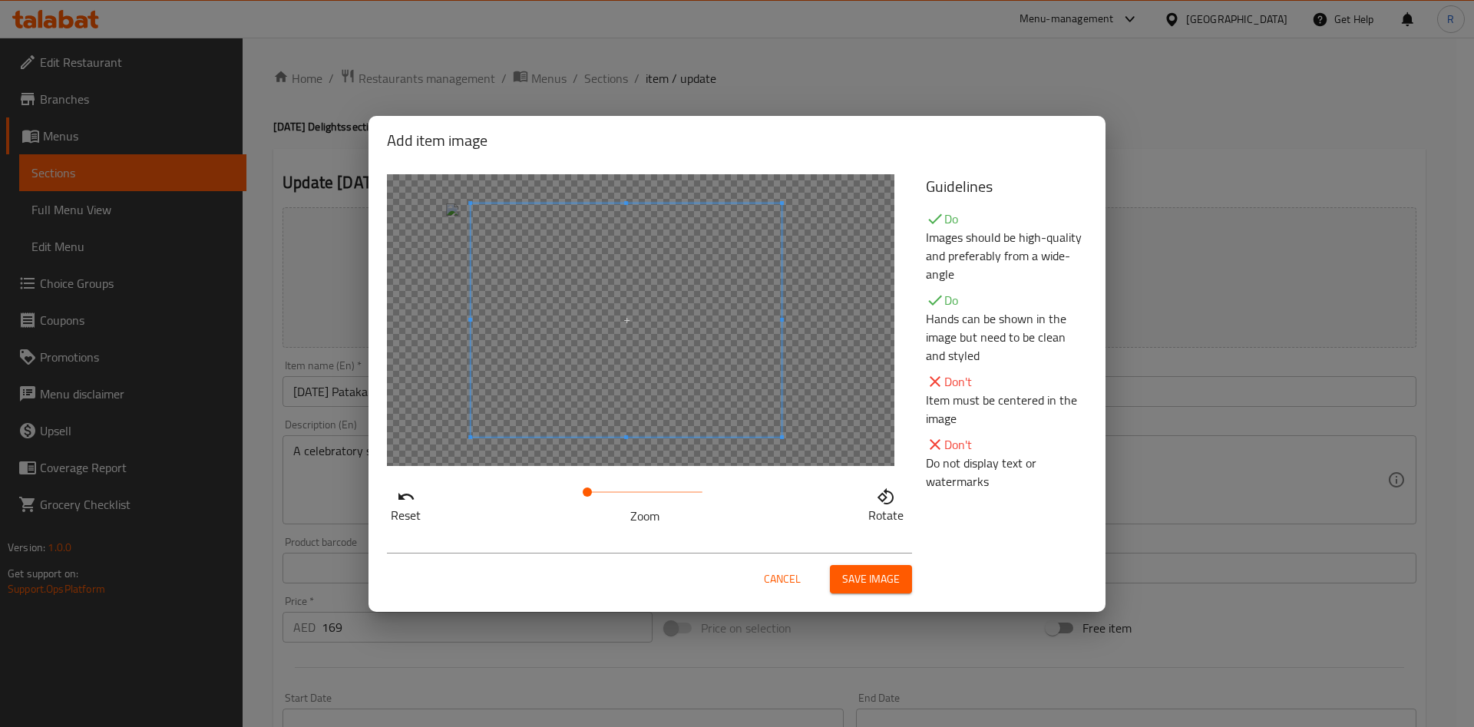
click at [644, 356] on span at bounding box center [626, 320] width 311 height 233
click at [879, 574] on span "Save image" at bounding box center [871, 579] width 58 height 19
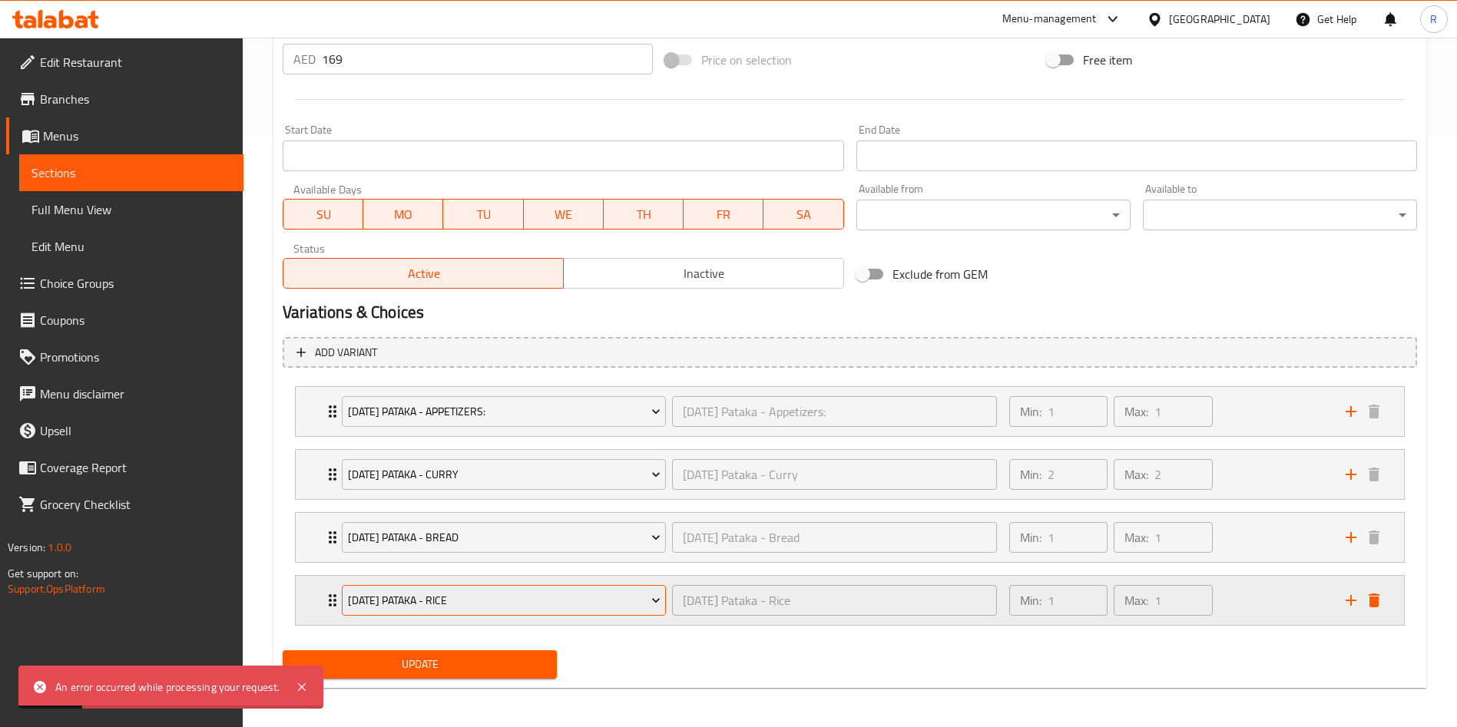
scroll to position [594, 0]
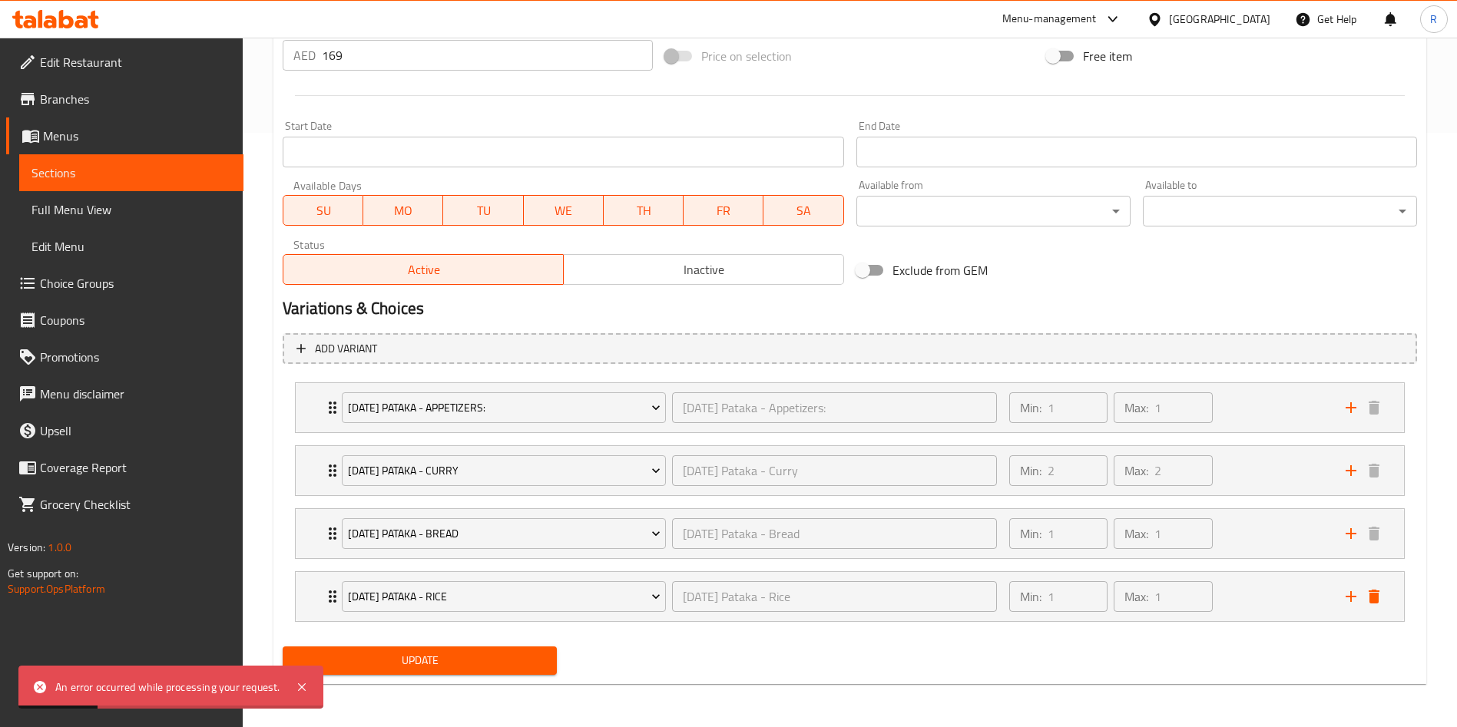
drag, startPoint x: 432, startPoint y: 664, endPoint x: 420, endPoint y: 679, distance: 18.6
click at [430, 667] on span "Update" at bounding box center [420, 660] width 250 height 19
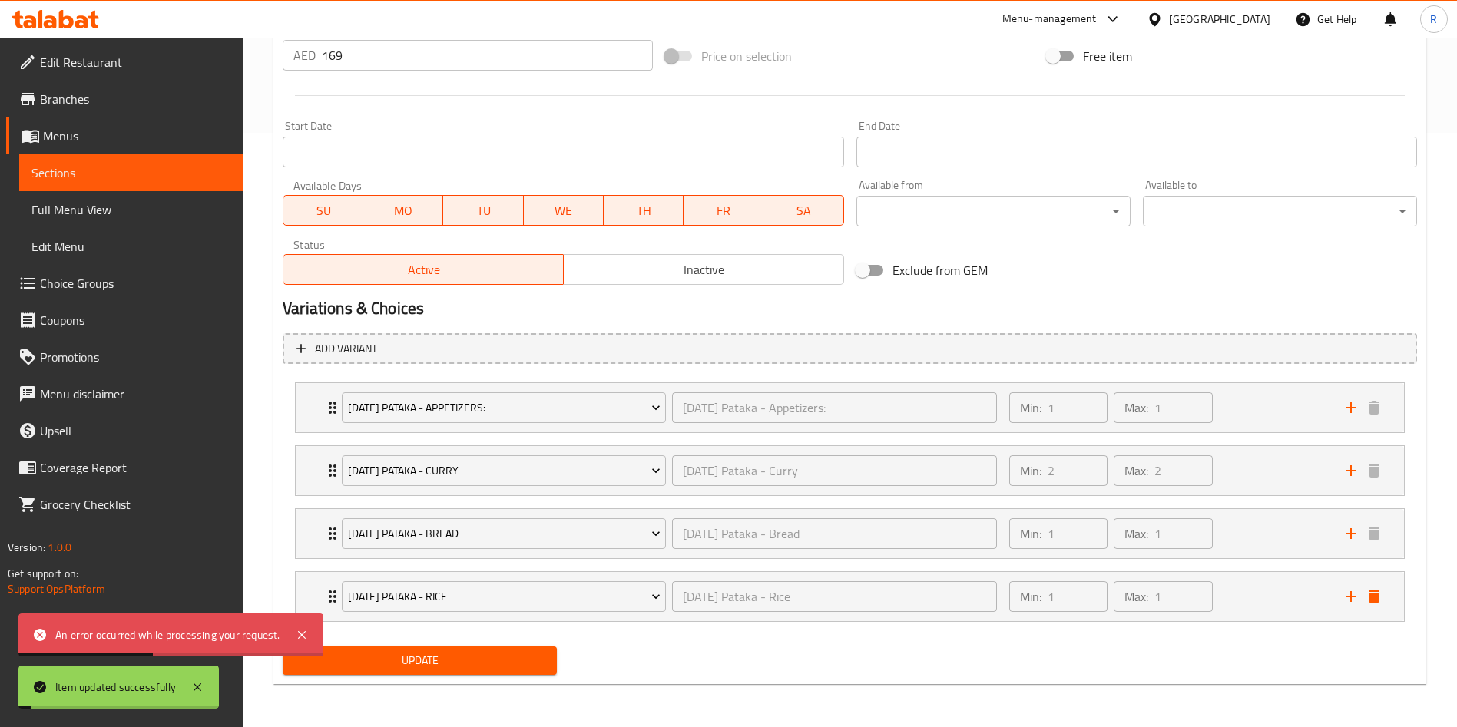
scroll to position [0, 0]
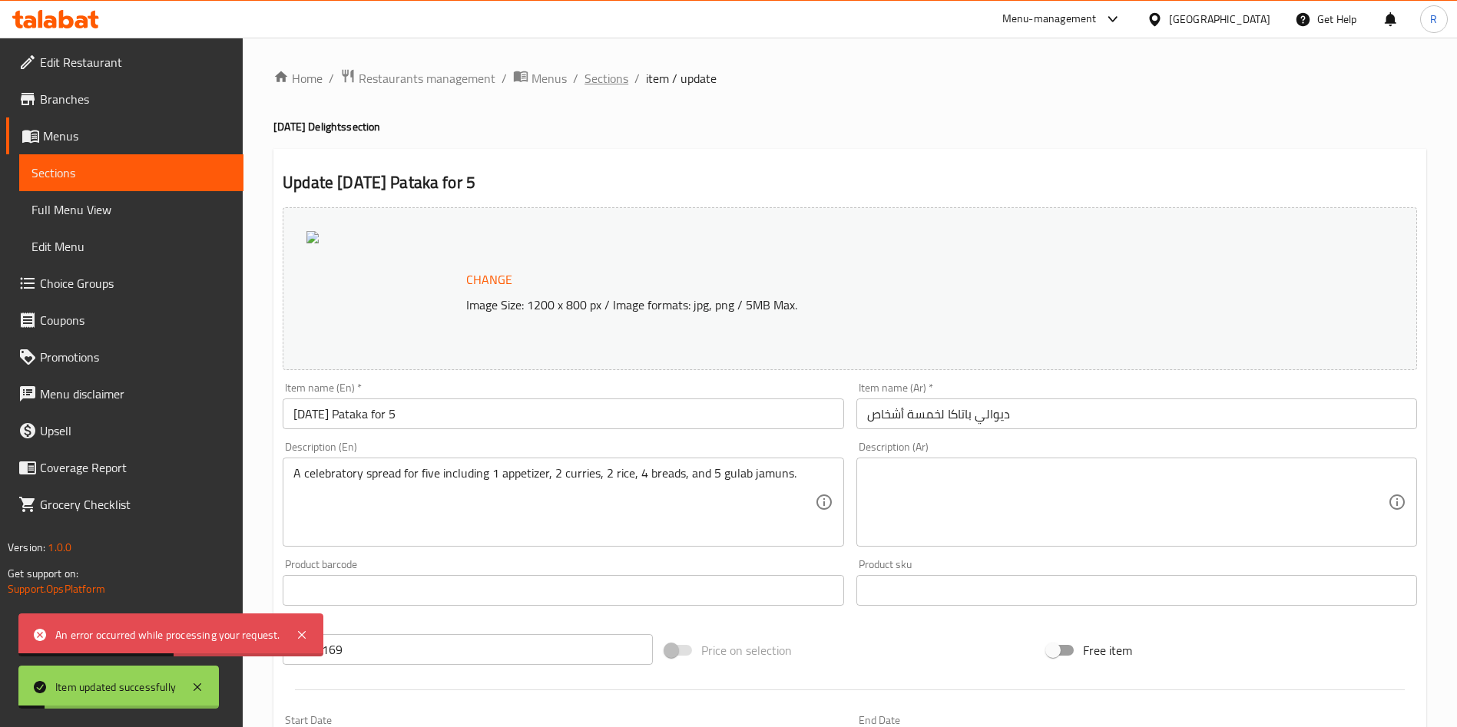
click at [592, 77] on span "Sections" at bounding box center [606, 78] width 44 height 18
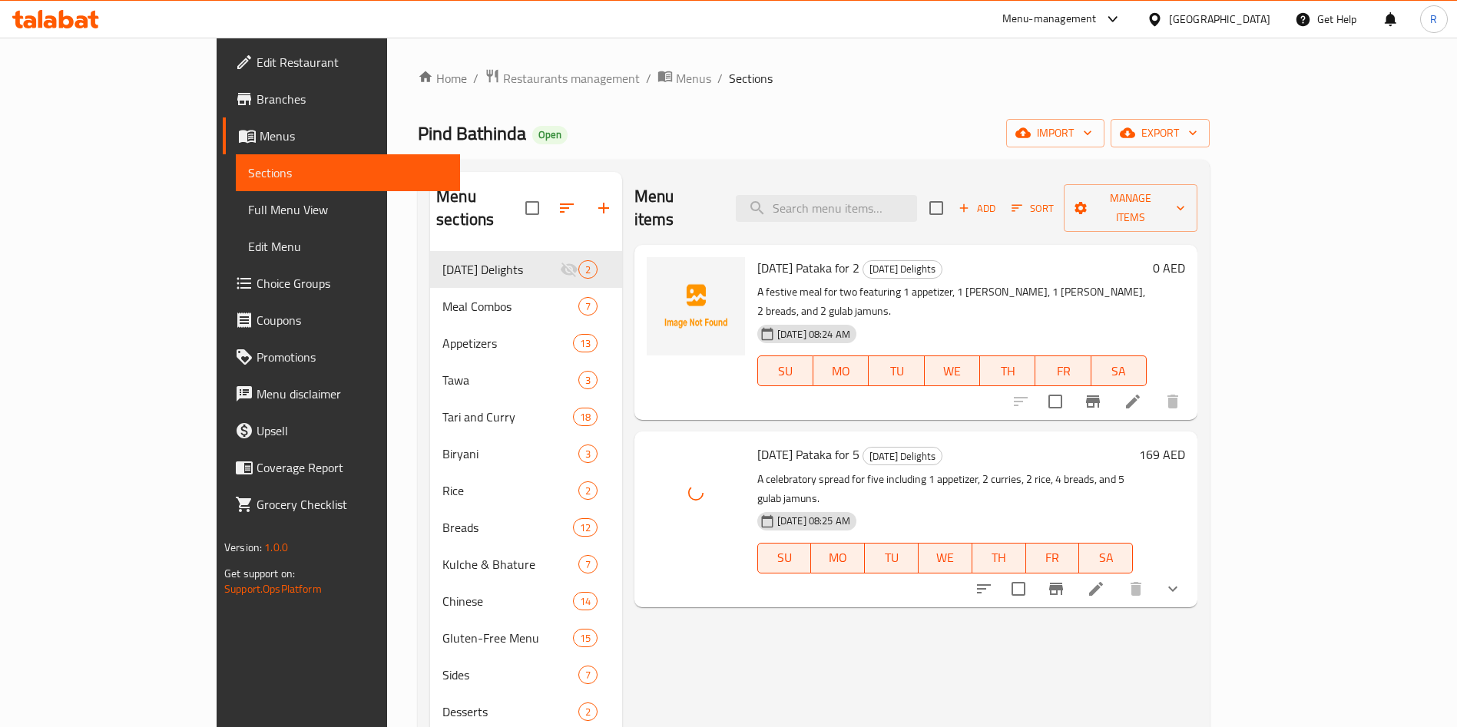
click at [766, 603] on div "Menu items Add Sort Manage items [DATE] Pataka for 2 [DATE] Delights A festive …" at bounding box center [909, 535] width 575 height 727
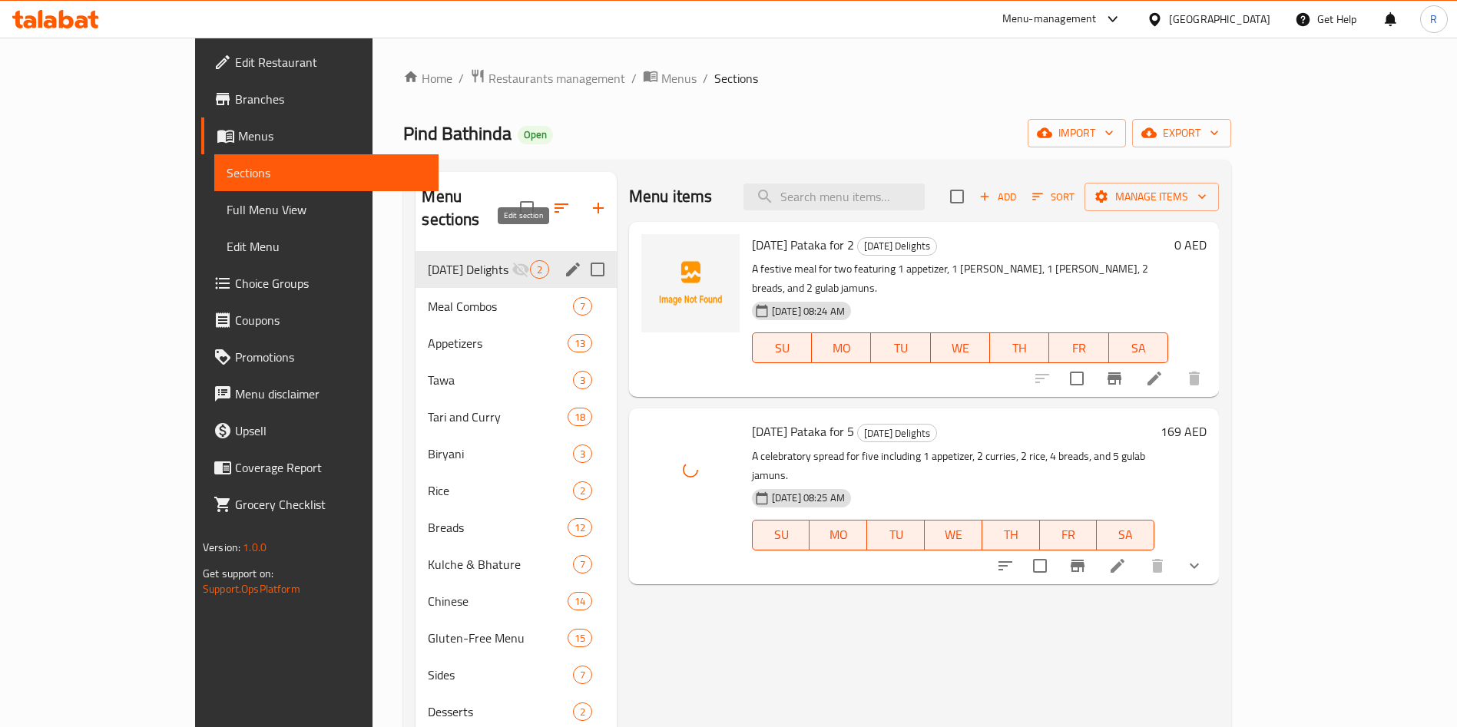
click at [566, 263] on icon "edit" at bounding box center [573, 270] width 14 height 14
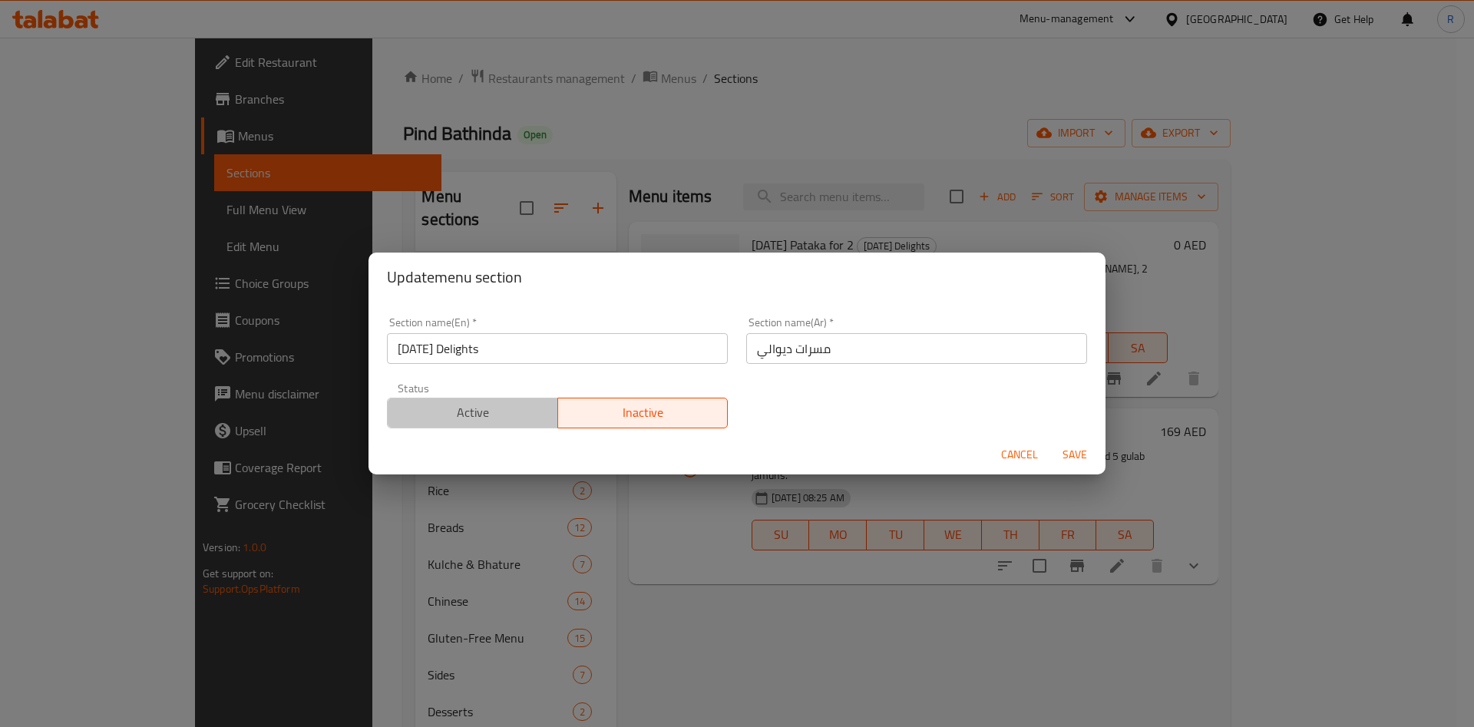
click at [487, 405] on span "Active" at bounding box center [473, 413] width 158 height 22
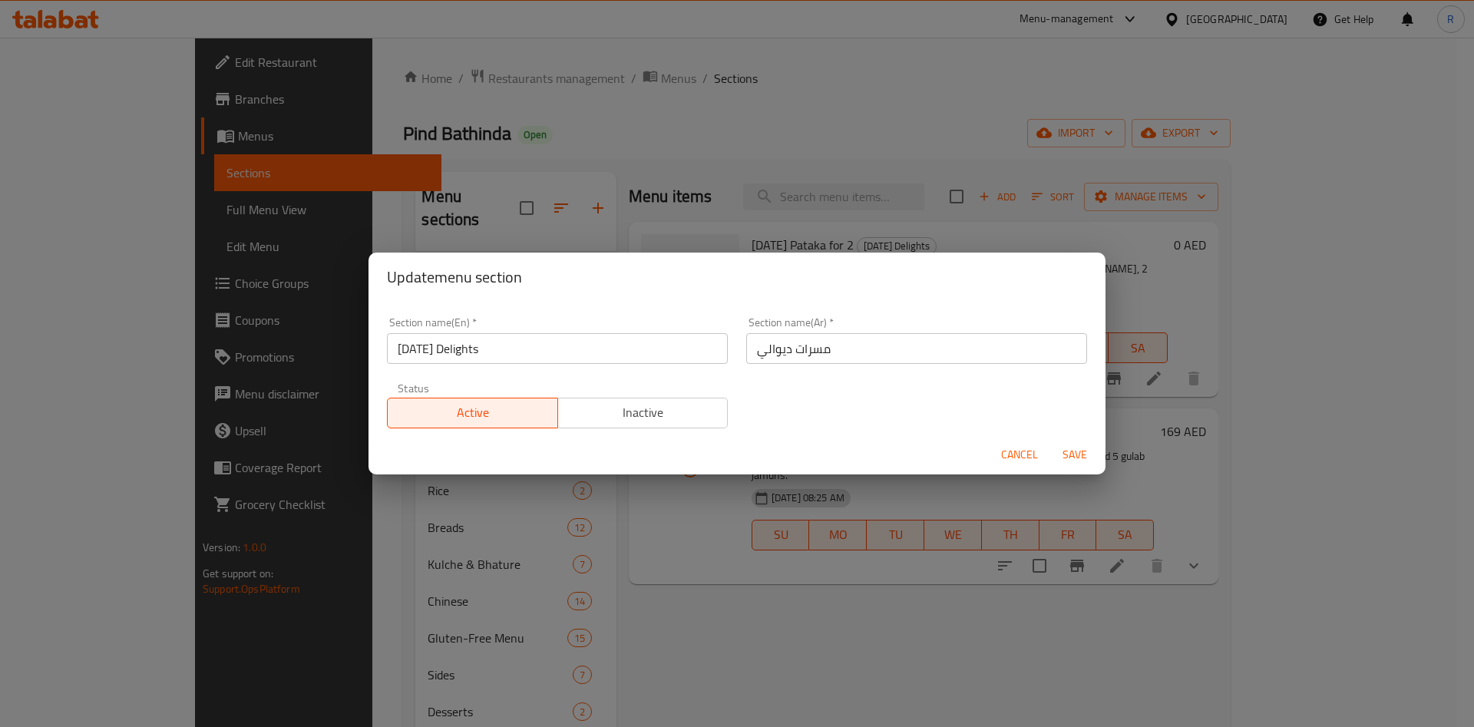
click at [1075, 450] on span "Save" at bounding box center [1075, 454] width 37 height 19
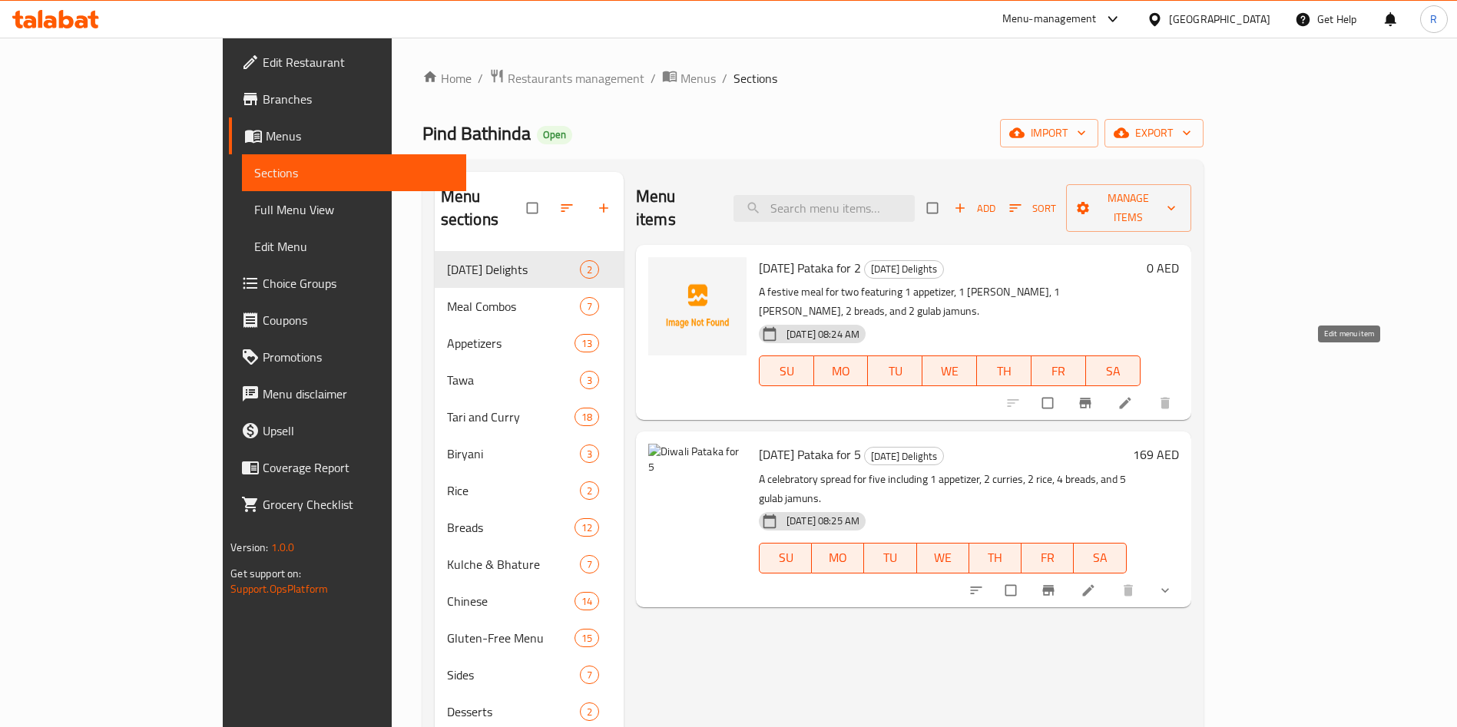
click at [1133, 395] on icon at bounding box center [1124, 402] width 15 height 15
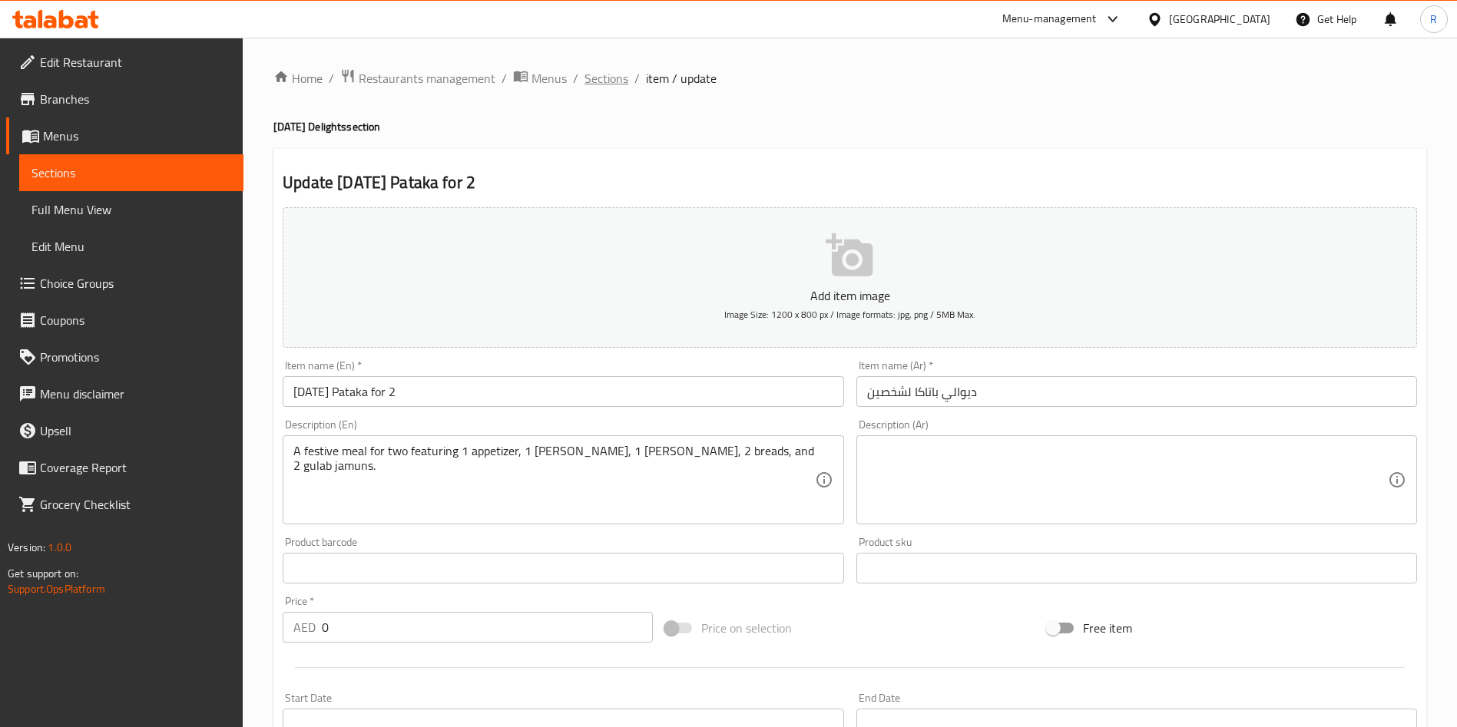
click at [598, 81] on span "Sections" at bounding box center [606, 78] width 44 height 18
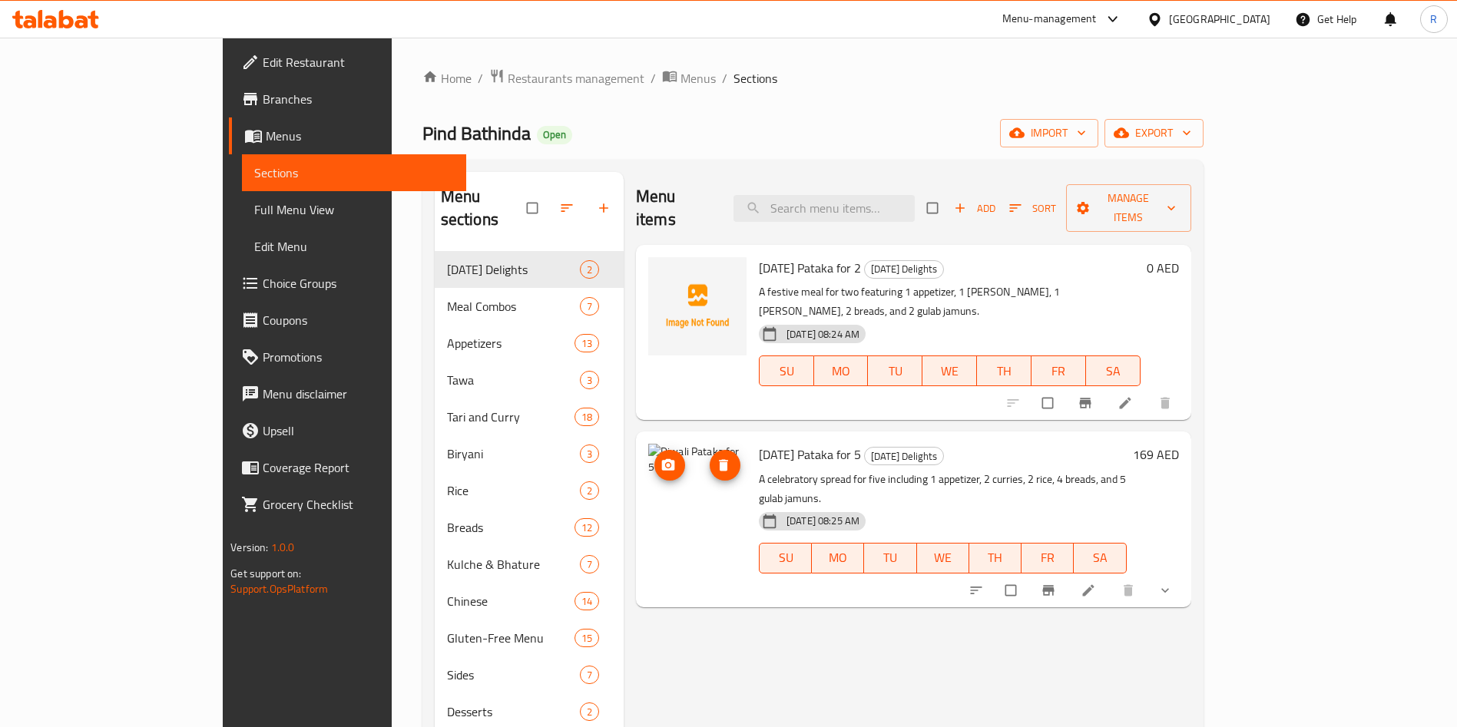
click at [648, 450] on img at bounding box center [697, 493] width 98 height 98
click at [662, 459] on icon "upload picture" at bounding box center [668, 465] width 13 height 12
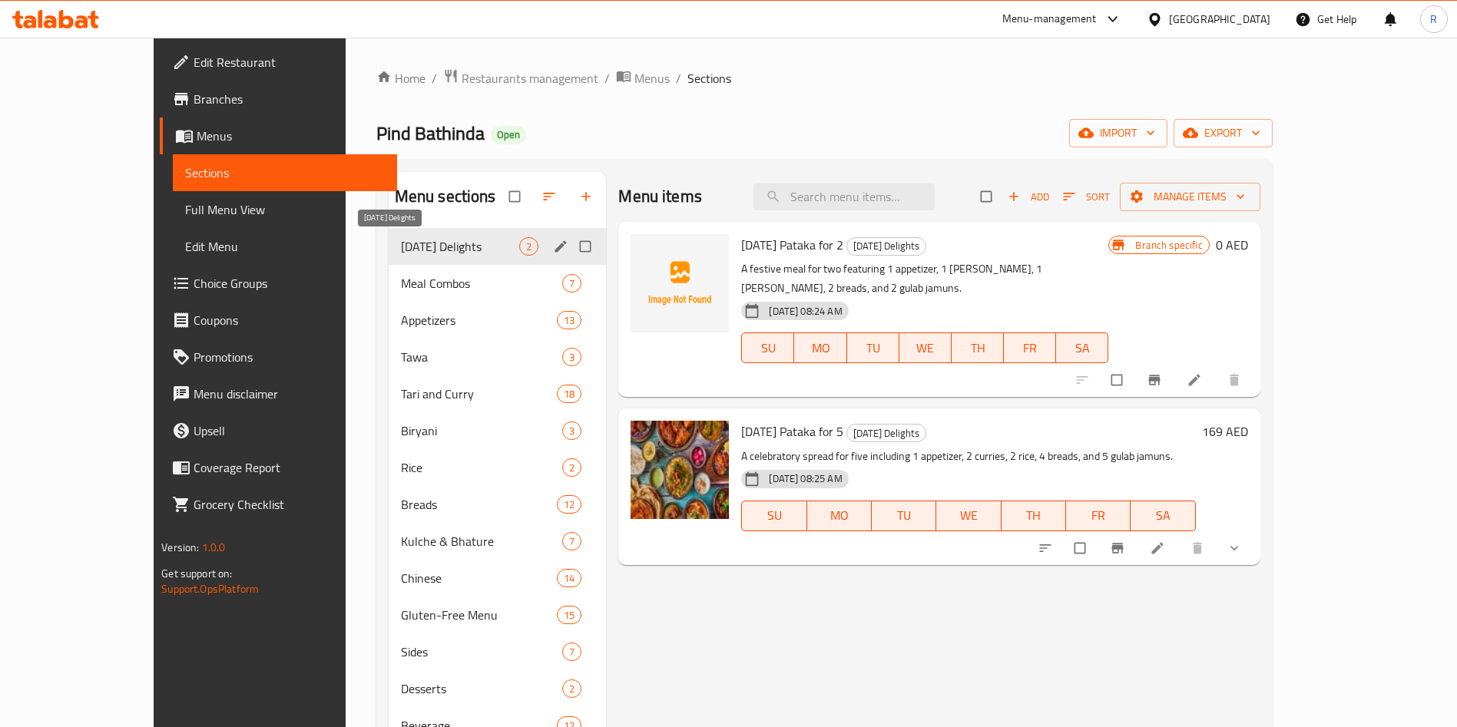
click at [410, 253] on span "[DATE] Delights" at bounding box center [460, 246] width 119 height 18
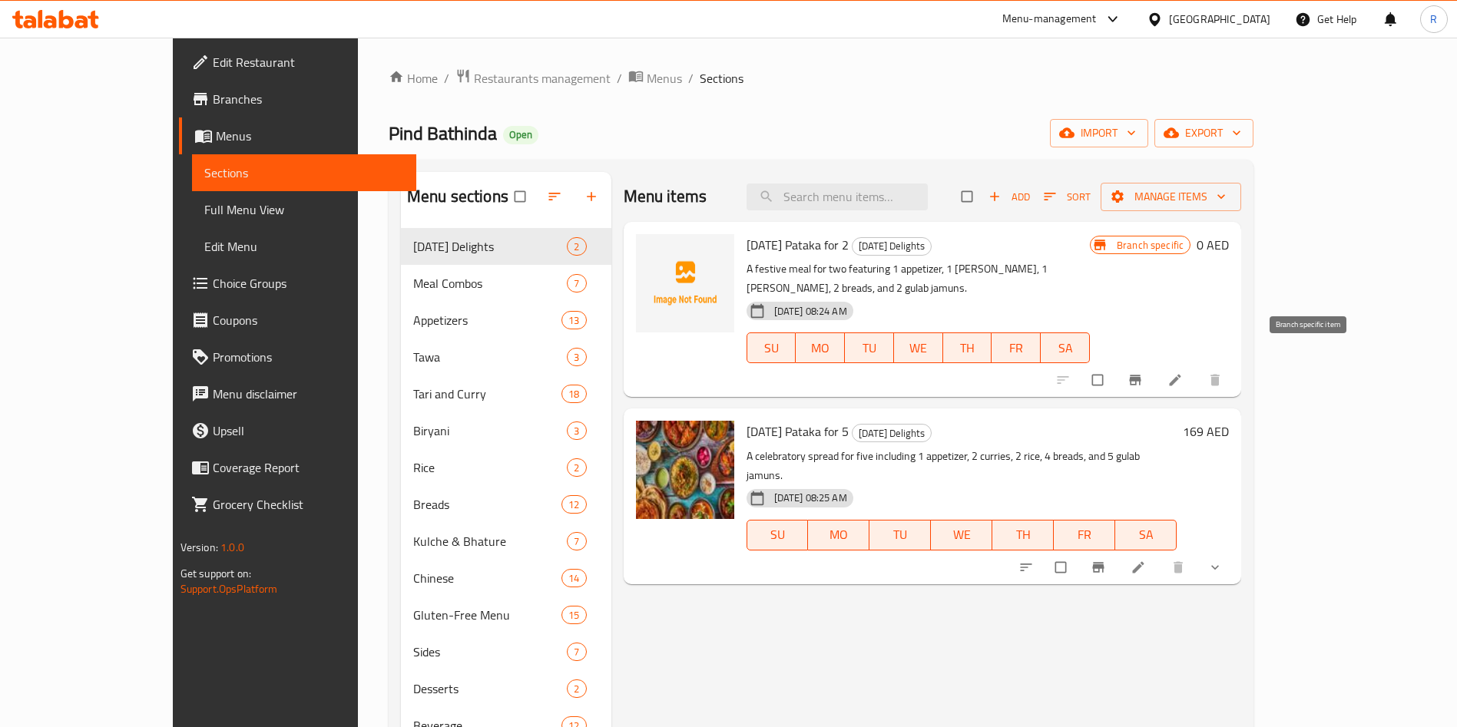
click at [1146, 372] on span "Branch-specific-item" at bounding box center [1136, 379] width 18 height 15
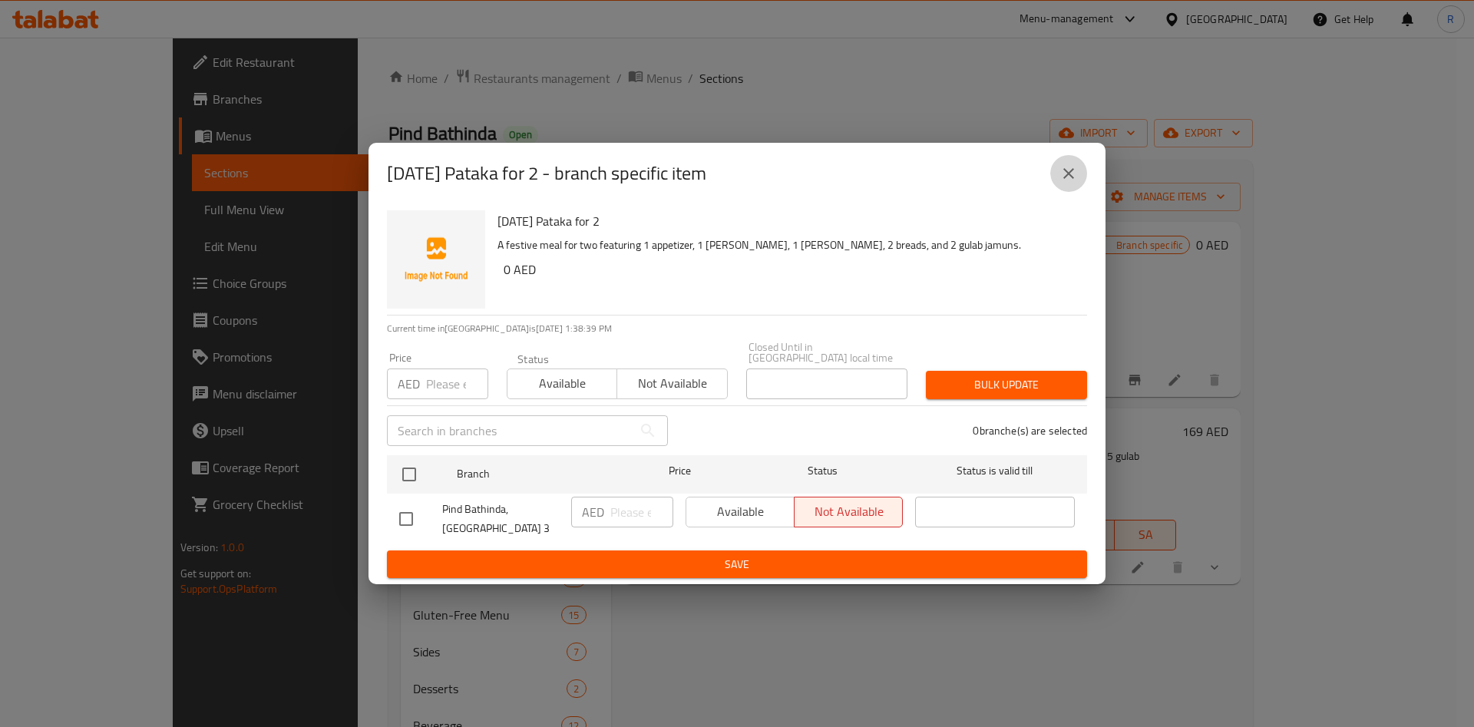
click at [1074, 175] on icon "close" at bounding box center [1069, 173] width 18 height 18
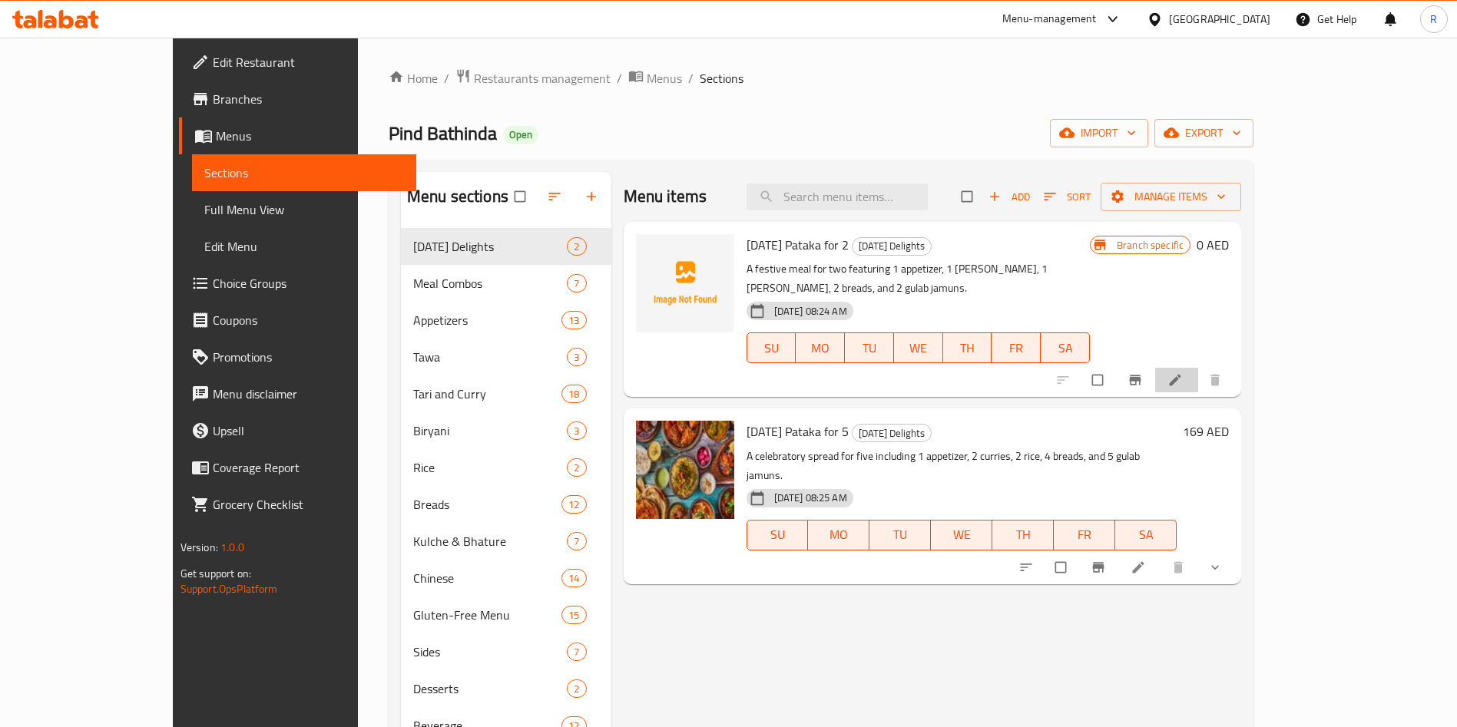
click at [1198, 368] on li at bounding box center [1176, 380] width 43 height 25
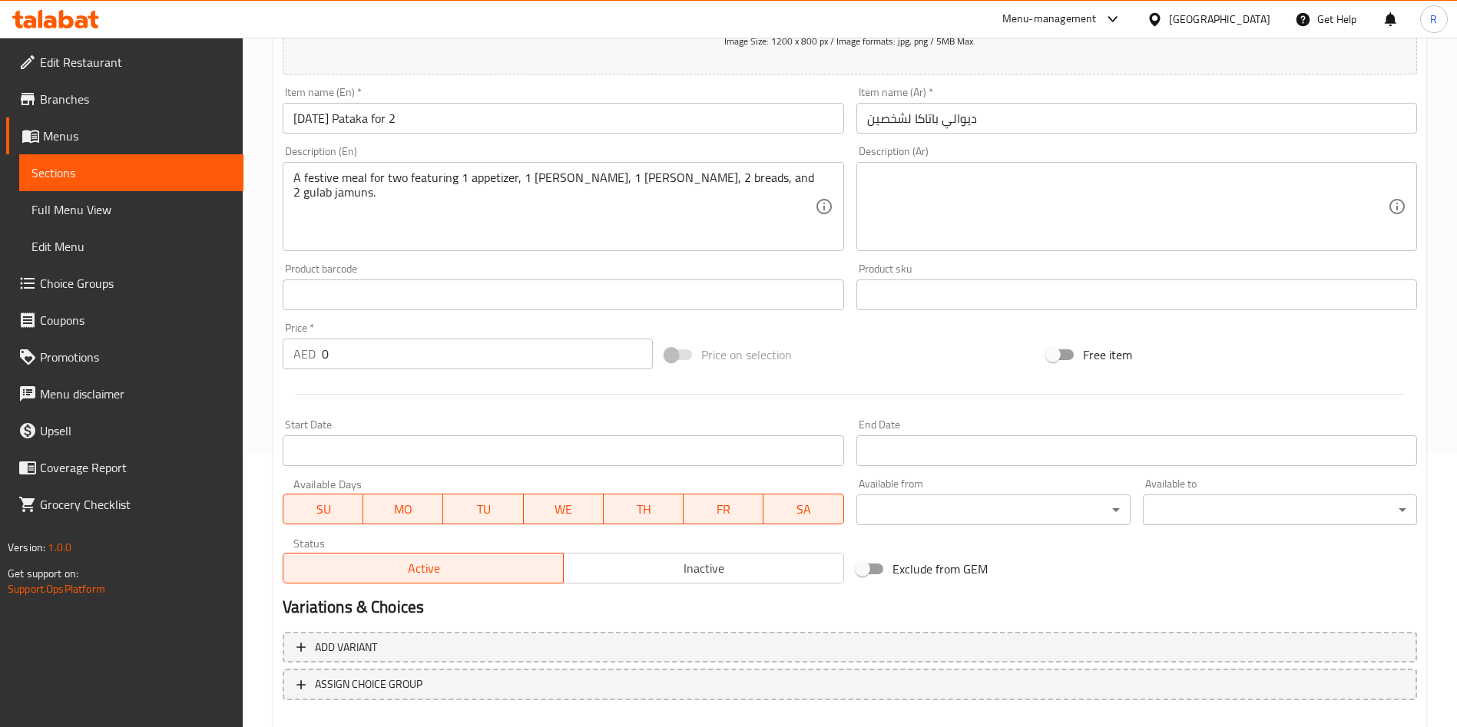
scroll to position [358, 0]
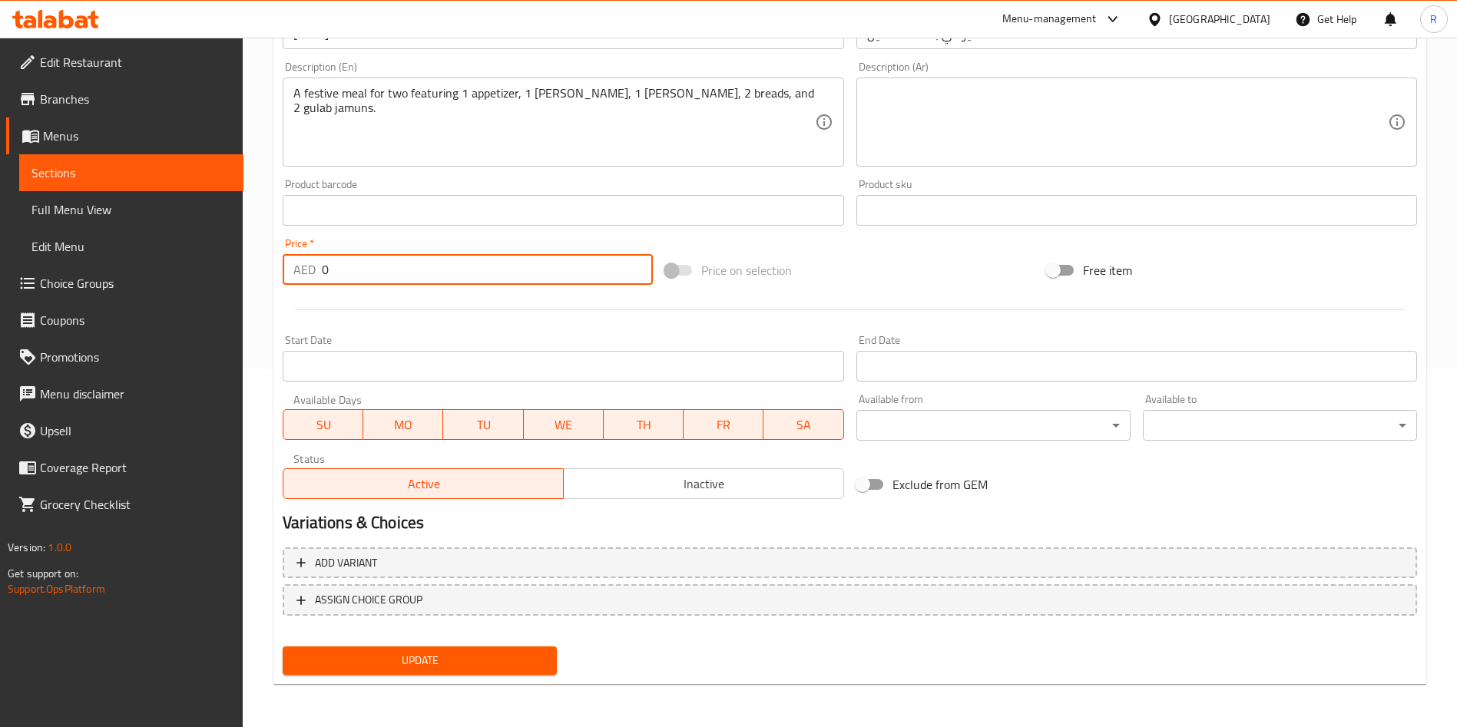
drag, startPoint x: 375, startPoint y: 261, endPoint x: 105, endPoint y: 227, distance: 271.8
click at [105, 225] on div "Edit Restaurant Branches Menus Sections Full Menu View Edit Menu Choice Groups …" at bounding box center [728, 203] width 1457 height 1047
type input "89"
drag, startPoint x: 409, startPoint y: 642, endPoint x: 417, endPoint y: 654, distance: 14.5
click at [417, 651] on div "Update" at bounding box center [419, 660] width 286 height 41
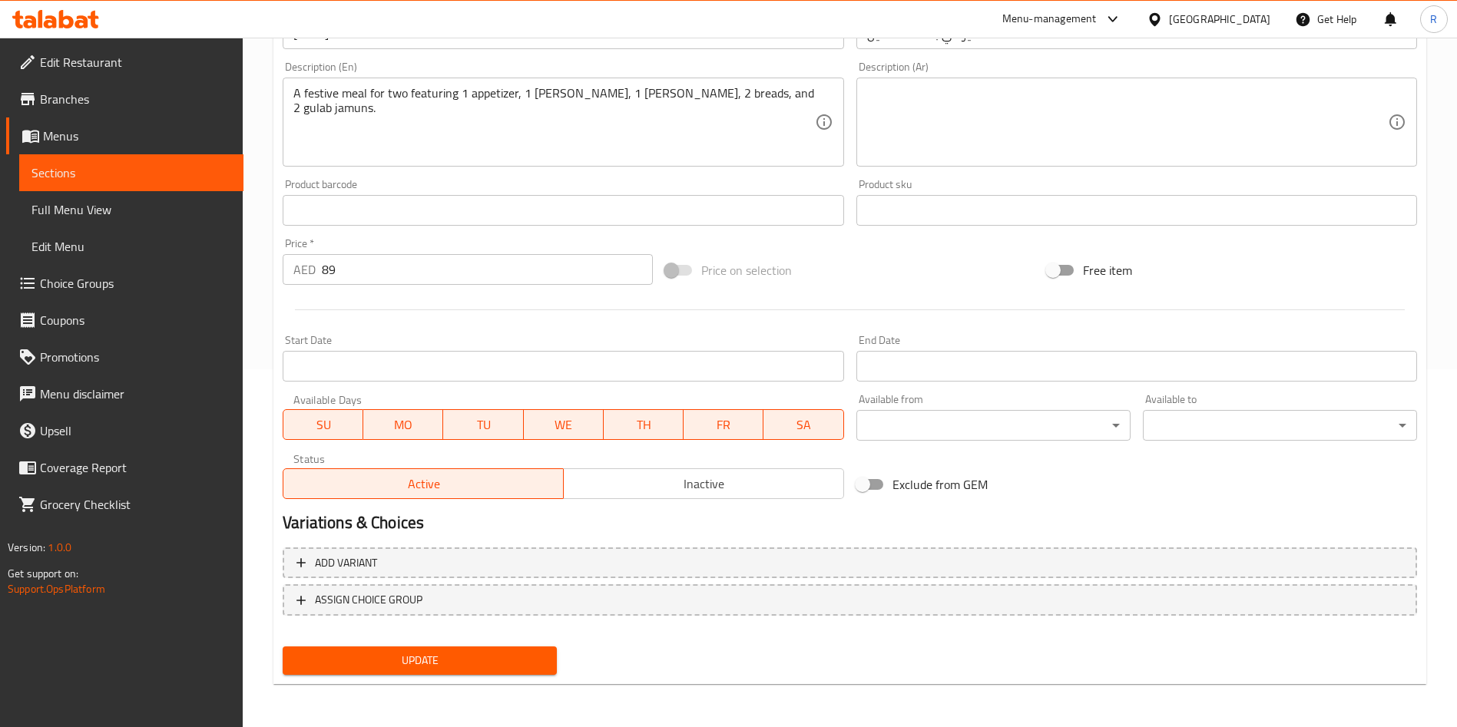
click at [422, 660] on span "Update" at bounding box center [420, 660] width 250 height 19
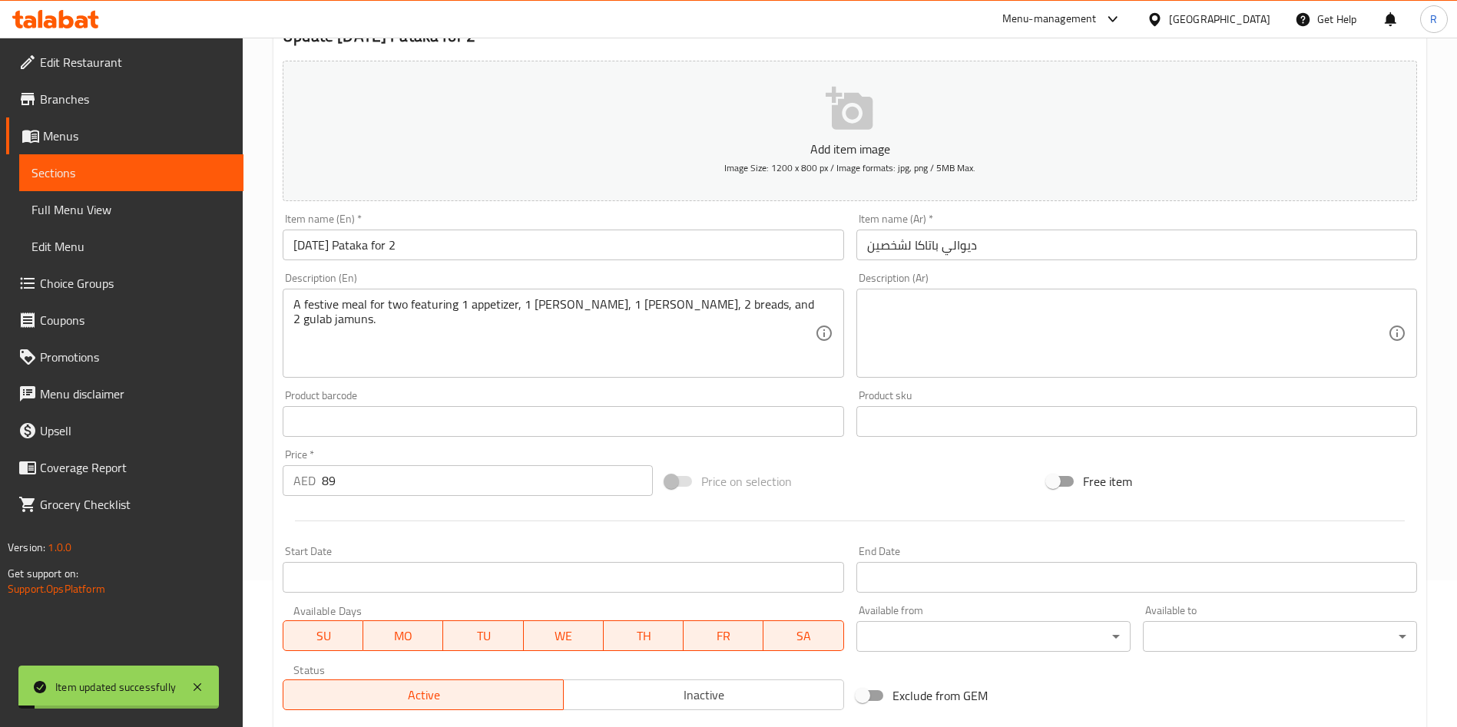
scroll to position [0, 0]
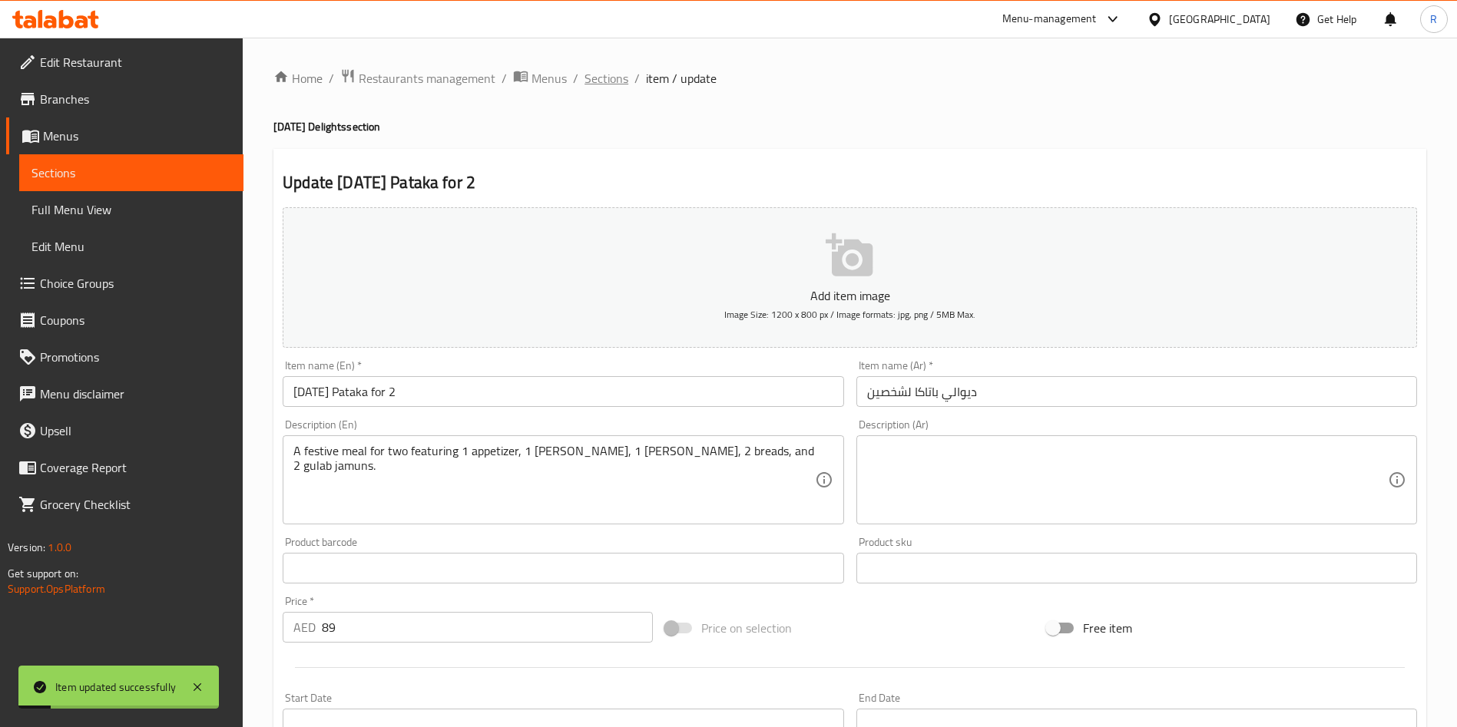
click at [621, 77] on span "Sections" at bounding box center [606, 78] width 44 height 18
